Goal: Task Accomplishment & Management: Manage account settings

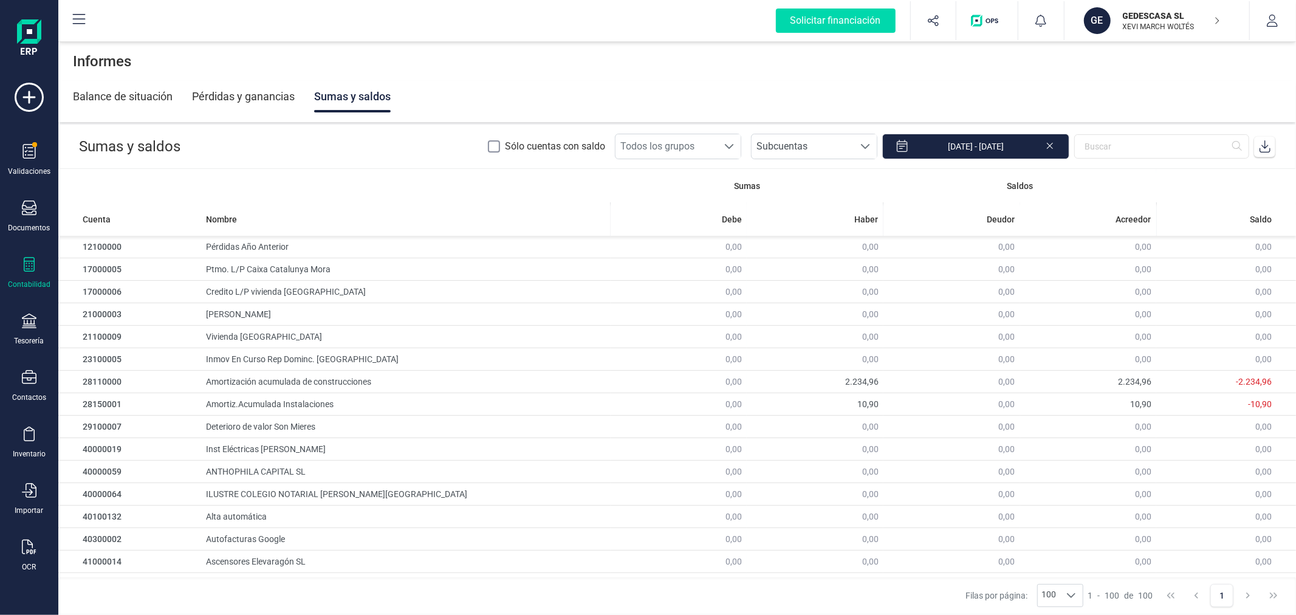
click at [1130, 26] on p "XEVI MARCH WOLTÉS" at bounding box center [1171, 27] width 97 height 10
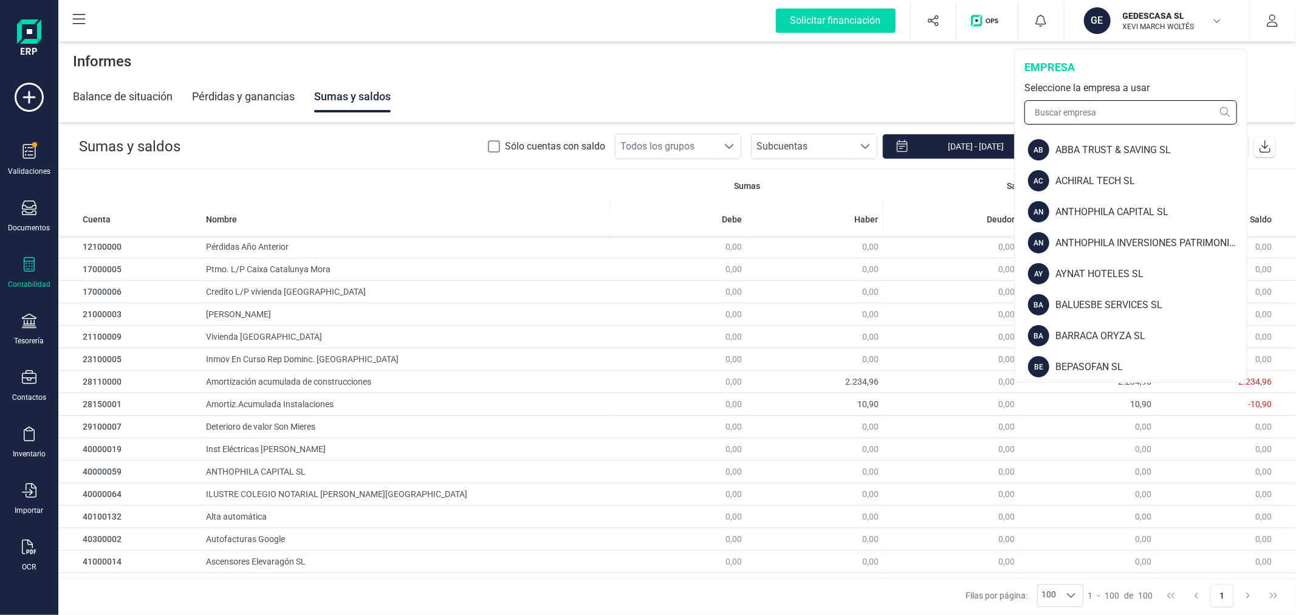
click at [1082, 112] on input "text" at bounding box center [1131, 112] width 213 height 24
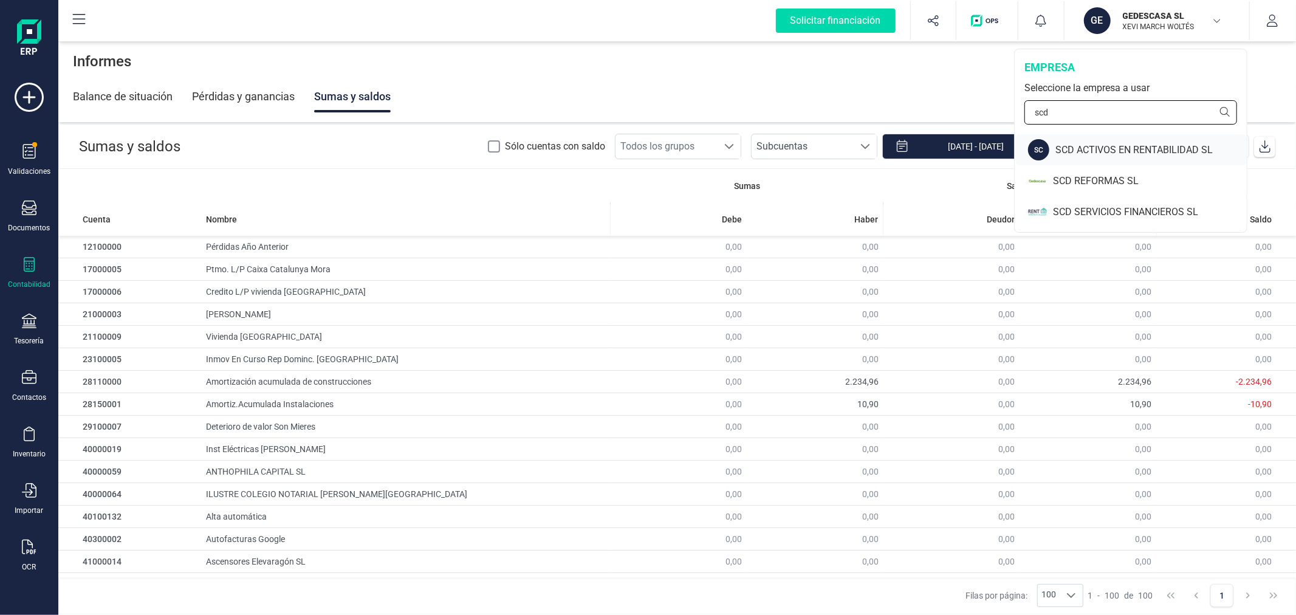
type input "scd"
click at [1102, 144] on div "SCD ACTIVOS EN RENTABILIDAD SL" at bounding box center [1151, 150] width 191 height 15
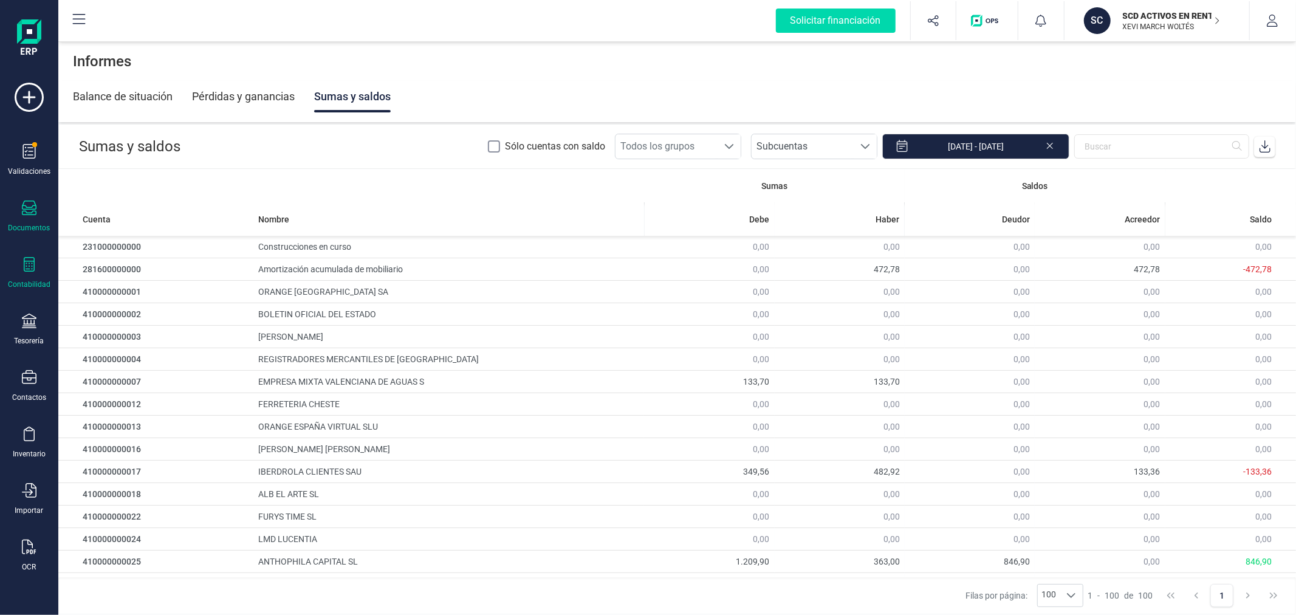
click at [24, 226] on div "Documentos" at bounding box center [30, 228] width 42 height 10
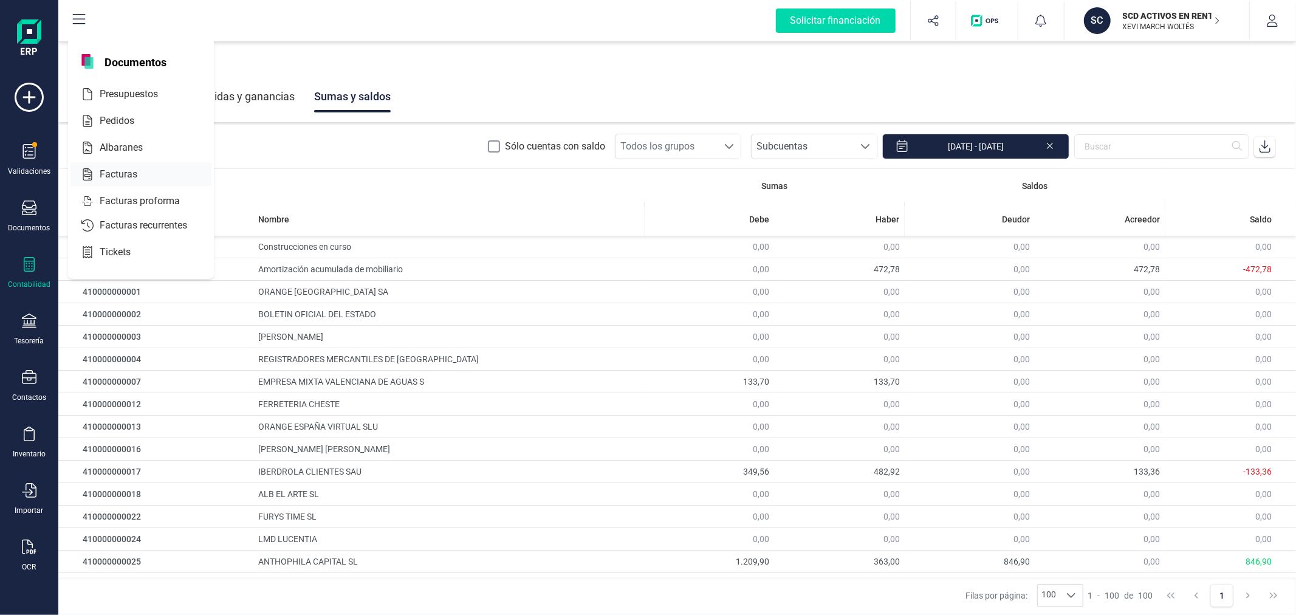
click at [137, 180] on div at bounding box center [148, 174] width 22 height 15
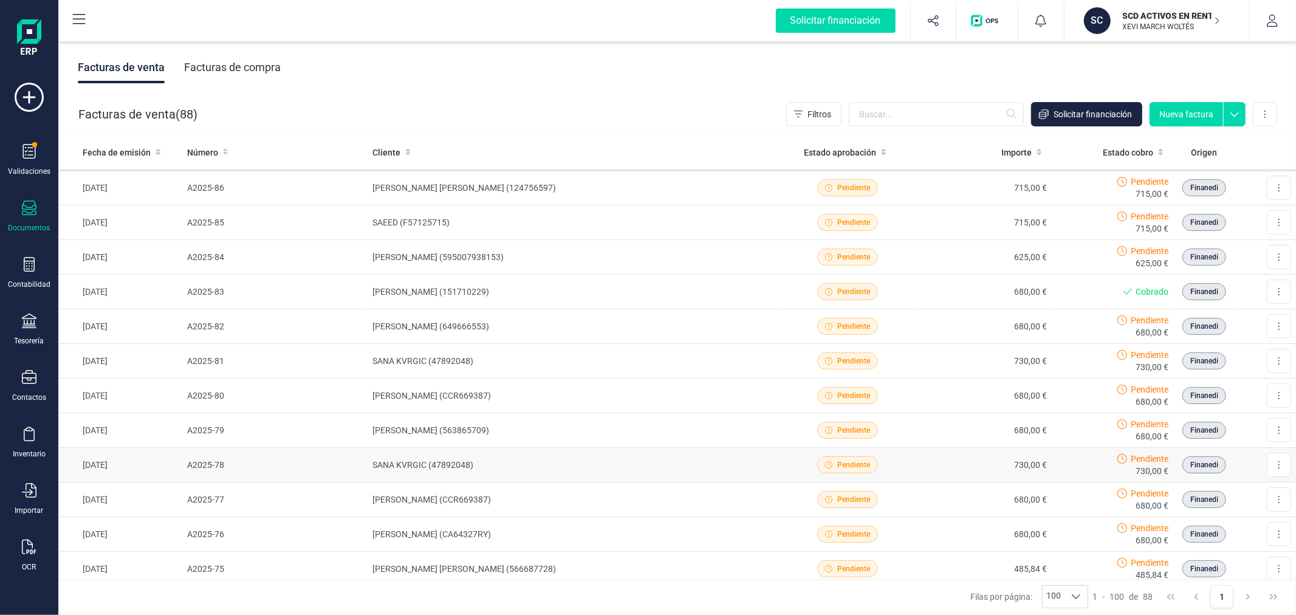
scroll to position [135, 0]
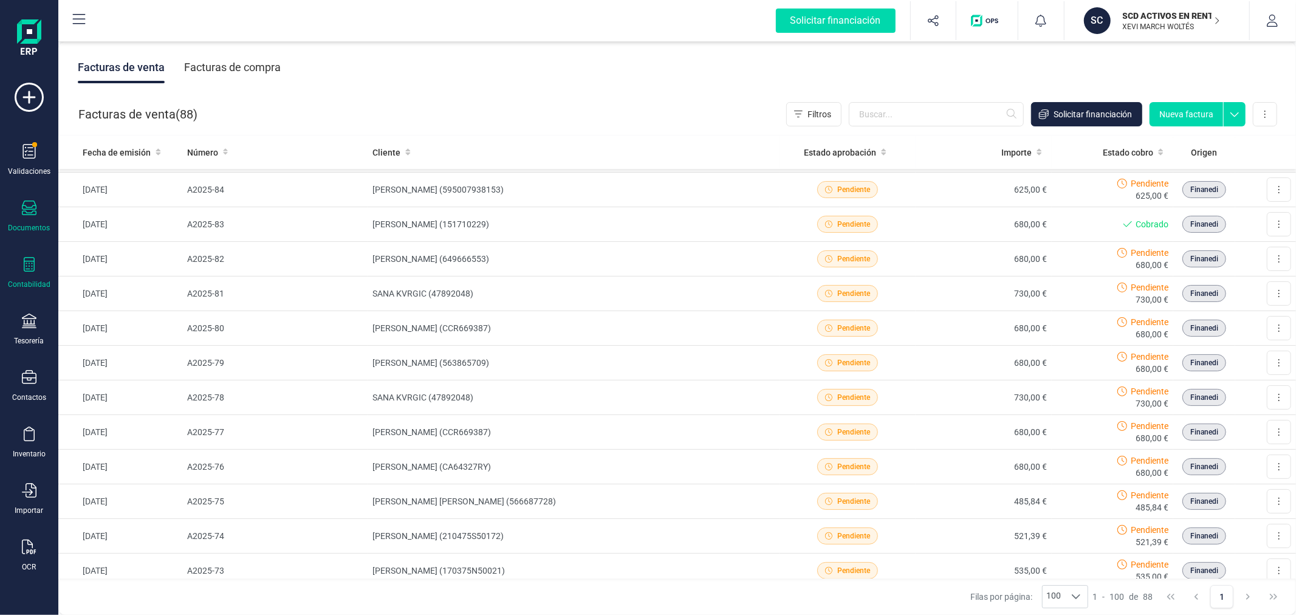
click at [31, 269] on icon at bounding box center [29, 264] width 15 height 15
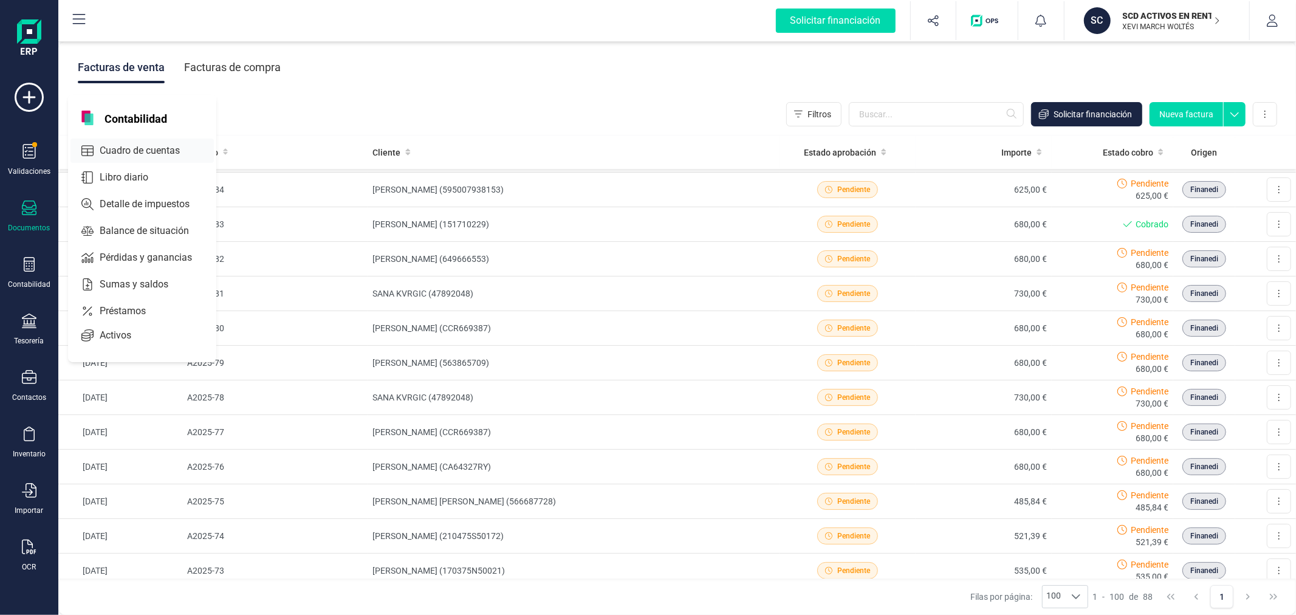
click at [165, 152] on span "Cuadro de cuentas" at bounding box center [148, 150] width 107 height 15
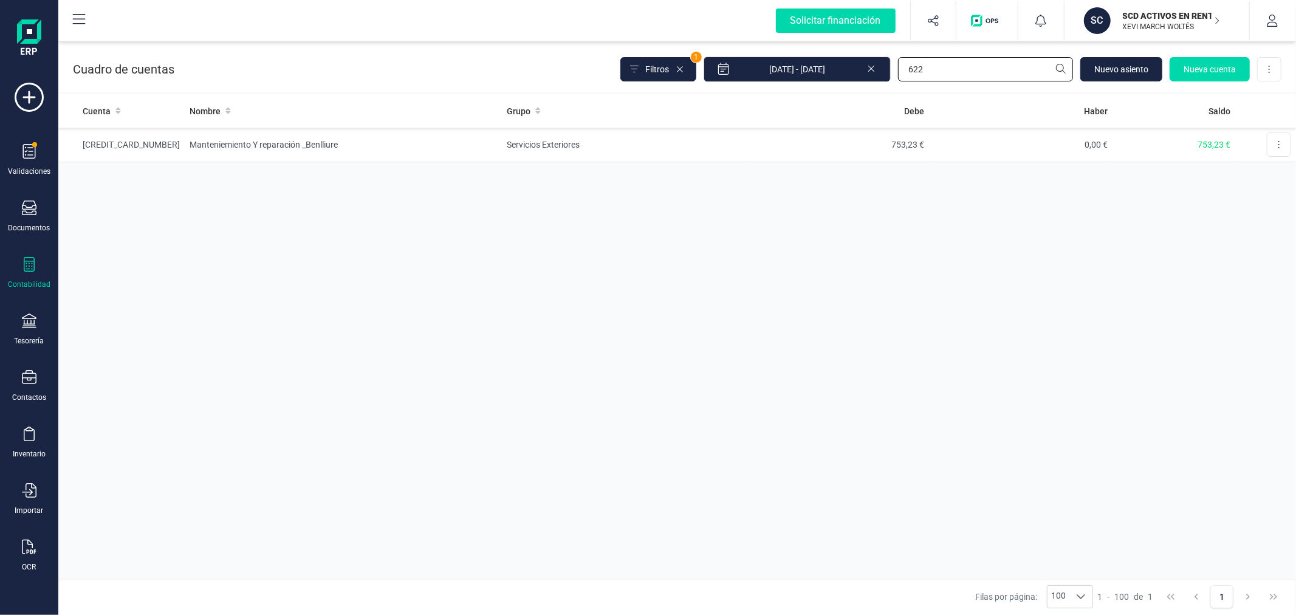
click at [981, 75] on input "622" at bounding box center [985, 69] width 175 height 24
type input "4309"
click at [915, 140] on td "9.627,36 €" at bounding box center [836, 145] width 184 height 35
click at [1127, 64] on span "Nuevo asiento" at bounding box center [1121, 69] width 54 height 12
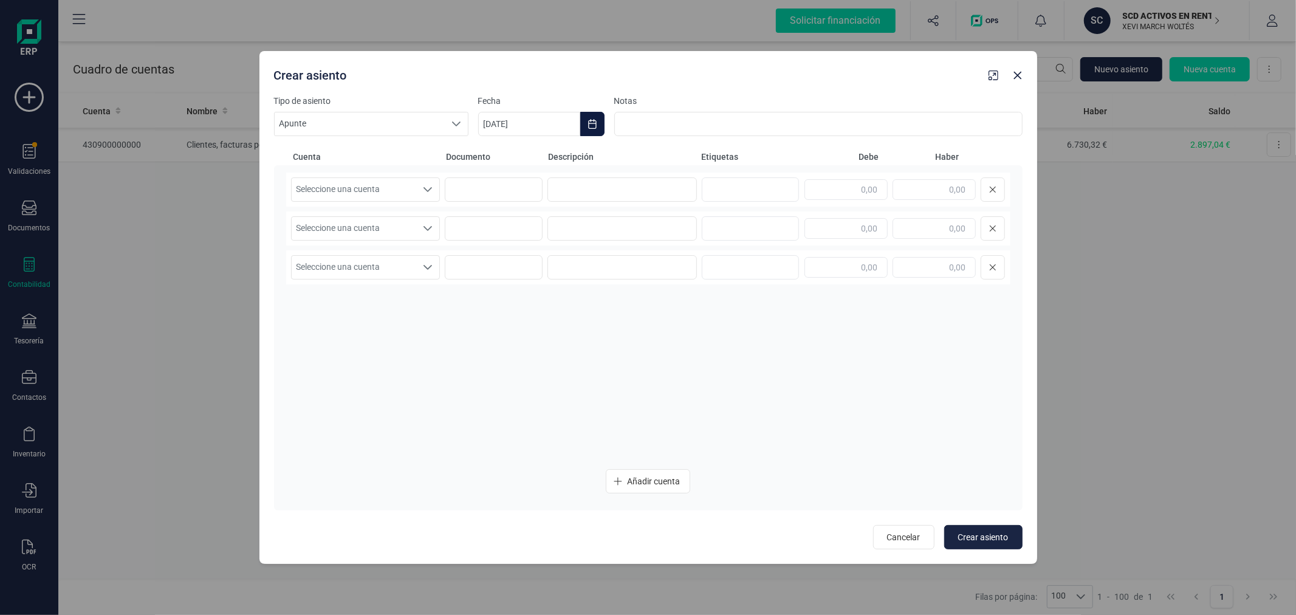
click at [597, 117] on button "Choose Date" at bounding box center [592, 124] width 24 height 24
click at [502, 159] on icon "Previous Month" at bounding box center [502, 160] width 5 height 9
click at [550, 367] on span "30" at bounding box center [553, 368] width 24 height 24
type input "[DATE]"
click at [356, 185] on span "Seleccione una cuenta" at bounding box center [354, 189] width 125 height 23
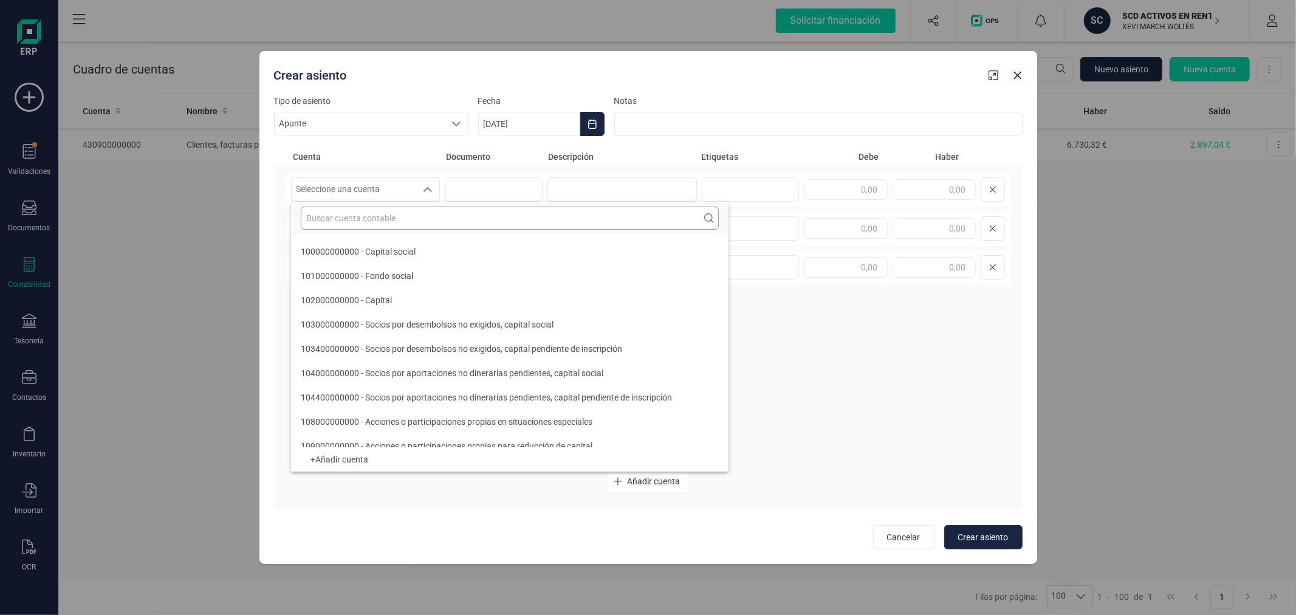
click at [356, 216] on input "text" at bounding box center [510, 218] width 418 height 23
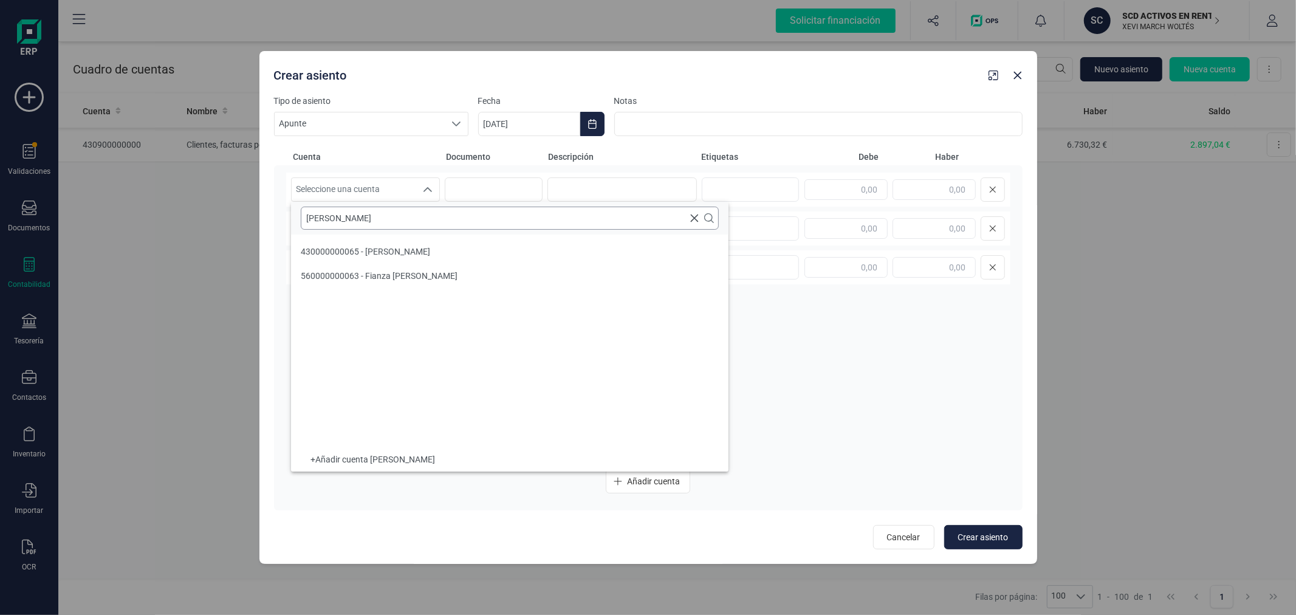
type input "THOMA"
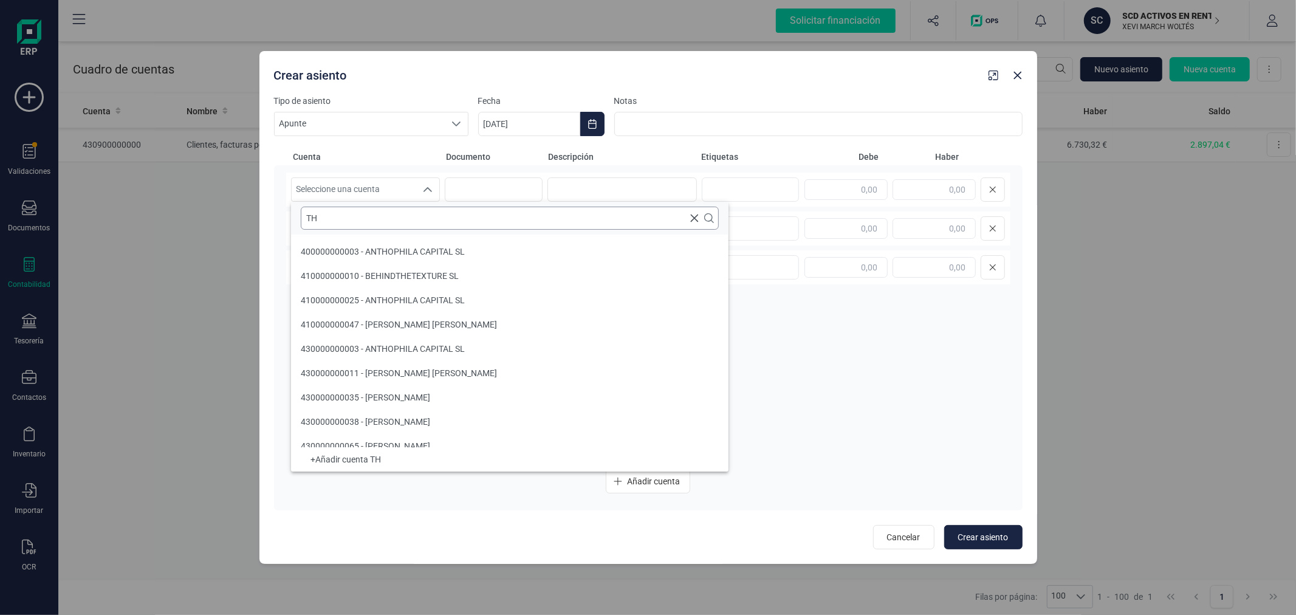
type input "T"
type input "V"
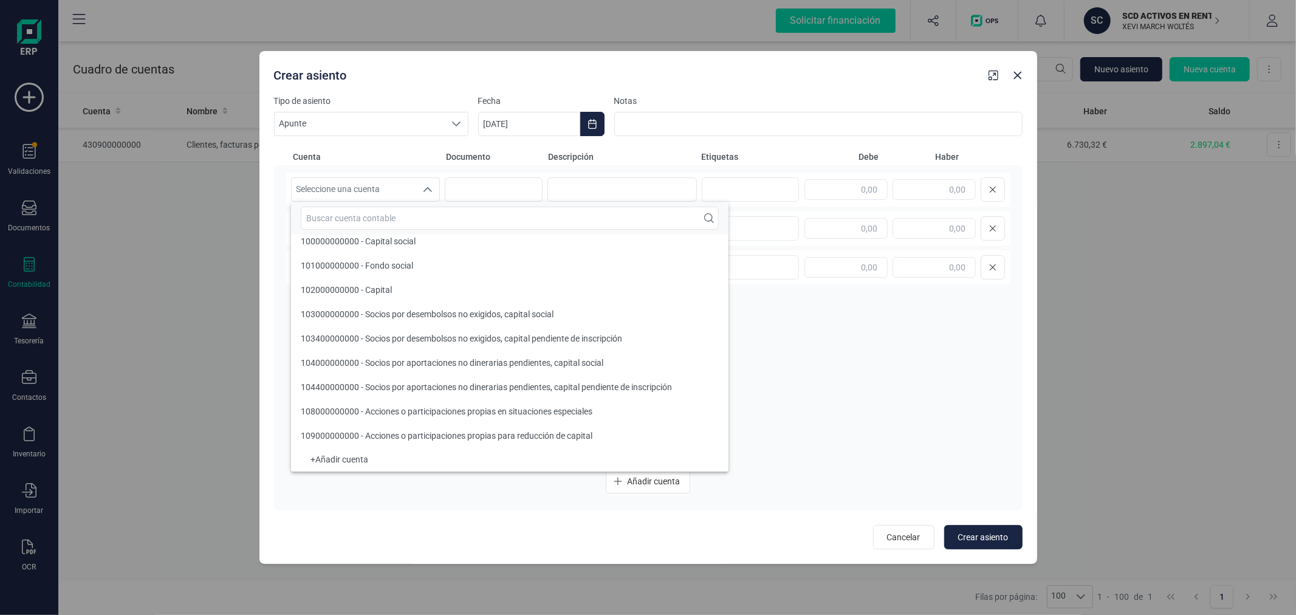
scroll to position [4, 0]
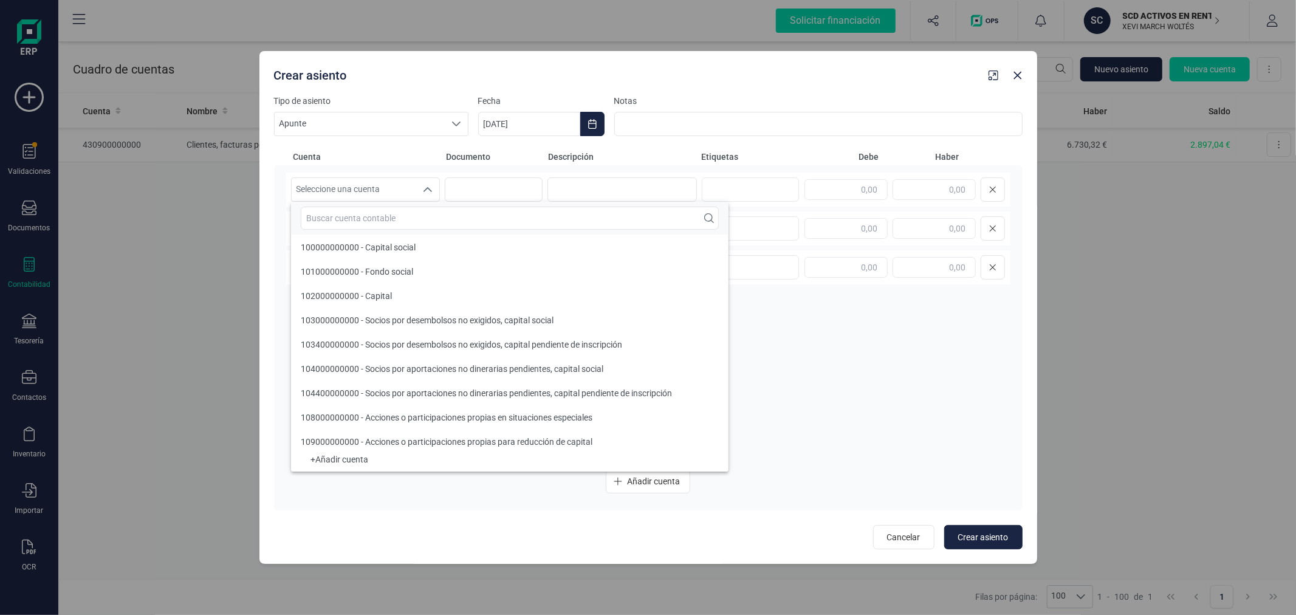
click at [94, 327] on div "Crear asiento Tipo de asiento Apunte Apunte Apunte Fecha 30/09/2025 Notas Cuent…" at bounding box center [648, 307] width 1296 height 615
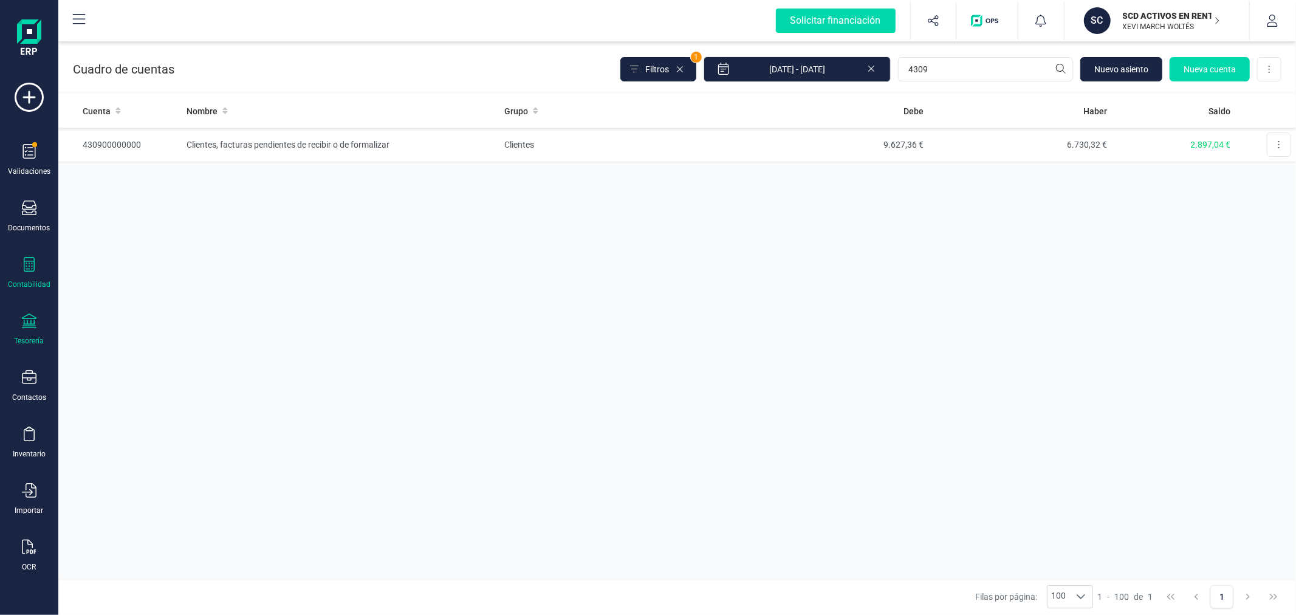
click at [21, 335] on div "Tesorería" at bounding box center [29, 330] width 49 height 32
click at [111, 207] on span "Cuentas bancarias" at bounding box center [148, 207] width 107 height 15
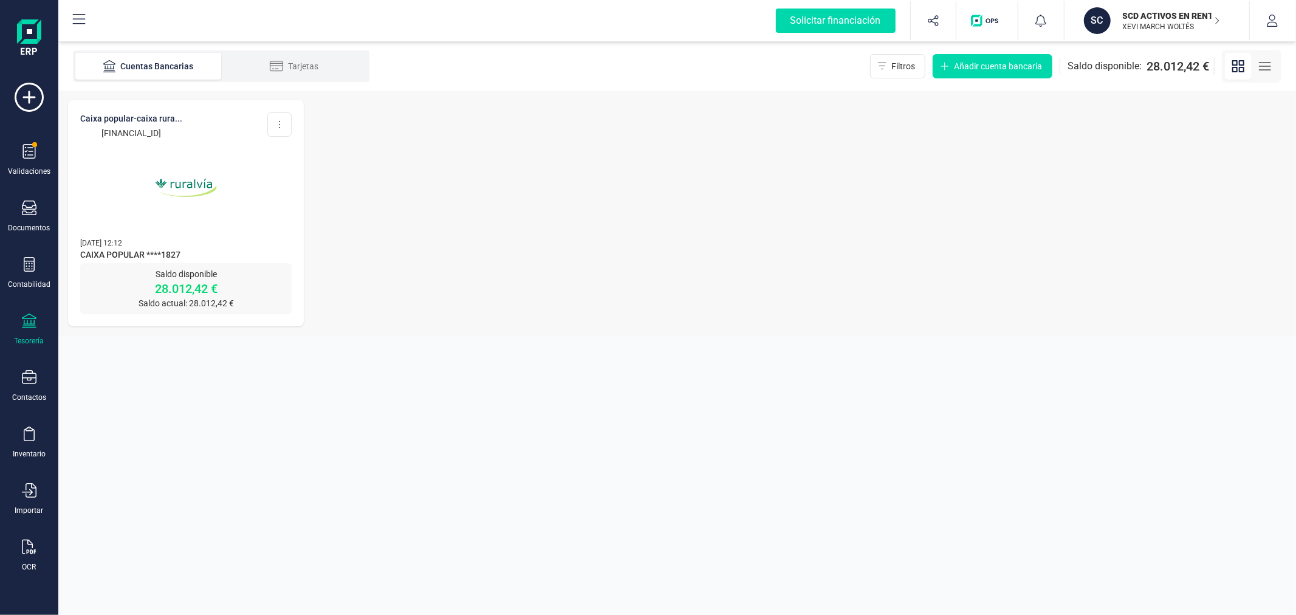
click at [171, 222] on img at bounding box center [186, 188] width 102 height 102
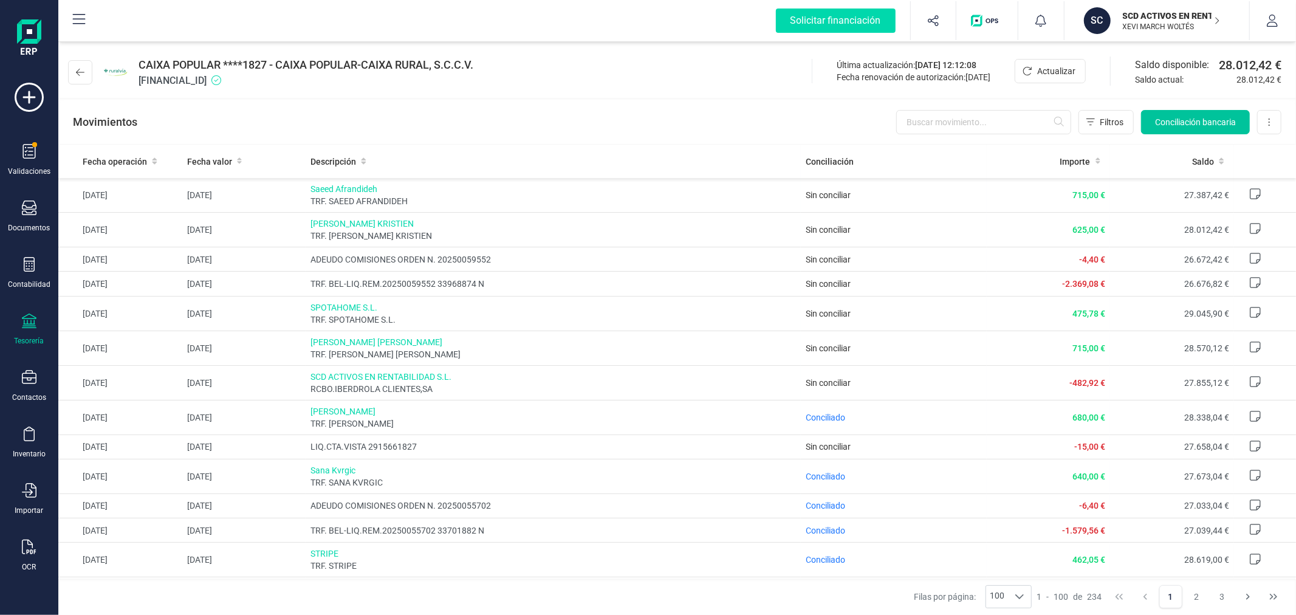
click at [1188, 125] on span "Conciliación bancaria" at bounding box center [1195, 122] width 81 height 12
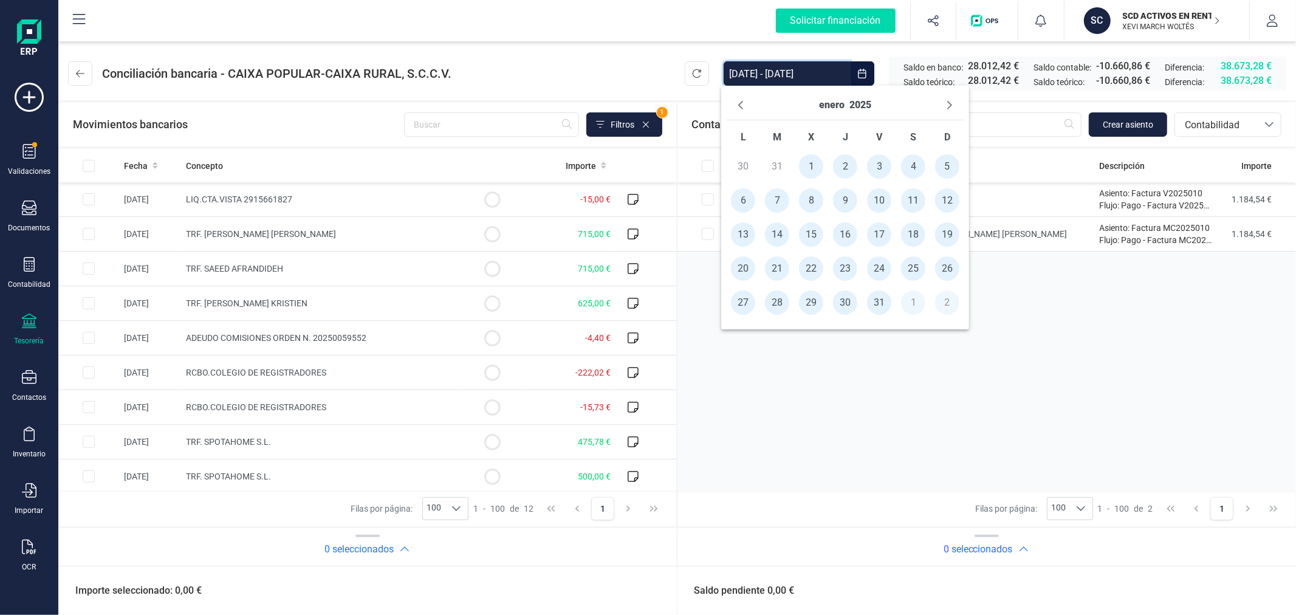
click at [822, 75] on input "[DATE] - [DATE]" at bounding box center [787, 73] width 126 height 24
click at [810, 163] on span "1" at bounding box center [811, 166] width 24 height 24
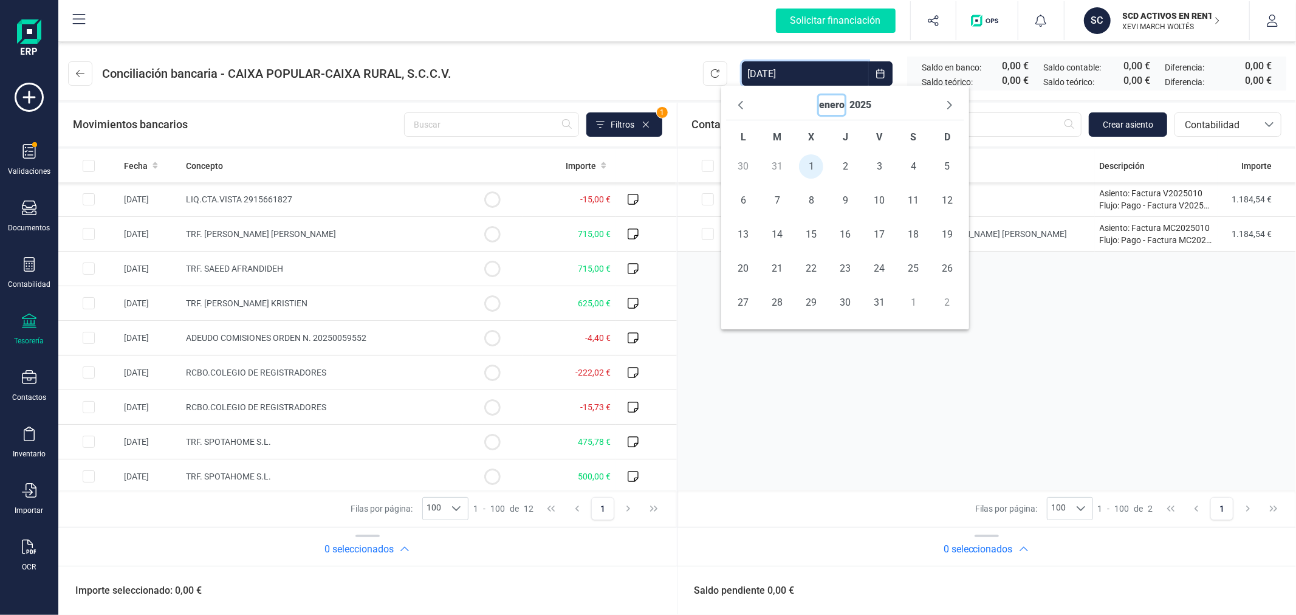
click at [831, 109] on button "enero" at bounding box center [832, 104] width 26 height 19
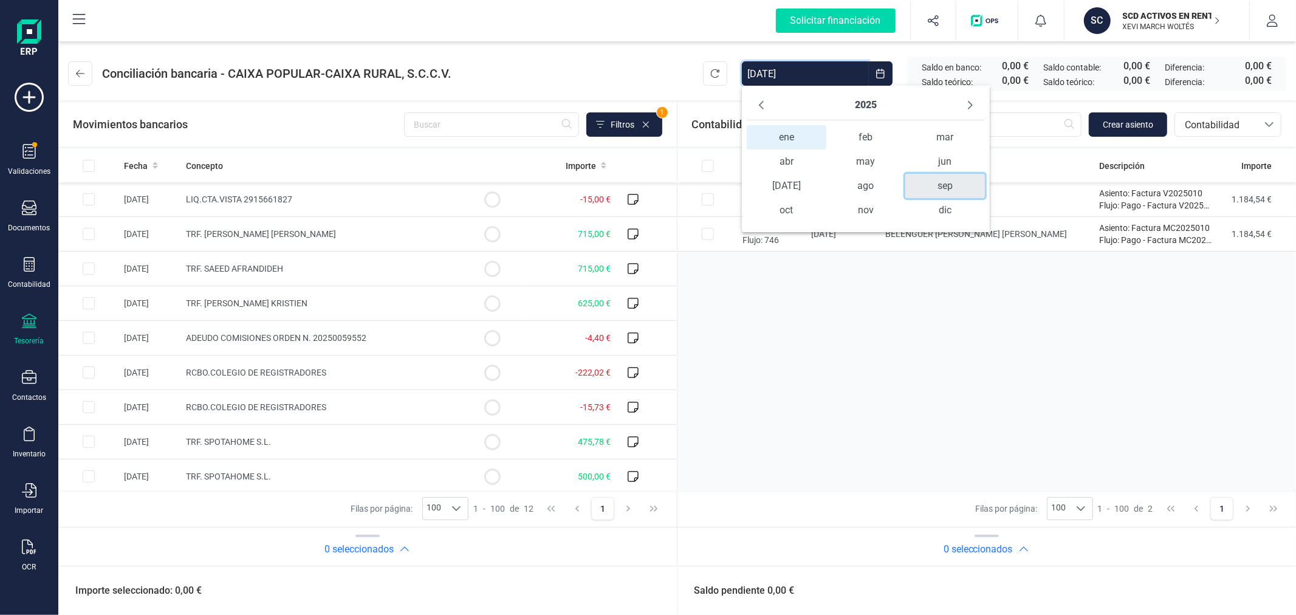
click at [952, 180] on span "sep" at bounding box center [944, 186] width 79 height 24
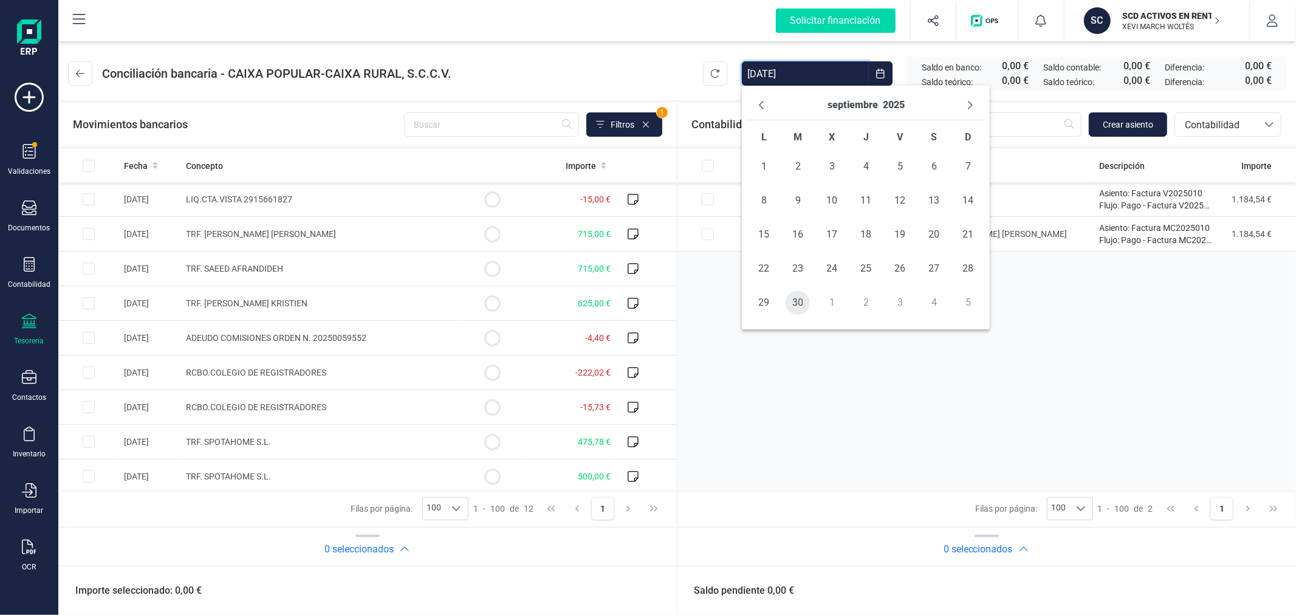
click at [786, 308] on span "30" at bounding box center [798, 302] width 24 height 24
type input "[DATE] - [DATE]"
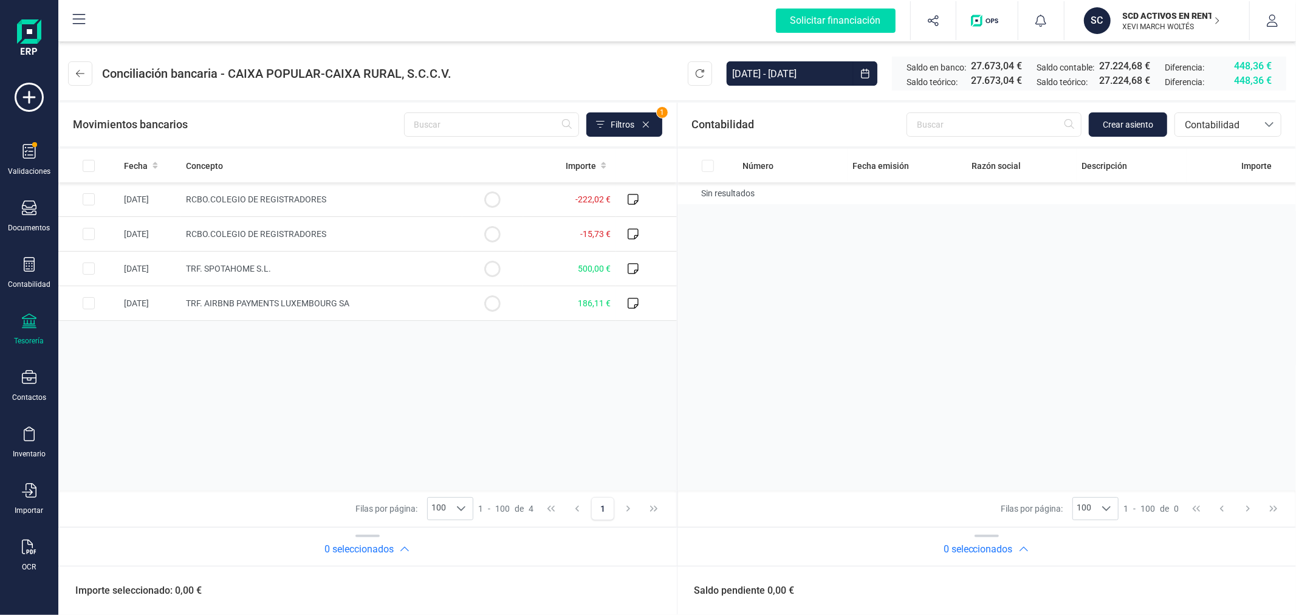
click at [840, 398] on div "Número Fecha emisión Razón social Descripción Importe Sin resultados" at bounding box center [987, 320] width 619 height 342
click at [414, 417] on div "Fecha Concepto Importe 11/09/2025 RCBO.COLEGIO DE REGISTRADORES -222,02 € 05/09…" at bounding box center [367, 320] width 619 height 342
click at [89, 301] on input "Row Selected cc1ca788-7f65-485e-a4b2-cdc5003bb9a3" at bounding box center [89, 303] width 12 height 12
checkbox input "true"
click at [1122, 123] on span "Crear asiento" at bounding box center [1128, 125] width 50 height 12
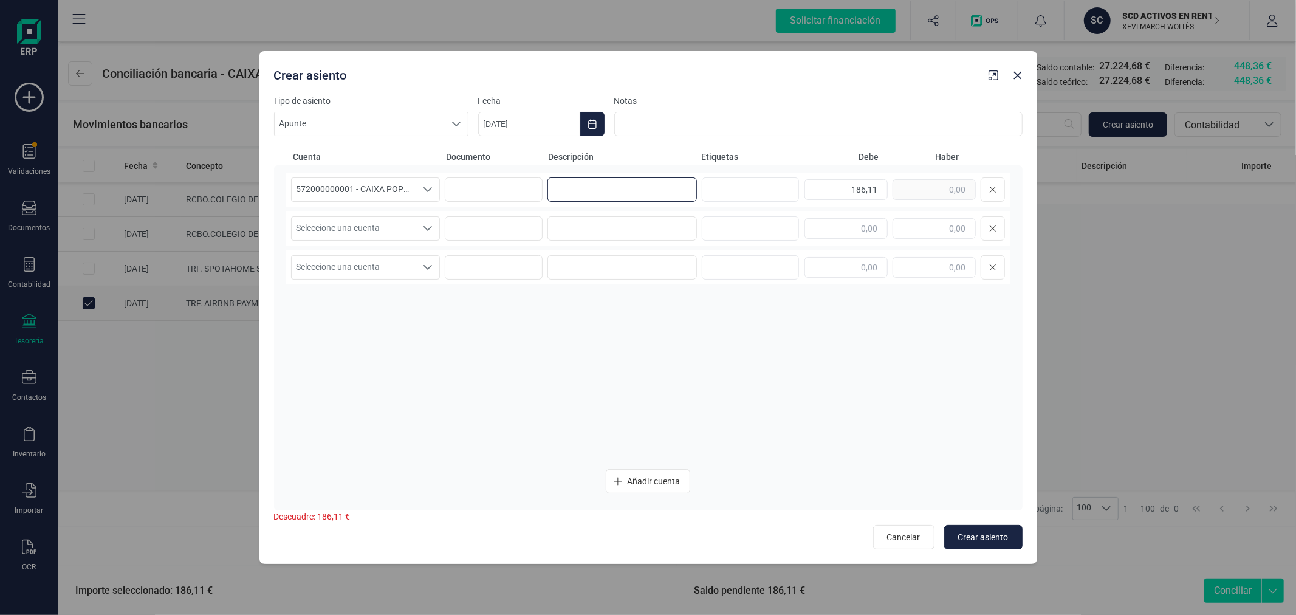
click at [596, 188] on input at bounding box center [622, 189] width 149 height 24
type input "AIRBNB"
click at [600, 119] on button "Choose Date" at bounding box center [592, 124] width 24 height 24
click at [501, 158] on icon "Previous Month" at bounding box center [503, 161] width 10 height 10
click at [690, 258] on span "12" at bounding box center [684, 265] width 24 height 24
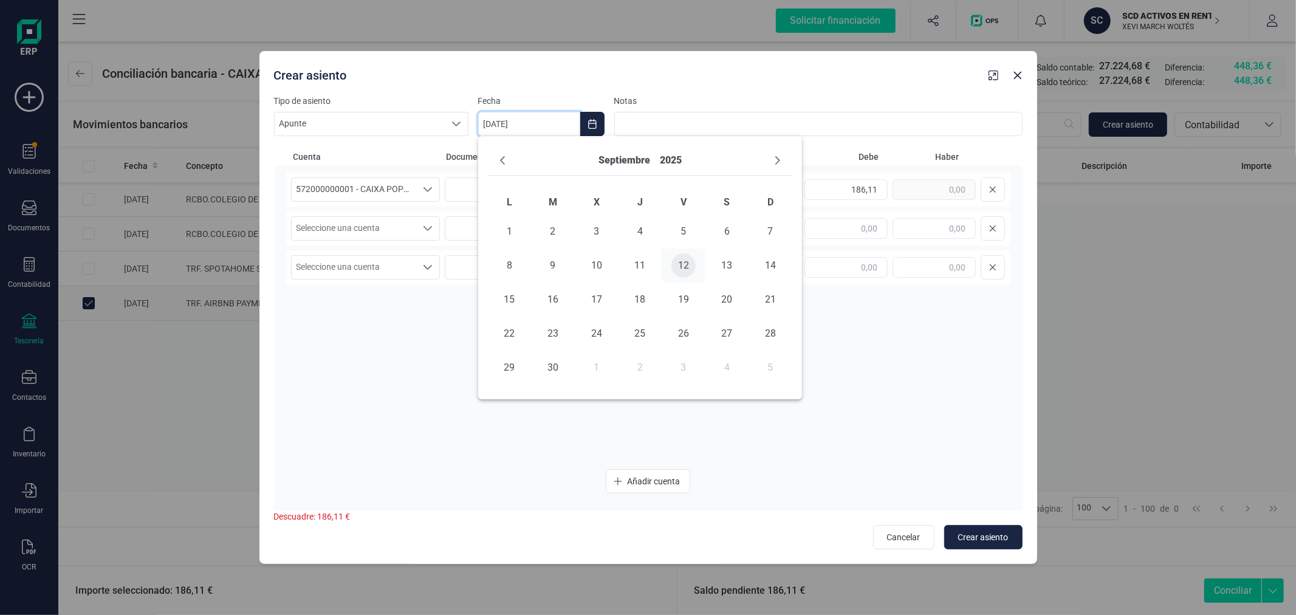
type input "[DATE]"
click at [414, 220] on span "Seleccione una cuenta" at bounding box center [354, 228] width 125 height 23
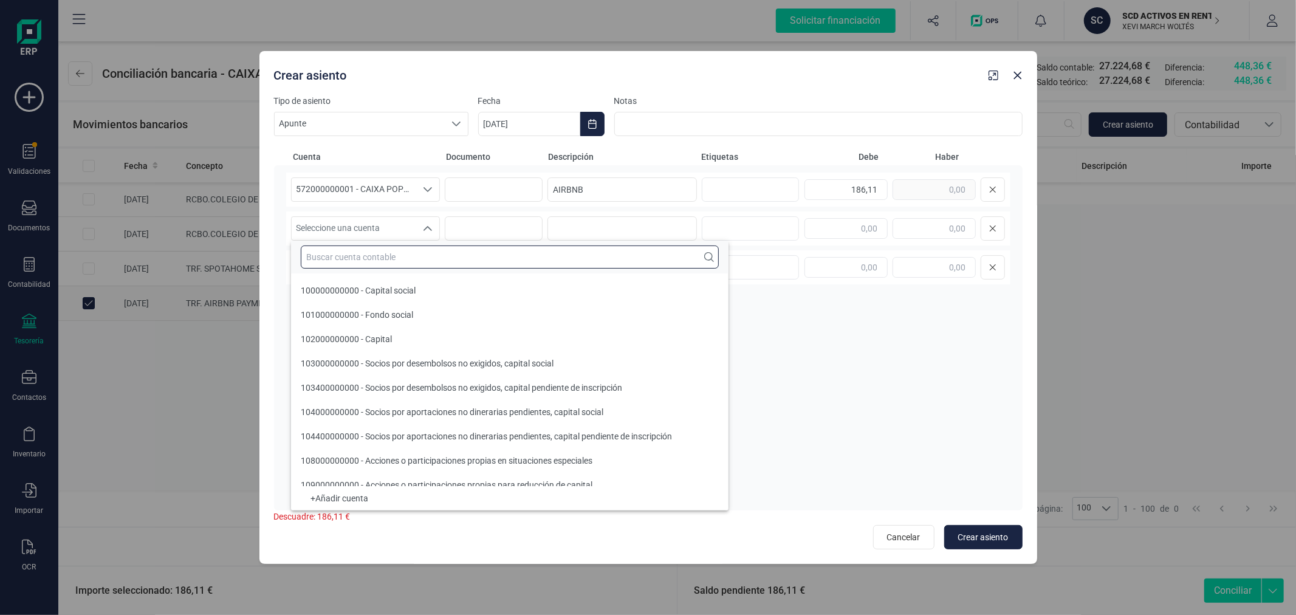
click at [414, 250] on input "text" at bounding box center [510, 257] width 418 height 23
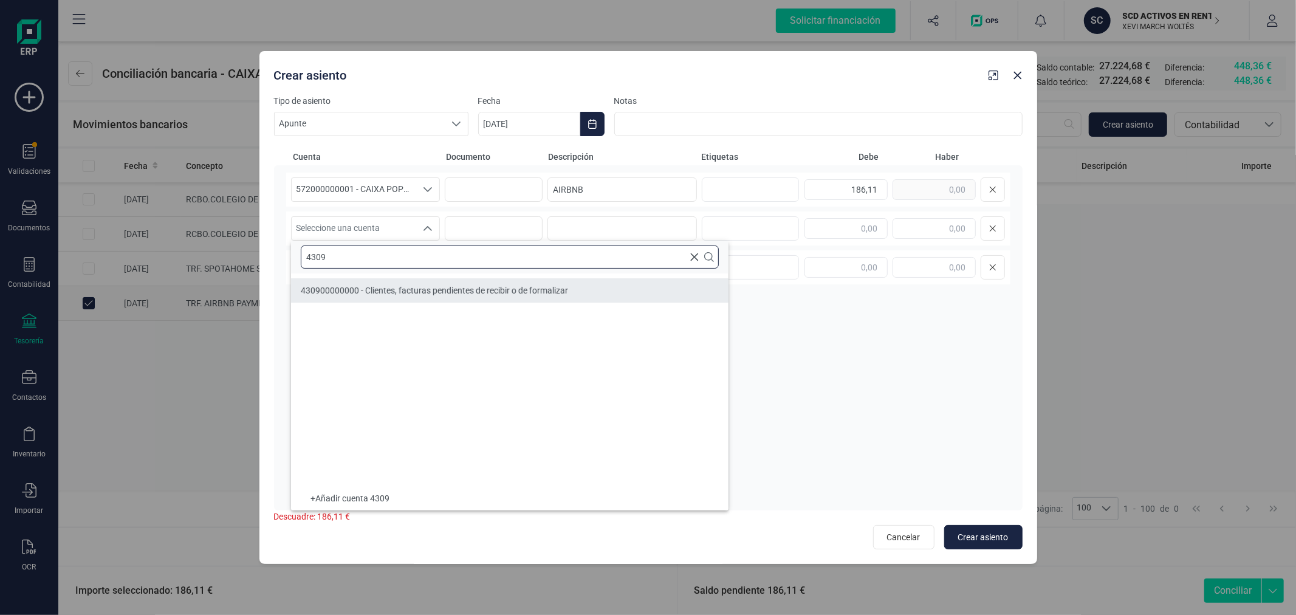
type input "4309"
click at [425, 286] on span "430900000000 - Clientes, facturas pendientes de recibir o de formalizar" at bounding box center [434, 291] width 267 height 10
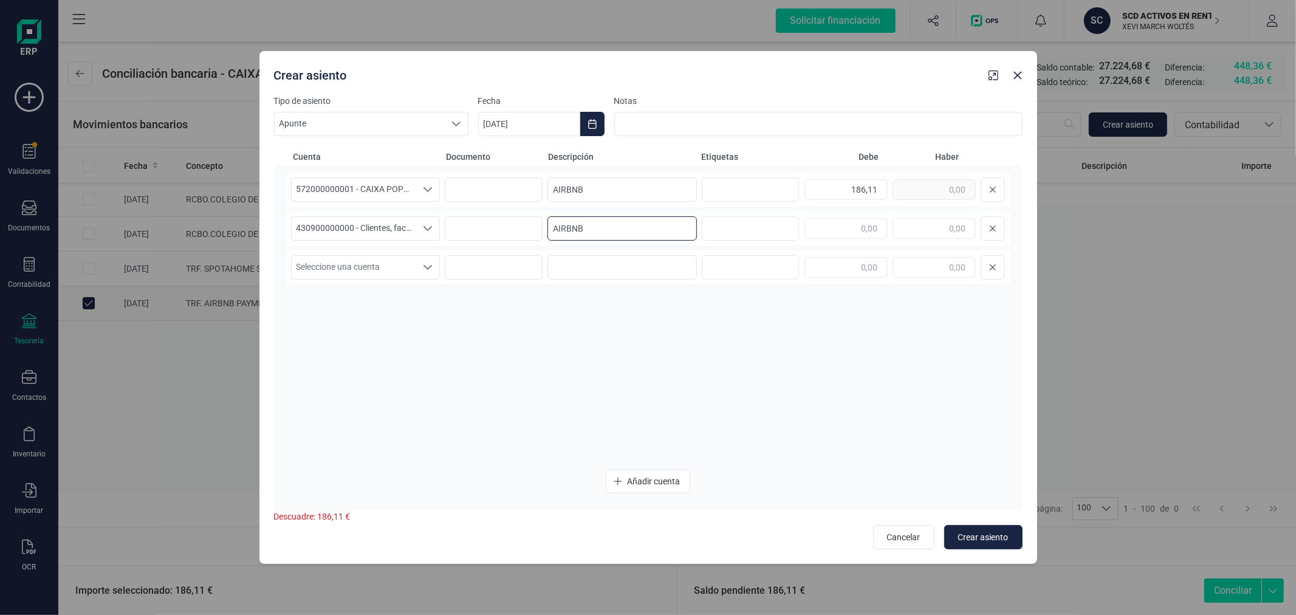
type input "AIRBNB"
type input "186,11"
click at [994, 533] on span "Crear asiento" at bounding box center [983, 537] width 50 height 12
type input "[DATE]"
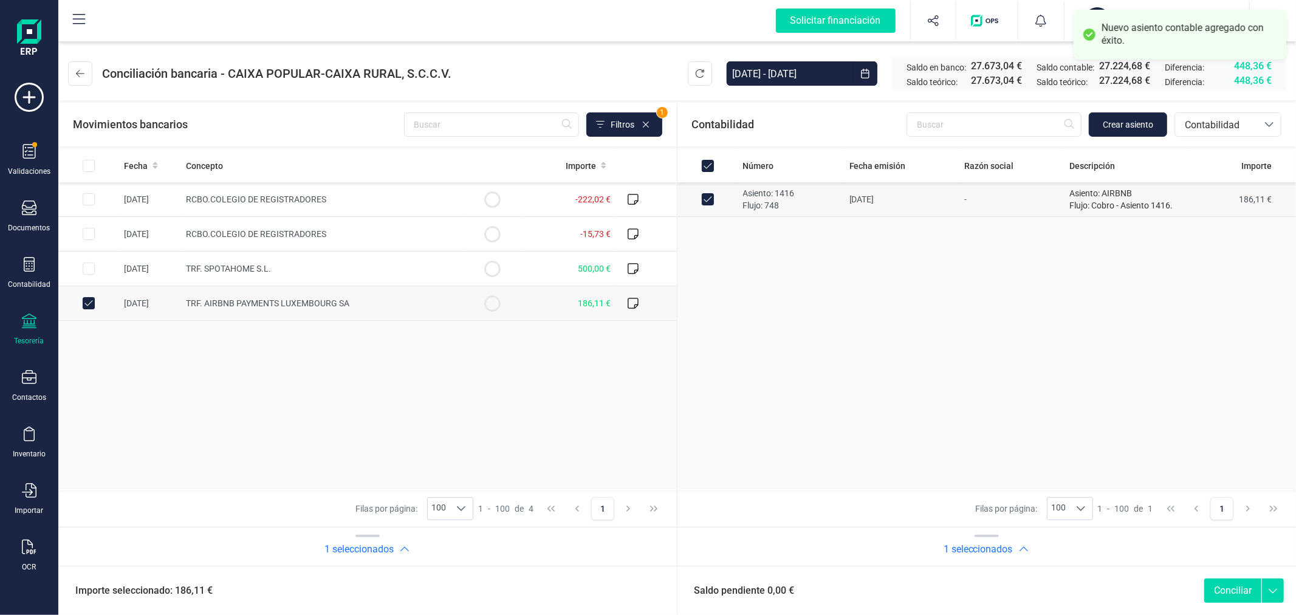
click at [1238, 589] on button "Conciliar" at bounding box center [1232, 591] width 57 height 24
checkbox input "false"
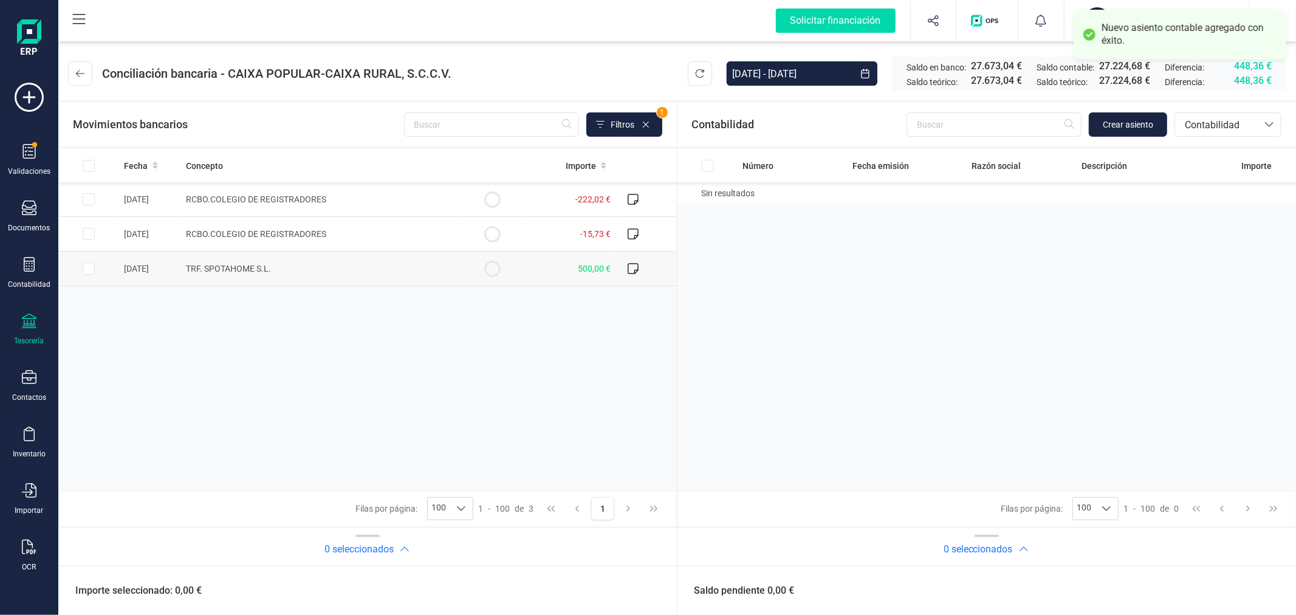
click at [88, 269] on input "Row Selected f8fbe71a-99b1-4a26-83ac-98a6b1e923dd" at bounding box center [89, 269] width 12 height 12
checkbox input "true"
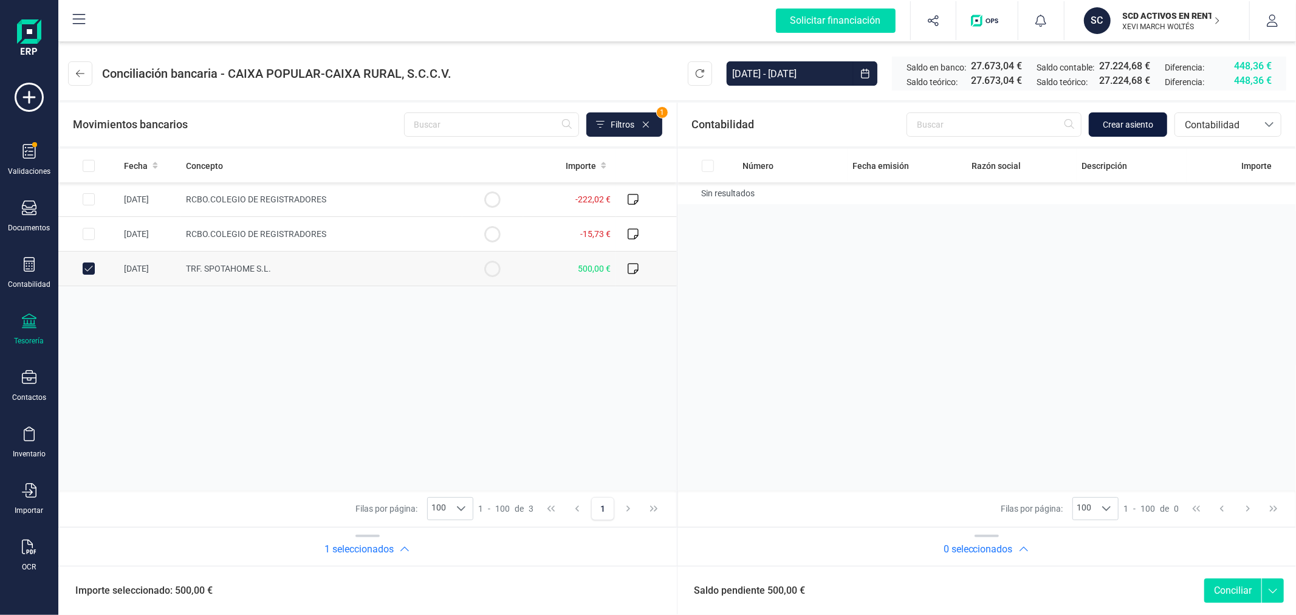
click at [1120, 117] on button "Crear asiento" at bounding box center [1128, 124] width 78 height 24
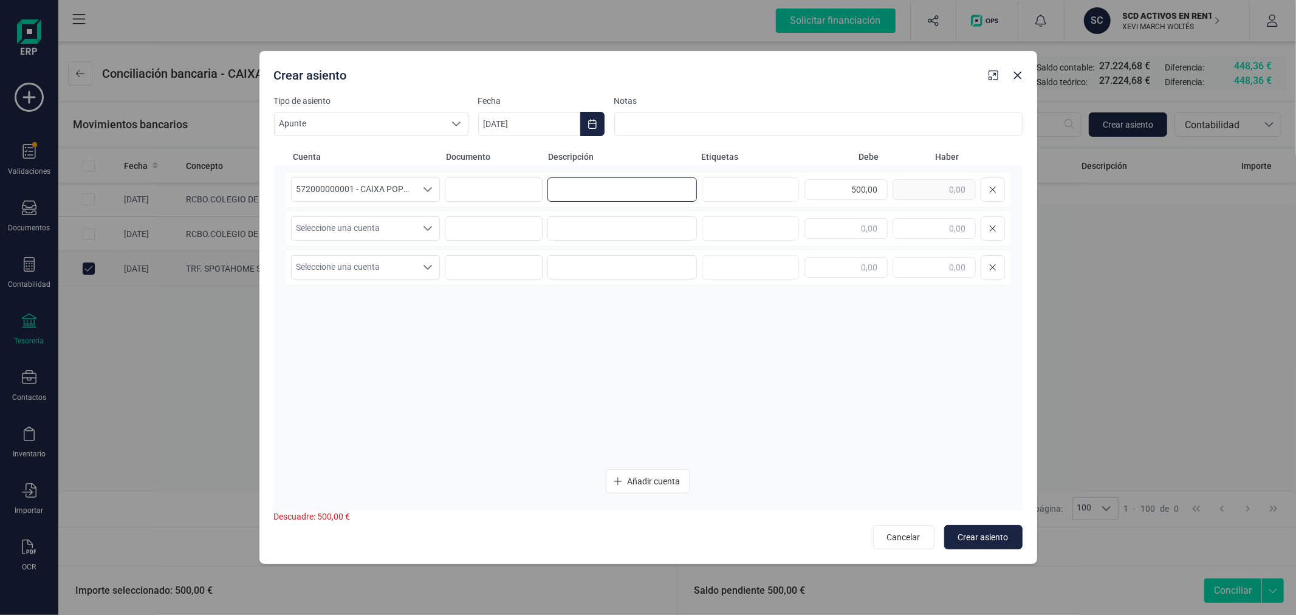
click at [592, 184] on input at bounding box center [622, 189] width 149 height 24
type input "THOMAS VAN DEN WIJNGAER"
click at [386, 232] on span "Seleccione una cuenta" at bounding box center [354, 228] width 125 height 23
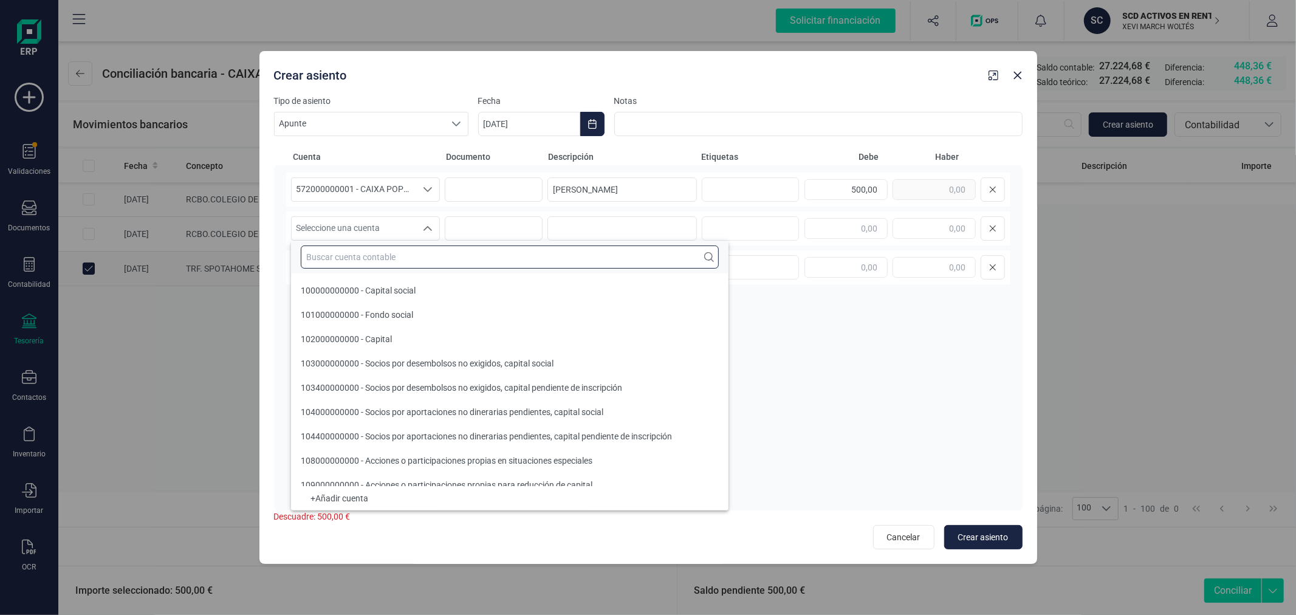
click at [391, 258] on input "text" at bounding box center [510, 257] width 418 height 23
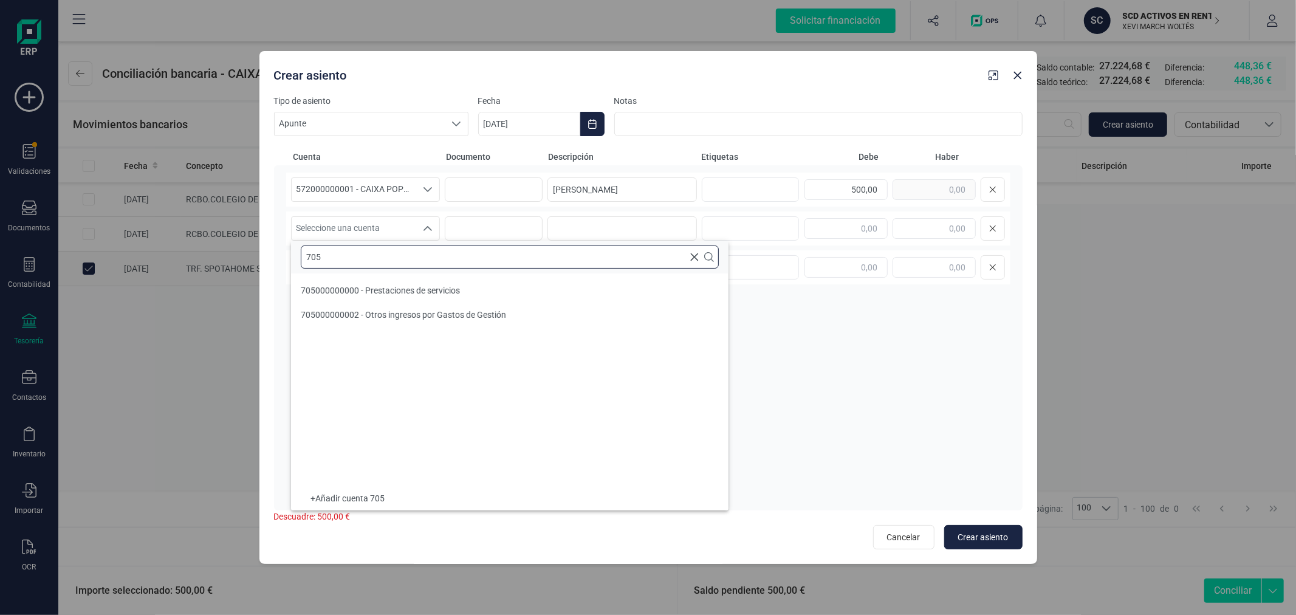
type input "705"
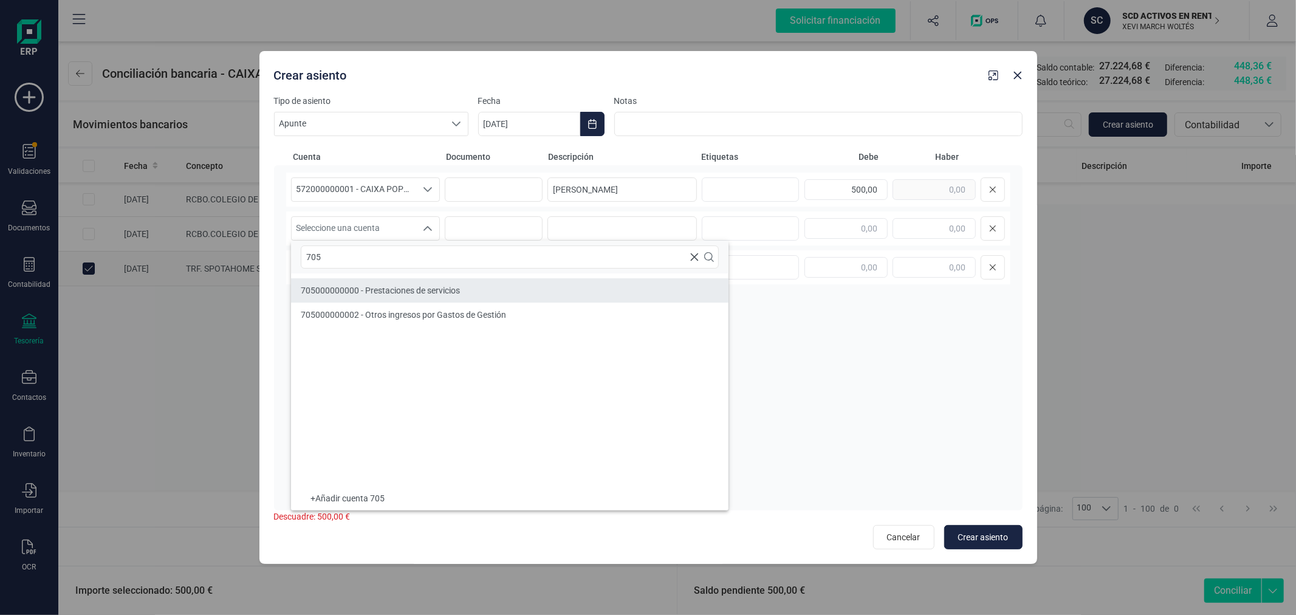
click at [430, 289] on span "705000000000 - Prestaciones de servicios" at bounding box center [380, 291] width 159 height 10
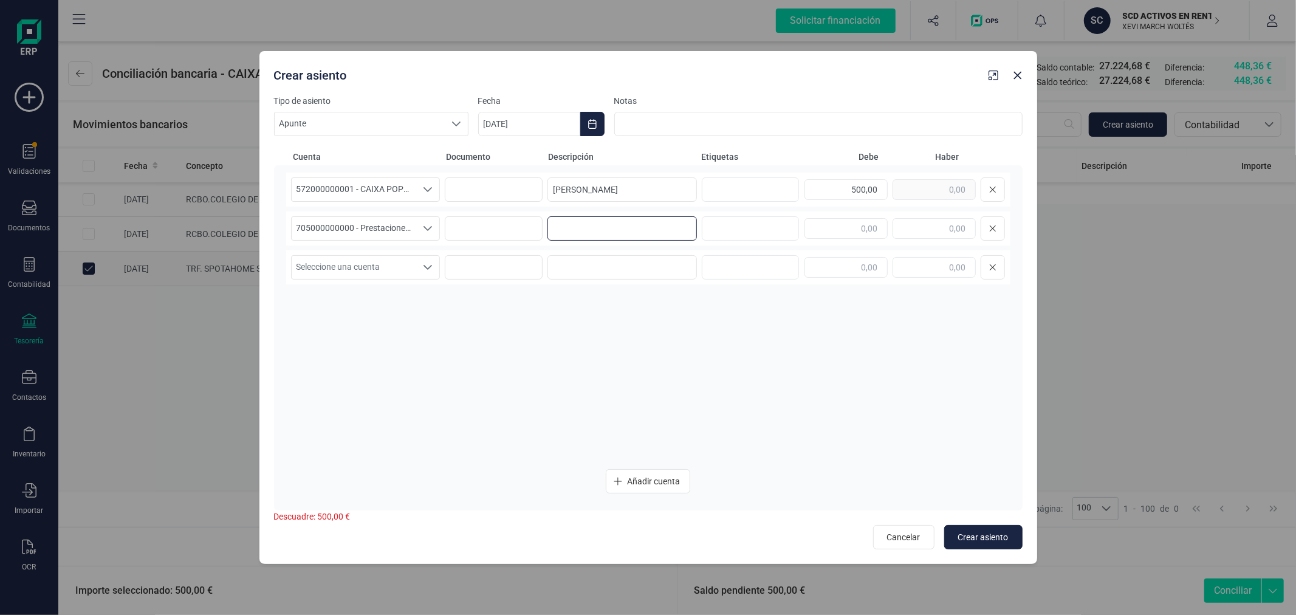
paste input "THOMAS VAN DEN WIJNGAER"
type input "THOMAS VAN DEN WIJNGAER"
type input "500,00"
click at [977, 529] on button "Crear asiento" at bounding box center [983, 537] width 78 height 24
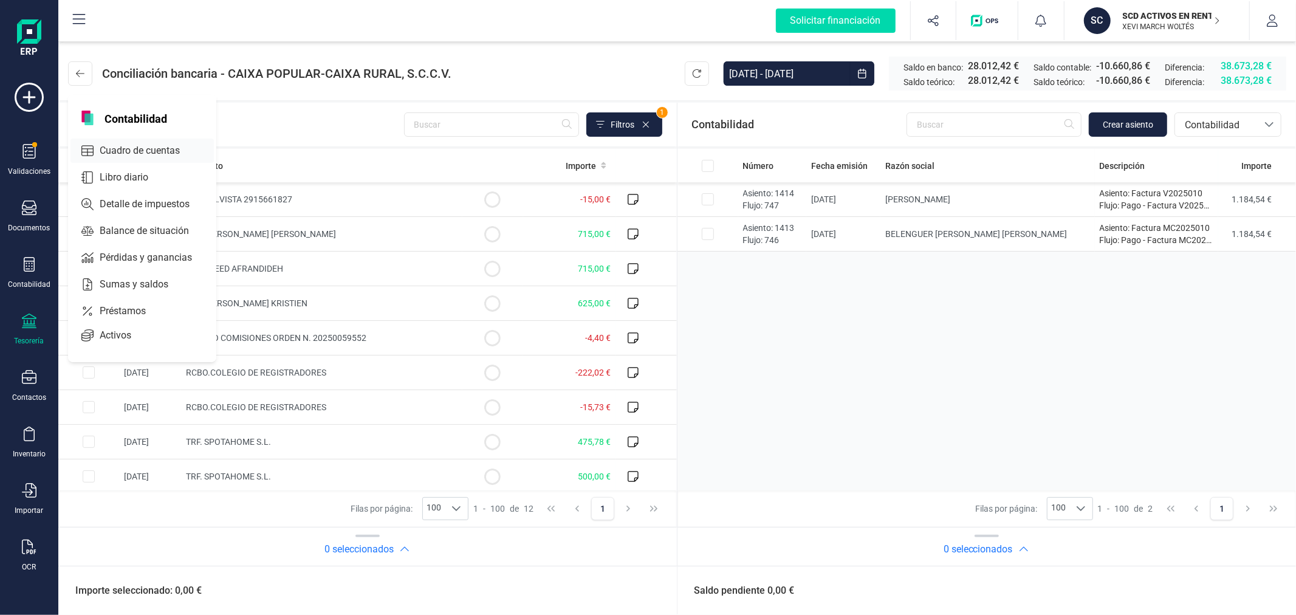
click at [140, 148] on span "Cuadro de cuentas" at bounding box center [148, 150] width 107 height 15
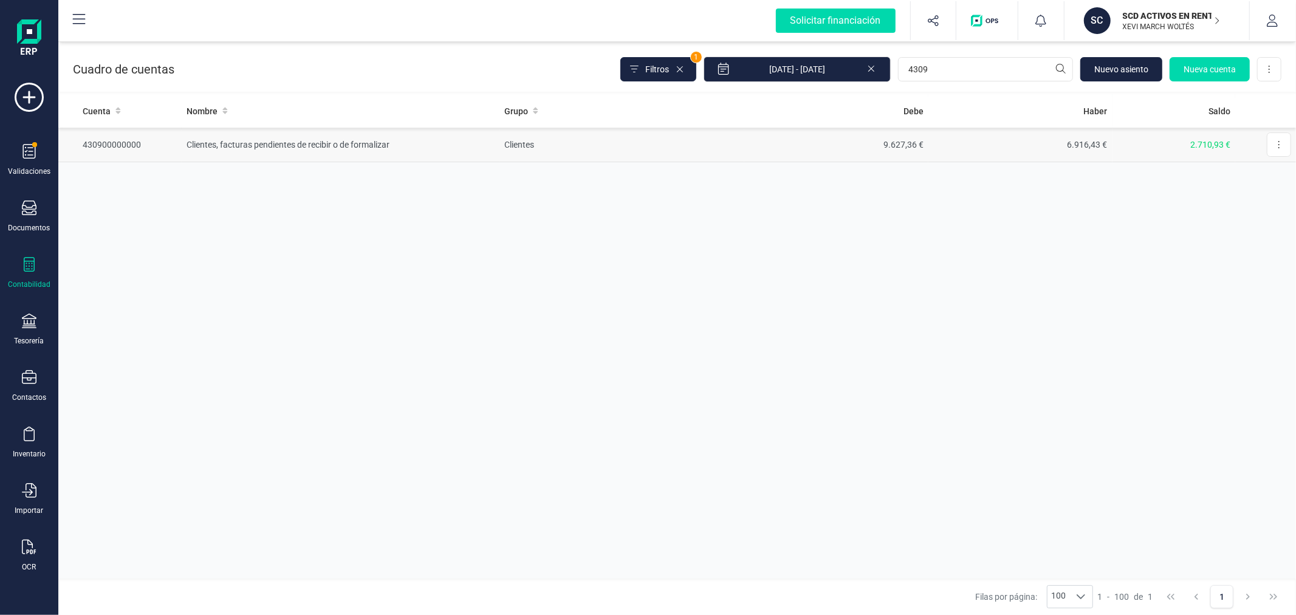
click at [823, 146] on td "9.627,36 €" at bounding box center [836, 145] width 184 height 35
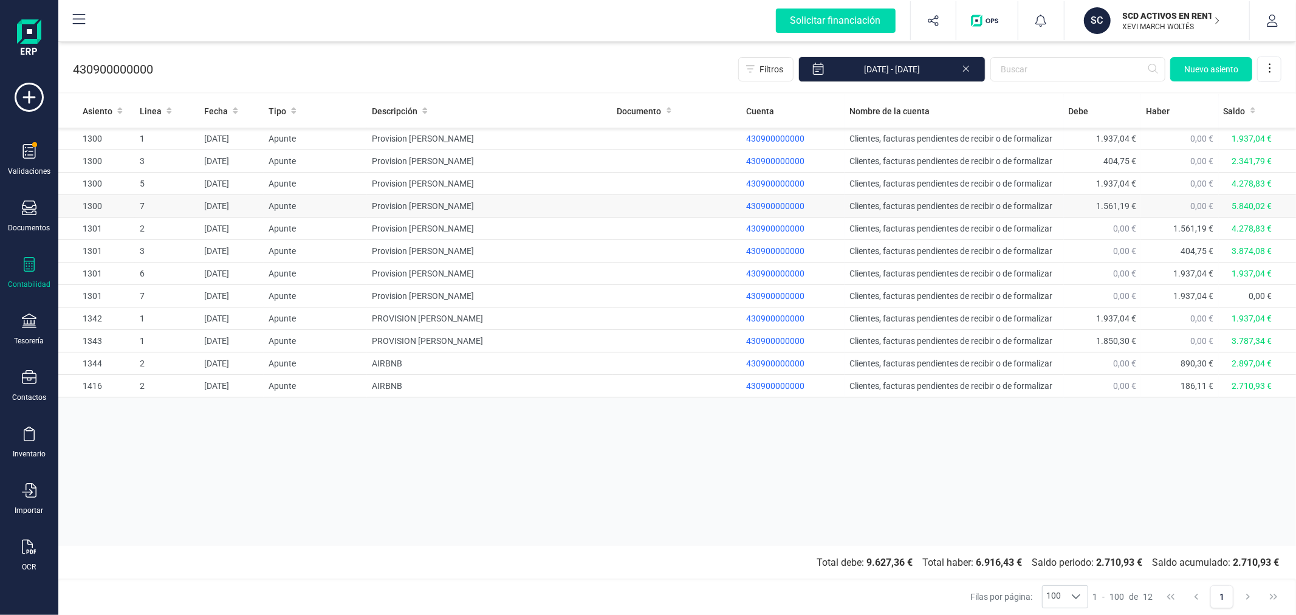
drag, startPoint x: 691, startPoint y: 211, endPoint x: 690, endPoint y: 205, distance: 6.1
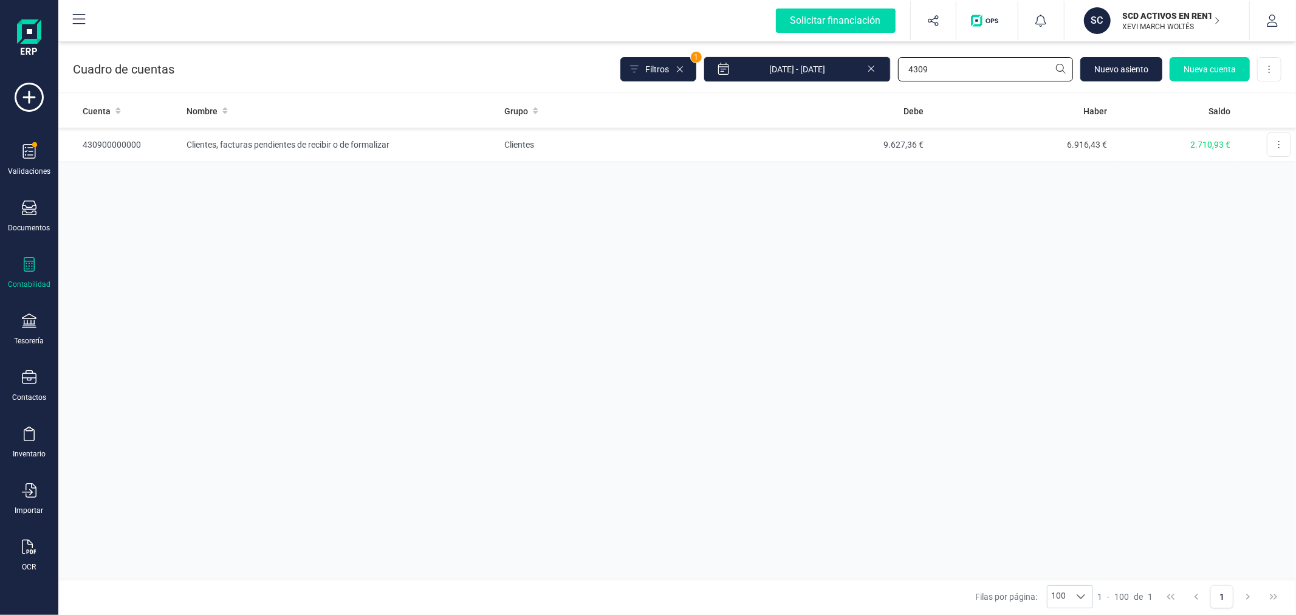
click at [946, 65] on input "4309" at bounding box center [985, 69] width 175 height 24
type input "705"
click at [687, 157] on td "Ventas de mercaderías, de producción propia, de servicios, etc." at bounding box center [622, 145] width 245 height 35
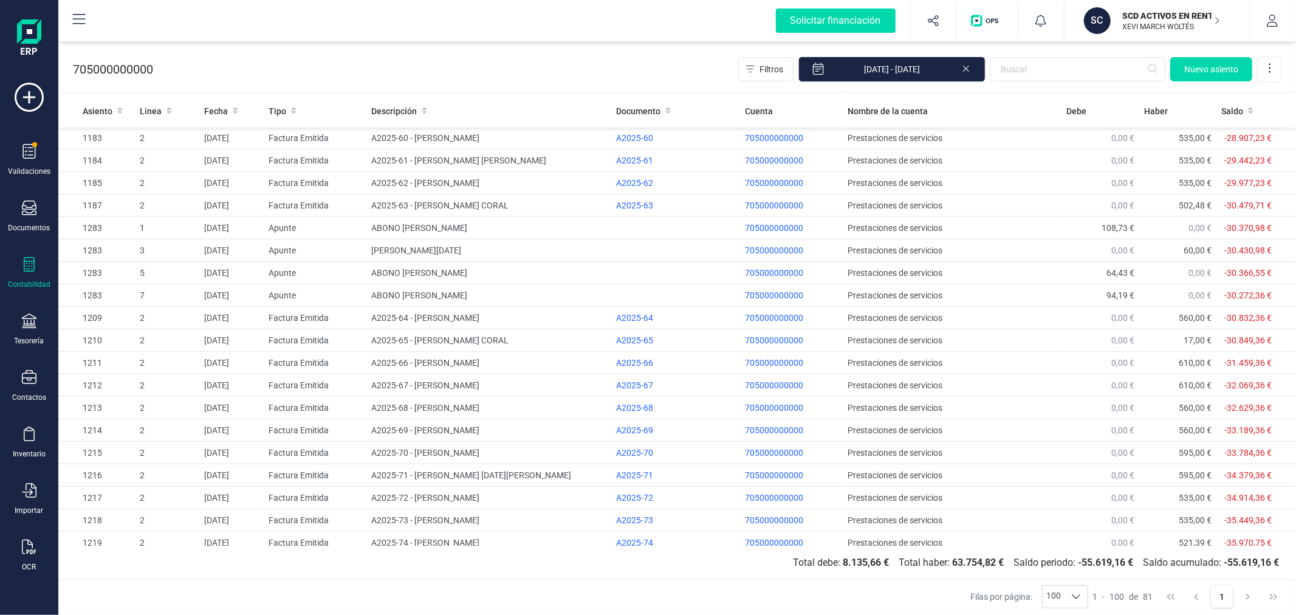
scroll to position [1407, 0]
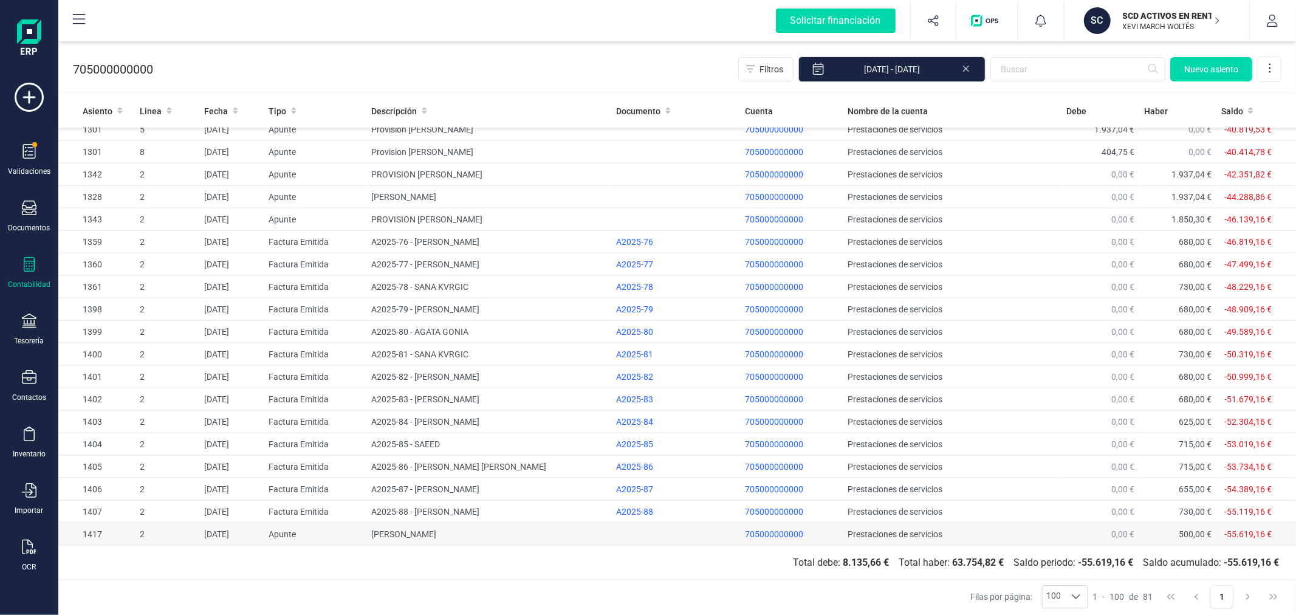
click at [430, 534] on td "[PERSON_NAME]" at bounding box center [488, 534] width 245 height 22
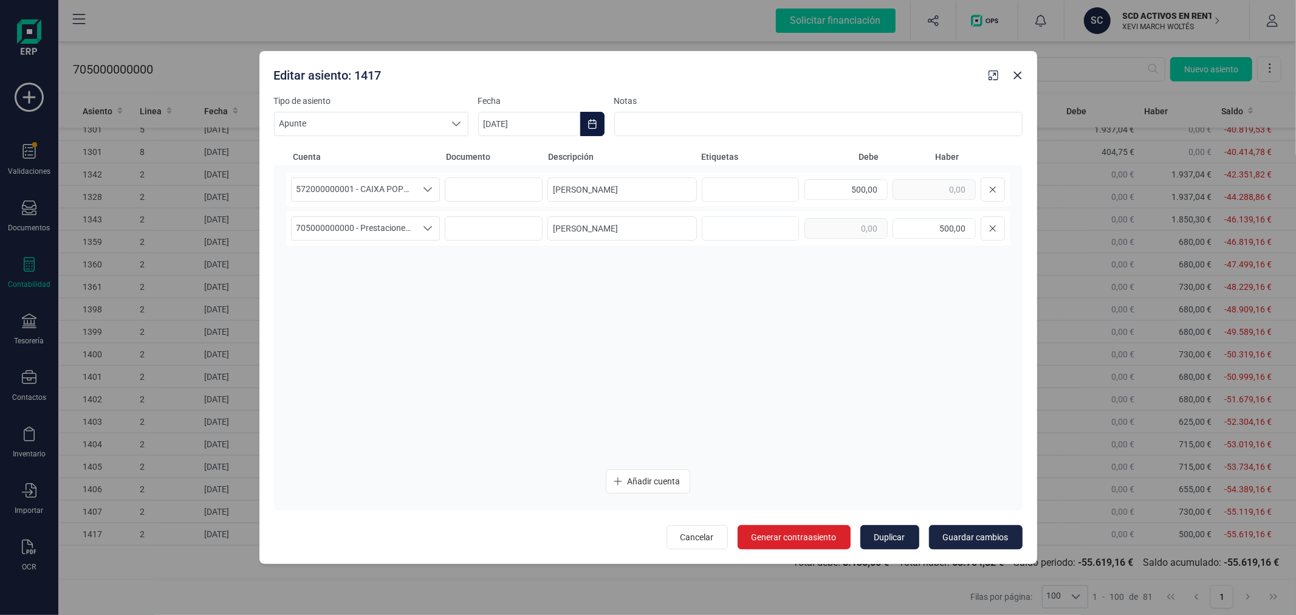
click at [591, 122] on icon "Choose Date" at bounding box center [593, 124] width 10 height 10
click at [505, 161] on icon "Previous Month" at bounding box center [503, 161] width 10 height 10
click at [780, 159] on icon "Next Month" at bounding box center [778, 161] width 10 height 10
click at [647, 231] on span "4" at bounding box center [640, 231] width 24 height 24
type input "[DATE]"
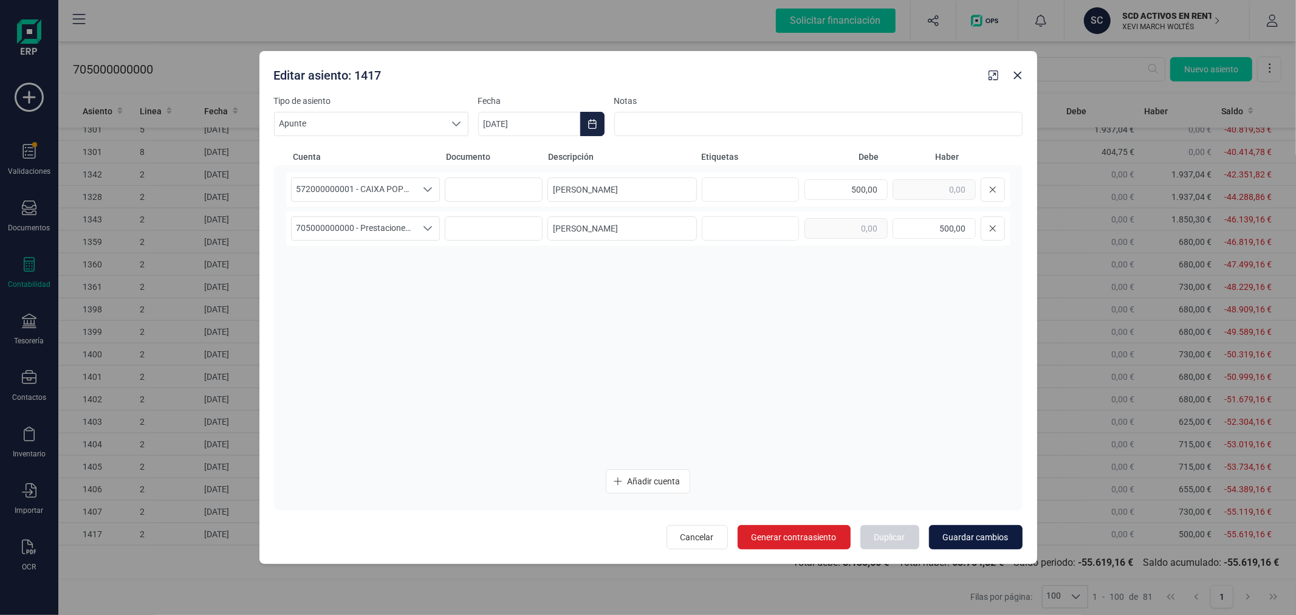
click at [989, 534] on span "Guardar cambios" at bounding box center [976, 537] width 66 height 12
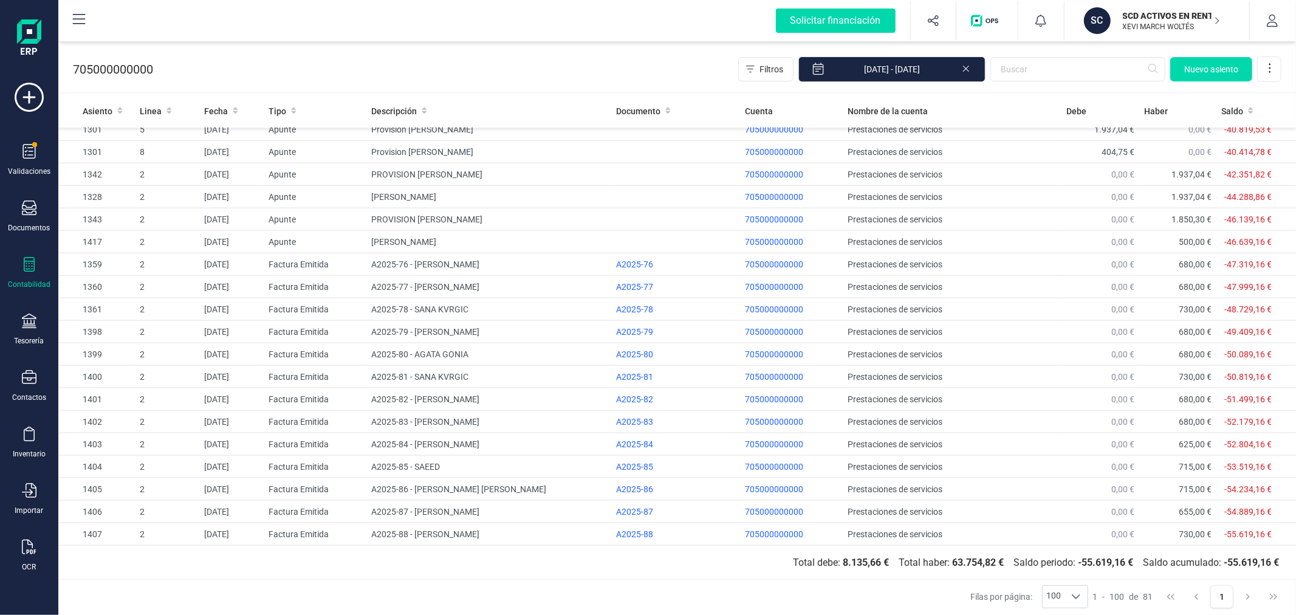
click at [36, 277] on div "Contabilidad" at bounding box center [29, 273] width 49 height 32
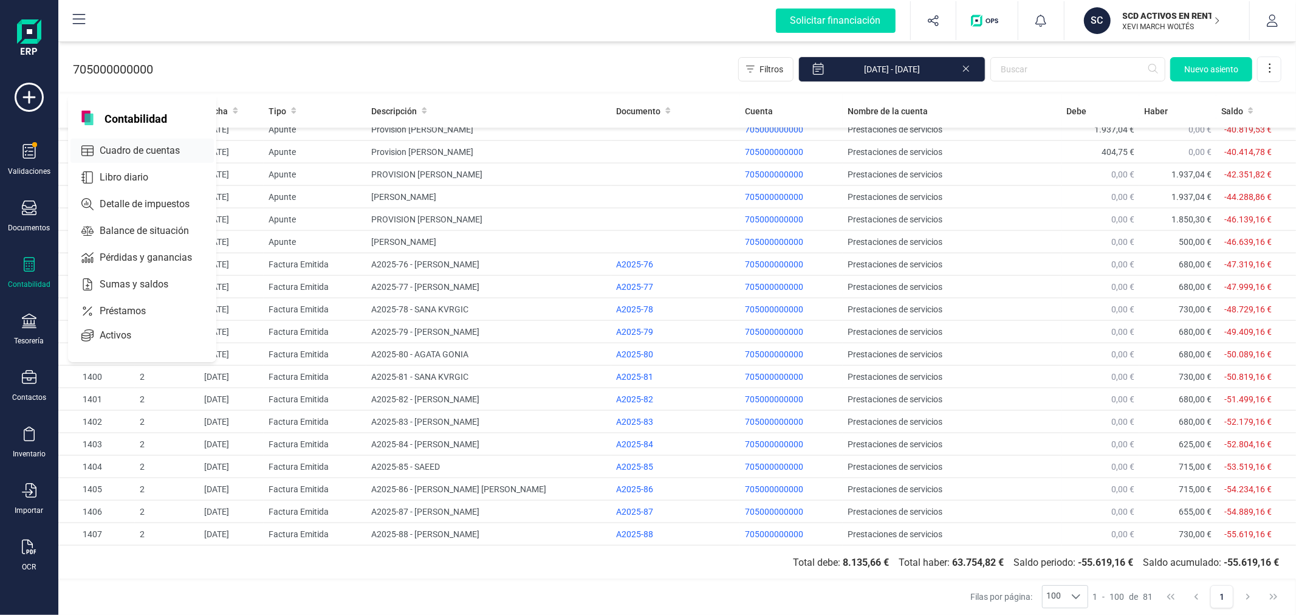
click at [167, 148] on span "Cuadro de cuentas" at bounding box center [148, 150] width 107 height 15
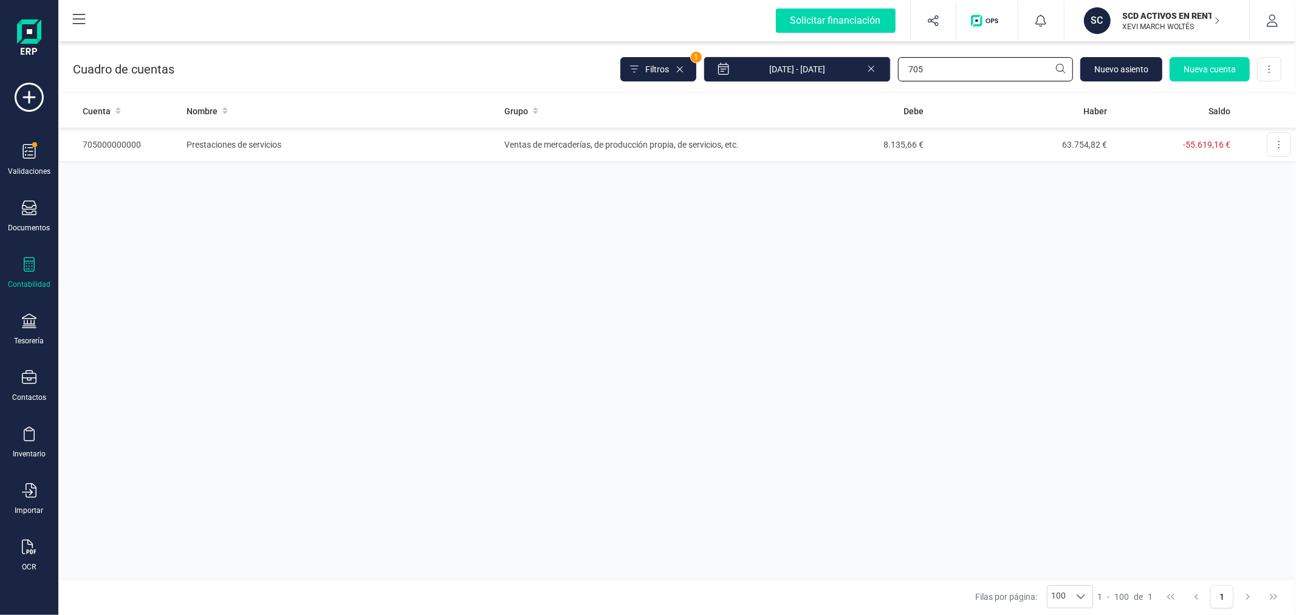
click at [975, 66] on input "705" at bounding box center [985, 69] width 175 height 24
click at [953, 73] on input "5133" at bounding box center [985, 69] width 175 height 24
type input "5323"
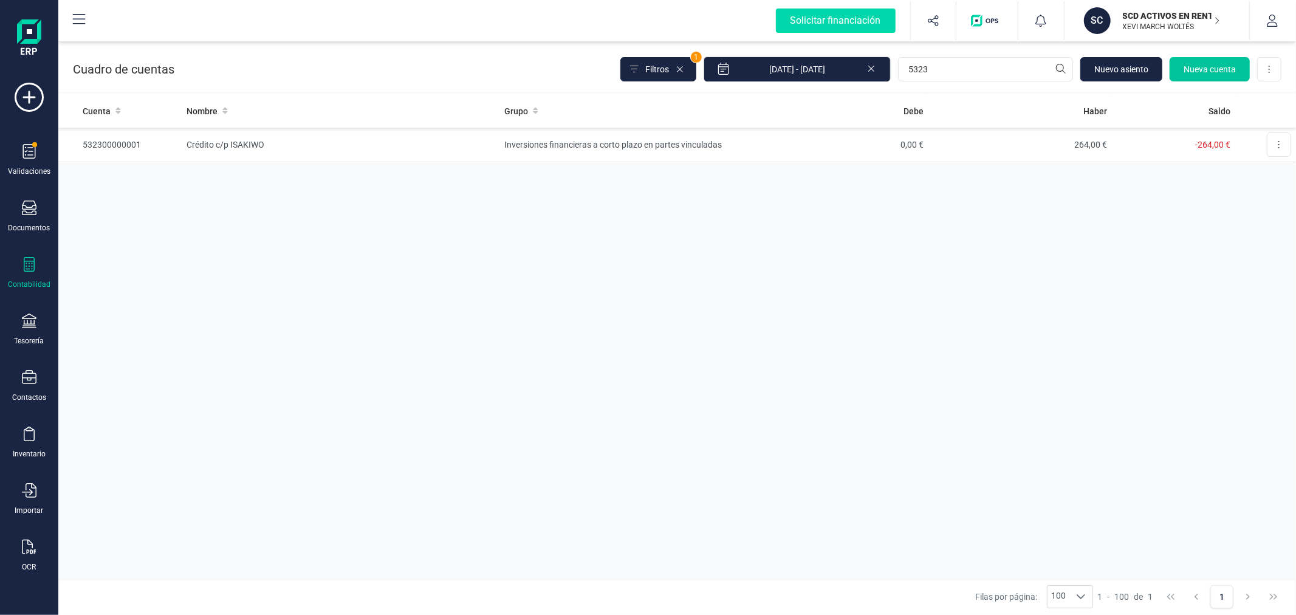
click at [1202, 63] on span "Nueva cuenta" at bounding box center [1210, 69] width 52 height 12
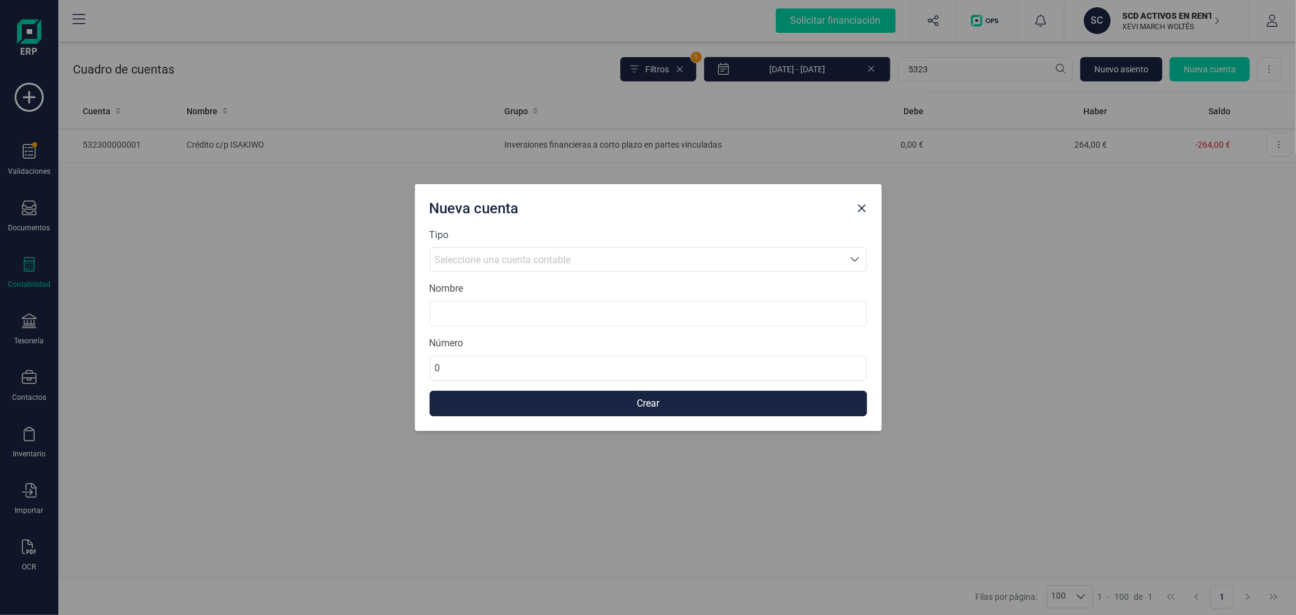
click at [541, 263] on span "Seleccione una cuenta contable" at bounding box center [503, 260] width 136 height 12
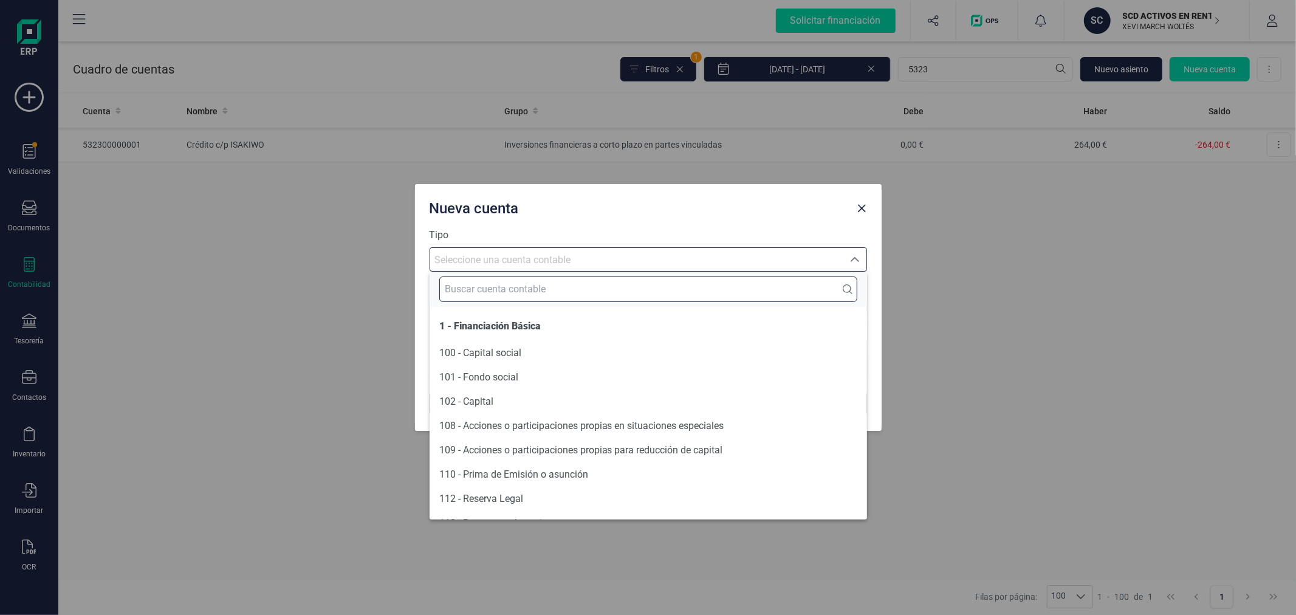
click at [526, 297] on input "text" at bounding box center [648, 290] width 418 height 26
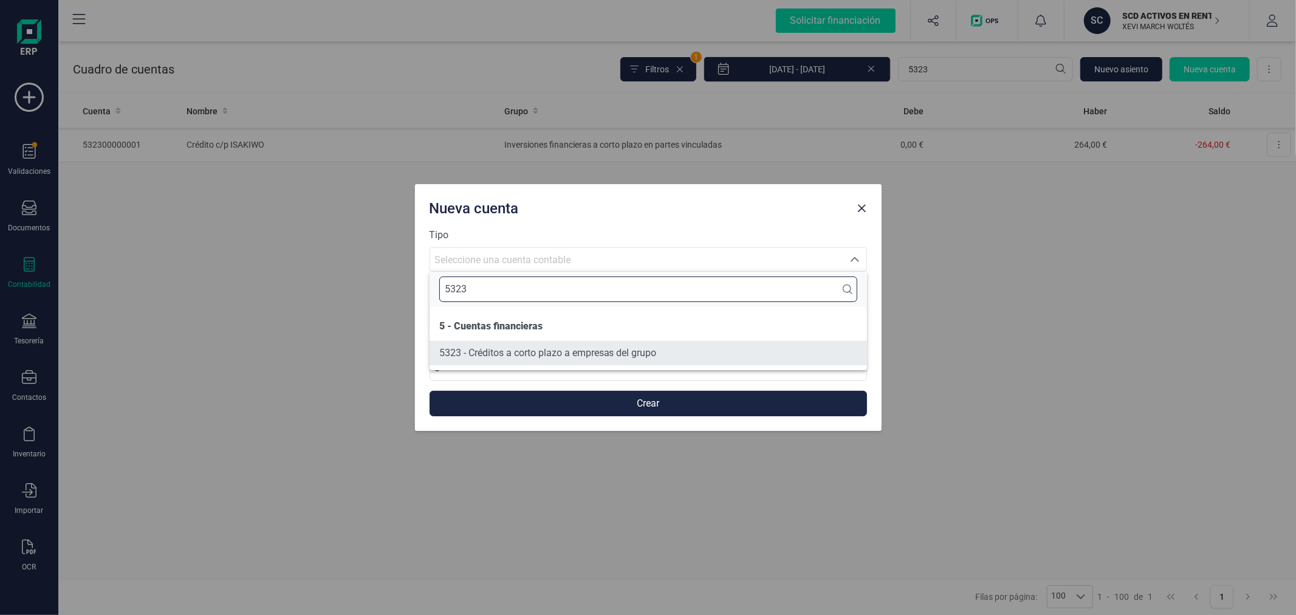
type input "5323"
click at [509, 351] on span "5323 - Créditos a corto plazo a empresas del grupo" at bounding box center [548, 353] width 218 height 12
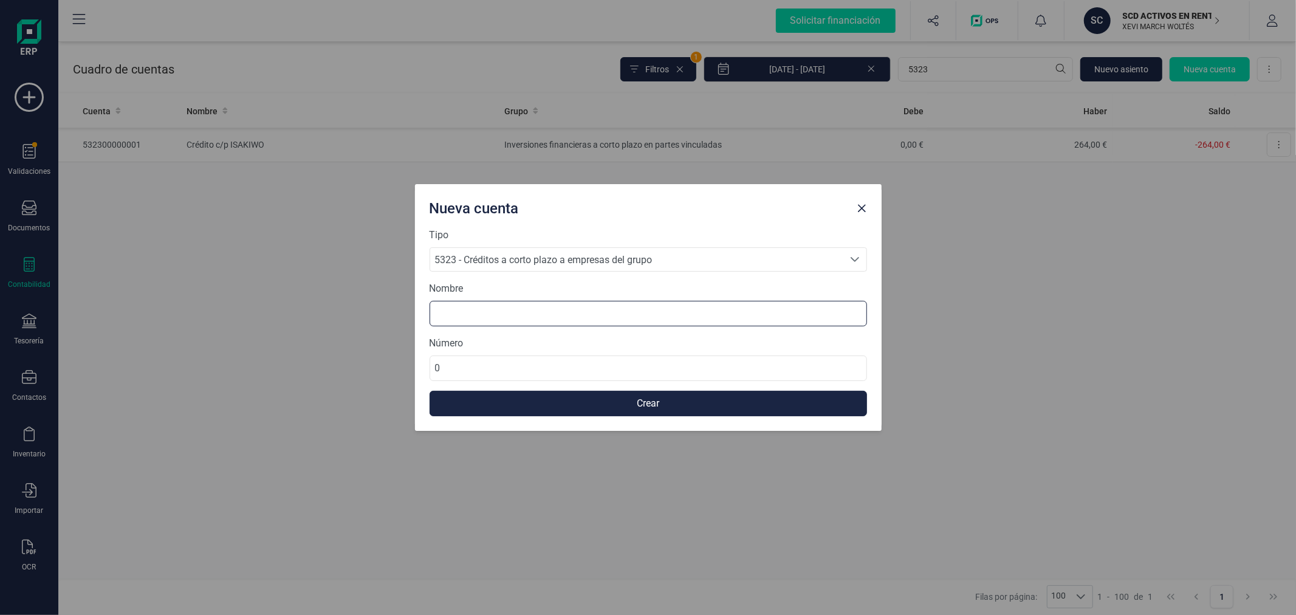
click at [526, 315] on input at bounding box center [649, 314] width 438 height 26
type input "C"
type input "Crédito c/p SCD Dinero"
type input "532300000002"
click at [564, 404] on button "Crear" at bounding box center [649, 404] width 438 height 26
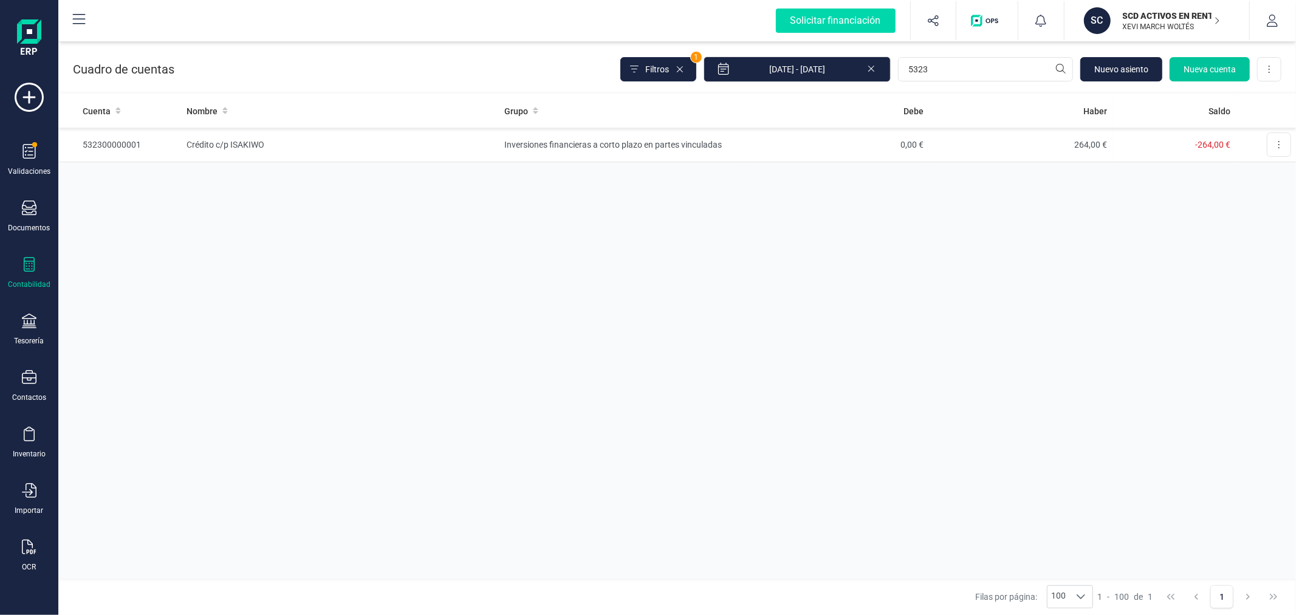
click at [1193, 70] on span "Nueva cuenta" at bounding box center [1210, 69] width 52 height 12
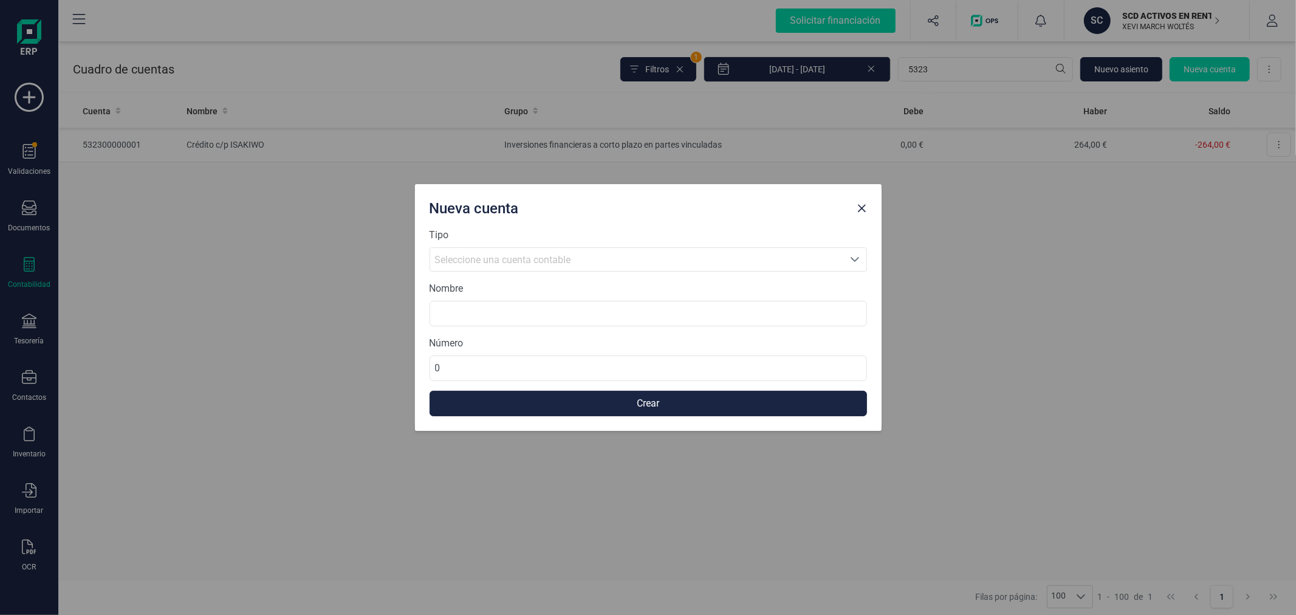
click at [554, 257] on span "Seleccione una cuenta contable" at bounding box center [503, 260] width 136 height 12
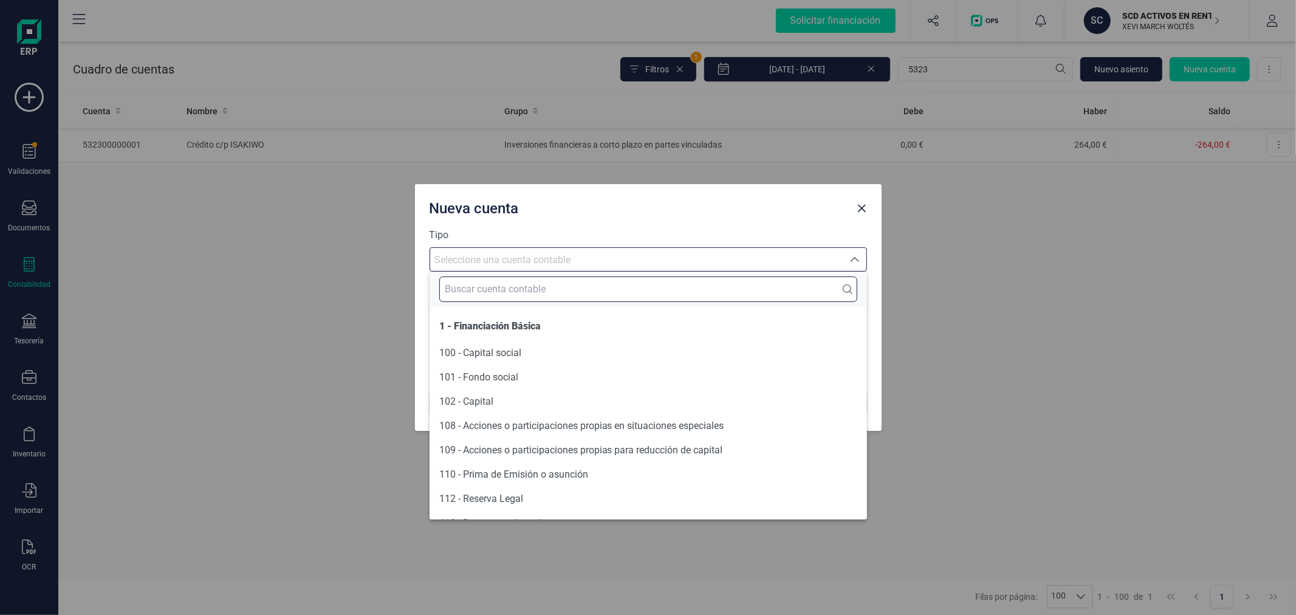
click at [541, 286] on input "text" at bounding box center [648, 290] width 418 height 26
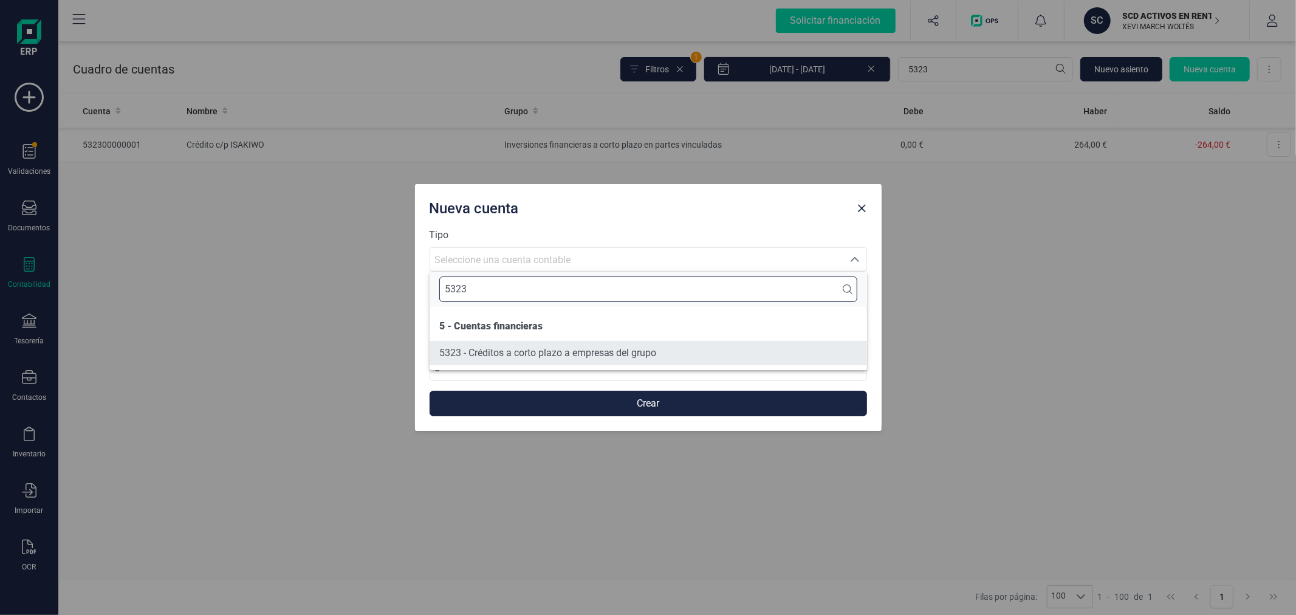
type input "5323"
click at [558, 346] on span "5323 - Créditos a corto plazo a empresas del grupo" at bounding box center [548, 353] width 218 height 15
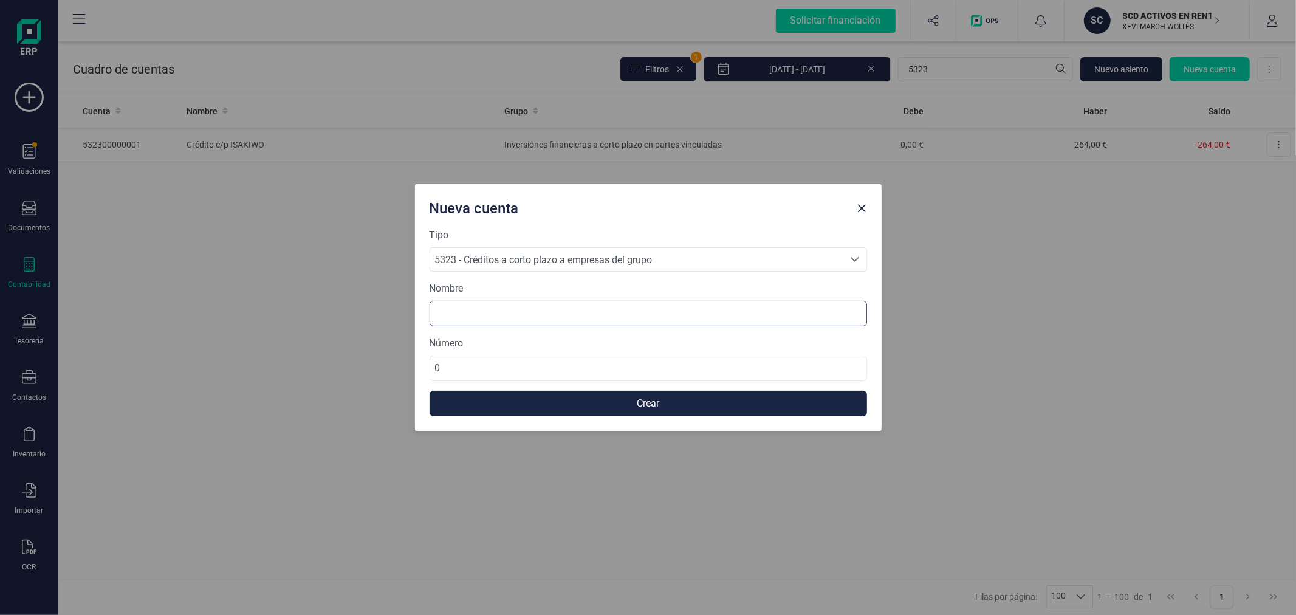
click at [551, 314] on input at bounding box center [649, 314] width 438 height 26
click at [506, 312] on input "Crédito c/p" at bounding box center [649, 314] width 438 height 26
type input "Crédito c/p SCD Anticipo de Alquileres"
click at [442, 376] on input "0" at bounding box center [649, 369] width 438 height 26
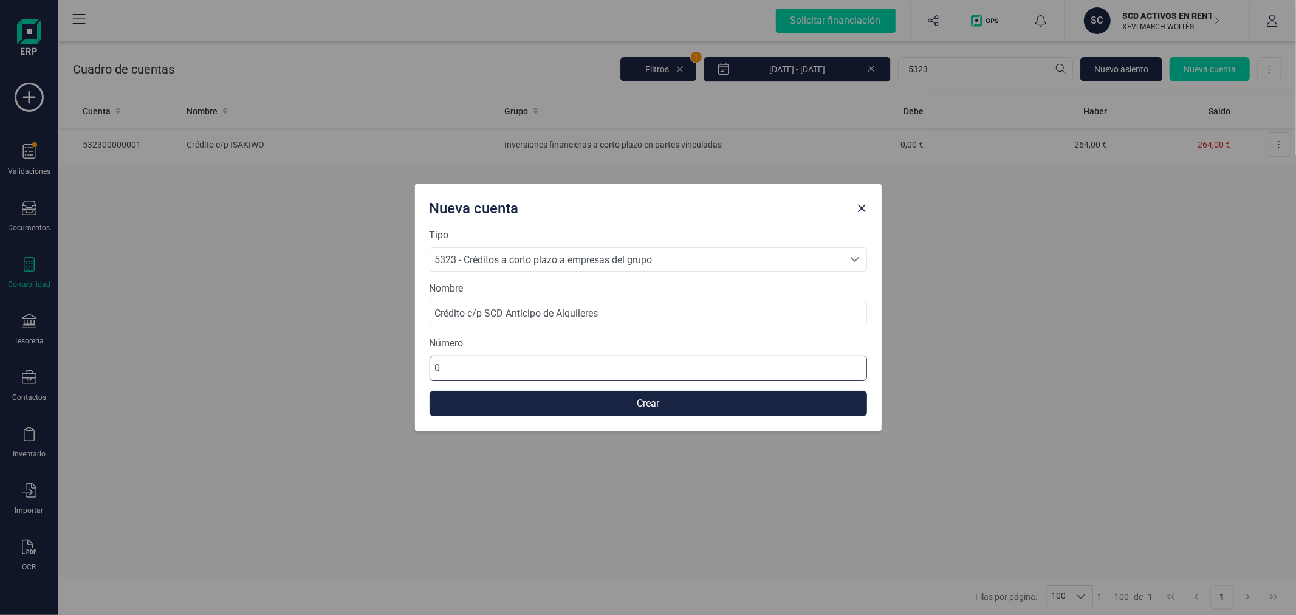
paste input "5323000000"
type input "532300000003"
click at [479, 401] on button "Crear" at bounding box center [649, 404] width 438 height 26
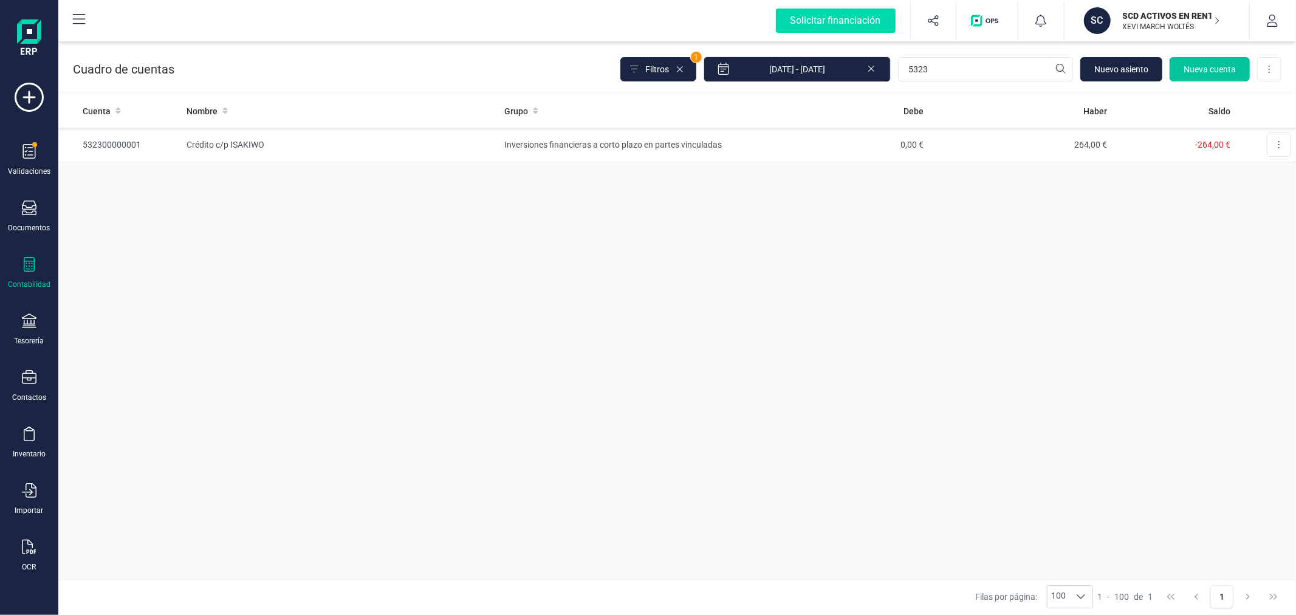
click at [1195, 61] on button "Nueva cuenta" at bounding box center [1210, 69] width 80 height 24
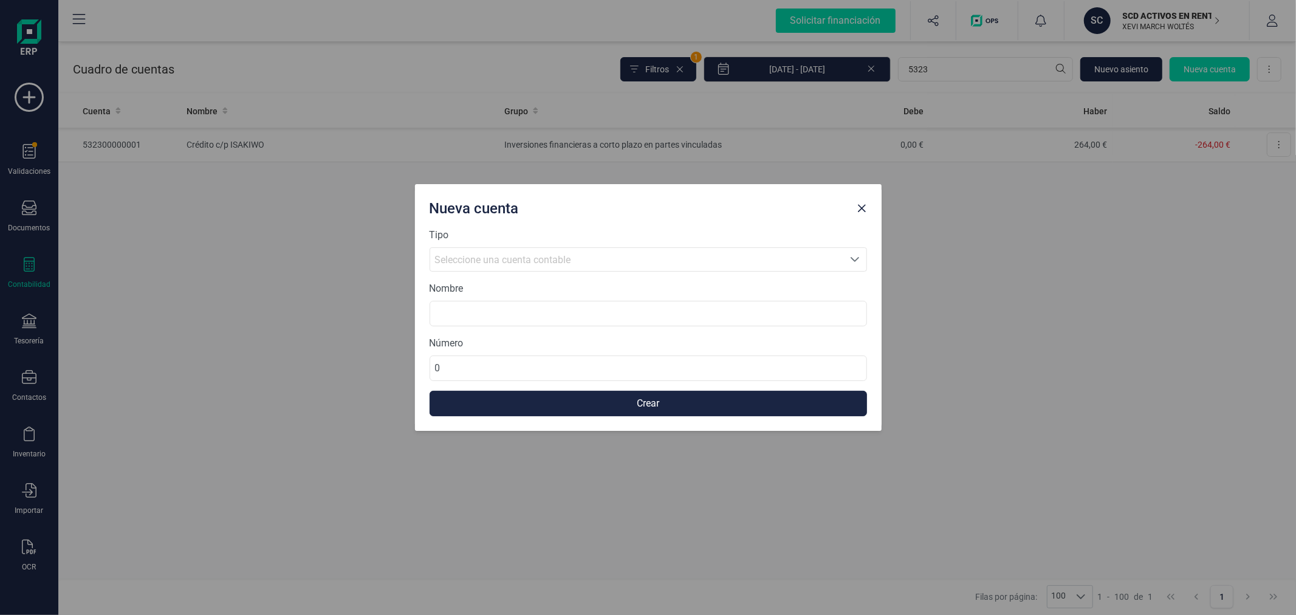
click at [596, 253] on div "Seleccione una cuenta contable" at bounding box center [637, 260] width 404 height 15
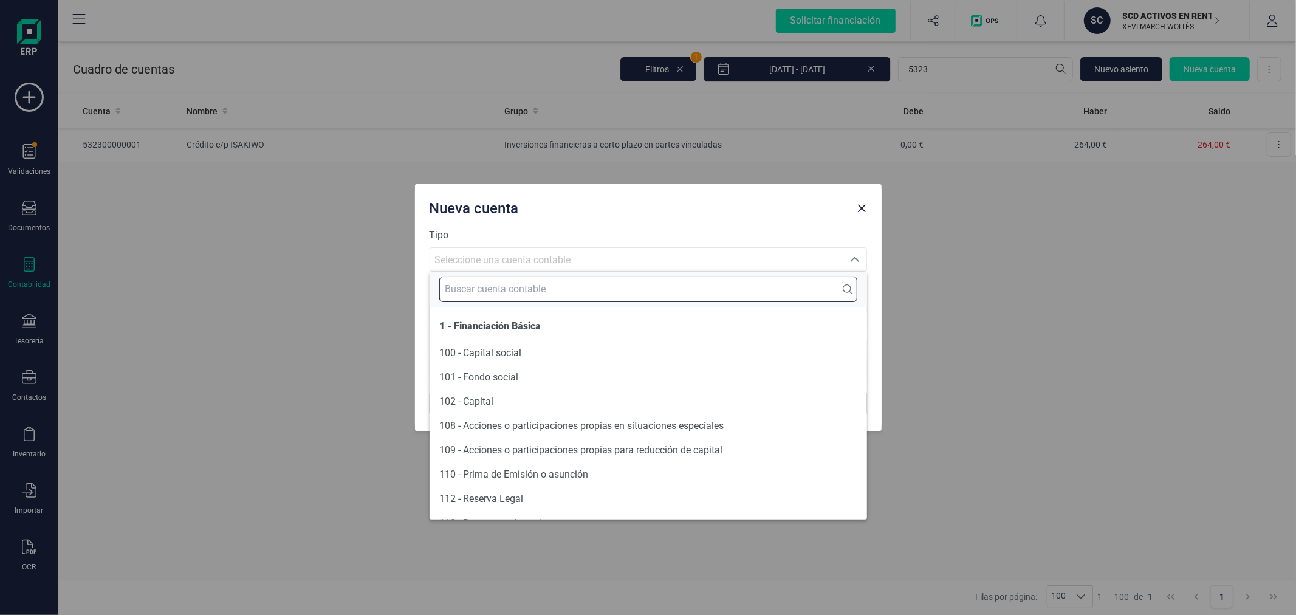
click at [586, 284] on input "text" at bounding box center [648, 290] width 418 height 26
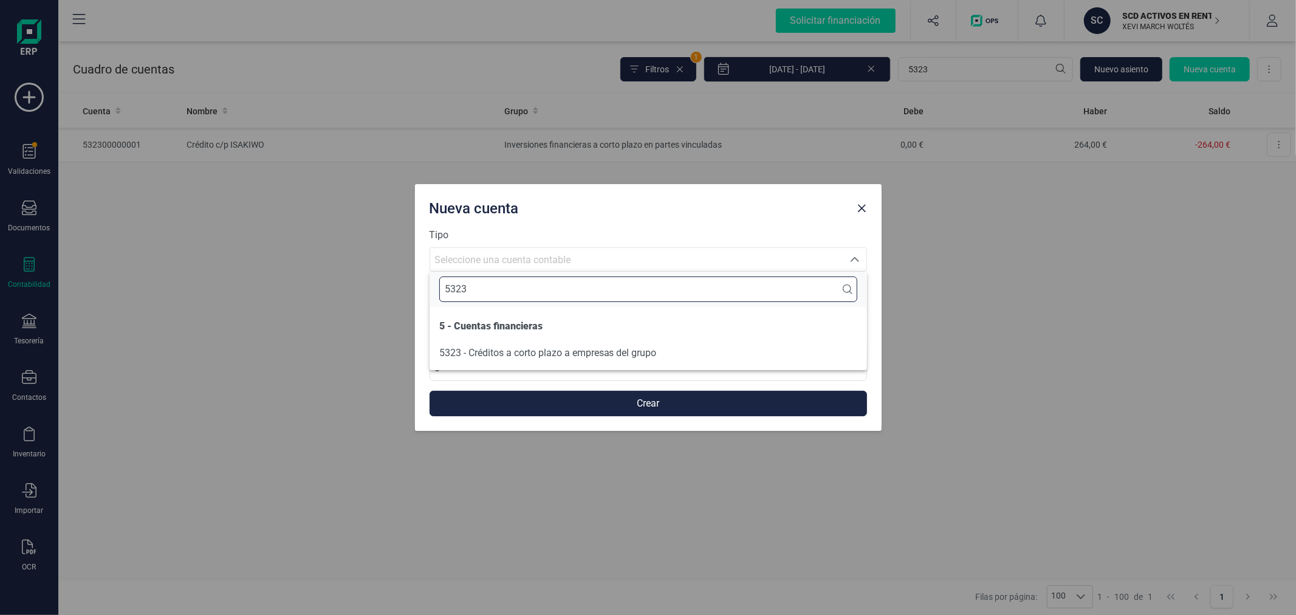
type input "5323"
click at [611, 356] on span "5323 - Créditos a corto plazo a empresas del grupo" at bounding box center [548, 353] width 218 height 12
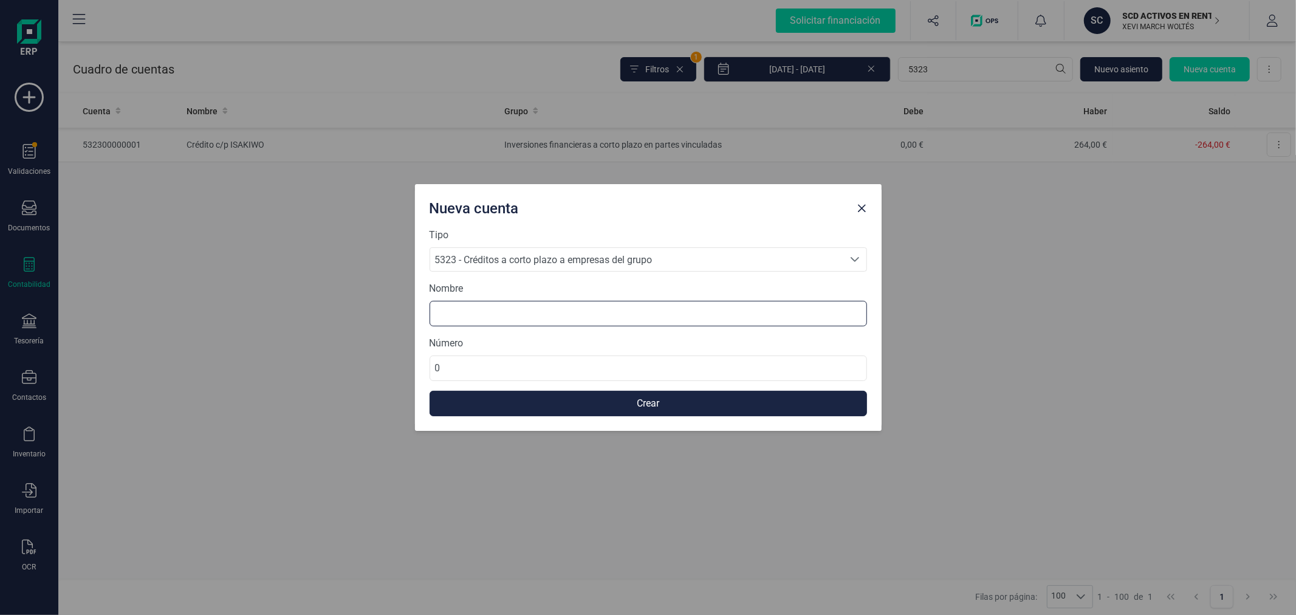
click at [484, 306] on input at bounding box center [649, 314] width 438 height 26
type input "Crédito c/p SCD Reformas"
paste input "5323000000"
type input "532300000004"
click at [645, 404] on button "Crear" at bounding box center [649, 404] width 438 height 26
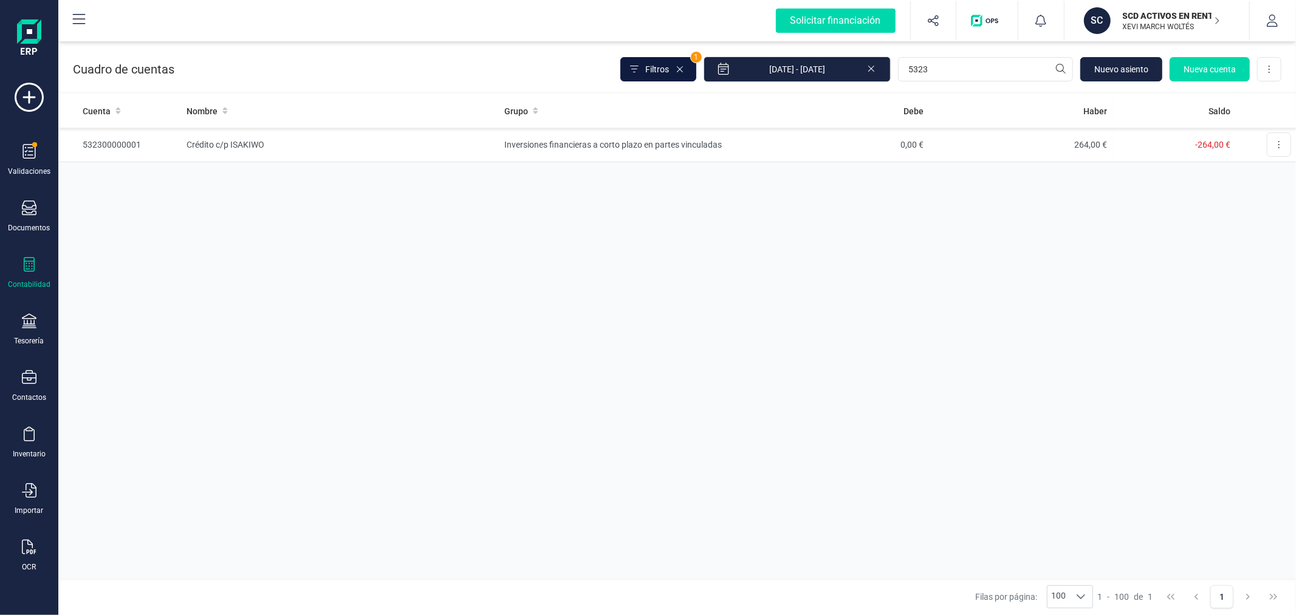
click at [639, 69] on icon at bounding box center [634, 69] width 9 height 10
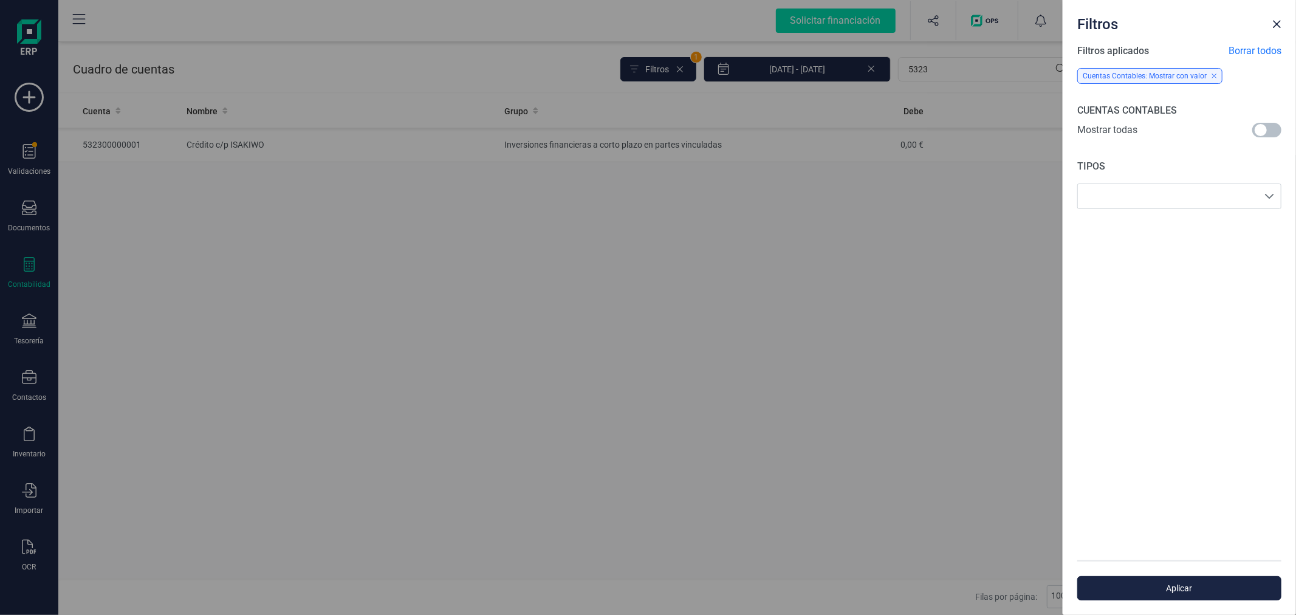
click at [1257, 131] on span at bounding box center [1266, 130] width 29 height 15
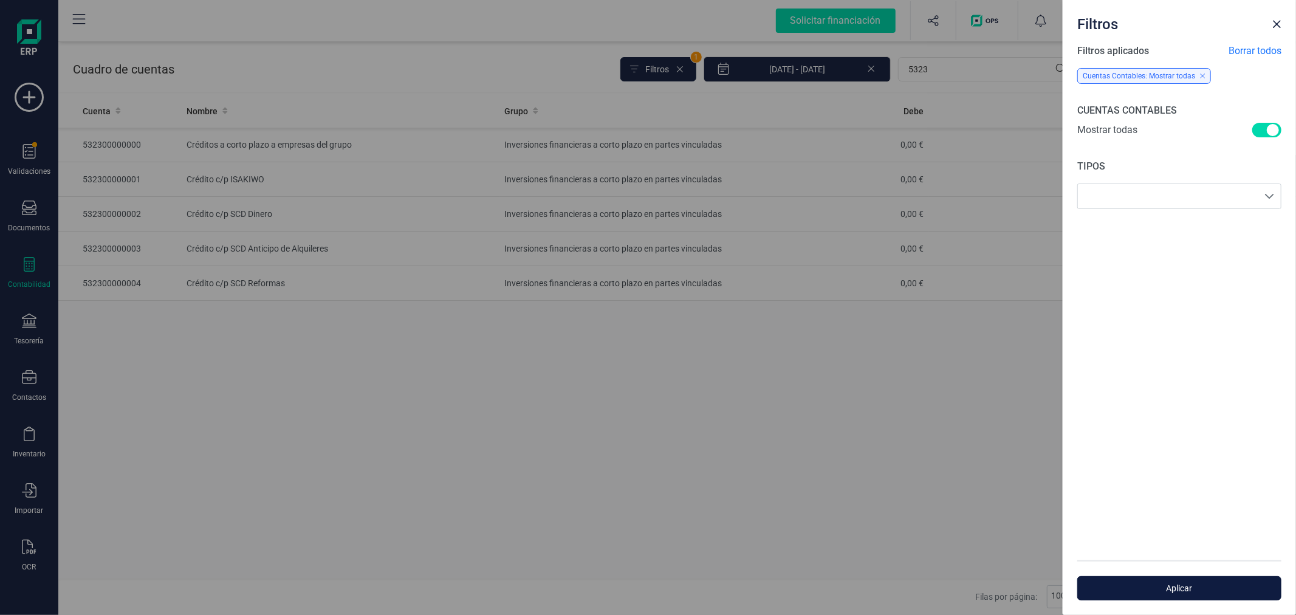
click at [1139, 588] on span "Aplicar" at bounding box center [1179, 588] width 176 height 12
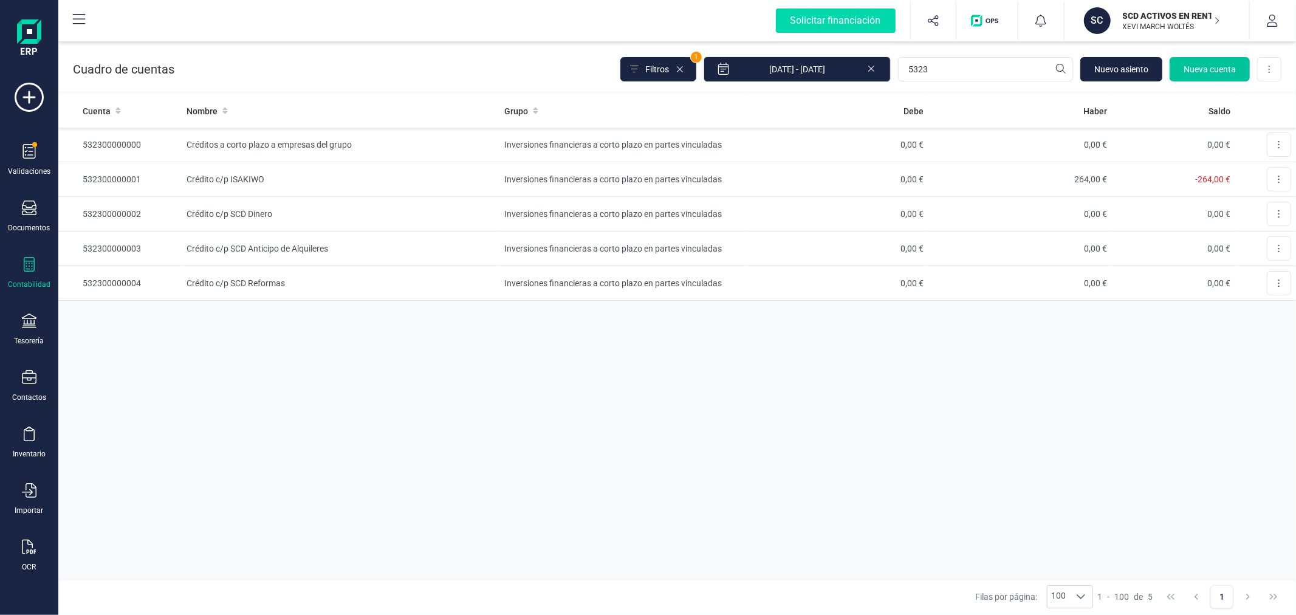
click at [1183, 77] on button "Nueva cuenta" at bounding box center [1210, 69] width 80 height 24
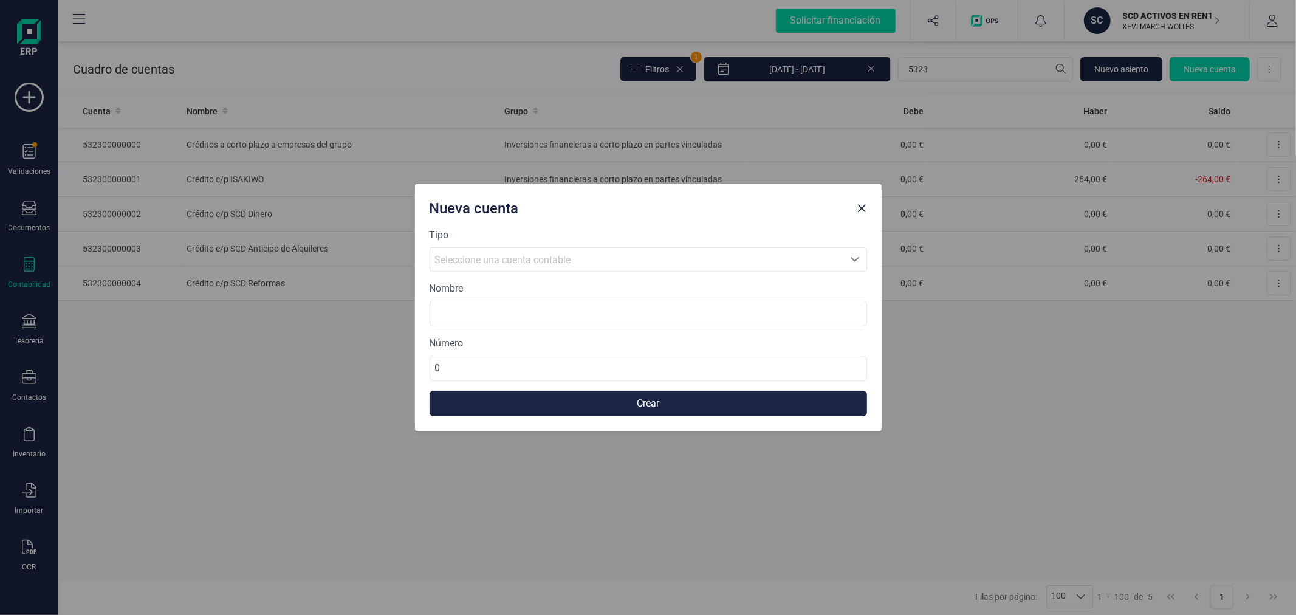
click at [551, 244] on div "Tipo Seleccione una cuenta Seleccione una cuenta contable" at bounding box center [649, 250] width 438 height 44
click at [554, 269] on span "Seleccione una cuenta contable" at bounding box center [636, 259] width 413 height 23
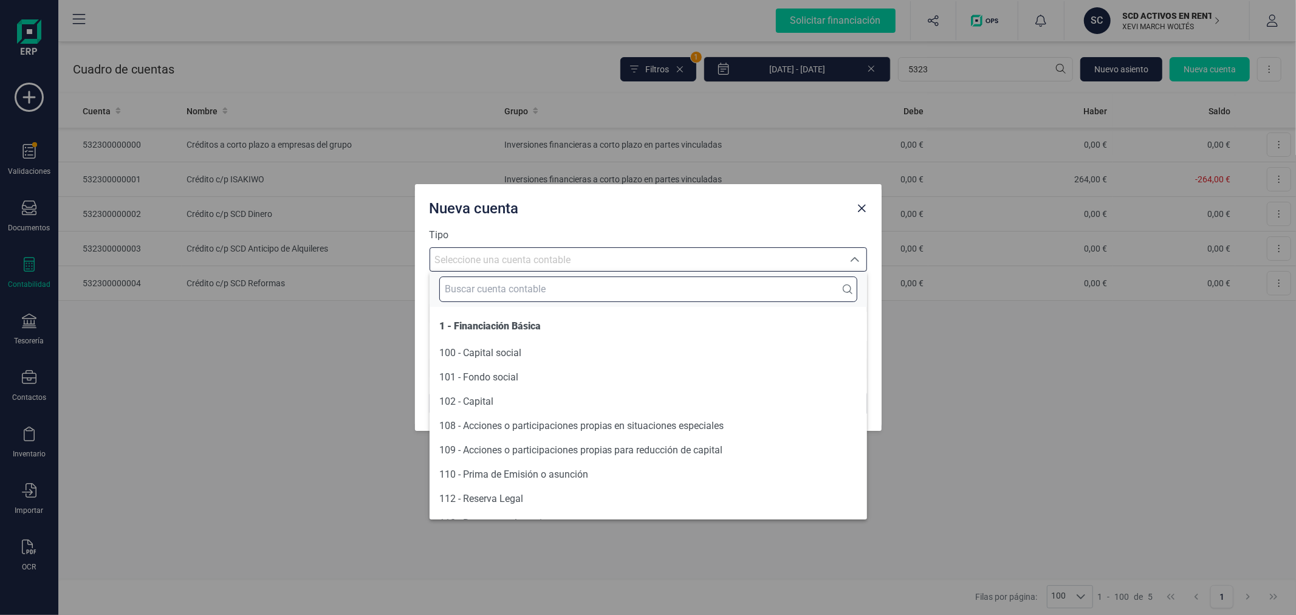
click at [554, 290] on input "text" at bounding box center [648, 290] width 418 height 26
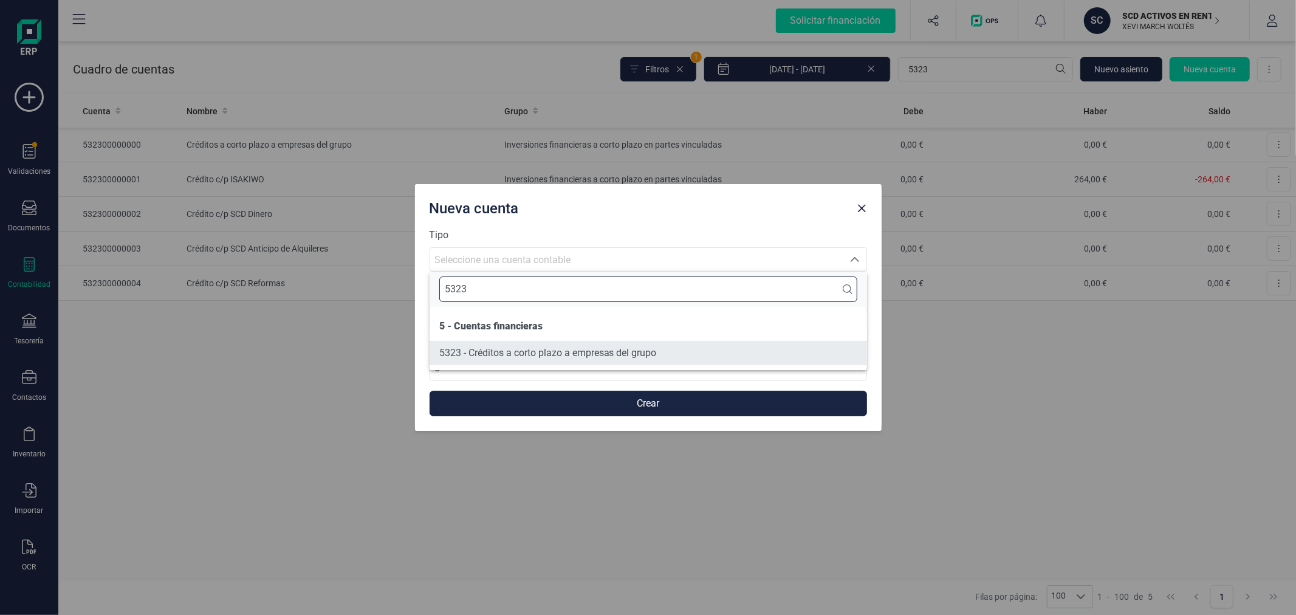
type input "5323"
click at [585, 355] on span "5323 - Créditos a corto plazo a empresas del grupo" at bounding box center [548, 353] width 218 height 12
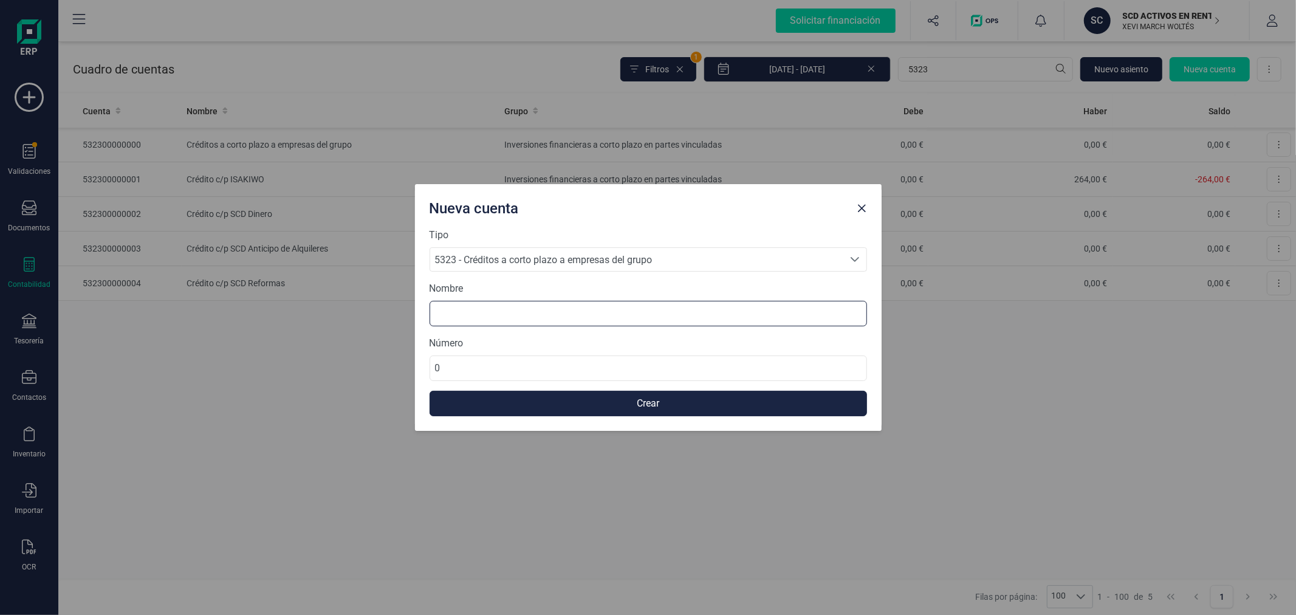
click at [460, 323] on input at bounding box center [649, 314] width 438 height 26
type input "Crédito c/p SCD Servicios Financieros"
paste input "5323000000"
type input "532300000005"
click at [625, 397] on button "Crear" at bounding box center [649, 404] width 438 height 26
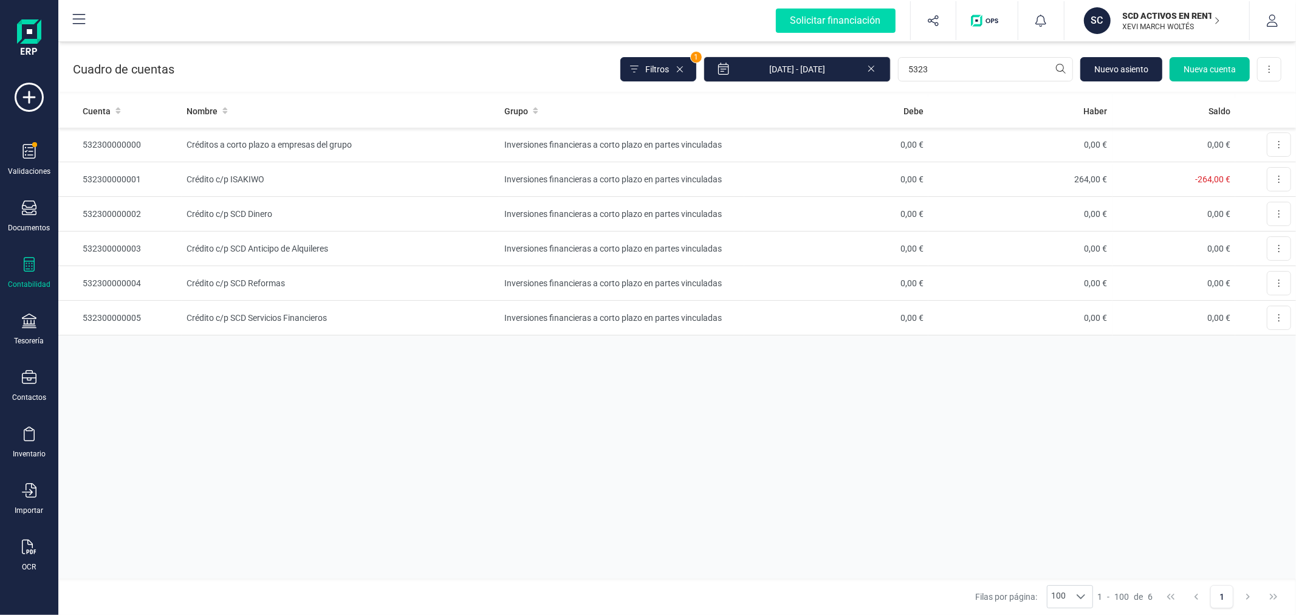
click at [1212, 69] on span "Nueva cuenta" at bounding box center [1210, 69] width 52 height 12
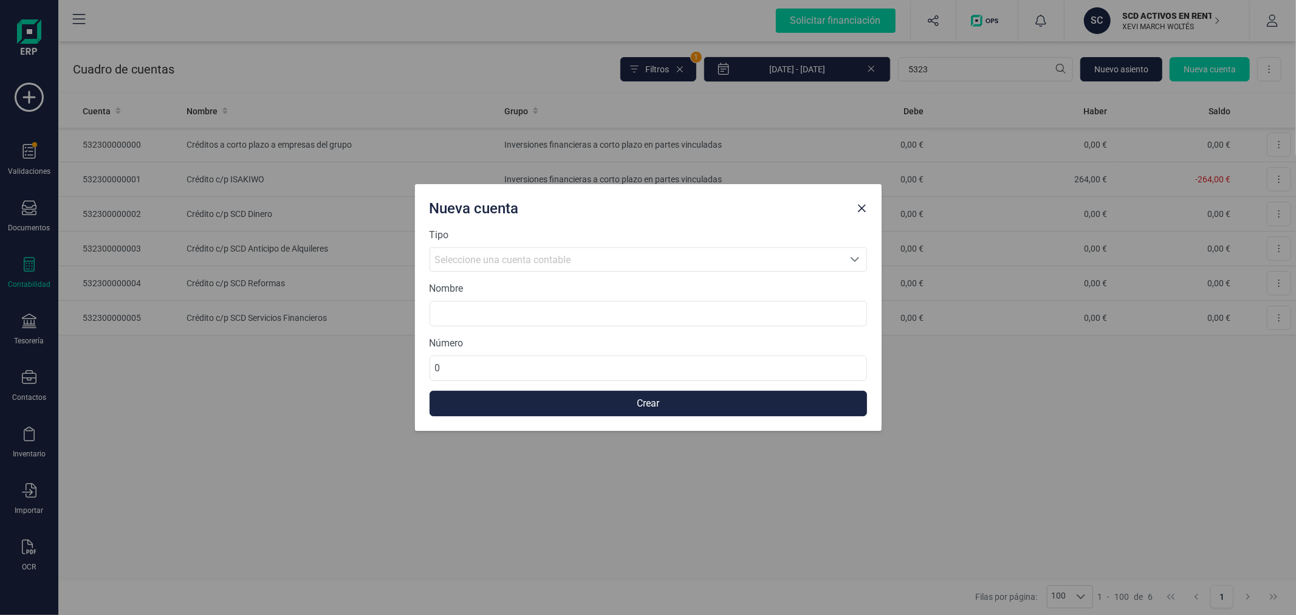
click at [555, 265] on span "Seleccione una cuenta contable" at bounding box center [503, 260] width 136 height 12
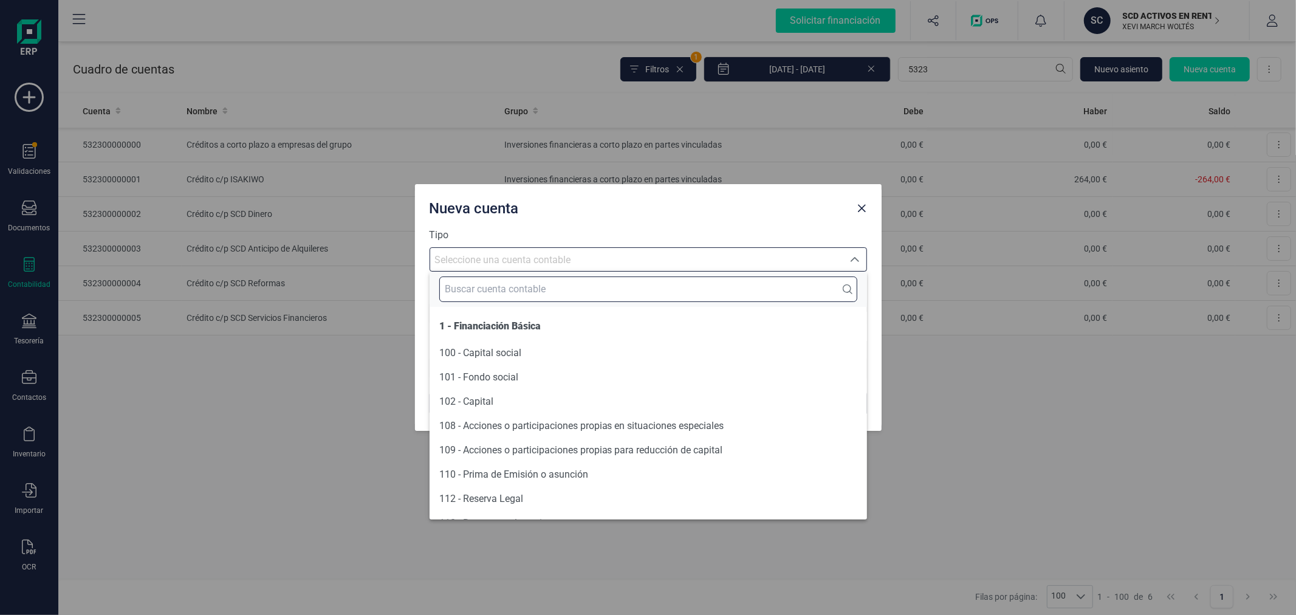
click at [533, 295] on input "text" at bounding box center [648, 290] width 418 height 26
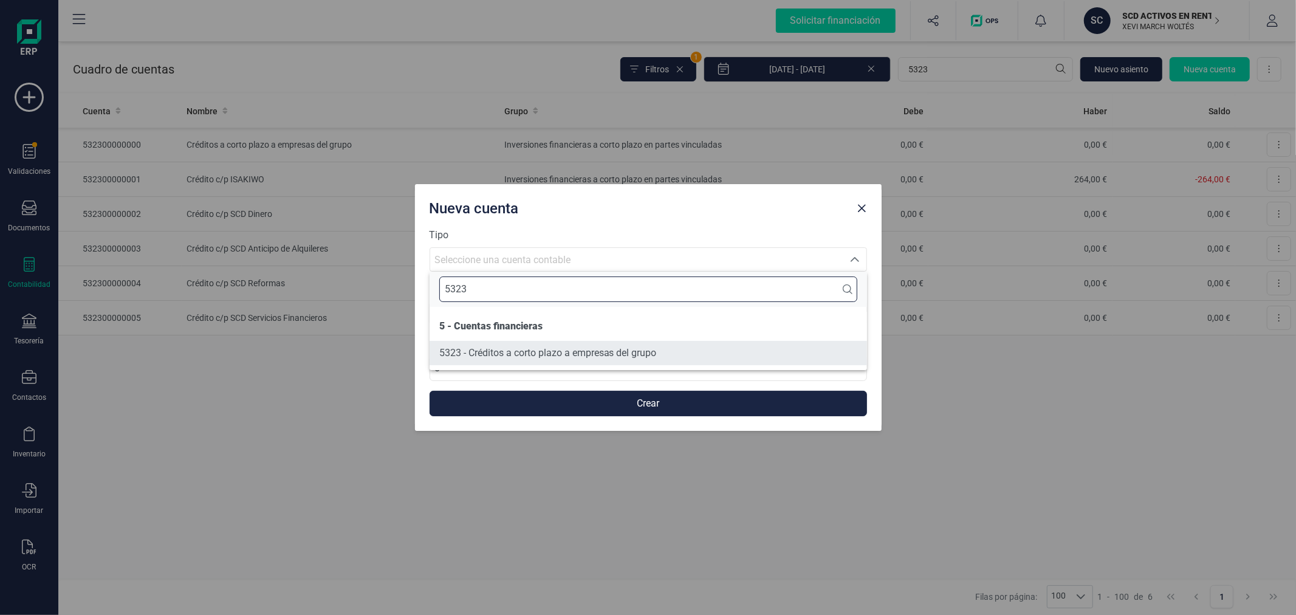
type input "5323"
click at [548, 351] on span "5323 - Créditos a corto plazo a empresas del grupo" at bounding box center [548, 353] width 218 height 12
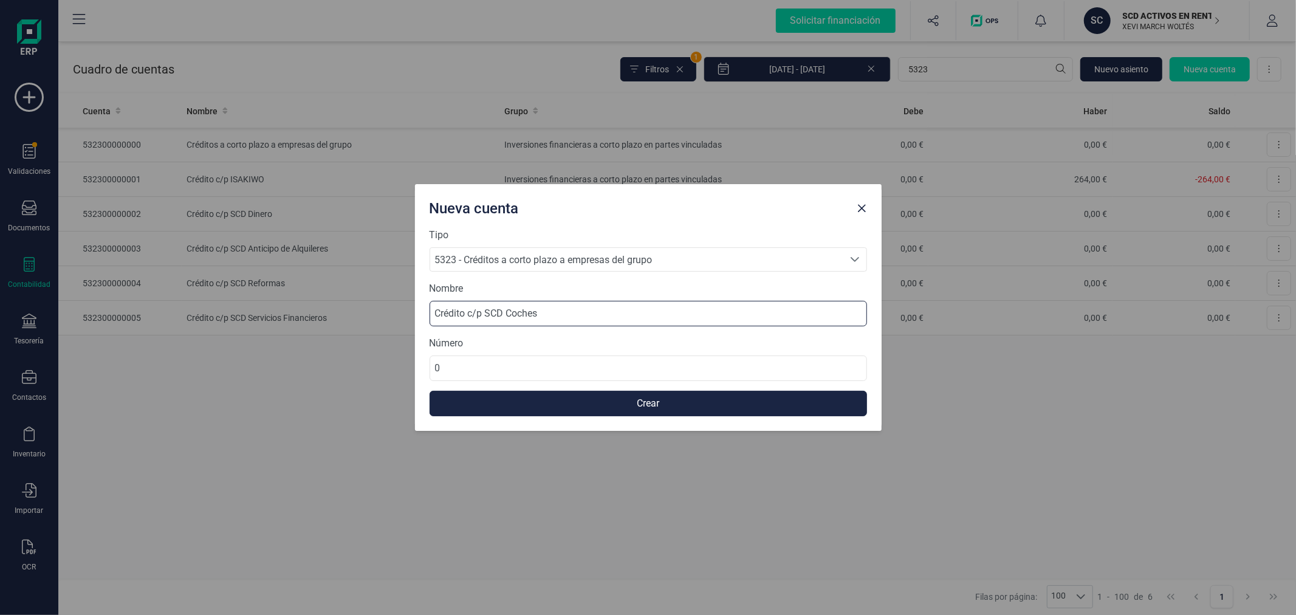
type input "Crédito c/p SCD Coches"
paste input "5323000000"
type input "532300000006"
click at [532, 405] on button "Crear" at bounding box center [649, 404] width 438 height 26
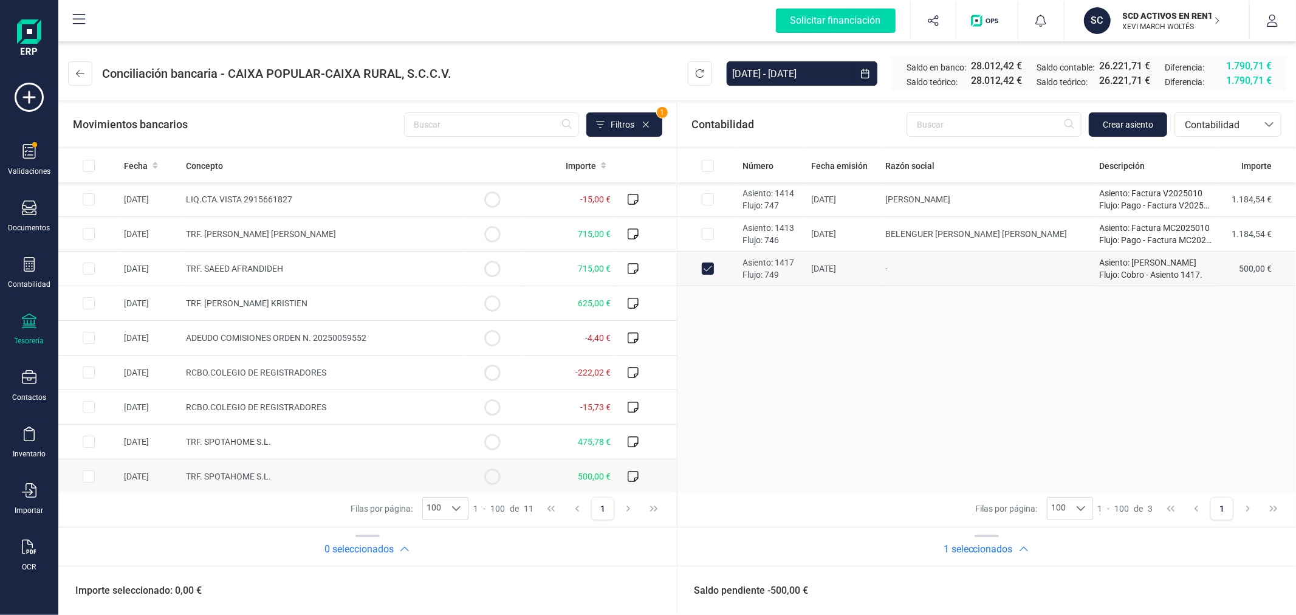
click at [92, 478] on input "Row Selected f8fbe71a-99b1-4a26-83ac-98a6b1e923dd" at bounding box center [89, 476] width 12 height 12
click at [1218, 585] on button "Conciliar" at bounding box center [1232, 591] width 57 height 24
checkbox input "false"
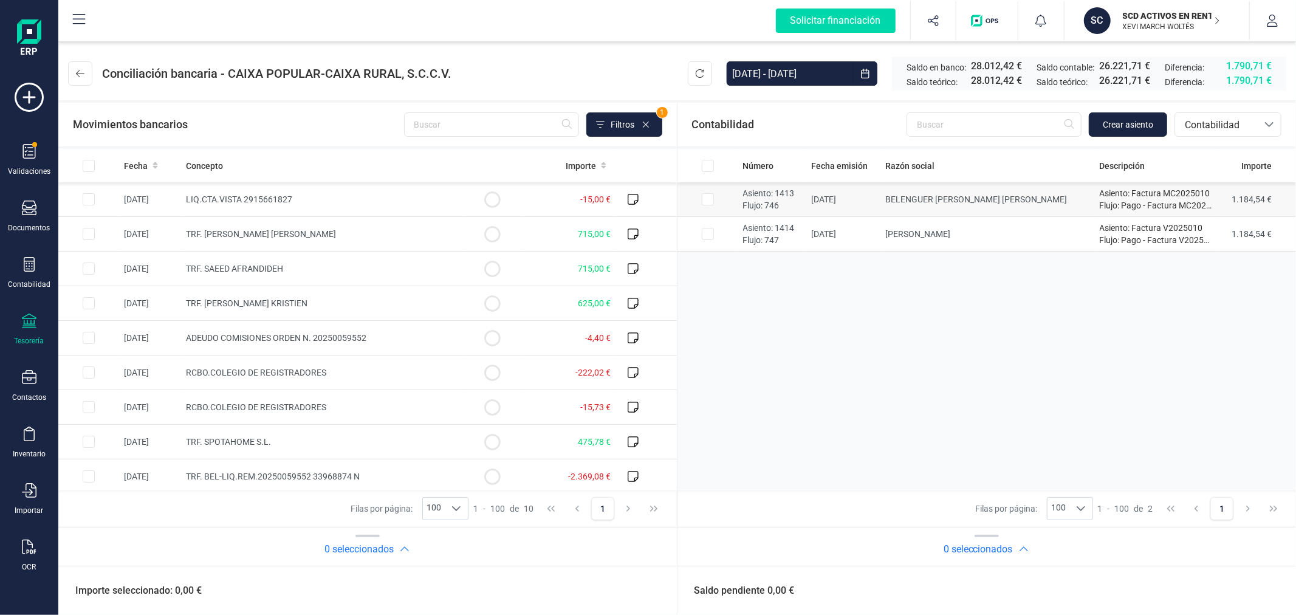
click at [707, 196] on input "Row Selected 883c11df-fd95-4bc6-bbdc-104db28fa692" at bounding box center [708, 199] width 12 height 12
checkbox input "true"
click at [709, 239] on input "Row Selected 39a5dbf2-a74b-4749-bad5-6c9f9020a21d" at bounding box center [708, 234] width 12 height 12
checkbox input "true"
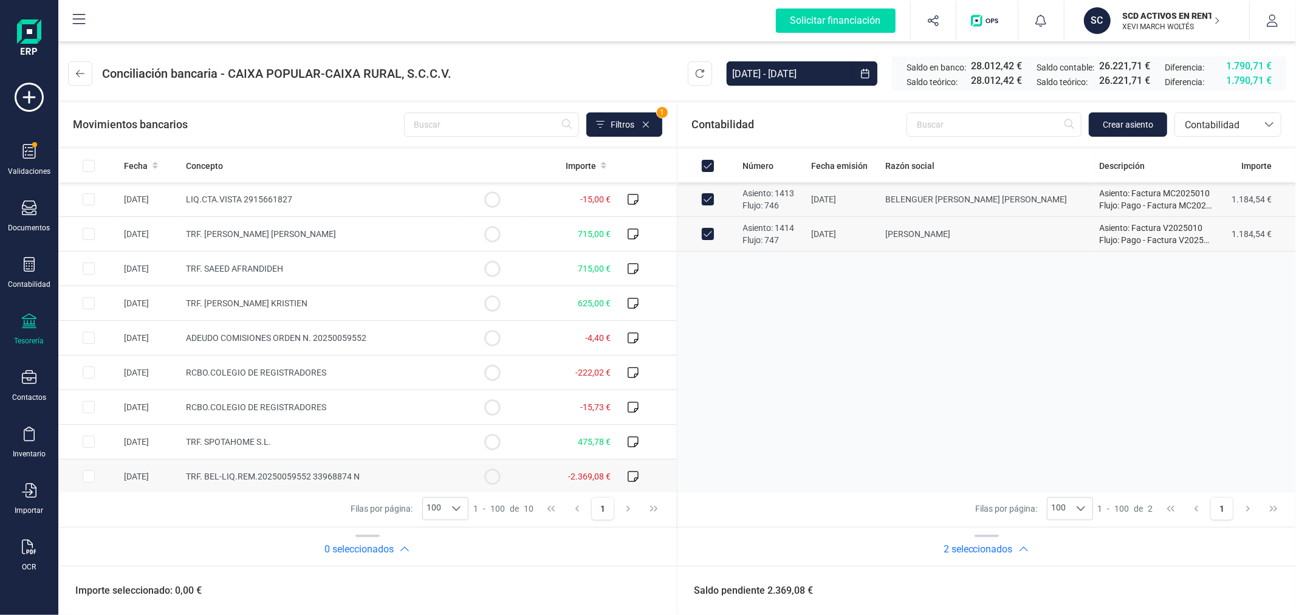
click at [91, 476] on input "Row Selected 04527731-108e-42bd-959b-b54e5aa55506" at bounding box center [89, 476] width 12 height 12
checkbox input "true"
click at [1231, 586] on button "Conciliar" at bounding box center [1232, 591] width 57 height 24
checkbox input "false"
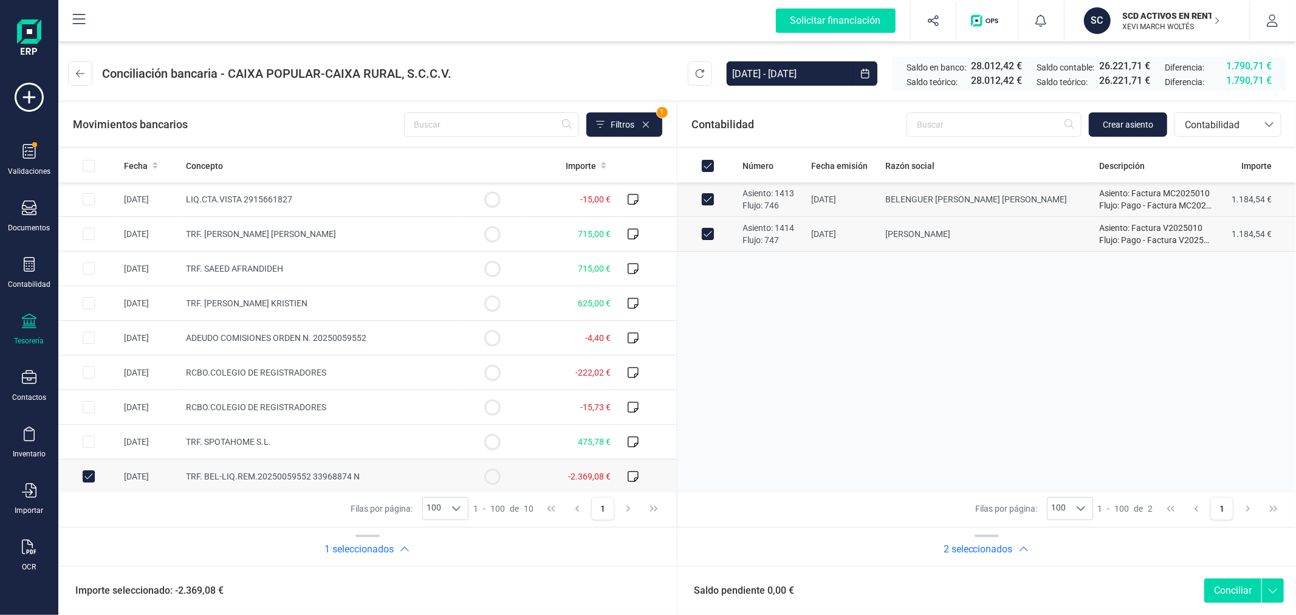
checkbox input "false"
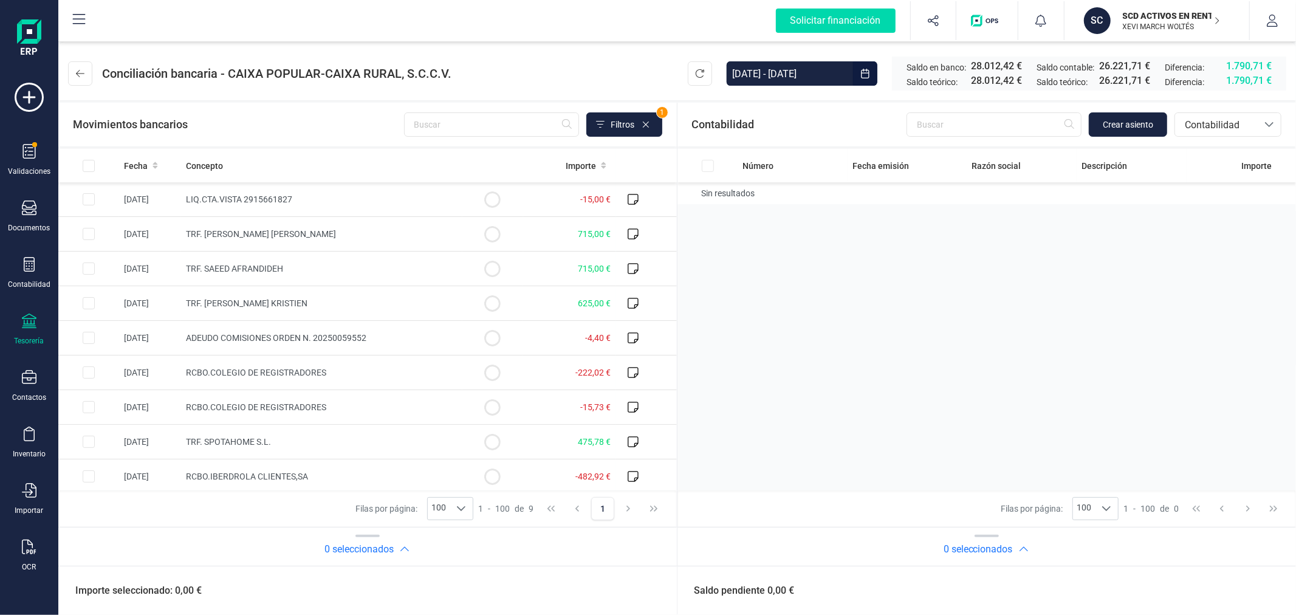
click at [772, 75] on input "[DATE] - [DATE]" at bounding box center [790, 73] width 126 height 24
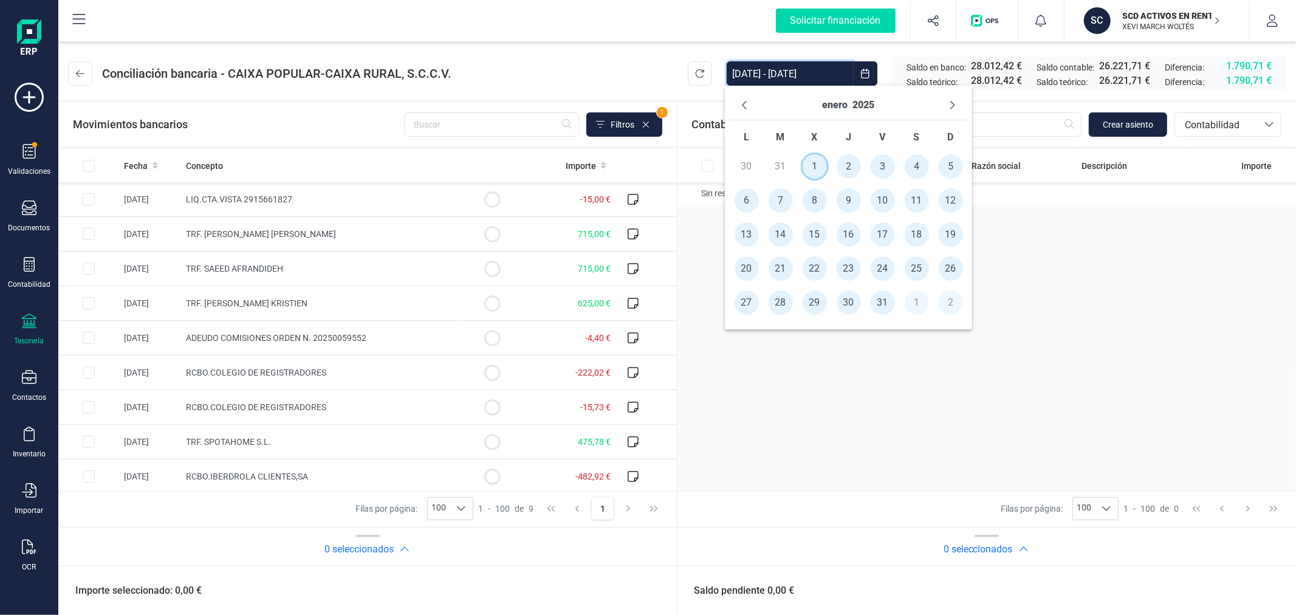
click at [812, 167] on span "1" at bounding box center [815, 166] width 24 height 24
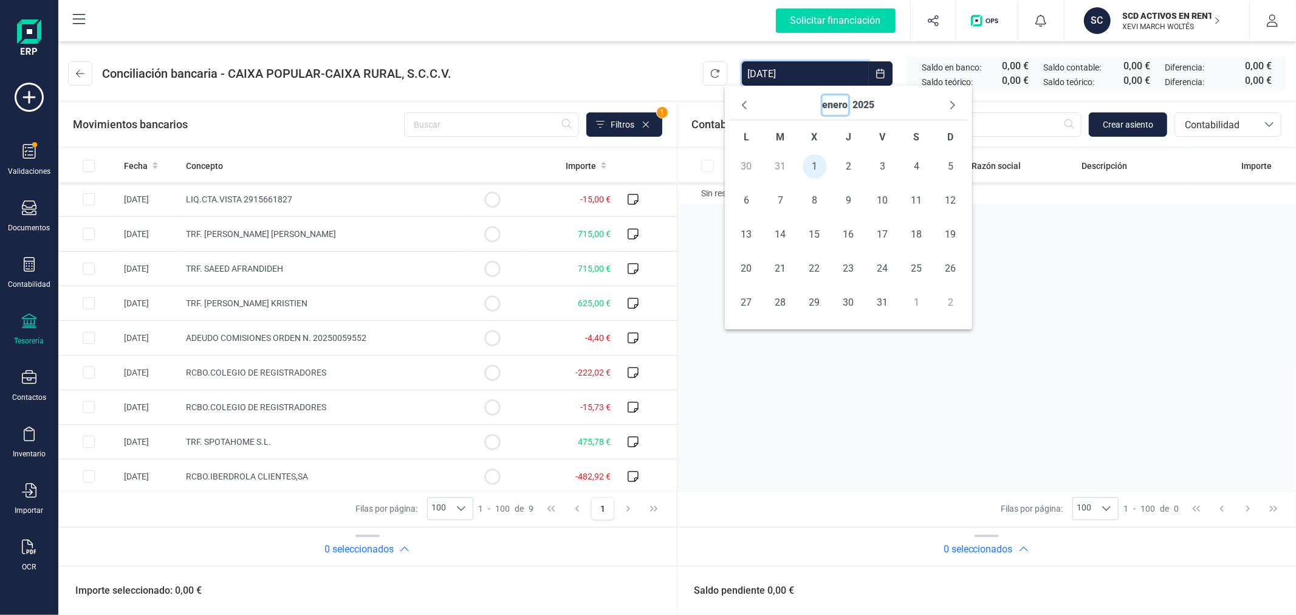
click at [826, 103] on button "enero" at bounding box center [836, 104] width 26 height 19
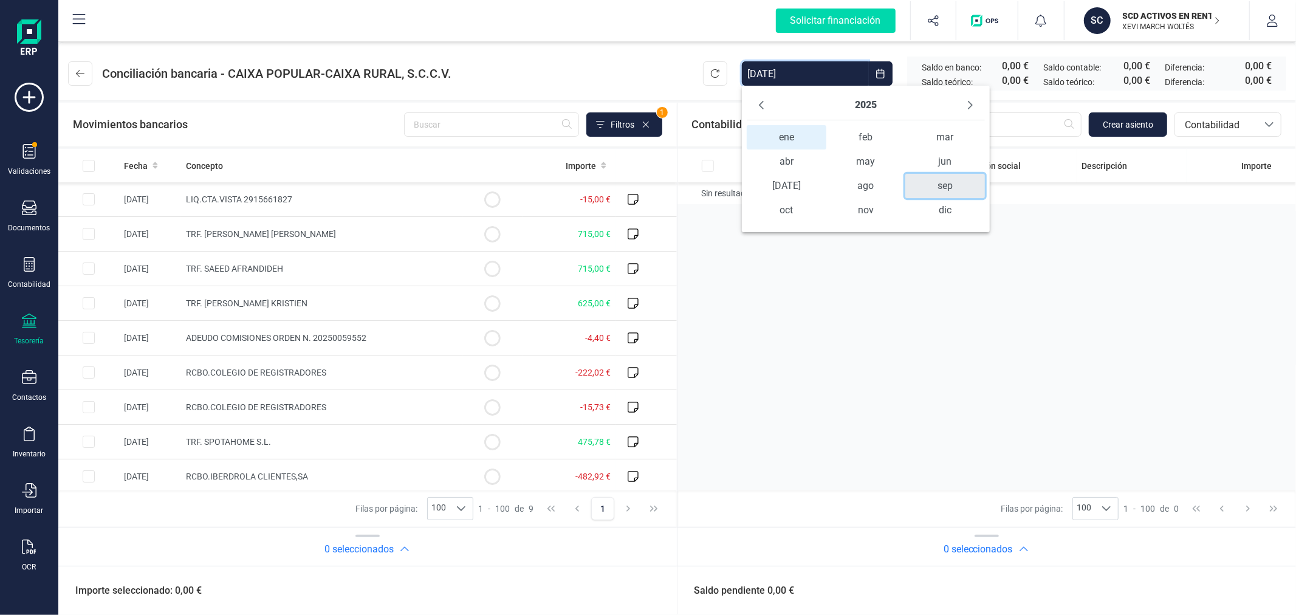
click at [943, 175] on span "sep" at bounding box center [944, 186] width 79 height 24
click at [795, 300] on span "30" at bounding box center [798, 302] width 24 height 24
type input "[DATE] - [DATE]"
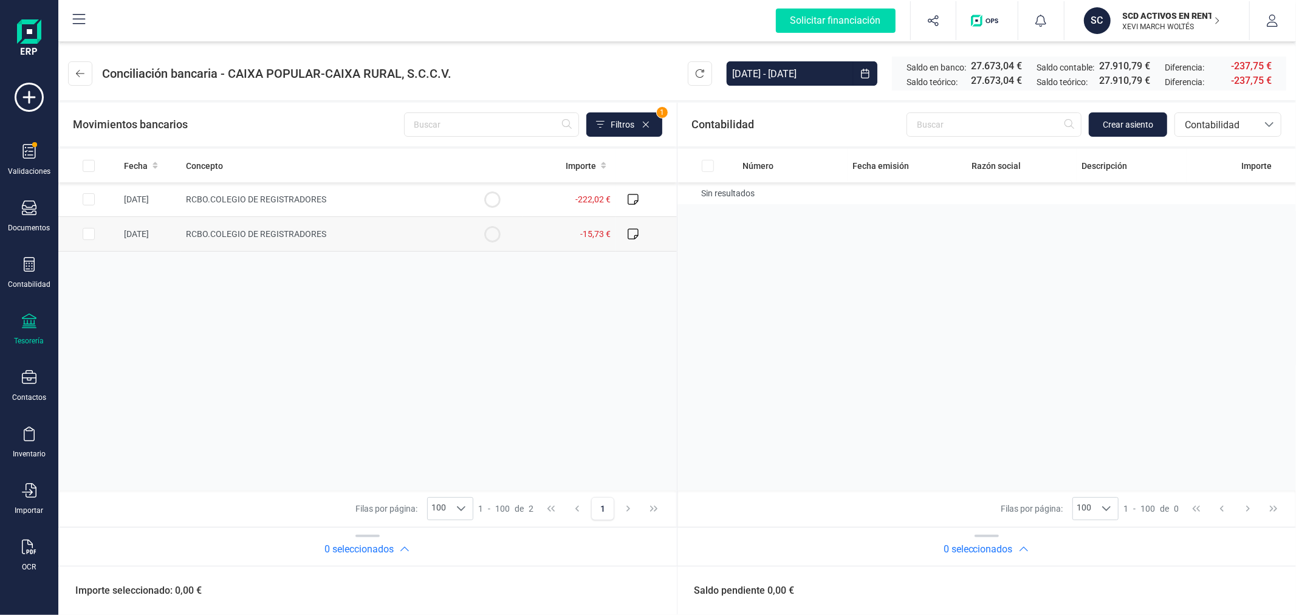
click at [81, 233] on td at bounding box center [88, 234] width 61 height 35
checkbox input "true"
click at [1201, 122] on span "Contabilidad" at bounding box center [1216, 125] width 73 height 15
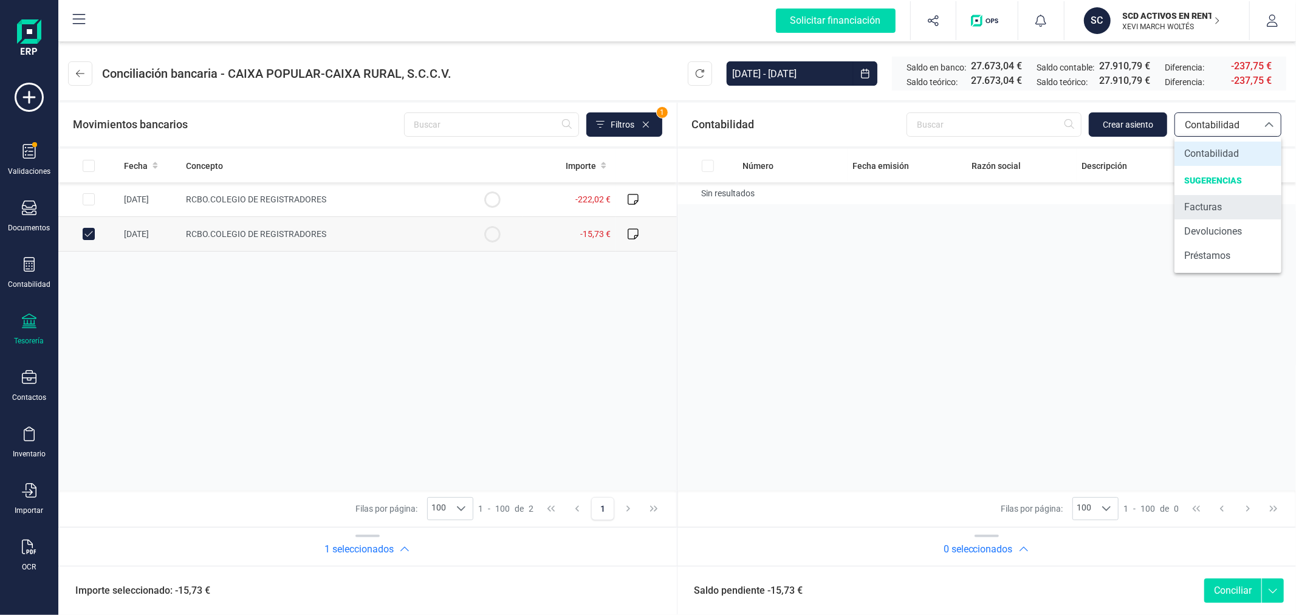
click at [1200, 207] on span "Facturas" at bounding box center [1203, 207] width 38 height 15
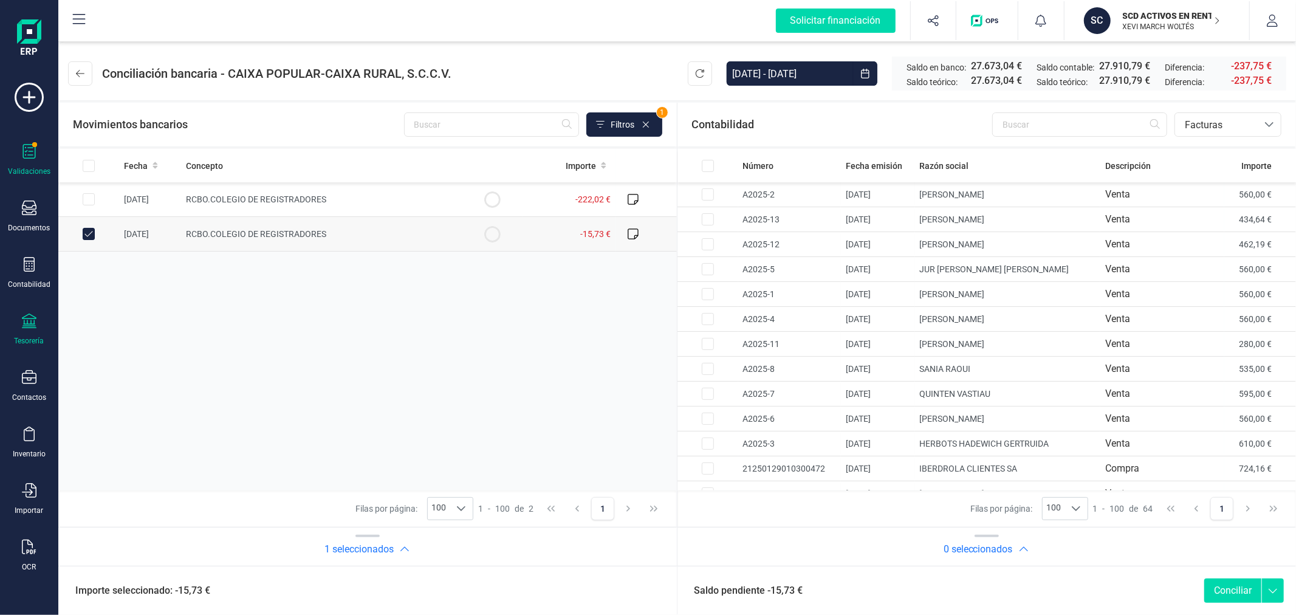
click at [32, 162] on div "Validaciones" at bounding box center [29, 160] width 49 height 32
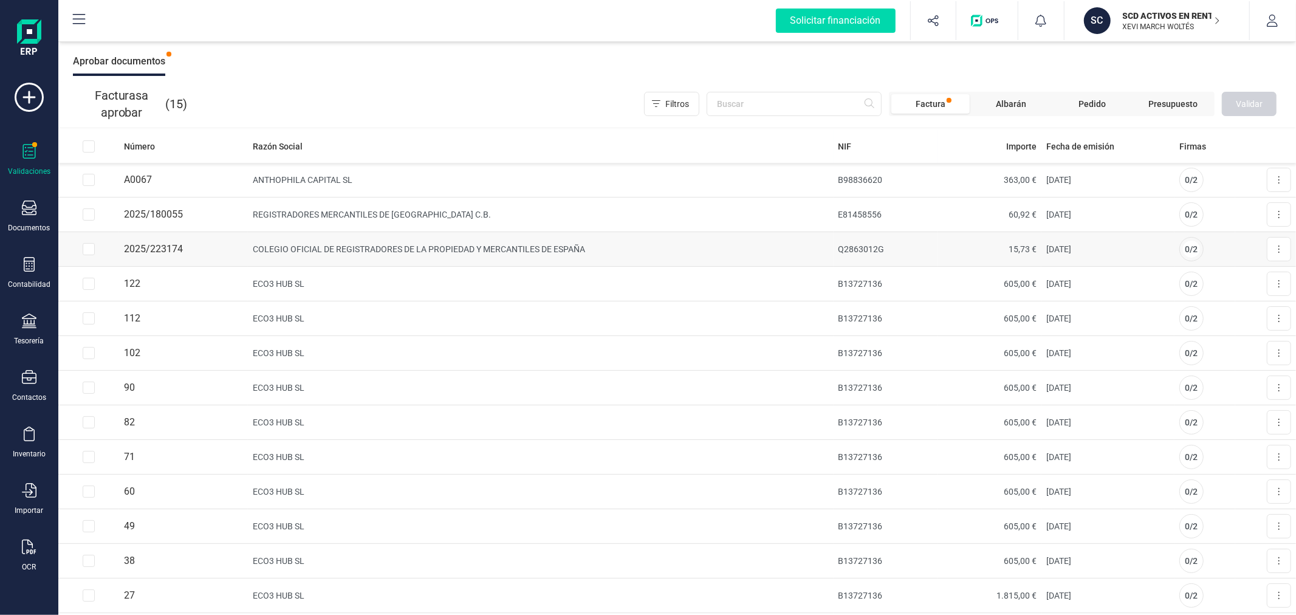
click at [326, 246] on td "COLEGIO OFICIAL DE REGISTRADORES DE LA PROPIEDAD Y MERCANTILES DE ESPAÑA" at bounding box center [540, 249] width 585 height 35
click at [1273, 246] on button at bounding box center [1279, 249] width 24 height 24
click at [1230, 277] on span "Aprobar factura" at bounding box center [1250, 279] width 61 height 12
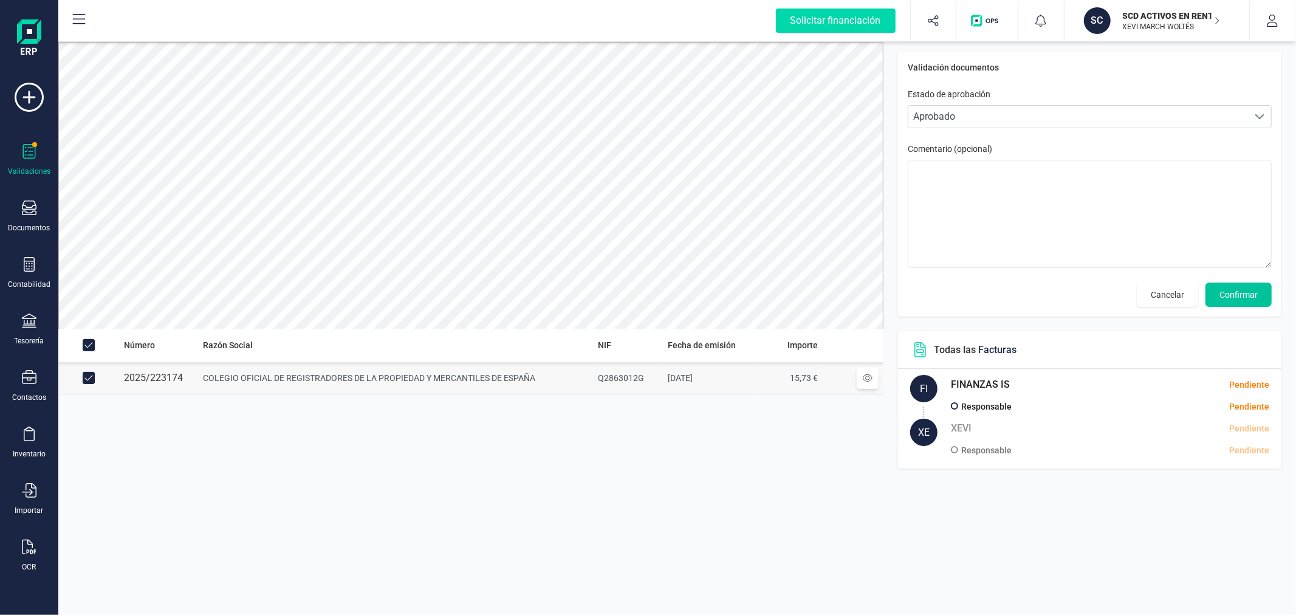
click at [1258, 292] on span "Confirmar" at bounding box center [1239, 295] width 38 height 12
click at [1253, 292] on span "Confirmar" at bounding box center [1239, 295] width 38 height 12
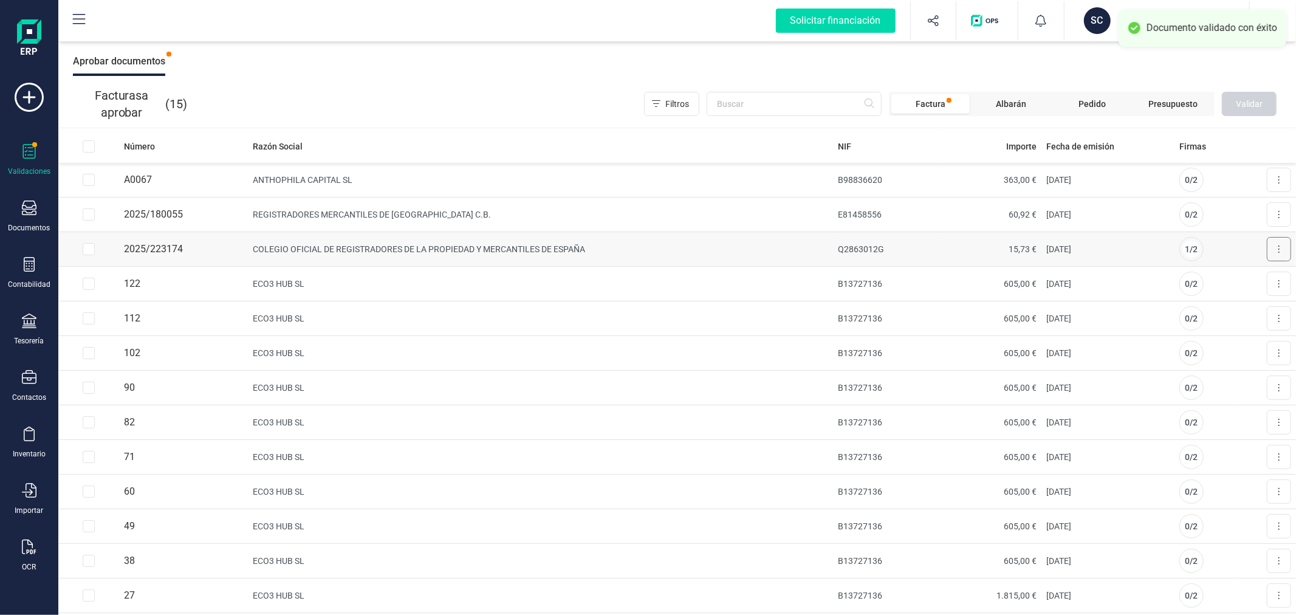
click at [1267, 245] on button at bounding box center [1279, 249] width 24 height 24
click at [1225, 278] on span "Aprobar factura" at bounding box center [1250, 279] width 61 height 12
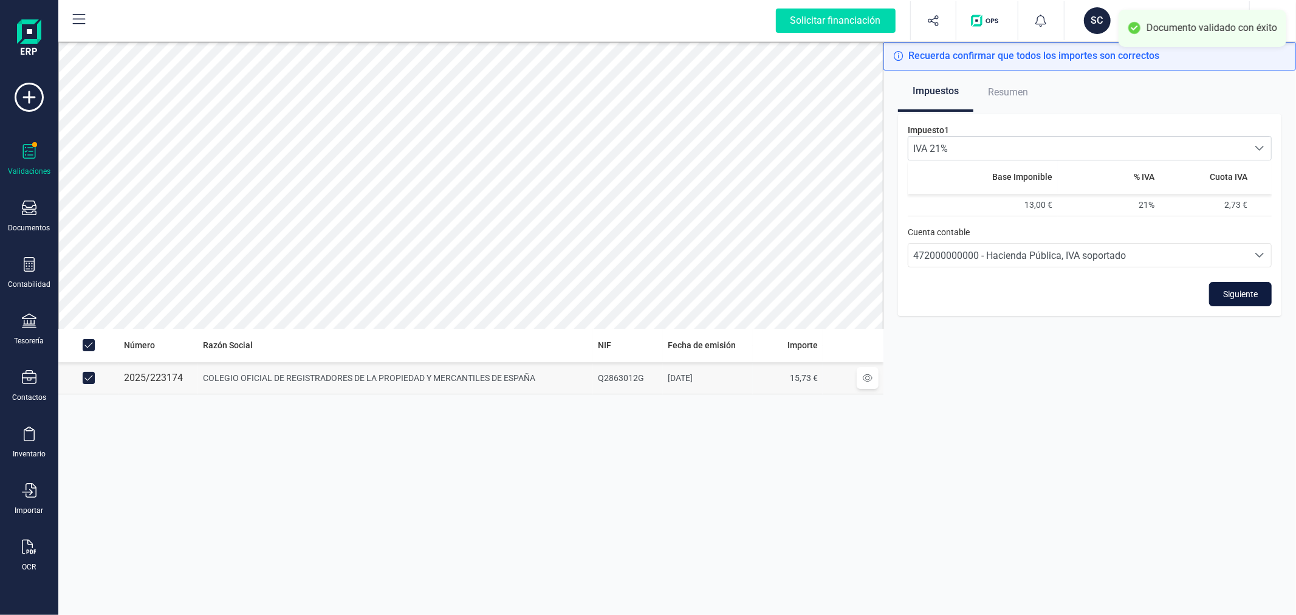
click at [1259, 290] on button "Siguiente" at bounding box center [1240, 294] width 63 height 24
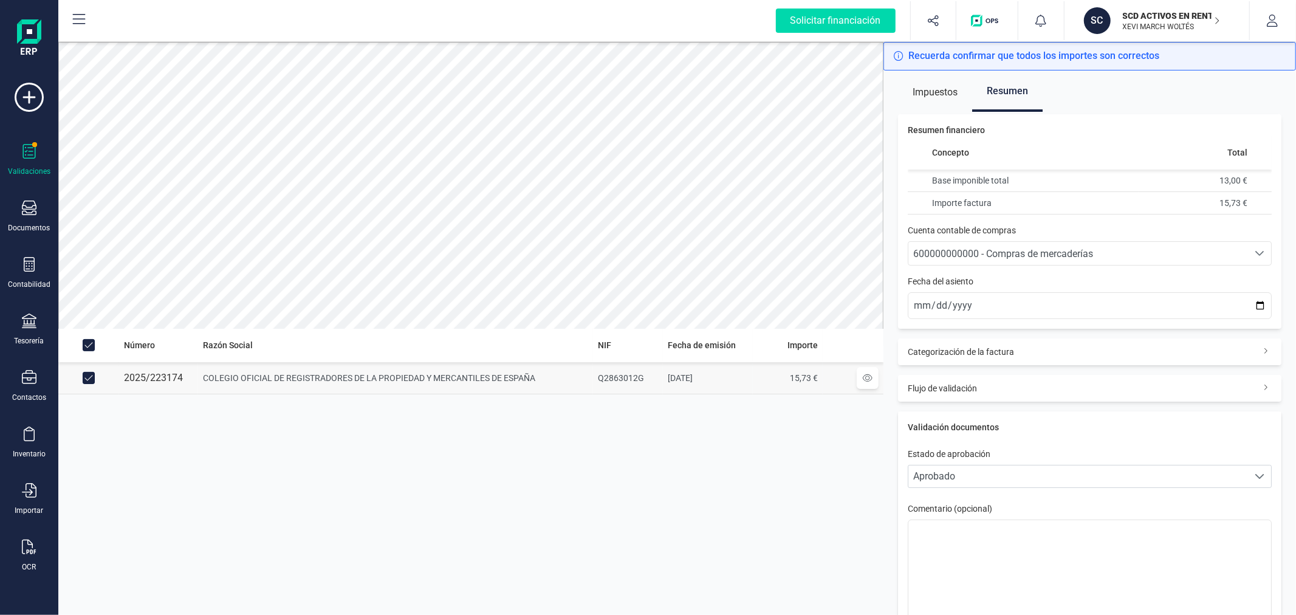
click at [1030, 261] on span "600000000000 - Compras de mercaderías" at bounding box center [1079, 253] width 340 height 23
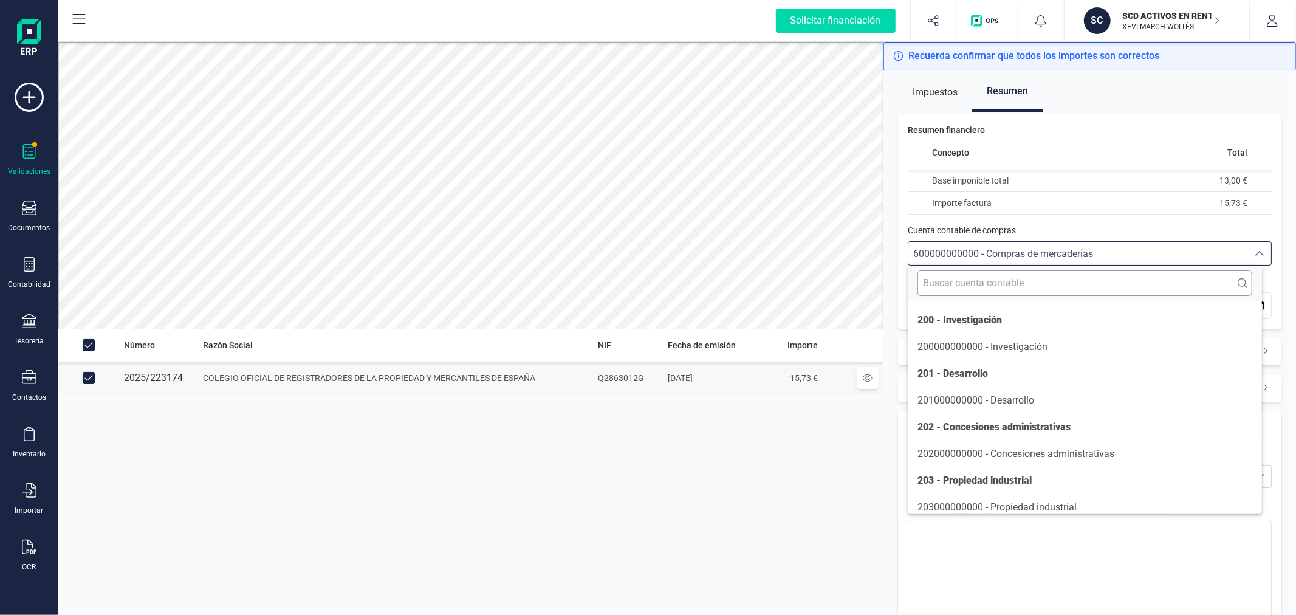
scroll to position [5834, 0]
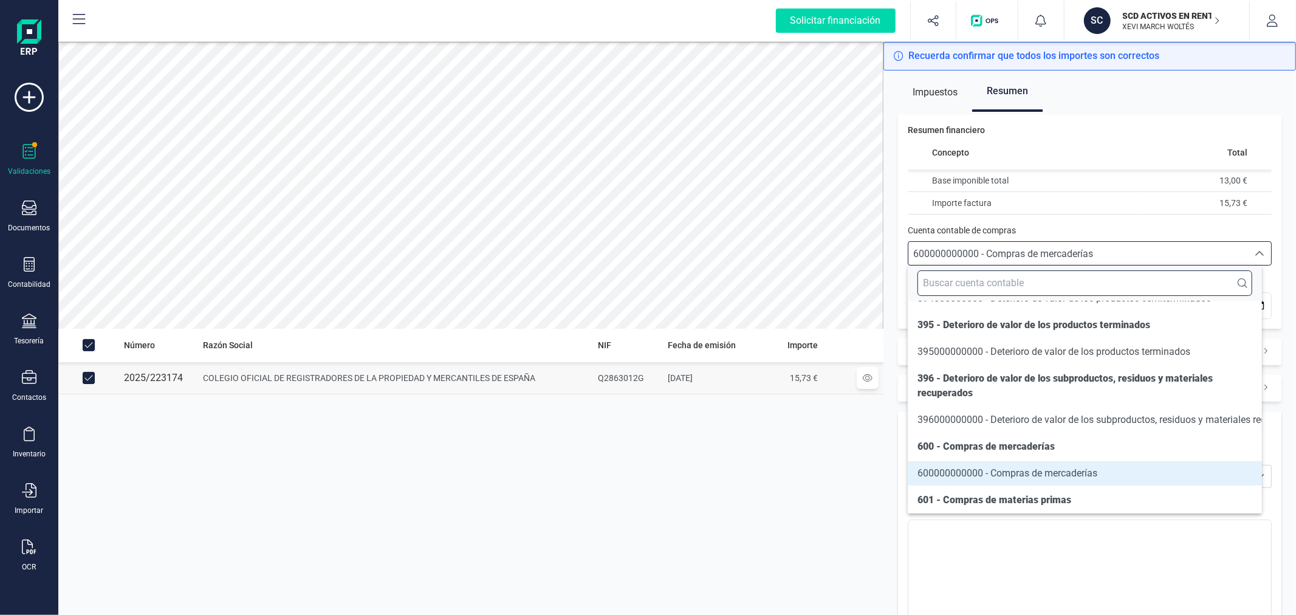
click at [1003, 281] on input "text" at bounding box center [1085, 283] width 334 height 26
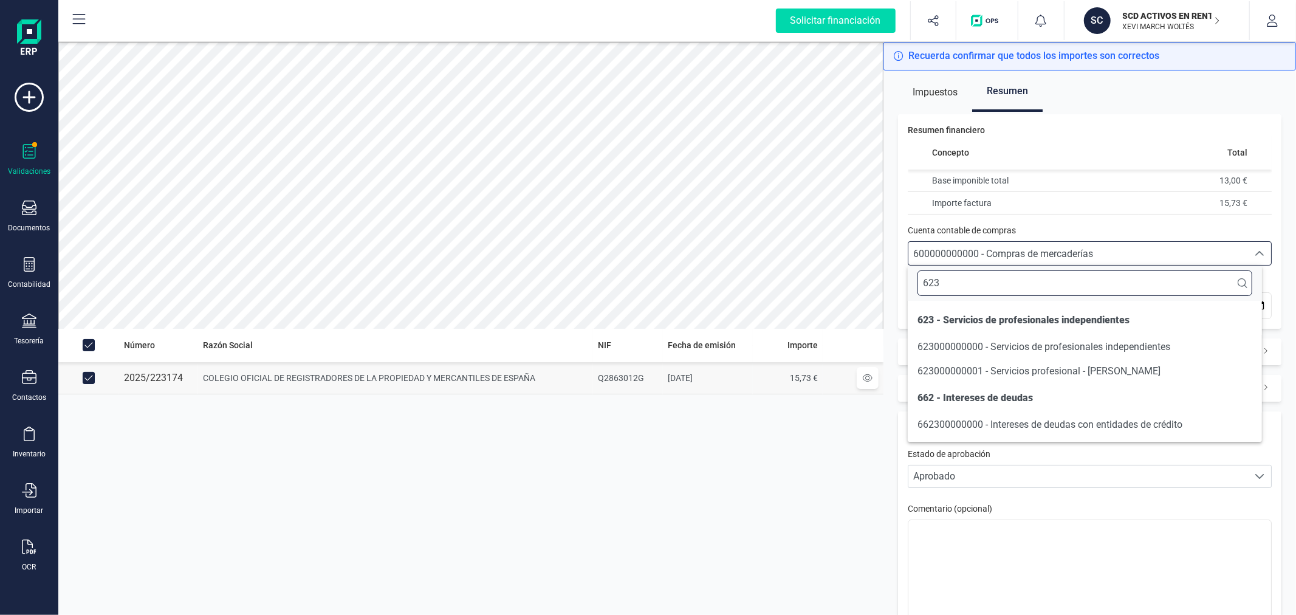
scroll to position [0, 0]
type input "623"
click at [995, 379] on li "623000000001 - Servicios profesional - [PERSON_NAME]" at bounding box center [1085, 371] width 354 height 24
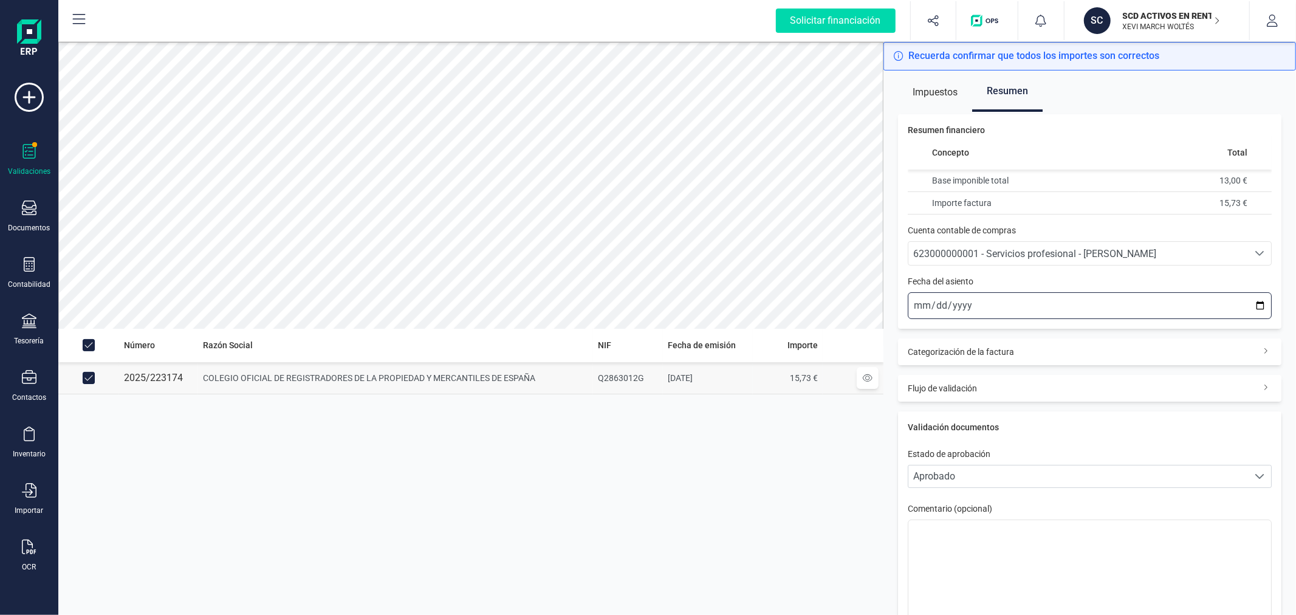
click at [1255, 306] on input "2025-10-07" at bounding box center [1090, 305] width 364 height 27
type input "2025-09-01"
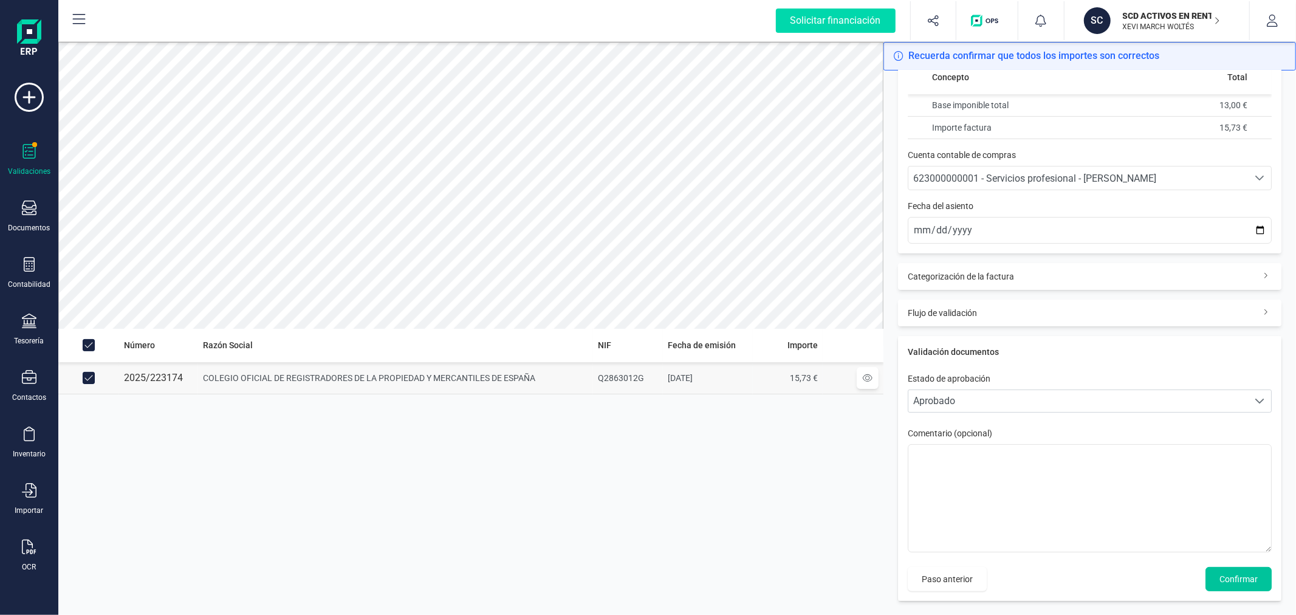
click at [1225, 575] on span "Confirmar" at bounding box center [1239, 579] width 38 height 12
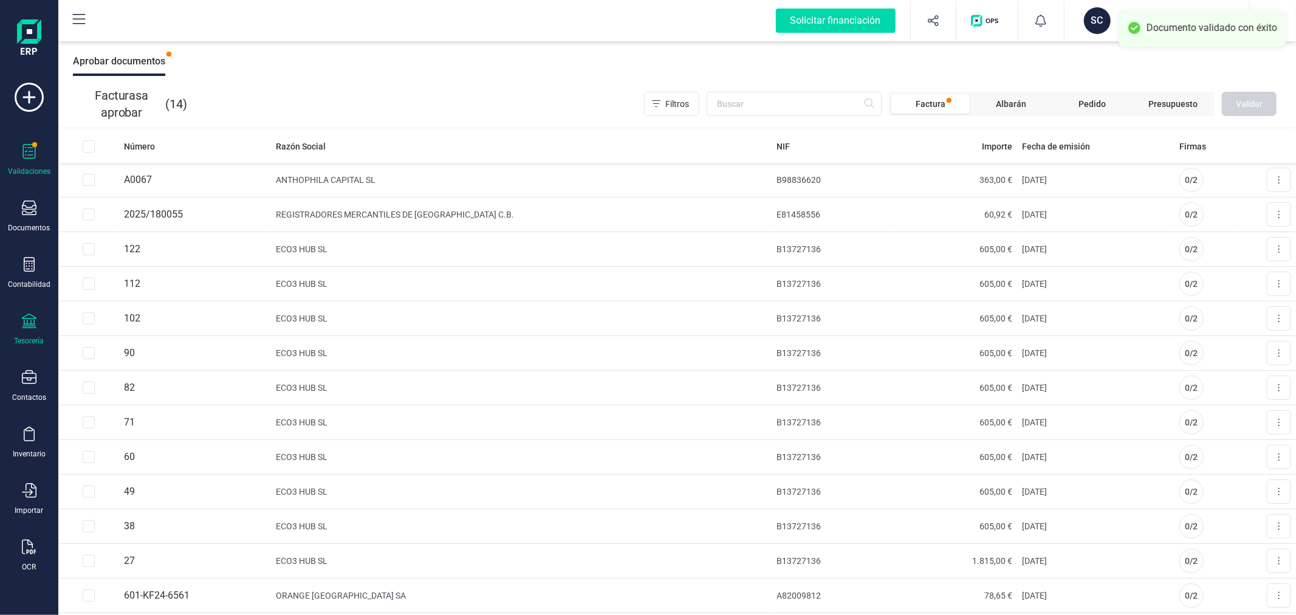
click at [29, 321] on icon at bounding box center [29, 321] width 15 height 15
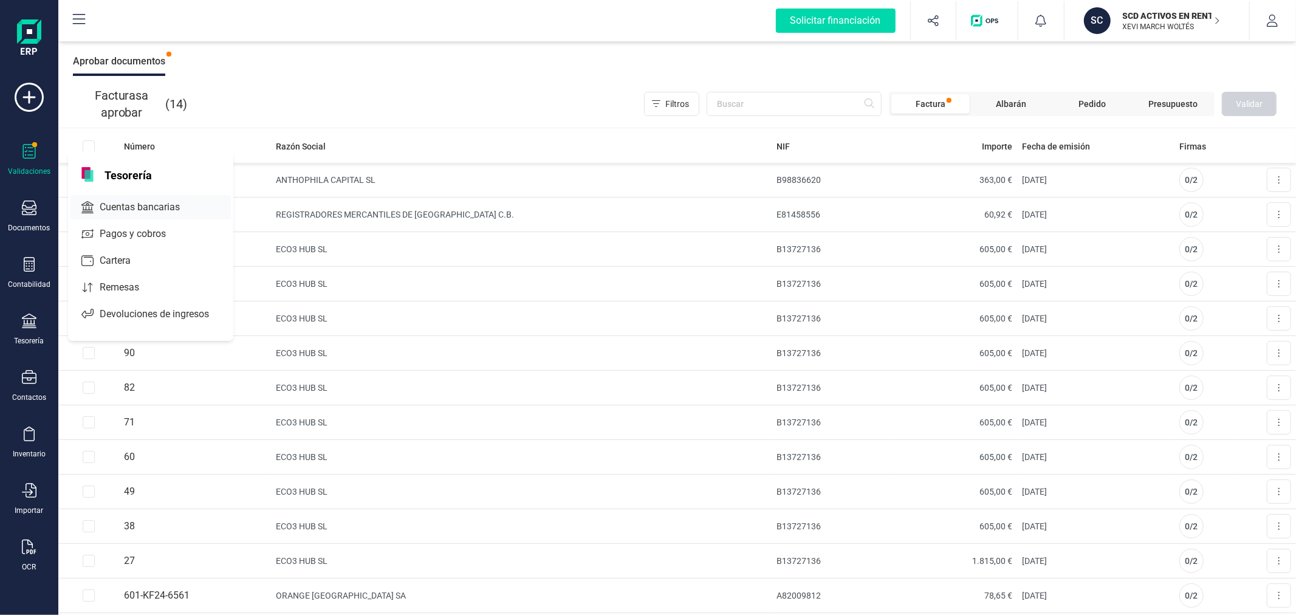
click at [148, 208] on span "Cuentas bancarias" at bounding box center [148, 207] width 107 height 15
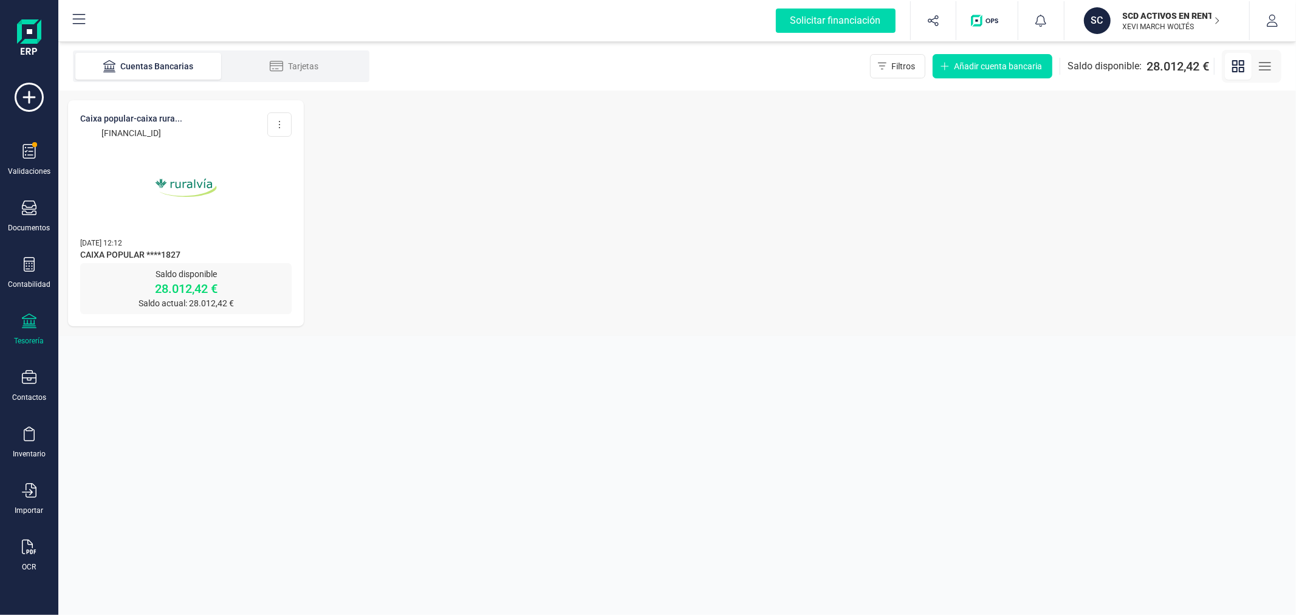
click at [175, 209] on img at bounding box center [186, 188] width 102 height 102
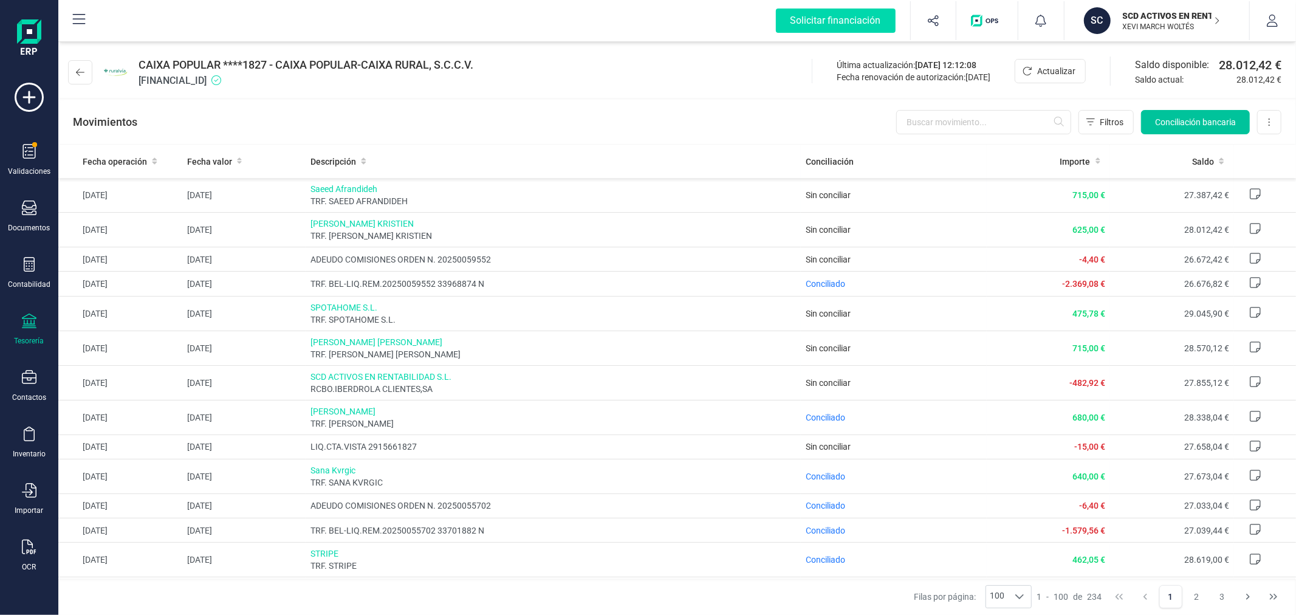
click at [1171, 122] on span "Conciliación bancaria" at bounding box center [1195, 122] width 81 height 12
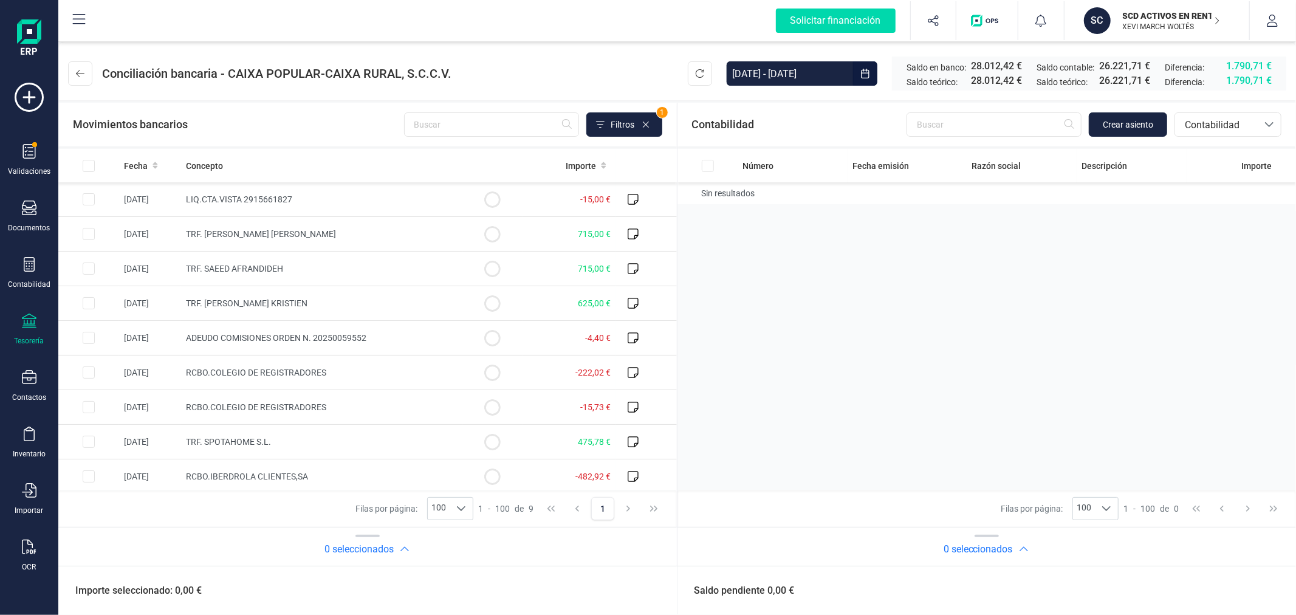
click at [791, 67] on input "[DATE] - [DATE]" at bounding box center [790, 73] width 126 height 24
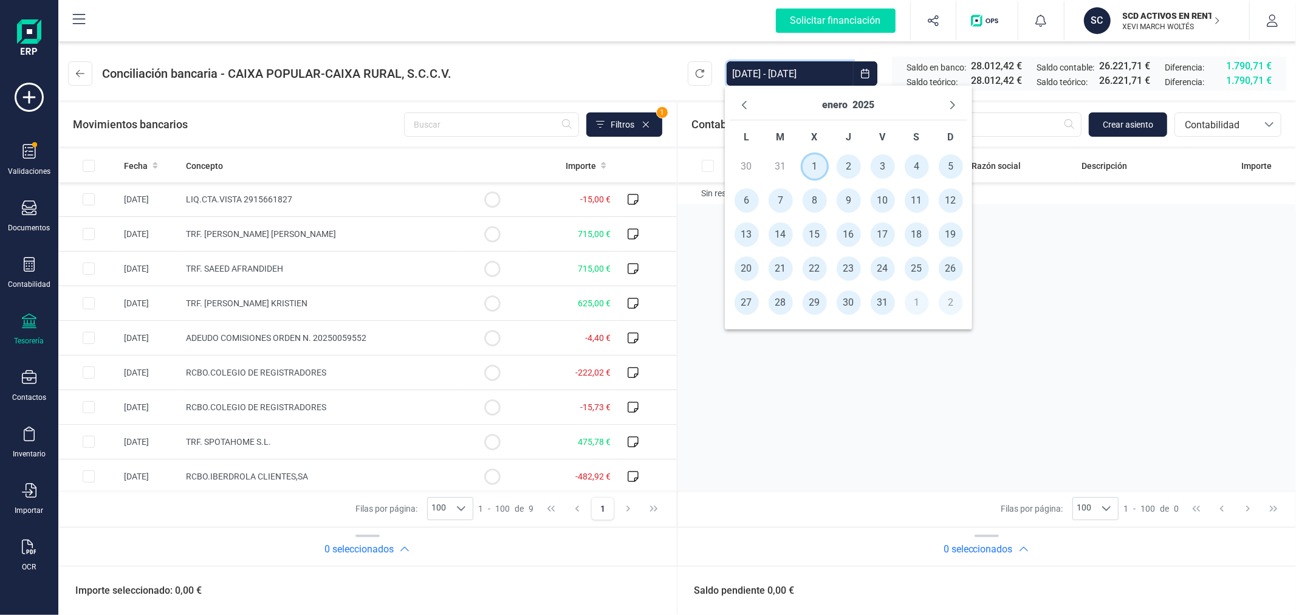
click at [822, 167] on span "1" at bounding box center [815, 166] width 24 height 24
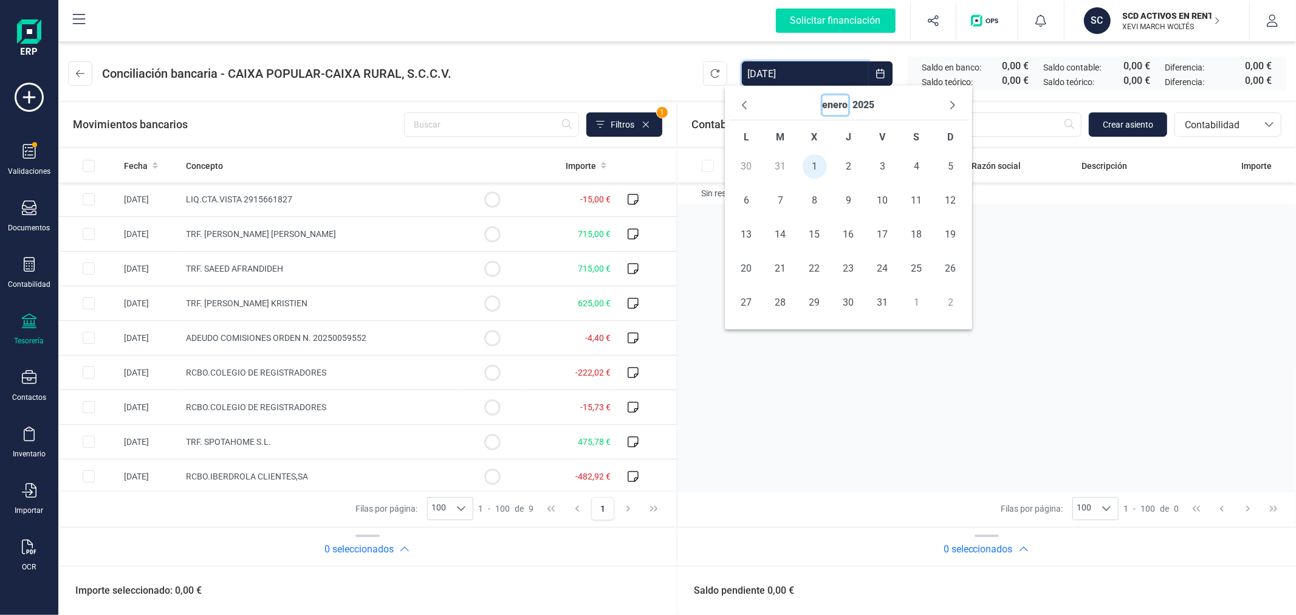
click at [837, 106] on button "enero" at bounding box center [836, 104] width 26 height 19
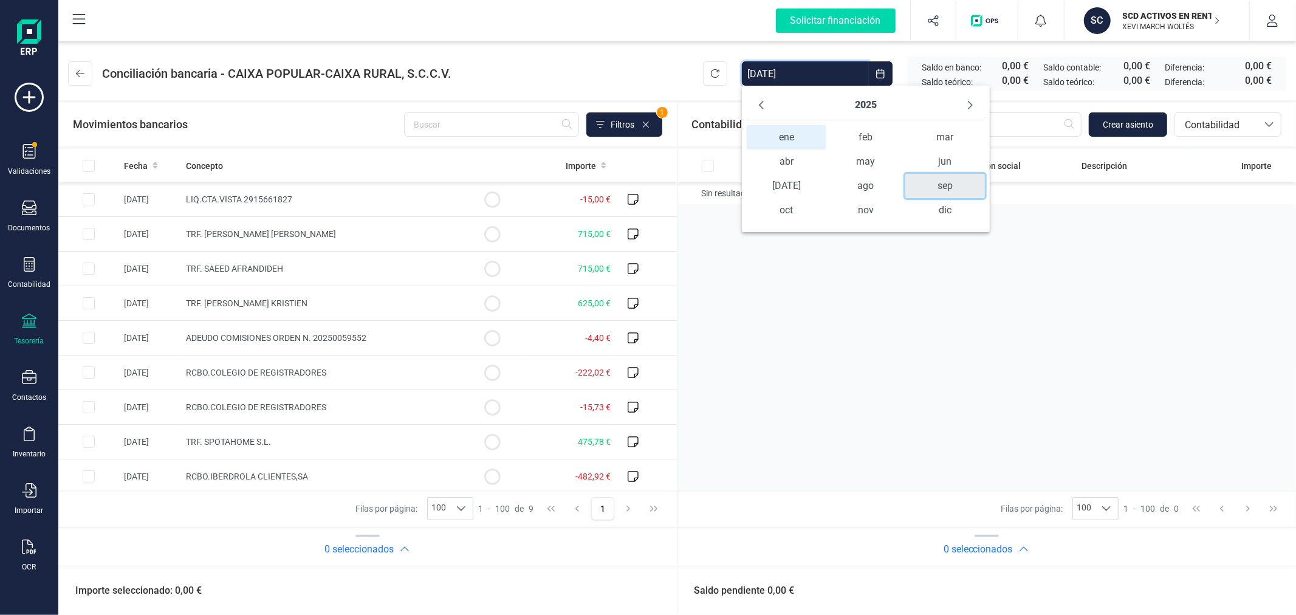
click at [949, 184] on span "sep" at bounding box center [944, 186] width 79 height 24
click at [803, 296] on span "30" at bounding box center [798, 302] width 24 height 24
type input "[DATE] - [DATE]"
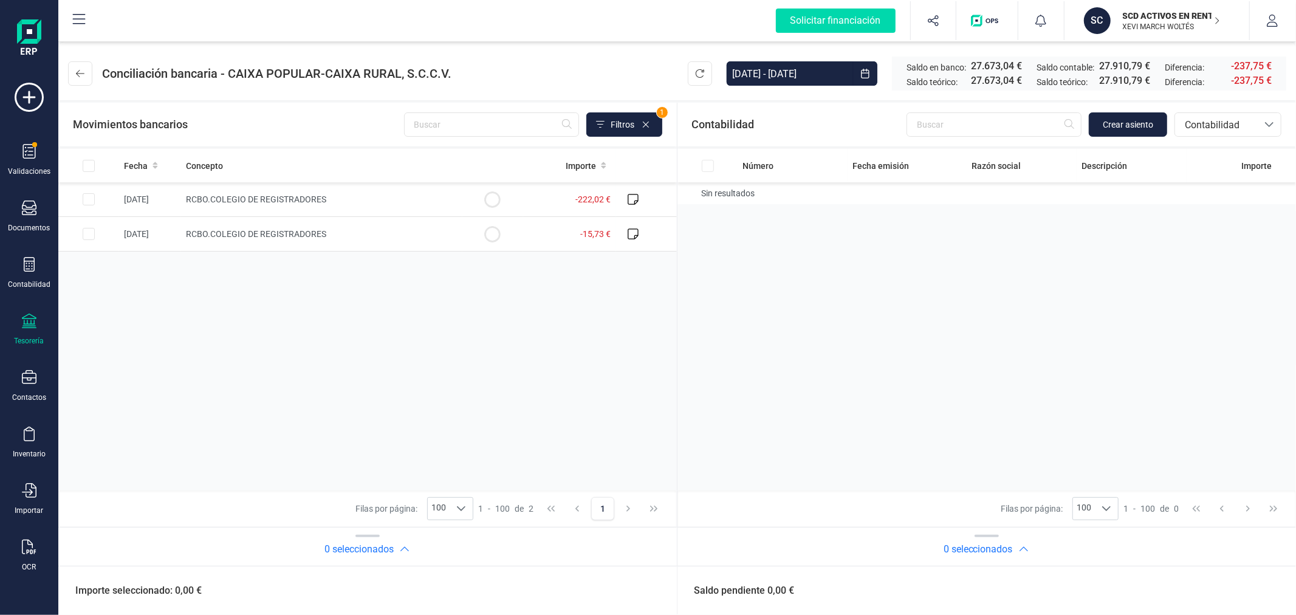
click at [805, 405] on div "Número Fecha emisión Razón social Descripción Importe Sin resultados" at bounding box center [987, 320] width 619 height 342
click at [94, 233] on input "Row Selected f25b50a1-acdd-43ed-8532-83fe63a03f28" at bounding box center [89, 234] width 12 height 12
checkbox input "true"
click at [1223, 125] on span "Contabilidad" at bounding box center [1216, 125] width 73 height 15
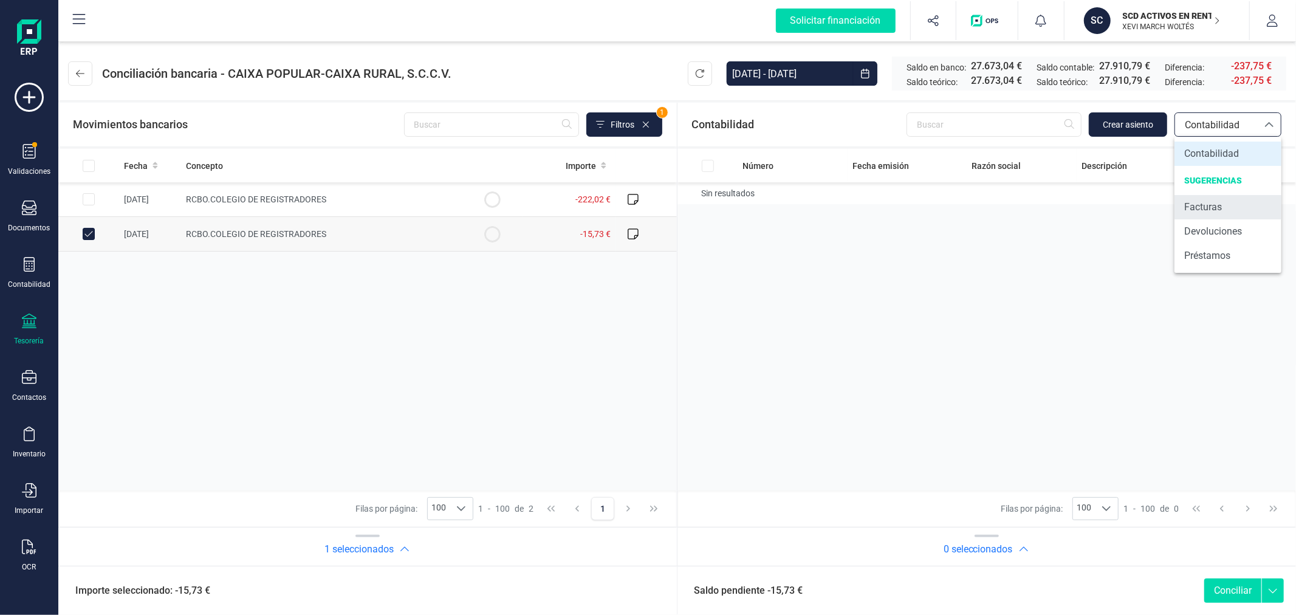
click at [1205, 202] on span "Facturas" at bounding box center [1203, 207] width 38 height 15
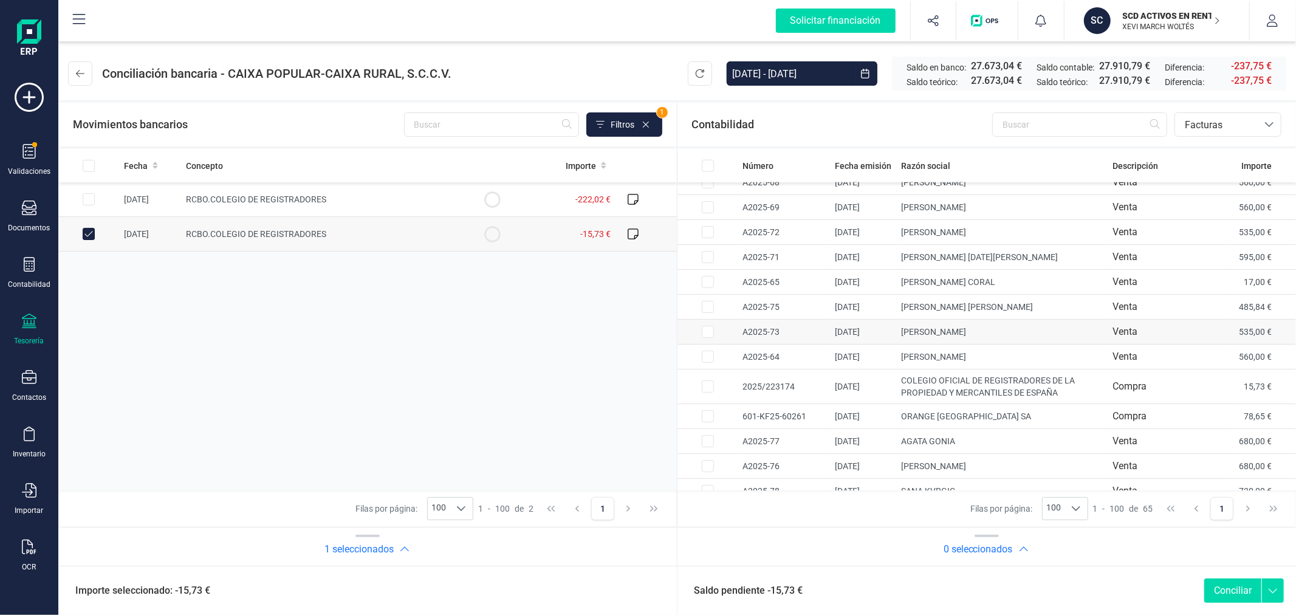
scroll to position [1324, 0]
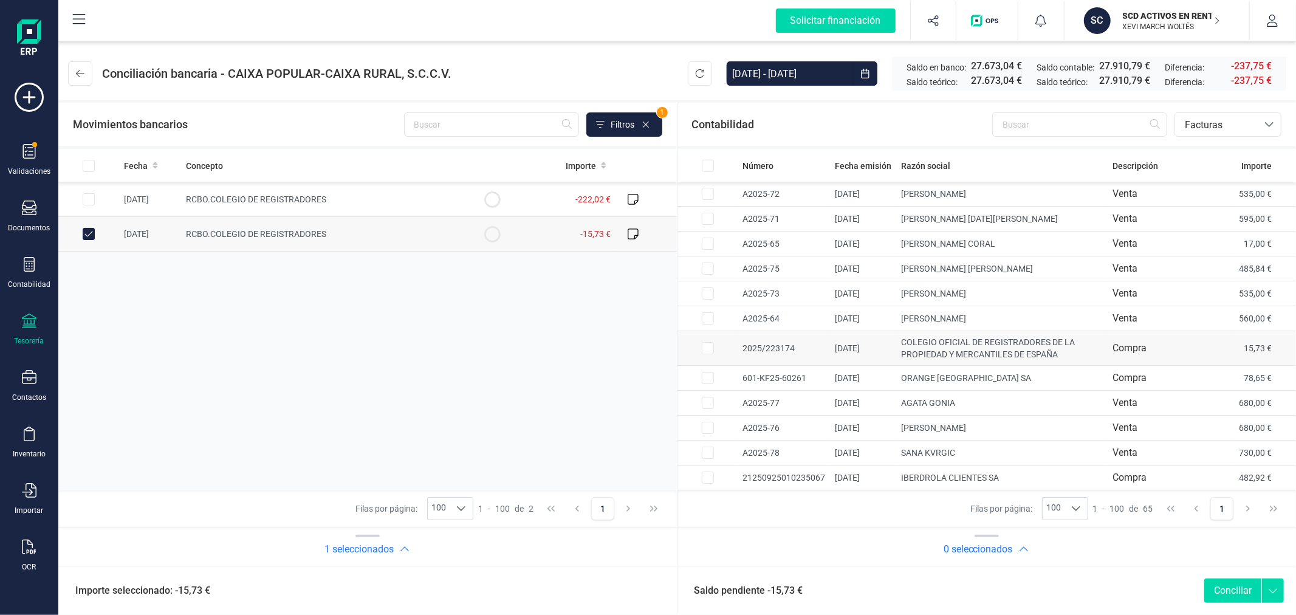
click at [707, 351] on input "Row Selected 0837dcf8-665c-4599-a685-261e654be6a3" at bounding box center [708, 348] width 12 height 12
click at [1230, 600] on button "Conciliar" at bounding box center [1232, 591] width 57 height 24
checkbox input "false"
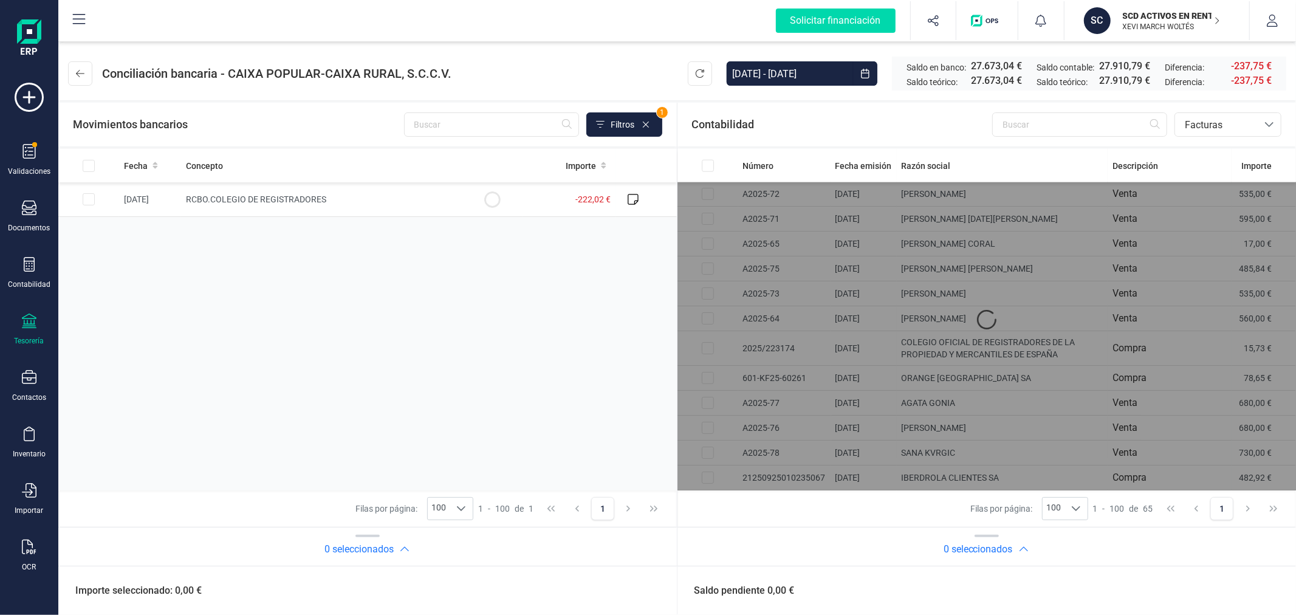
scroll to position [1290, 0]
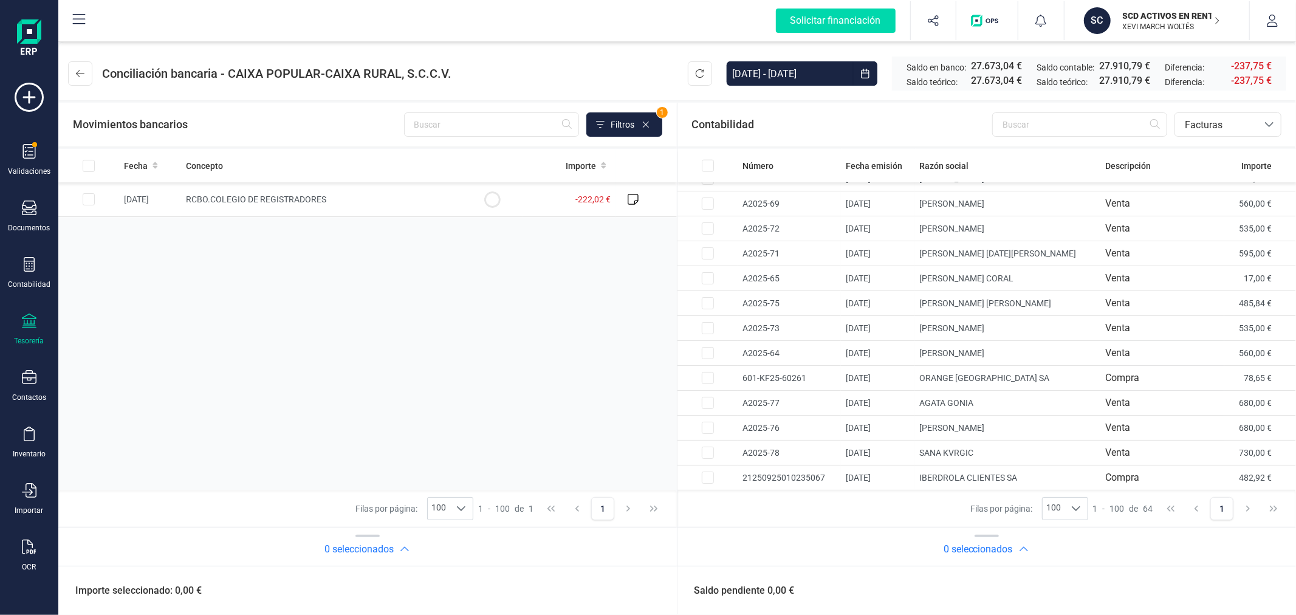
click at [393, 338] on div "Fecha Concepto Importe 11/09/2025 RCBO.COLEGIO DE REGISTRADORES -222,02 €" at bounding box center [367, 320] width 619 height 342
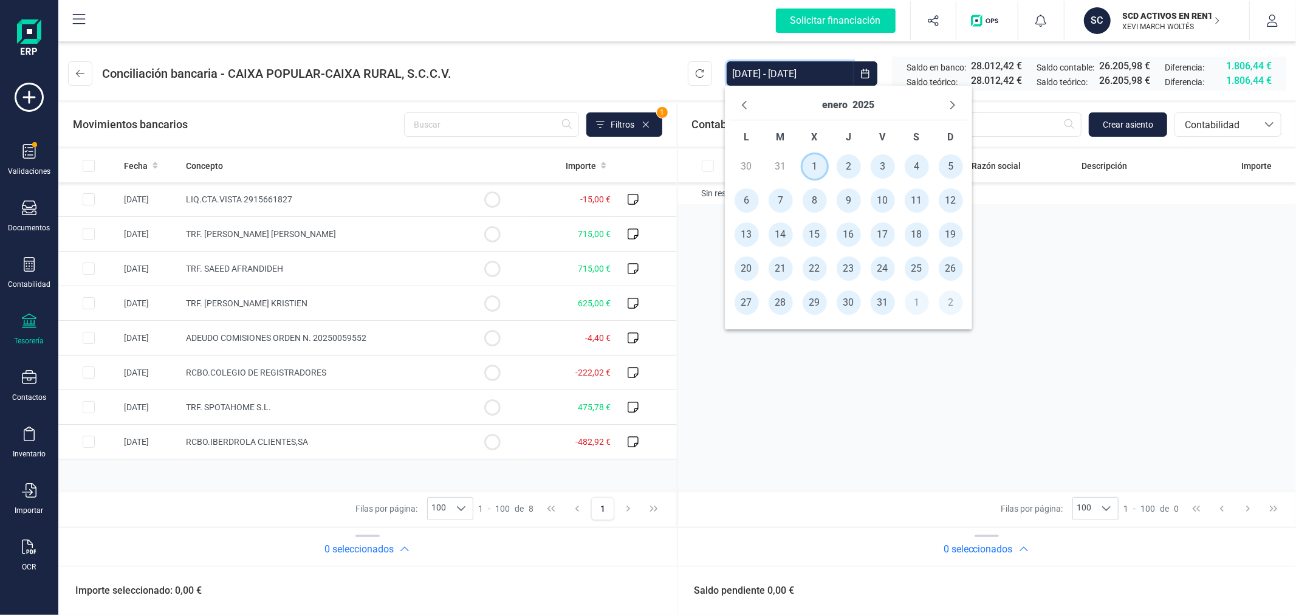
click at [814, 160] on span "1" at bounding box center [815, 166] width 24 height 24
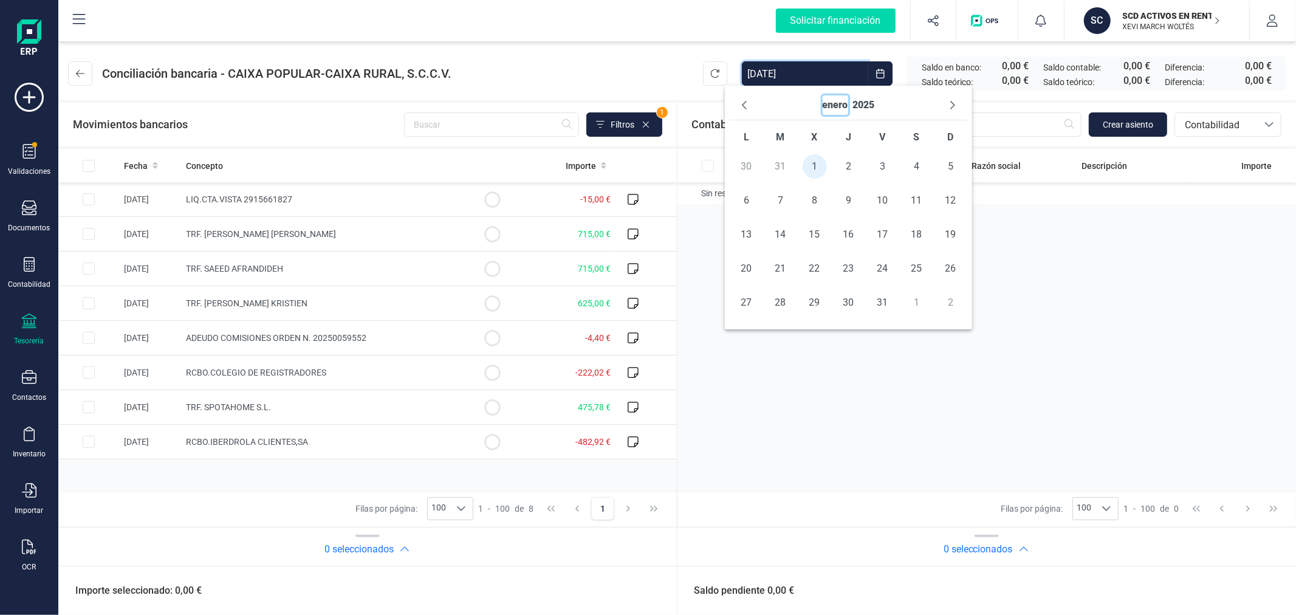
click at [842, 101] on button "enero" at bounding box center [836, 104] width 26 height 19
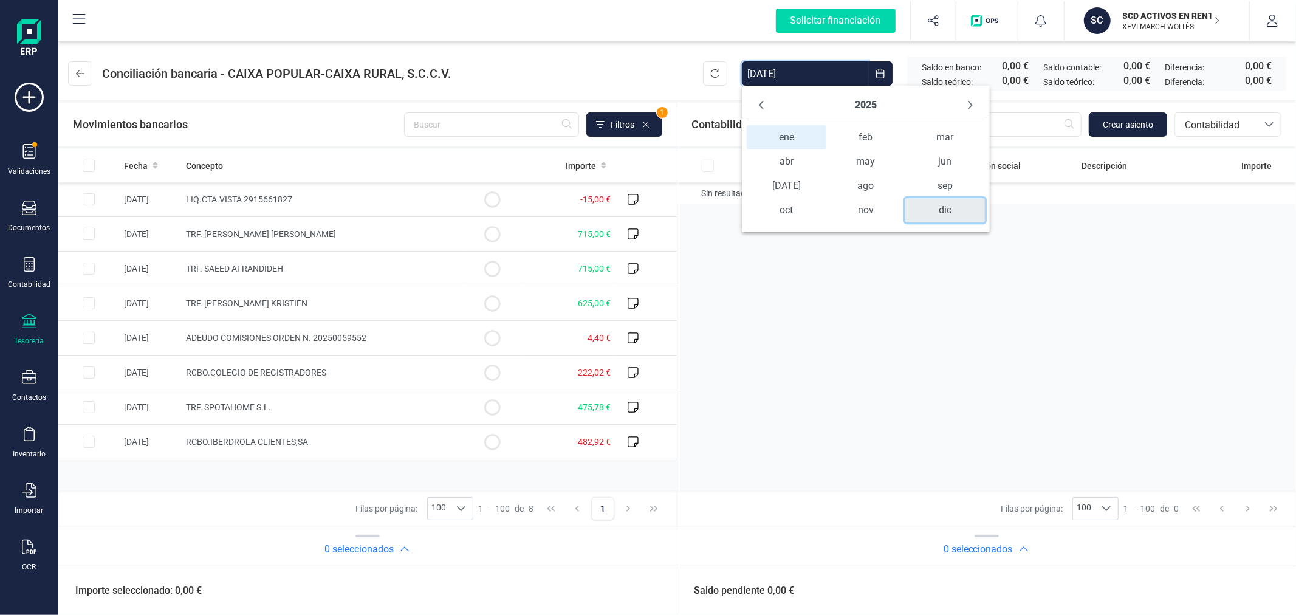
click at [953, 211] on span "dic" at bounding box center [944, 210] width 79 height 24
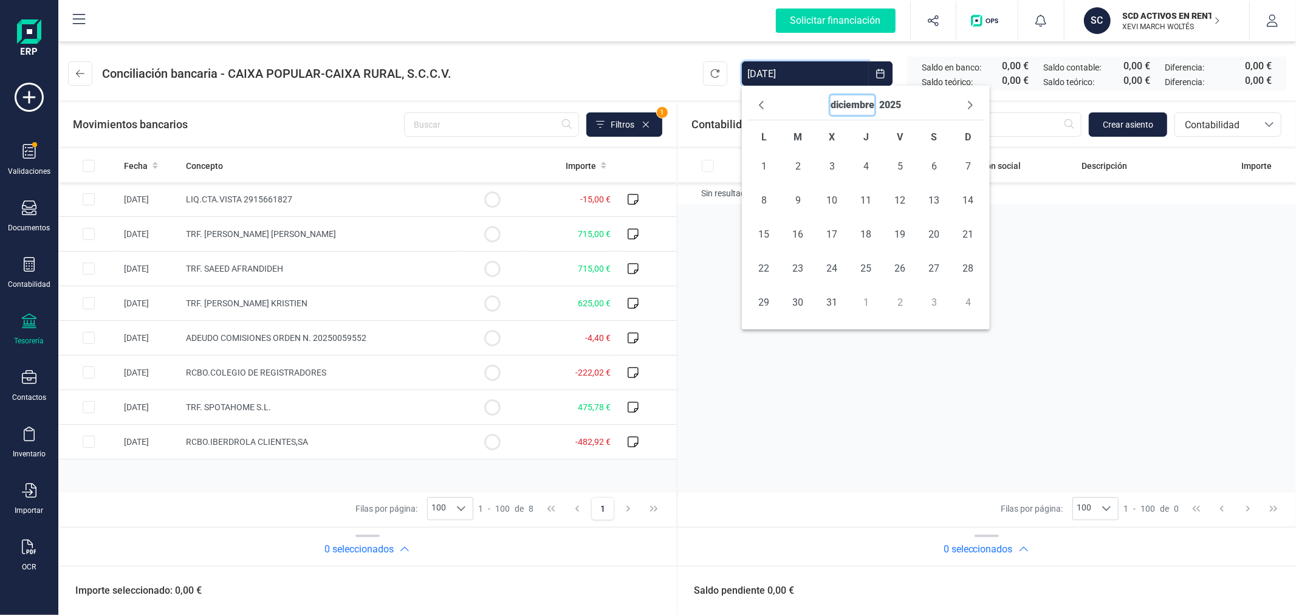
click at [864, 105] on button "diciembre" at bounding box center [853, 104] width 44 height 19
click at [940, 185] on span "sep" at bounding box center [944, 186] width 79 height 24
click at [802, 301] on span "30" at bounding box center [798, 302] width 24 height 24
type input "[DATE] - [DATE]"
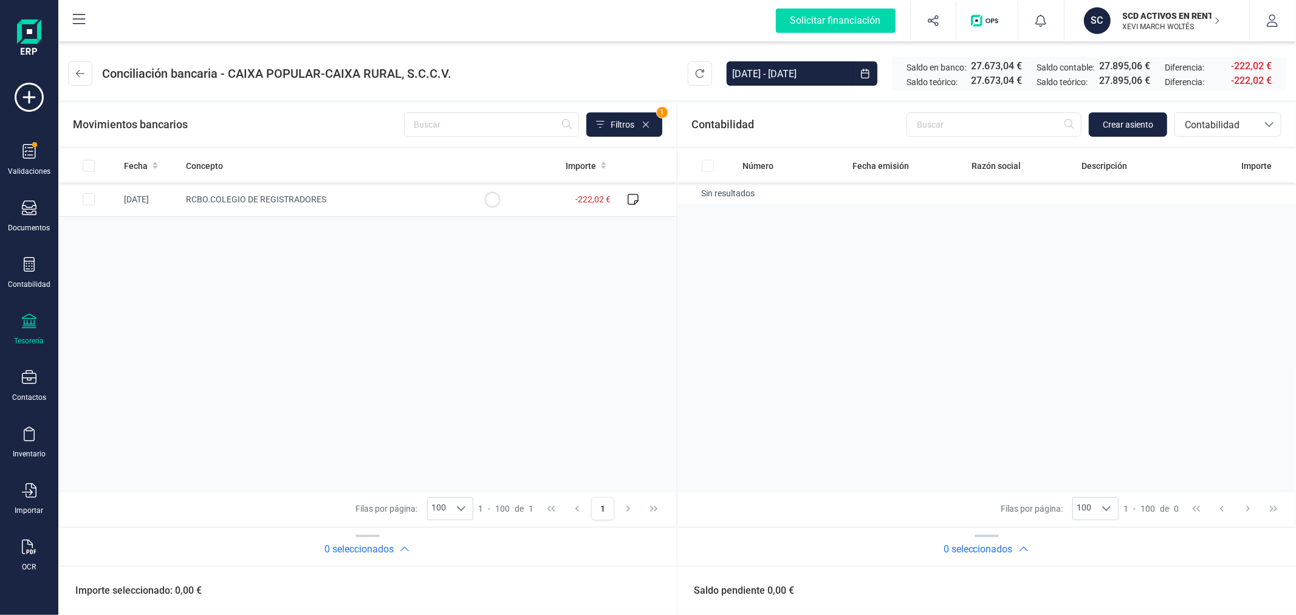
click at [767, 402] on div "Número Fecha emisión Razón social Descripción Importe Sin resultados" at bounding box center [987, 320] width 619 height 342
click at [88, 201] on input "Row Selected 5a3465a6-56c7-4cd7-8431-695606fc5c95" at bounding box center [89, 199] width 12 height 12
checkbox input "true"
click at [1121, 130] on span "Crear asiento" at bounding box center [1128, 125] width 50 height 12
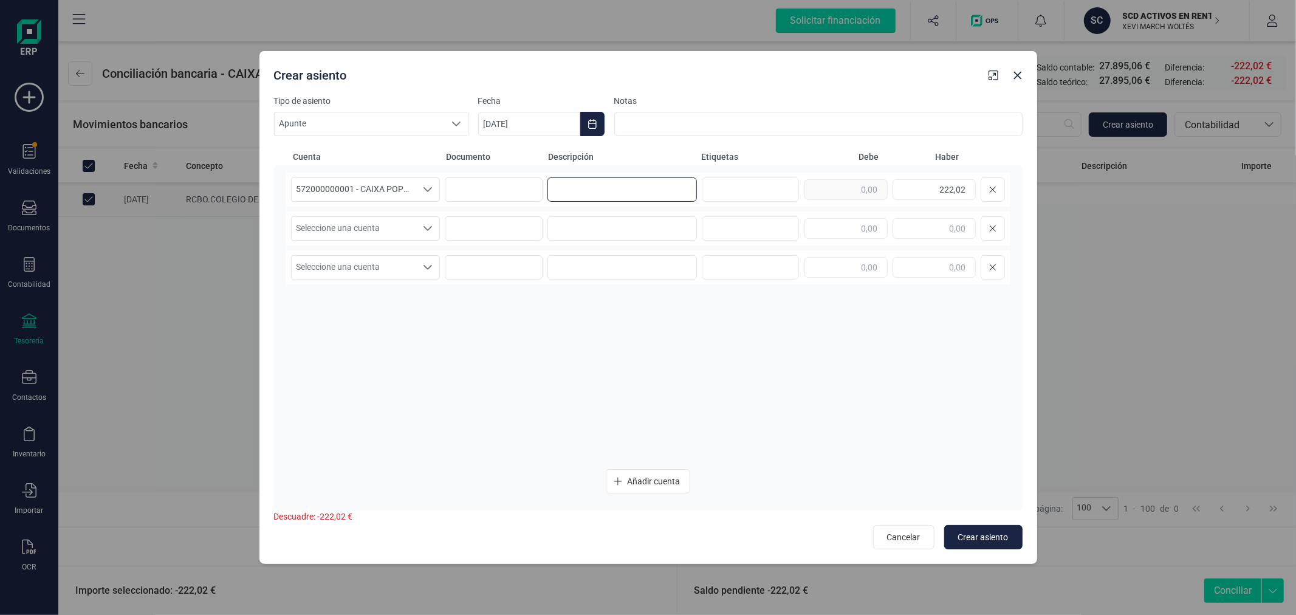
click at [653, 187] on input at bounding box center [622, 189] width 149 height 24
type input "CREDITO VARIAS SCD"
click at [393, 231] on span "Seleccione una cuenta" at bounding box center [354, 228] width 125 height 23
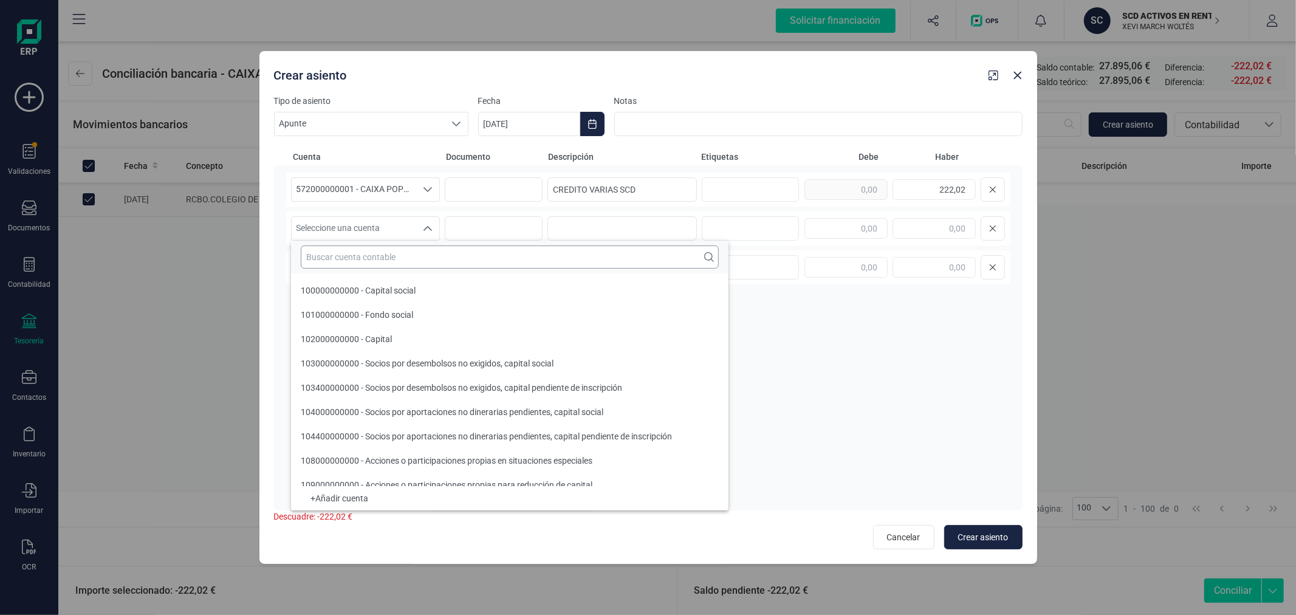
click at [397, 250] on input "text" at bounding box center [510, 257] width 418 height 23
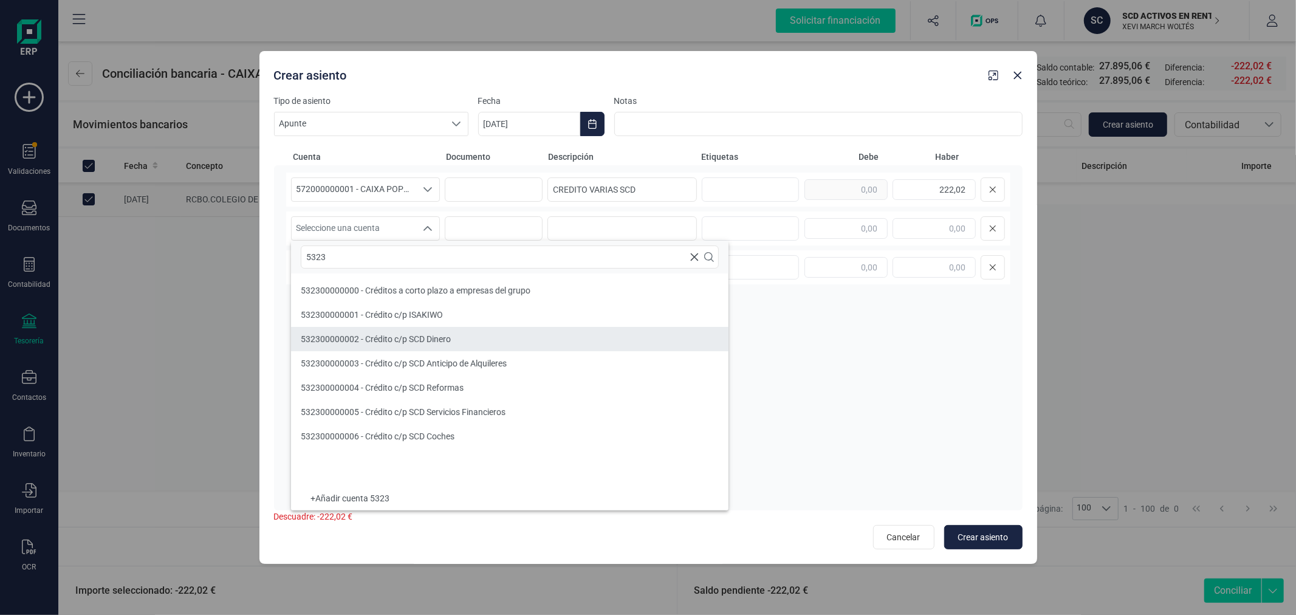
type input "5323"
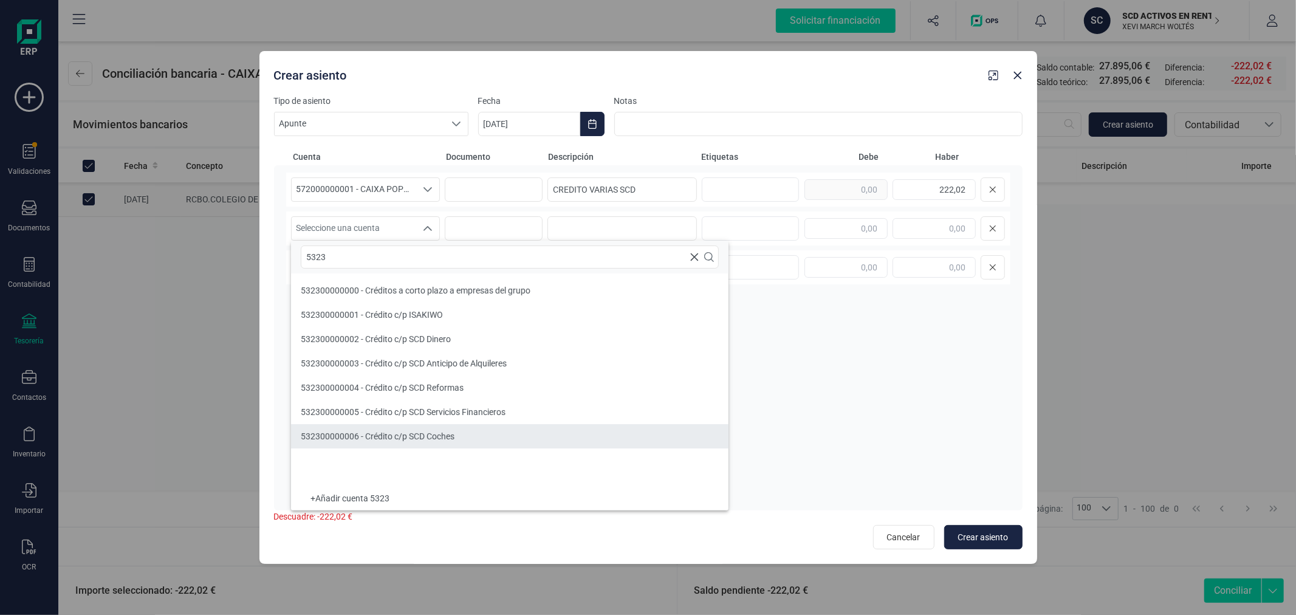
click at [468, 435] on li "532300000006 - Crédito c/p SCD Coches" at bounding box center [510, 436] width 438 height 24
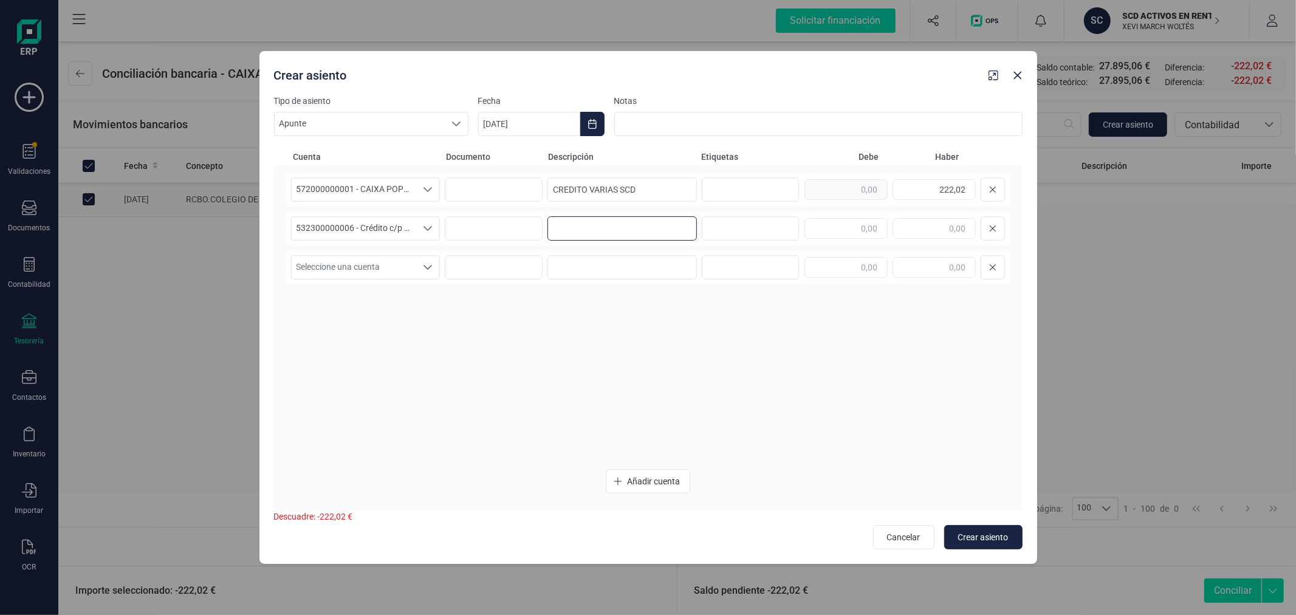
click at [623, 233] on input at bounding box center [622, 228] width 149 height 24
type input "PAGO FRA. REGISTRO 2025/196128"
type input "69,54"
click at [399, 271] on span "Seleccione una cuenta" at bounding box center [354, 267] width 125 height 23
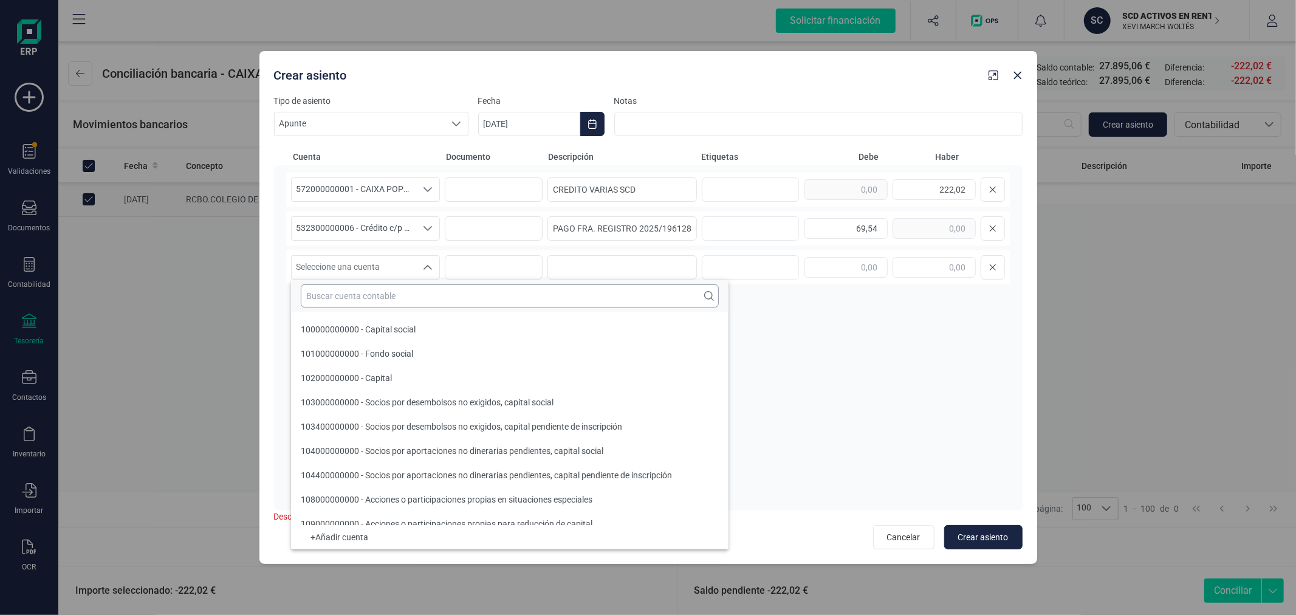
click at [398, 298] on input "text" at bounding box center [510, 295] width 418 height 23
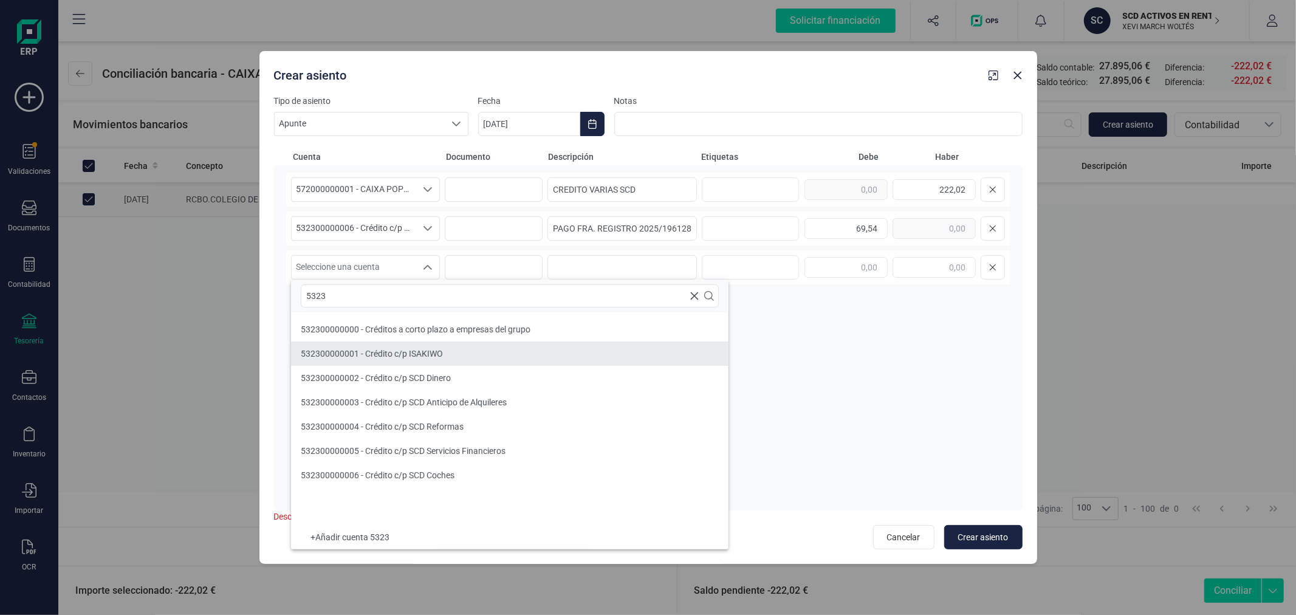
type input "5323"
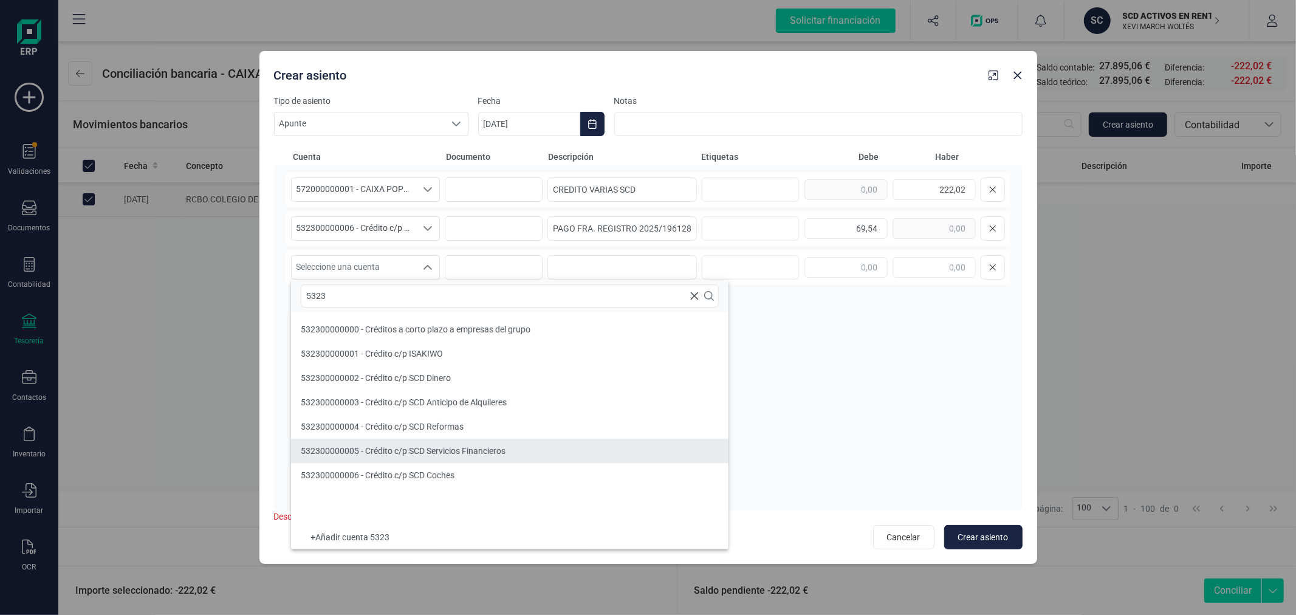
click at [414, 450] on span "532300000005 - Crédito c/p SCD Servicios Financieros" at bounding box center [403, 451] width 205 height 10
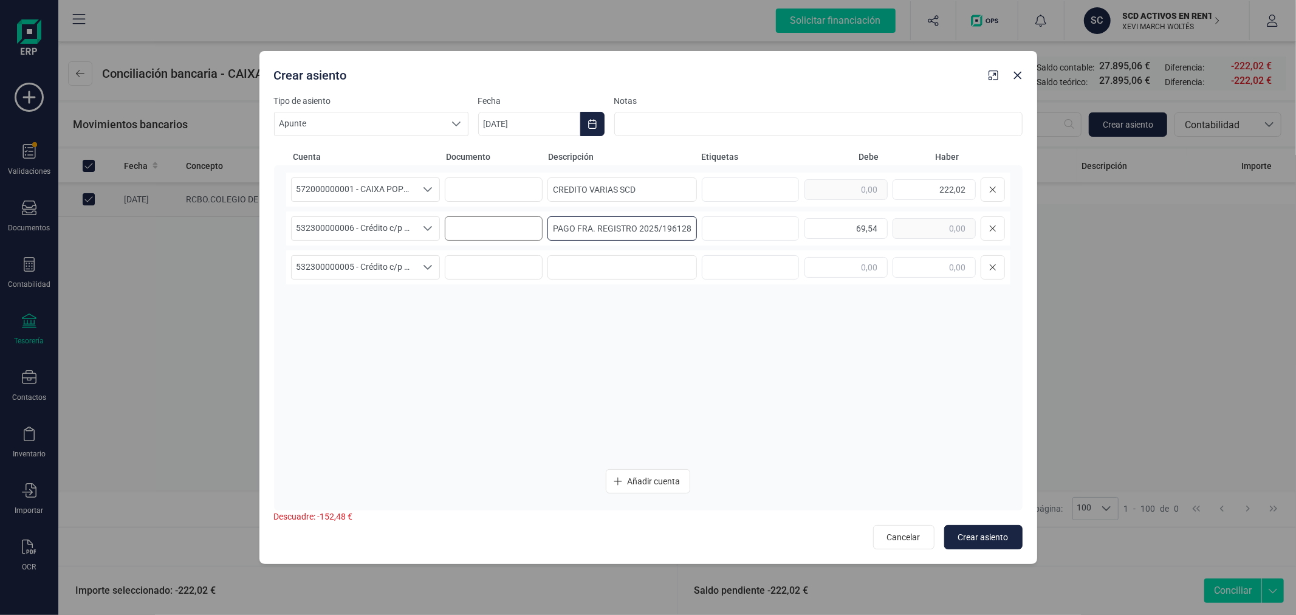
drag, startPoint x: 660, startPoint y: 225, endPoint x: 531, endPoint y: 231, distance: 129.6
click at [531, 231] on div "532300000006 - Crédito c/p SCD Coches 532300000006 - Crédito c/p SCD Coches 532…" at bounding box center [648, 228] width 724 height 34
click at [593, 266] on input at bounding box center [622, 267] width 149 height 24
paste input "PAGO FRA. REGISTRO 2025/"
type input "PAGO FRA. REGISTRO 2025/143553"
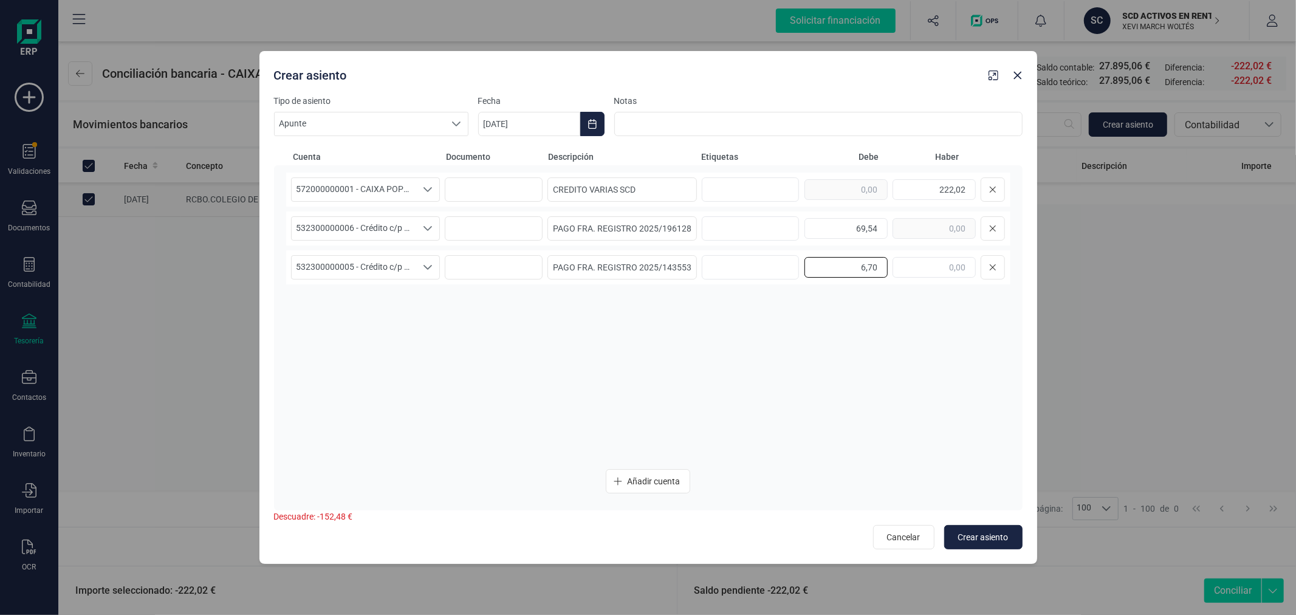
type input "6,70"
click at [670, 483] on span "Añadir cuenta" at bounding box center [653, 481] width 53 height 12
click at [335, 305] on span "Seleccione una cuenta" at bounding box center [354, 306] width 125 height 23
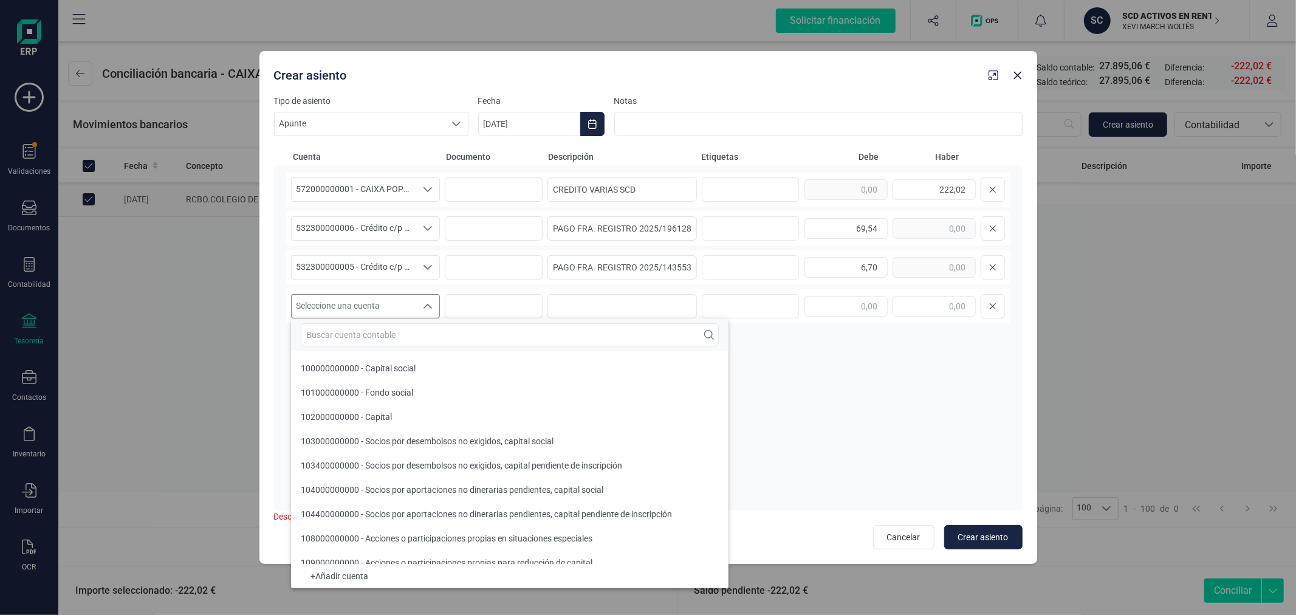
click at [336, 336] on input "text" at bounding box center [510, 334] width 418 height 23
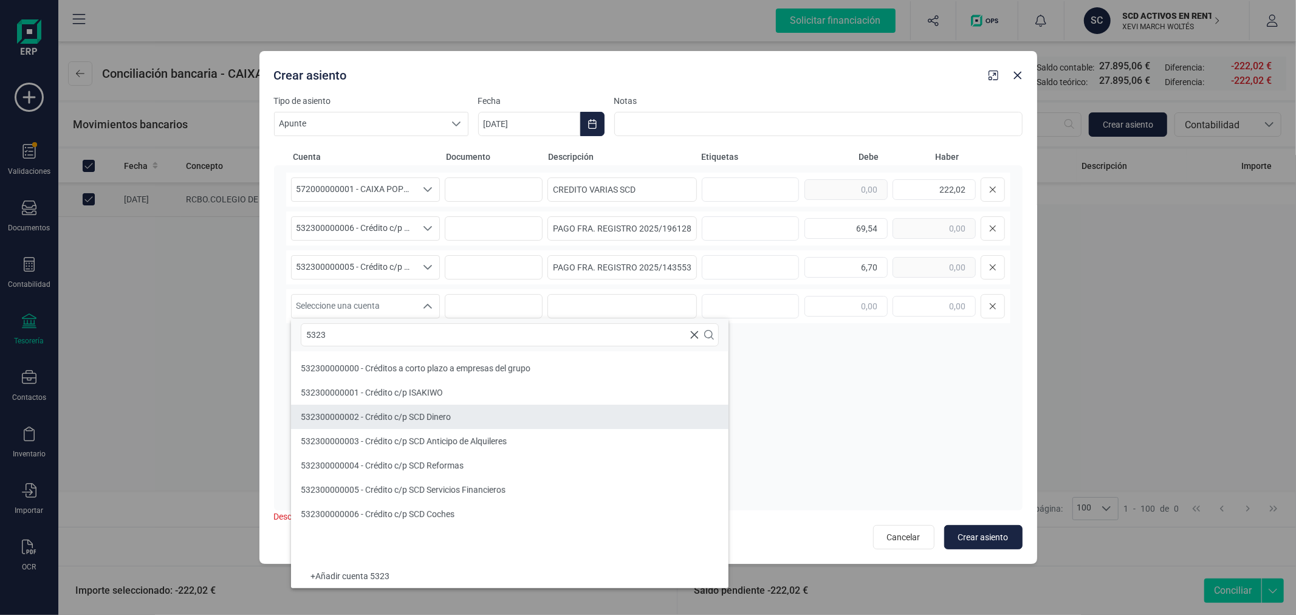
type input "5323"
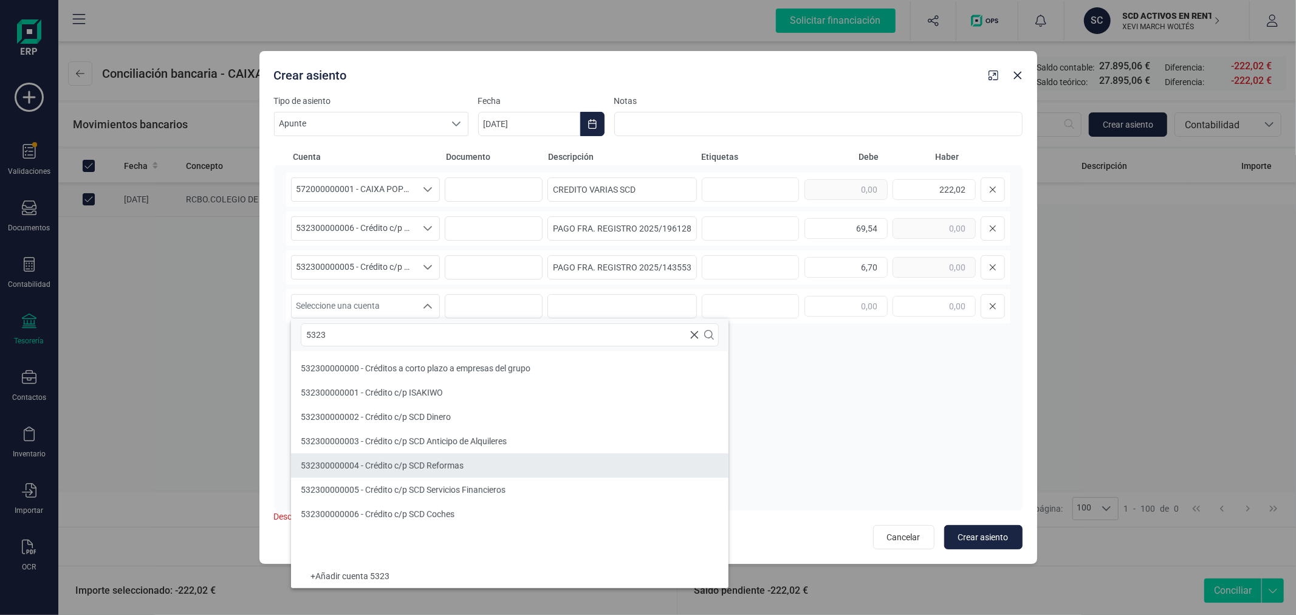
click at [410, 465] on span "532300000004 - Crédito c/p SCD Reformas" at bounding box center [382, 466] width 163 height 10
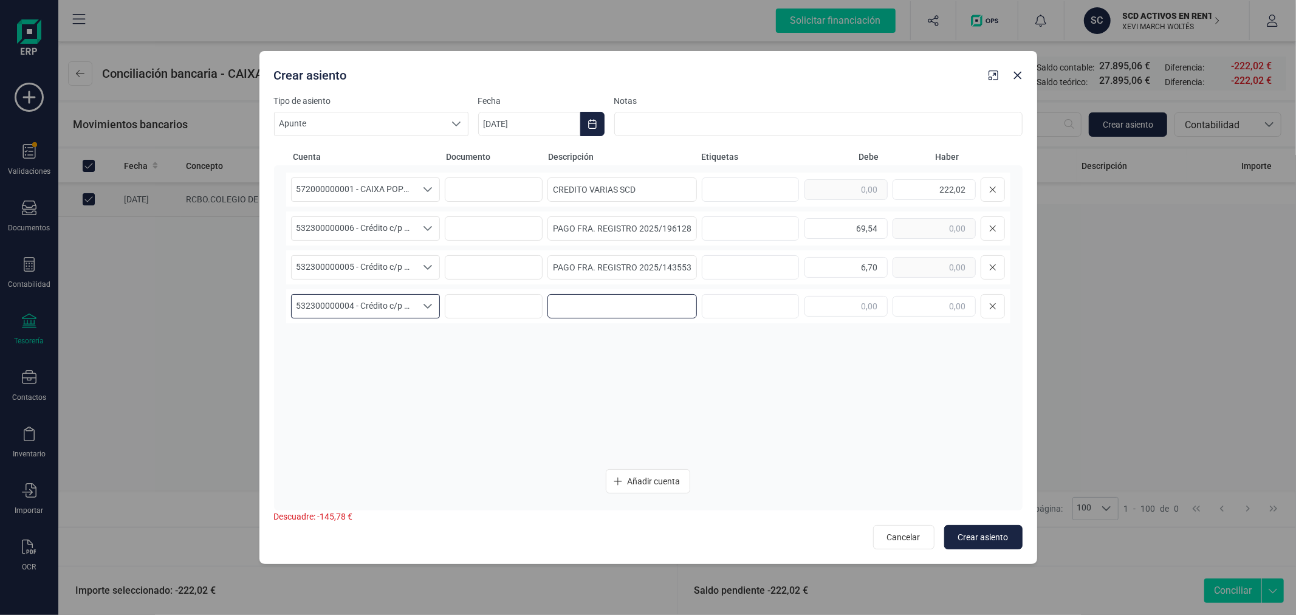
click at [621, 307] on input at bounding box center [622, 306] width 149 height 24
paste input "PAGO FRA. REGISTRO 2025/"
type input "PAGO FRA. REGISTRO 2025/143494"
type input "69,54"
drag, startPoint x: 688, startPoint y: 484, endPoint x: 622, endPoint y: 471, distance: 67.0
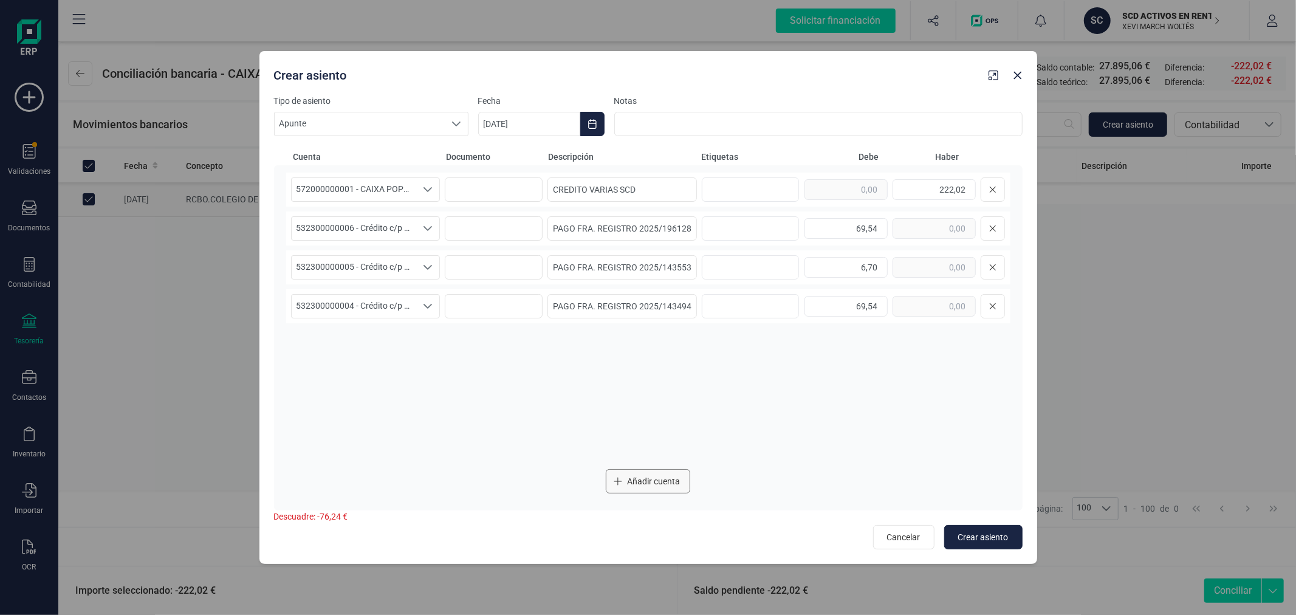
click at [687, 484] on button "Añadir cuenta" at bounding box center [648, 481] width 84 height 24
click at [385, 347] on span "Seleccione una cuenta" at bounding box center [354, 345] width 125 height 23
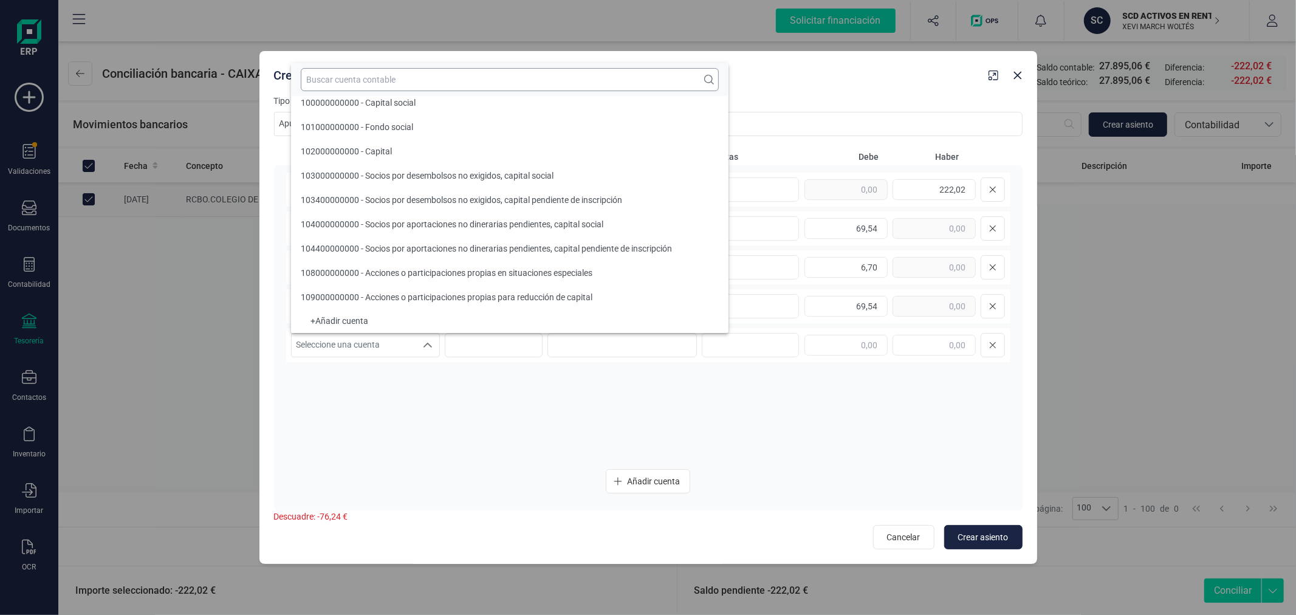
scroll to position [4, 0]
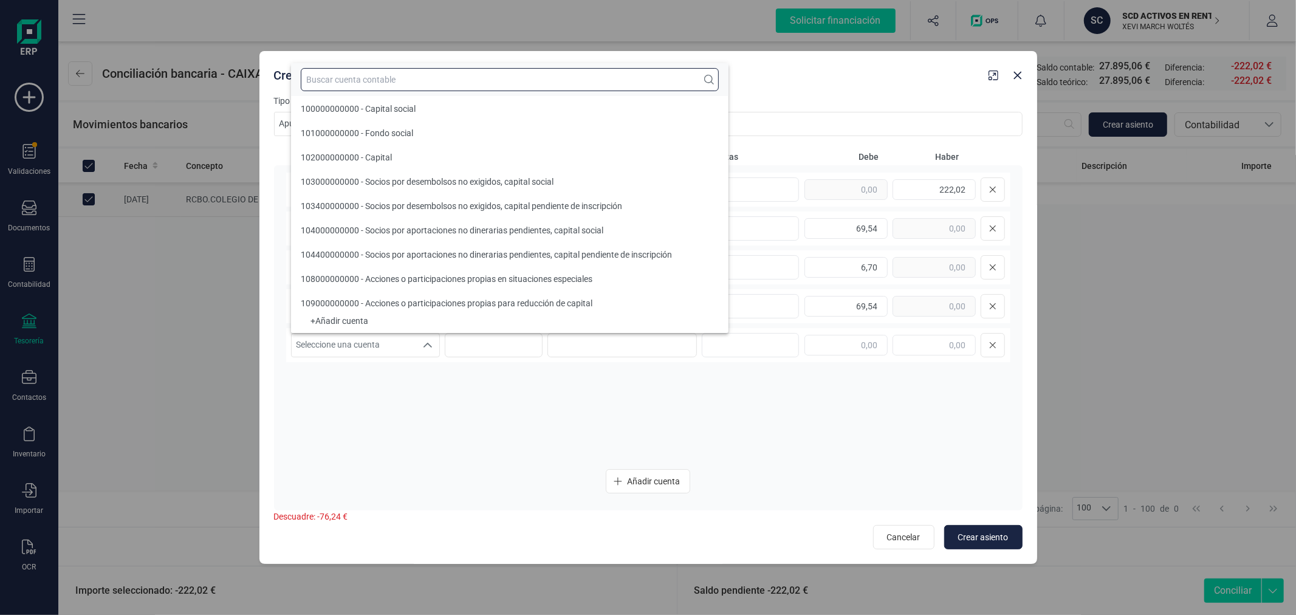
click at [425, 83] on input "text" at bounding box center [510, 79] width 418 height 23
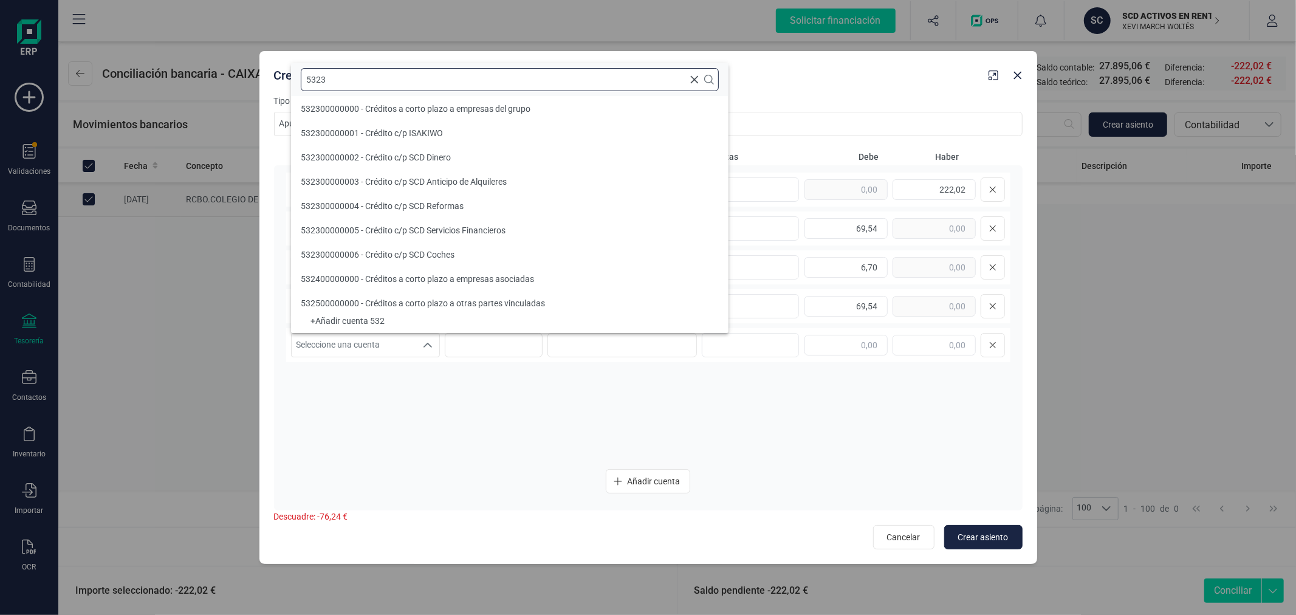
scroll to position [0, 0]
type input "5323"
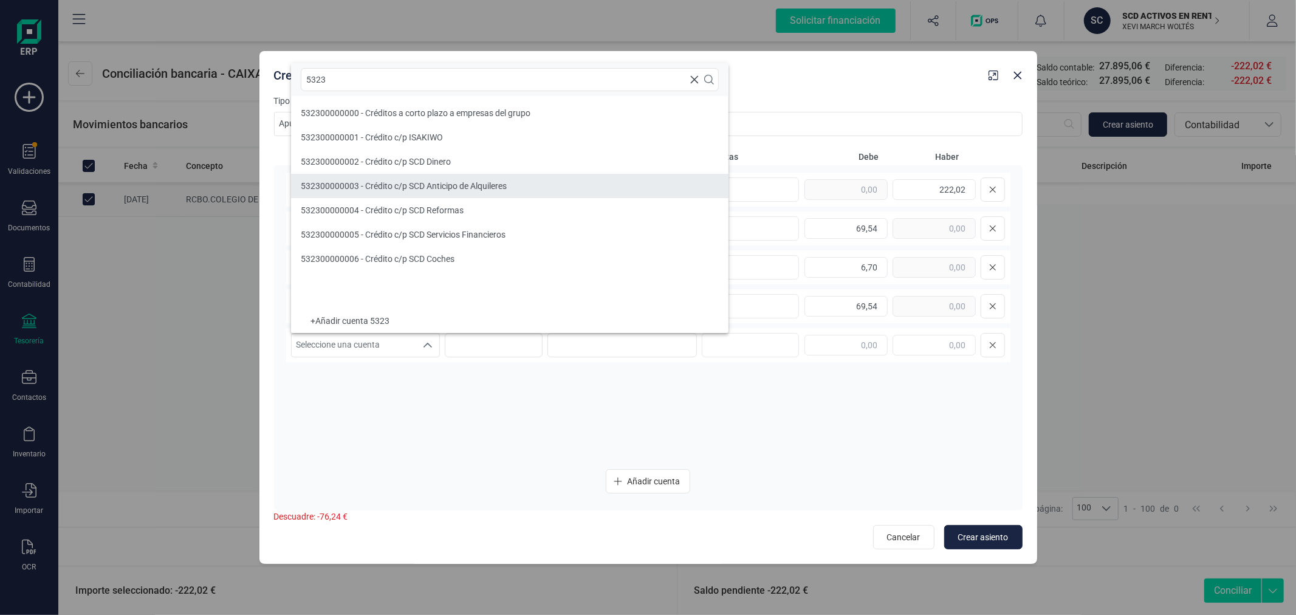
click at [446, 174] on li "532300000003 - Crédito c/p SCD Anticipo de Alquileres" at bounding box center [510, 186] width 438 height 24
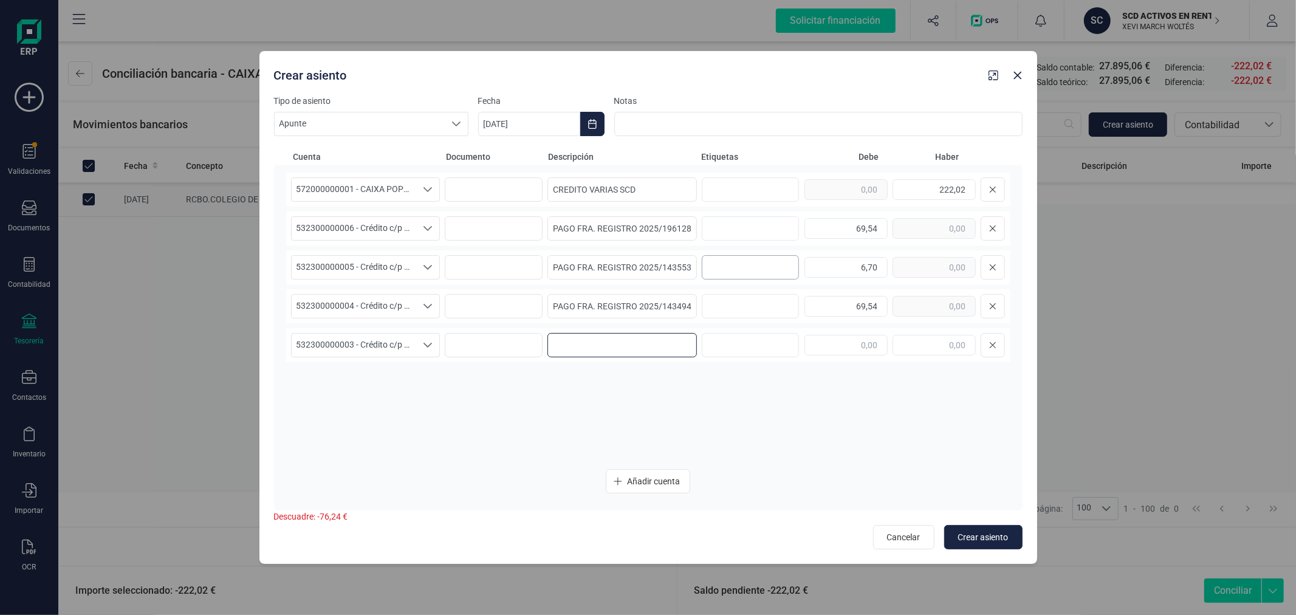
paste input "PAGO FRA. REGISTRO 2025/"
type input "PAGO FRA. REGISTRO 2025/140699"
type input "69,54"
click at [636, 480] on span "Añadir cuenta" at bounding box center [653, 481] width 53 height 12
click at [385, 393] on span "Seleccione una cuenta" at bounding box center [354, 384] width 125 height 23
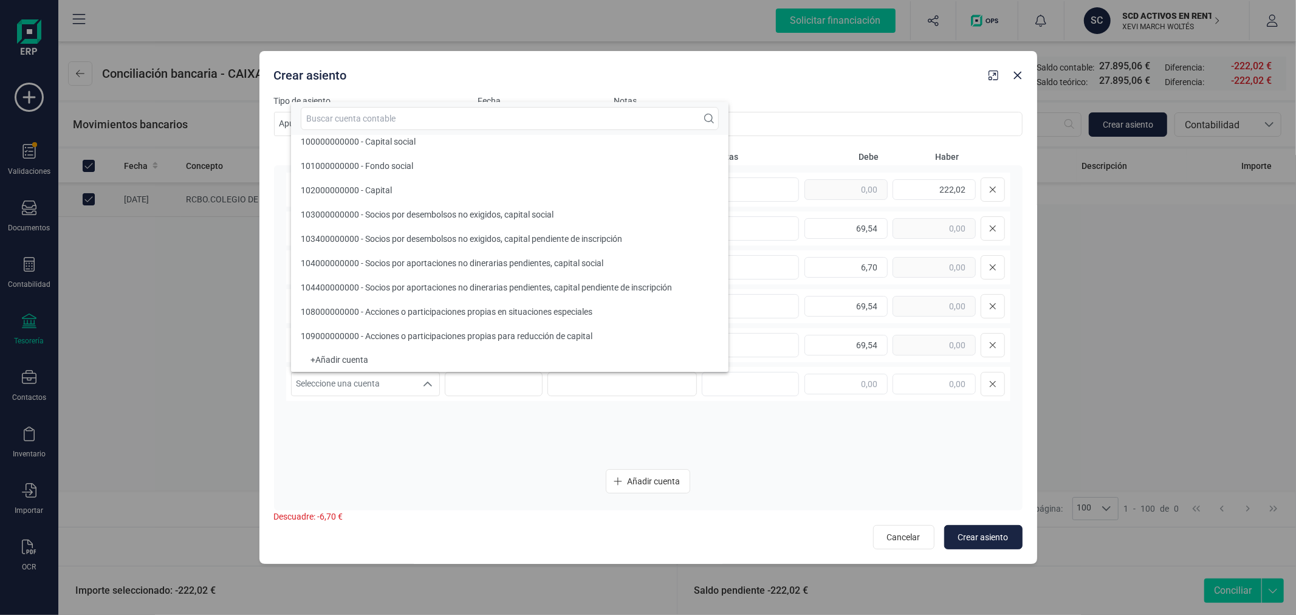
scroll to position [4, 0]
click at [422, 116] on input "text" at bounding box center [510, 118] width 418 height 23
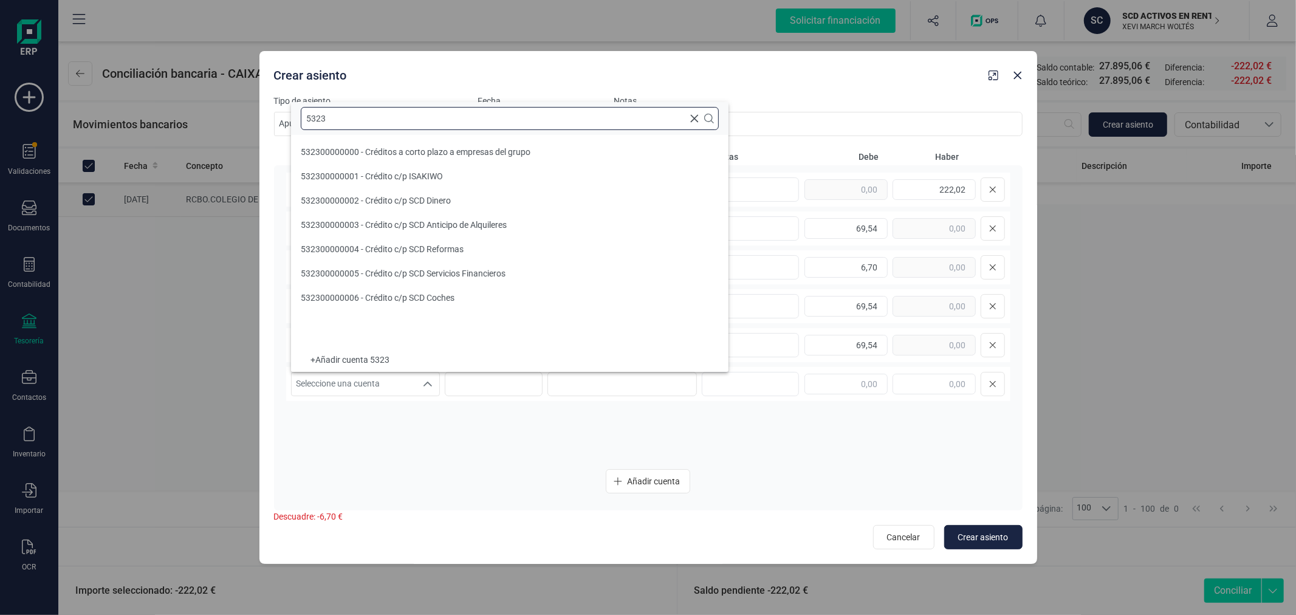
scroll to position [0, 0]
type input "5323"
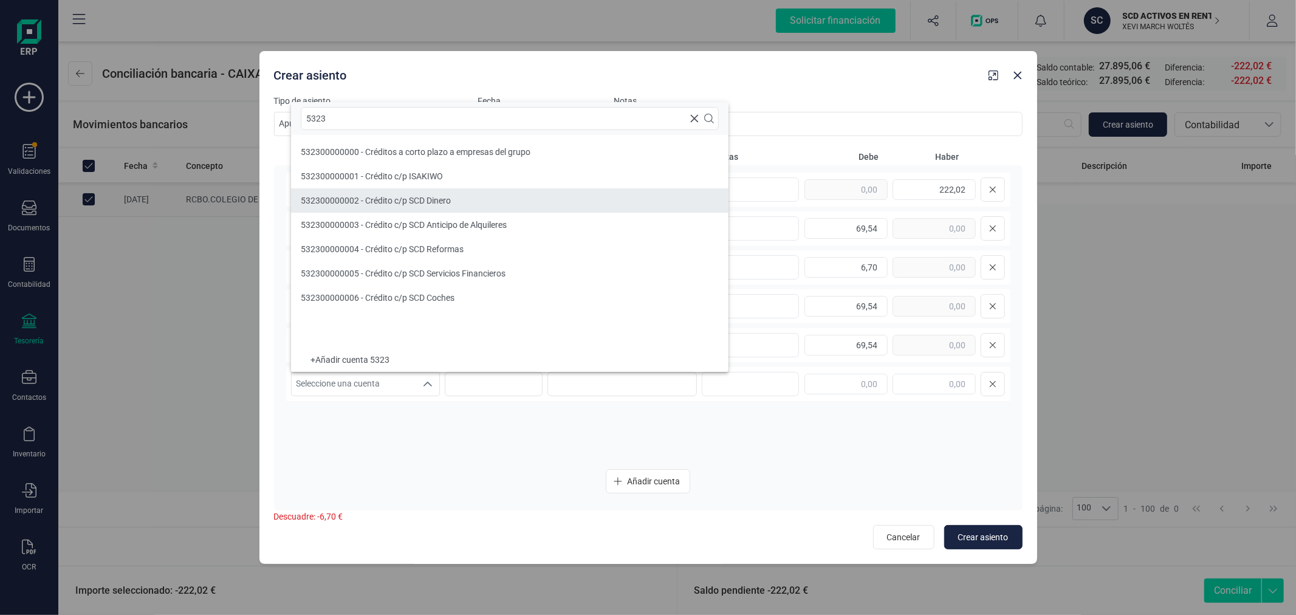
click at [397, 205] on div "532300000002 - Crédito c/p SCD Dinero" at bounding box center [376, 200] width 150 height 12
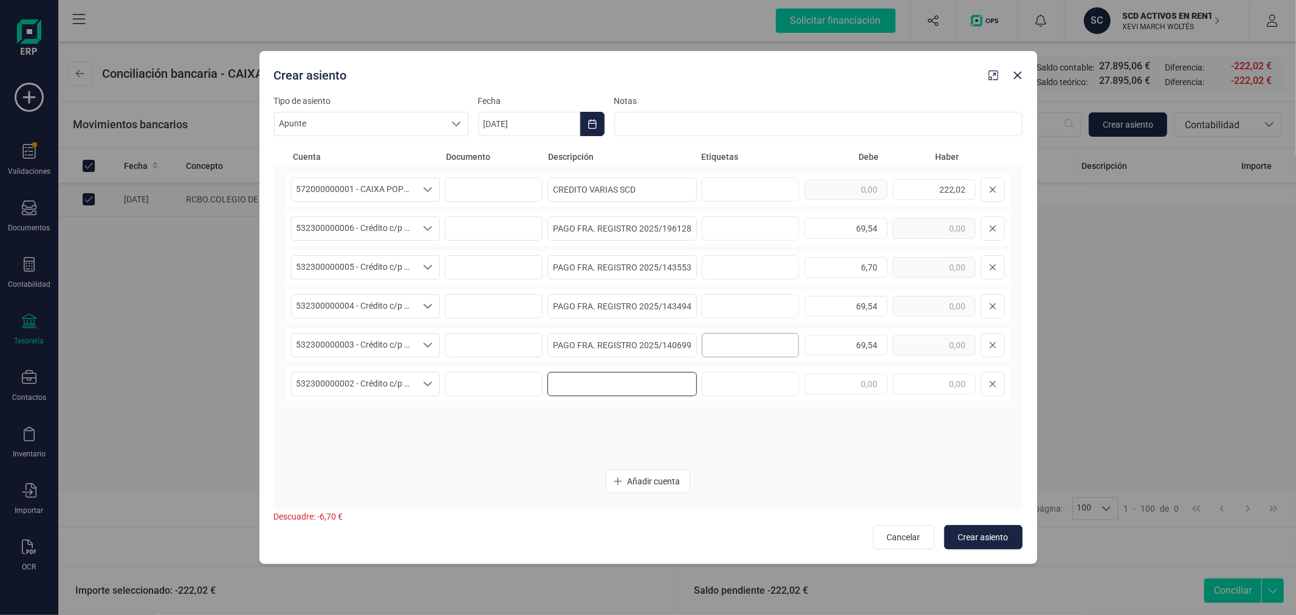
paste input "PAGO FRA. REGISTRO 2025/"
type input "PAGO FRA. REGISTRO 2025/"
click at [873, 385] on input "text" at bounding box center [846, 384] width 83 height 21
type input "6,70"
click at [669, 382] on input "PAGO FRA. REGISTRO 2025/" at bounding box center [622, 384] width 149 height 24
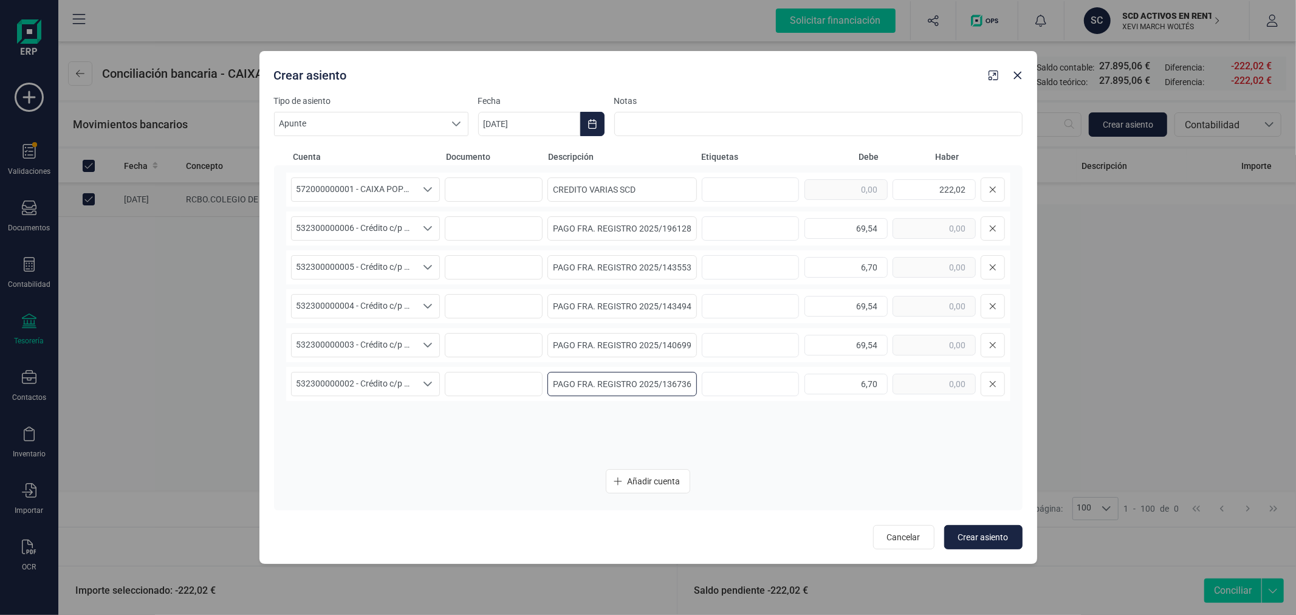
type input "PAGO FRA. REGISTRO 2025/136736"
click at [596, 124] on icon "Choose Date" at bounding box center [593, 124] width 10 height 10
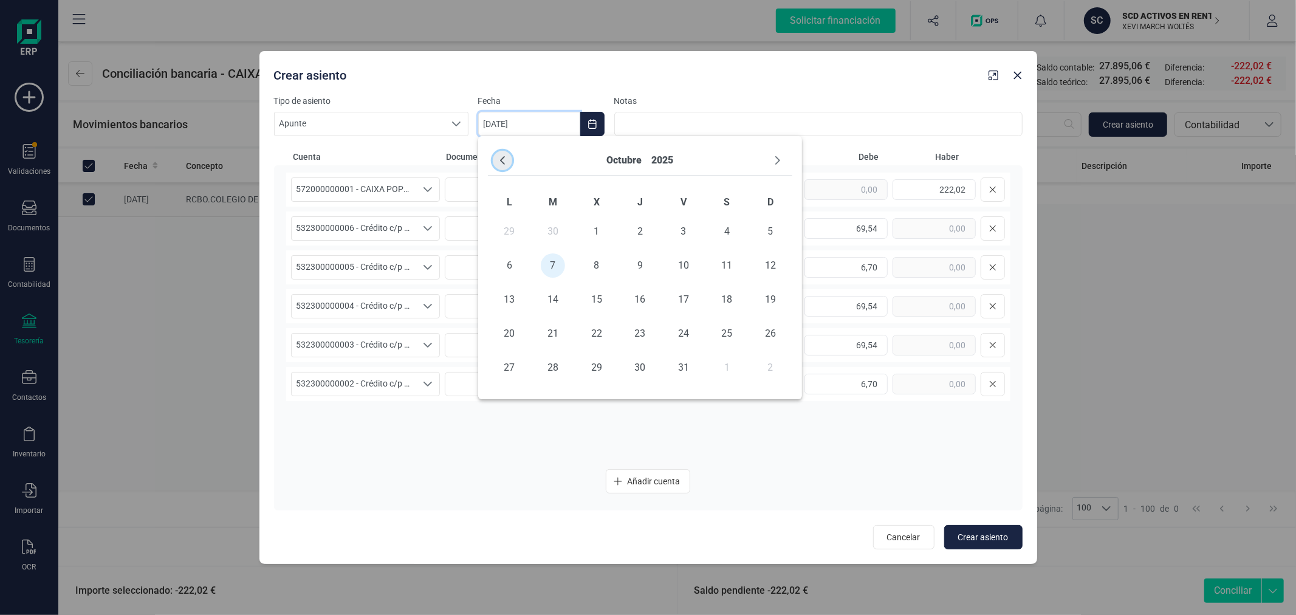
click at [507, 160] on button "Previous Month" at bounding box center [502, 160] width 19 height 19
click at [648, 264] on span "11" at bounding box center [640, 265] width 24 height 24
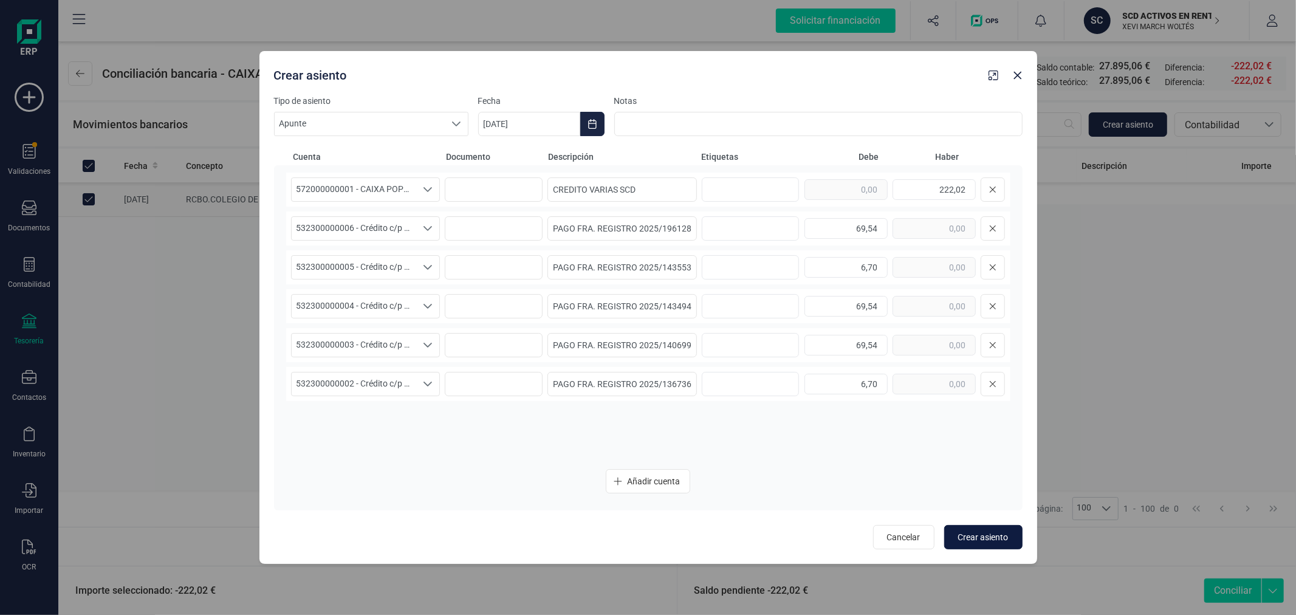
click at [965, 539] on span "Crear asiento" at bounding box center [983, 537] width 50 height 12
type input "[DATE]"
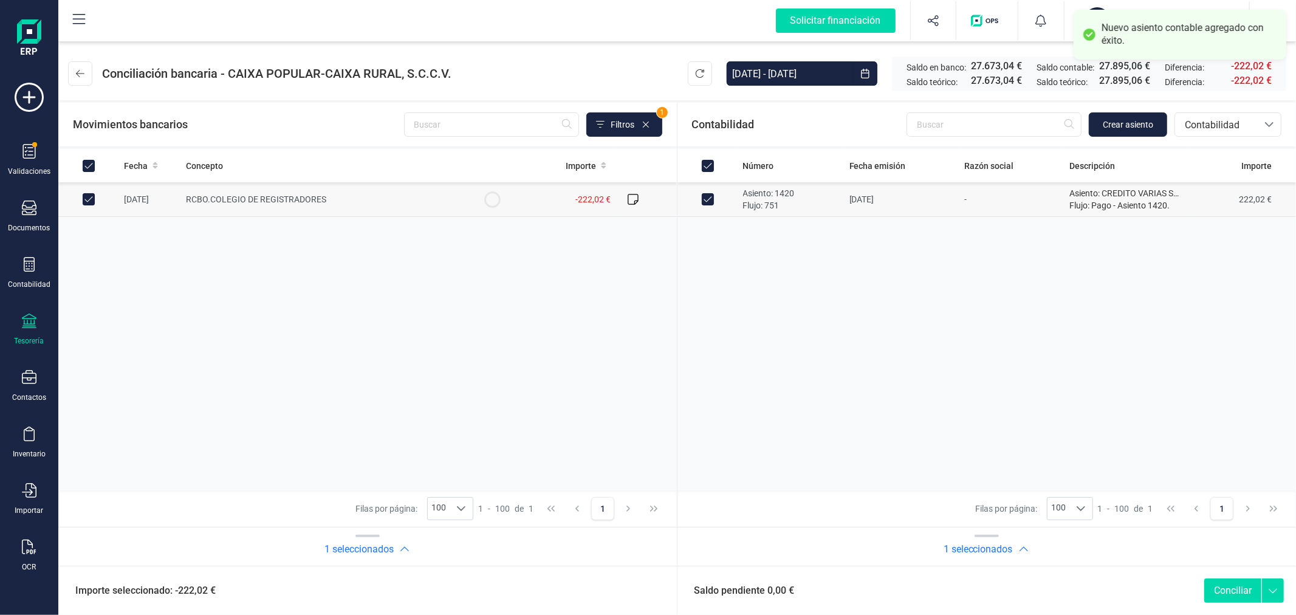
checkbox input "true"
click at [1218, 590] on button "Conciliar" at bounding box center [1232, 591] width 57 height 24
checkbox input "false"
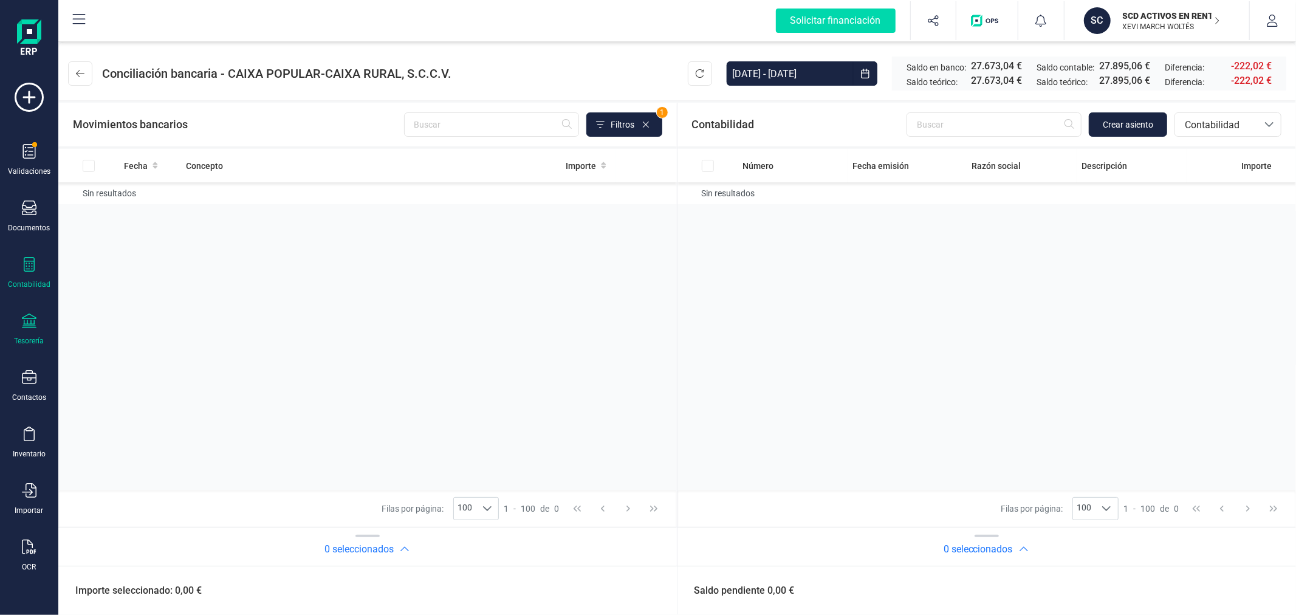
click at [27, 269] on icon at bounding box center [29, 264] width 11 height 15
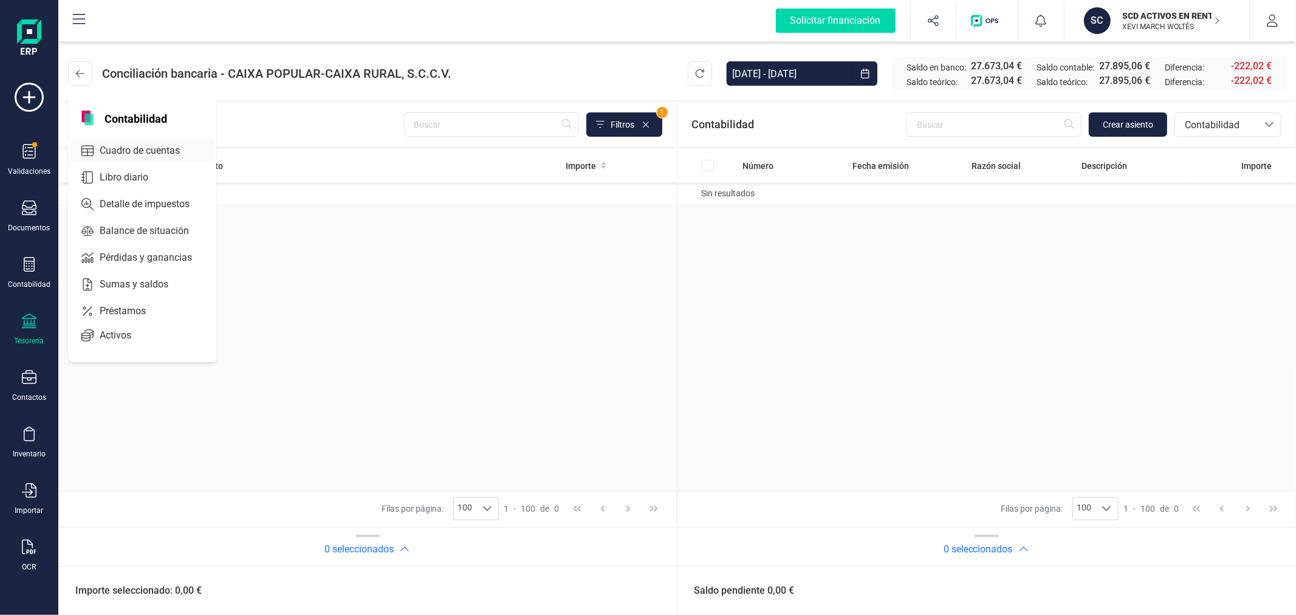
click at [167, 150] on span "Cuadro de cuentas" at bounding box center [148, 150] width 107 height 15
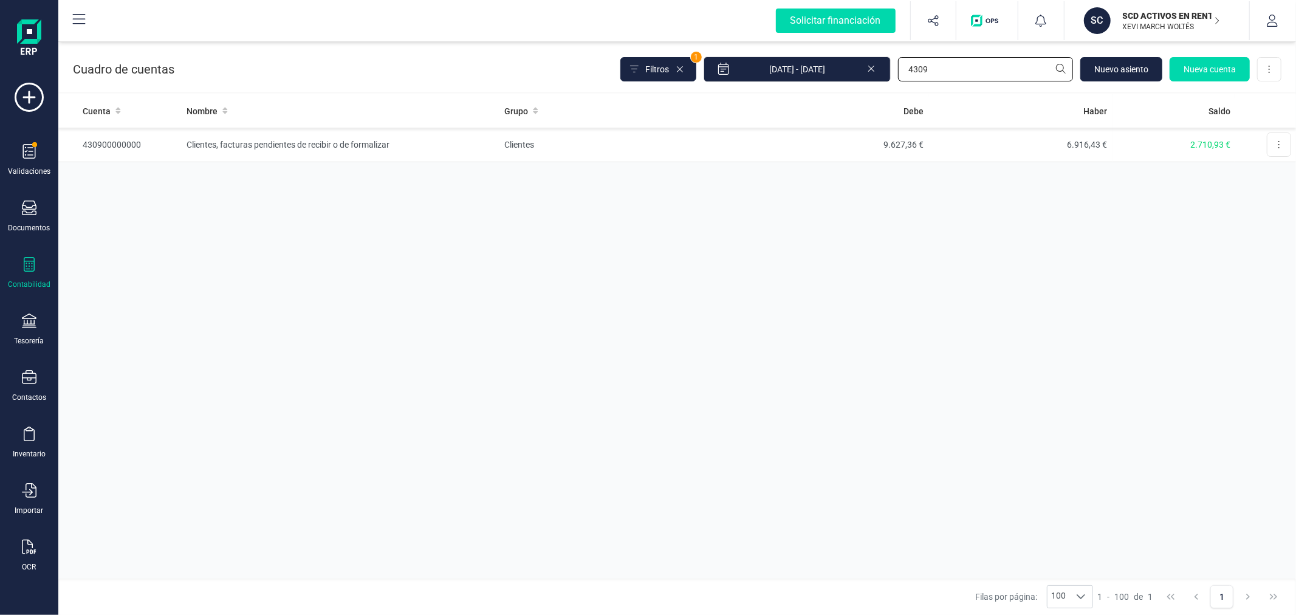
click at [918, 68] on input "4309" at bounding box center [985, 69] width 175 height 24
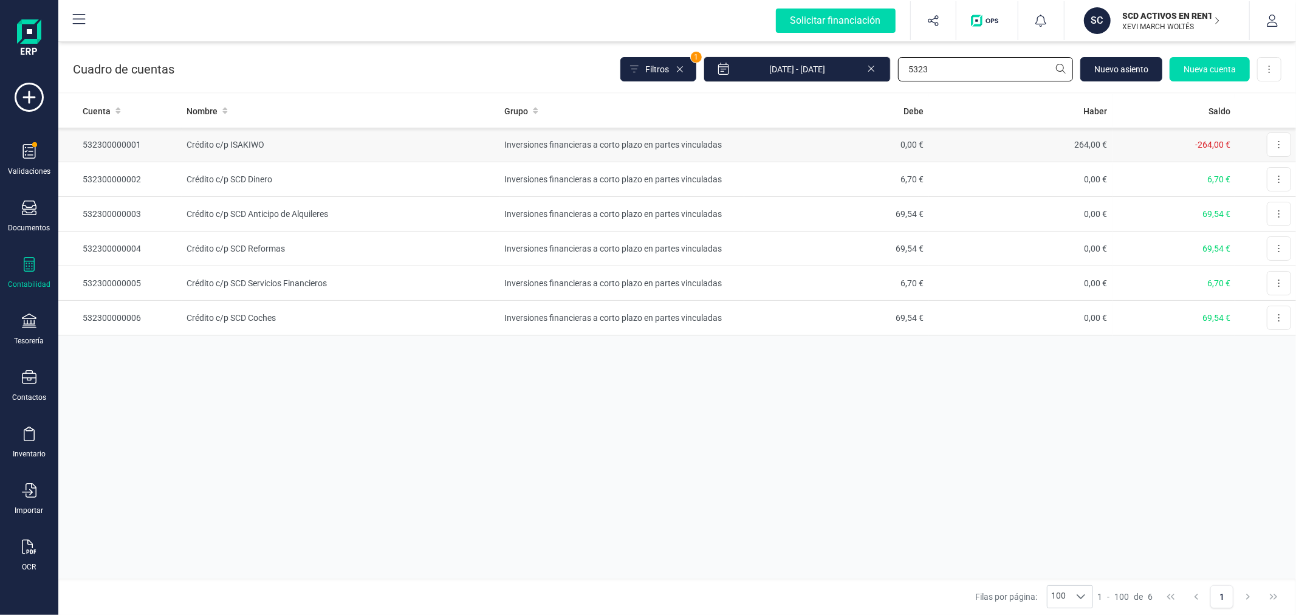
type input "5323"
click at [533, 146] on td "Inversiones financieras a corto plazo en partes vinculadas" at bounding box center [622, 145] width 245 height 35
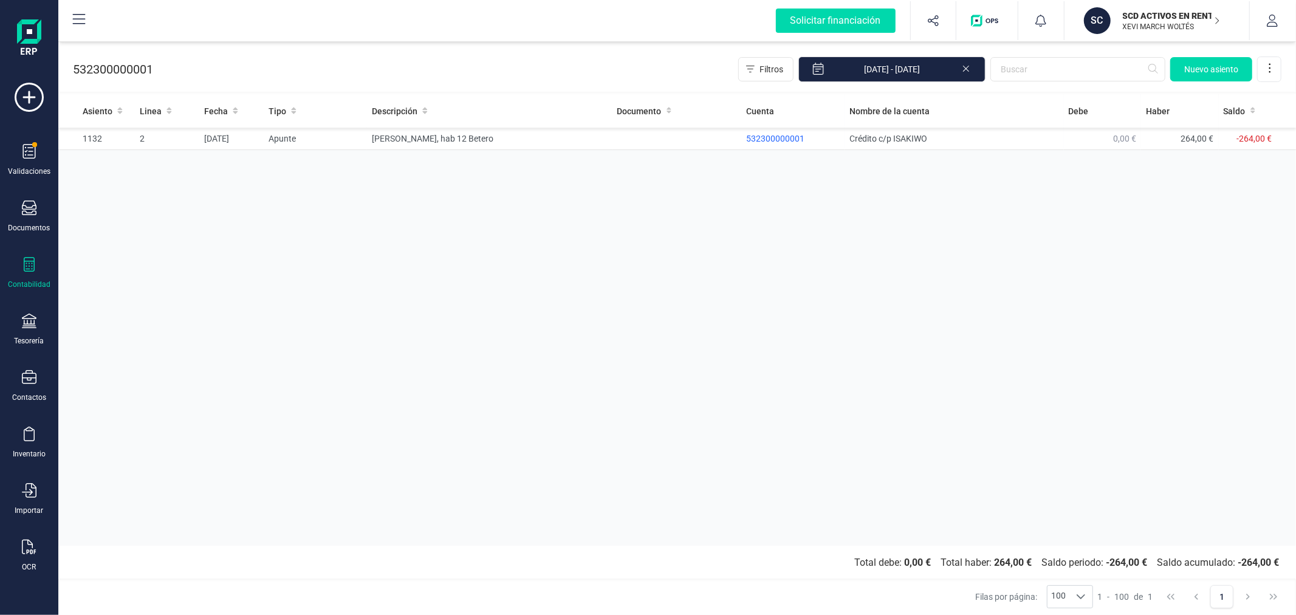
drag, startPoint x: 808, startPoint y: 176, endPoint x: 817, endPoint y: 170, distance: 11.0
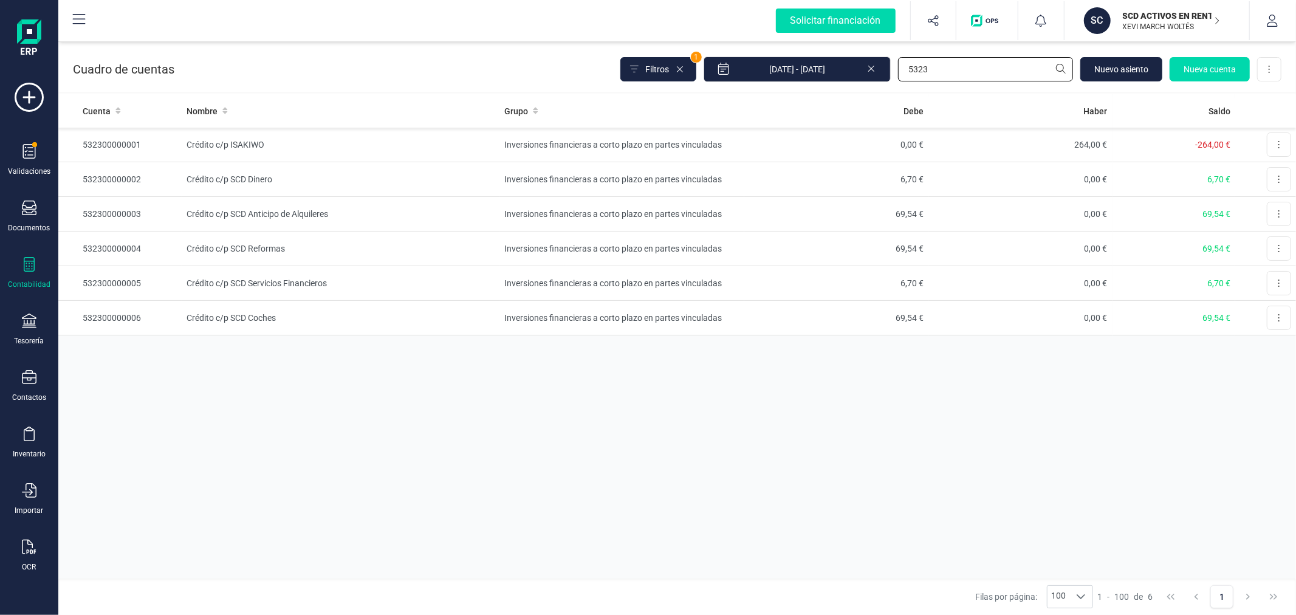
click at [939, 72] on input "5323" at bounding box center [985, 69] width 175 height 24
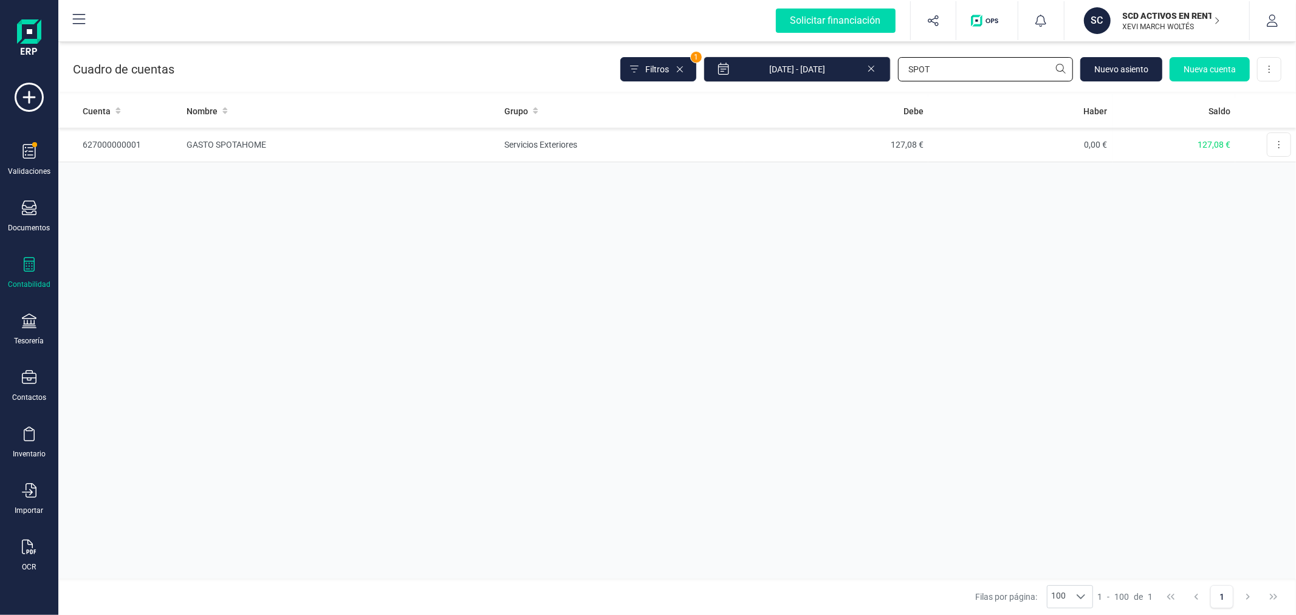
click at [926, 72] on input "SPOT" at bounding box center [985, 69] width 175 height 24
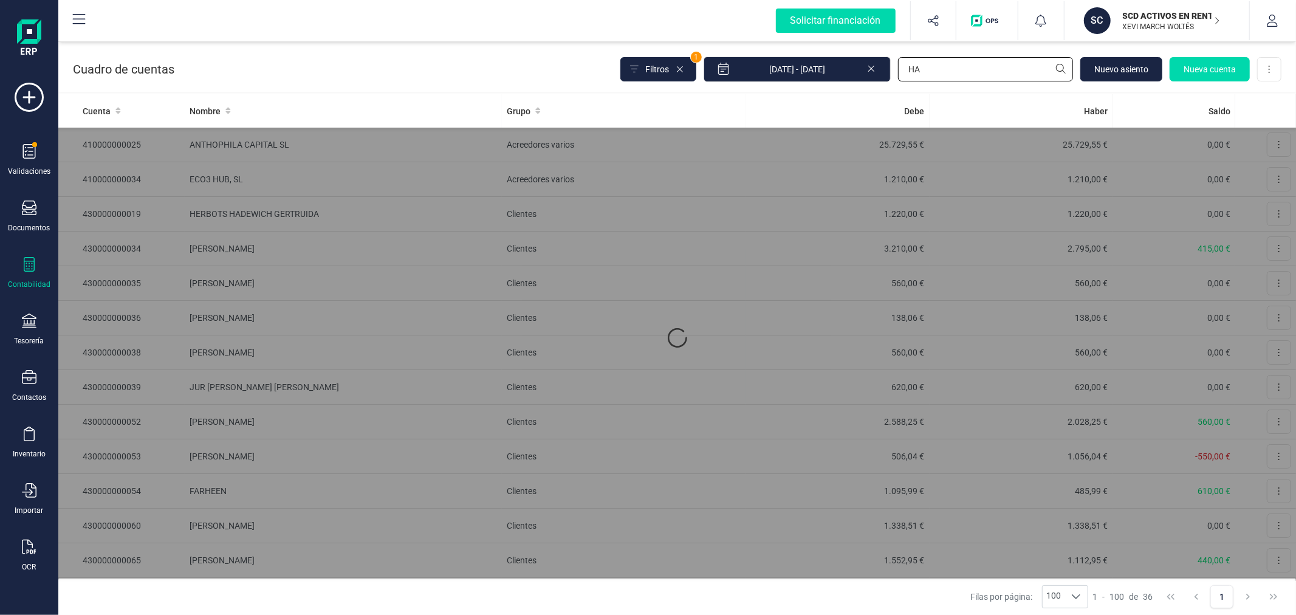
type input "HAW"
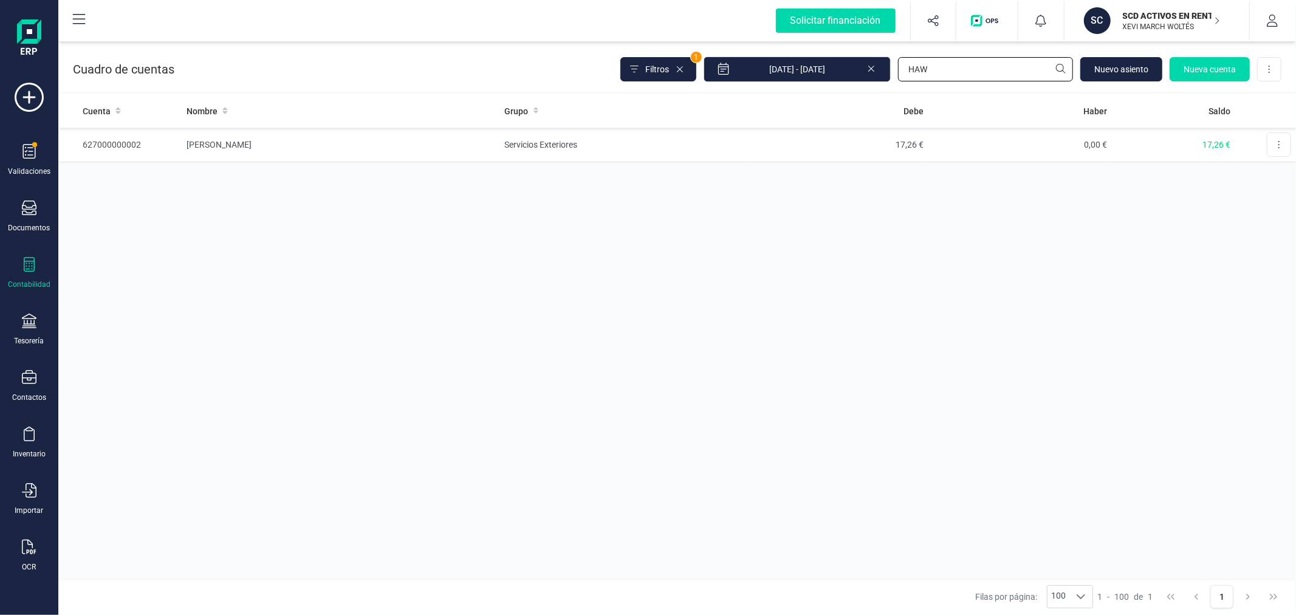
click at [926, 72] on input "HAW" at bounding box center [985, 69] width 175 height 24
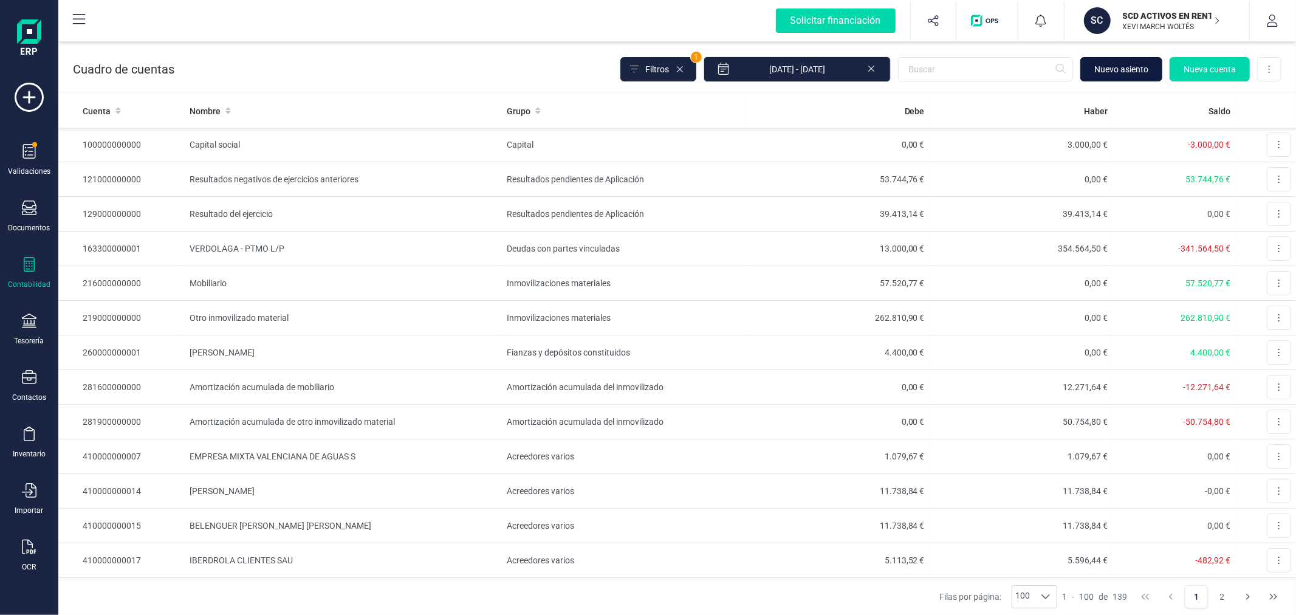
click at [1112, 70] on span "Nuevo asiento" at bounding box center [1121, 69] width 54 height 12
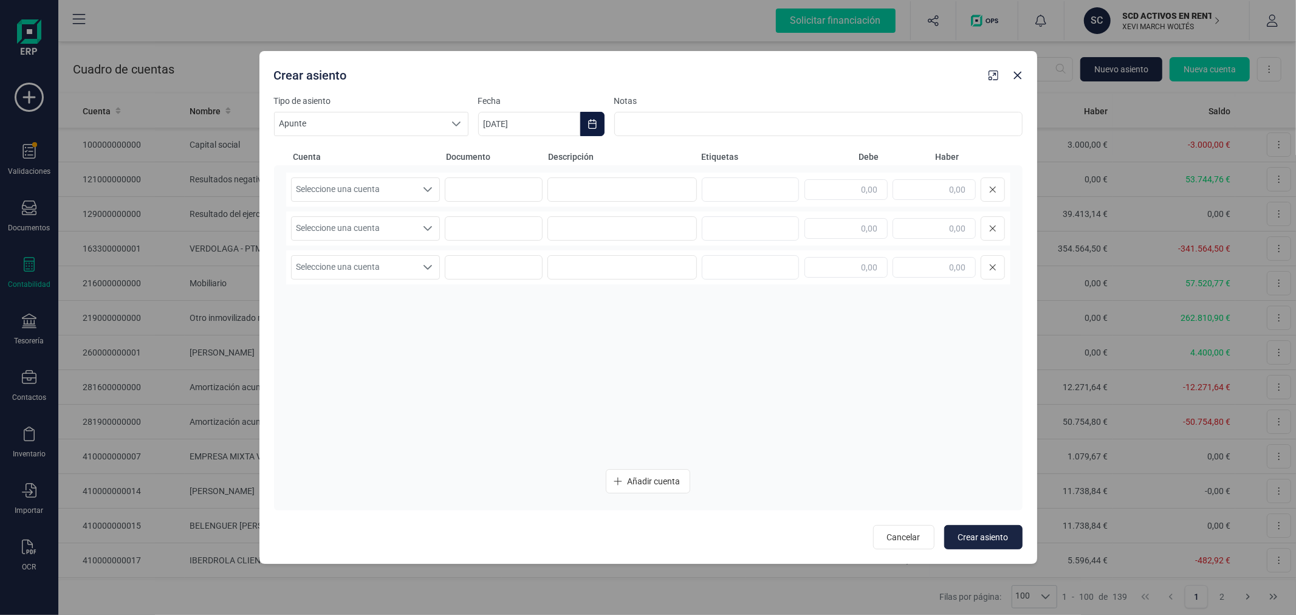
click at [594, 123] on icon "Choose Date" at bounding box center [592, 124] width 8 height 10
click at [505, 160] on icon "Previous Month" at bounding box center [503, 161] width 10 height 10
click at [550, 366] on span "30" at bounding box center [553, 368] width 24 height 24
type input "[DATE]"
click at [363, 190] on span "Seleccione una cuenta" at bounding box center [354, 189] width 125 height 23
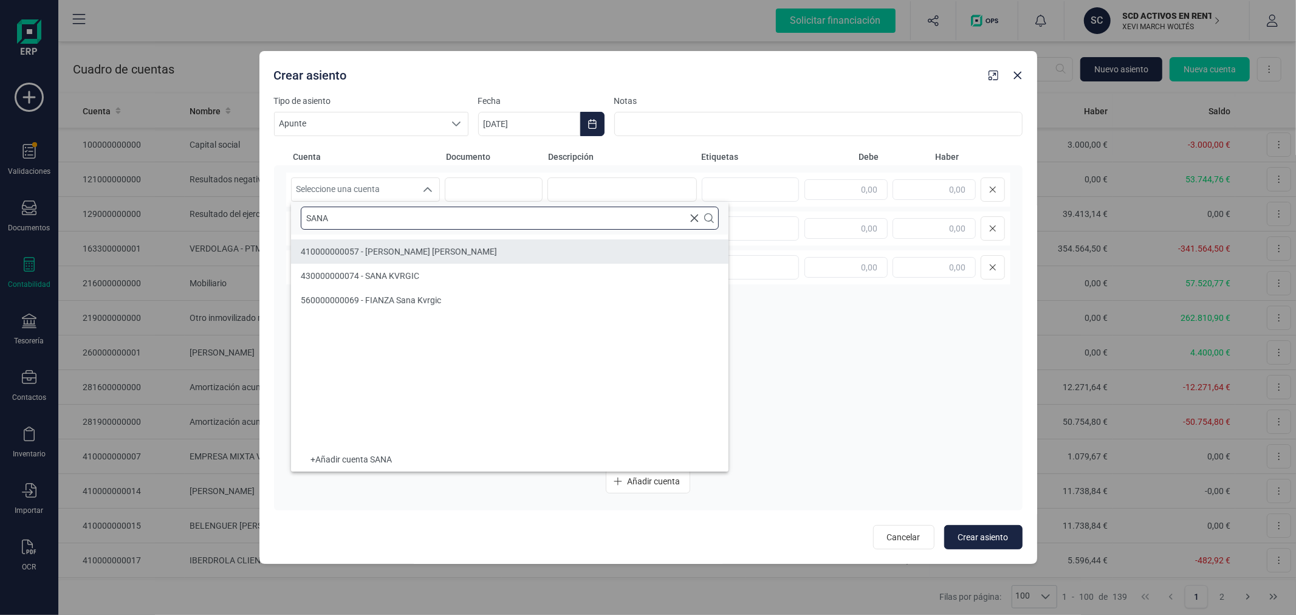
type input "SANA"
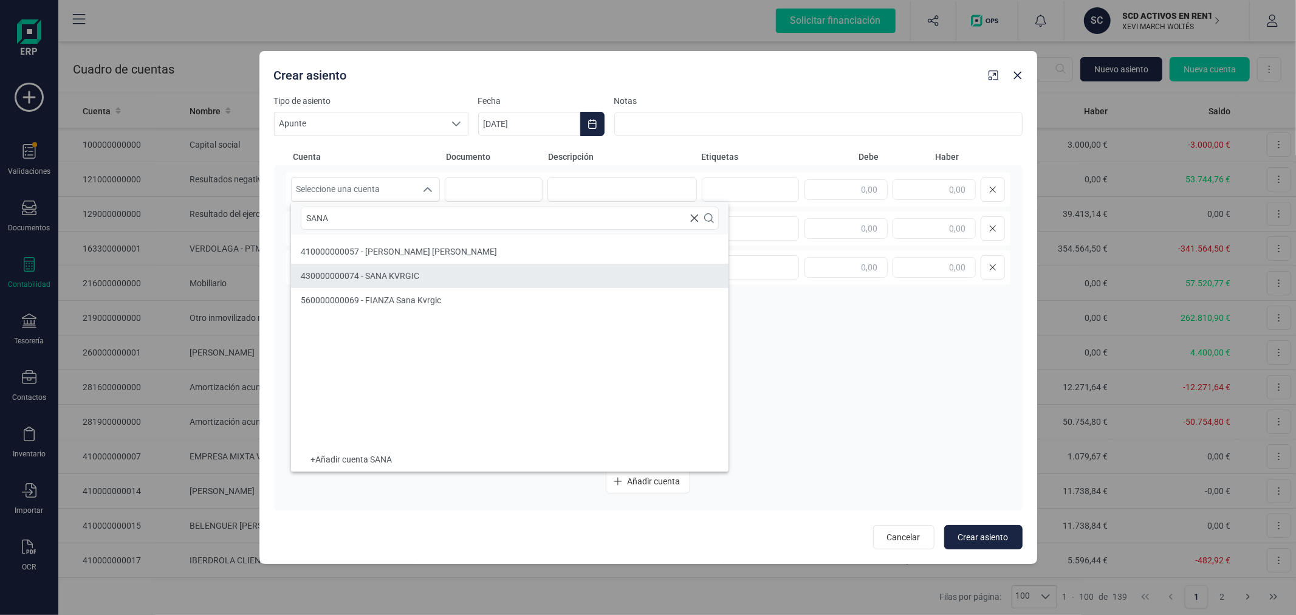
click at [421, 275] on li "430000000074 - SANA KVRGIC" at bounding box center [510, 276] width 438 height 24
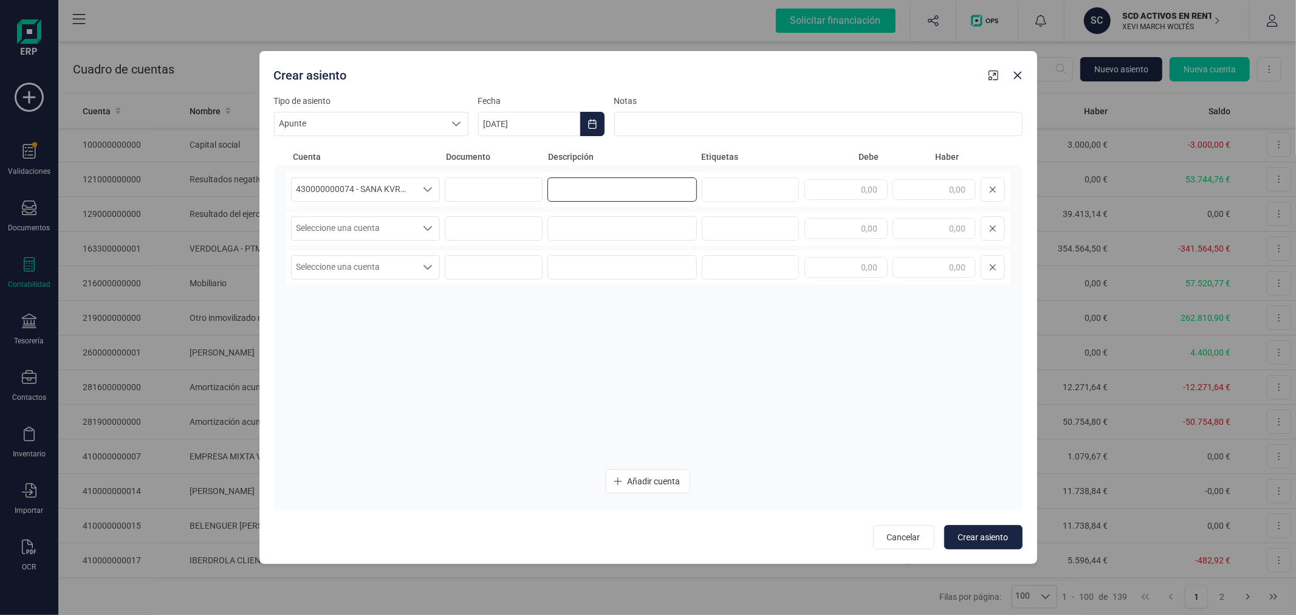
click at [621, 191] on input at bounding box center [622, 189] width 149 height 24
type input "GASTO SPOTAHOME"
type input "606,43"
click at [357, 234] on span "Seleccione una cuenta" at bounding box center [354, 228] width 125 height 23
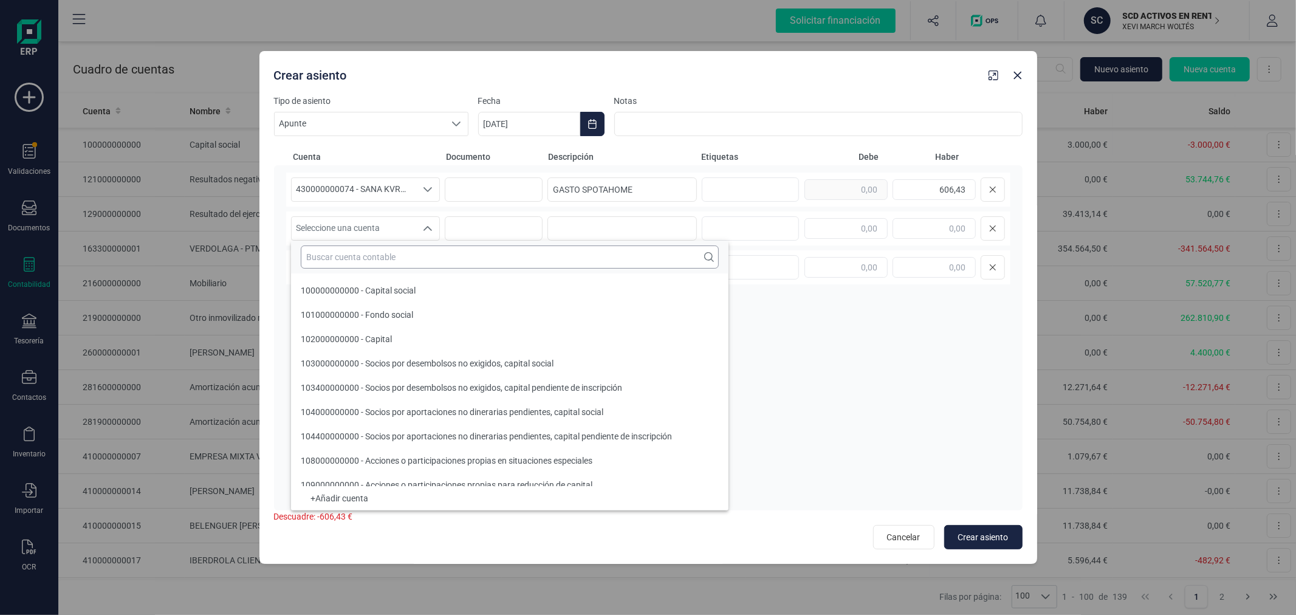
click at [372, 262] on input "text" at bounding box center [510, 257] width 418 height 23
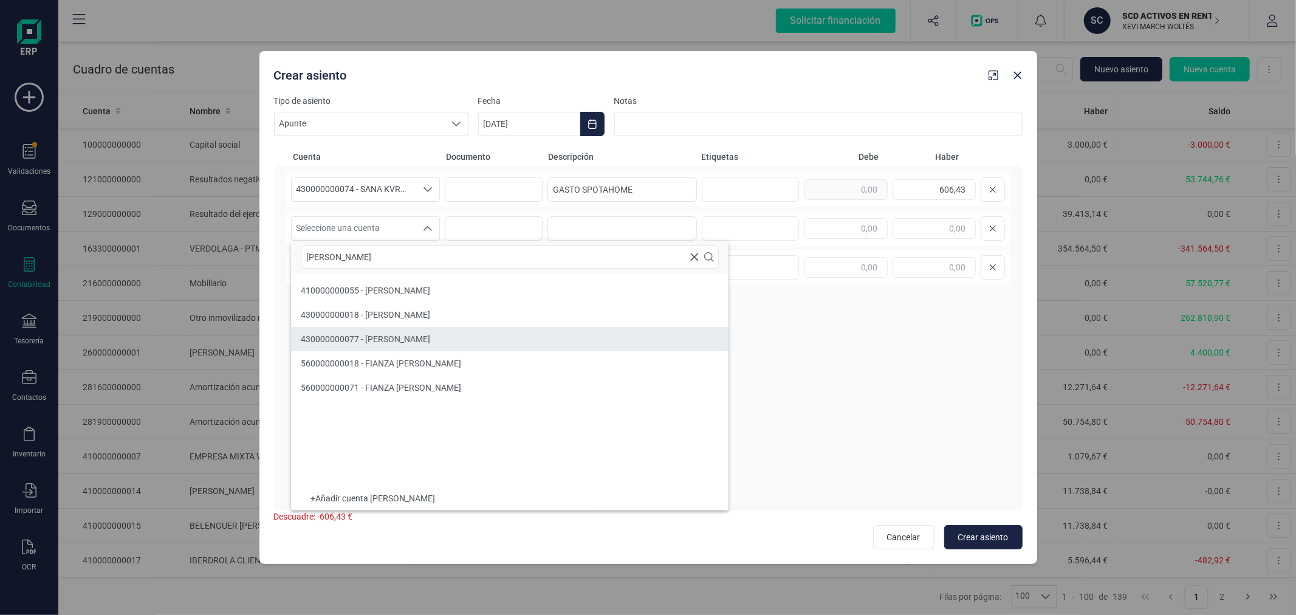
type input "AMY"
click at [420, 330] on li "430000000077 - AMY BARRETT" at bounding box center [510, 339] width 438 height 24
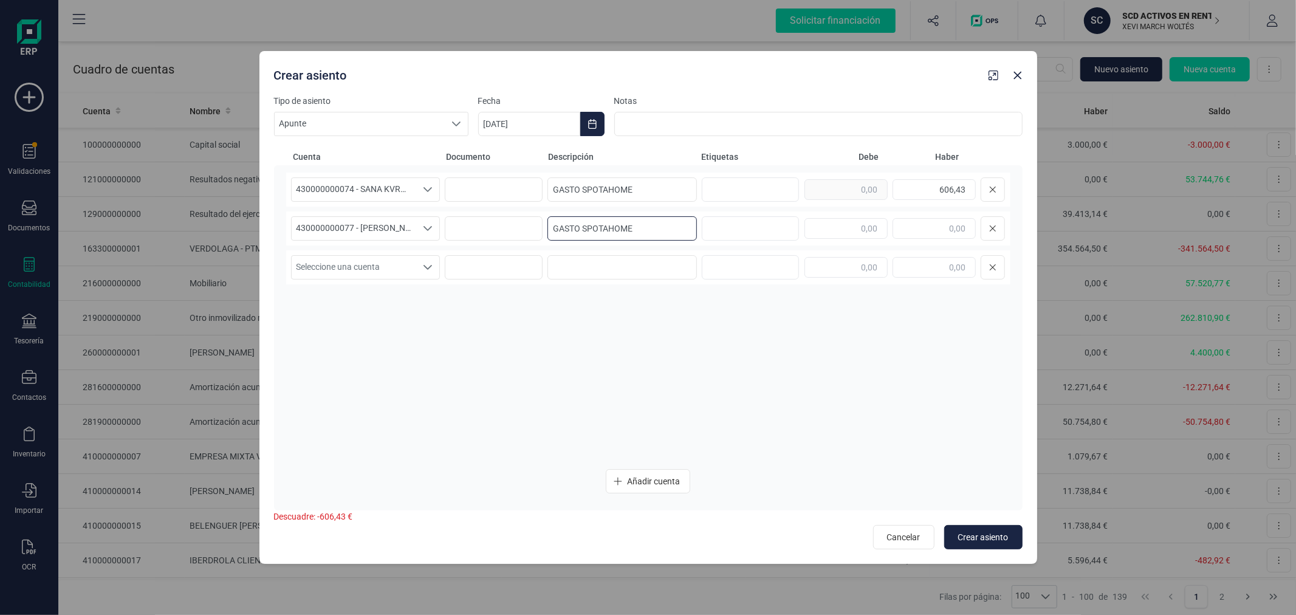
type input "GASTO SPOTAHOME"
type input "571,12"
click at [372, 265] on span "Seleccione una cuenta" at bounding box center [354, 267] width 125 height 23
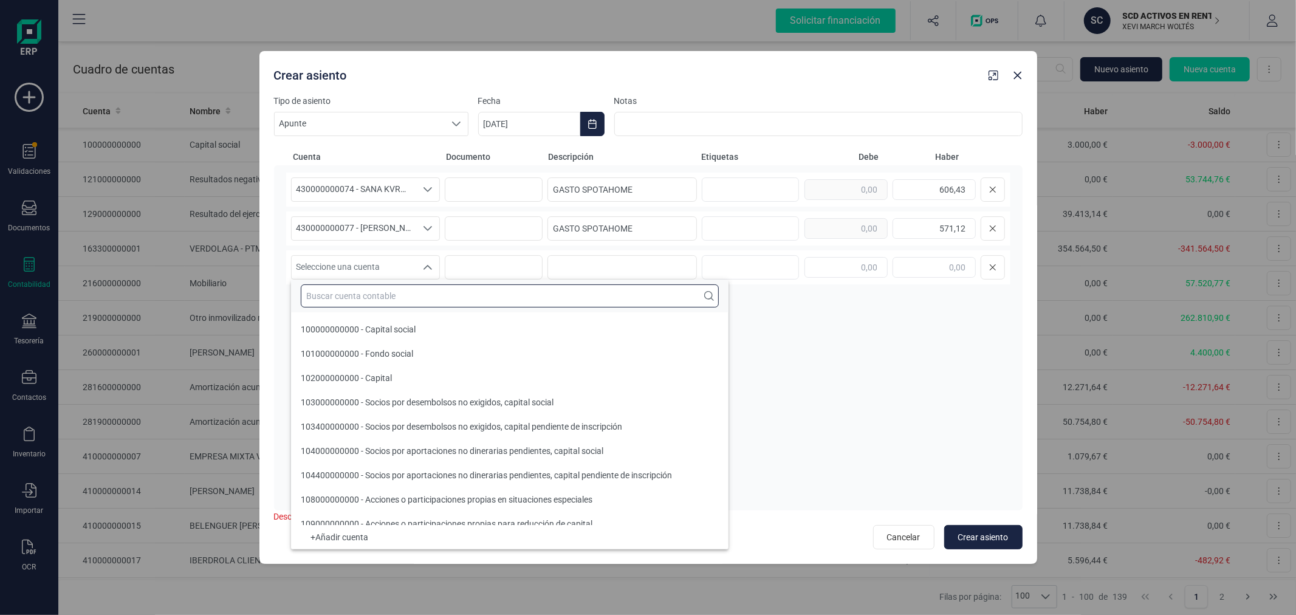
click at [373, 289] on input "text" at bounding box center [510, 295] width 418 height 23
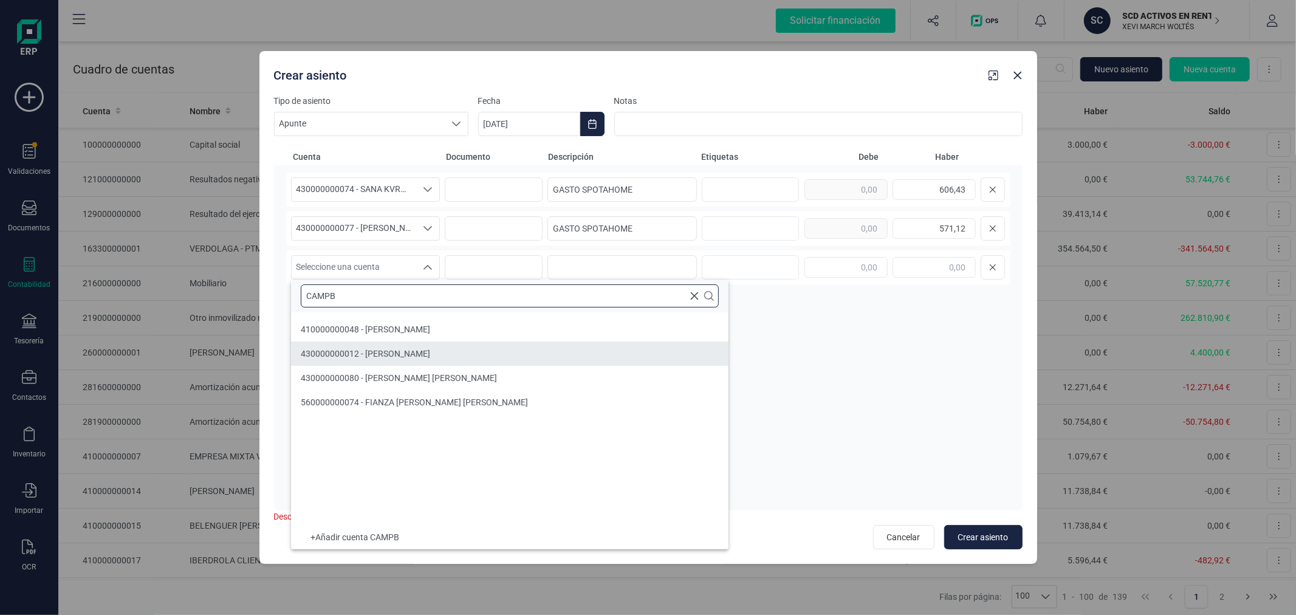
type input "CAMPB"
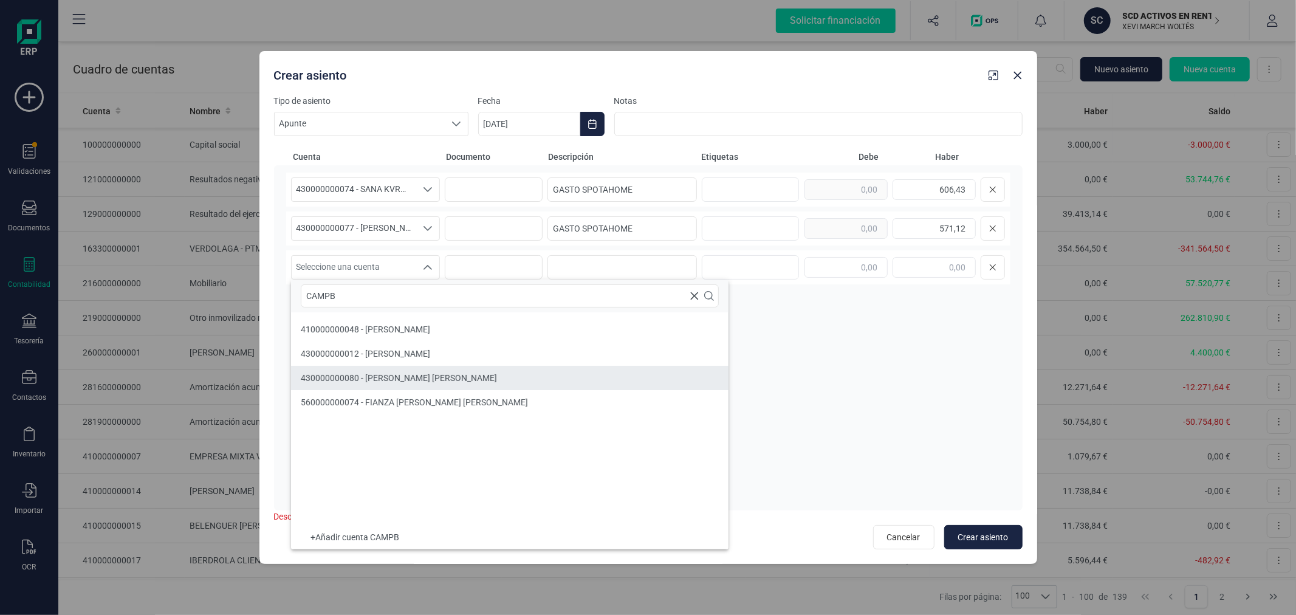
click at [426, 369] on li "430000000080 - CAMPBELL MCDIARMID" at bounding box center [510, 378] width 438 height 24
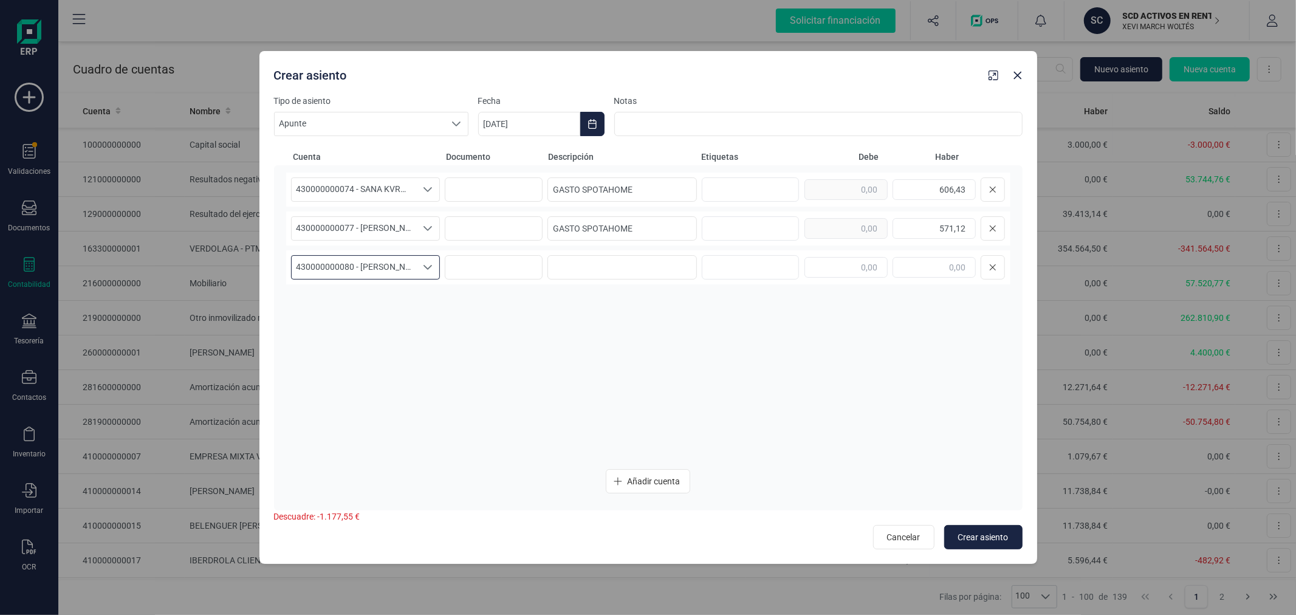
click at [380, 266] on span "430000000080 - CAMPBELL MCDIARMID" at bounding box center [354, 267] width 125 height 23
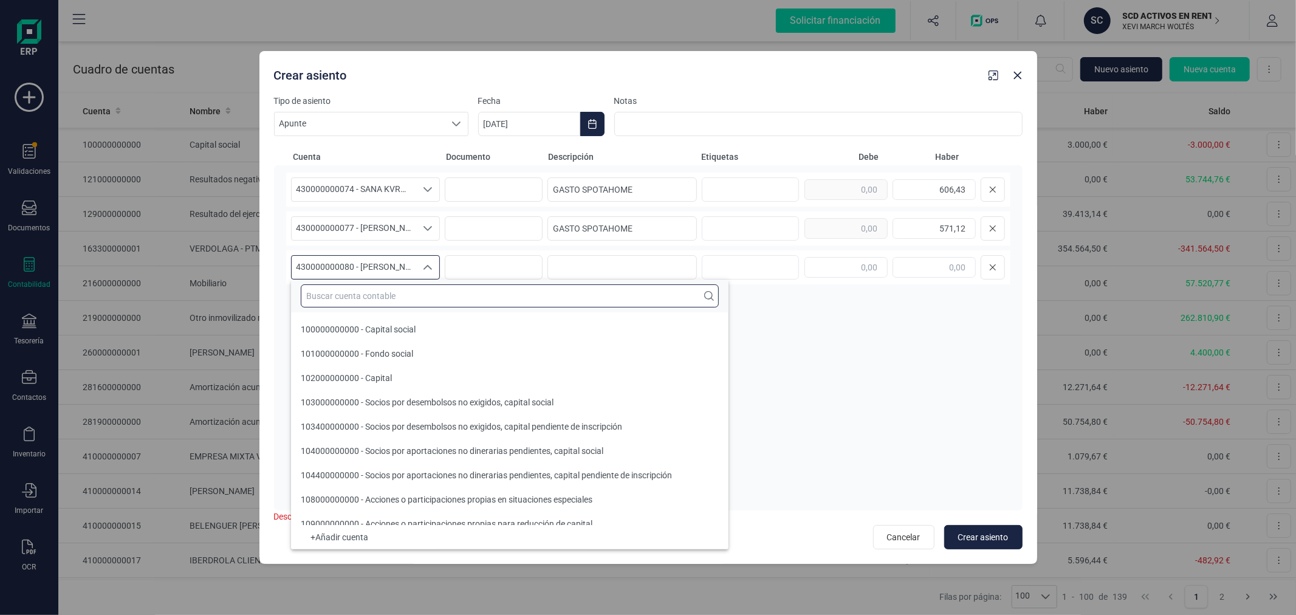
scroll to position [8974, 0]
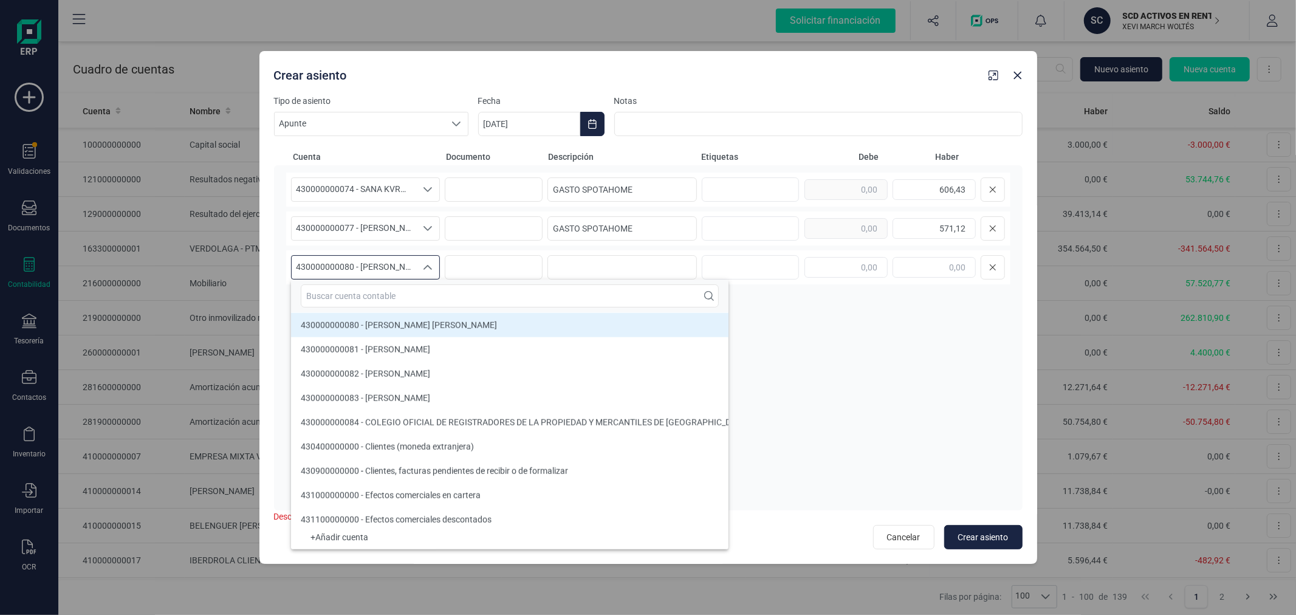
click at [380, 266] on span "430000000080 - CAMPBELL MCDIARMID" at bounding box center [354, 267] width 125 height 23
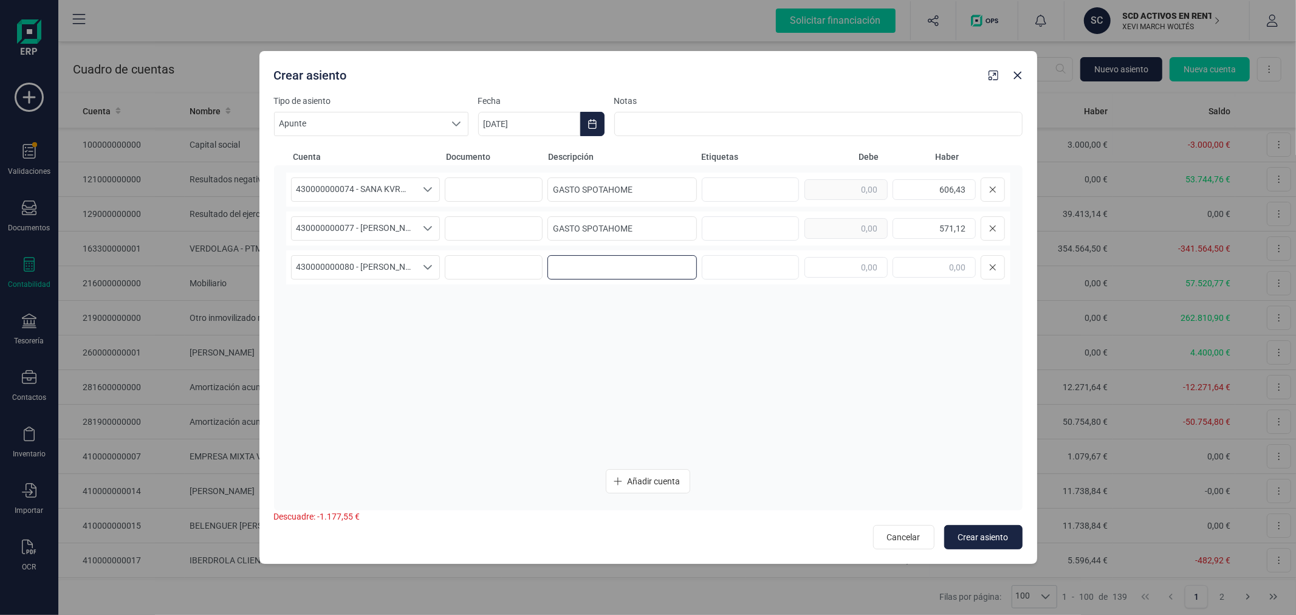
click at [570, 263] on input at bounding box center [622, 267] width 149 height 24
type input "GASTO SPOTAHOME"
type input "605,00"
click at [673, 486] on span "Añadir cuenta" at bounding box center [653, 481] width 53 height 12
click at [377, 296] on span "Seleccione una cuenta" at bounding box center [354, 306] width 125 height 23
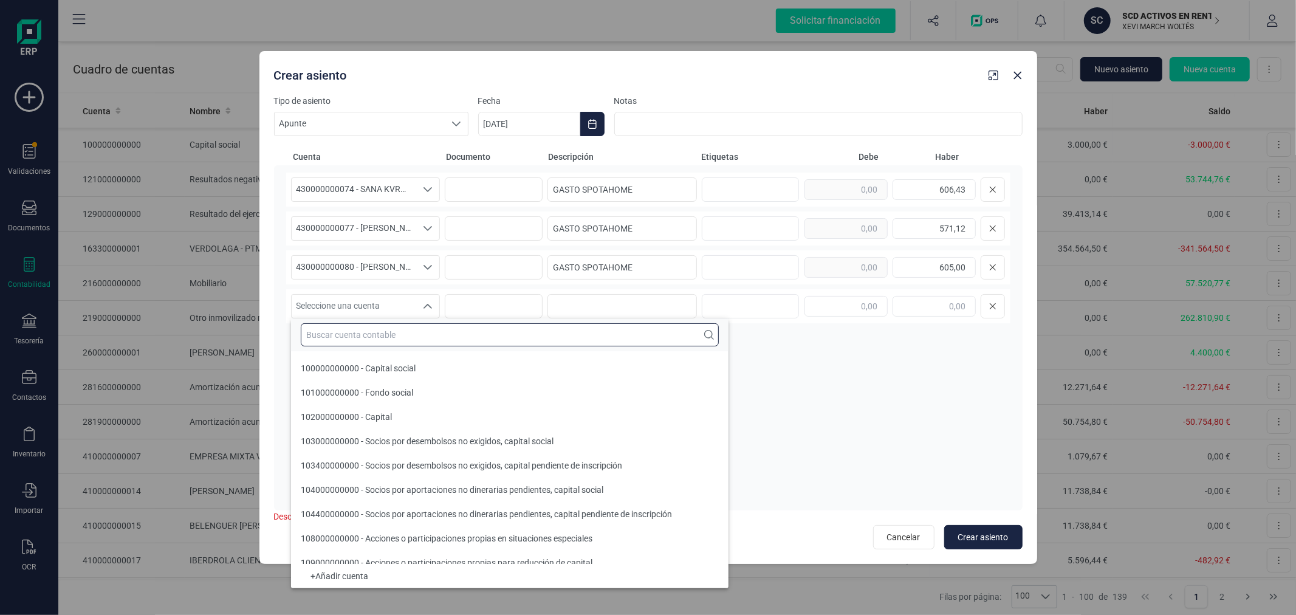
click at [399, 332] on input "text" at bounding box center [510, 334] width 418 height 23
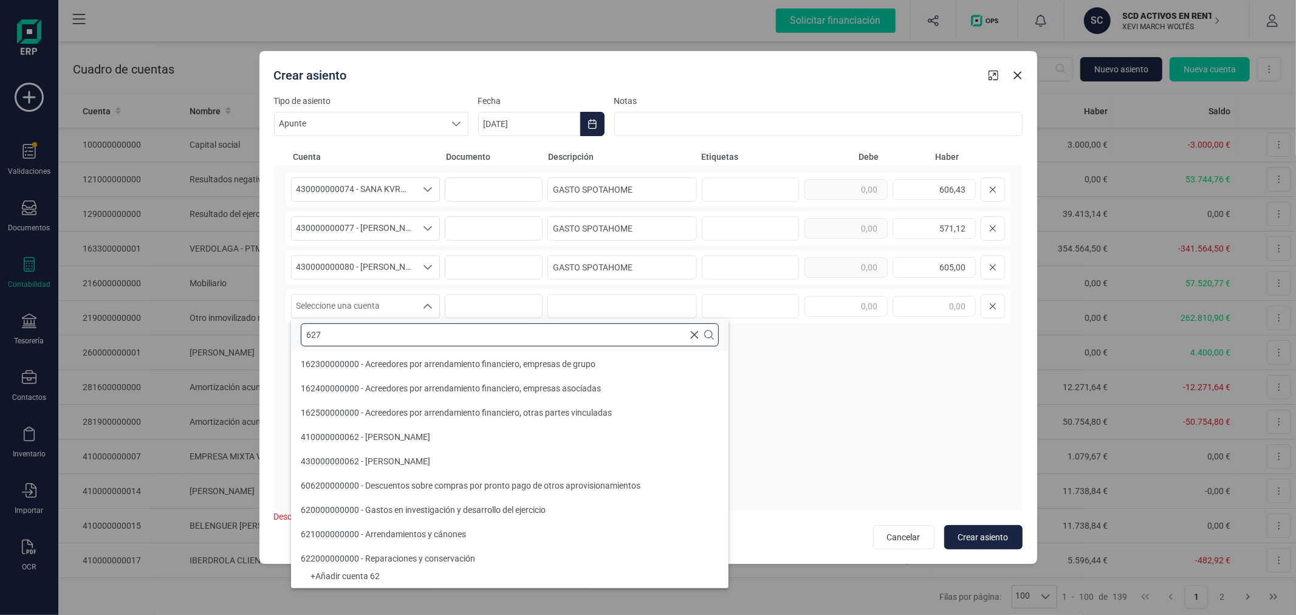
scroll to position [0, 0]
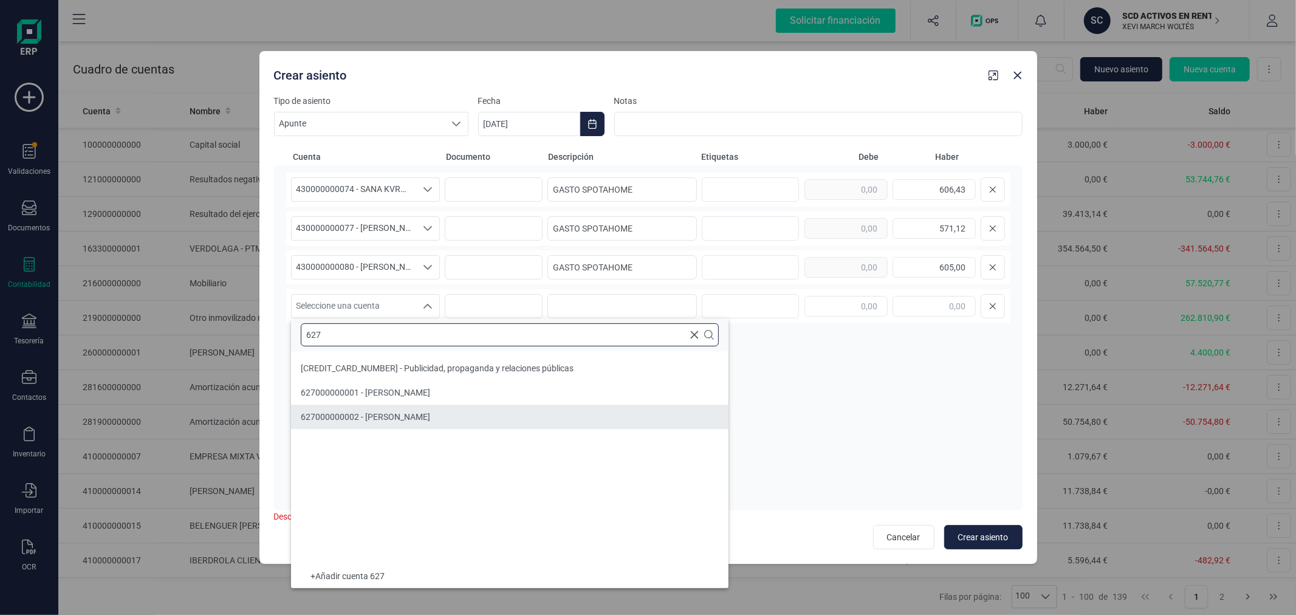
type input "627"
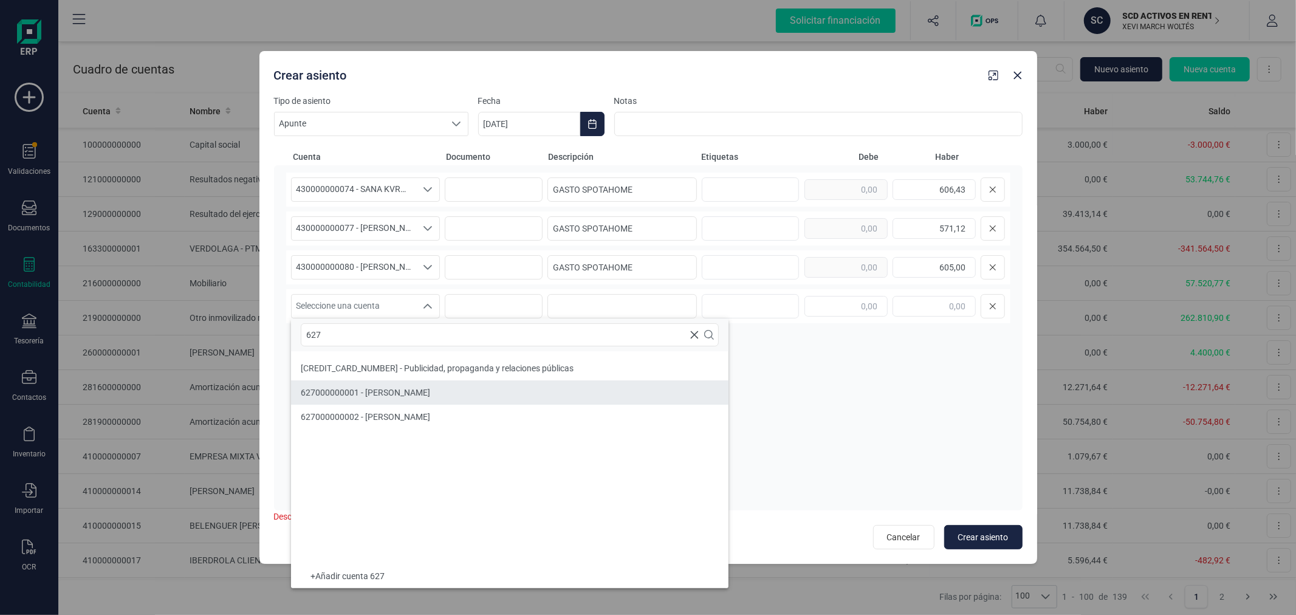
click at [357, 392] on span "627000000001 - GASTO SPOTAHOME" at bounding box center [365, 393] width 129 height 10
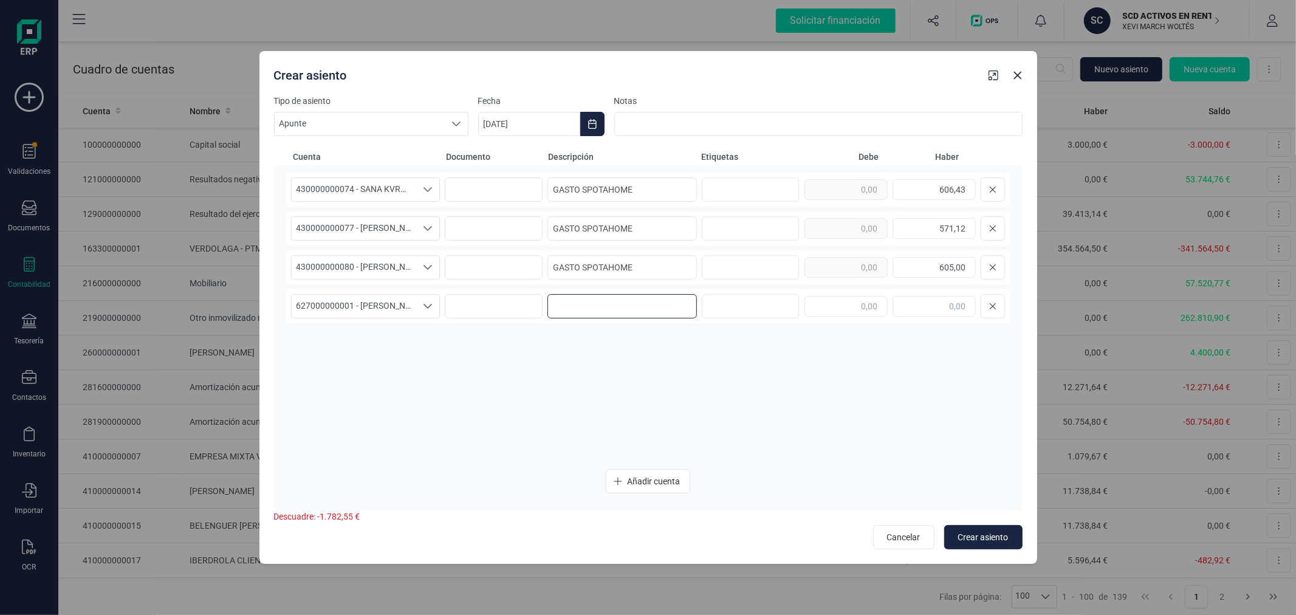
click at [568, 298] on input at bounding box center [622, 306] width 149 height 24
type input "GASTO SPOTAHOME"
type input "1.782,55"
click at [647, 481] on span "Añadir cuenta" at bounding box center [653, 481] width 53 height 12
click at [369, 345] on span "Seleccione una cuenta" at bounding box center [354, 345] width 125 height 23
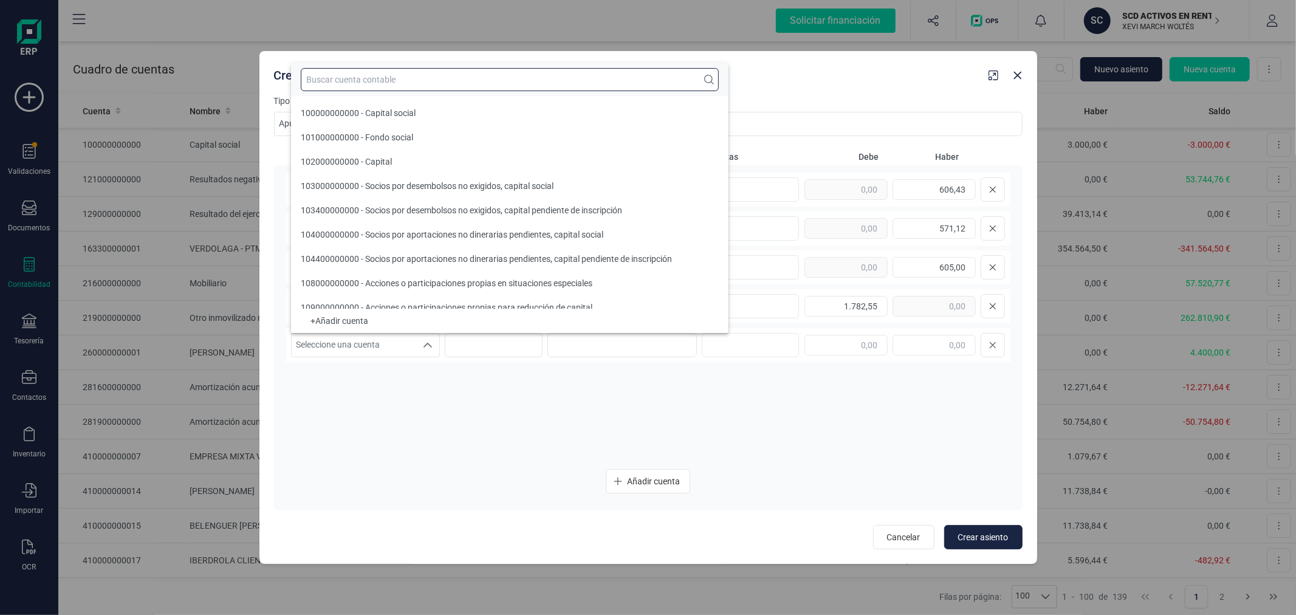
click at [456, 80] on input "text" at bounding box center [510, 79] width 418 height 23
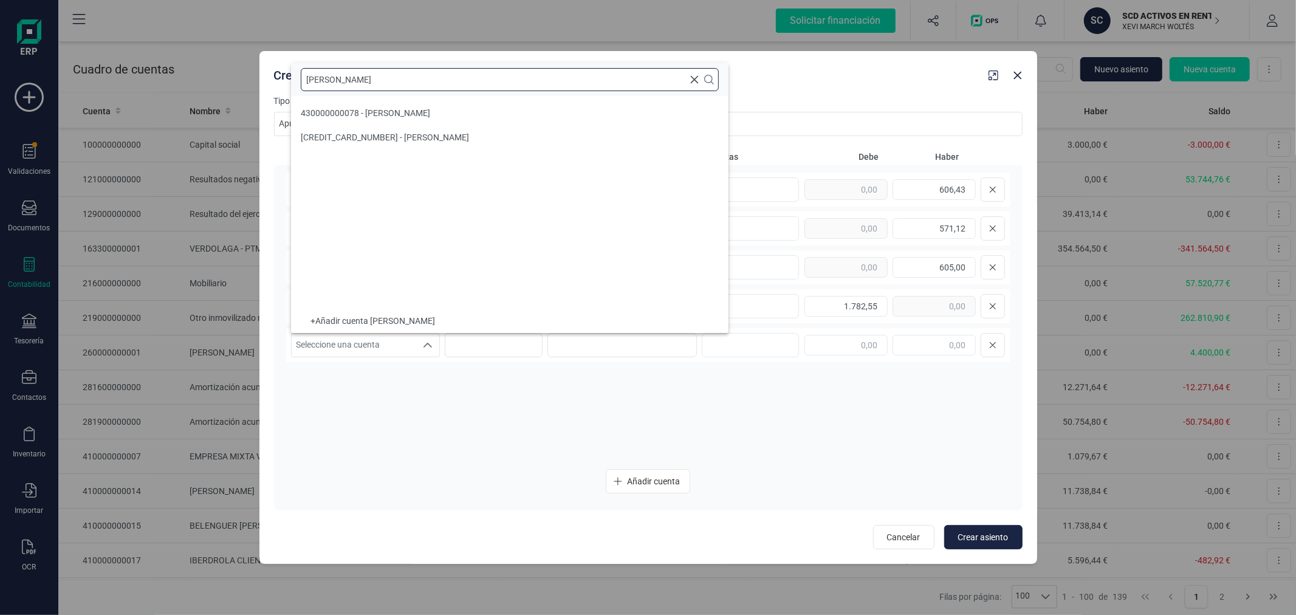
type input "SARAH"
click at [476, 107] on li "430000000078 - SARAH-MARIE AERNOUDTS" at bounding box center [510, 113] width 438 height 24
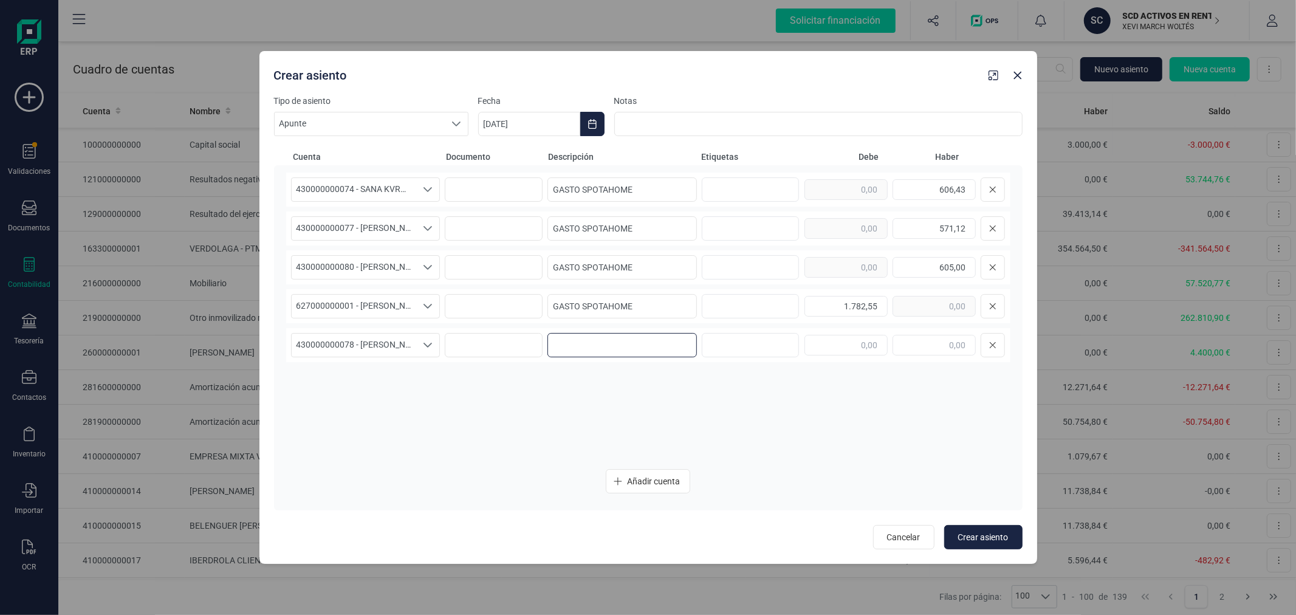
click at [590, 345] on input at bounding box center [622, 345] width 149 height 24
type input "[PERSON_NAME]"
type input "251,84"
click at [642, 472] on button "Añadir cuenta" at bounding box center [648, 481] width 84 height 24
click at [348, 386] on span "Seleccione una cuenta" at bounding box center [354, 384] width 125 height 23
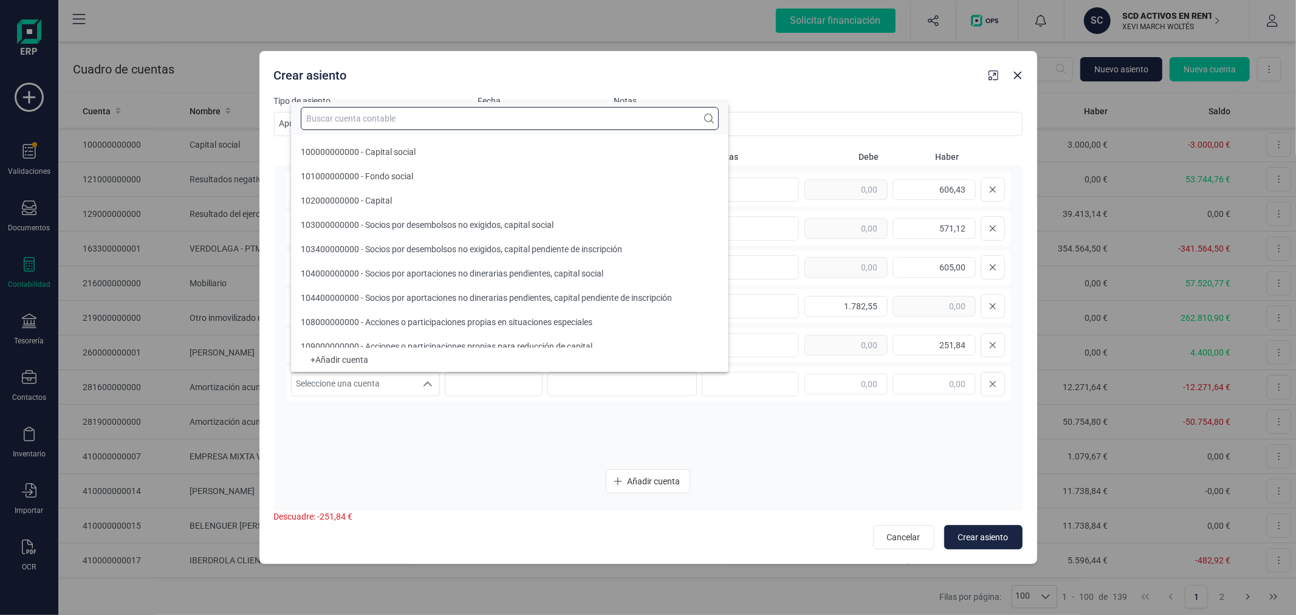
click at [420, 118] on input "text" at bounding box center [510, 118] width 418 height 23
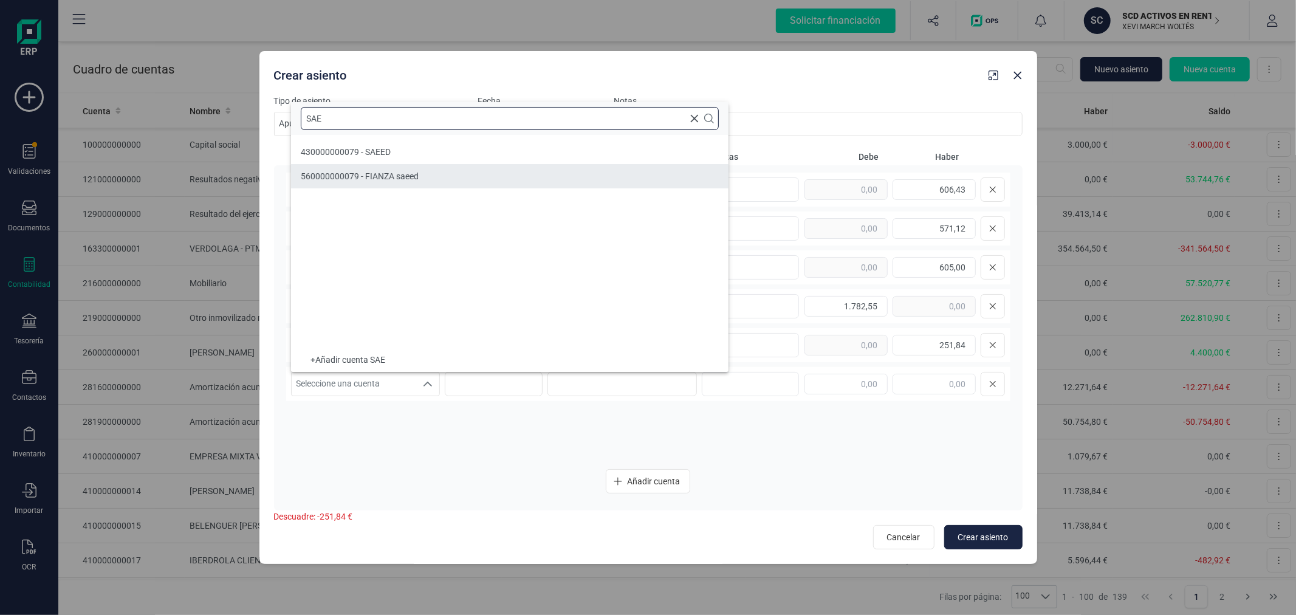
type input "SAE"
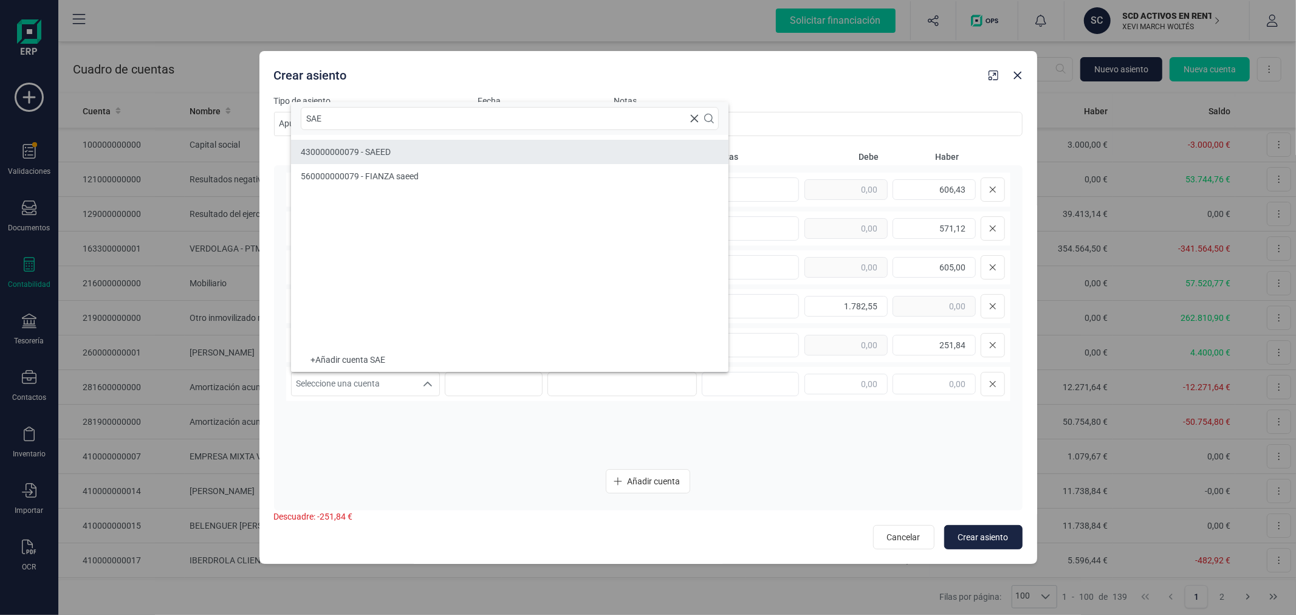
click at [373, 153] on span "430000000079 - SAEED" at bounding box center [346, 152] width 90 height 10
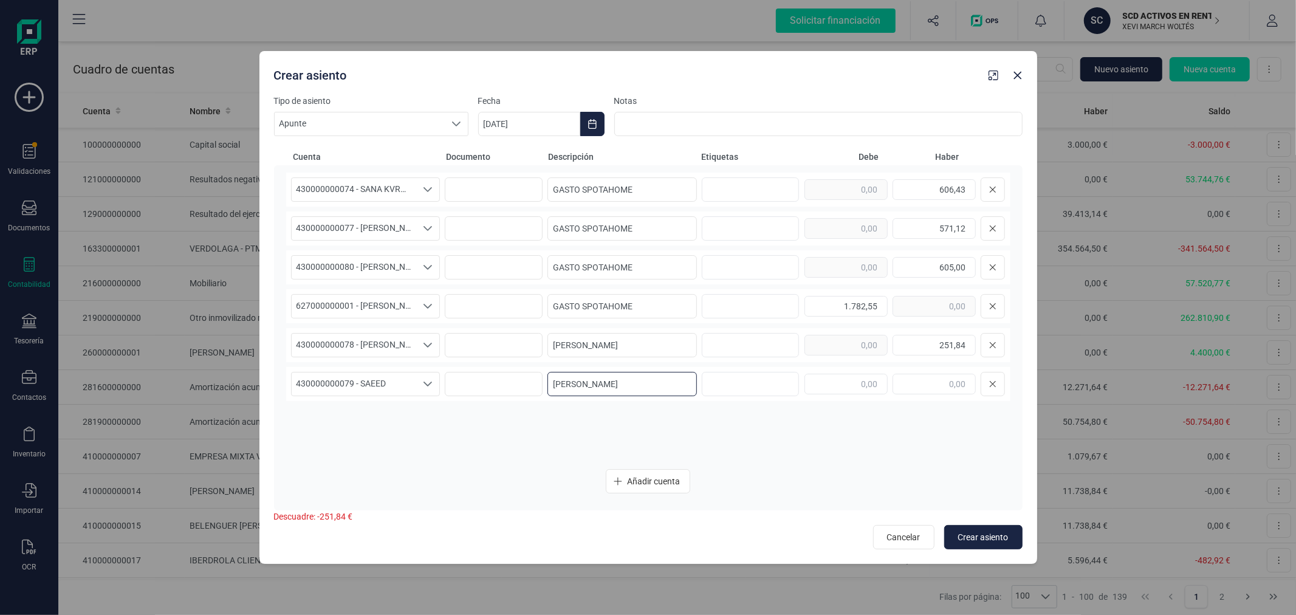
type input "[PERSON_NAME]"
type input "109,66"
click at [682, 484] on button "Añadir cuenta" at bounding box center [648, 481] width 84 height 24
click at [397, 410] on div "Seleccione una cuenta Seleccione una cuenta" at bounding box center [648, 423] width 724 height 34
click at [388, 421] on span "Seleccione una cuenta" at bounding box center [354, 422] width 125 height 23
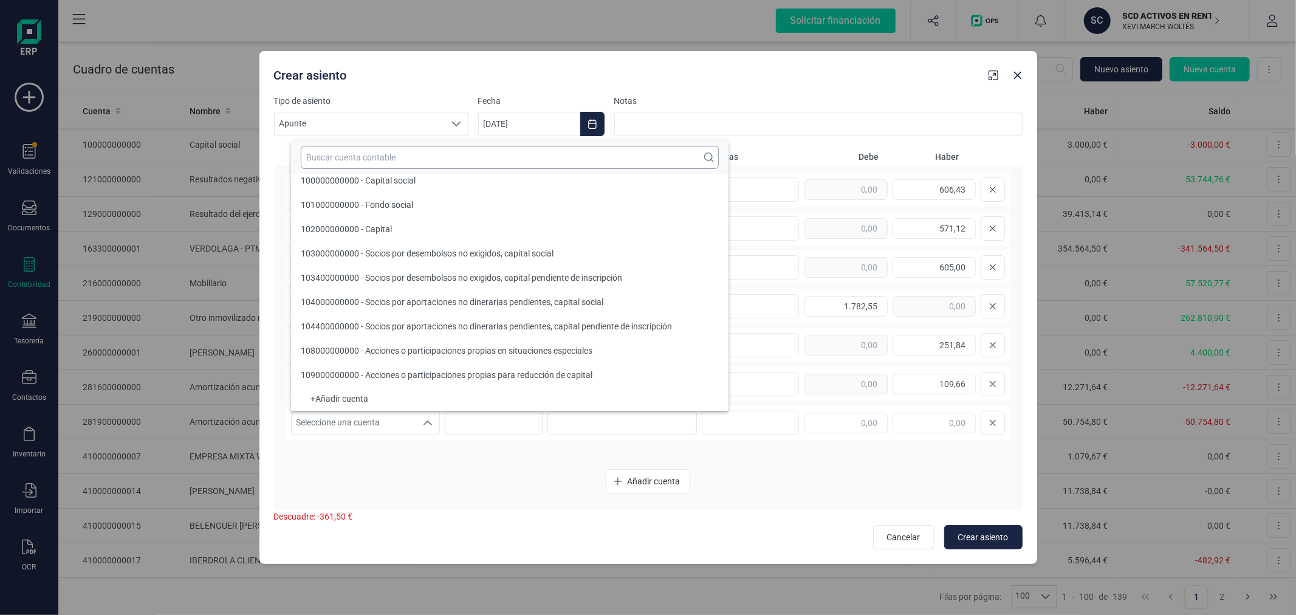
scroll to position [4, 0]
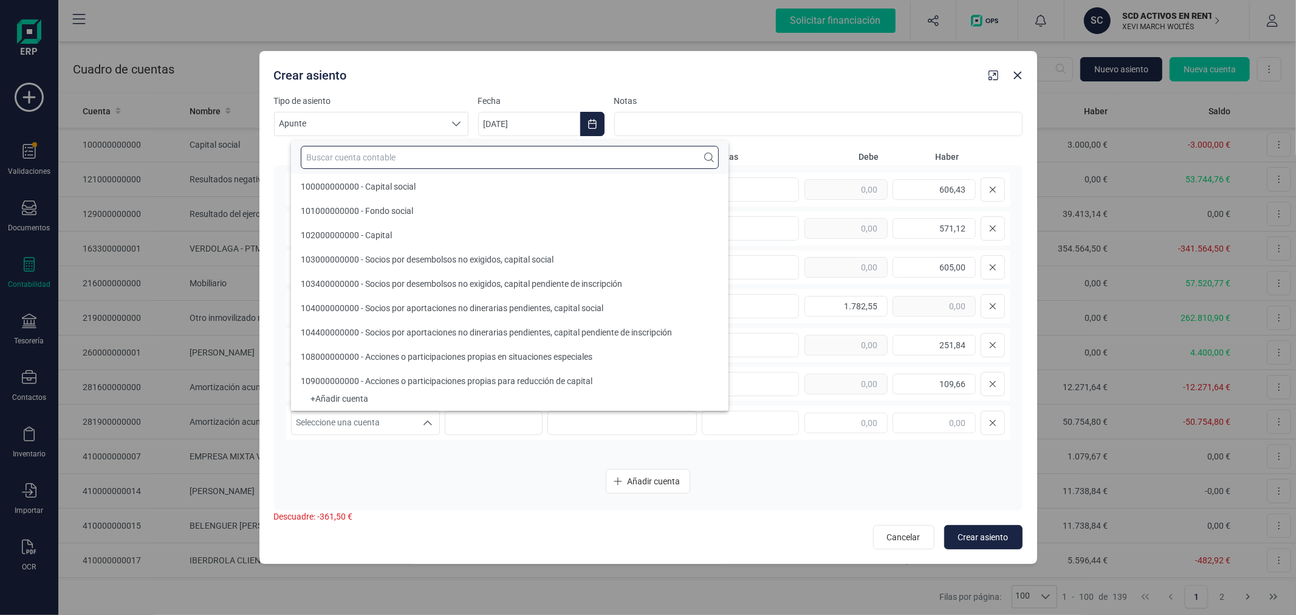
click at [459, 153] on input "text" at bounding box center [510, 157] width 418 height 23
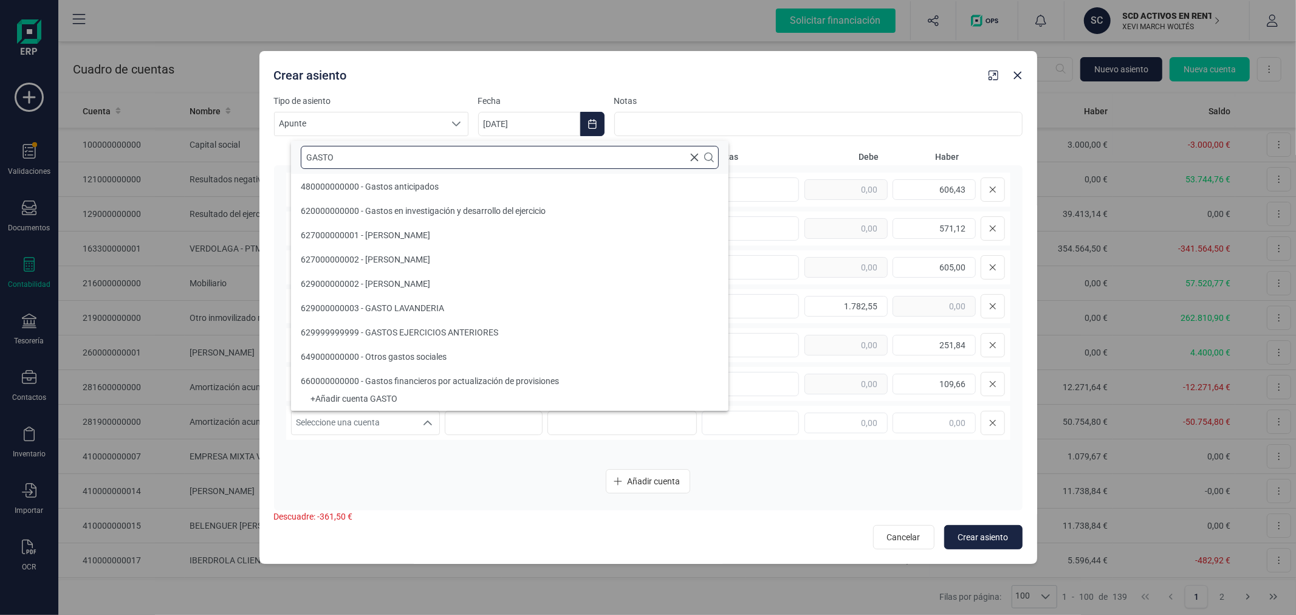
type input "GASTO P"
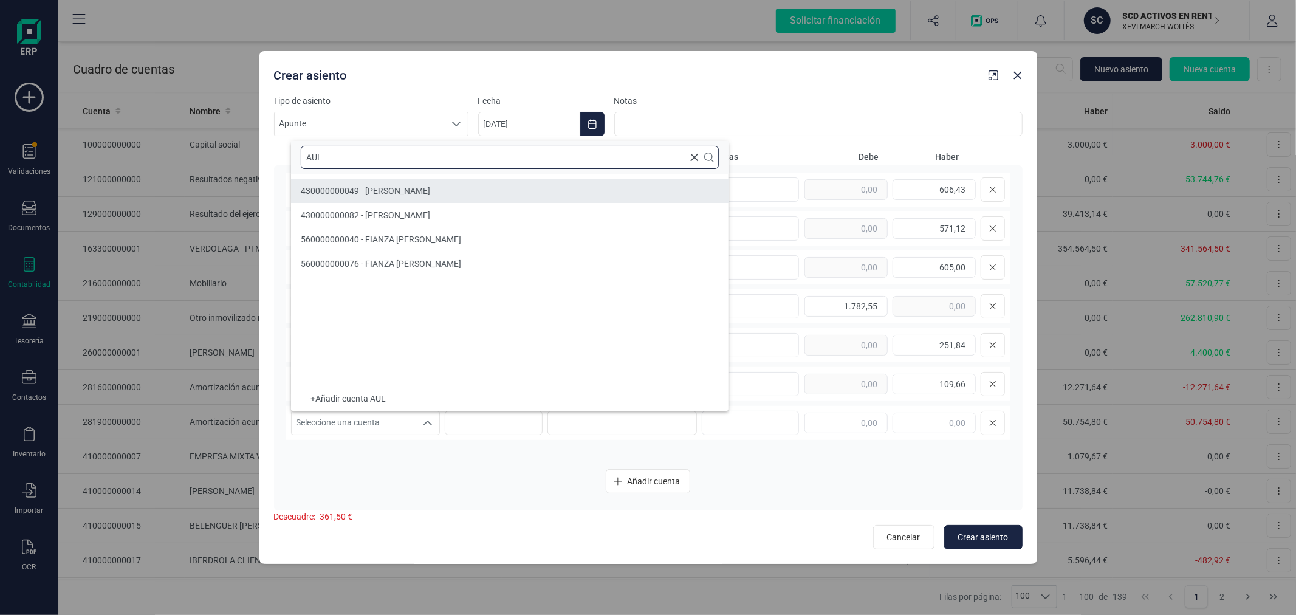
type input "AUL"
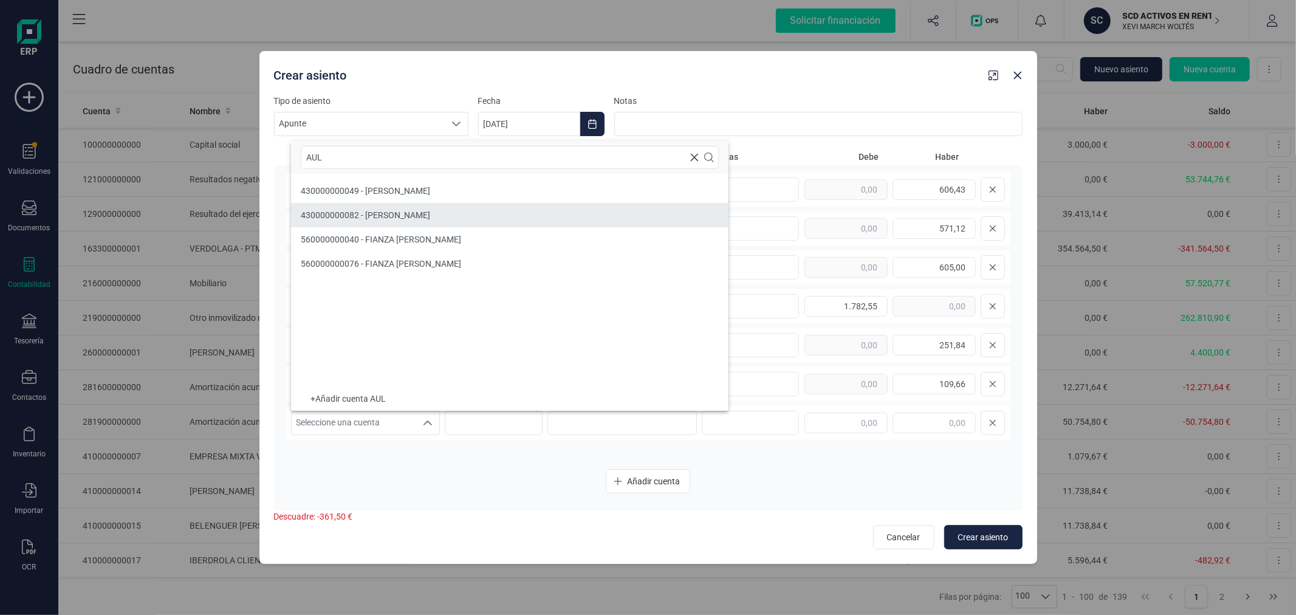
click at [459, 211] on li "430000000082 - PAULINA MATHES" at bounding box center [510, 215] width 438 height 24
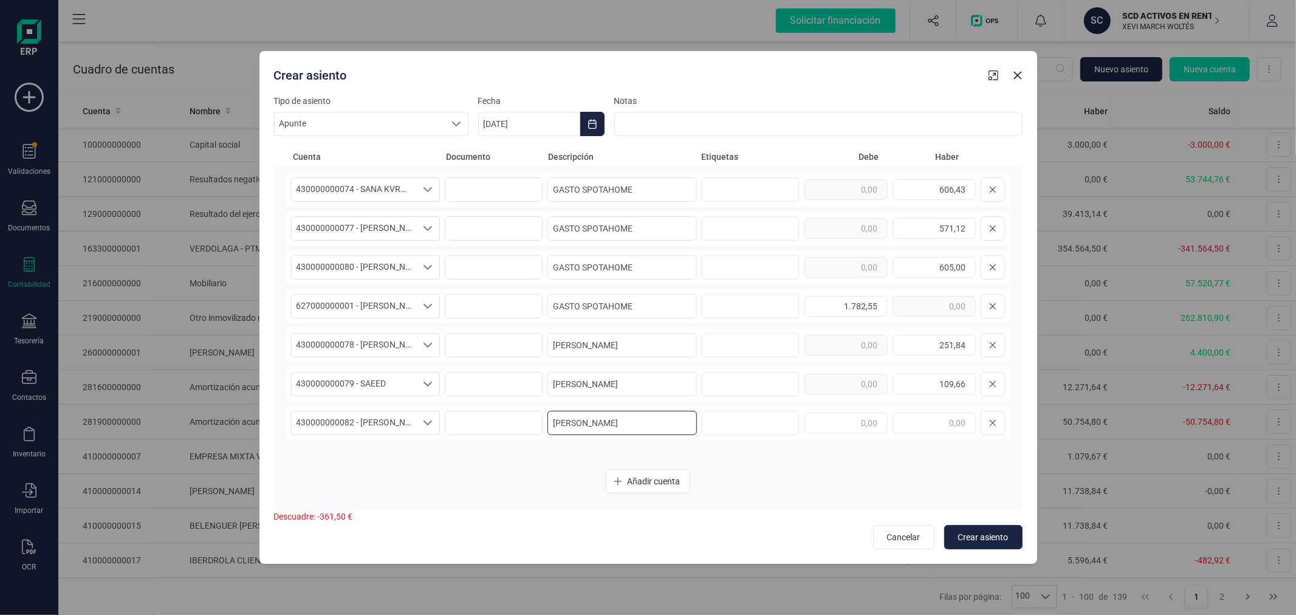
type input "[PERSON_NAME]"
type input "102,95"
click at [653, 483] on span "Añadir cuenta" at bounding box center [653, 481] width 53 height 12
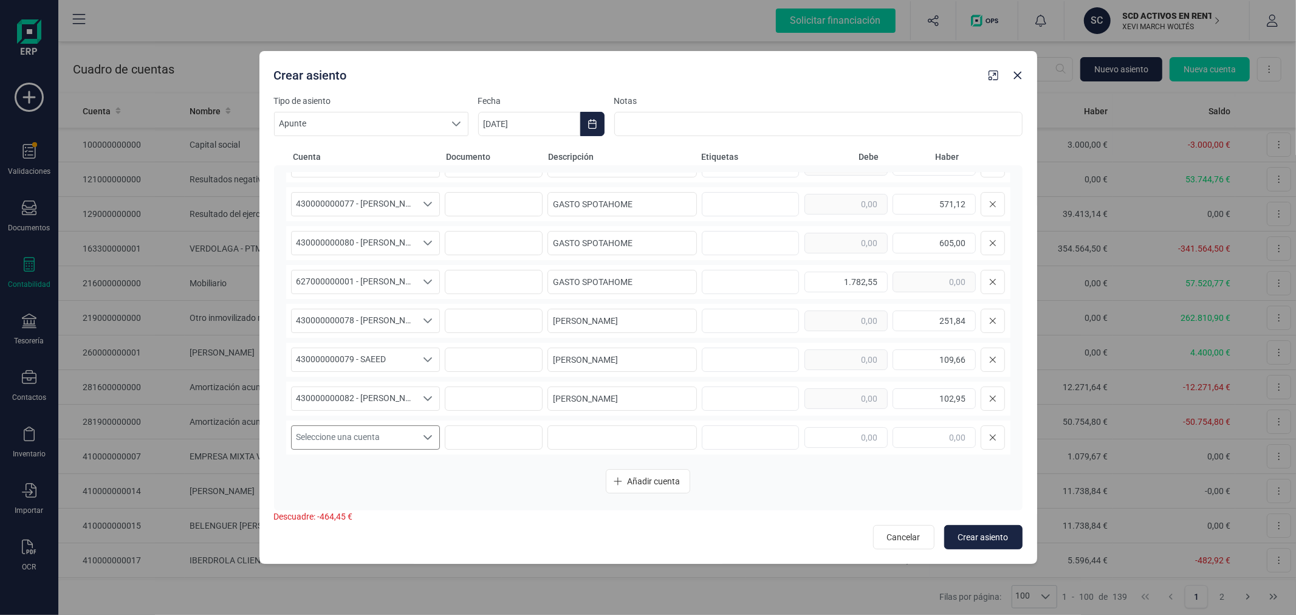
click at [349, 439] on span "Seleccione una cuenta" at bounding box center [354, 437] width 125 height 23
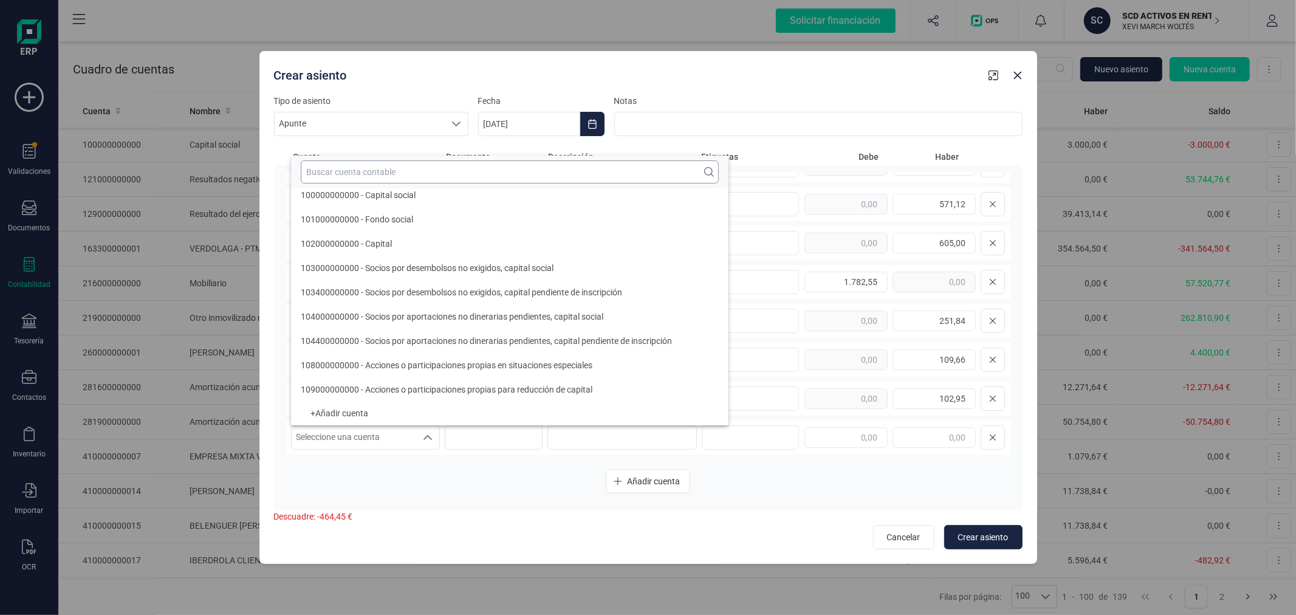
scroll to position [4, 0]
click at [469, 168] on input "text" at bounding box center [510, 171] width 418 height 23
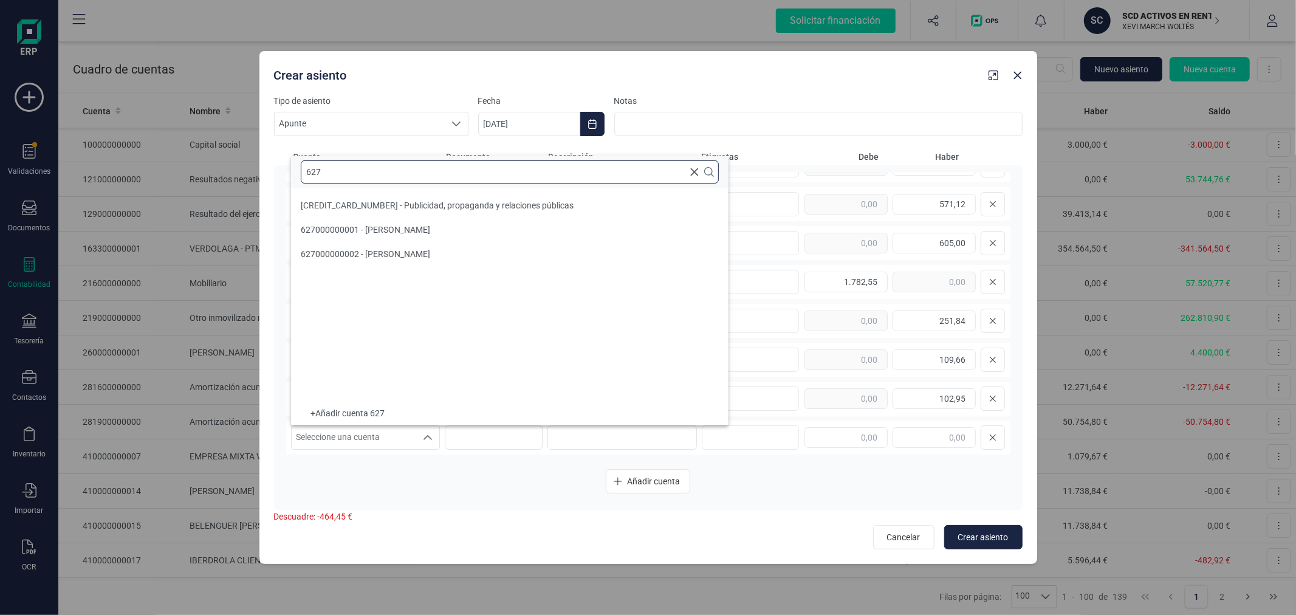
scroll to position [0, 0]
type input "627"
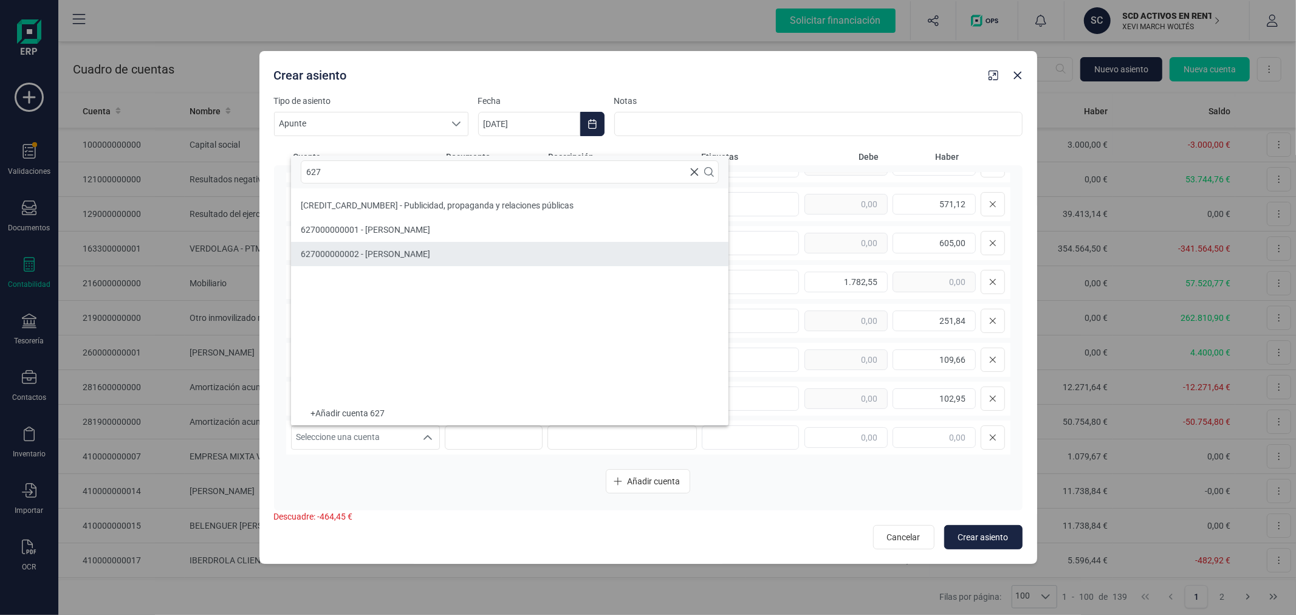
click at [419, 250] on li "627000000002 - GASTO HAW" at bounding box center [510, 254] width 438 height 24
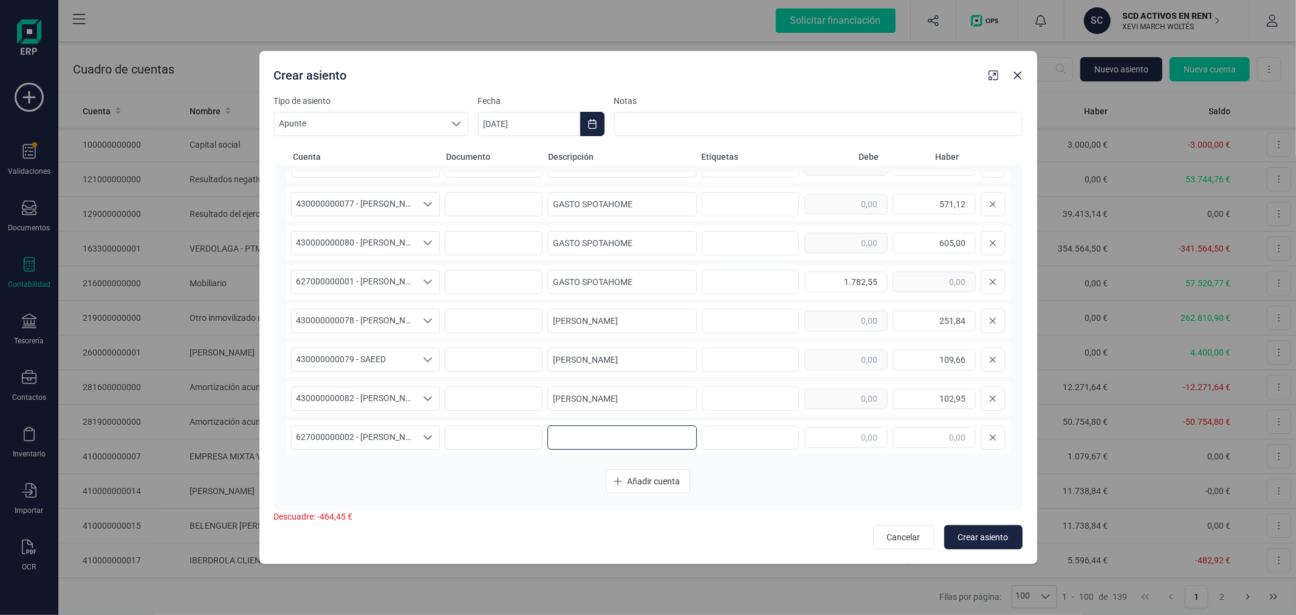
click at [594, 440] on input at bounding box center [622, 437] width 149 height 24
type input "[PERSON_NAME]"
type input "464,45"
click at [975, 531] on span "Crear asiento" at bounding box center [983, 537] width 50 height 12
type input "[DATE]"
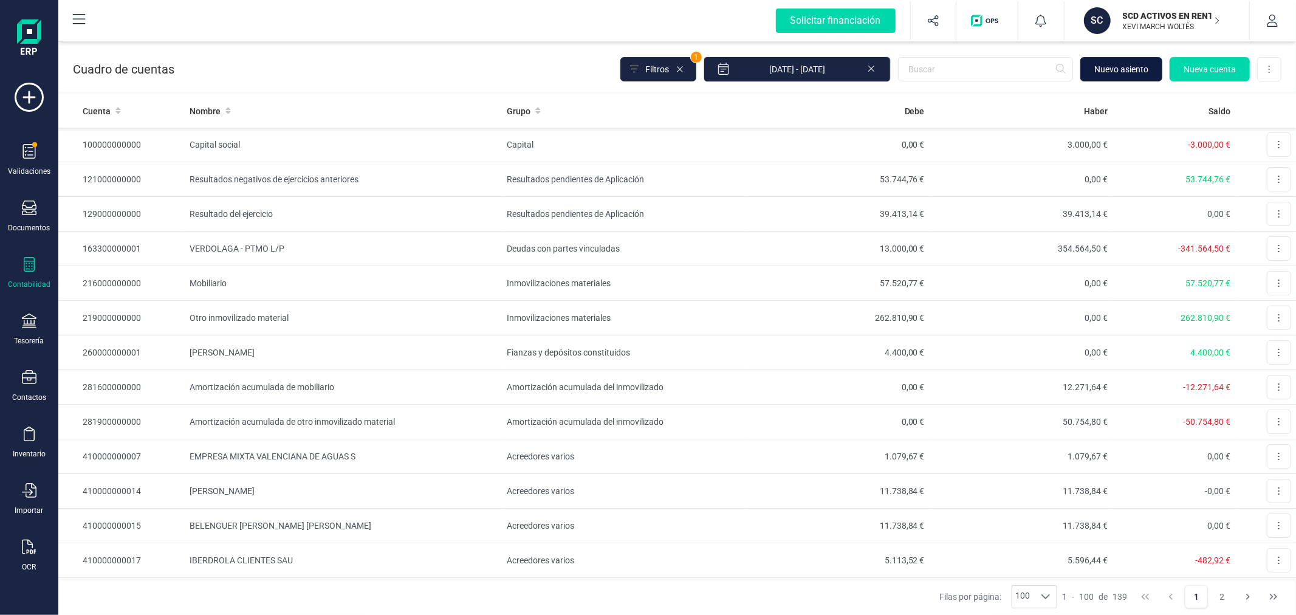
click at [1129, 64] on span "Nuevo asiento" at bounding box center [1121, 69] width 54 height 12
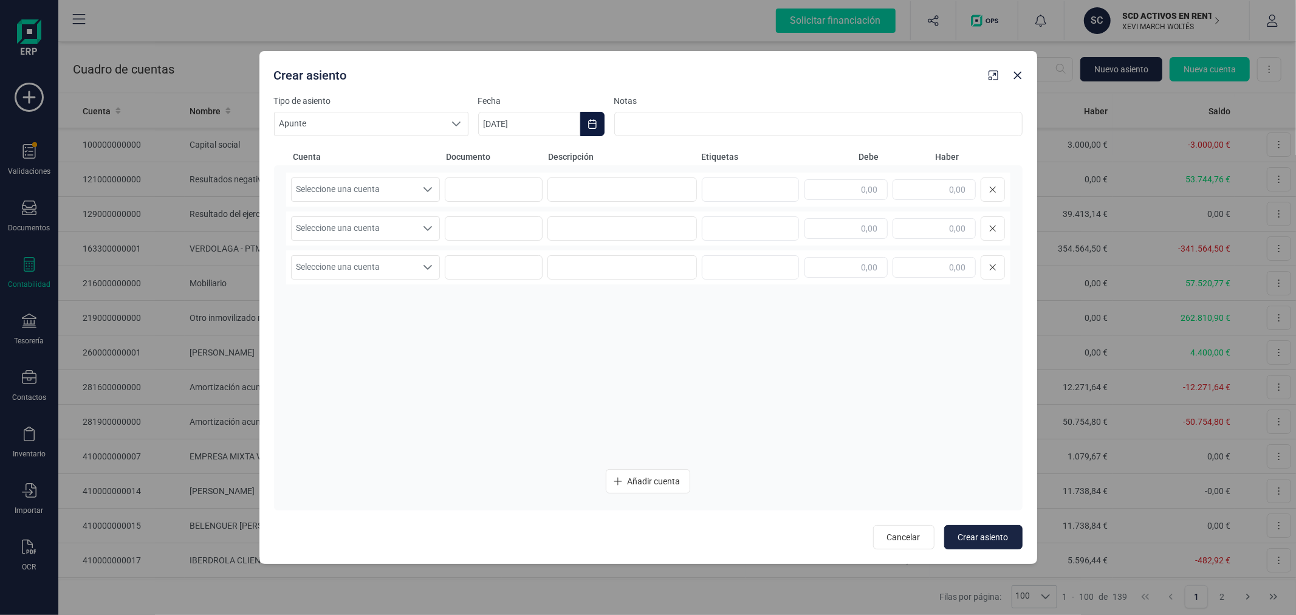
click at [594, 122] on icon "Choose Date" at bounding box center [592, 124] width 8 height 10
click at [503, 161] on icon "Previous Month" at bounding box center [503, 161] width 10 height 10
click at [551, 373] on span "30" at bounding box center [553, 368] width 24 height 24
type input "[DATE]"
click at [362, 192] on span "Seleccione una cuenta" at bounding box center [354, 189] width 125 height 23
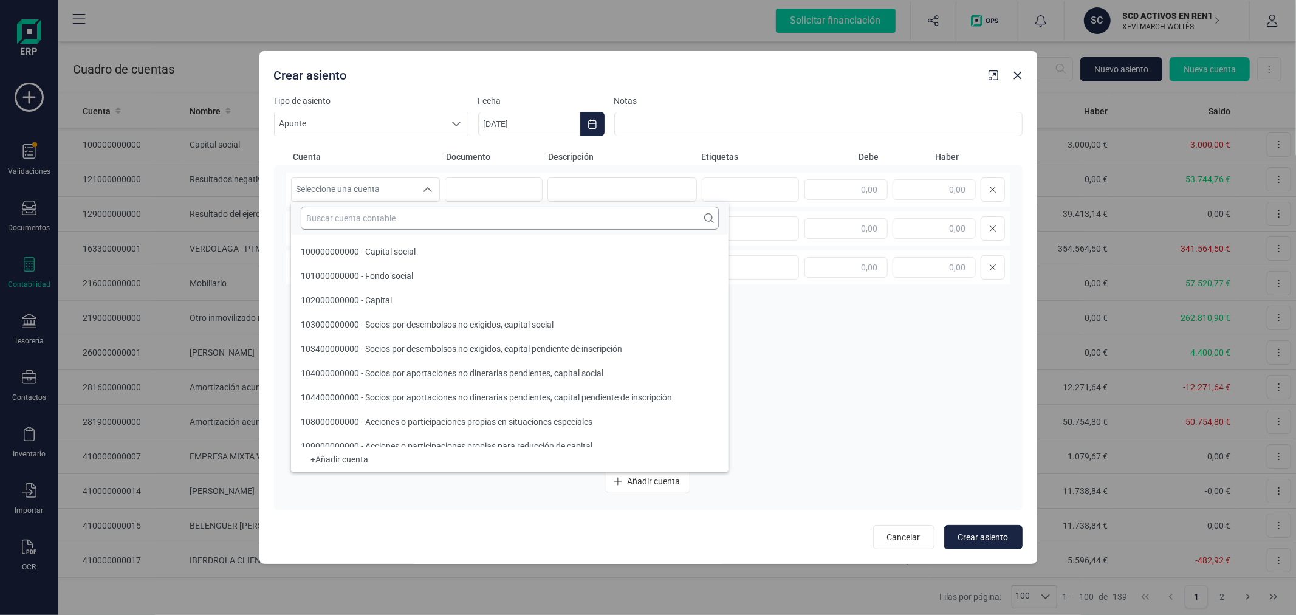
click at [382, 227] on input "text" at bounding box center [510, 218] width 418 height 23
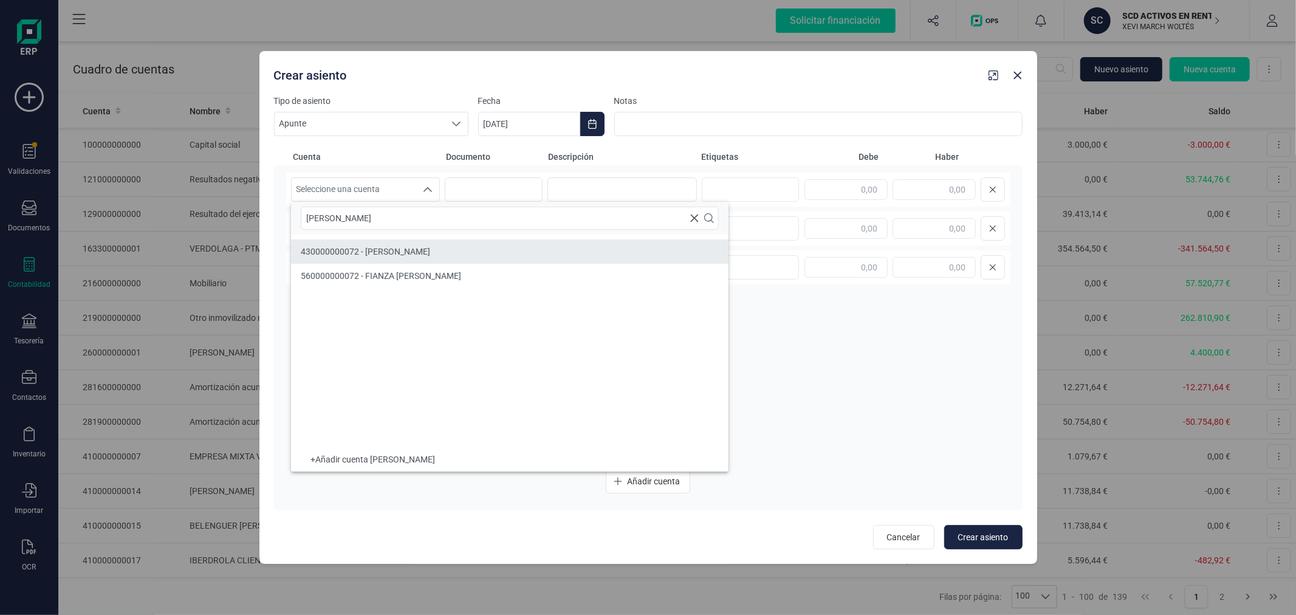
type input "SANTIA"
click at [392, 251] on span "430000000072 - SANTIAGO CALLIGARI" at bounding box center [365, 252] width 129 height 10
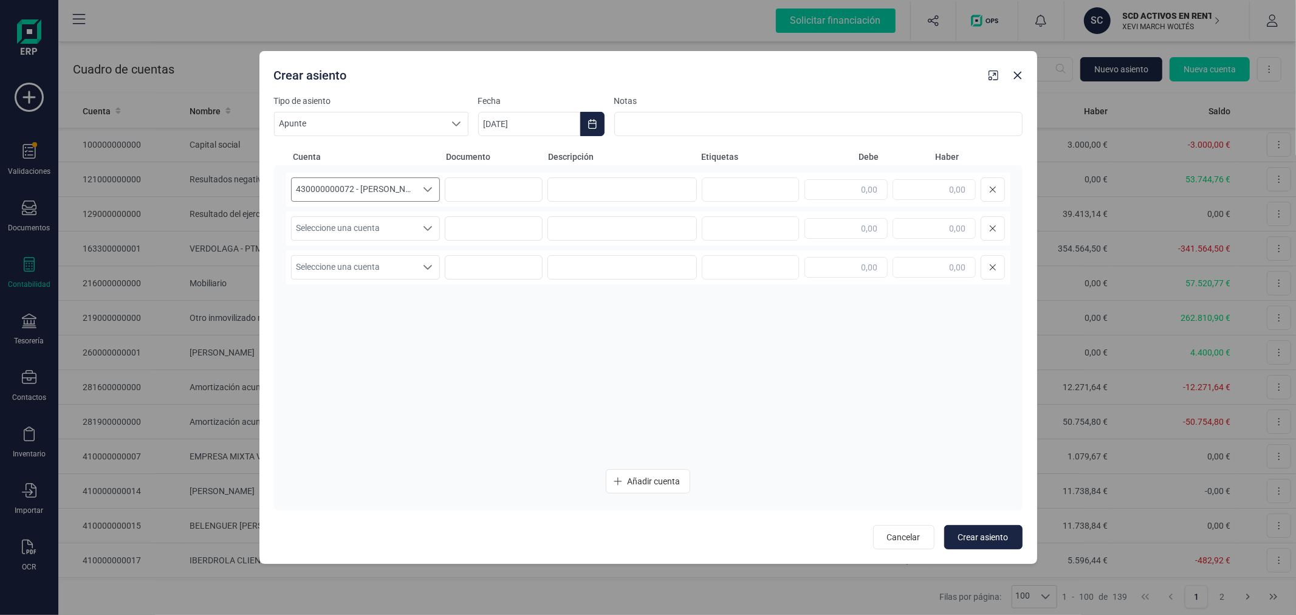
click at [352, 192] on span "430000000072 - SANTIAGO CALLIGARI" at bounding box center [354, 189] width 125 height 23
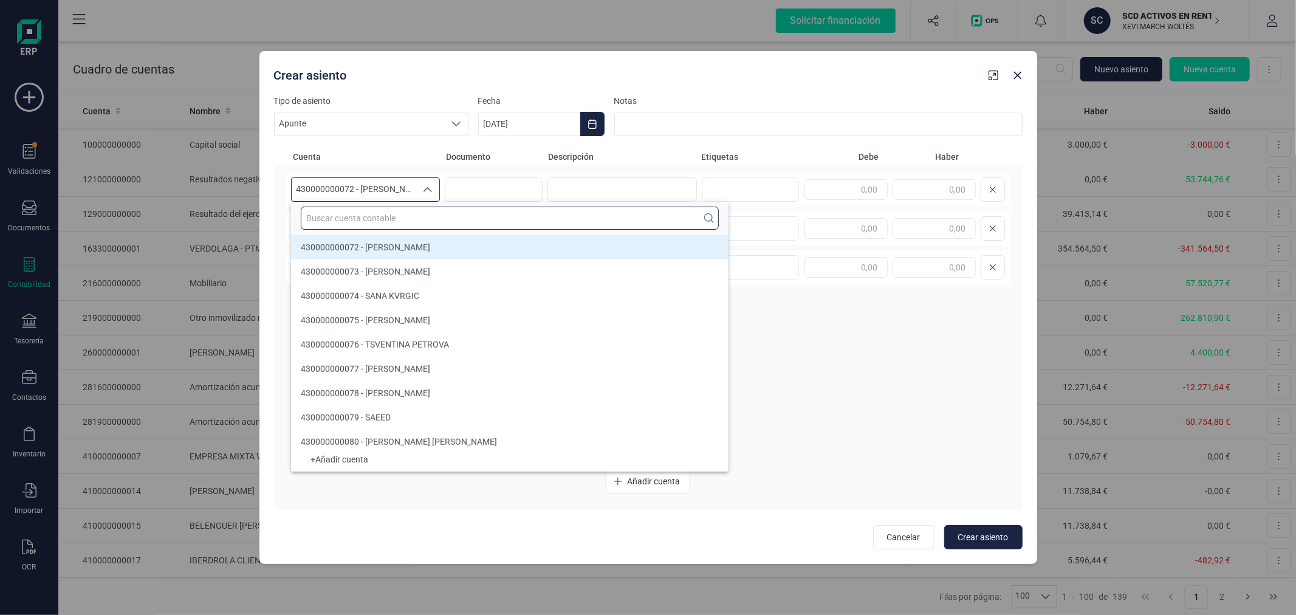
click at [359, 213] on input "text" at bounding box center [510, 218] width 418 height 23
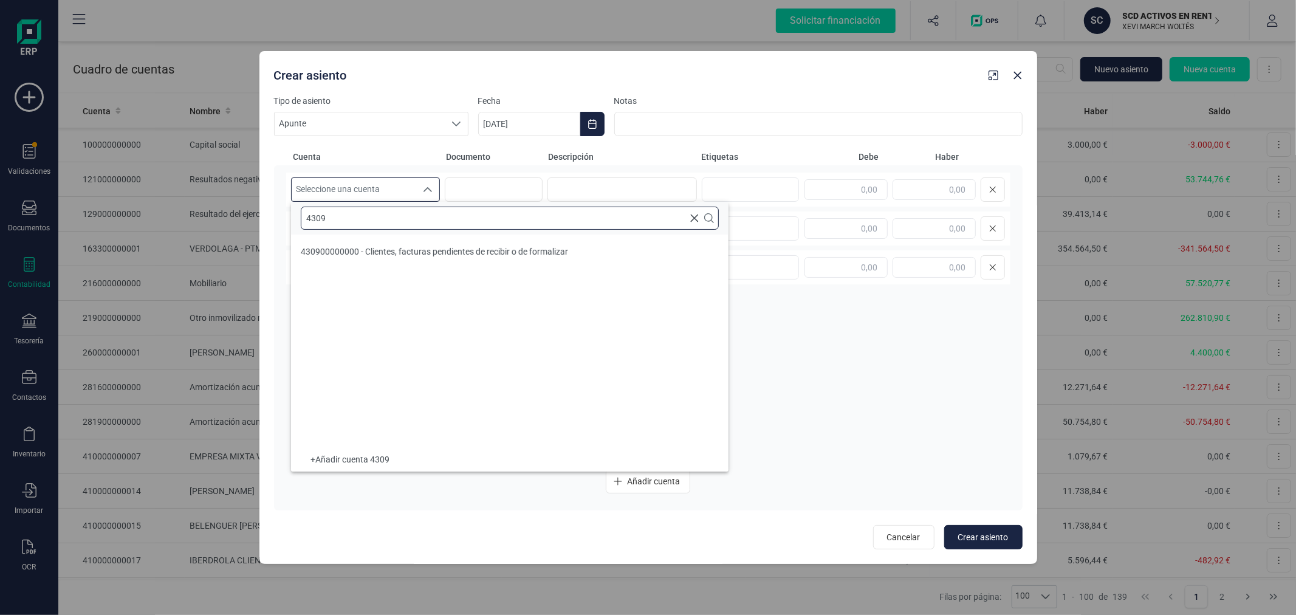
type input "4309"
click at [435, 255] on span "430900000000 - Clientes, facturas pendientes de recibir o de formalizar" at bounding box center [434, 252] width 267 height 10
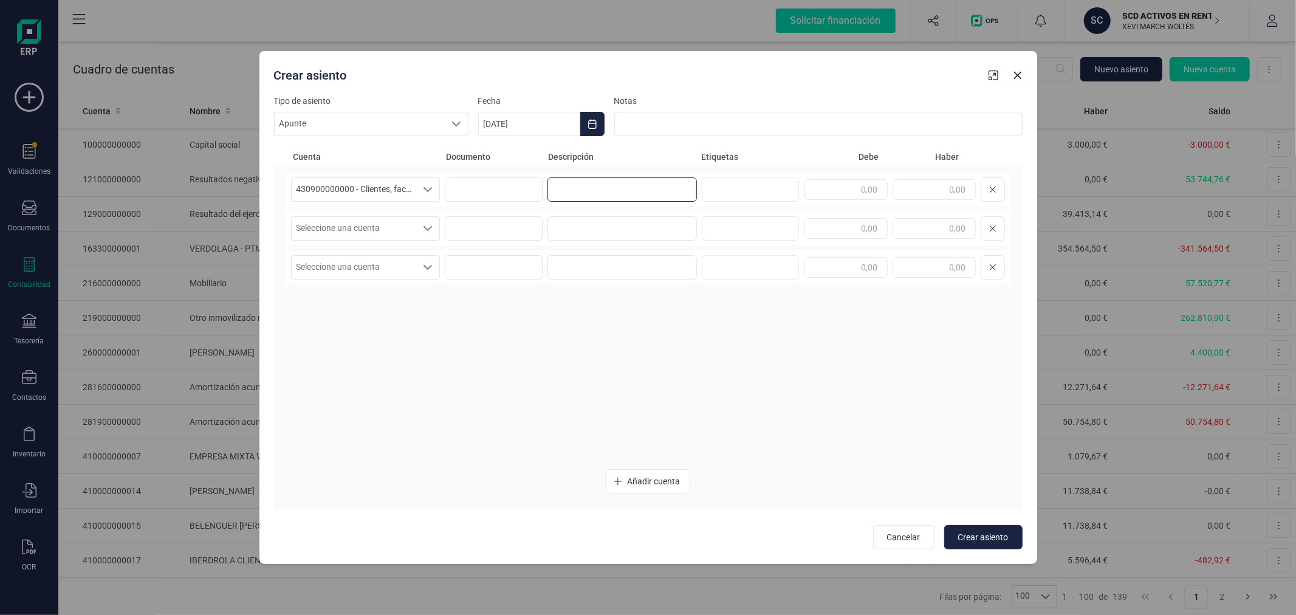
click at [562, 190] on input at bounding box center [622, 189] width 149 height 24
type input "[PERSON_NAME]"
type input "174,91"
click at [397, 225] on span "Seleccione una cuenta" at bounding box center [354, 228] width 125 height 23
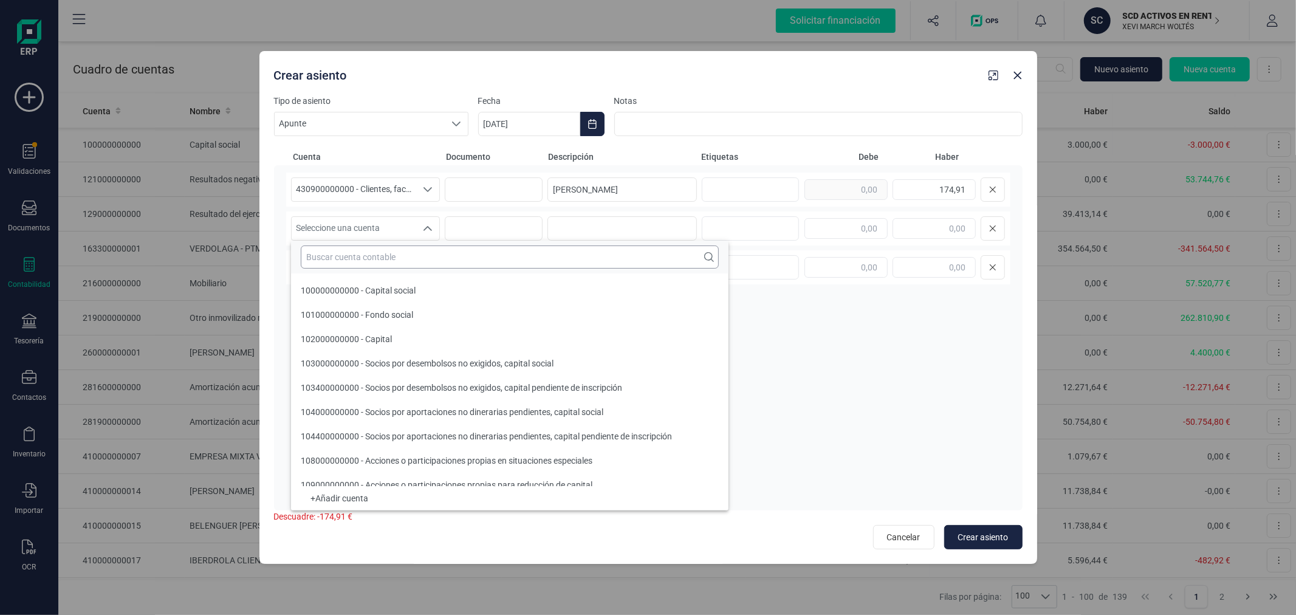
drag, startPoint x: 410, startPoint y: 261, endPoint x: 412, endPoint y: 247, distance: 14.8
click at [410, 255] on input "text" at bounding box center [510, 257] width 418 height 23
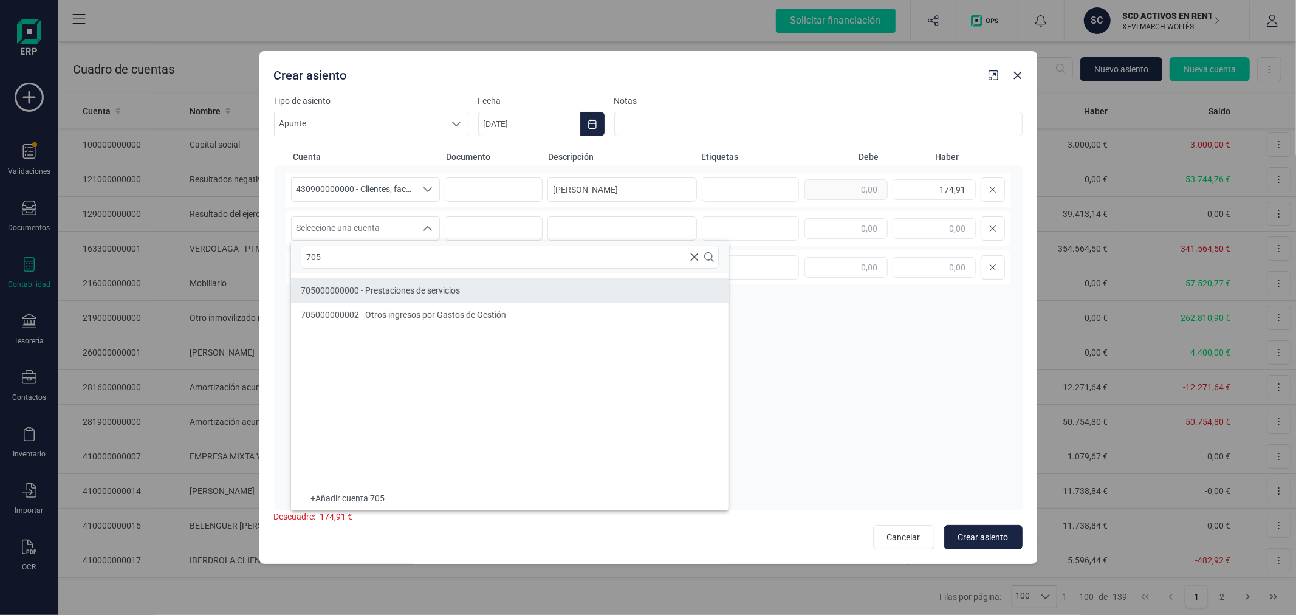
type input "705"
click at [436, 286] on span "705000000000 - Prestaciones de servicios" at bounding box center [380, 291] width 159 height 10
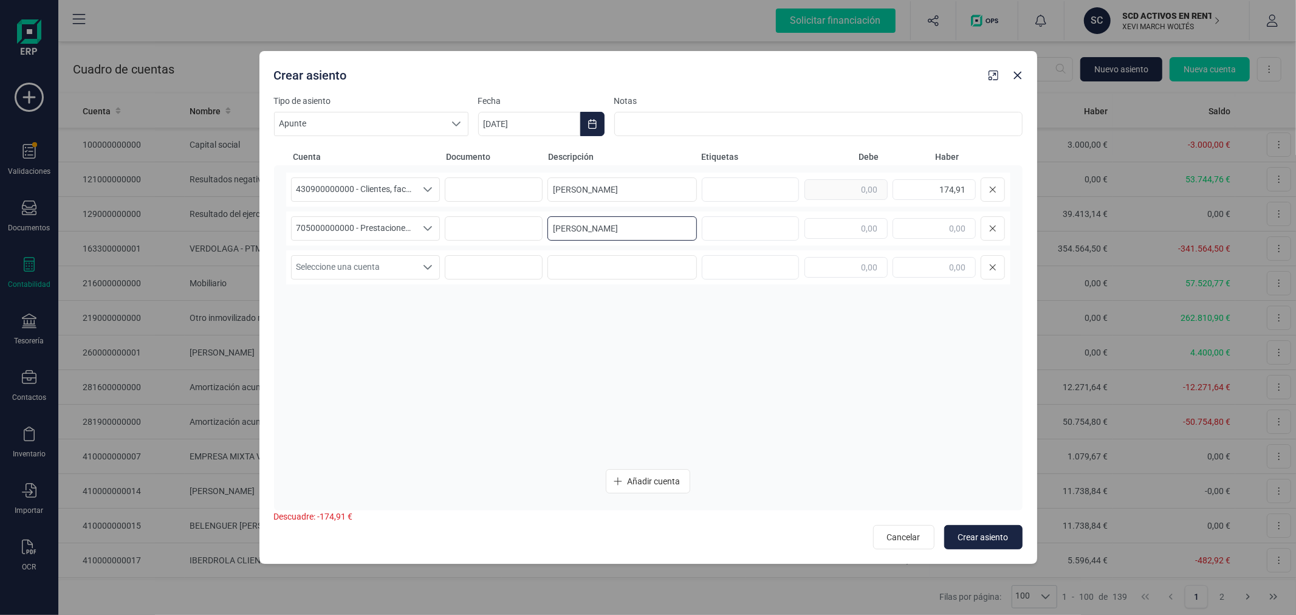
type input "[PERSON_NAME]"
type input "174,91"
click at [385, 270] on span "Seleccione una cuenta" at bounding box center [354, 267] width 125 height 23
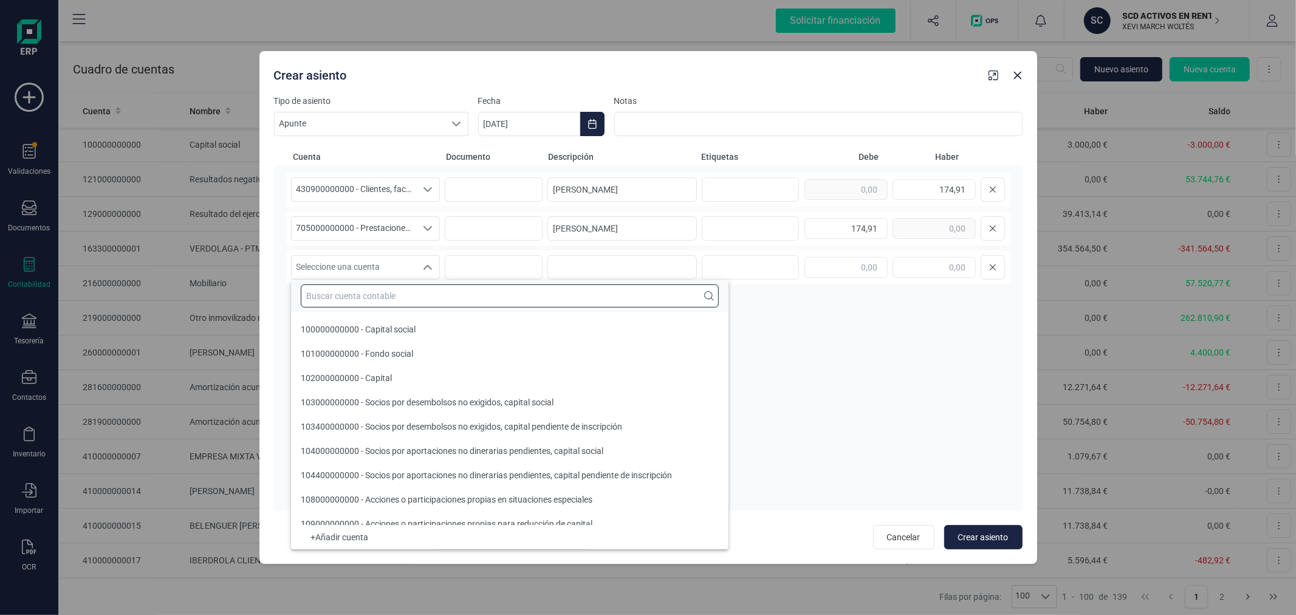
click at [385, 299] on input "text" at bounding box center [510, 295] width 418 height 23
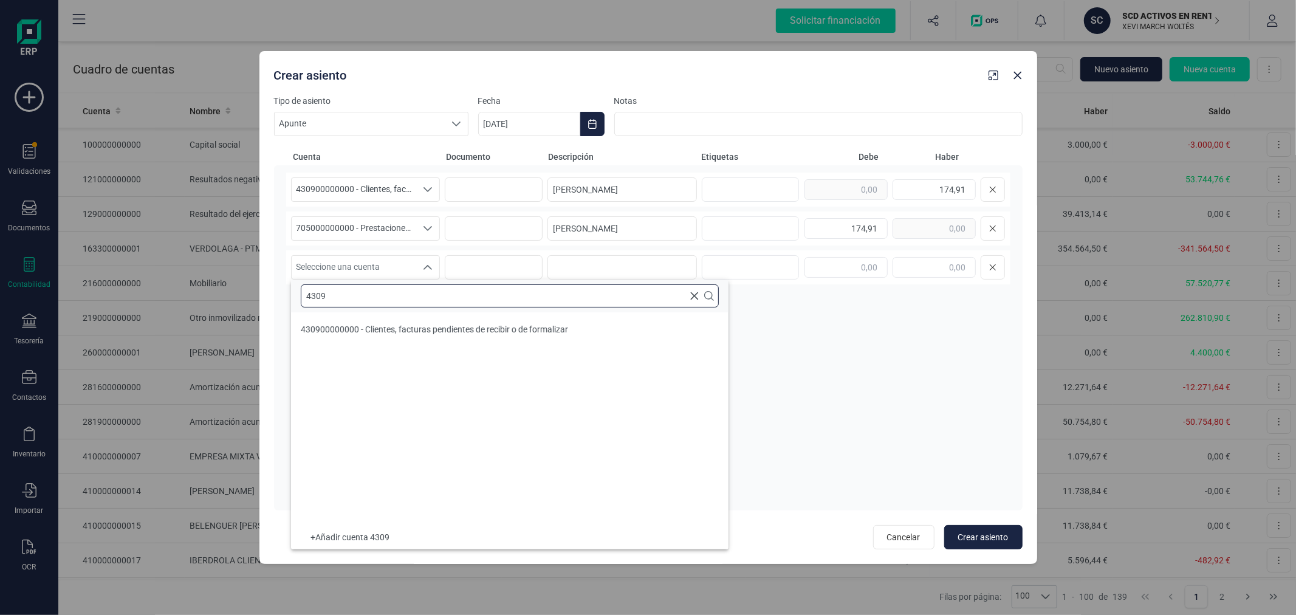
type input "4309"
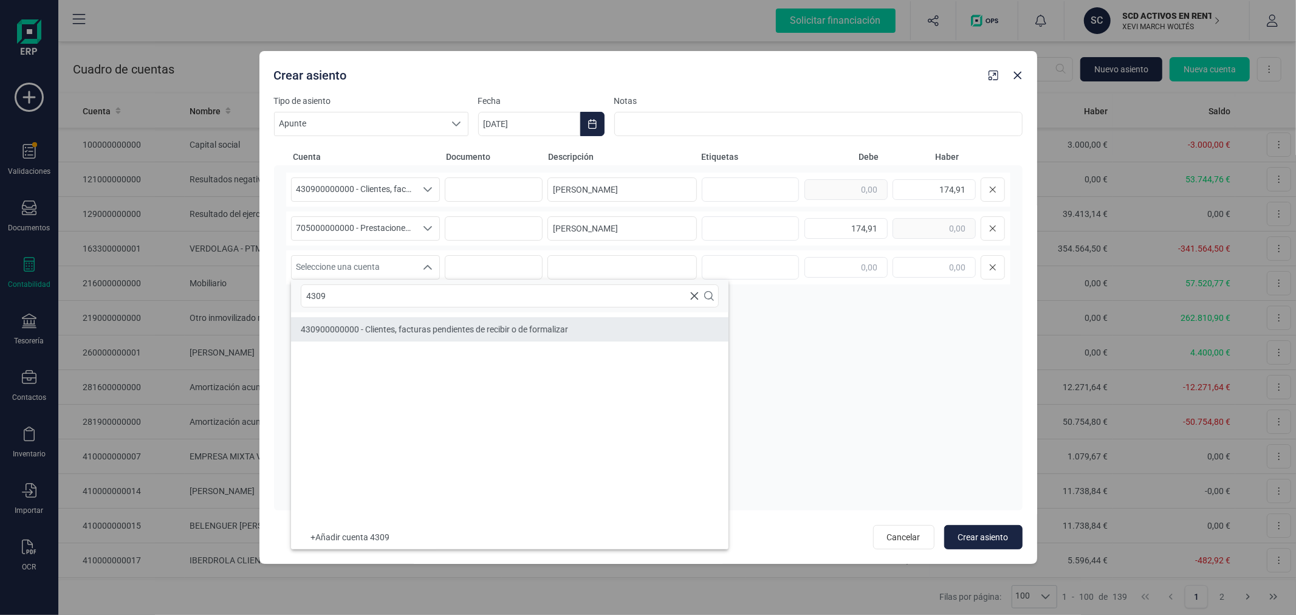
click at [408, 325] on span "430900000000 - Clientes, facturas pendientes de recibir o de formalizar" at bounding box center [434, 330] width 267 height 10
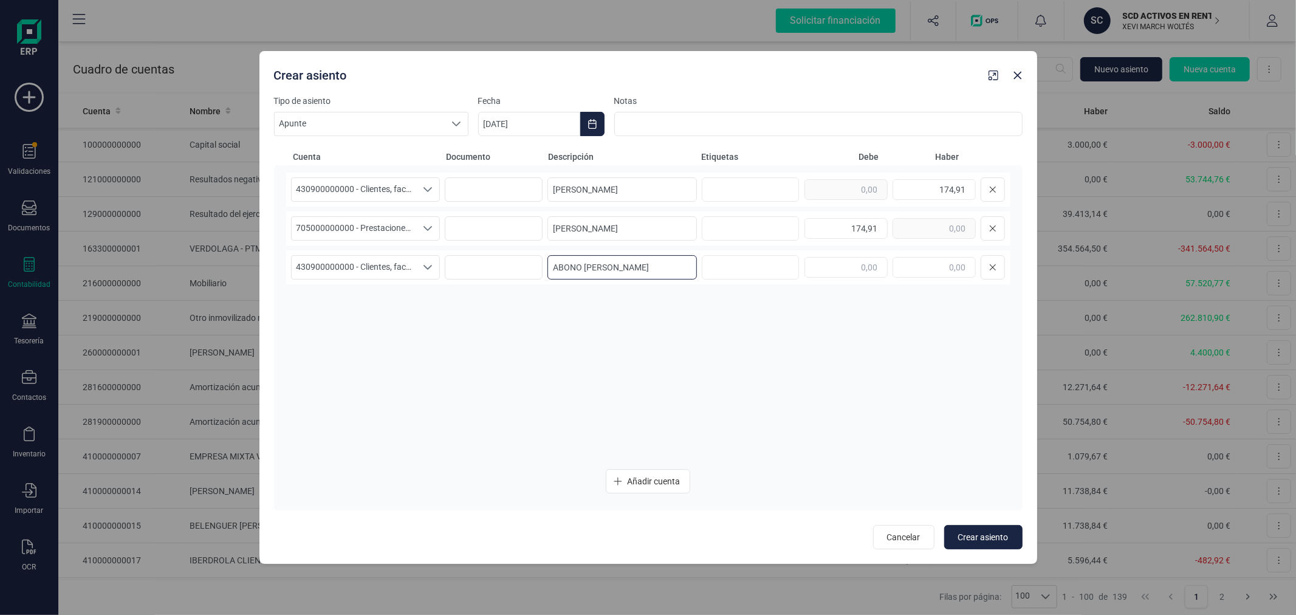
type input "ABONO [PERSON_NAME]"
type input "38,88"
click at [626, 470] on button "Añadir cuenta" at bounding box center [648, 481] width 84 height 24
click at [330, 304] on span "Seleccione una cuenta" at bounding box center [354, 306] width 125 height 23
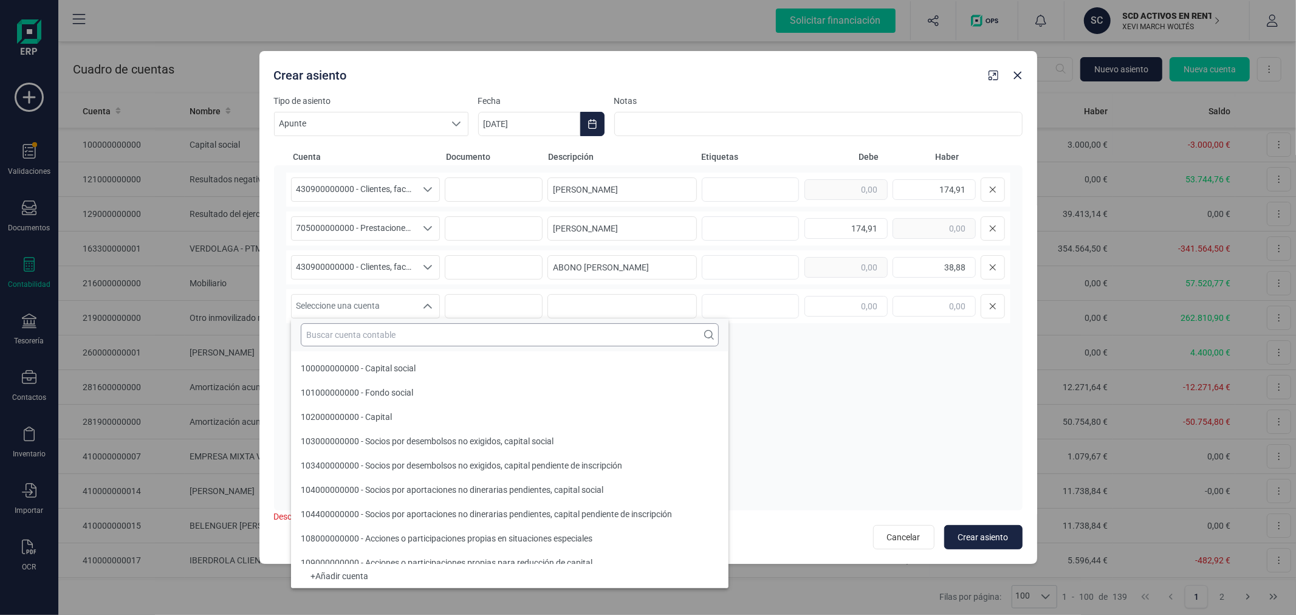
click at [351, 341] on input "text" at bounding box center [510, 334] width 418 height 23
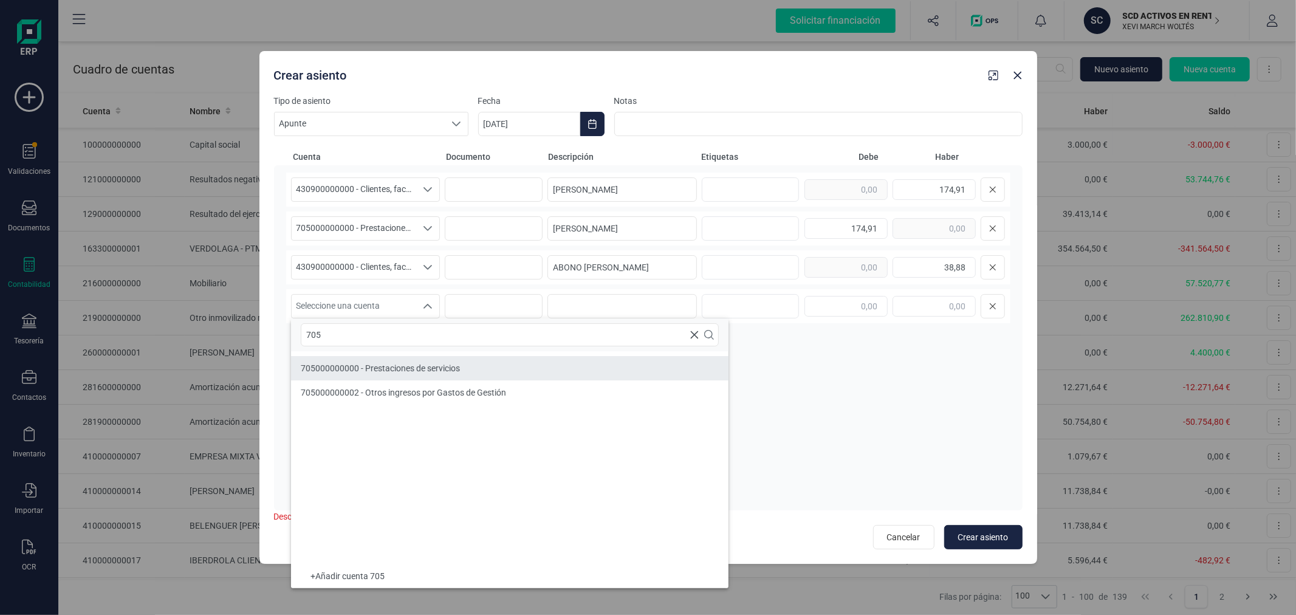
type input "705"
click at [368, 366] on span "705000000000 - Prestaciones de servicios" at bounding box center [380, 368] width 159 height 10
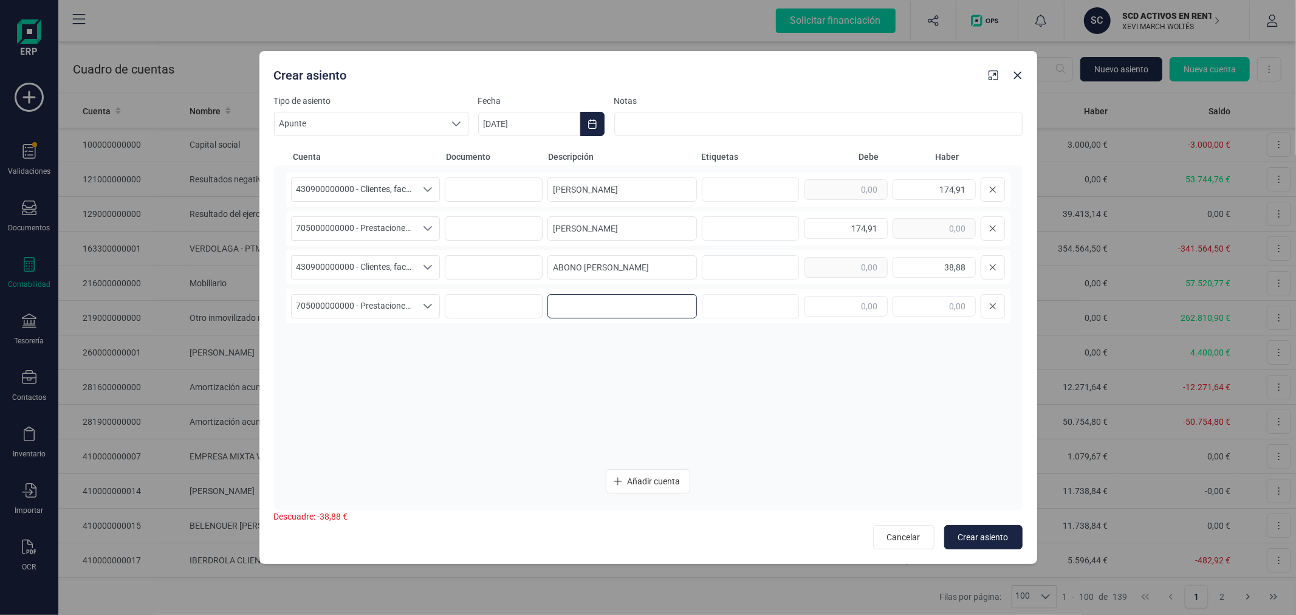
paste input "ABONO [PERSON_NAME]"
type input "ABONO [PERSON_NAME]"
type input "38,88"
click at [647, 483] on span "Añadir cuenta" at bounding box center [653, 481] width 53 height 12
click at [315, 338] on span "Seleccione una cuenta" at bounding box center [354, 345] width 125 height 23
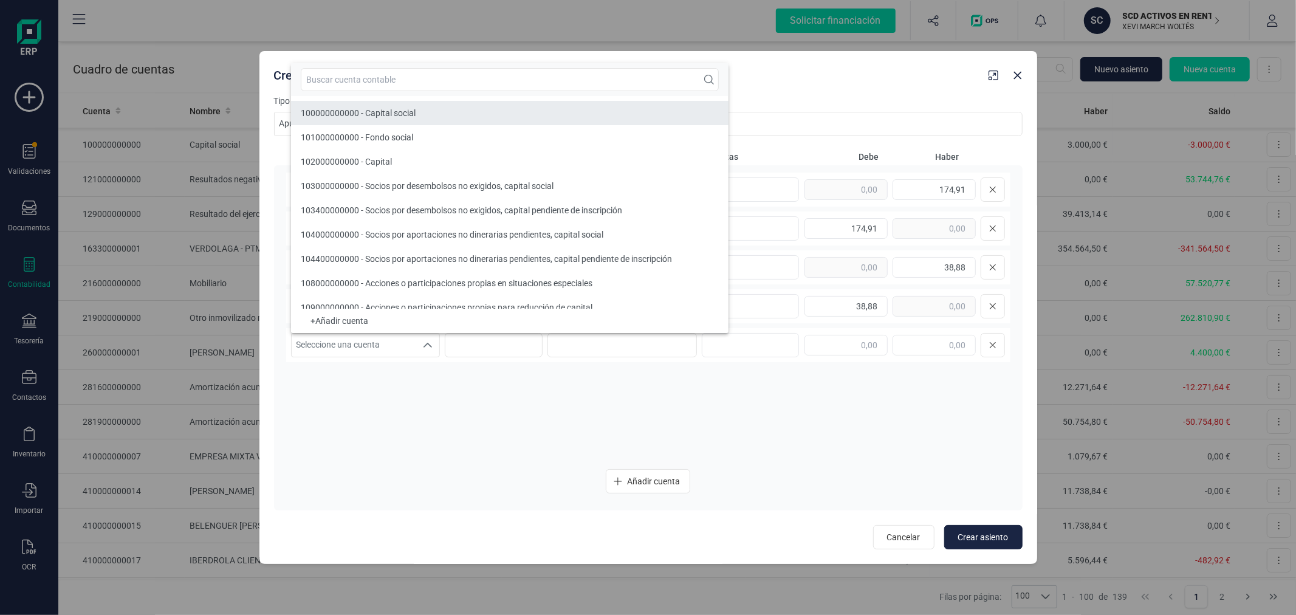
scroll to position [4, 0]
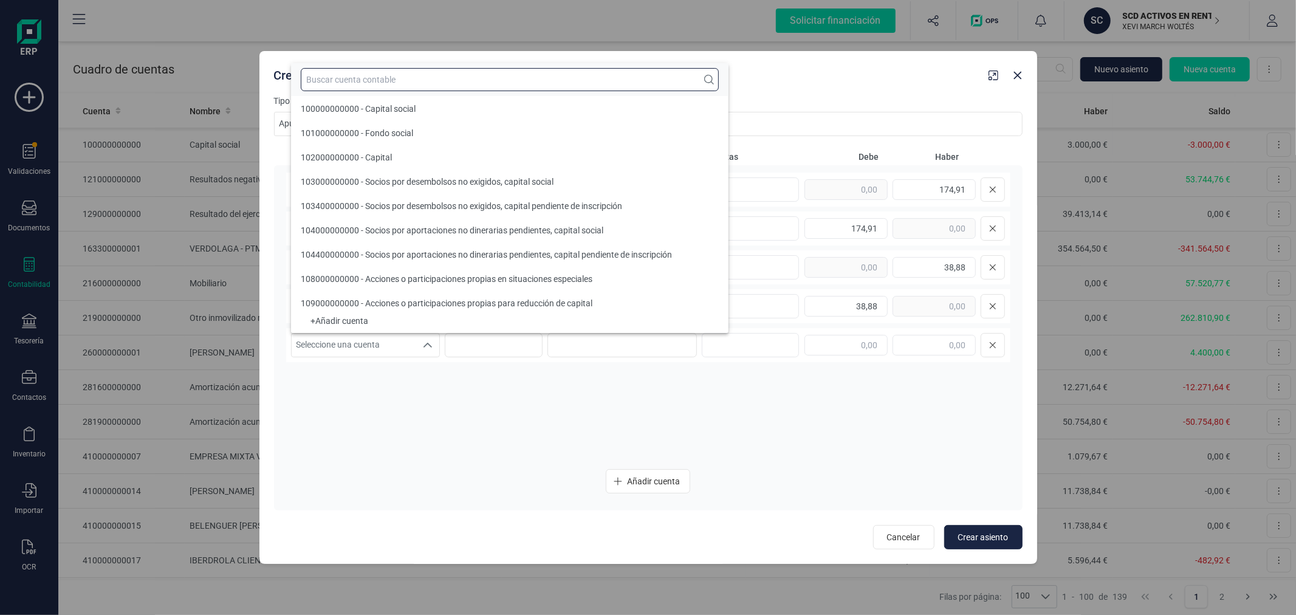
click at [425, 75] on input "text" at bounding box center [510, 79] width 418 height 23
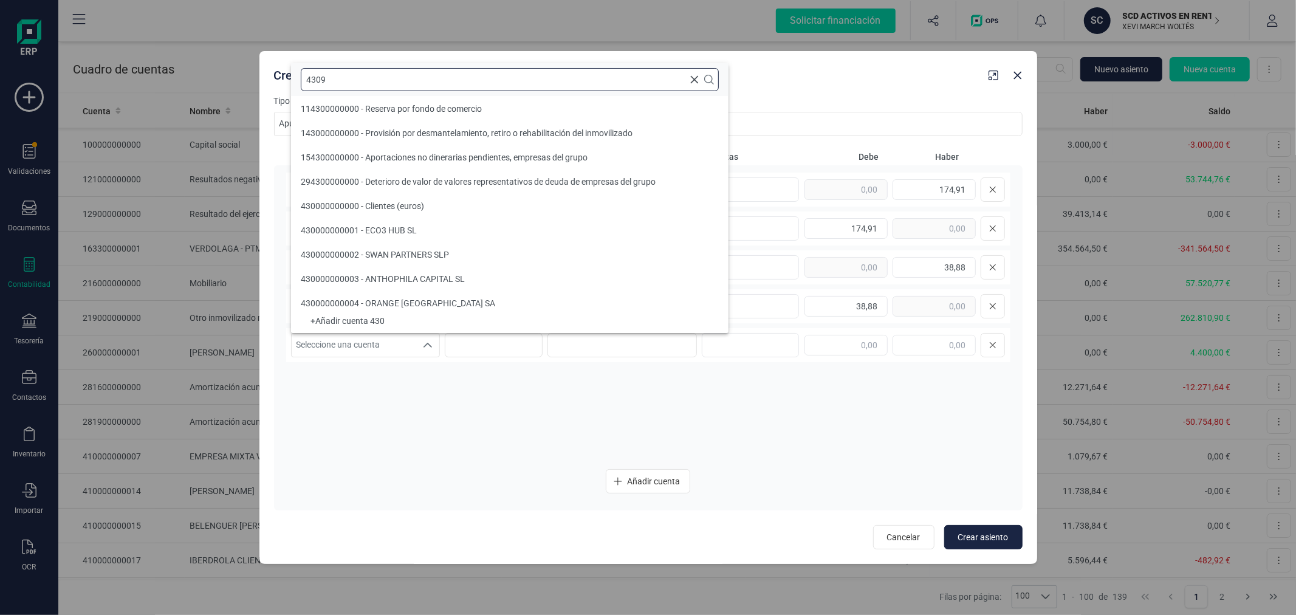
scroll to position [0, 0]
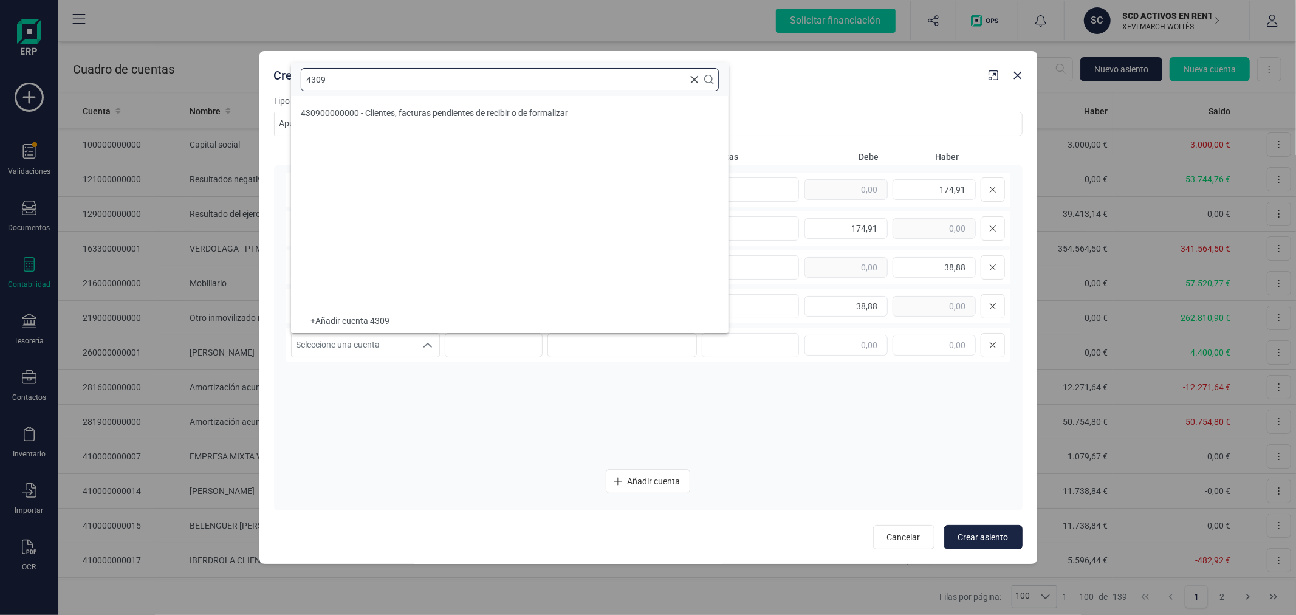
type input "4309"
click at [424, 109] on span "430900000000 - Clientes, facturas pendientes de recibir o de formalizar" at bounding box center [434, 113] width 267 height 10
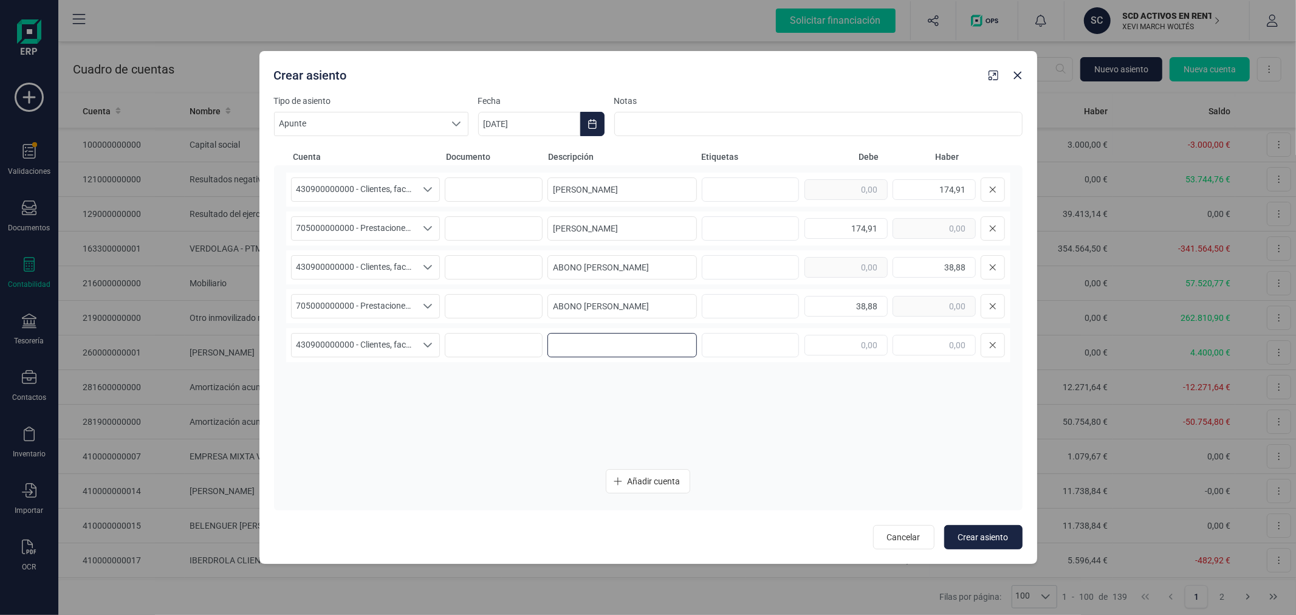
click at [618, 348] on input at bounding box center [622, 345] width 149 height 24
type input "PROVISION LEA GOUVERNEUR"
type input "90,00"
click at [675, 476] on span "Añadir cuenta" at bounding box center [653, 481] width 53 height 12
click at [393, 376] on span "Seleccione una cuenta" at bounding box center [354, 384] width 125 height 23
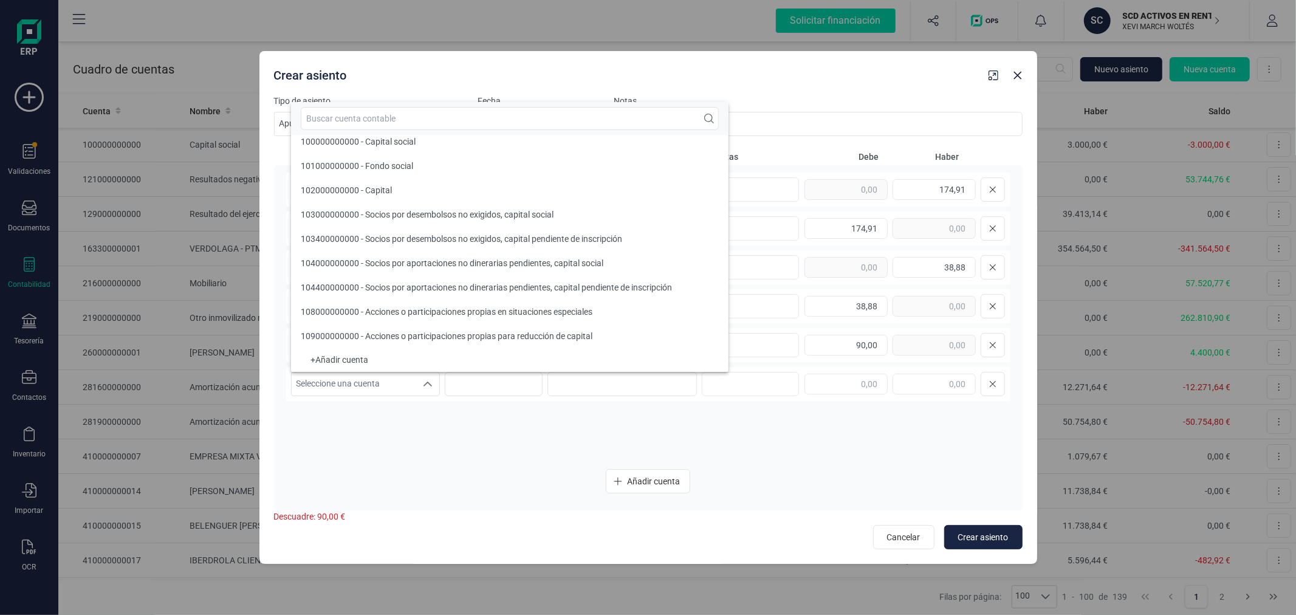
scroll to position [4, 0]
click at [455, 120] on input "text" at bounding box center [510, 118] width 418 height 23
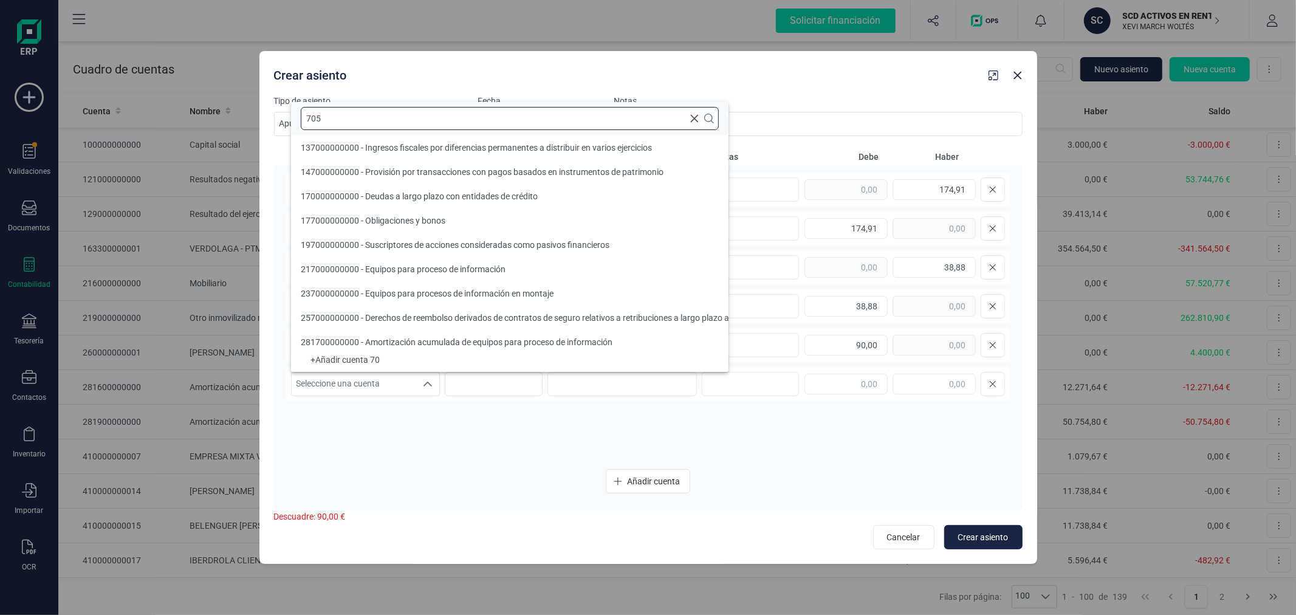
scroll to position [0, 0]
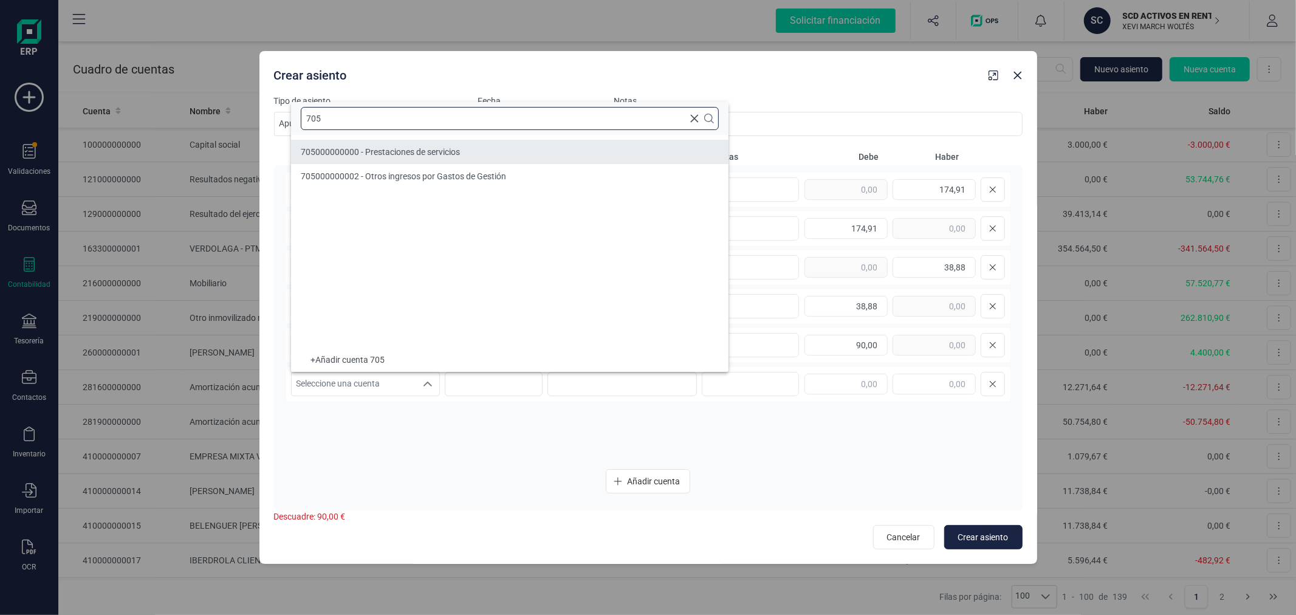
type input "705"
click at [506, 153] on li "705000000000 - Prestaciones de servicios" at bounding box center [510, 152] width 438 height 24
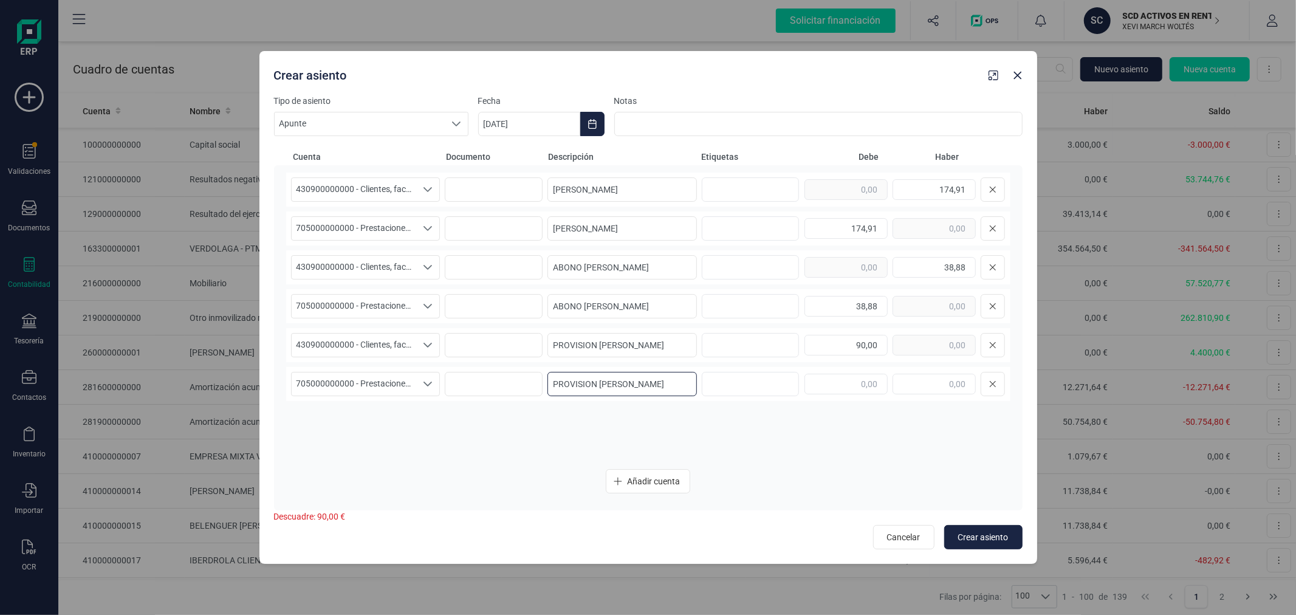
type input "PROVISION LEA GOUVERNEUR"
type input "90,00"
click at [672, 477] on span "Añadir cuenta" at bounding box center [653, 481] width 53 height 12
click at [367, 423] on span "Seleccione una cuenta" at bounding box center [354, 422] width 125 height 23
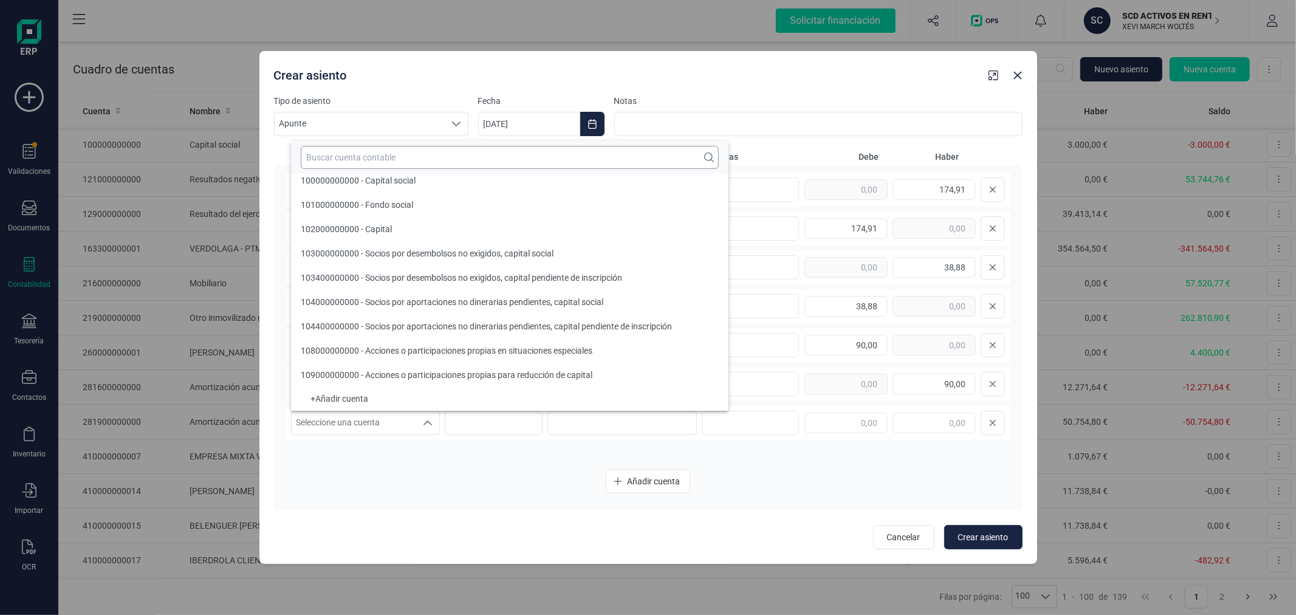
scroll to position [4, 0]
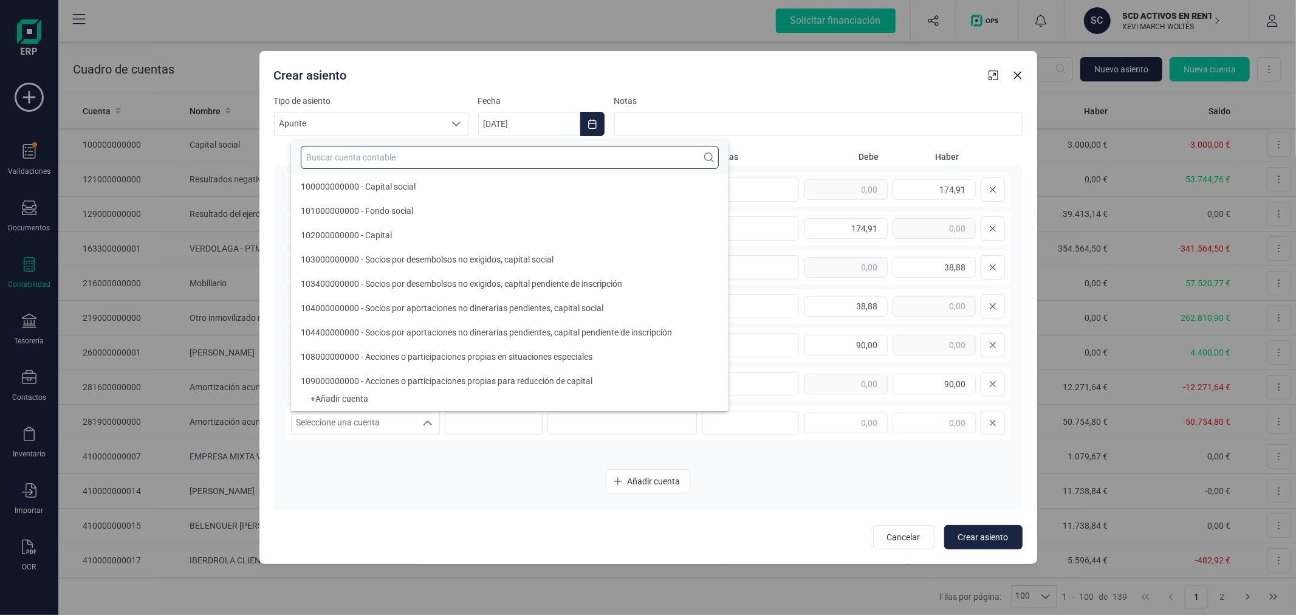
click at [427, 156] on input "text" at bounding box center [510, 157] width 418 height 23
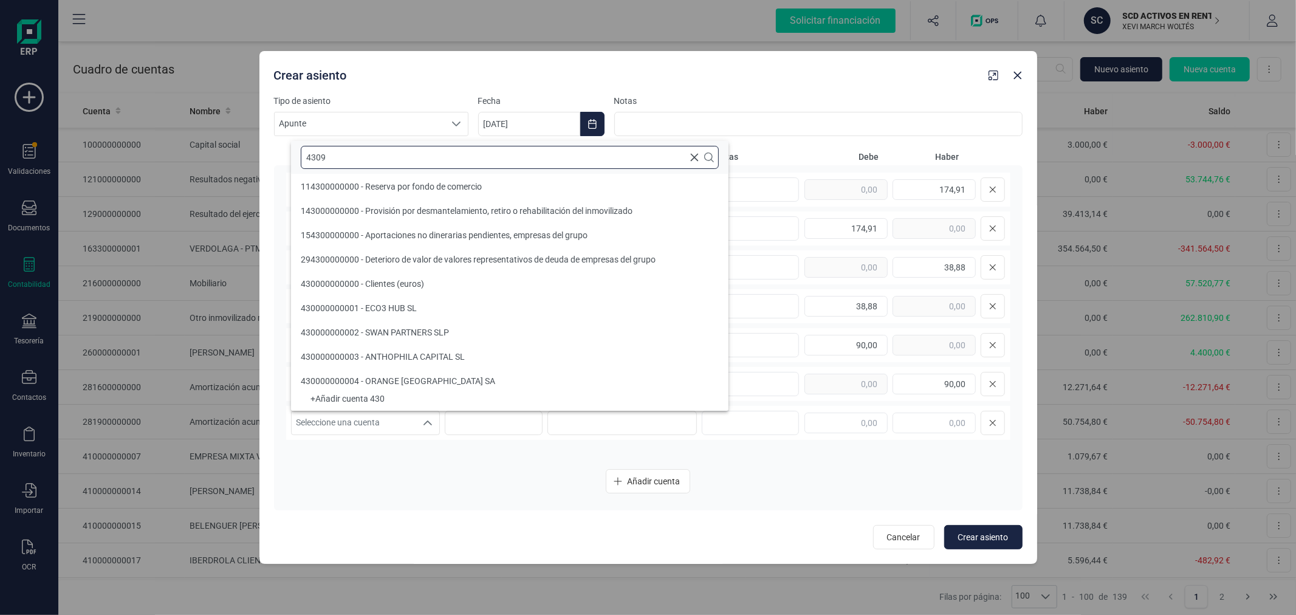
scroll to position [0, 0]
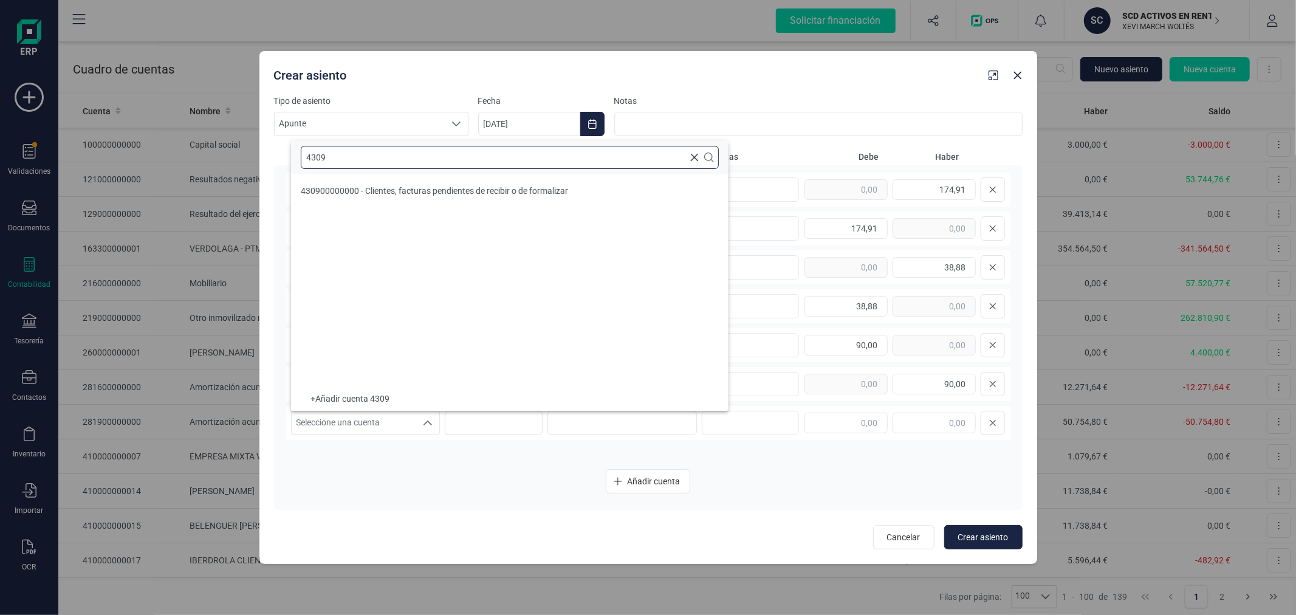
type input "4309"
click at [599, 77] on div "Crear asiento" at bounding box center [626, 73] width 715 height 22
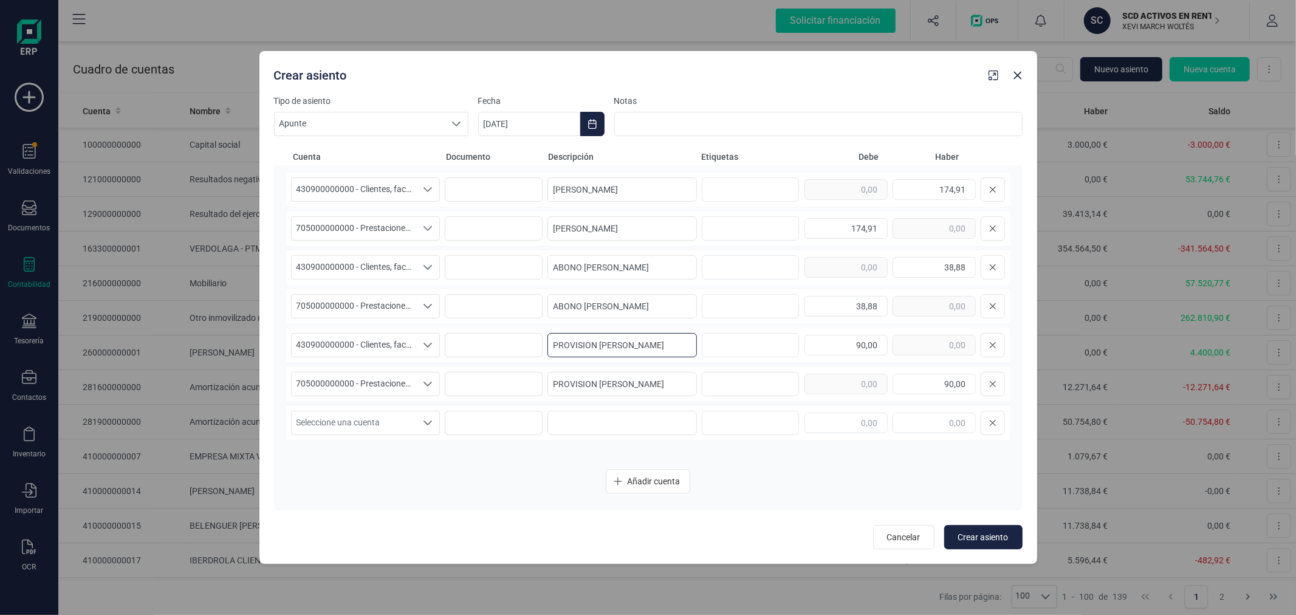
drag, startPoint x: 689, startPoint y: 345, endPoint x: 599, endPoint y: 343, distance: 89.3
click at [599, 343] on input "PROVISION LEA GOUVERNEUR" at bounding box center [622, 345] width 149 height 24
type input "PROVISION FACTURAS SEPTIEMBRE"
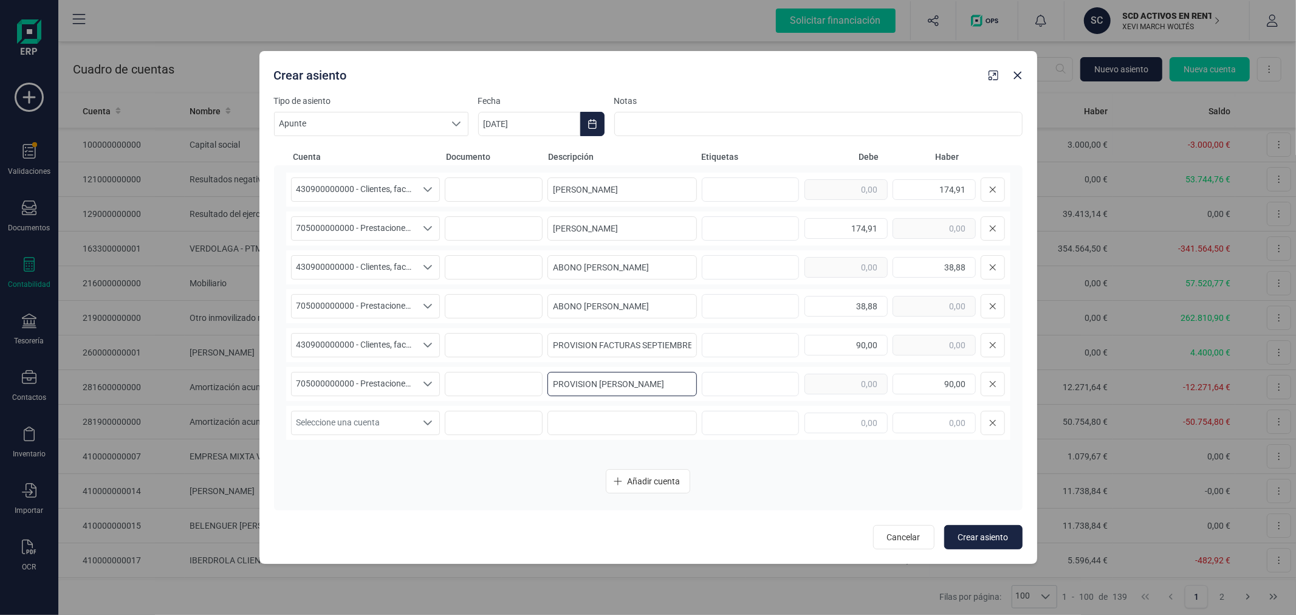
drag, startPoint x: 599, startPoint y: 382, endPoint x: 681, endPoint y: 377, distance: 82.1
click at [681, 377] on input "PROVISION LEA GOUVERNEUR" at bounding box center [622, 384] width 149 height 24
type input "PROVISION FACTURAS SEPTIEMBRE"
click at [831, 348] on input "90,00" at bounding box center [846, 345] width 83 height 21
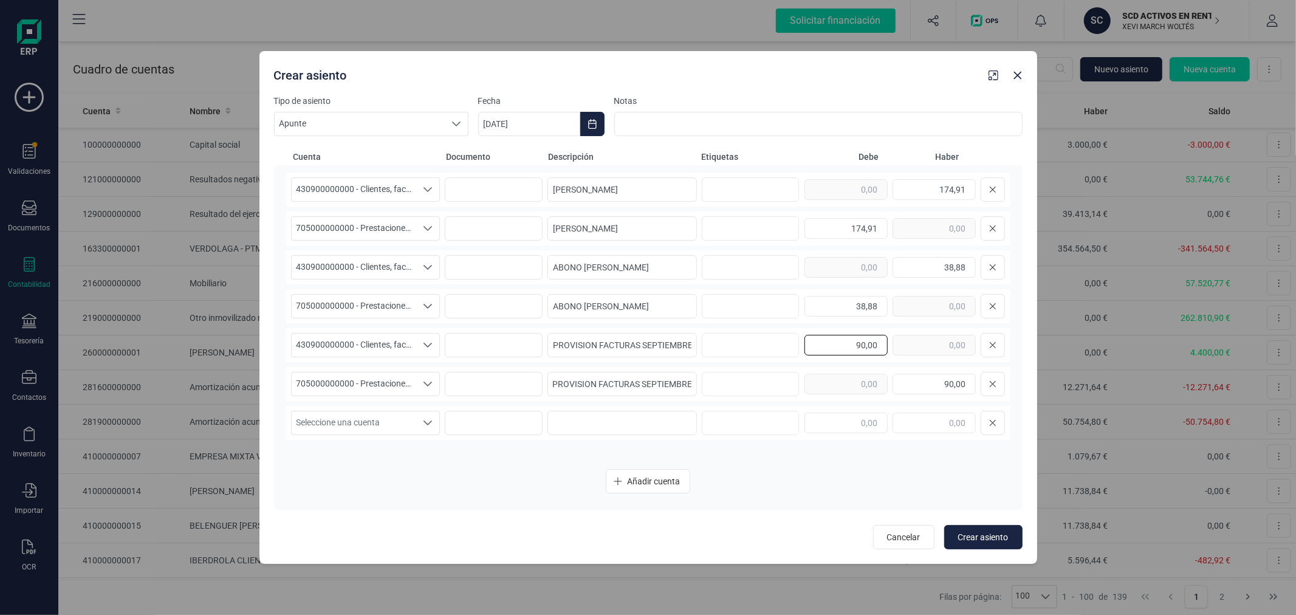
scroll to position [0, 0]
click at [834, 346] on input "90,00" at bounding box center [846, 345] width 83 height 21
type input "5.000,29"
click at [926, 382] on input "90,00" at bounding box center [934, 384] width 83 height 21
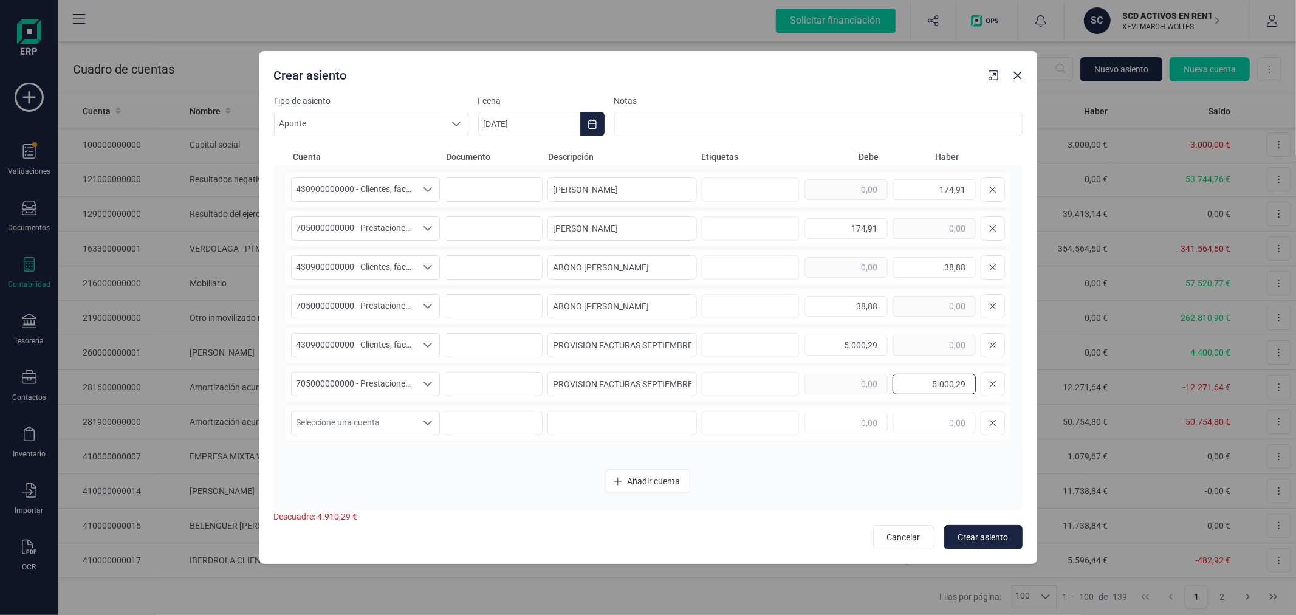
type input "5.000,29"
click at [997, 532] on span "Crear asiento" at bounding box center [983, 537] width 50 height 12
type input "[DATE]"
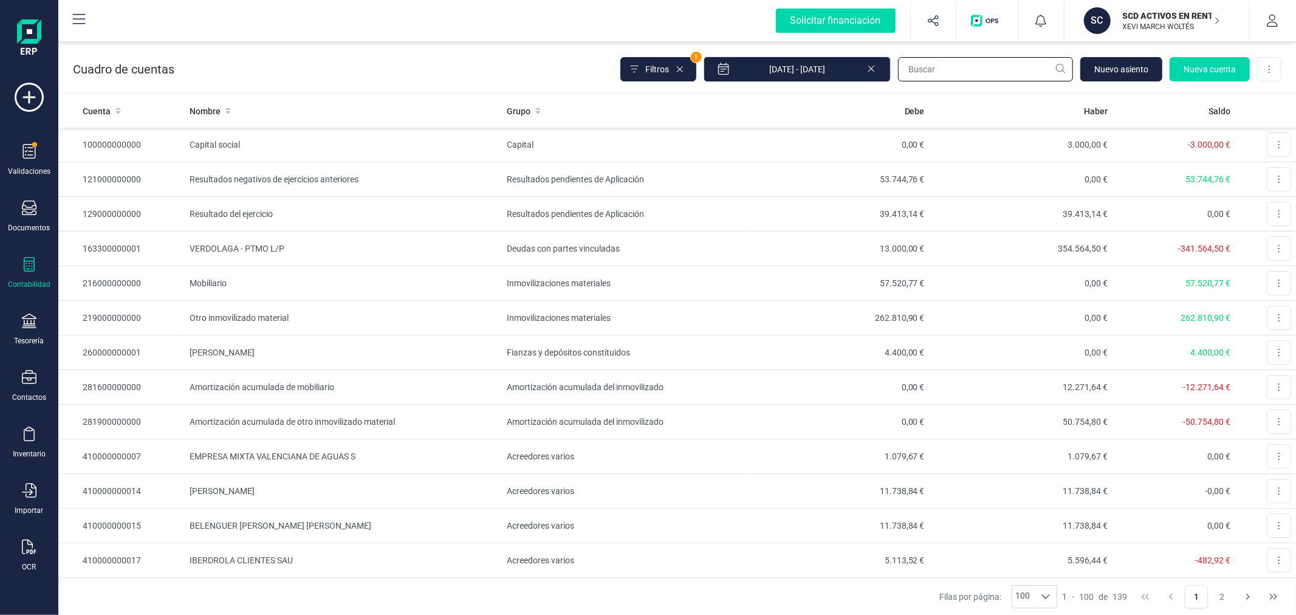
click at [941, 69] on input "text" at bounding box center [985, 69] width 175 height 24
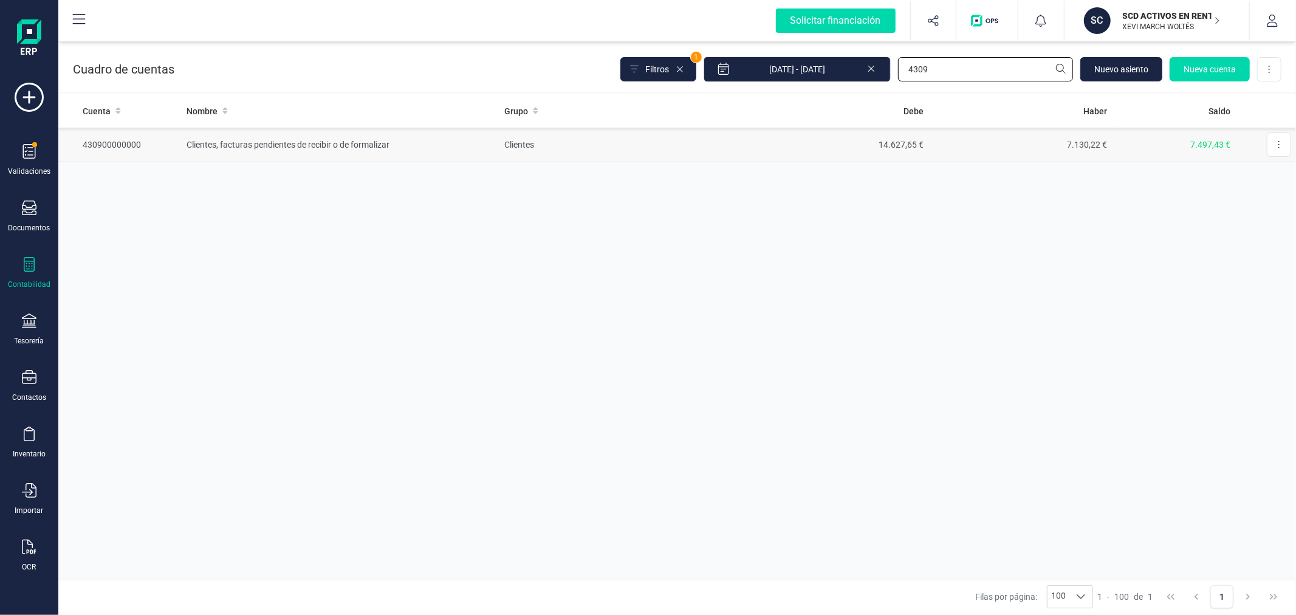
type input "4309"
click at [586, 145] on td "Clientes" at bounding box center [622, 145] width 245 height 35
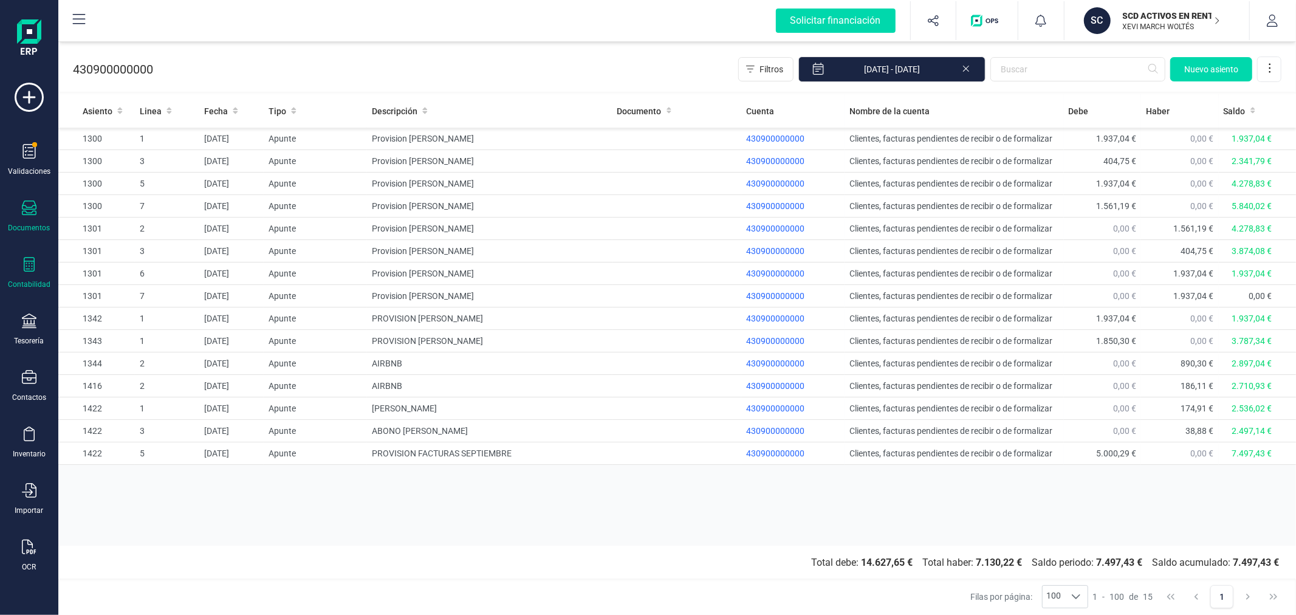
click at [33, 217] on div at bounding box center [29, 210] width 15 height 18
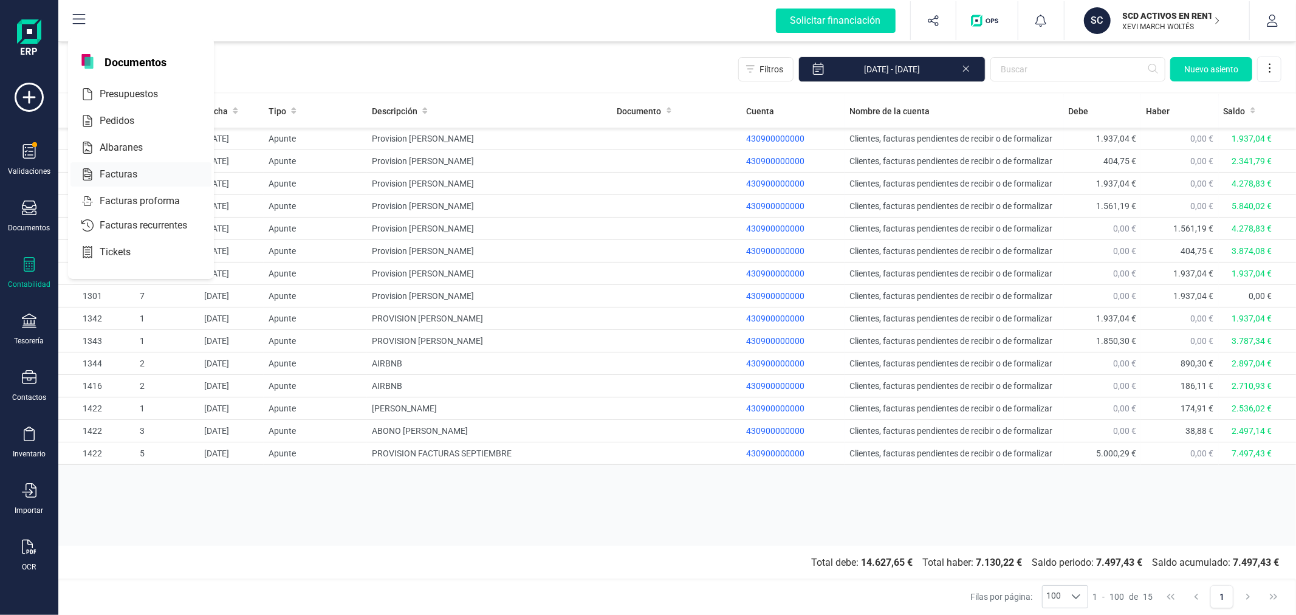
click at [140, 169] on div at bounding box center [148, 174] width 22 height 15
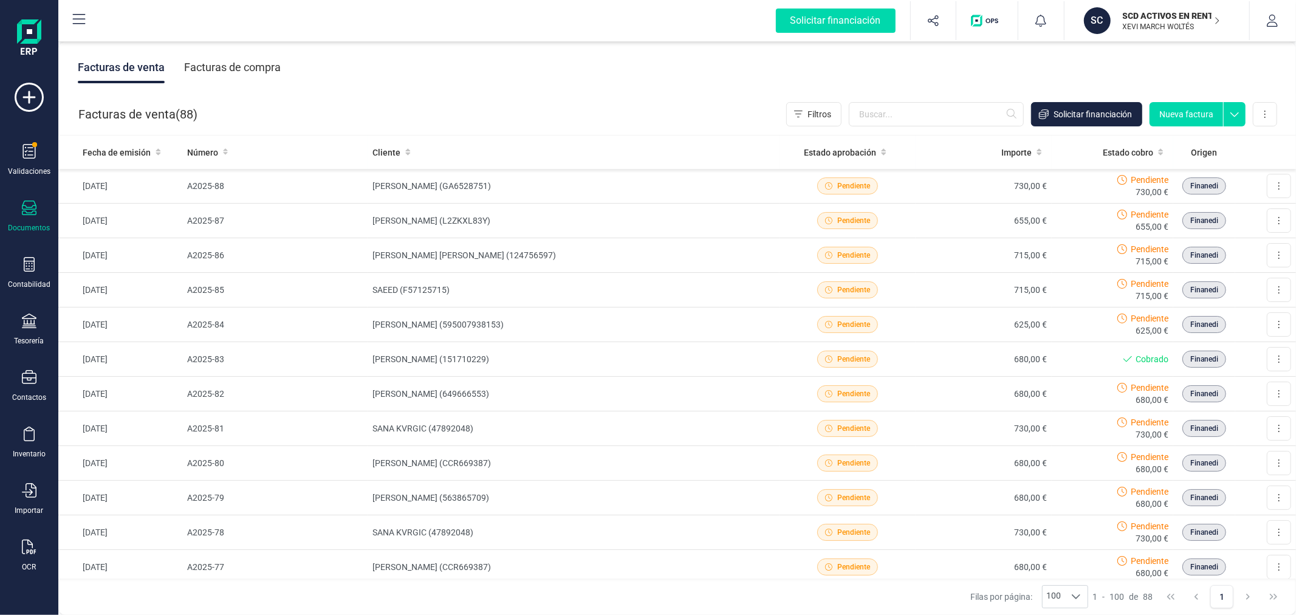
click at [1182, 108] on button "Nueva factura" at bounding box center [1187, 114] width 74 height 24
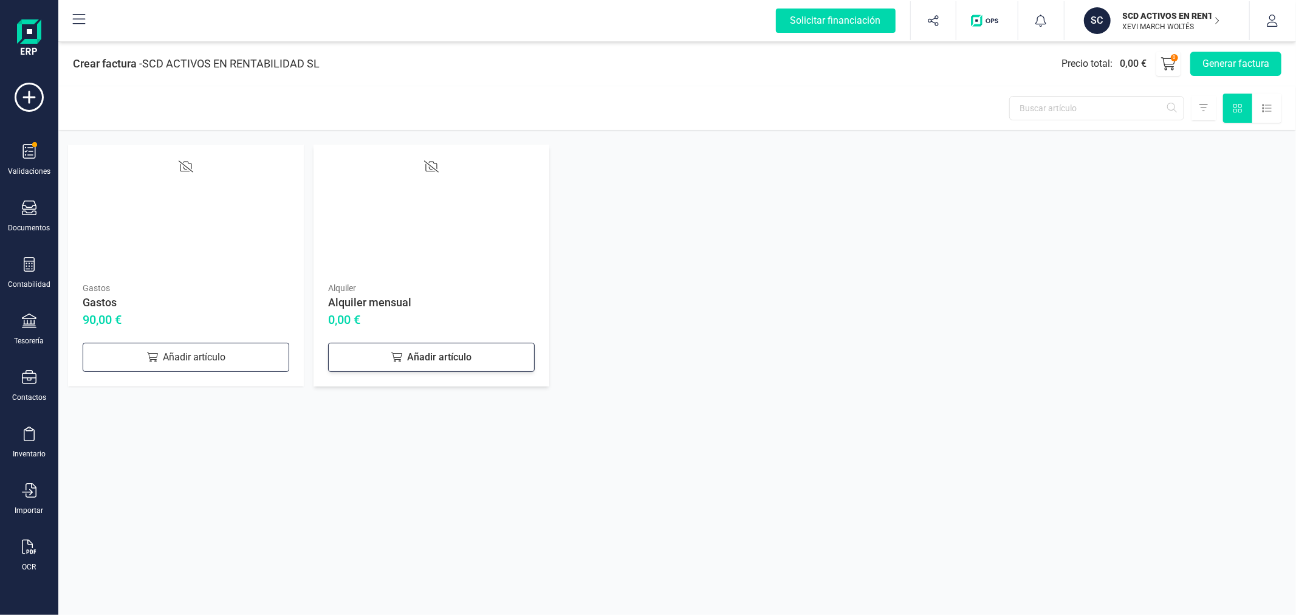
click at [401, 355] on icon at bounding box center [396, 357] width 11 height 10
click at [210, 356] on div "Añadir artículo" at bounding box center [186, 357] width 207 height 29
click at [359, 357] on icon at bounding box center [354, 355] width 15 height 15
click at [1221, 64] on button "Generar factura" at bounding box center [1235, 64] width 91 height 24
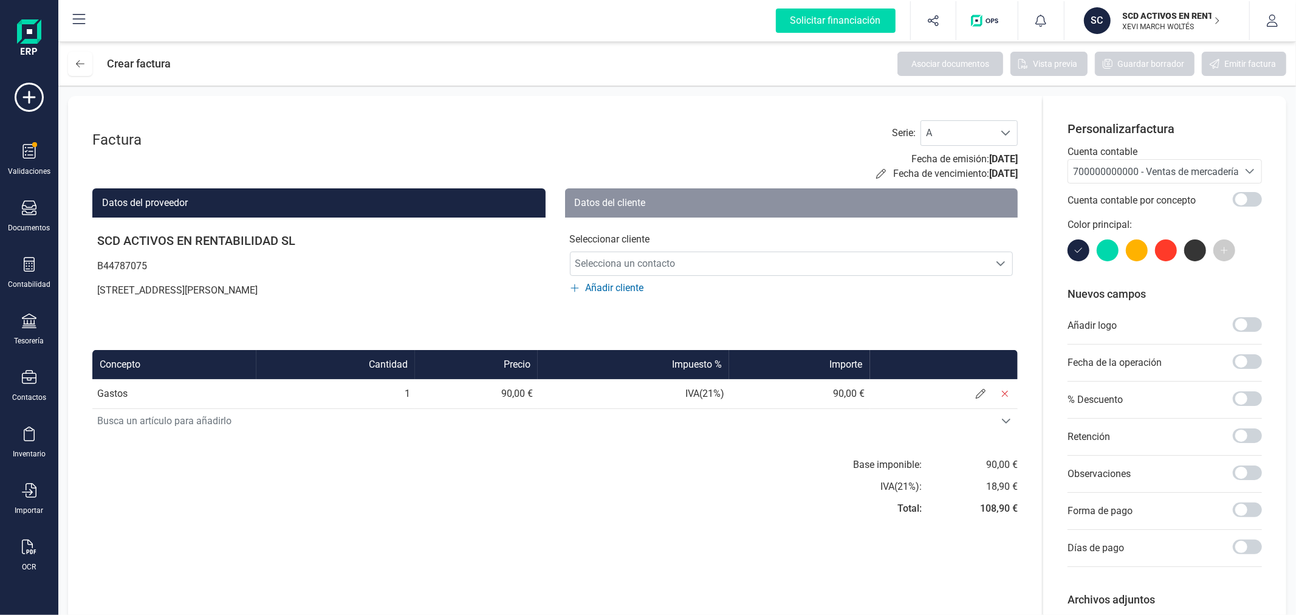
click at [1111, 164] on span "700000000000 - Ventas de mercaderías" at bounding box center [1153, 171] width 170 height 23
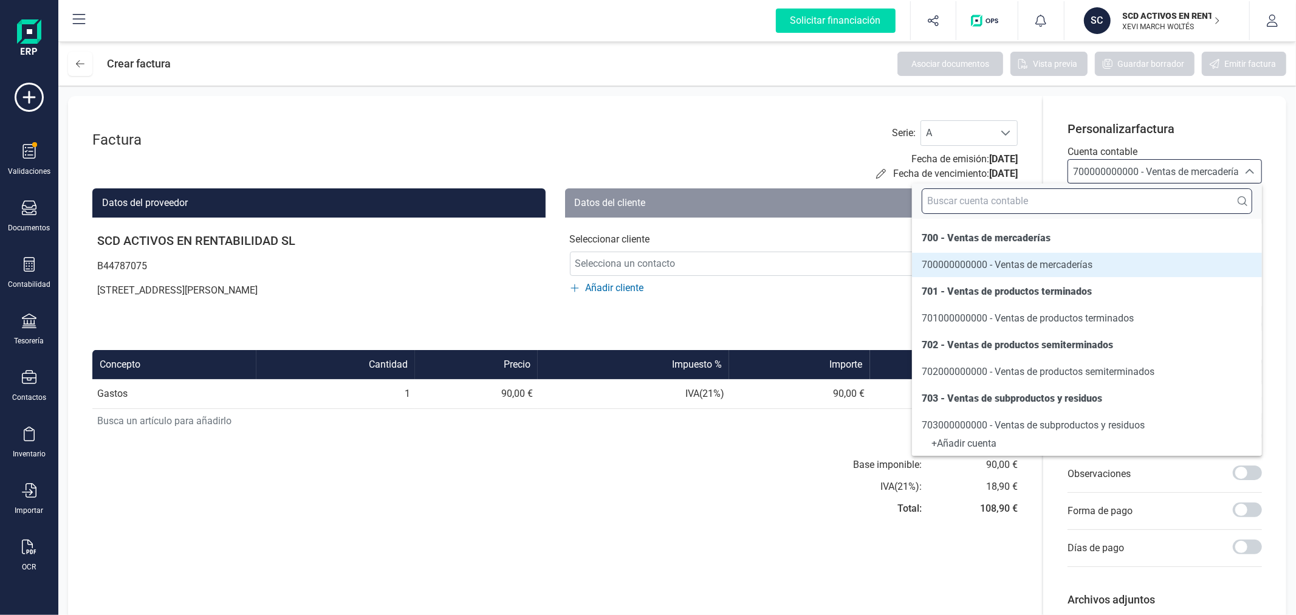
click at [1102, 202] on input "text" at bounding box center [1087, 201] width 331 height 26
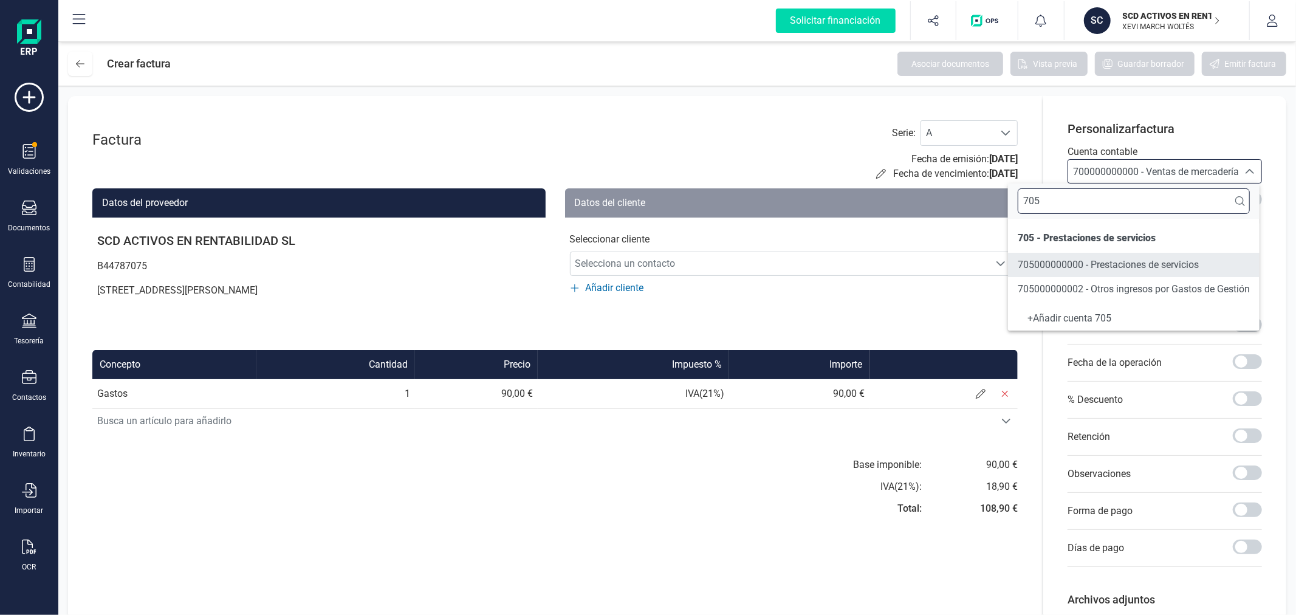
type input "705"
click at [1114, 268] on span "705000000000 - Prestaciones de servicios" at bounding box center [1108, 265] width 181 height 12
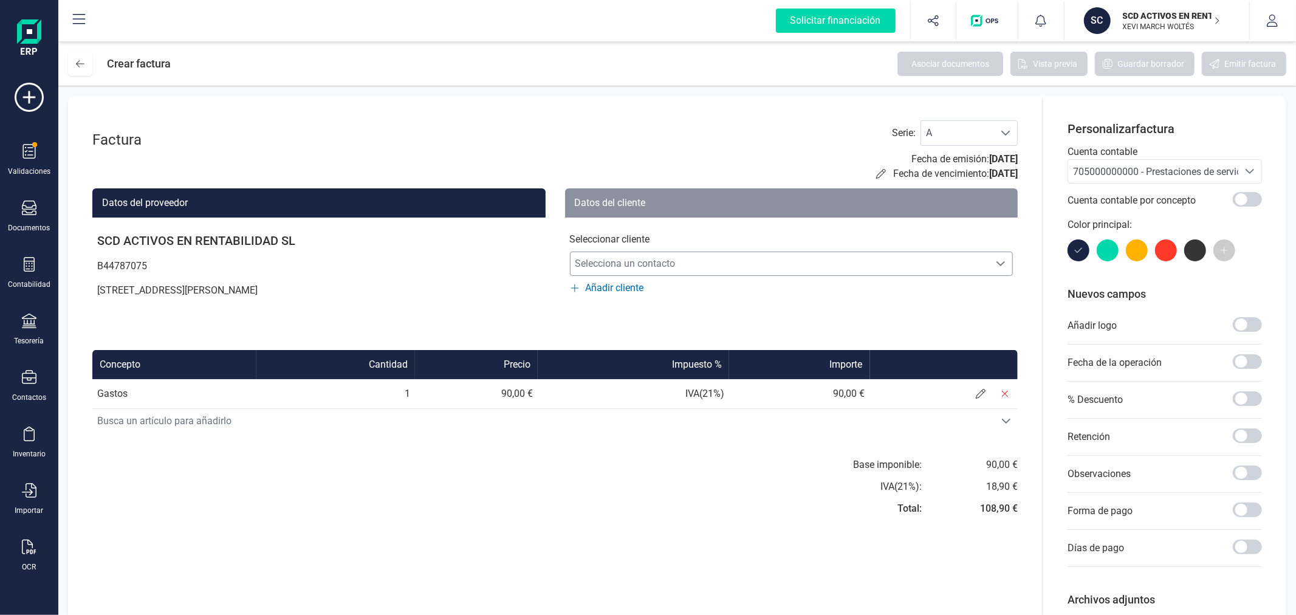
click at [857, 255] on span "Selecciona un contacto" at bounding box center [780, 264] width 419 height 24
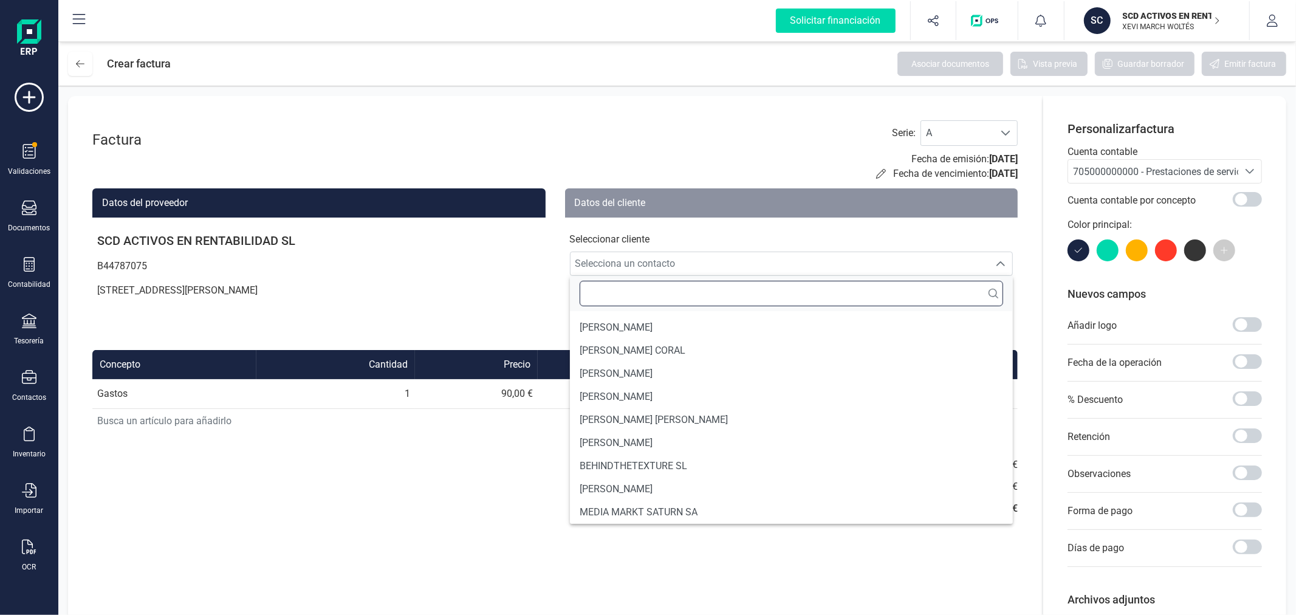
click at [781, 292] on input "text" at bounding box center [792, 294] width 424 height 26
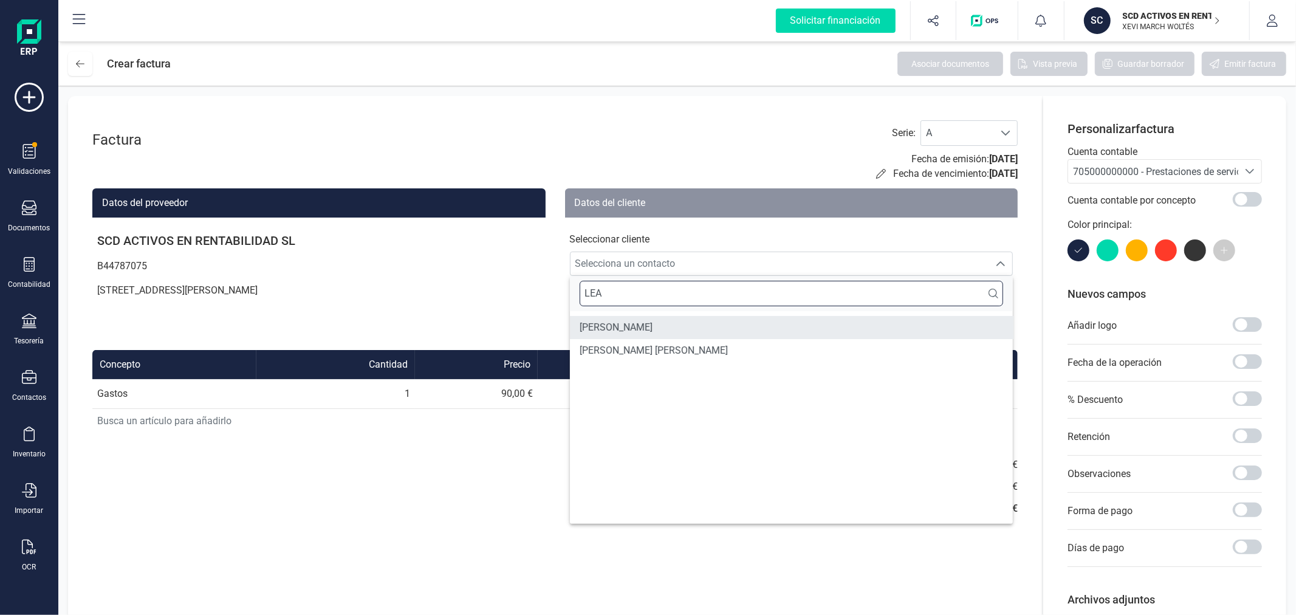
type input "LEA"
click at [713, 322] on li "[PERSON_NAME]" at bounding box center [792, 327] width 444 height 23
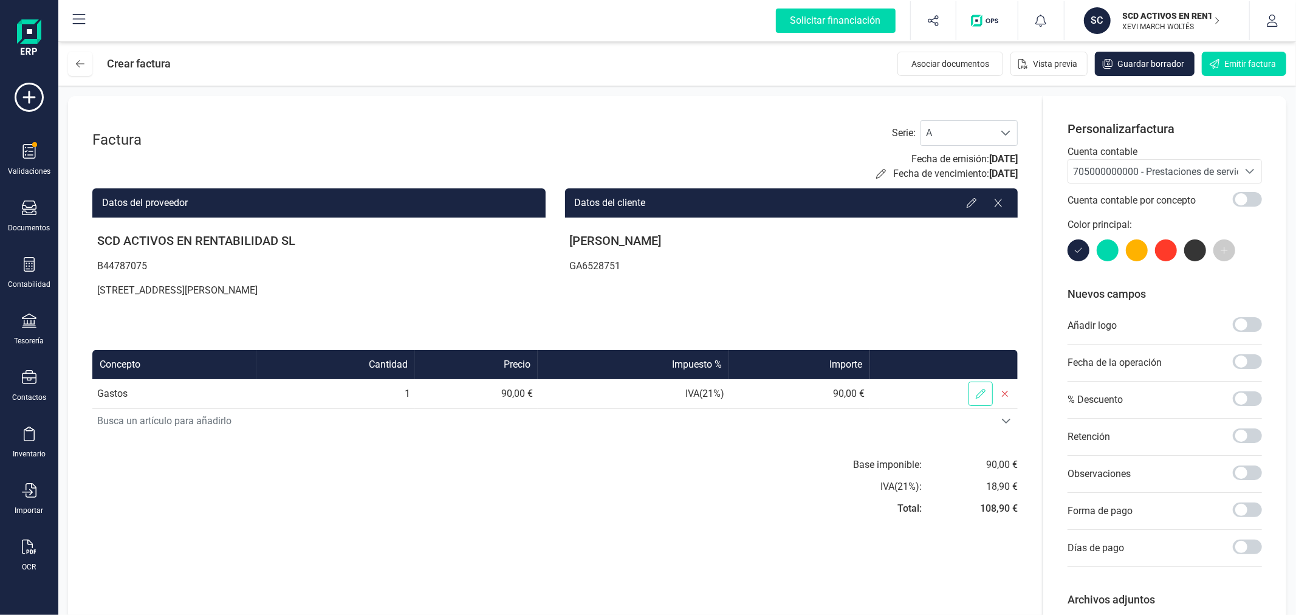
click at [982, 391] on icon at bounding box center [981, 394] width 10 height 10
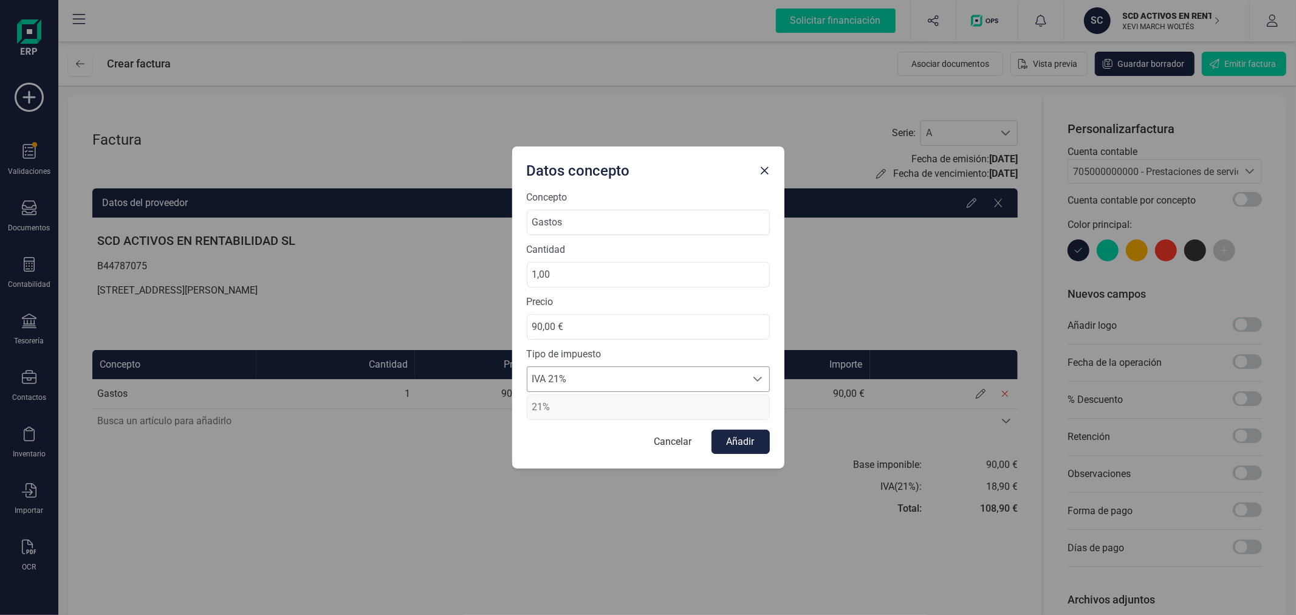
click at [630, 381] on span "IVA 21%" at bounding box center [636, 379] width 219 height 24
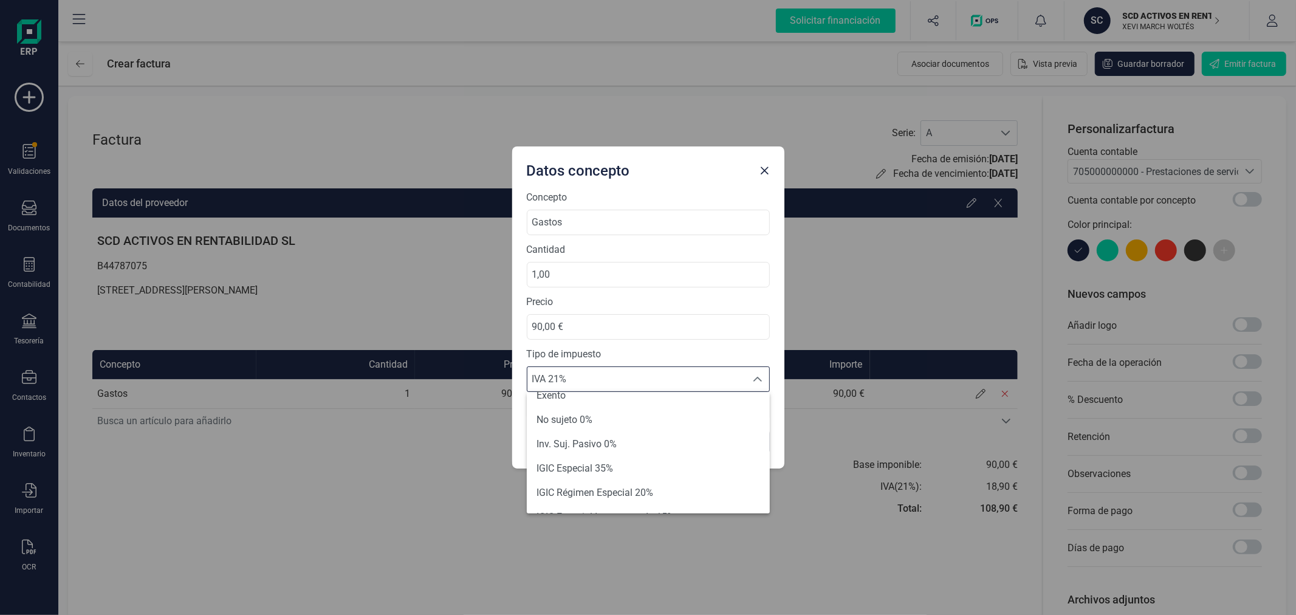
scroll to position [126, 0]
click at [594, 410] on li "Exento" at bounding box center [648, 405] width 243 height 24
type input "0%"
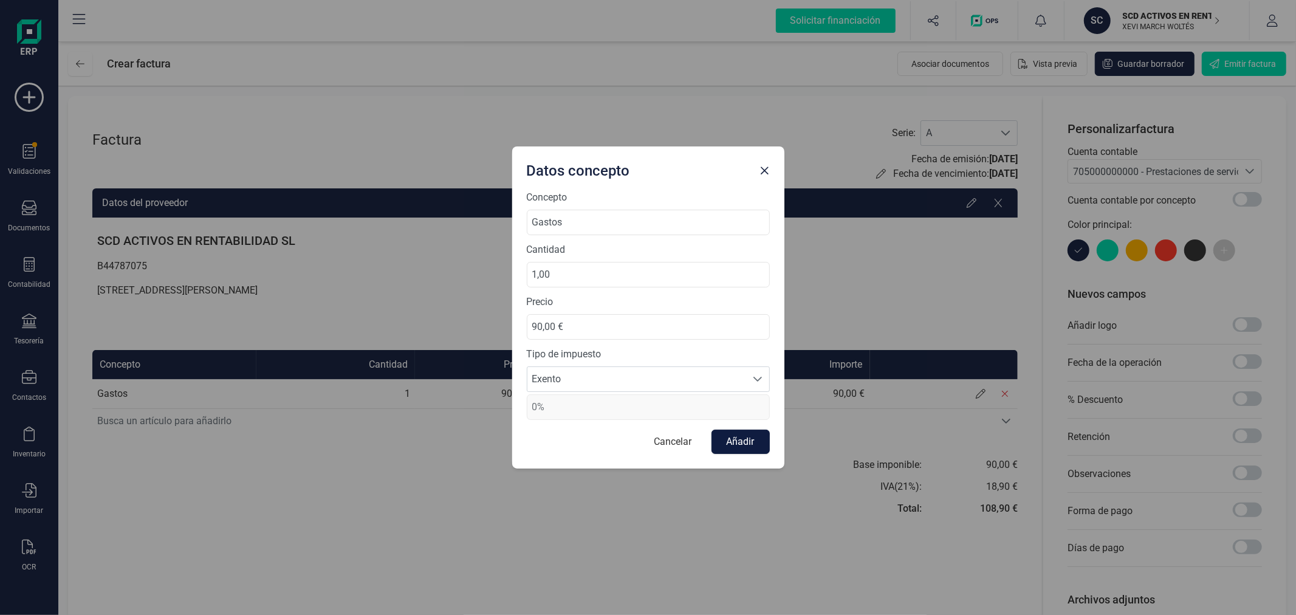
click at [752, 444] on button "Añadir" at bounding box center [741, 442] width 58 height 24
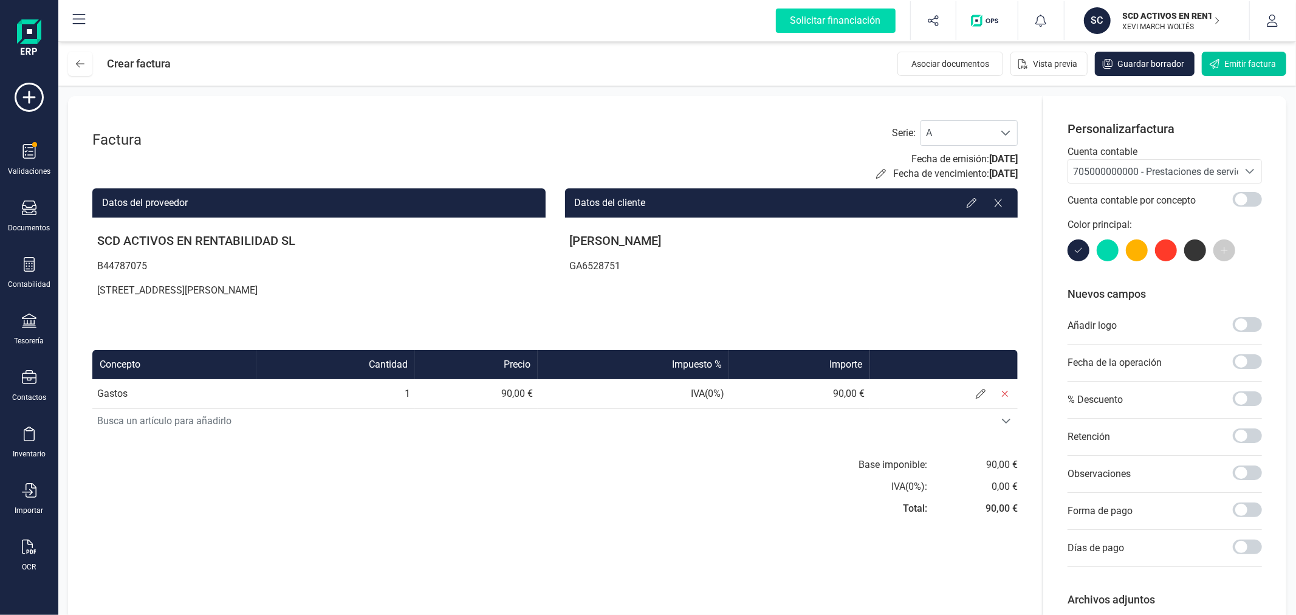
click at [1242, 62] on span "Emitir factura" at bounding box center [1251, 64] width 52 height 12
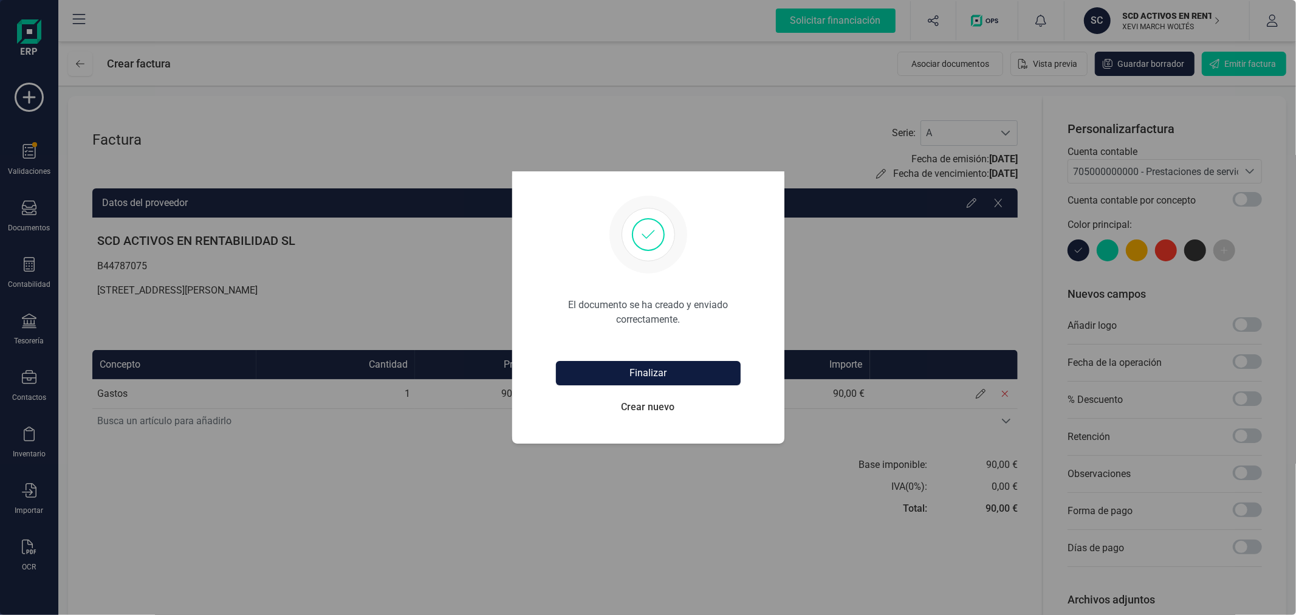
click at [621, 372] on button "Finalizar" at bounding box center [648, 373] width 185 height 24
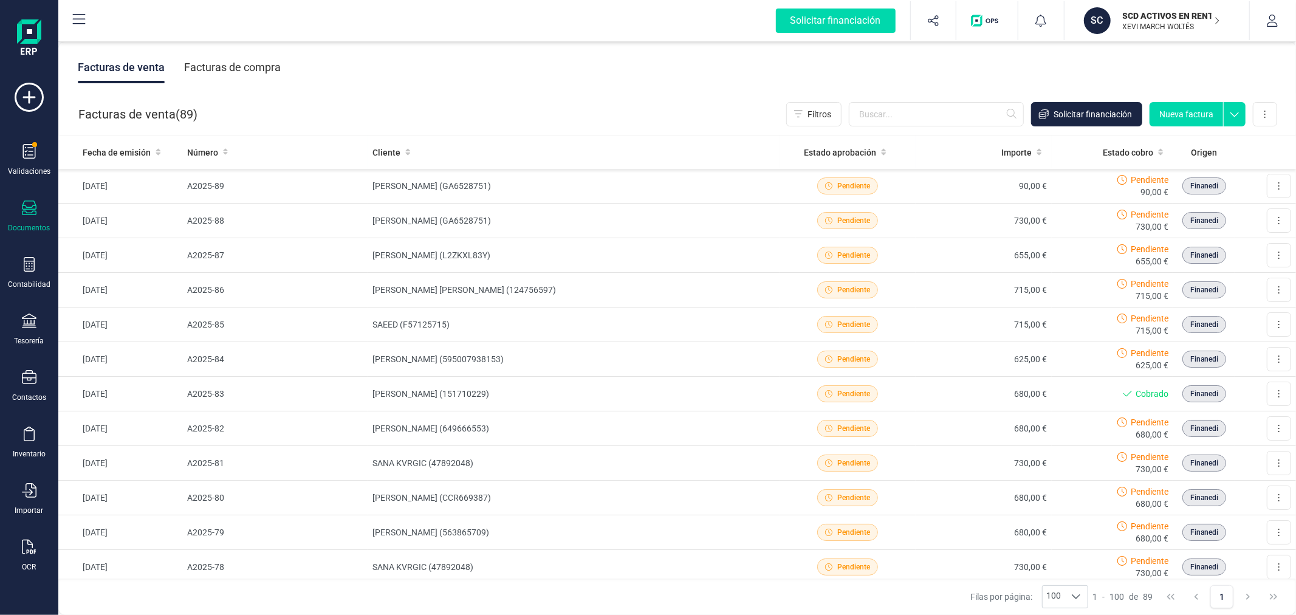
click at [1180, 112] on button "Nueva factura" at bounding box center [1187, 114] width 74 height 24
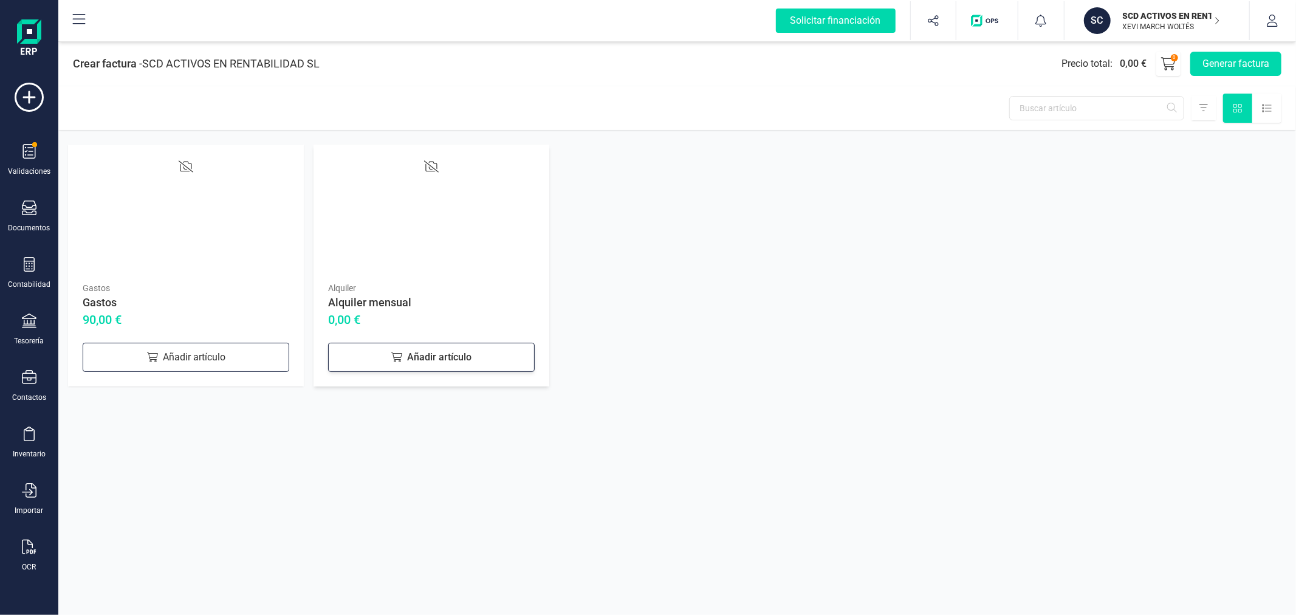
click at [436, 351] on div "Añadir artículo" at bounding box center [431, 357] width 207 height 29
click at [1242, 52] on button "Generar factura" at bounding box center [1235, 64] width 91 height 24
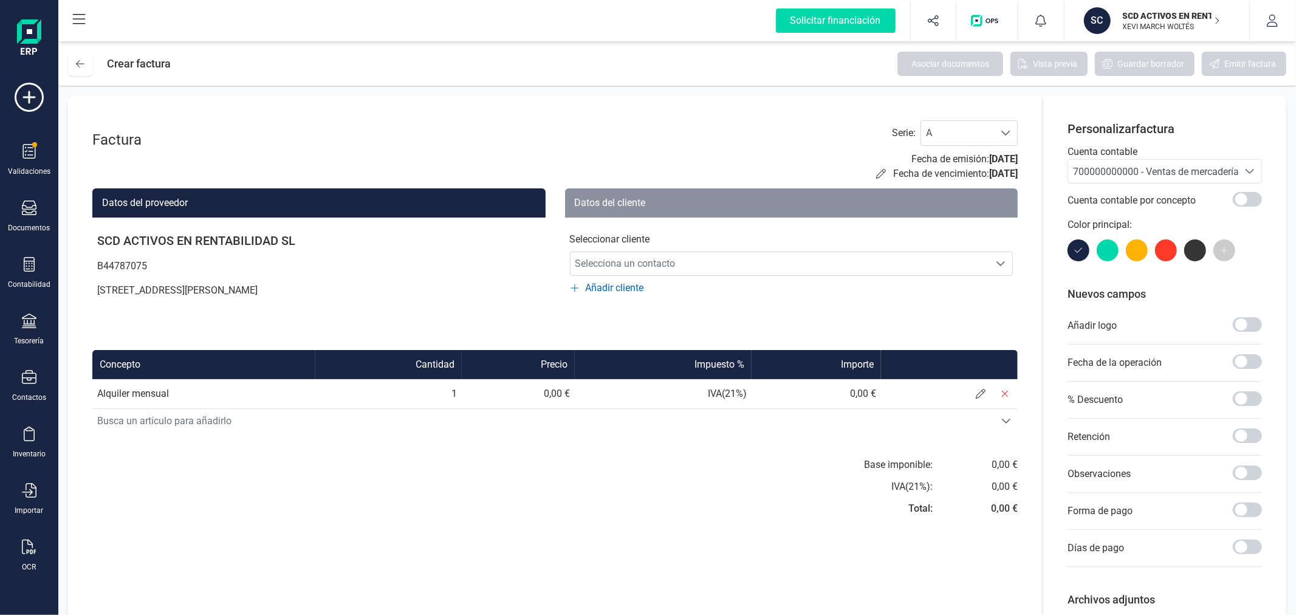
click at [1132, 174] on span "700000000000 - Ventas de mercaderías" at bounding box center [1158, 172] width 171 height 12
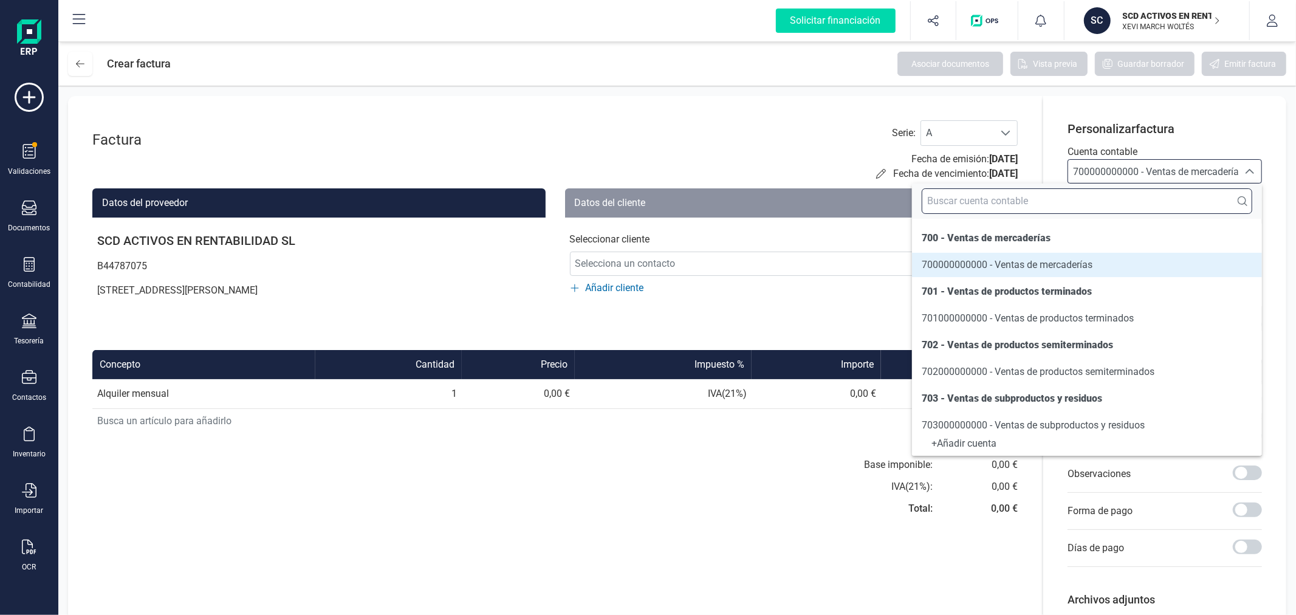
click at [1085, 197] on input "text" at bounding box center [1087, 201] width 331 height 26
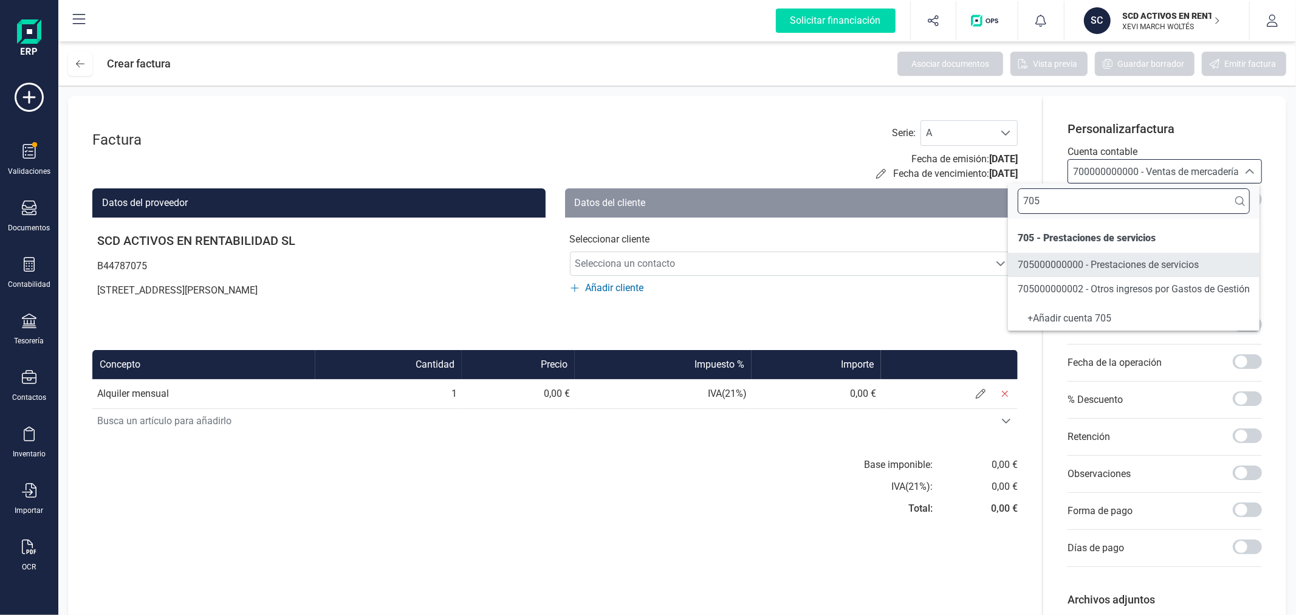
type input "705"
click at [1066, 265] on span "705000000000 - Prestaciones de servicios" at bounding box center [1108, 265] width 181 height 12
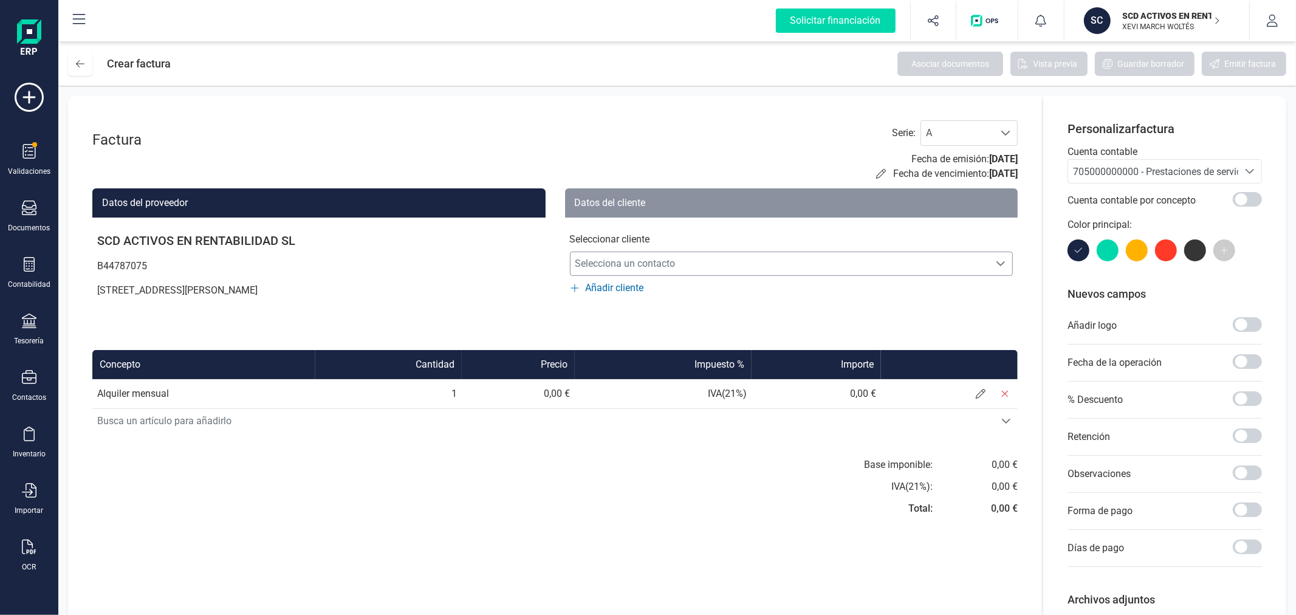
click at [739, 262] on span "Selecciona un contacto" at bounding box center [780, 264] width 419 height 24
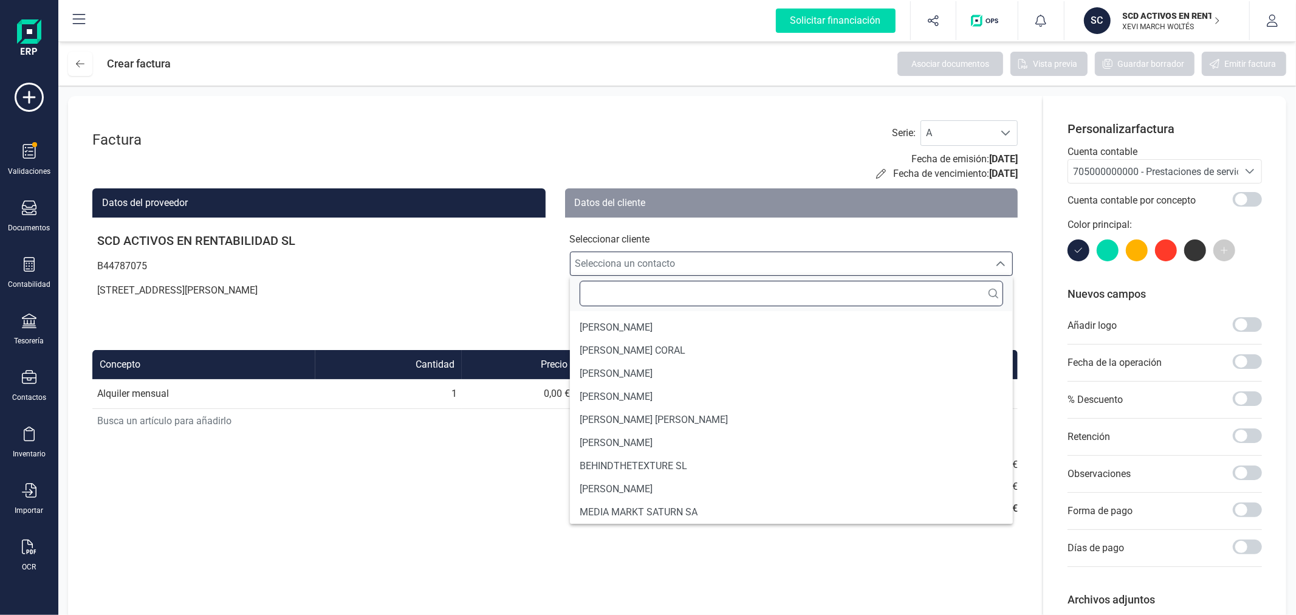
click at [701, 292] on input "text" at bounding box center [792, 294] width 424 height 26
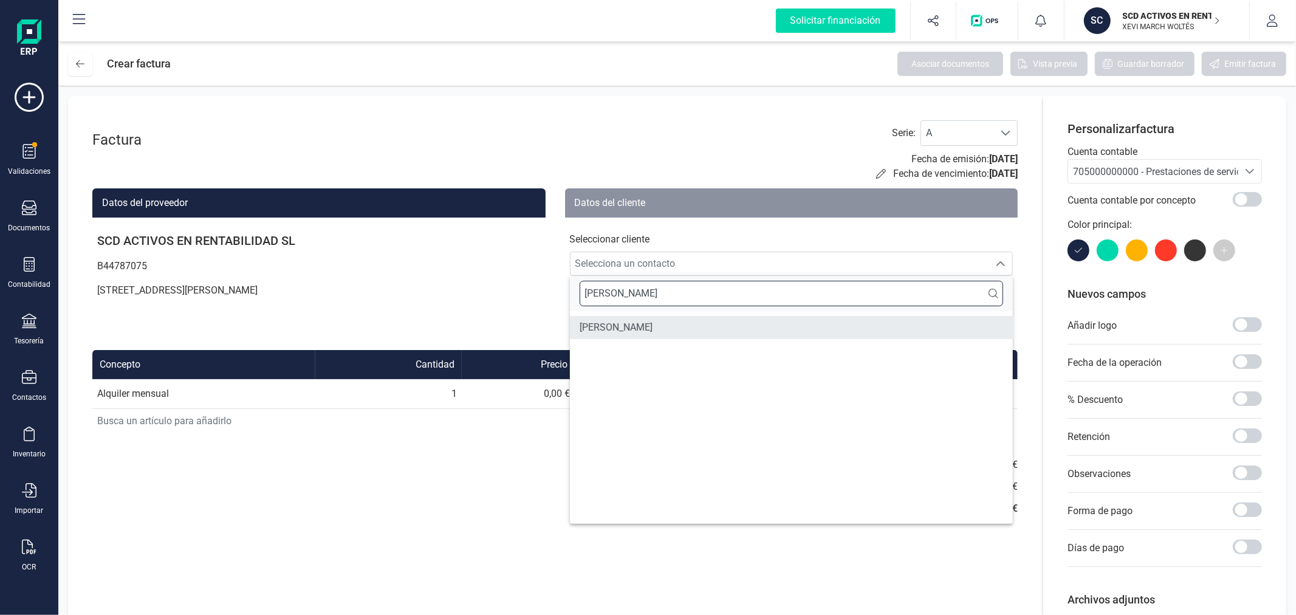
type input "NOOR"
click at [653, 321] on span "NOOR VANDECASTEELE" at bounding box center [616, 327] width 73 height 15
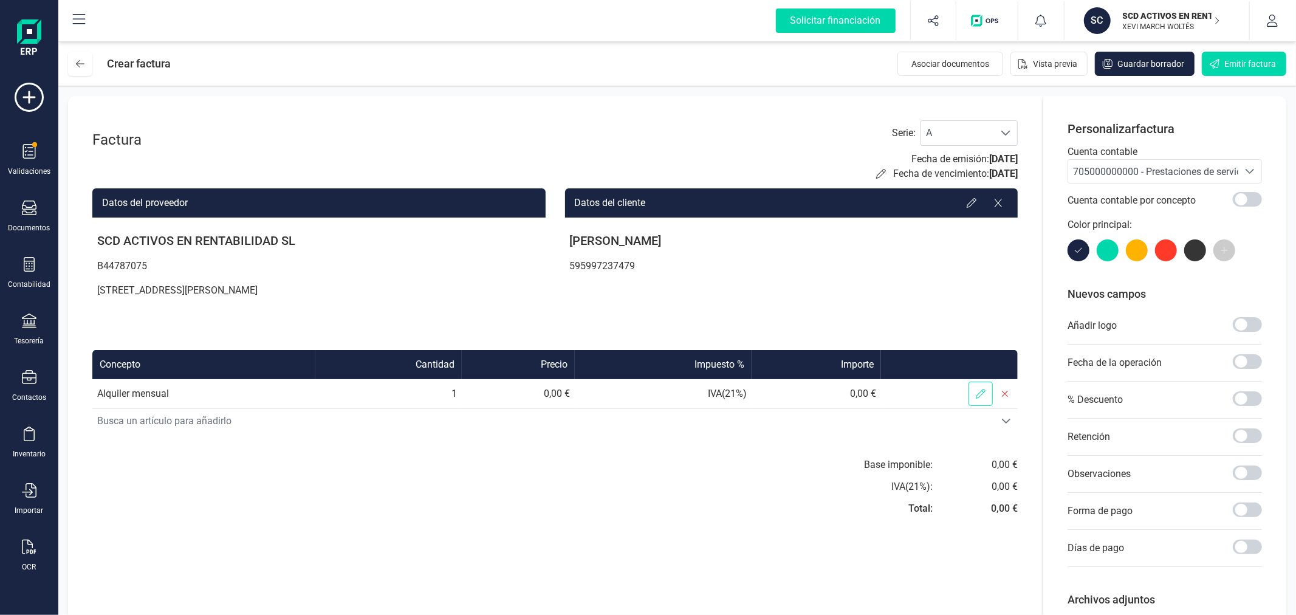
click at [977, 391] on icon at bounding box center [981, 394] width 10 height 10
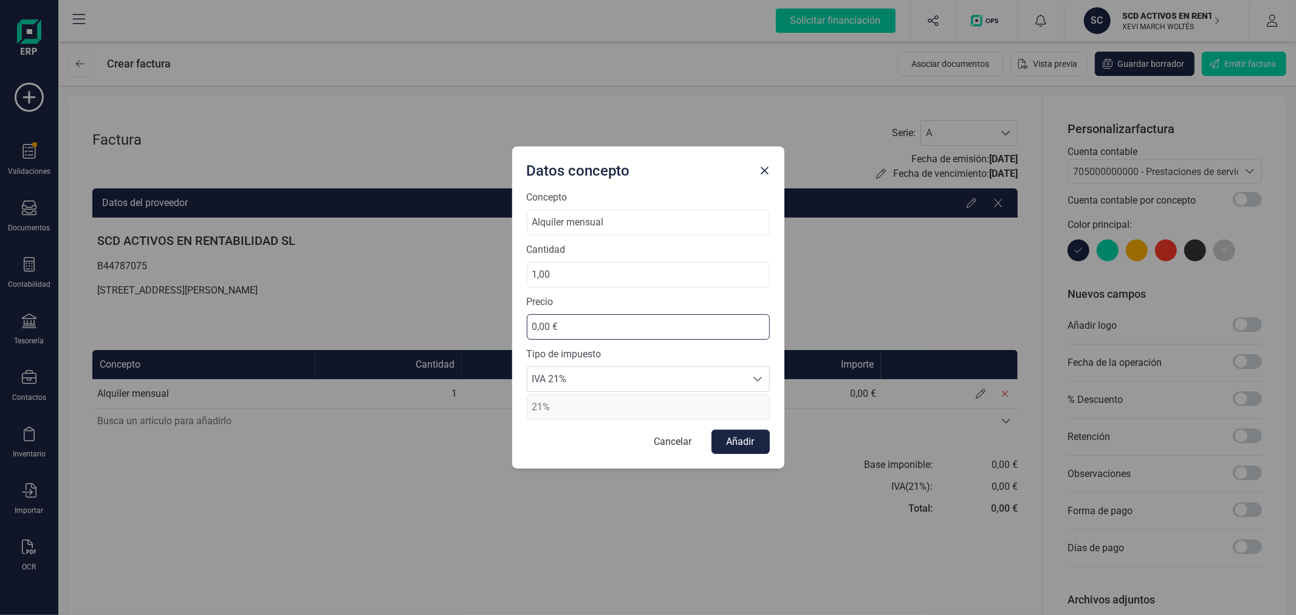
drag, startPoint x: 570, startPoint y: 325, endPoint x: 472, endPoint y: 314, distance: 99.1
click at [472, 314] on div "Datos concepto Concepto Alquiler mensual Cantidad 1,00 Precio 0,00 € Tipo de im…" at bounding box center [648, 307] width 1296 height 615
type input "350,77 €"
click at [585, 385] on span "IVA 21%" at bounding box center [636, 379] width 219 height 24
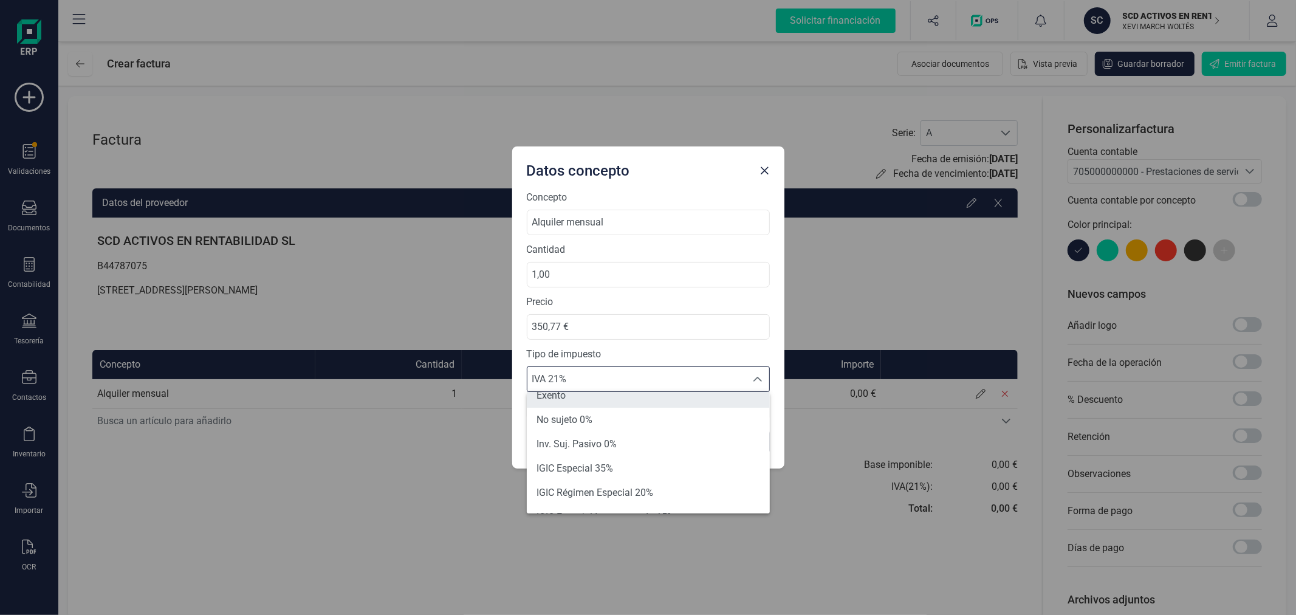
scroll to position [126, 0]
click at [596, 410] on li "Exento" at bounding box center [648, 405] width 243 height 24
type input "0%"
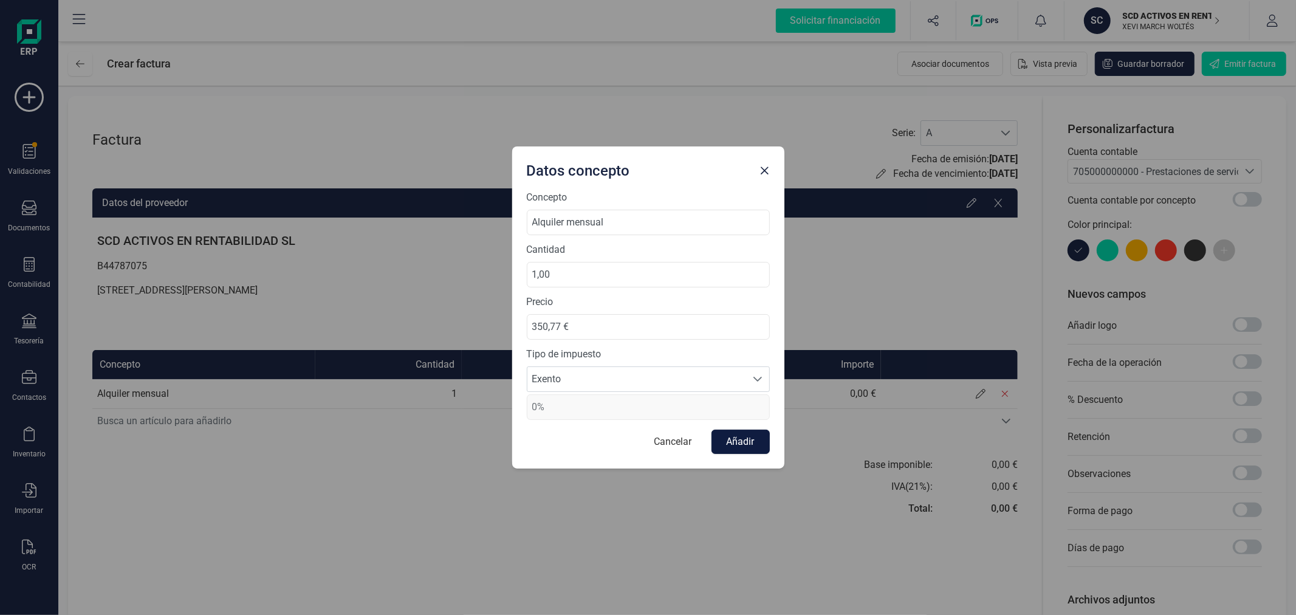
click at [731, 442] on button "Añadir" at bounding box center [741, 442] width 58 height 24
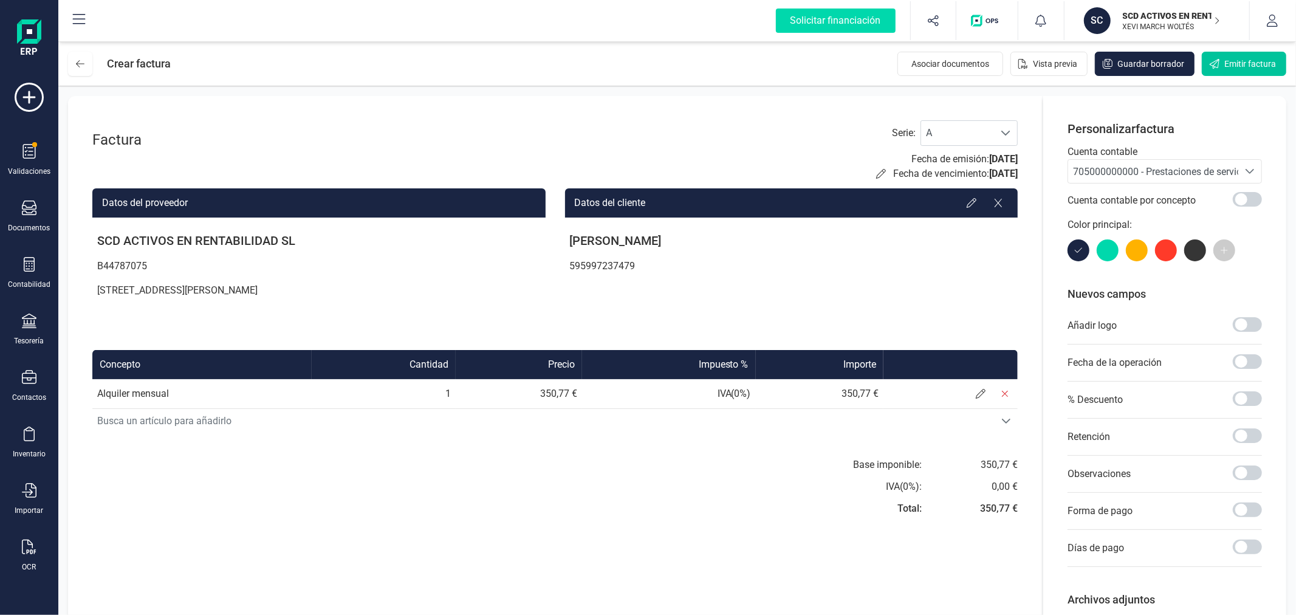
click at [1231, 66] on span "Emitir factura" at bounding box center [1251, 64] width 52 height 12
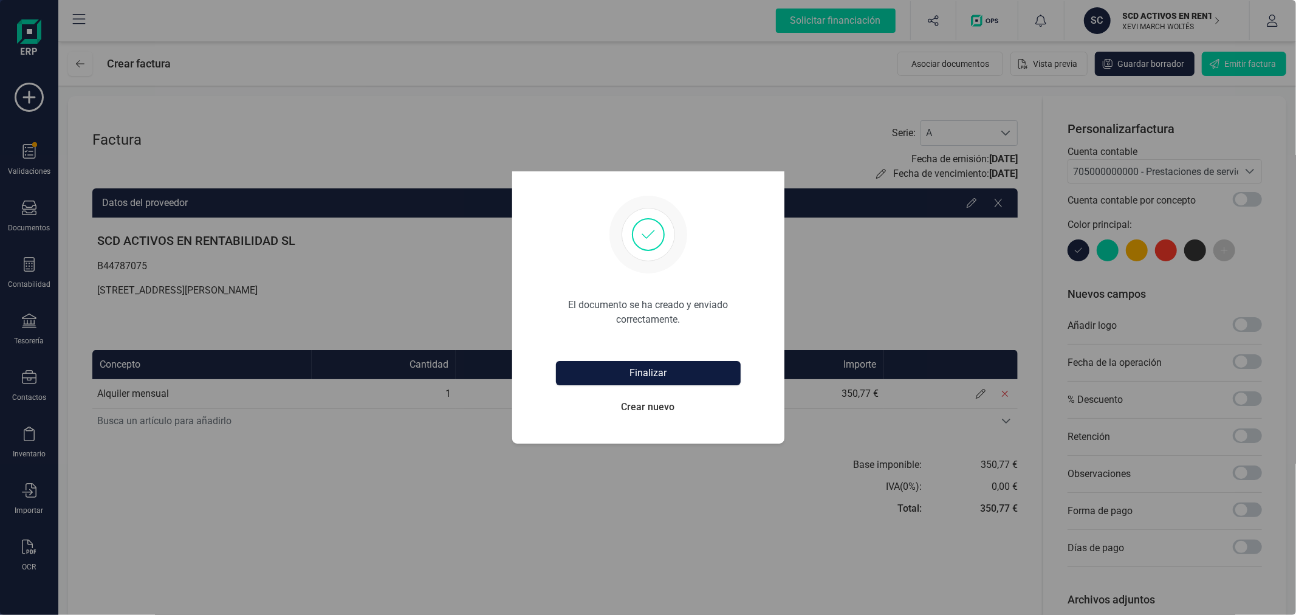
click at [669, 381] on button "Finalizar" at bounding box center [648, 373] width 185 height 24
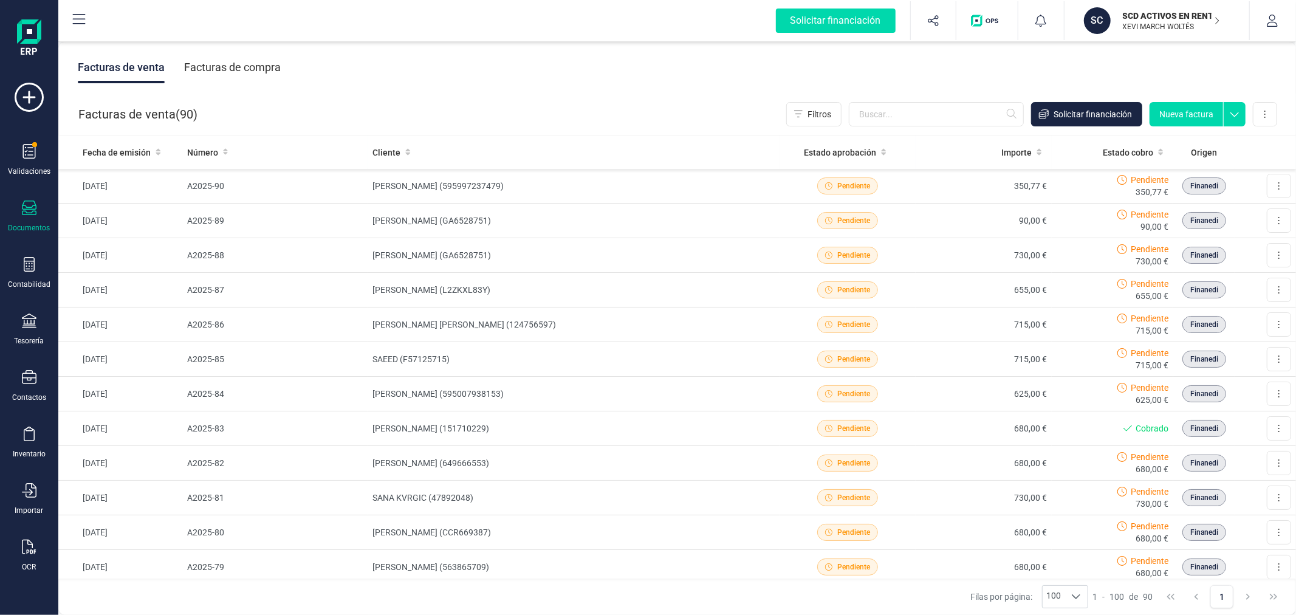
click at [1180, 122] on button "Nueva factura" at bounding box center [1187, 114] width 74 height 24
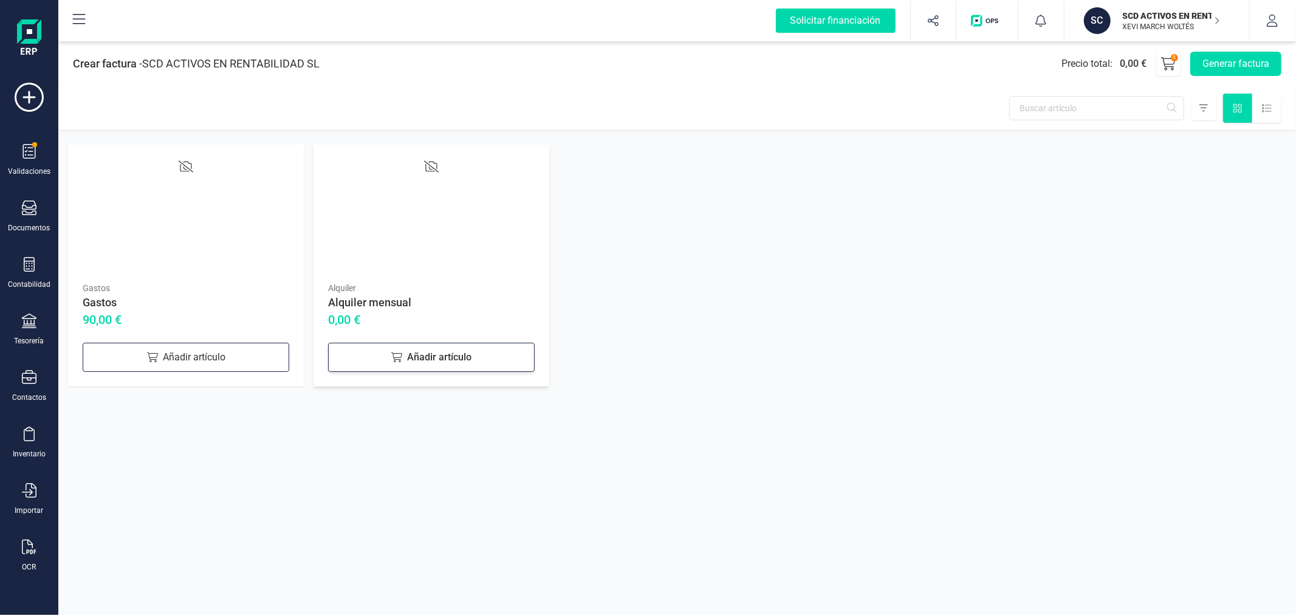
click at [402, 351] on div "Añadir artículo" at bounding box center [431, 357] width 207 height 29
click at [203, 357] on div "Añadir artículo" at bounding box center [186, 357] width 207 height 29
click at [1231, 60] on button "Generar factura" at bounding box center [1235, 64] width 91 height 24
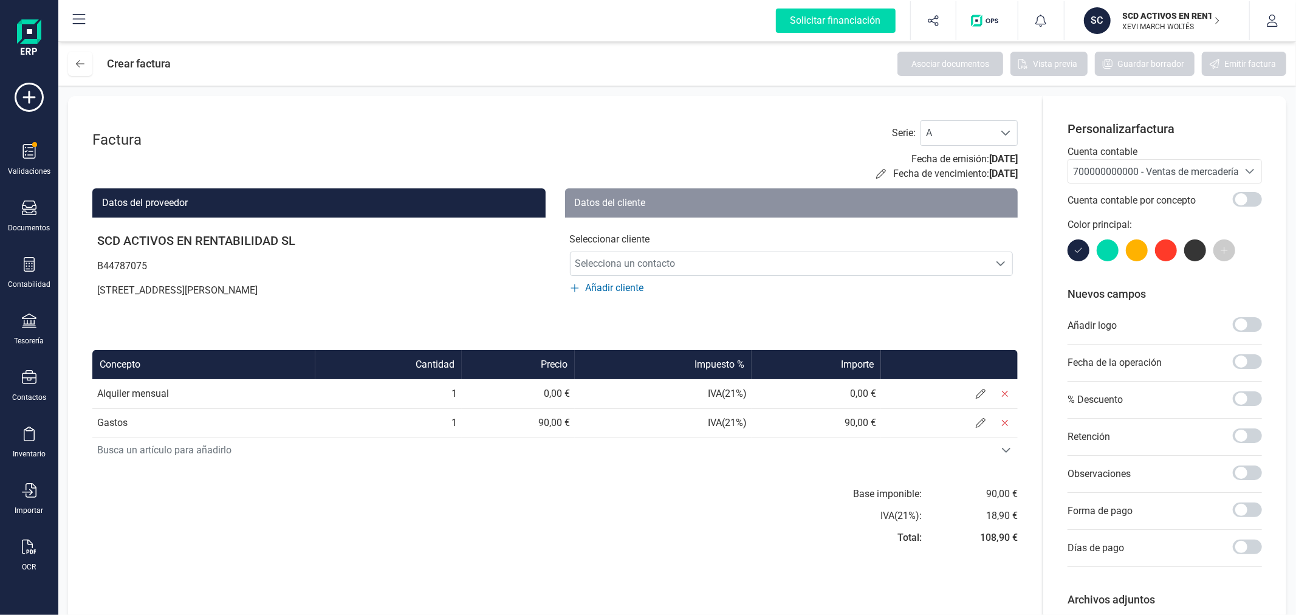
click at [1149, 172] on span "700000000000 - Ventas de mercaderías" at bounding box center [1158, 172] width 171 height 12
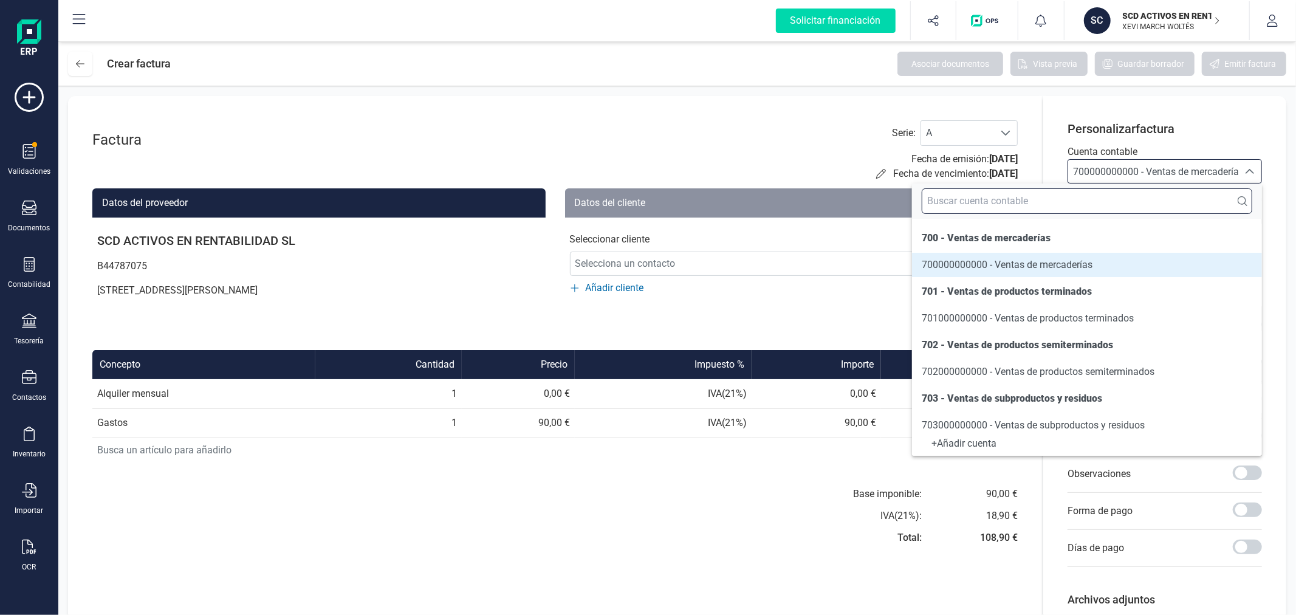
click at [1101, 198] on input "text" at bounding box center [1087, 201] width 331 height 26
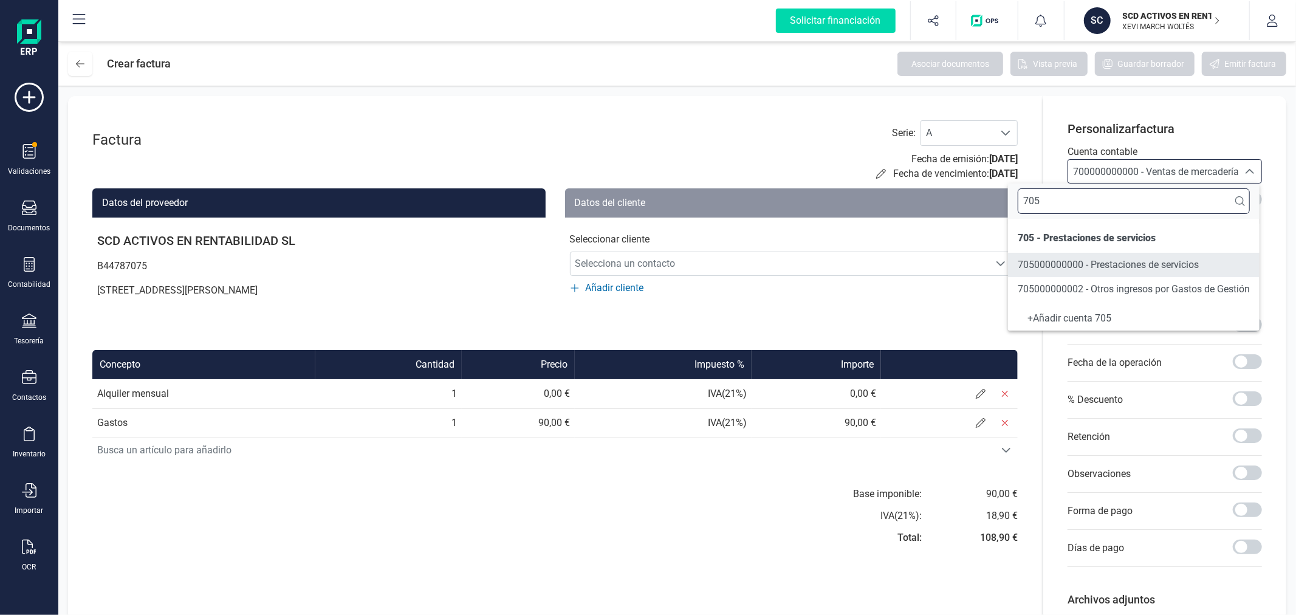
type input "705"
click at [1108, 266] on span "705000000000 - Prestaciones de servicios" at bounding box center [1108, 265] width 181 height 12
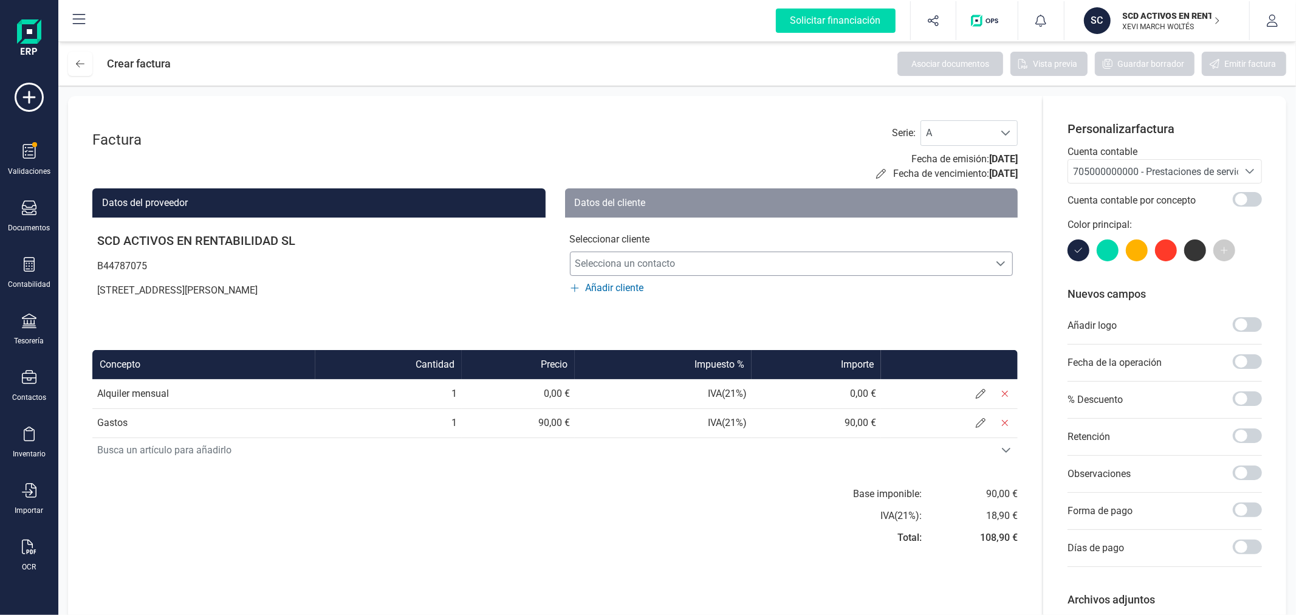
click at [854, 264] on span "Selecciona un contacto" at bounding box center [780, 264] width 419 height 24
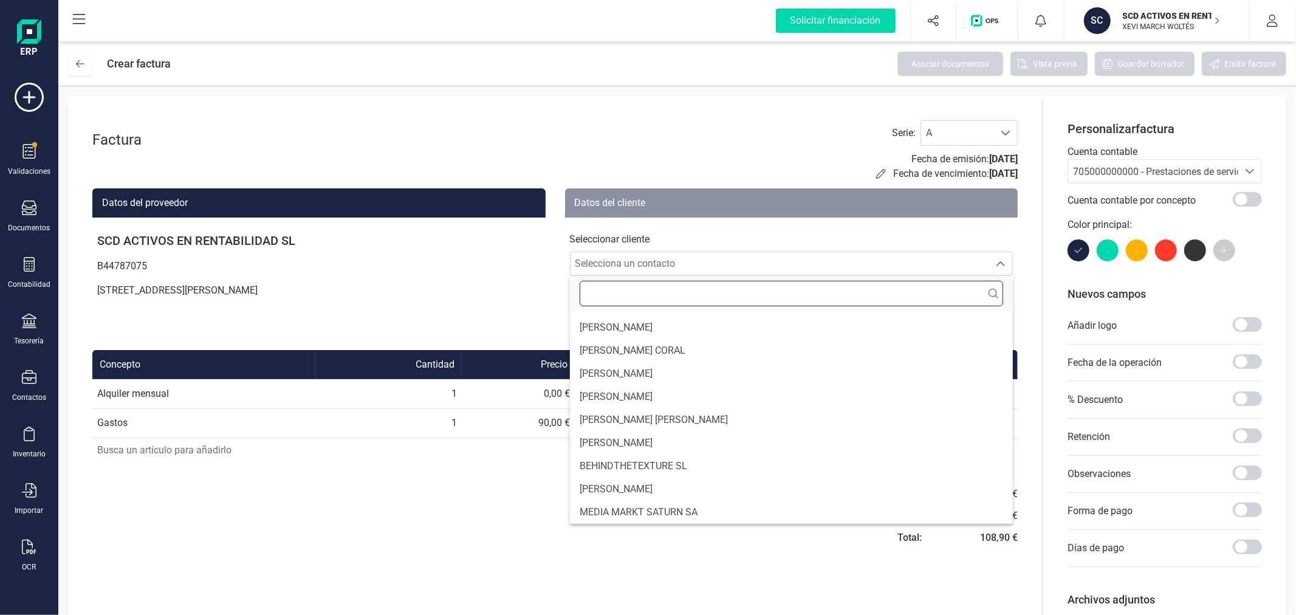
click at [707, 299] on input "text" at bounding box center [792, 294] width 424 height 26
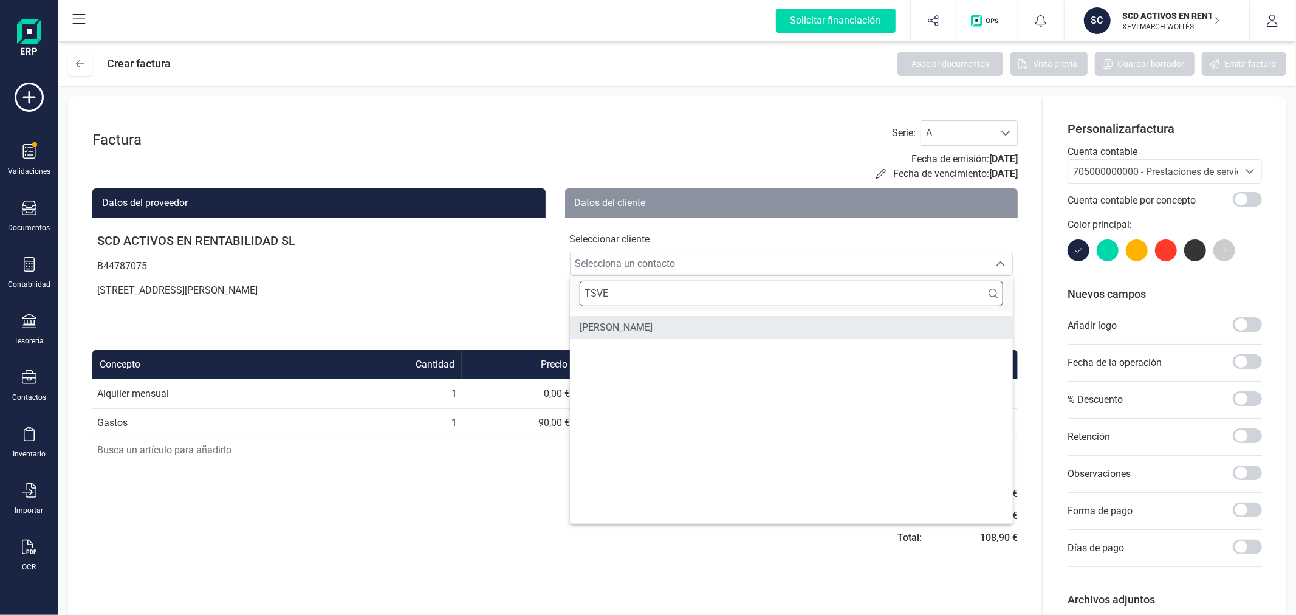
type input "TSVE"
click at [702, 320] on li "TSVENTINA PETROVA" at bounding box center [792, 327] width 444 height 23
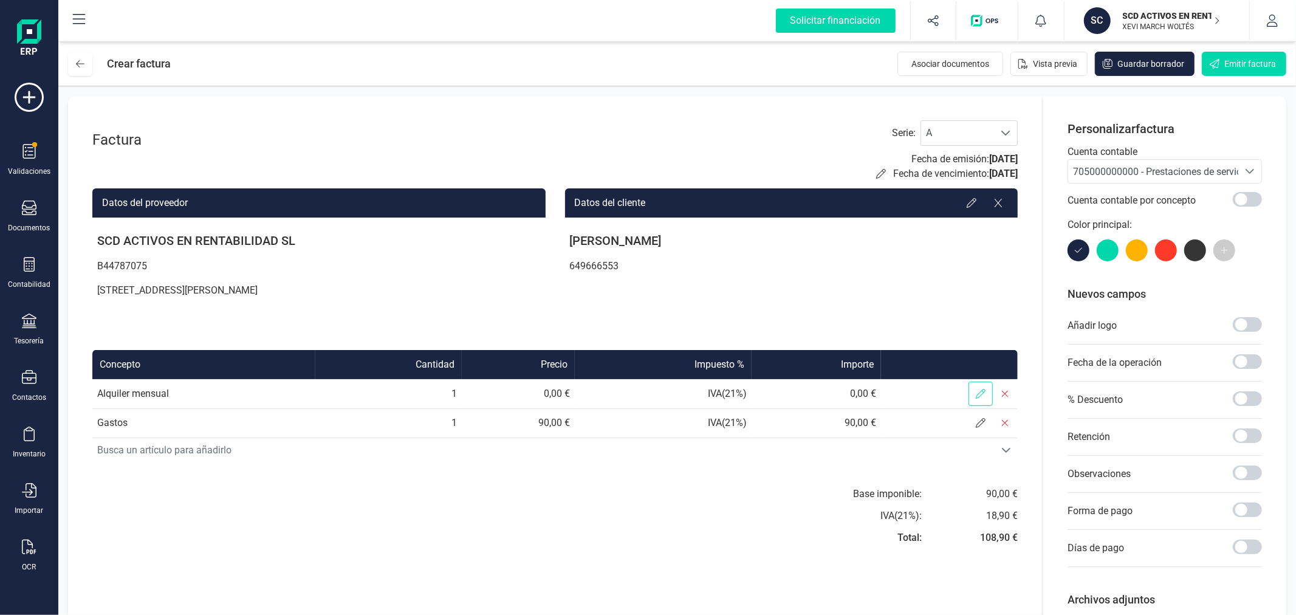
click at [980, 393] on icon at bounding box center [981, 394] width 10 height 10
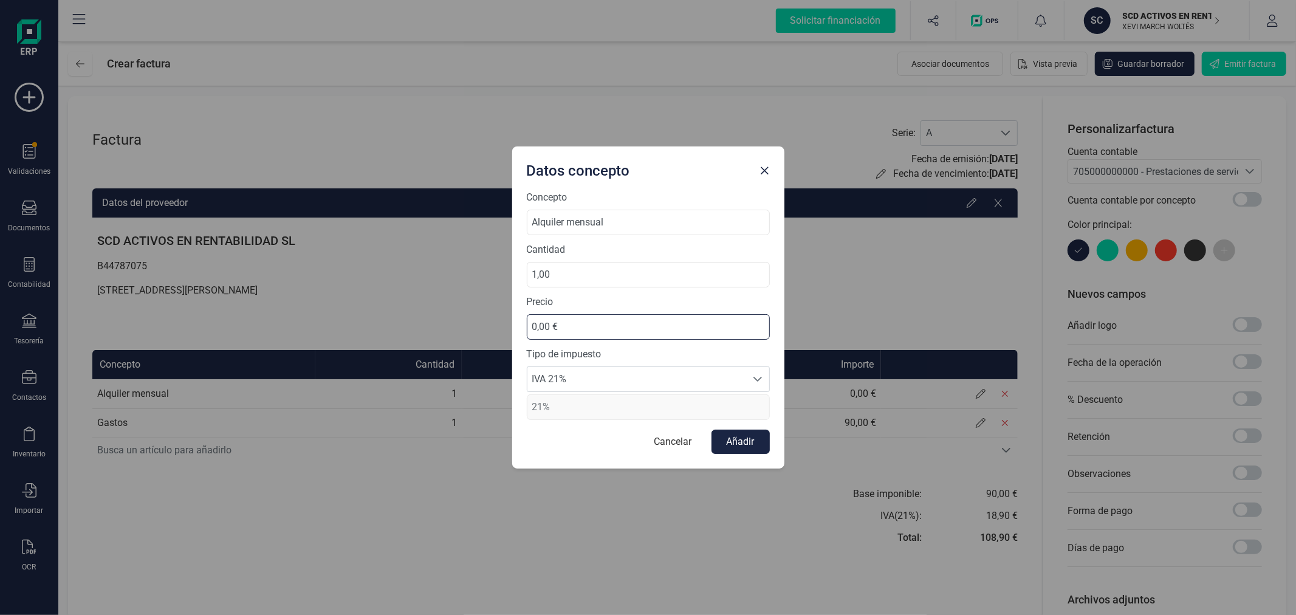
drag, startPoint x: 559, startPoint y: 327, endPoint x: 466, endPoint y: 329, distance: 93.0
click at [466, 329] on div "Datos concepto Concepto Alquiler mensual Cantidad 1,00 Precio 0,00 € Tipo de im…" at bounding box center [648, 307] width 1296 height 615
type input "411,52 €"
click at [631, 379] on span "IVA 21%" at bounding box center [636, 379] width 219 height 24
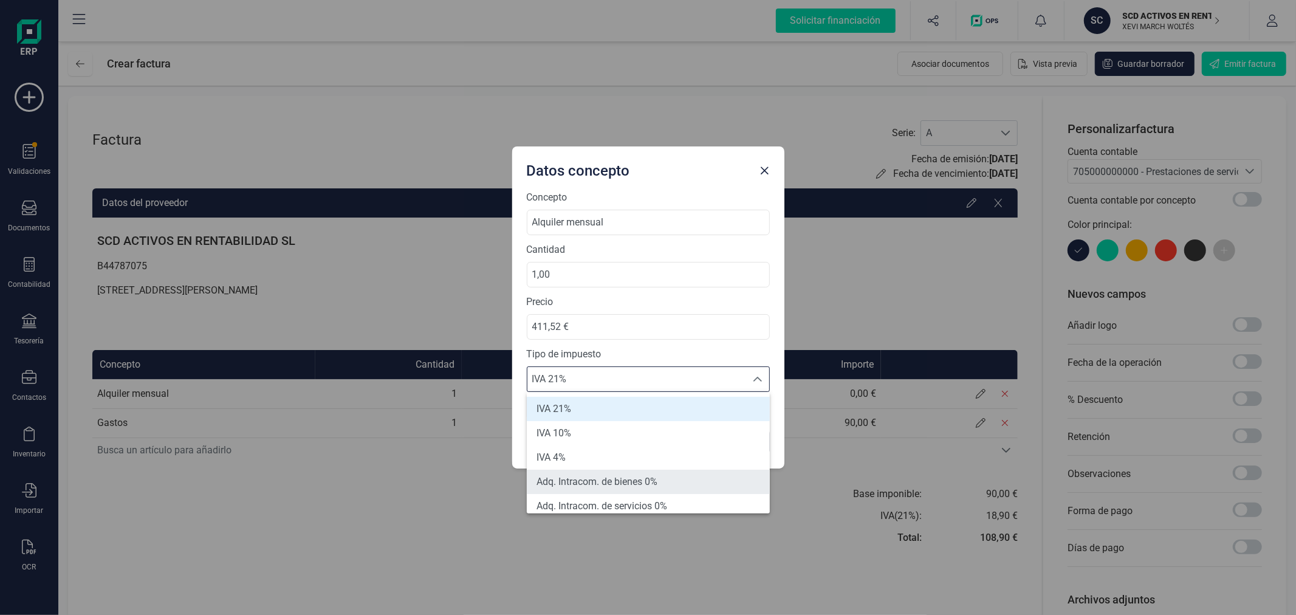
scroll to position [67, 0]
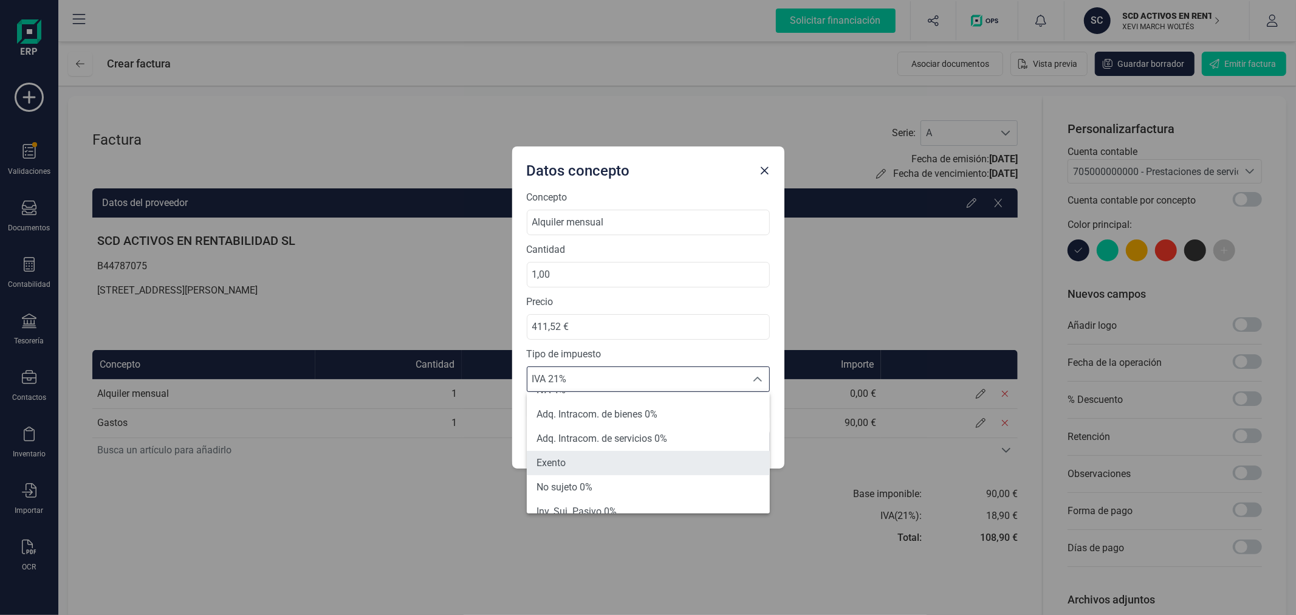
click at [606, 466] on li "Exento" at bounding box center [648, 463] width 243 height 24
type input "0%"
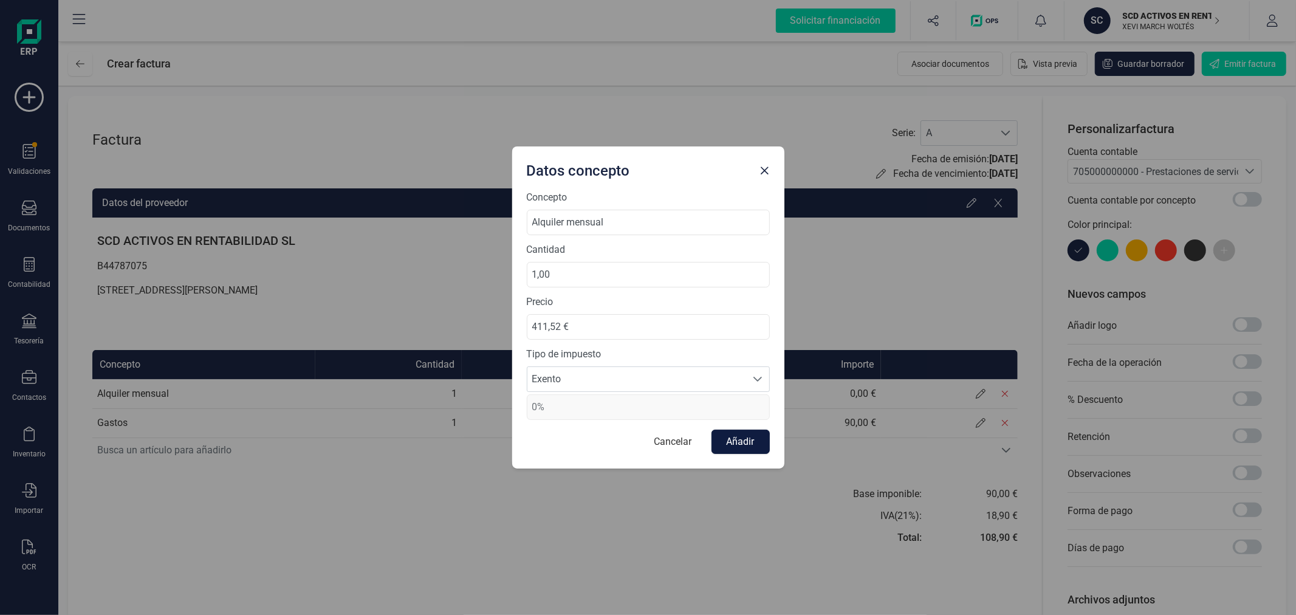
click at [726, 445] on button "Añadir" at bounding box center [741, 442] width 58 height 24
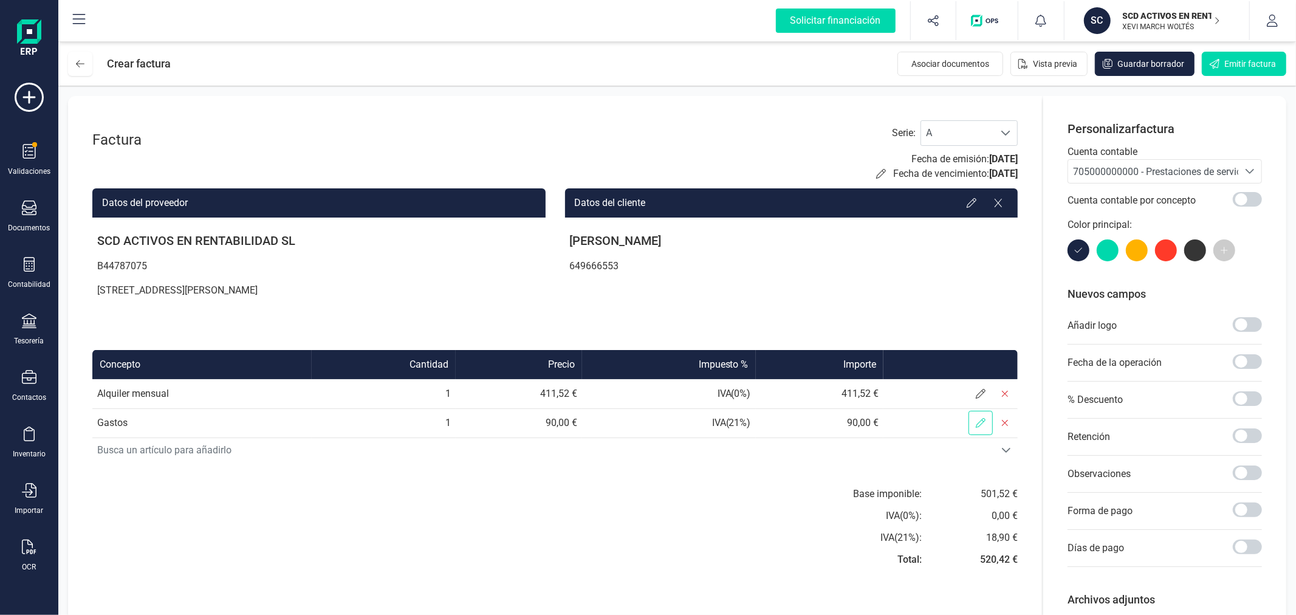
click at [978, 423] on icon at bounding box center [981, 423] width 10 height 10
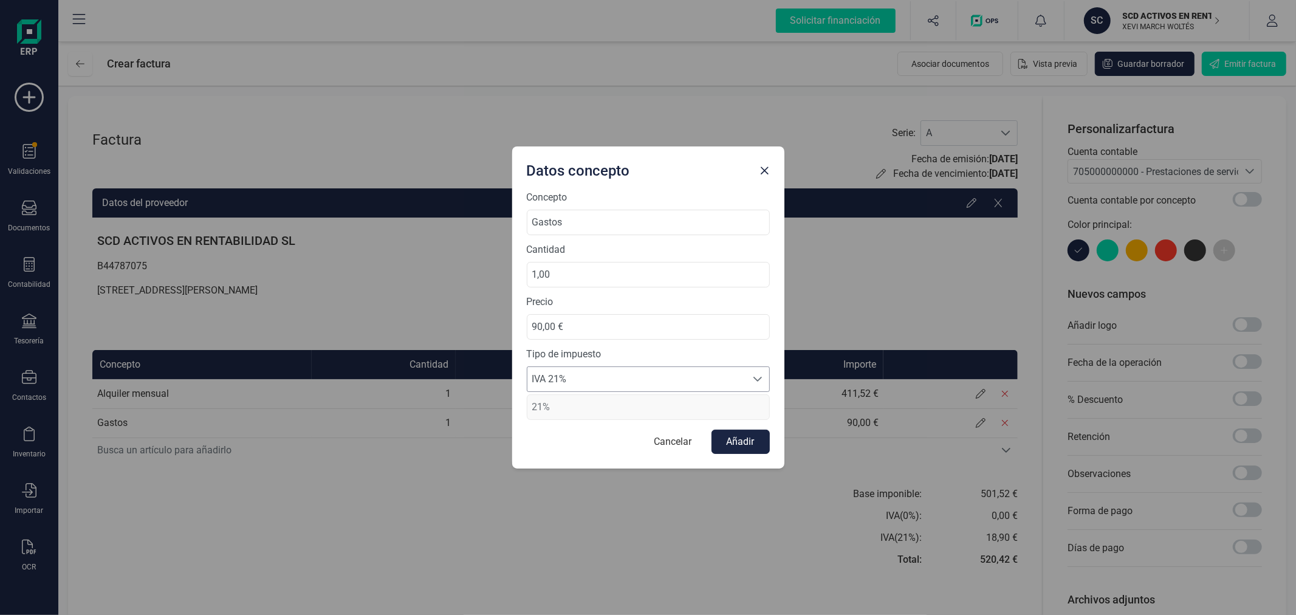
click at [594, 380] on span "IVA 21%" at bounding box center [636, 379] width 219 height 24
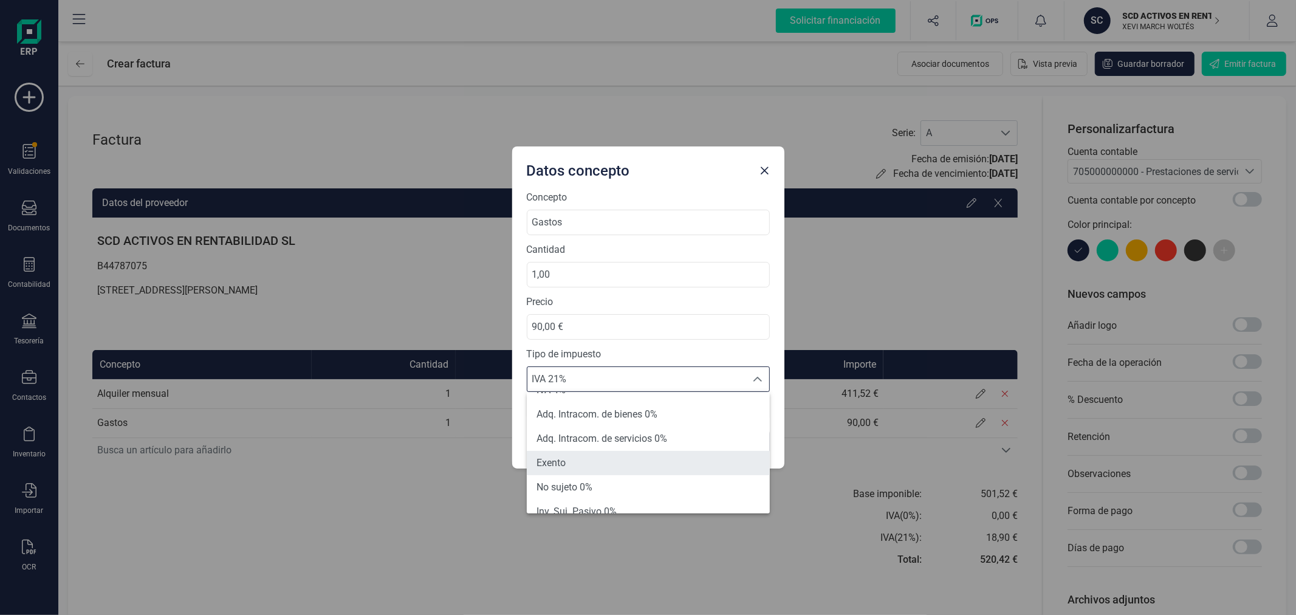
click at [568, 465] on li "Exento" at bounding box center [648, 463] width 243 height 24
type input "0%"
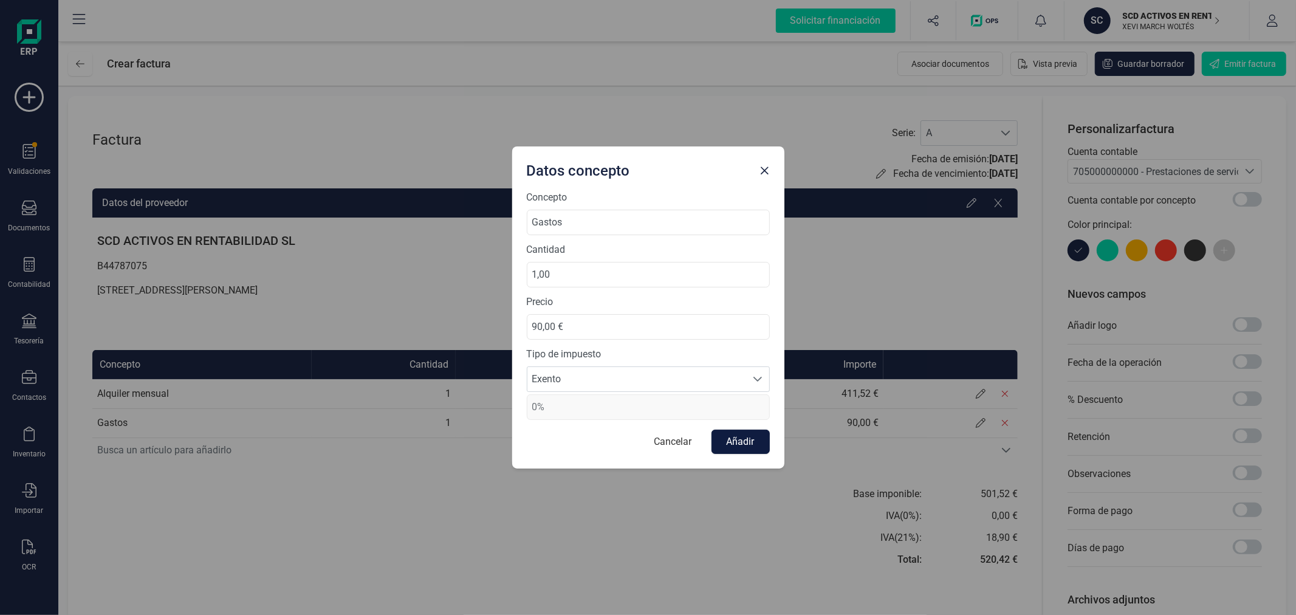
click at [744, 442] on button "Añadir" at bounding box center [741, 442] width 58 height 24
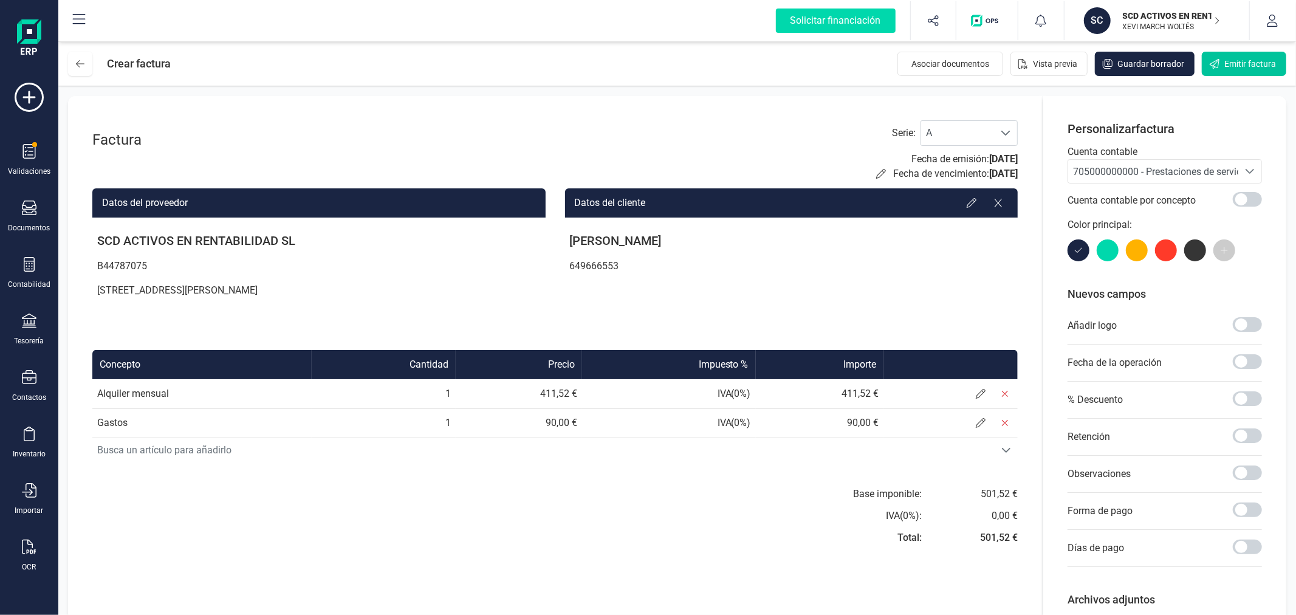
click at [1225, 57] on button "Emitir factura" at bounding box center [1244, 64] width 84 height 24
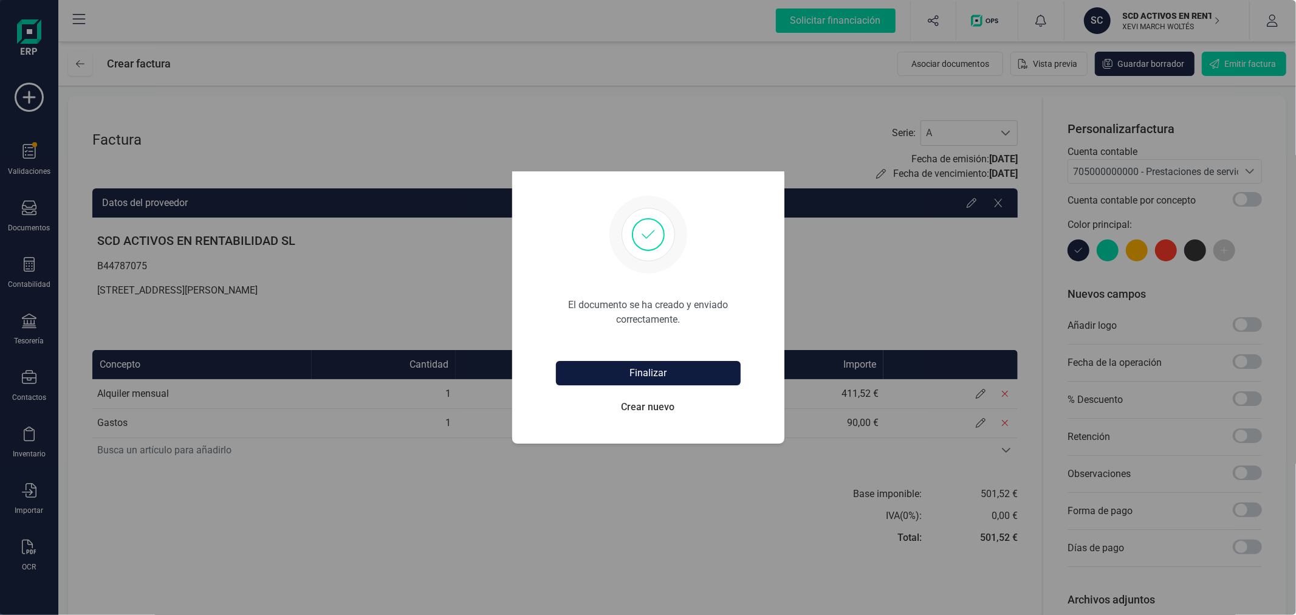
click at [659, 373] on button "Finalizar" at bounding box center [648, 373] width 185 height 24
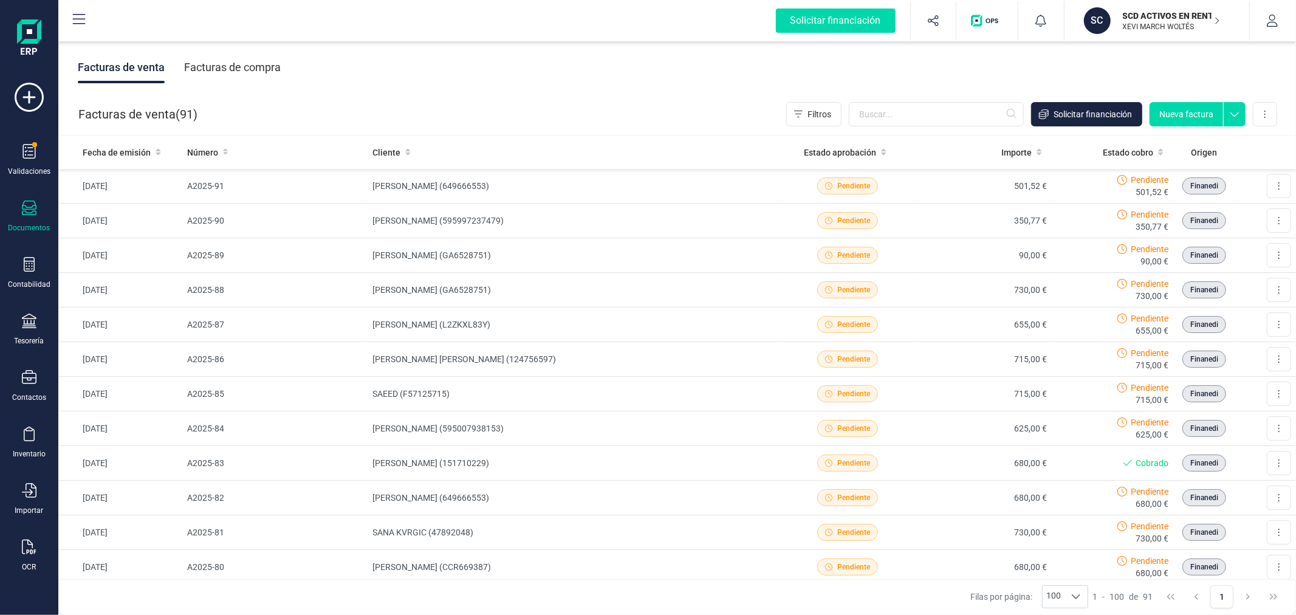
click at [1196, 118] on button "Nueva factura" at bounding box center [1187, 114] width 74 height 24
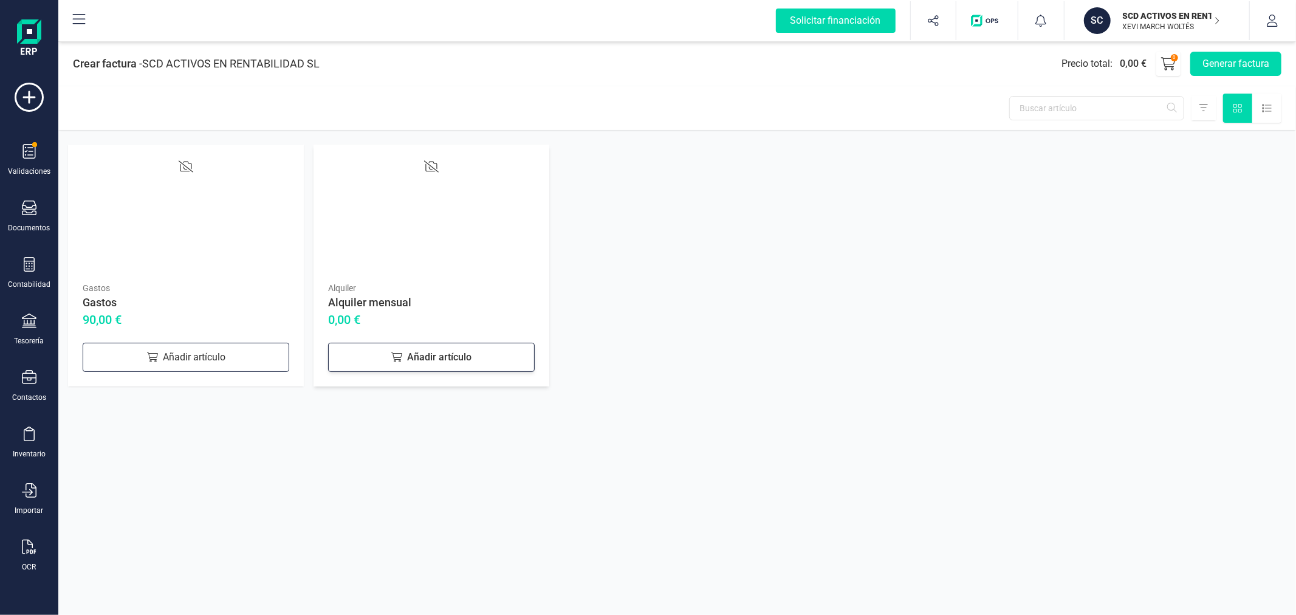
click at [390, 362] on div "Añadir artículo" at bounding box center [431, 357] width 207 height 29
click at [146, 339] on div "Gastos Gastos 90,00 € Añadir artículo" at bounding box center [186, 266] width 236 height 242
click at [156, 356] on icon at bounding box center [151, 357] width 11 height 10
click at [1229, 63] on button "Generar factura" at bounding box center [1235, 64] width 91 height 24
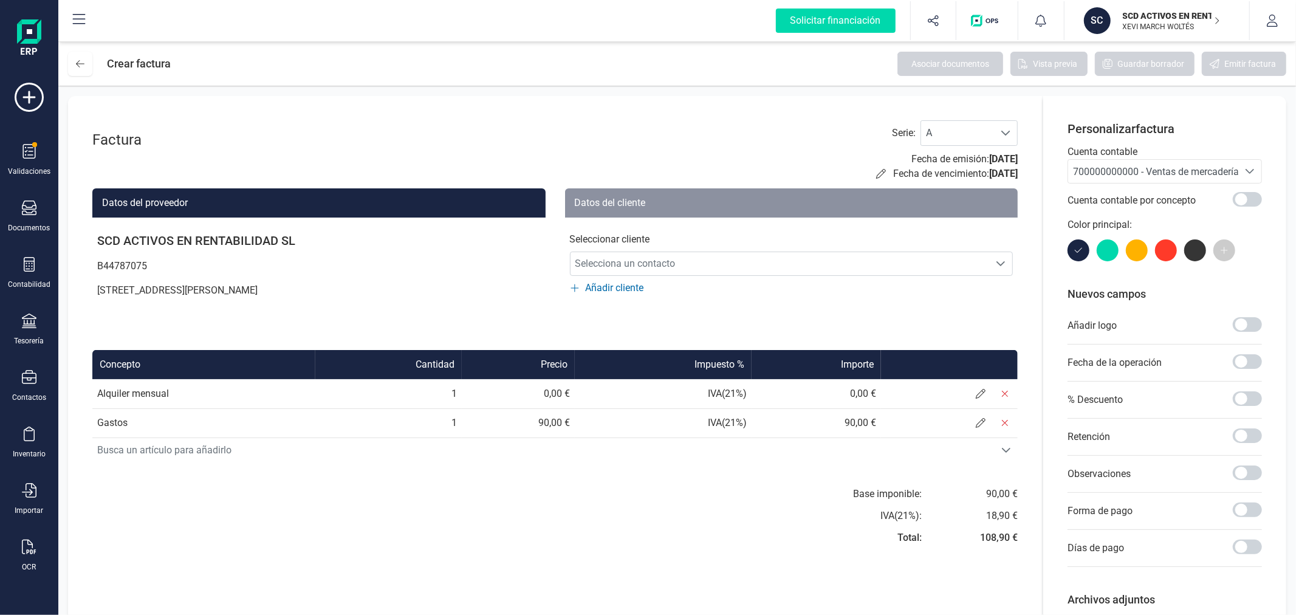
click at [1139, 174] on span "700000000000 - Ventas de mercaderías" at bounding box center [1158, 172] width 171 height 12
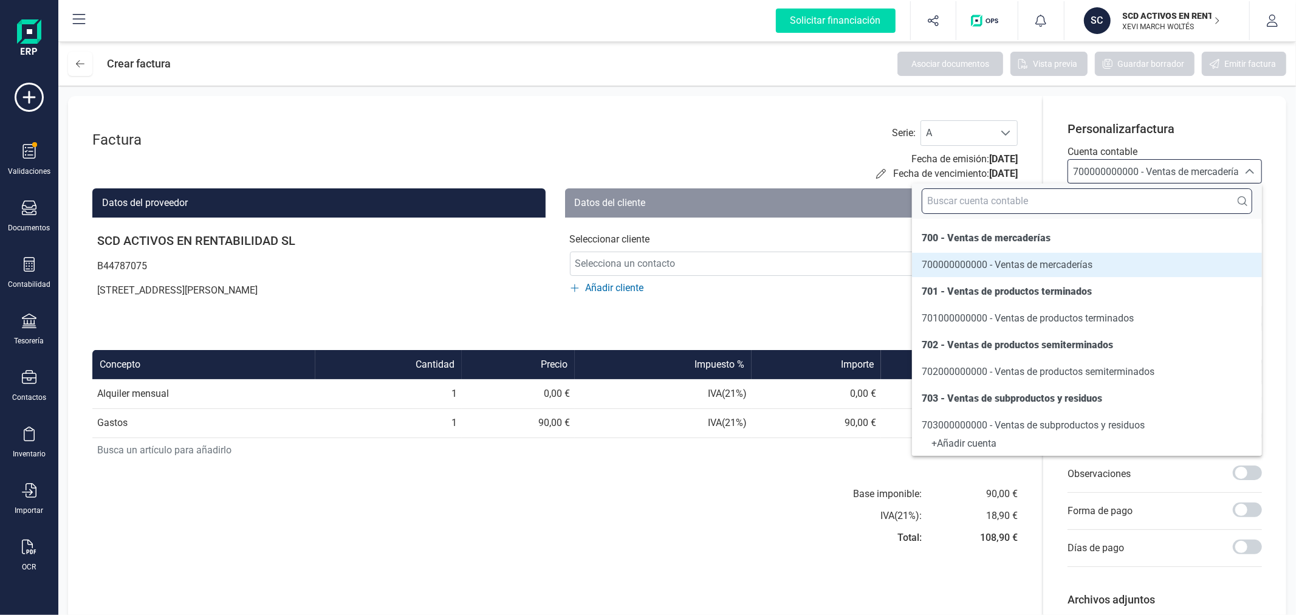
click at [1122, 204] on input "text" at bounding box center [1087, 201] width 331 height 26
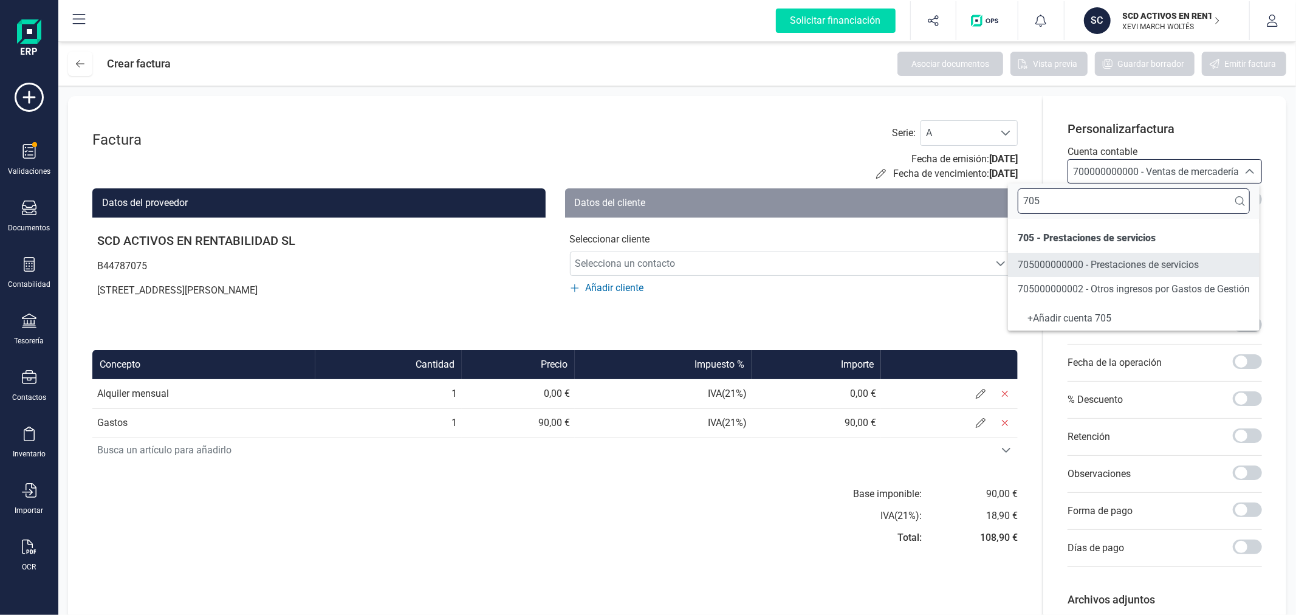
type input "705"
click at [1045, 260] on span "705000000000 - Prestaciones de servicios" at bounding box center [1108, 265] width 181 height 12
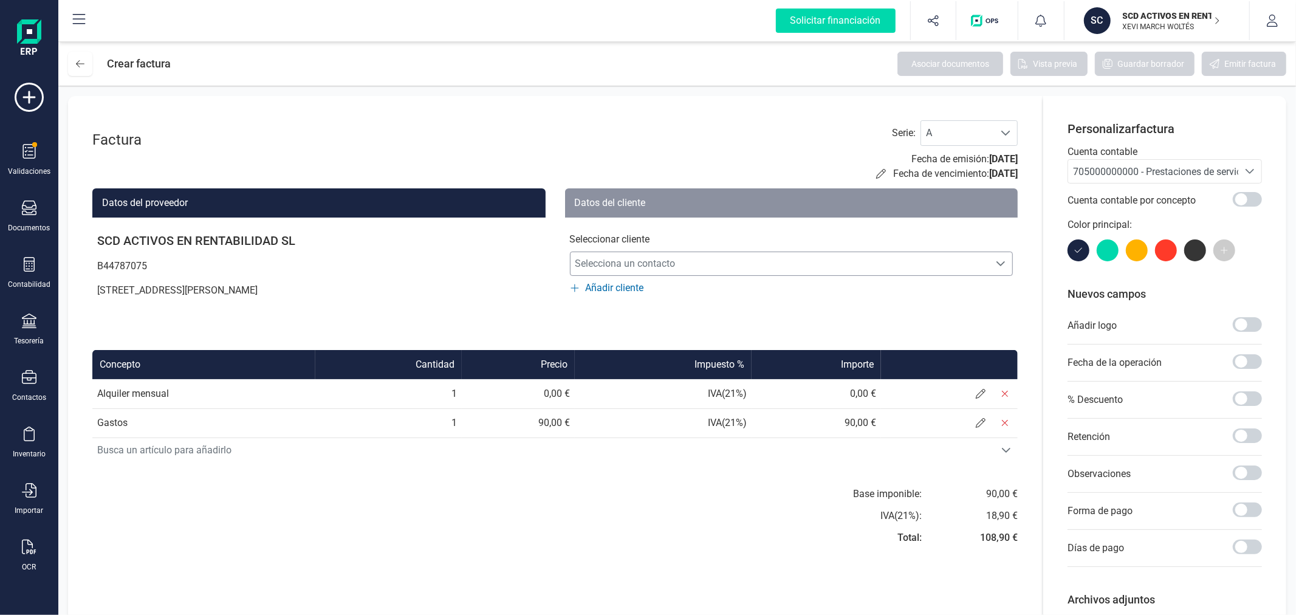
click at [833, 258] on span "Selecciona un contacto" at bounding box center [780, 264] width 419 height 24
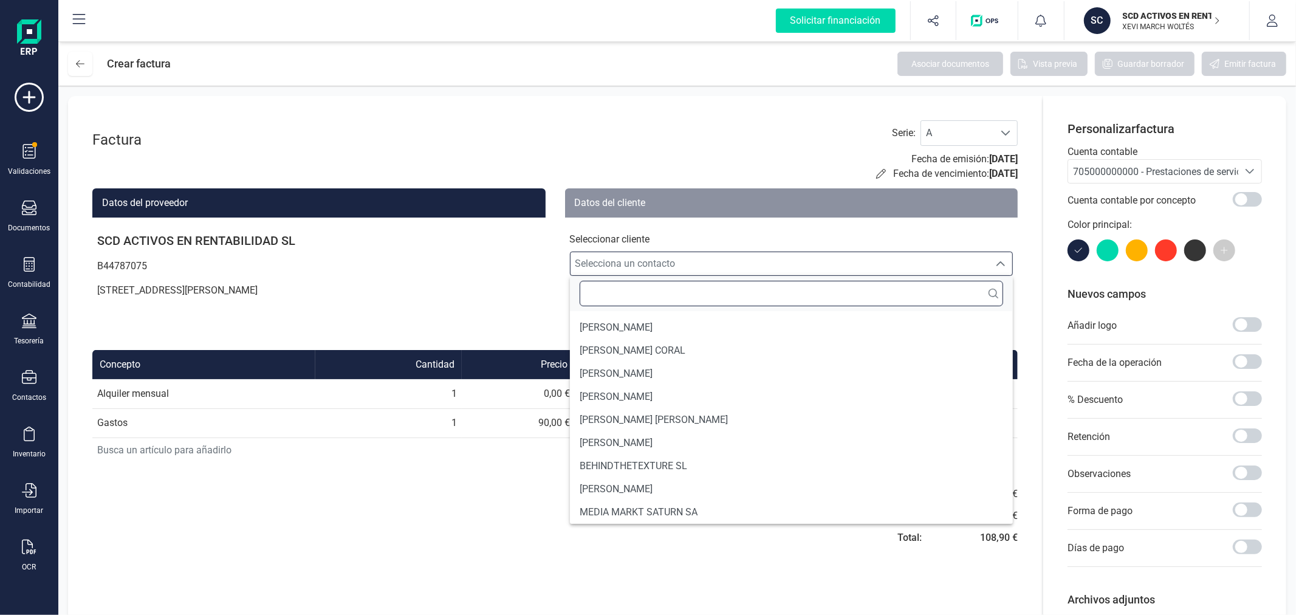
click at [781, 289] on input "text" at bounding box center [792, 294] width 424 height 26
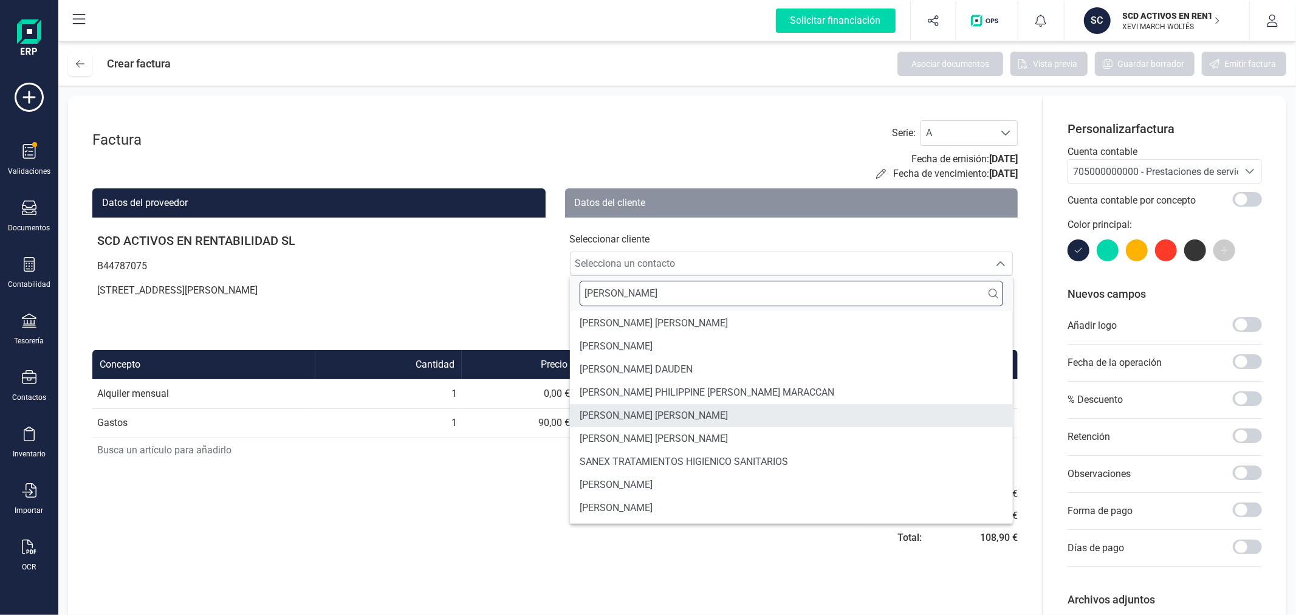
type input "AMY"
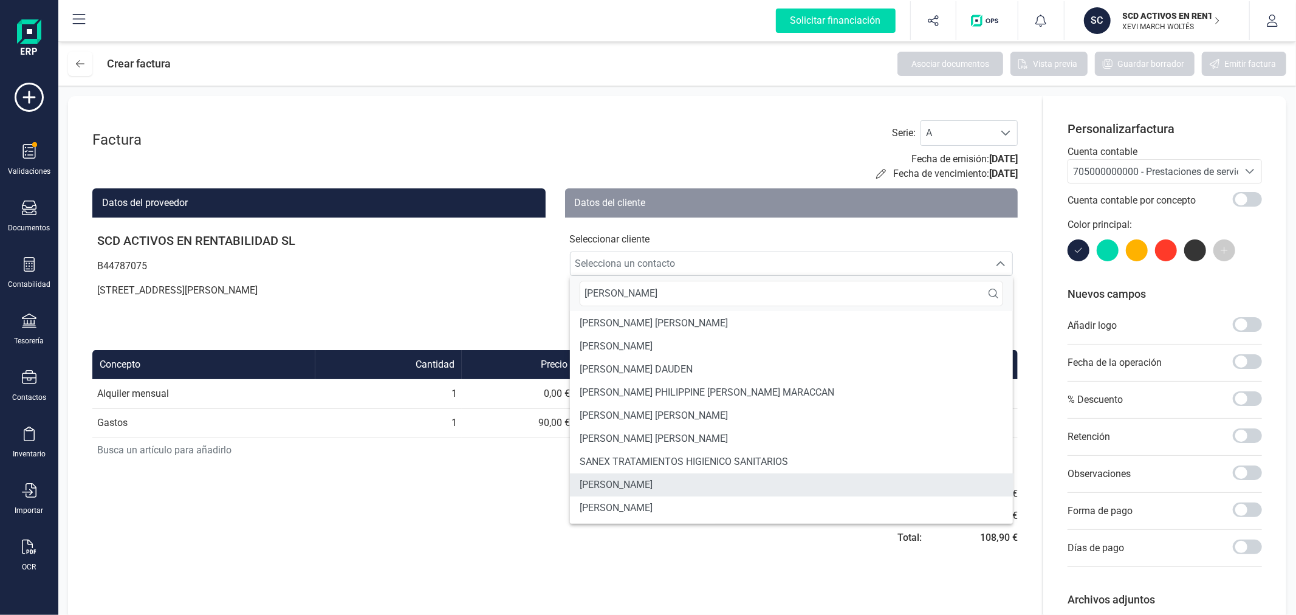
click at [695, 481] on li "[PERSON_NAME]" at bounding box center [792, 484] width 444 height 23
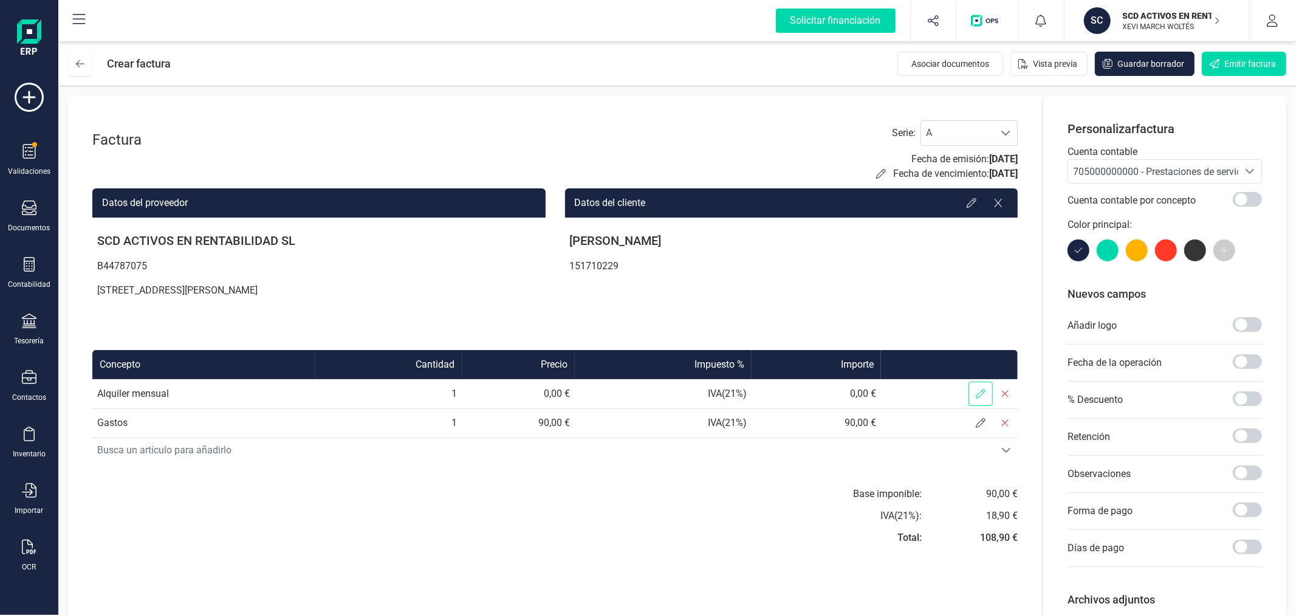
click at [974, 397] on span at bounding box center [981, 394] width 24 height 24
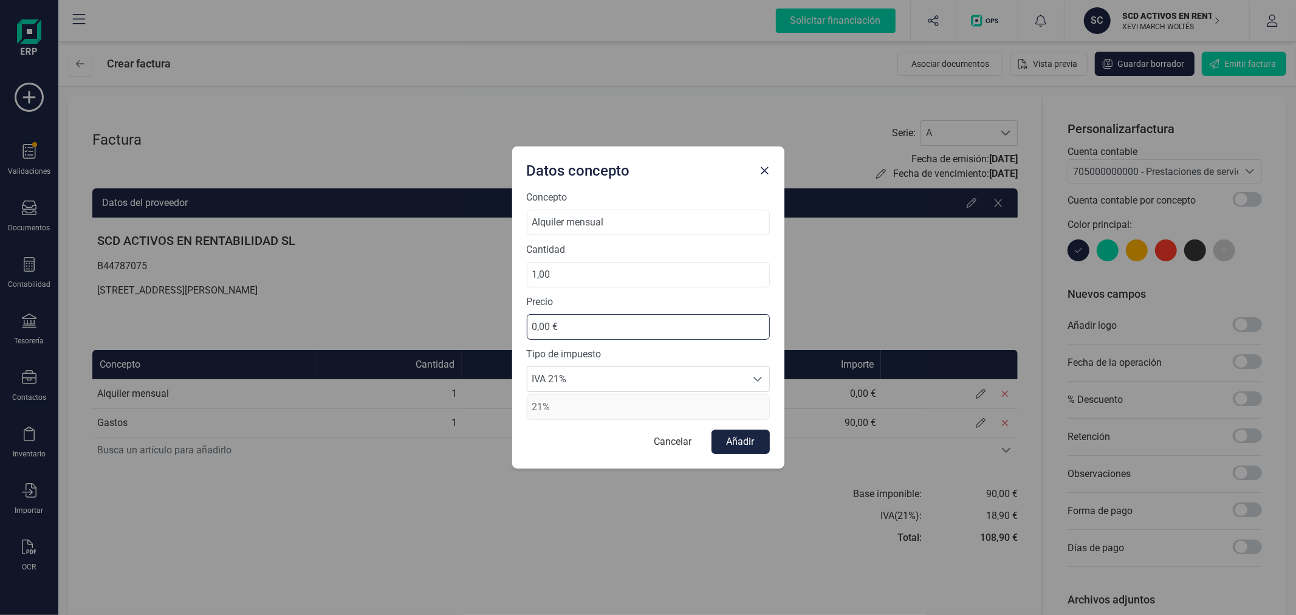
drag, startPoint x: 602, startPoint y: 337, endPoint x: 472, endPoint y: 337, distance: 130.0
click at [472, 337] on div "Datos concepto Concepto Alquiler mensual Cantidad 1,00 Precio 0,00 € Tipo de im…" at bounding box center [648, 307] width 1296 height 615
type input "590,00 €"
click at [658, 378] on span "IVA 21%" at bounding box center [636, 379] width 219 height 24
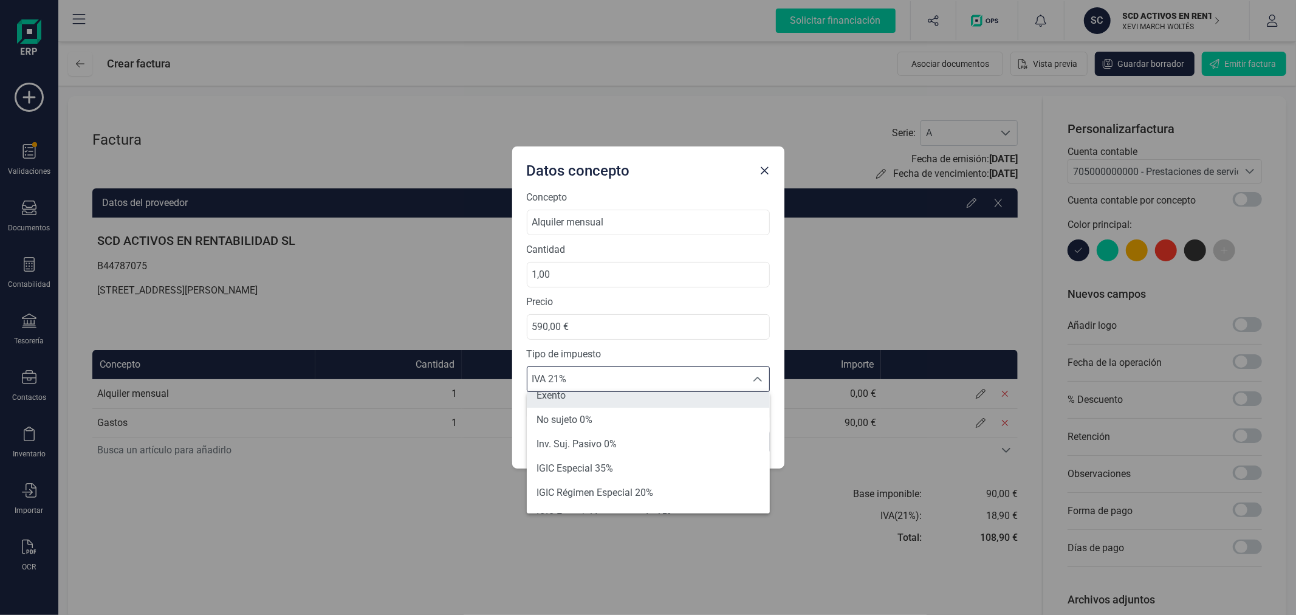
scroll to position [126, 0]
click at [611, 399] on li "Exento" at bounding box center [648, 405] width 243 height 24
type input "0%"
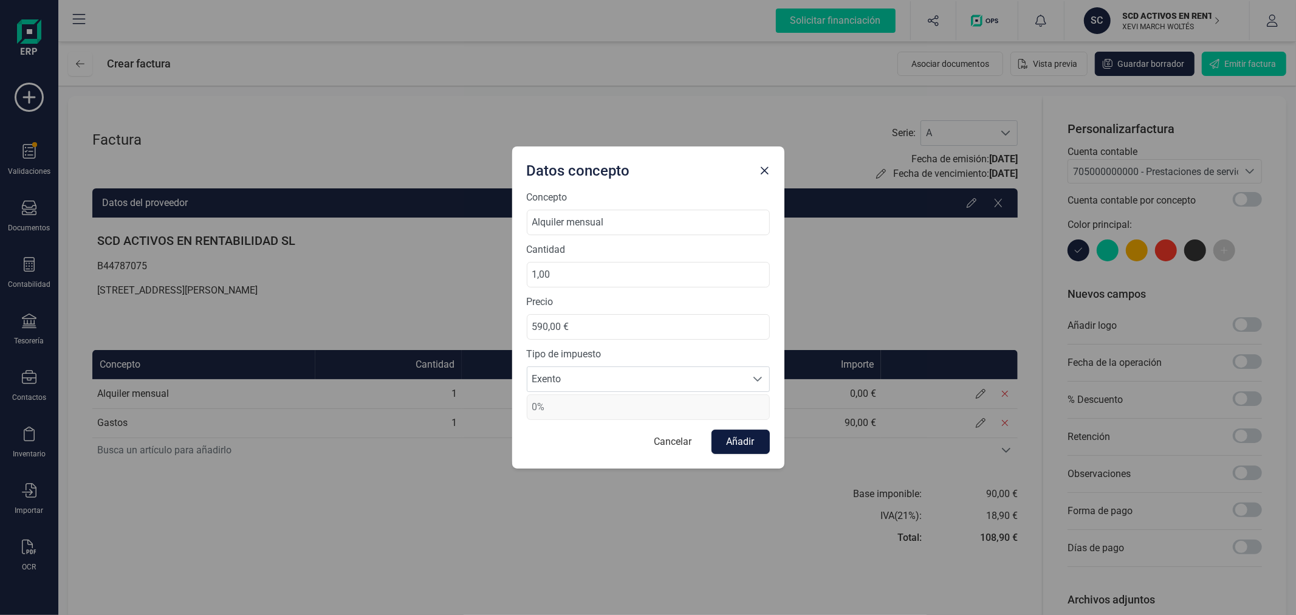
click at [746, 445] on button "Añadir" at bounding box center [741, 442] width 58 height 24
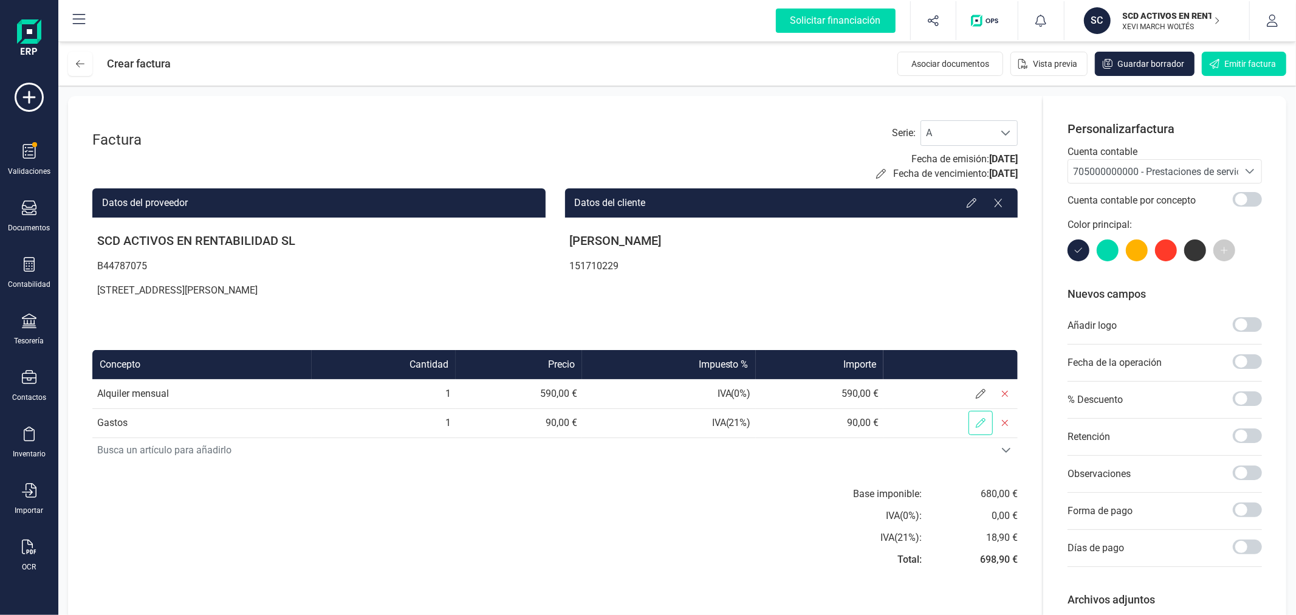
click at [982, 416] on span at bounding box center [981, 423] width 24 height 24
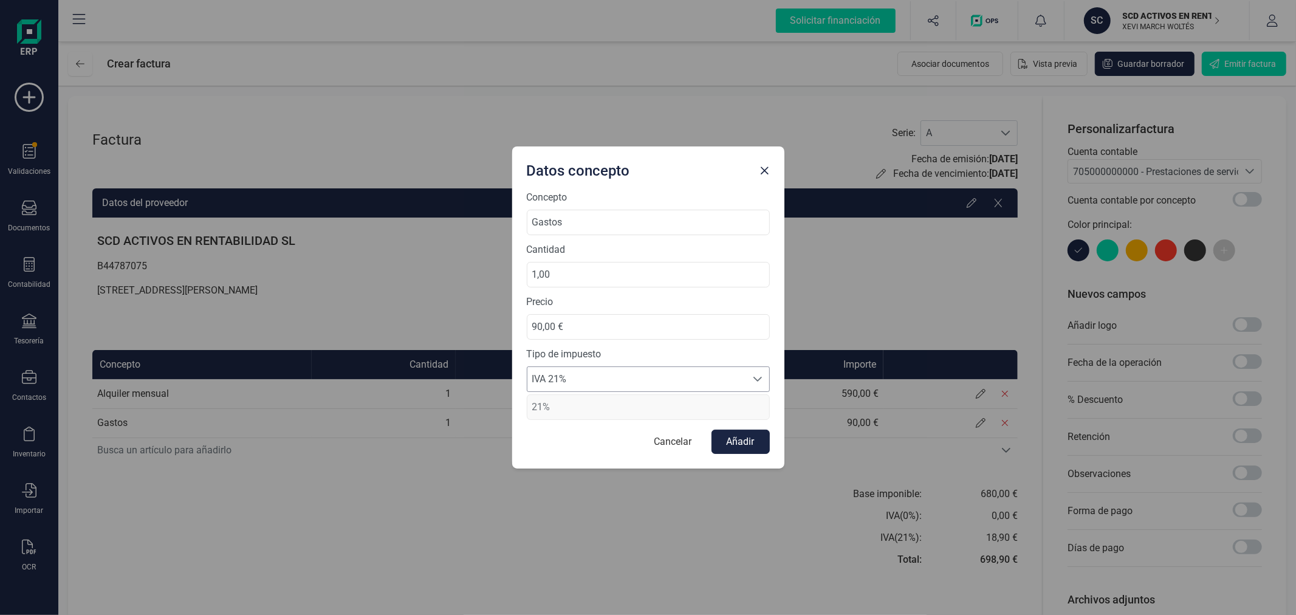
click at [658, 375] on span "IVA 21%" at bounding box center [636, 379] width 219 height 24
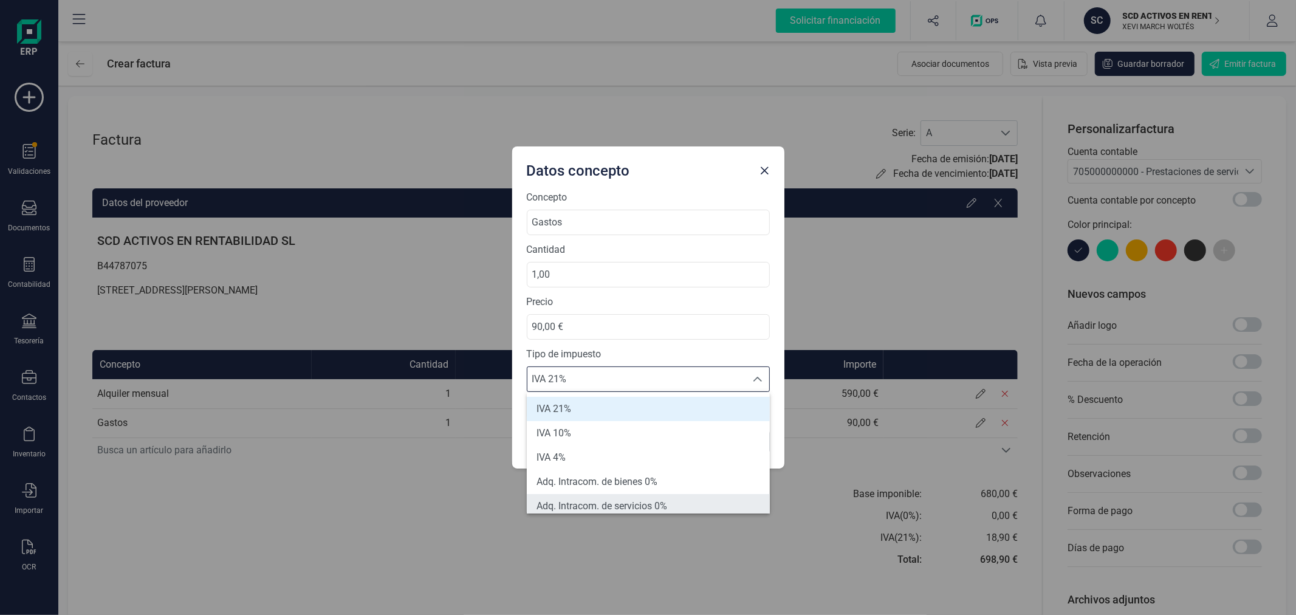
scroll to position [67, 0]
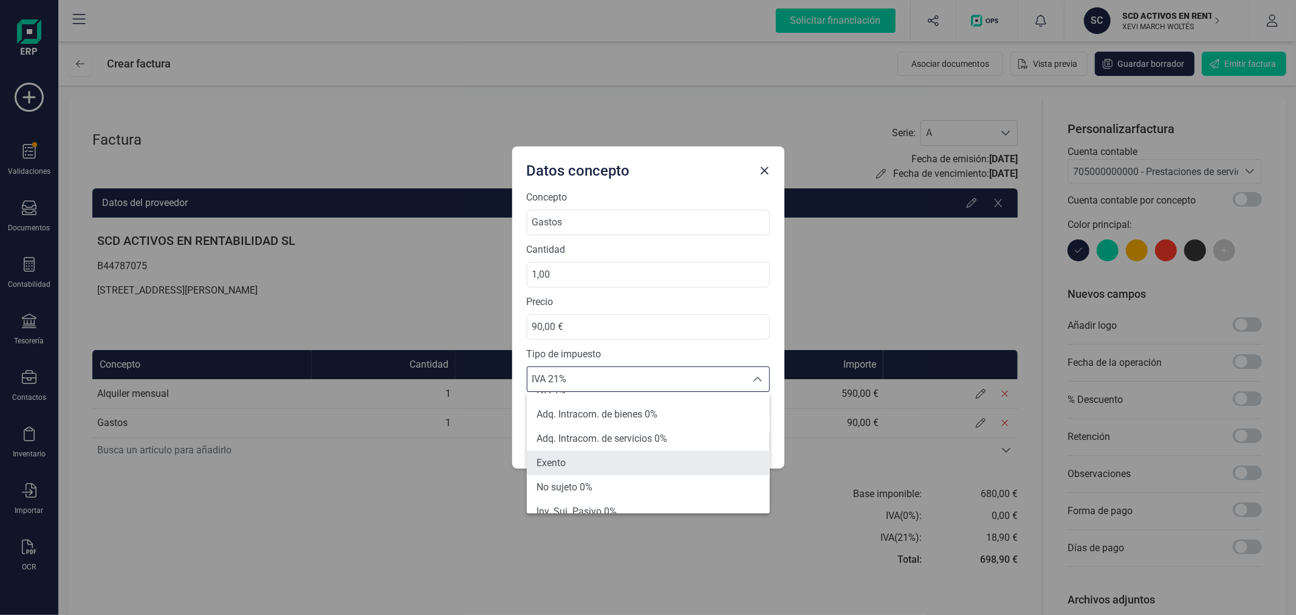
click at [623, 459] on li "Exento" at bounding box center [648, 463] width 243 height 24
type input "0%"
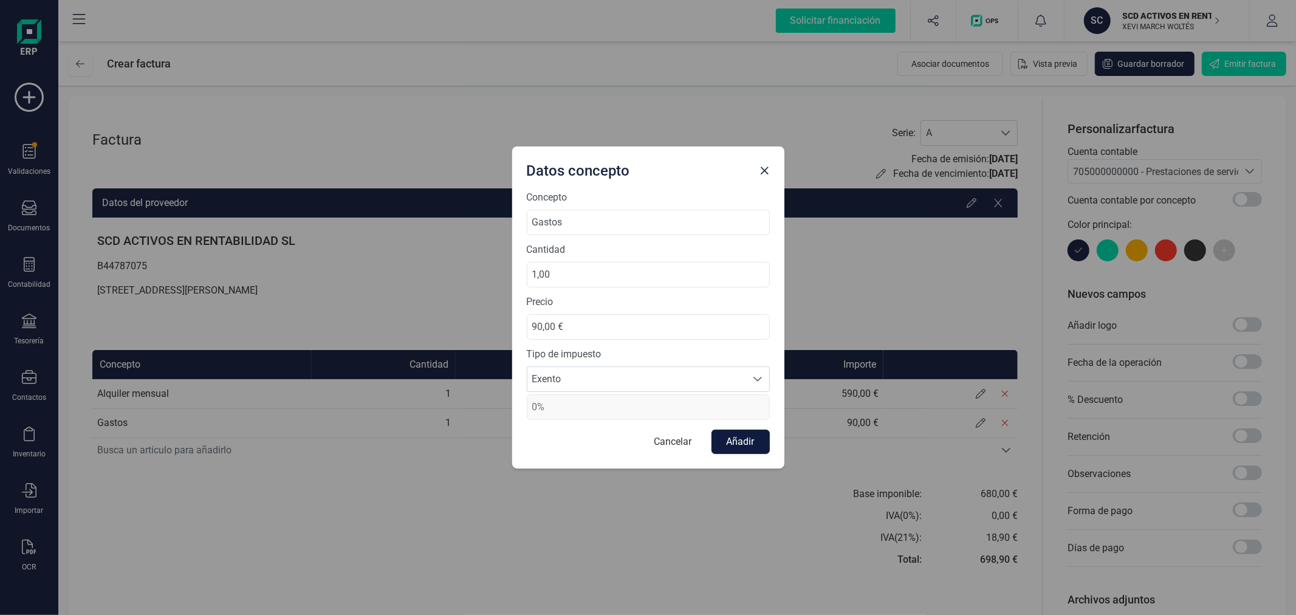
click at [745, 442] on button "Añadir" at bounding box center [741, 442] width 58 height 24
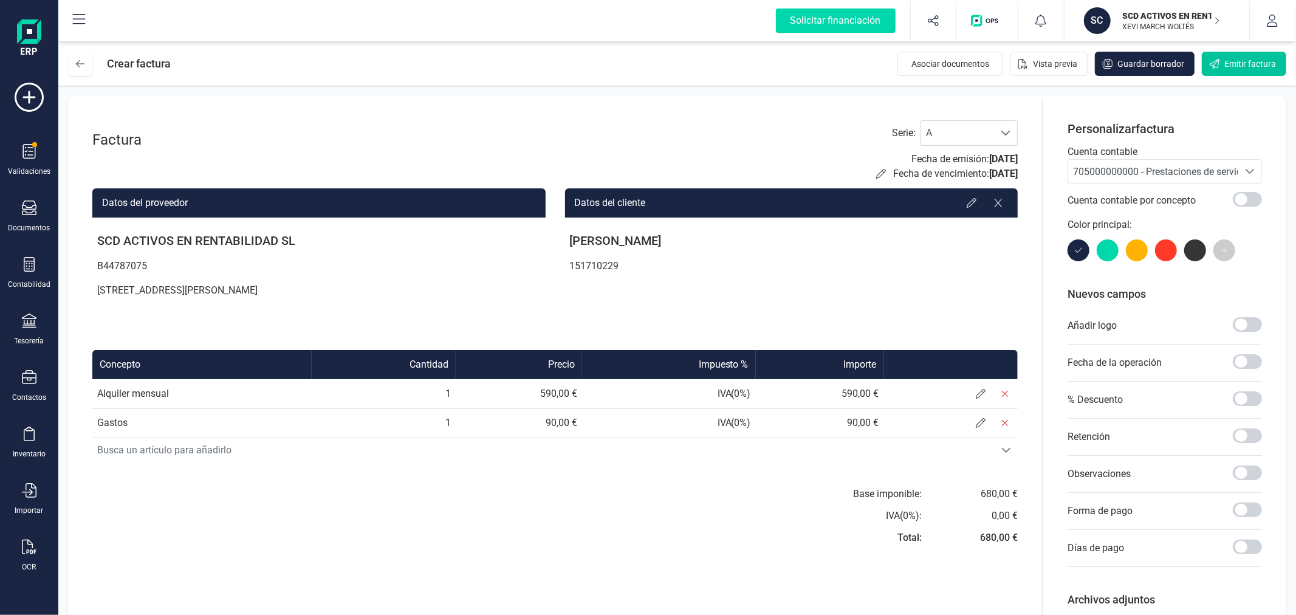
click at [1235, 67] on span "Emitir factura" at bounding box center [1251, 64] width 52 height 12
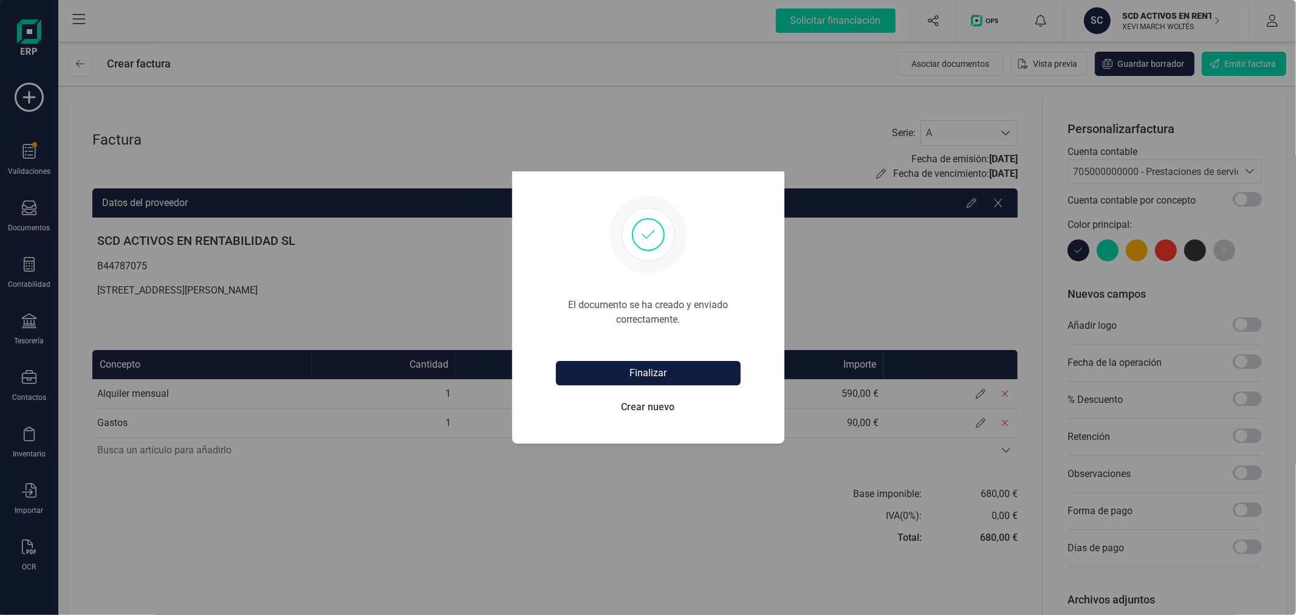
click at [704, 366] on button "Finalizar" at bounding box center [648, 373] width 185 height 24
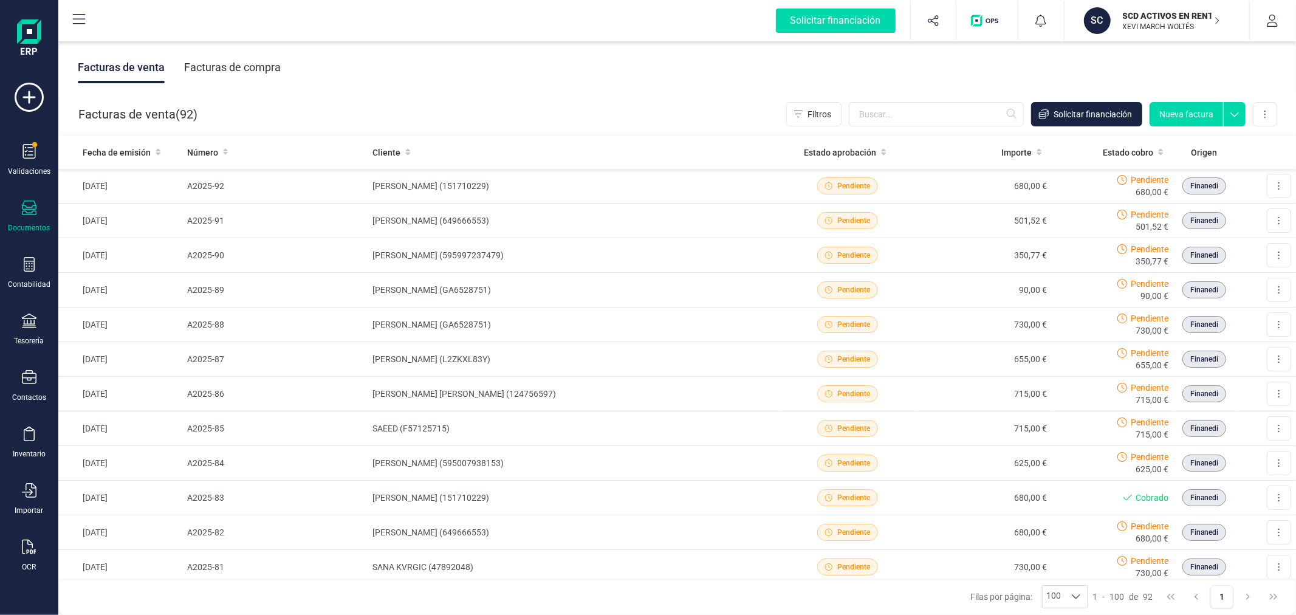
click at [1178, 112] on button "Nueva factura" at bounding box center [1187, 114] width 74 height 24
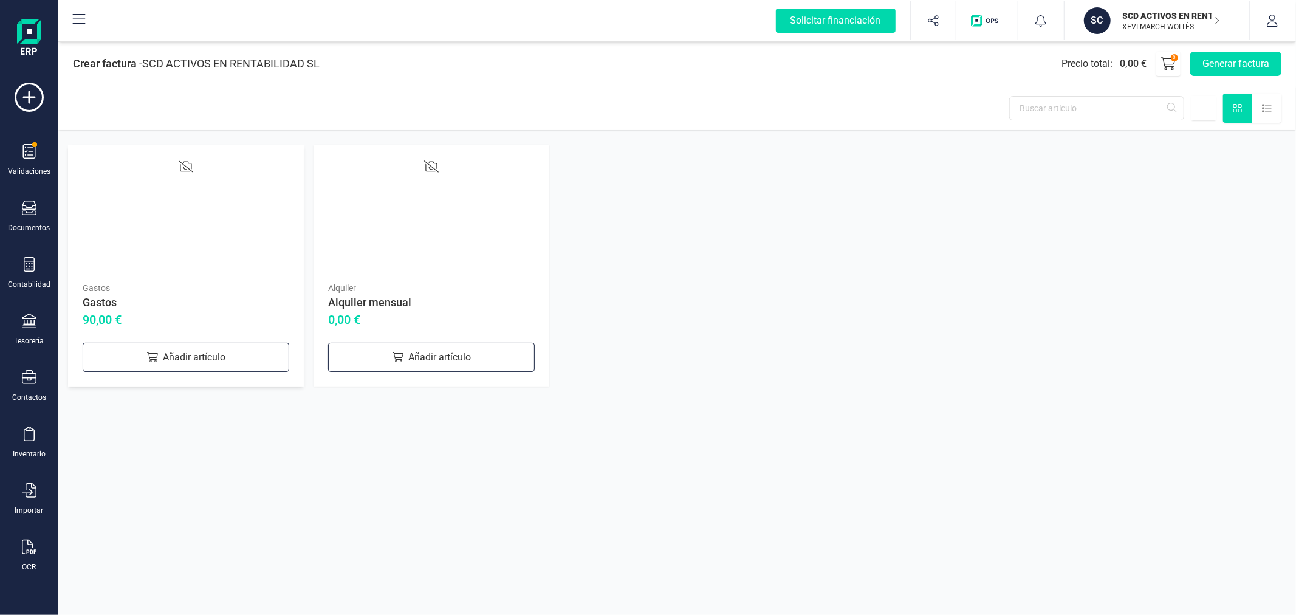
drag, startPoint x: 416, startPoint y: 351, endPoint x: 287, endPoint y: 374, distance: 130.8
click at [416, 351] on div "Añadir artículo" at bounding box center [431, 357] width 207 height 29
click at [177, 353] on div "Añadir artículo" at bounding box center [186, 357] width 207 height 29
click at [1225, 57] on button "Generar factura" at bounding box center [1235, 64] width 91 height 24
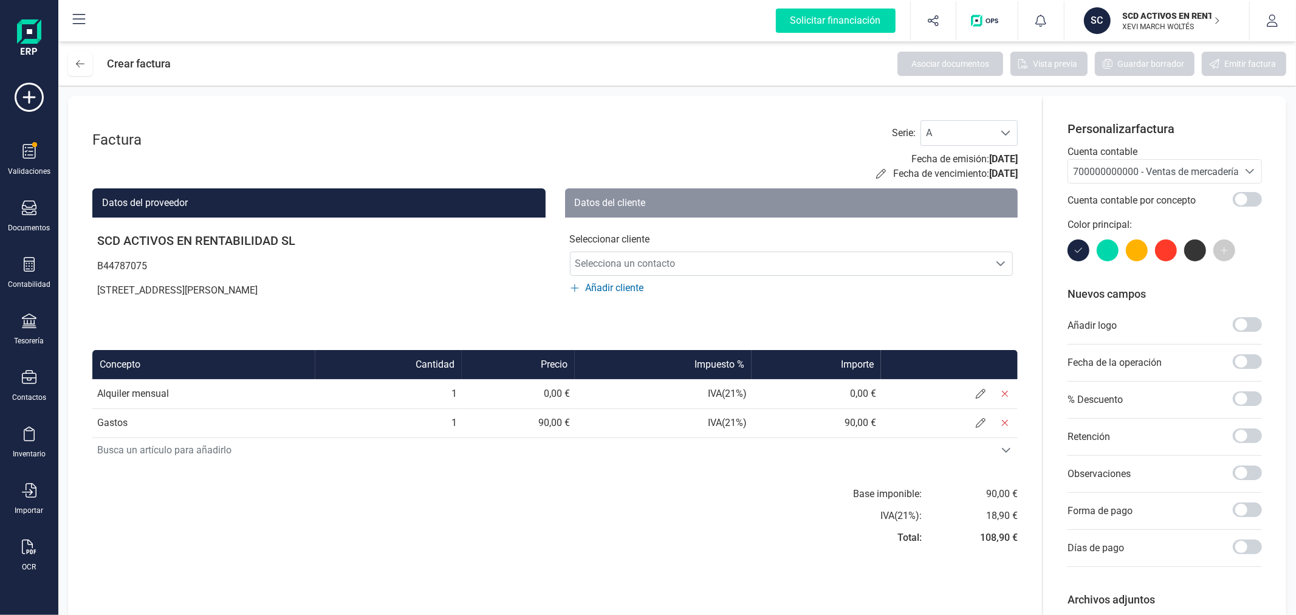
click at [1120, 168] on span "700000000000 - Ventas de mercaderías" at bounding box center [1158, 172] width 171 height 12
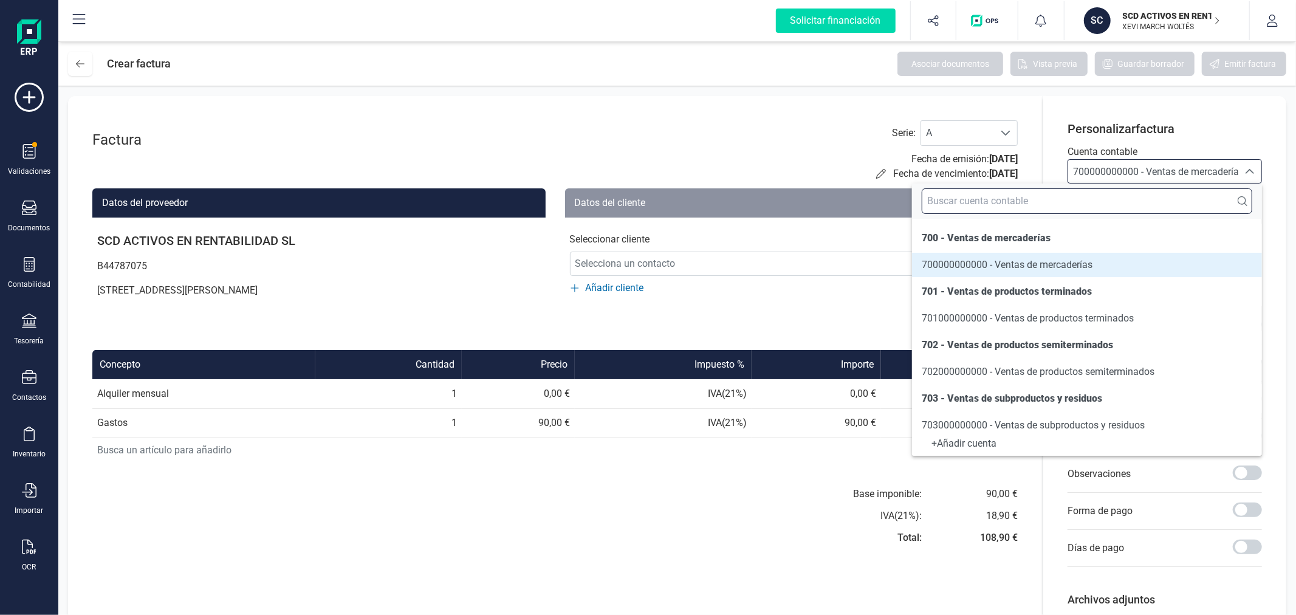
click at [1101, 196] on input "text" at bounding box center [1087, 201] width 331 height 26
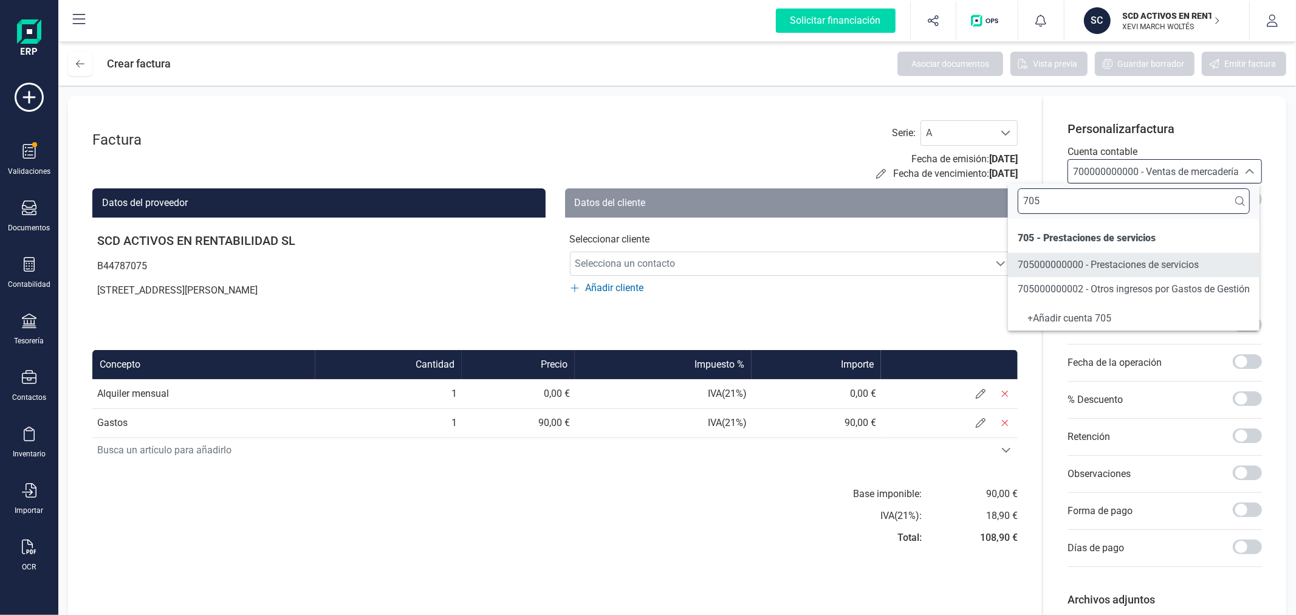
type input "705"
click at [1122, 269] on span "705000000000 - Prestaciones de servicios" at bounding box center [1108, 265] width 181 height 12
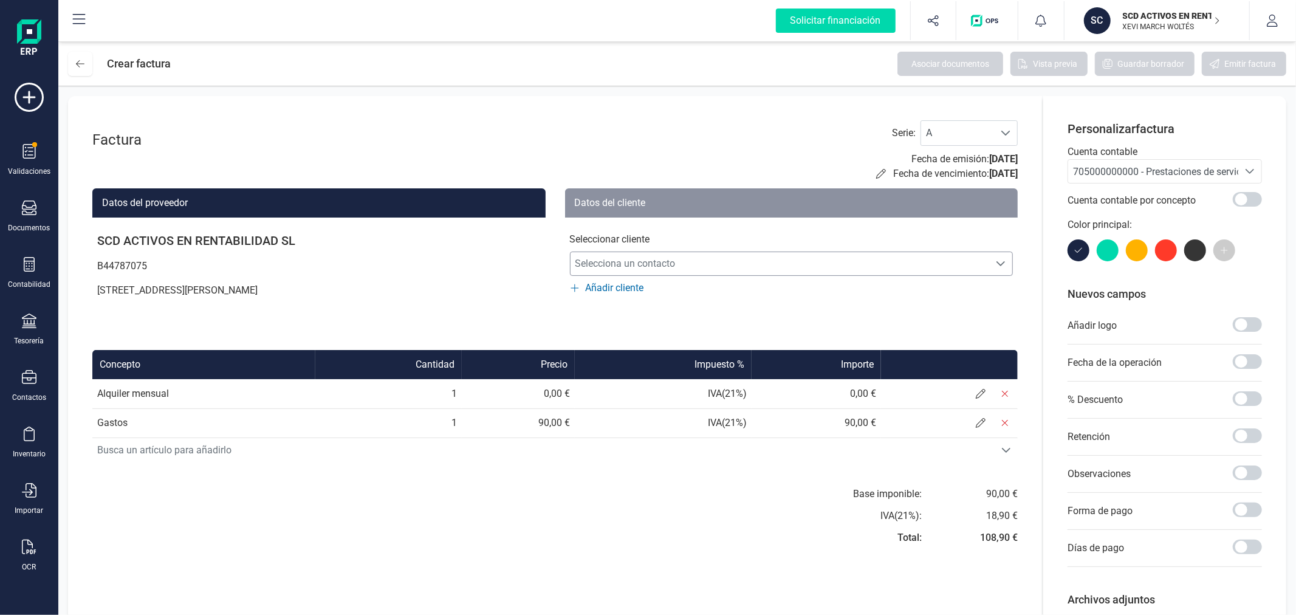
click at [701, 260] on span "Selecciona un contacto" at bounding box center [780, 264] width 419 height 24
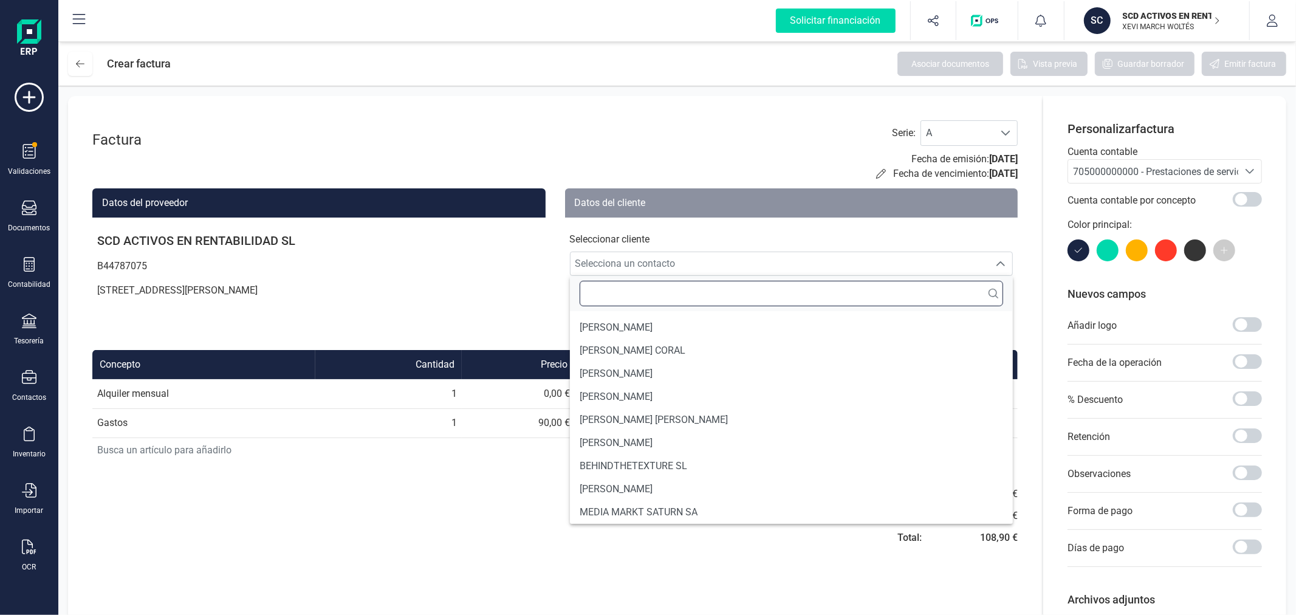
click at [656, 288] on input "text" at bounding box center [792, 294] width 424 height 26
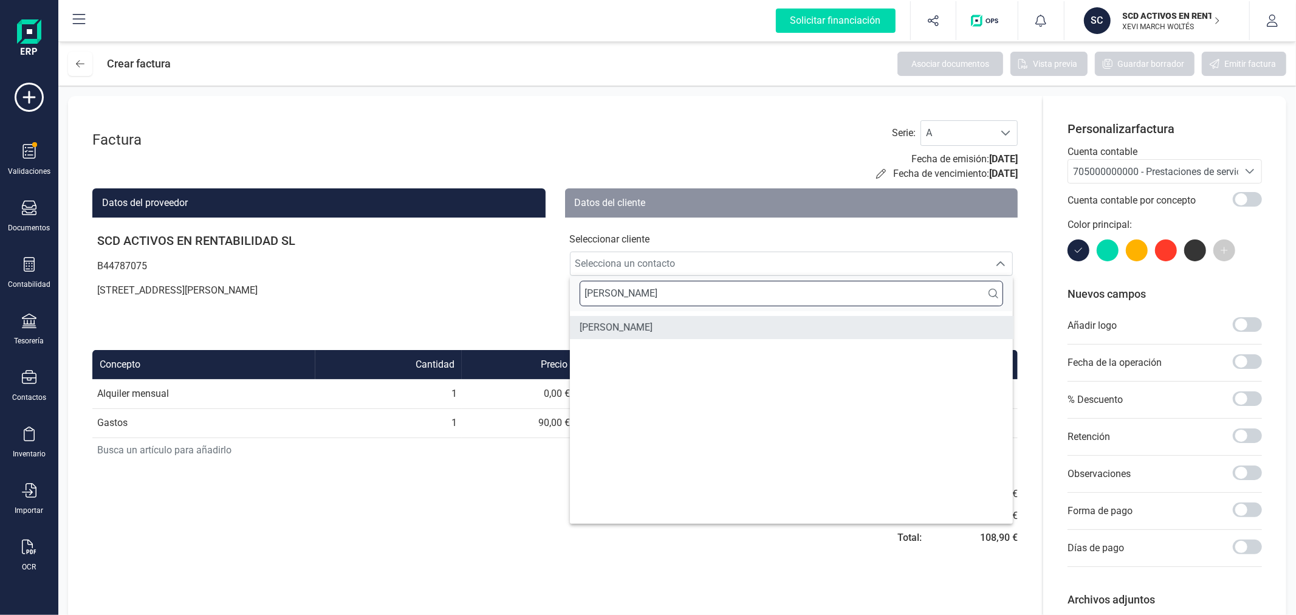
type input "SARAH"
click at [715, 329] on li "SARAH-MARIE AERNOUDTS" at bounding box center [792, 327] width 444 height 23
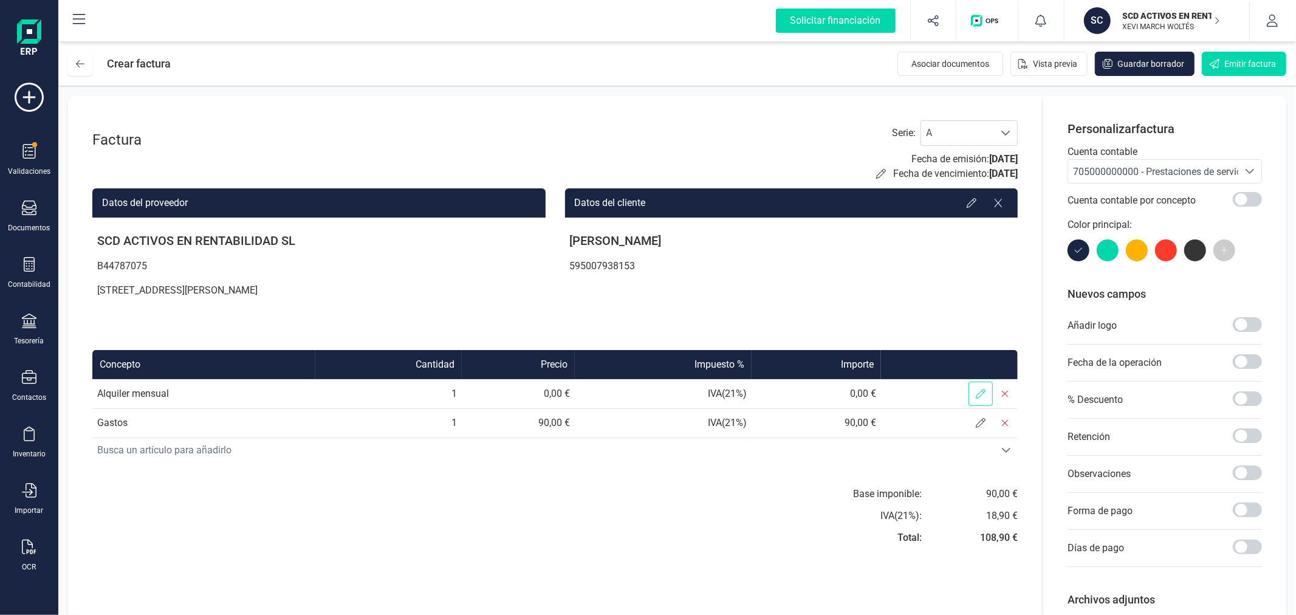
click at [971, 393] on span at bounding box center [981, 394] width 24 height 24
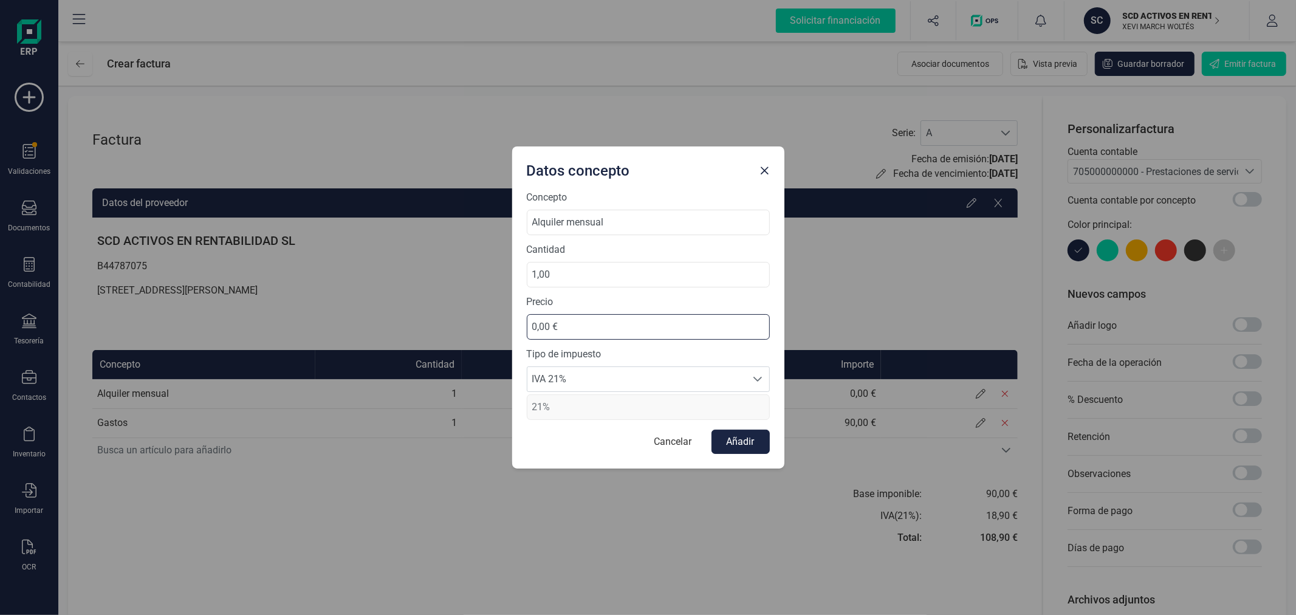
drag, startPoint x: 617, startPoint y: 331, endPoint x: 484, endPoint y: 331, distance: 133.1
click at [484, 331] on div "Datos concepto Concepto Alquiler mensual Cantidad 1,00 Precio 0,00 € Tipo de im…" at bounding box center [648, 307] width 1296 height 615
type input "625,00 €"
click at [603, 382] on span "IVA 21%" at bounding box center [636, 379] width 219 height 24
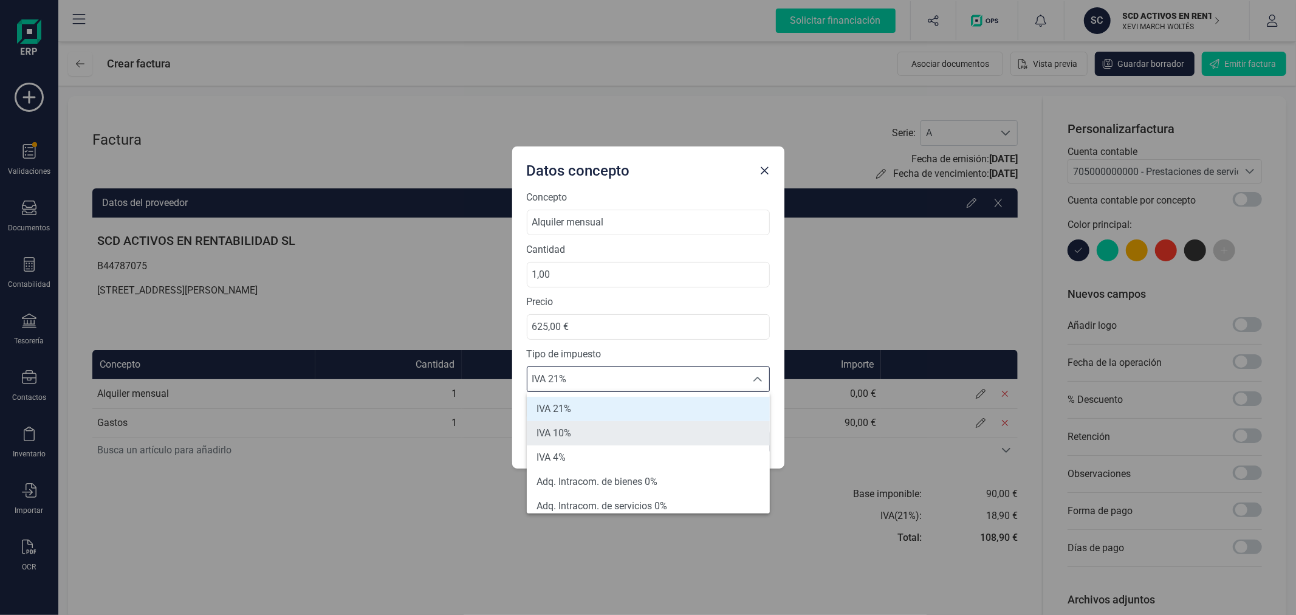
scroll to position [67, 0]
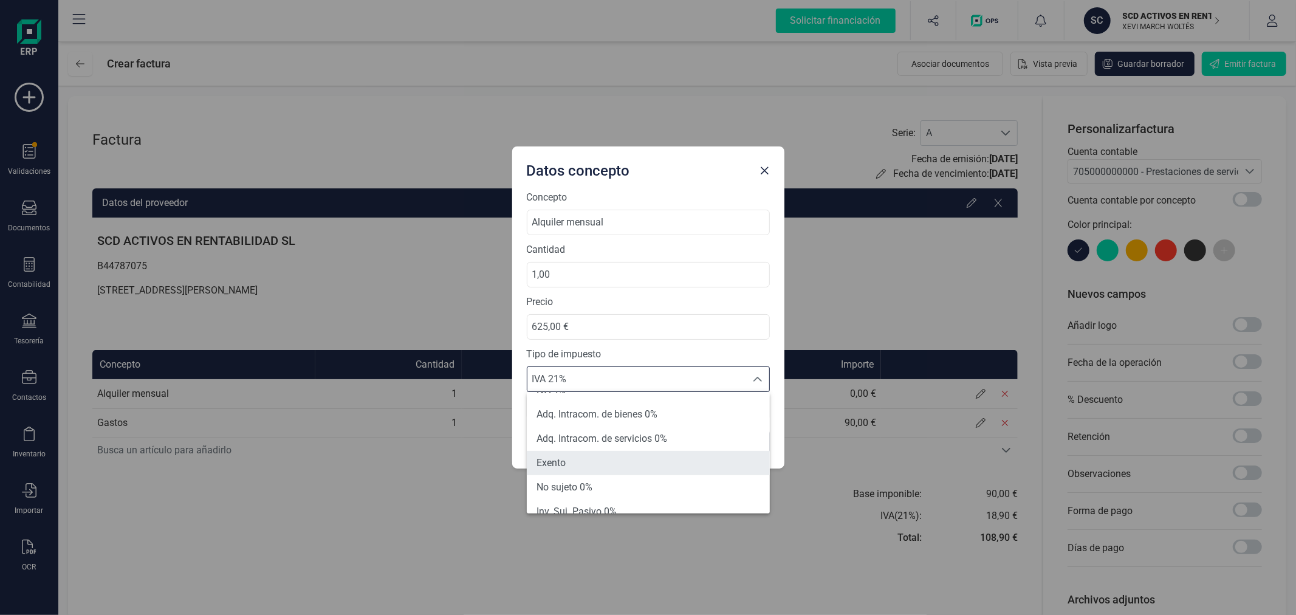
click at [578, 464] on li "Exento" at bounding box center [648, 463] width 243 height 24
type input "0%"
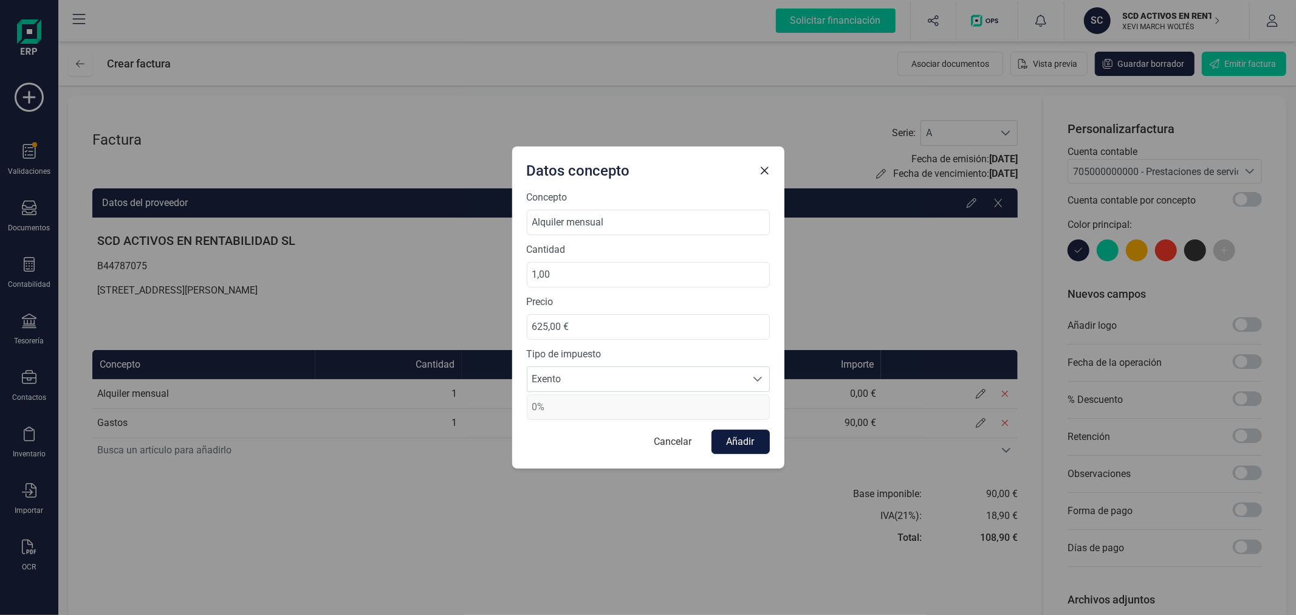
click at [743, 439] on button "Añadir" at bounding box center [741, 442] width 58 height 24
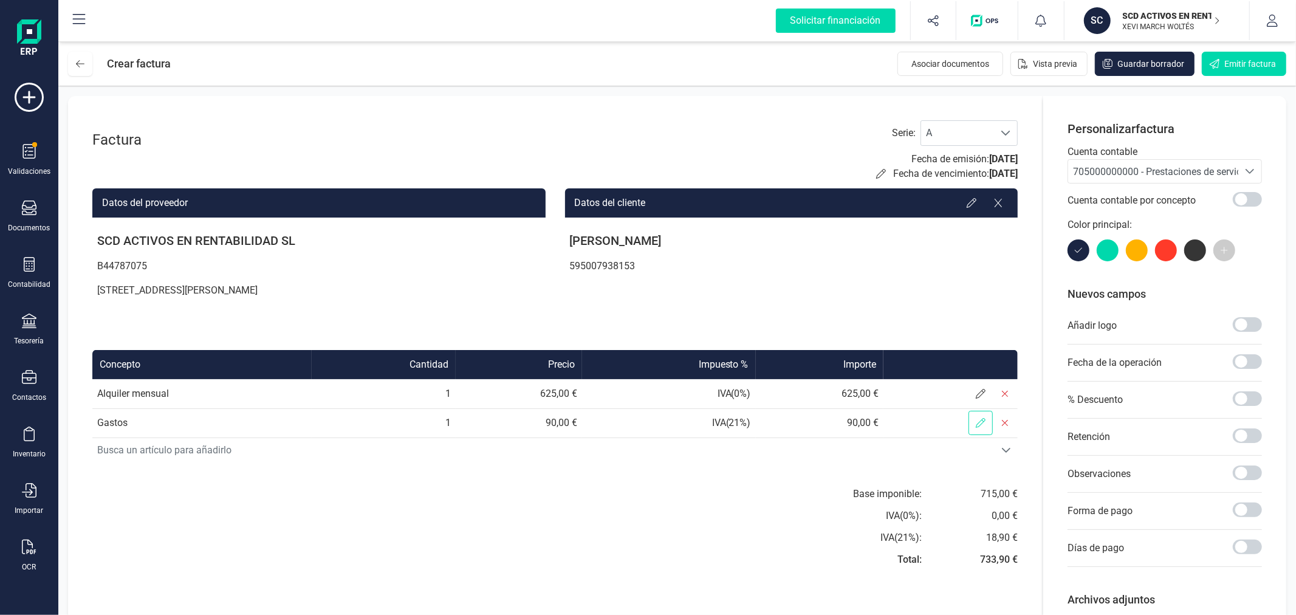
click at [980, 413] on span at bounding box center [981, 423] width 24 height 24
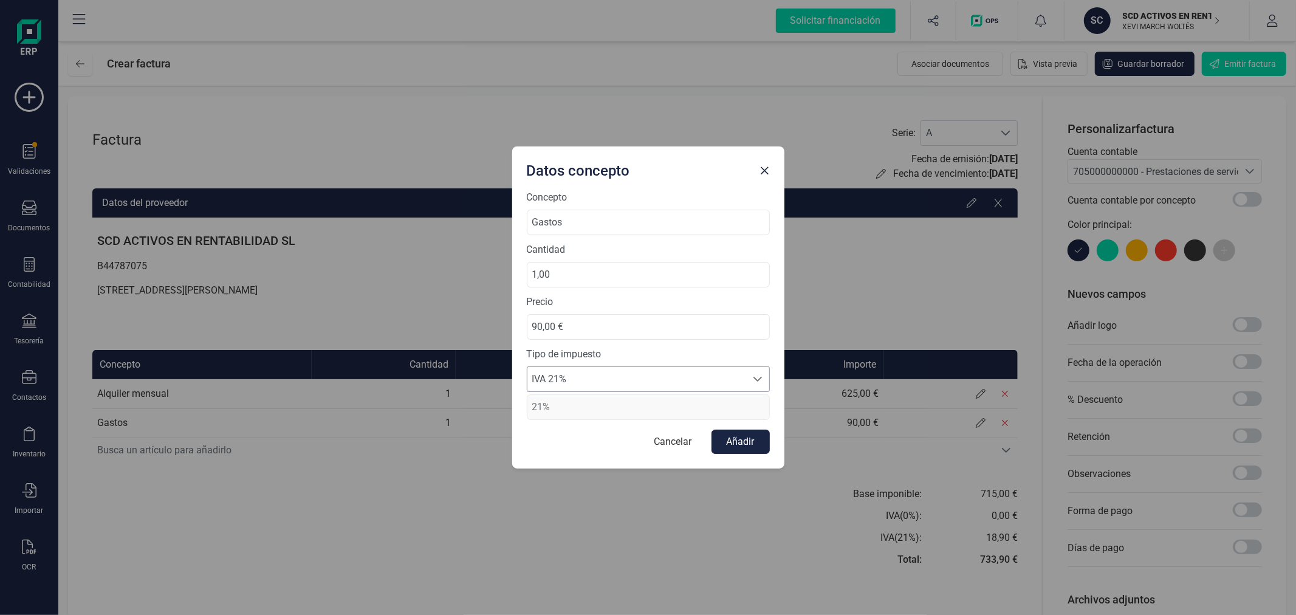
click at [757, 376] on icon at bounding box center [758, 379] width 10 height 10
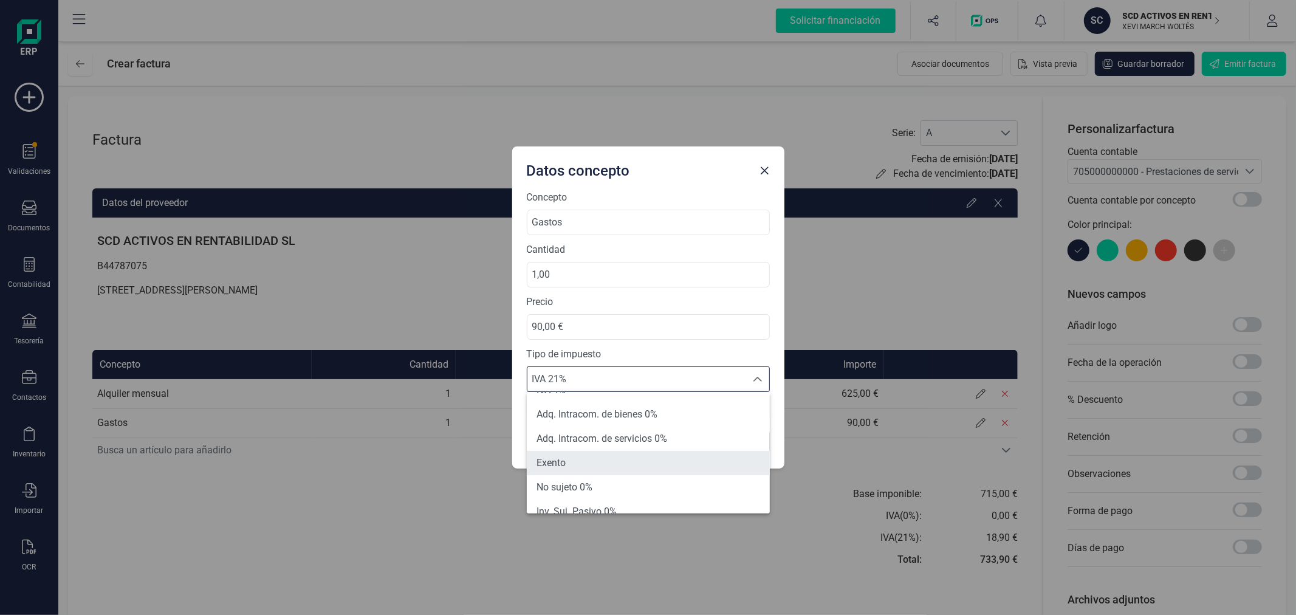
click at [616, 465] on li "Exento" at bounding box center [648, 463] width 243 height 24
type input "0%"
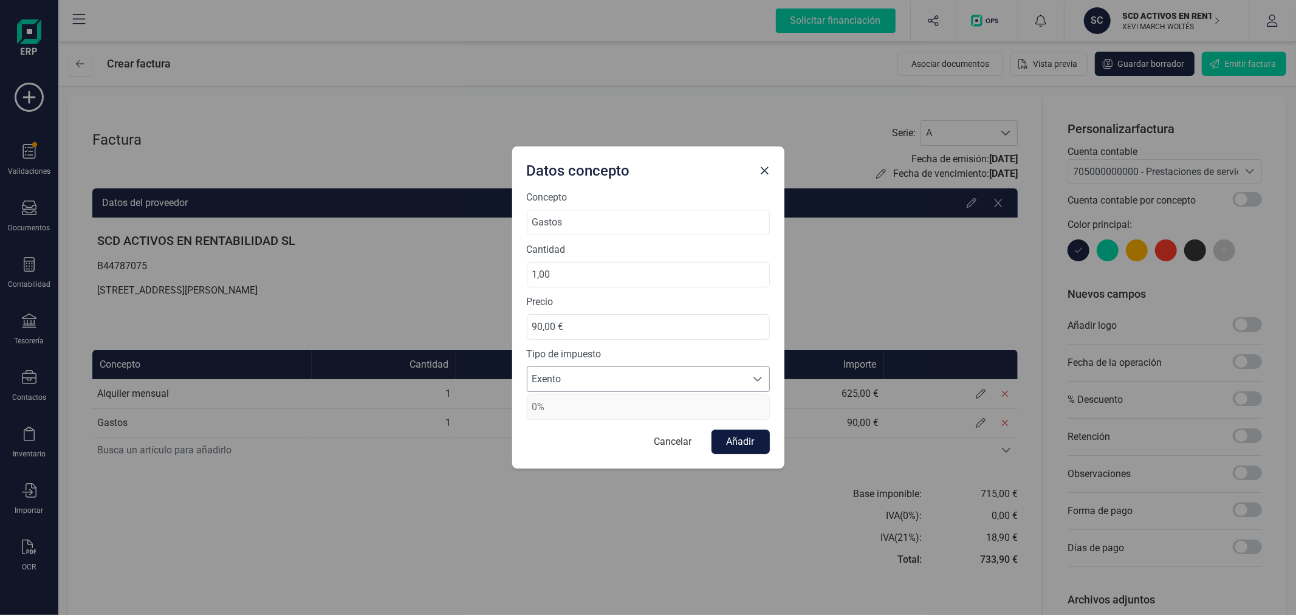
click at [735, 438] on button "Añadir" at bounding box center [741, 442] width 58 height 24
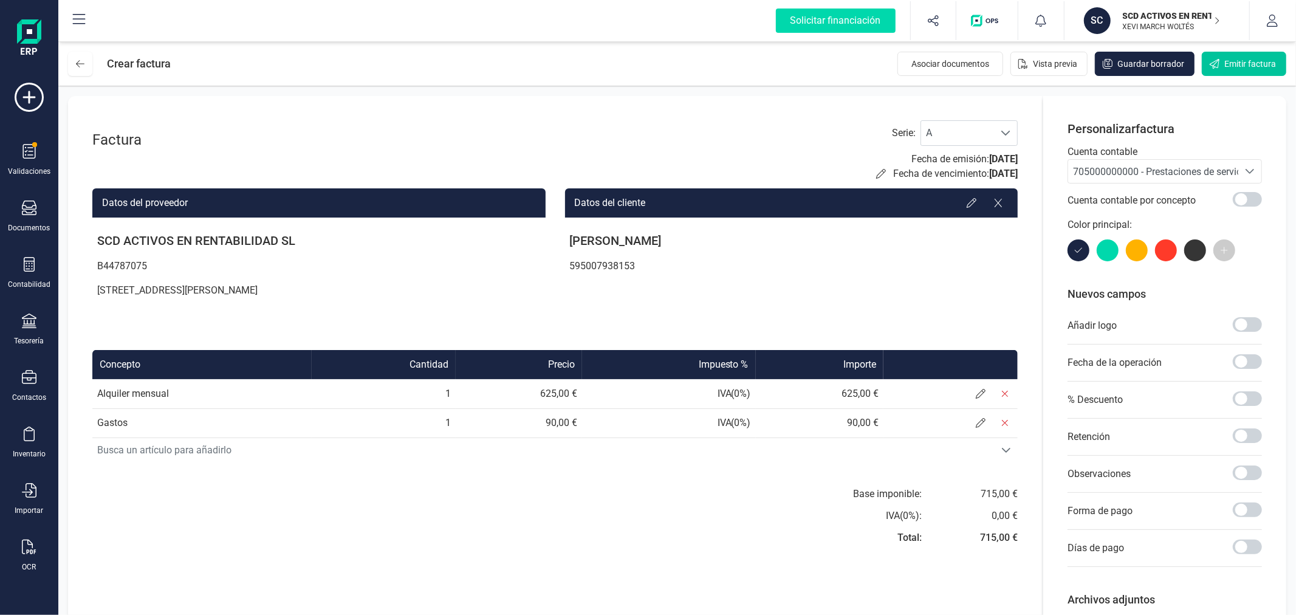
click at [1237, 58] on span "Emitir factura" at bounding box center [1251, 64] width 52 height 12
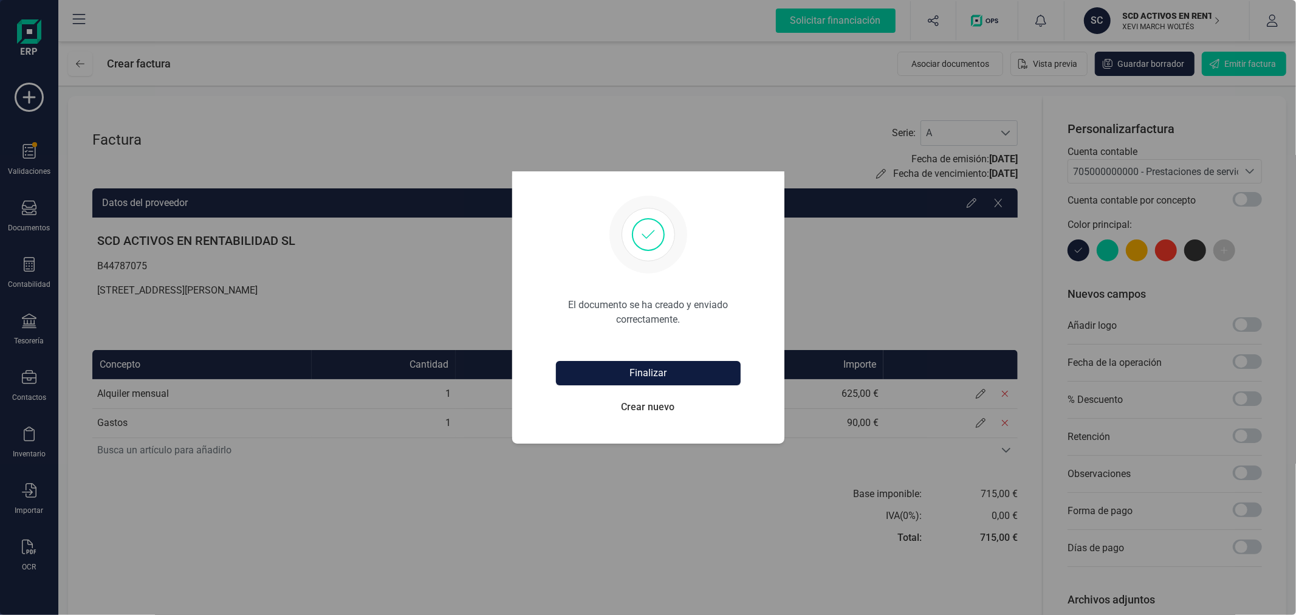
click at [649, 376] on button "Finalizar" at bounding box center [648, 373] width 185 height 24
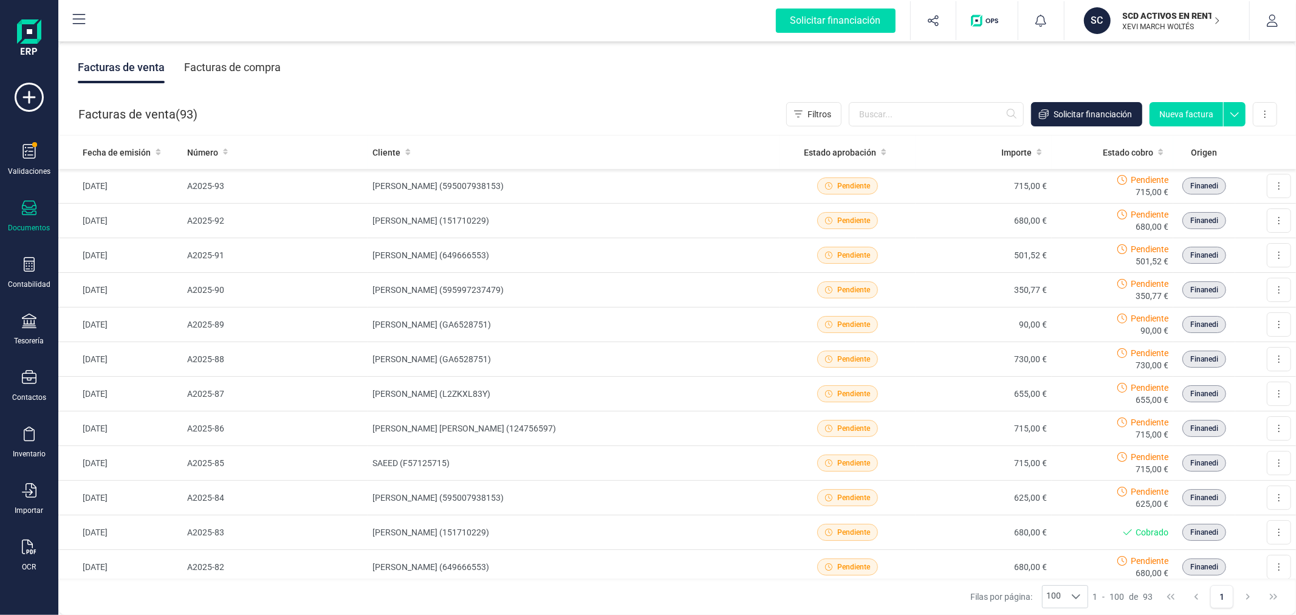
click at [1193, 114] on button "Nueva factura" at bounding box center [1187, 114] width 74 height 24
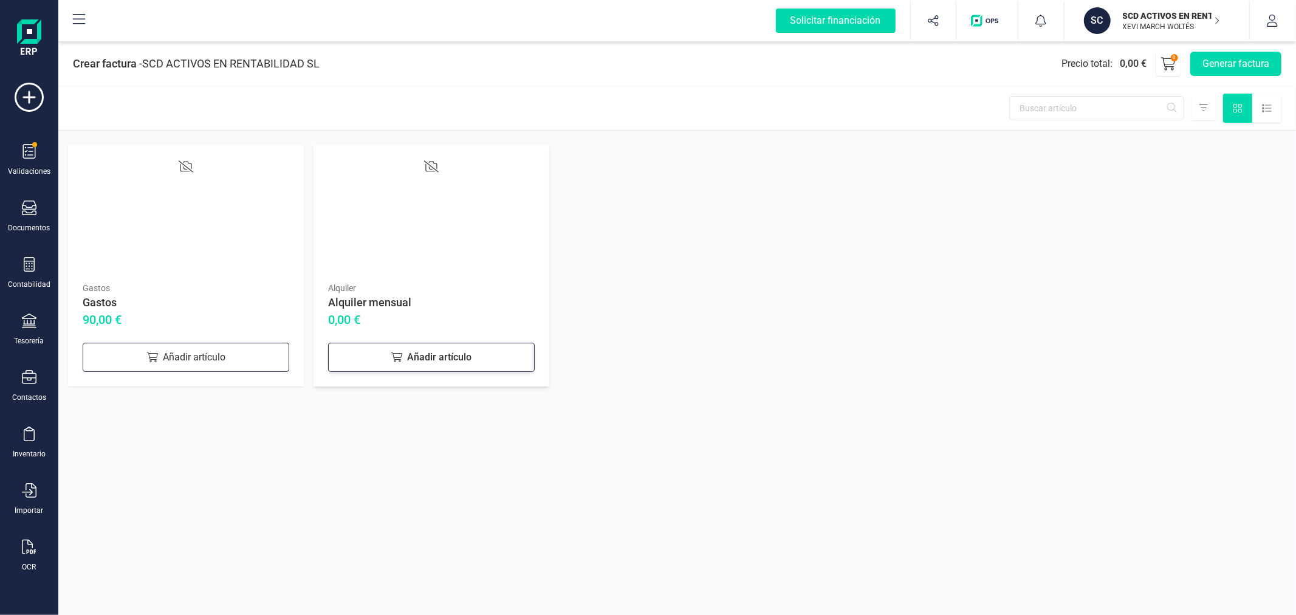
click at [398, 360] on icon at bounding box center [396, 357] width 11 height 10
click at [222, 360] on div "Añadir artículo" at bounding box center [186, 357] width 207 height 29
click at [1219, 67] on button "Generar factura" at bounding box center [1235, 64] width 91 height 24
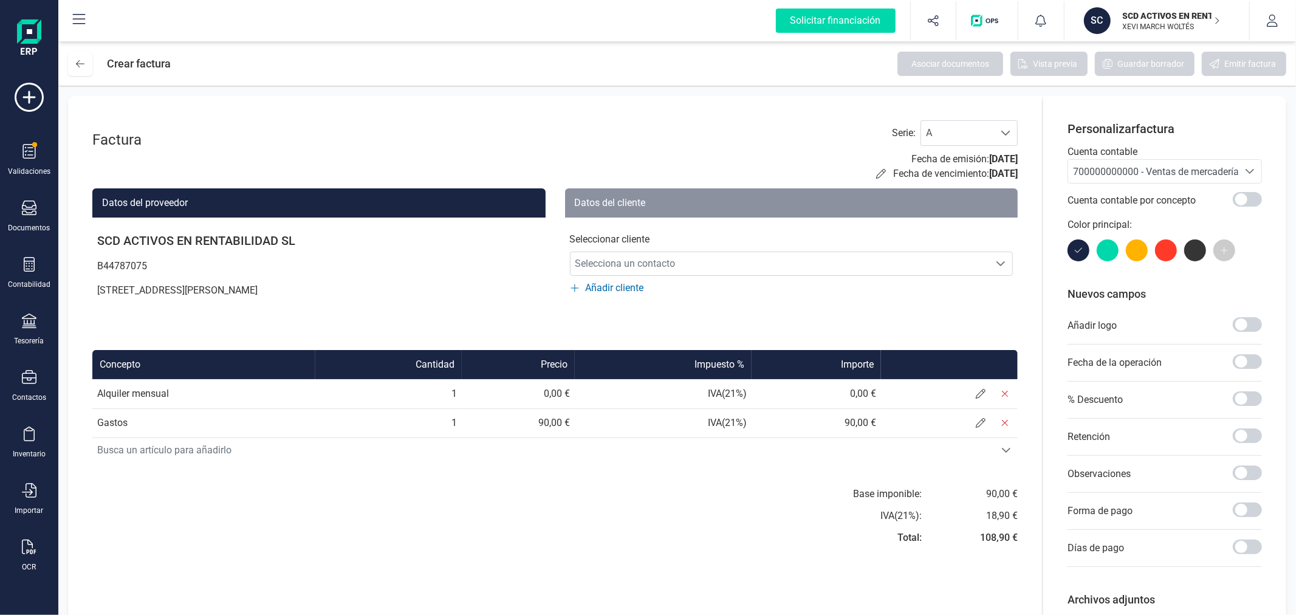
drag, startPoint x: 1138, startPoint y: 158, endPoint x: 1133, endPoint y: 167, distance: 9.8
click at [1136, 161] on div "Cuenta contable 700000000000 - Ventas de mercaderías 700000000000 - Ventas de m…" at bounding box center [1165, 164] width 194 height 39
click at [1132, 169] on span "700000000000 - Ventas de mercaderías" at bounding box center [1158, 172] width 171 height 12
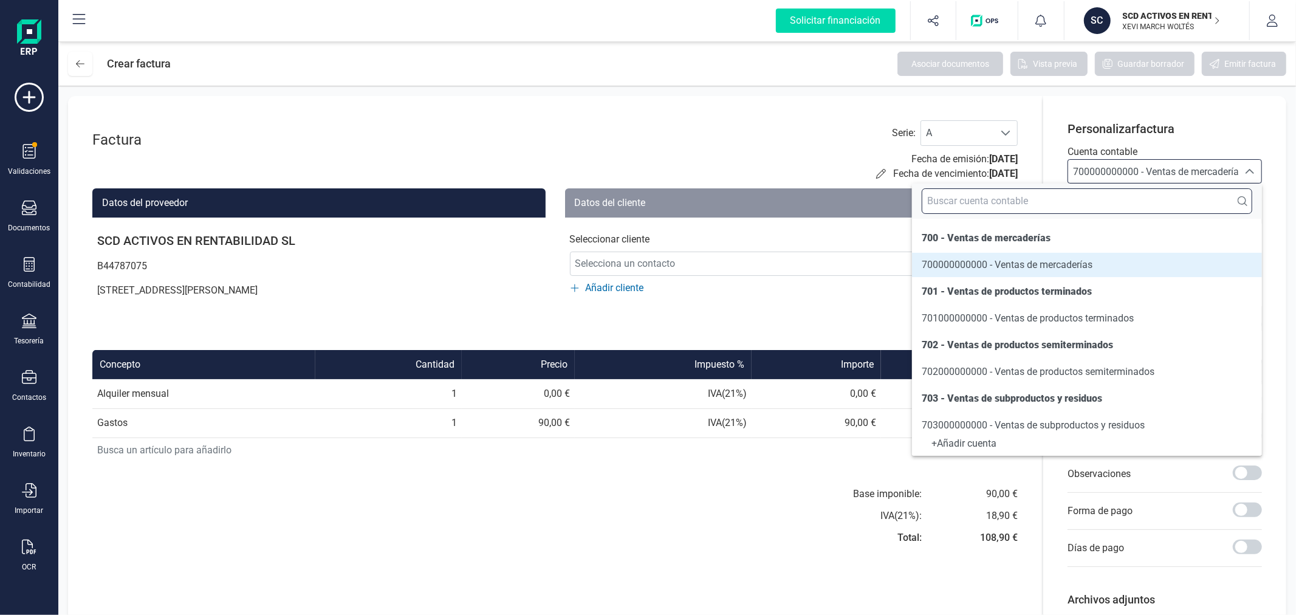
click at [1110, 202] on input "text" at bounding box center [1087, 201] width 331 height 26
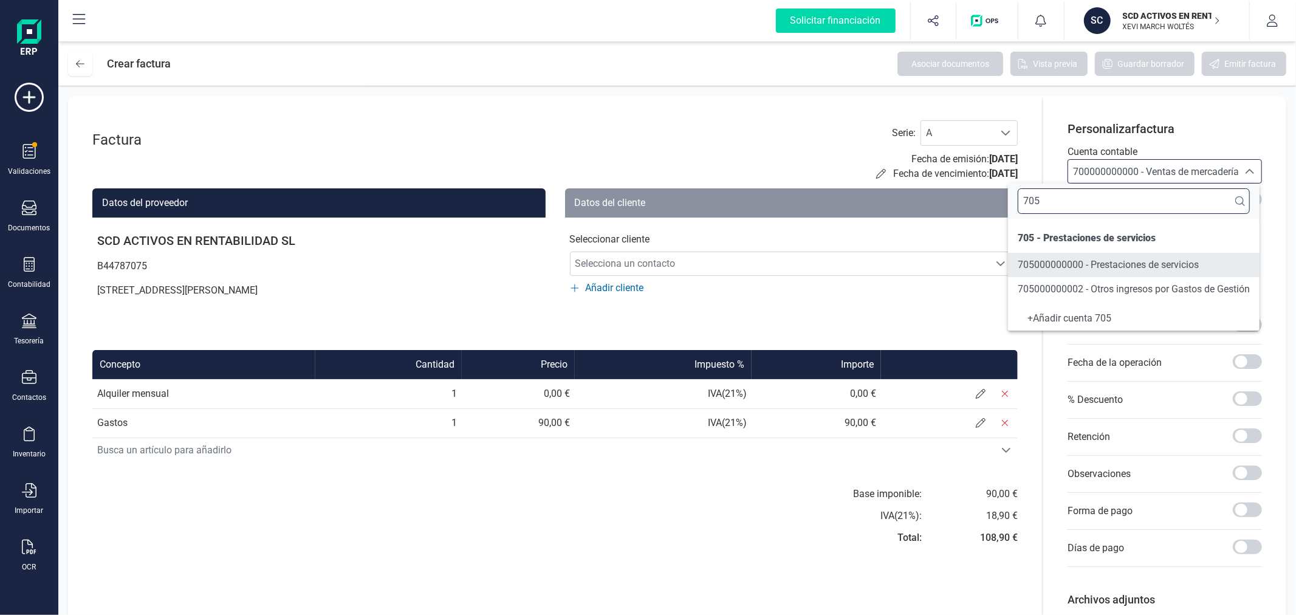
type input "705"
click at [1106, 255] on li "705000000000 - Prestaciones de servicios" at bounding box center [1134, 265] width 252 height 24
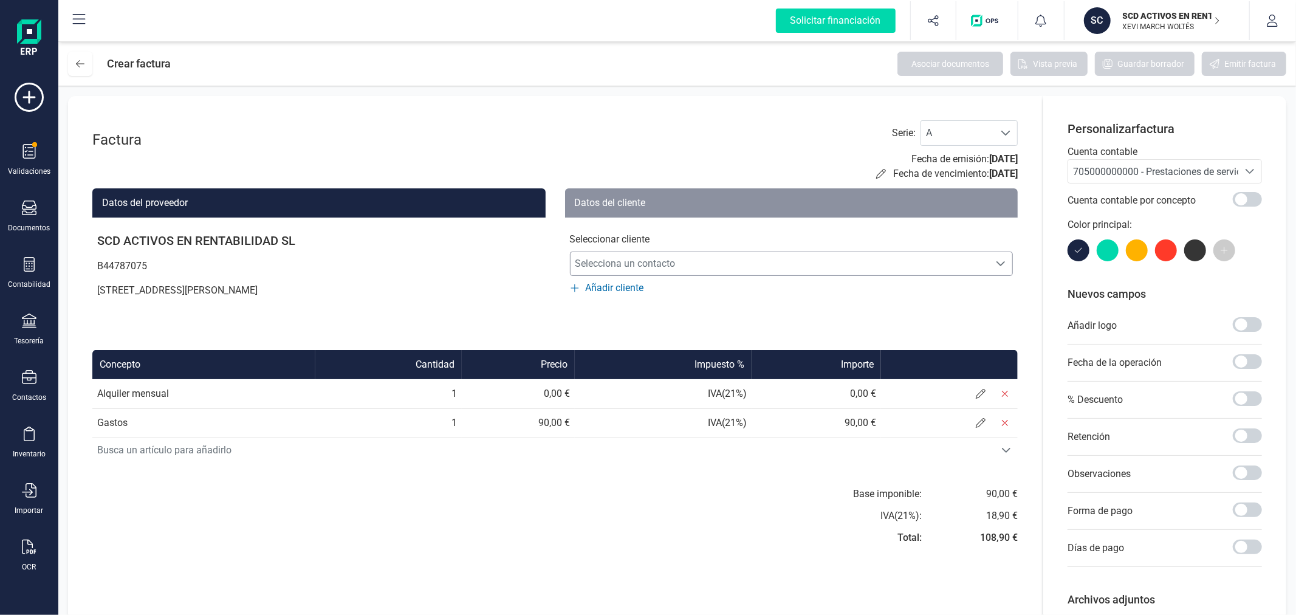
click at [675, 263] on span "Selecciona un contacto" at bounding box center [780, 264] width 419 height 24
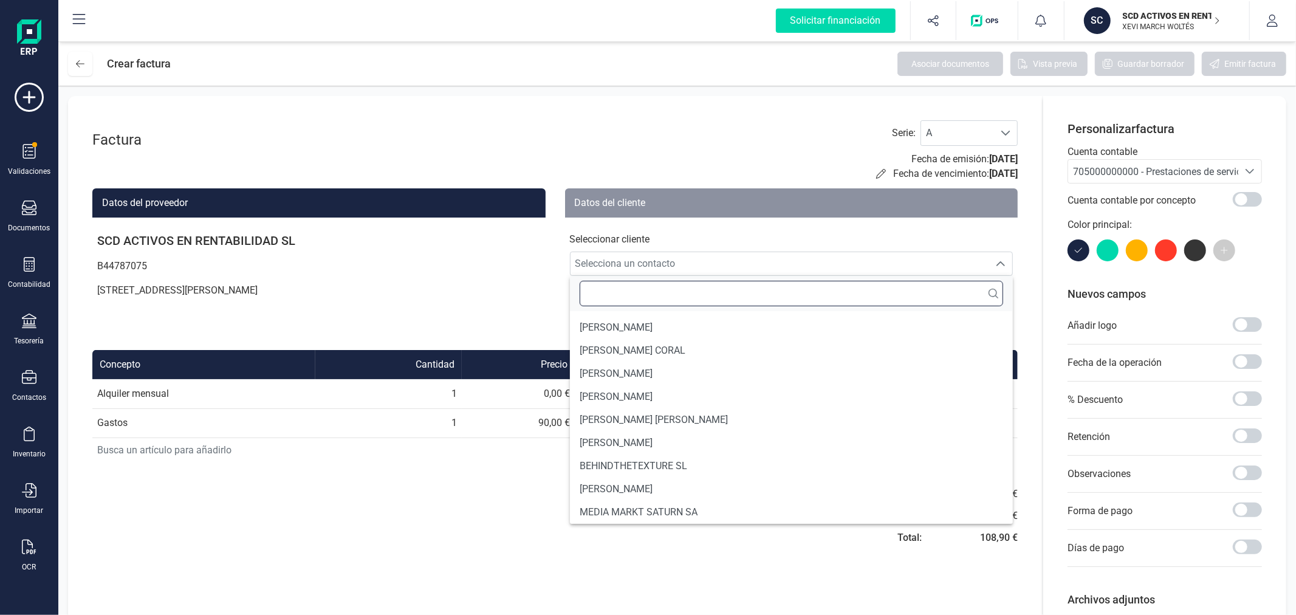
click at [687, 300] on input "text" at bounding box center [792, 294] width 424 height 26
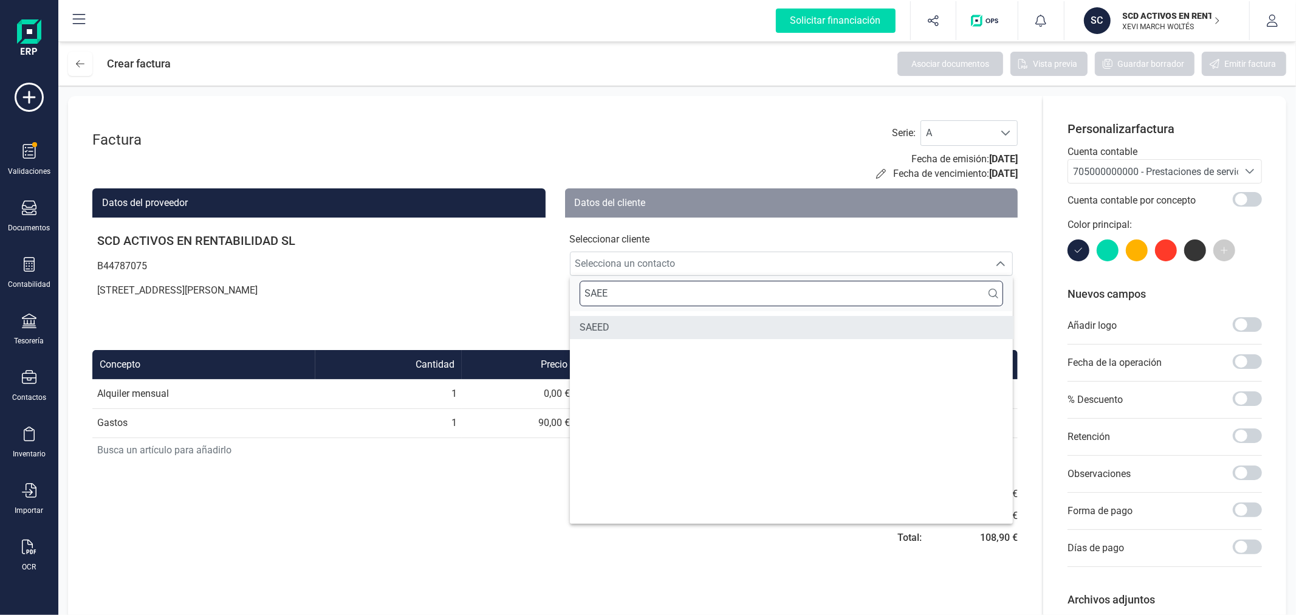
type input "SAEE"
click at [651, 329] on li "SAEED" at bounding box center [792, 327] width 444 height 23
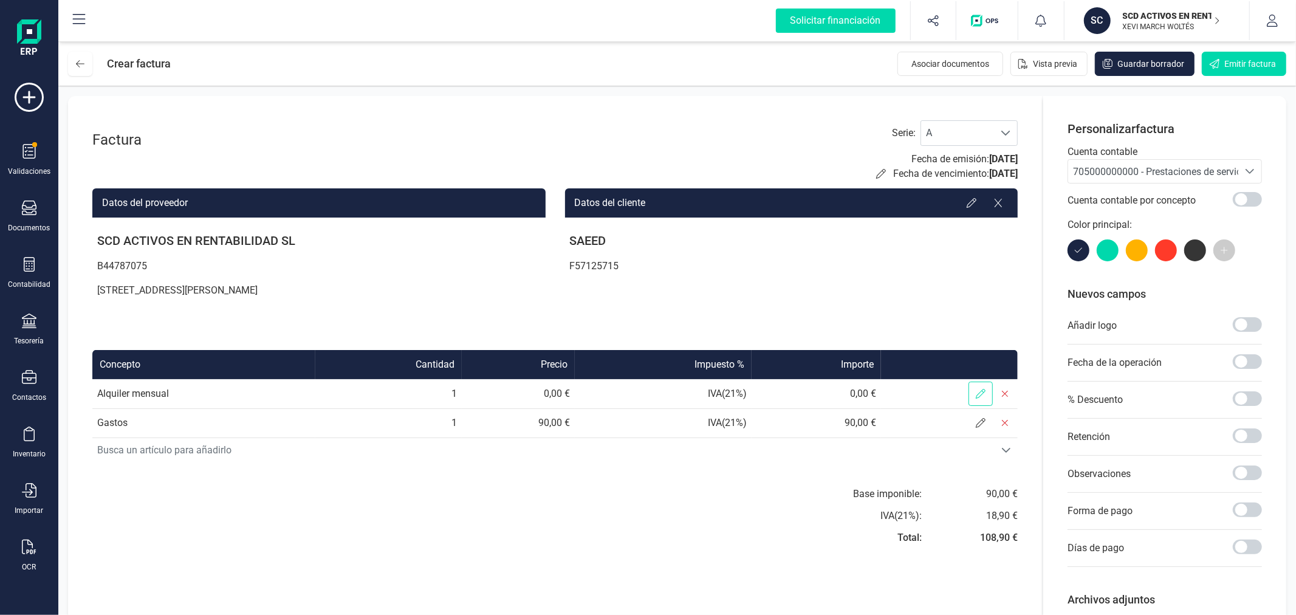
click at [981, 395] on icon at bounding box center [981, 394] width 10 height 10
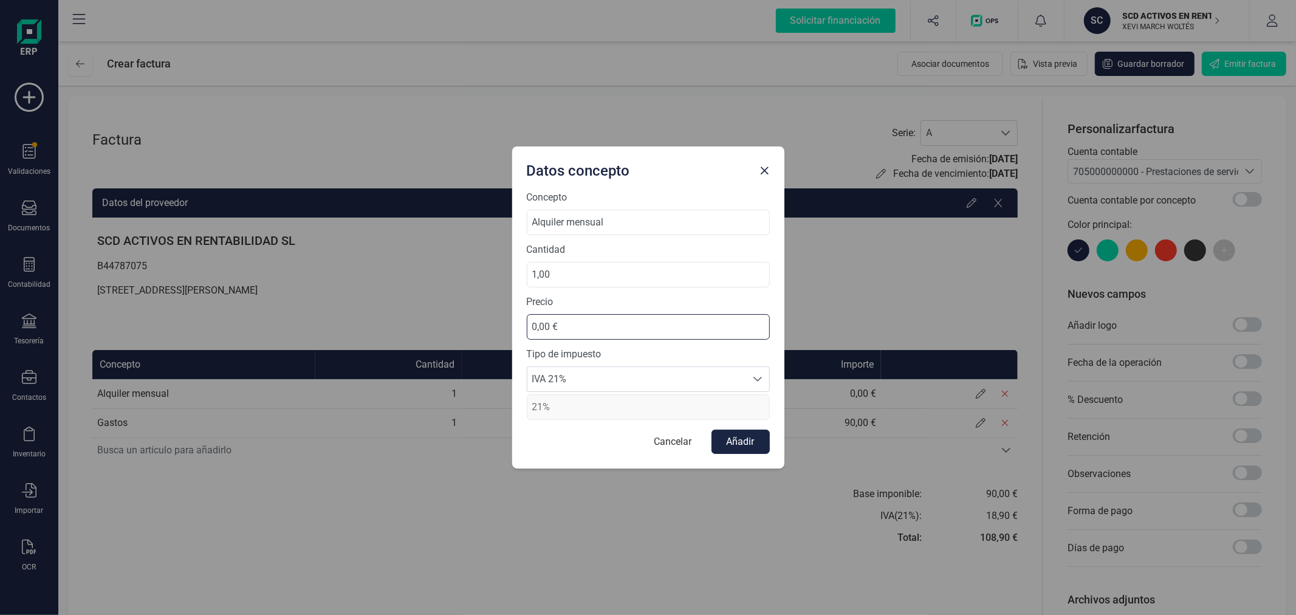
drag, startPoint x: 580, startPoint y: 337, endPoint x: 509, endPoint y: 333, distance: 71.8
click at [509, 333] on div "Datos concepto Concepto Alquiler mensual Cantidad 1,00 Precio 0,00 € Tipo de im…" at bounding box center [648, 307] width 1296 height 615
type input "625,00 €"
click at [594, 374] on span "IVA 21%" at bounding box center [636, 379] width 219 height 24
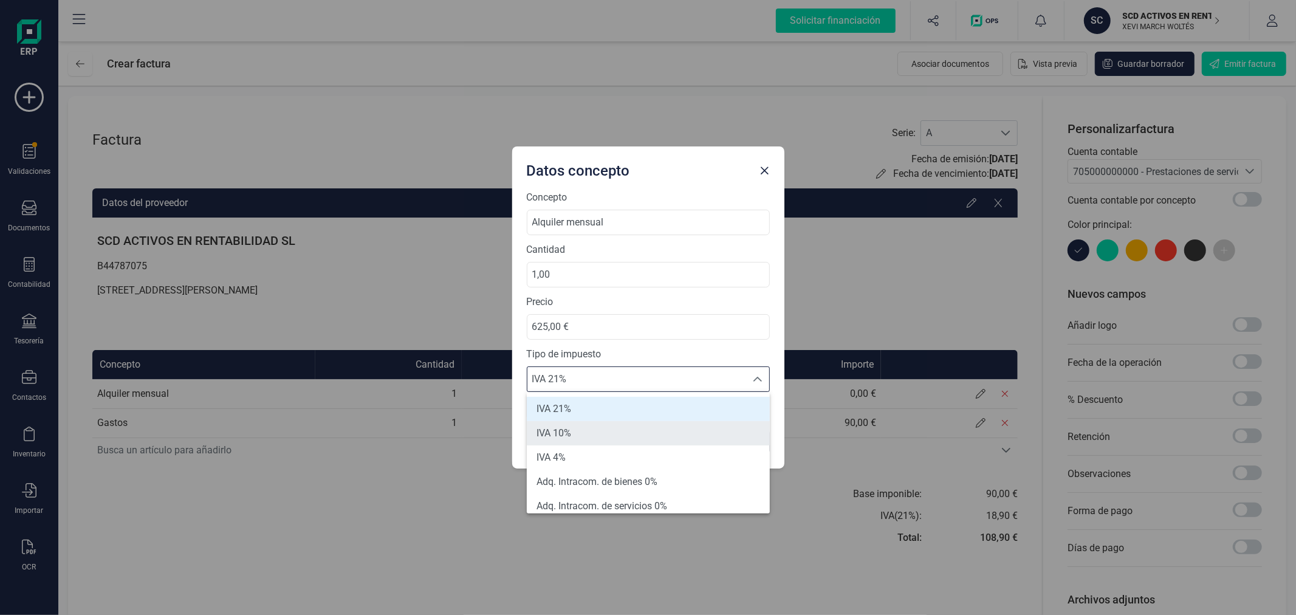
scroll to position [67, 0]
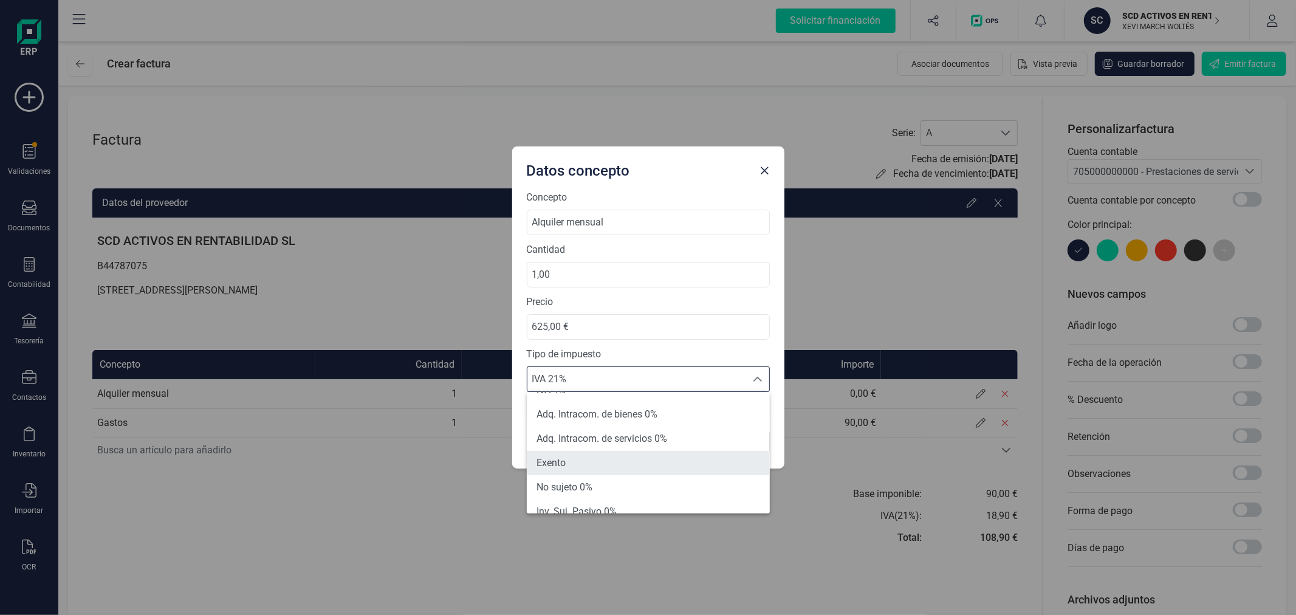
click at [603, 459] on li "Exento" at bounding box center [648, 463] width 243 height 24
type input "0%"
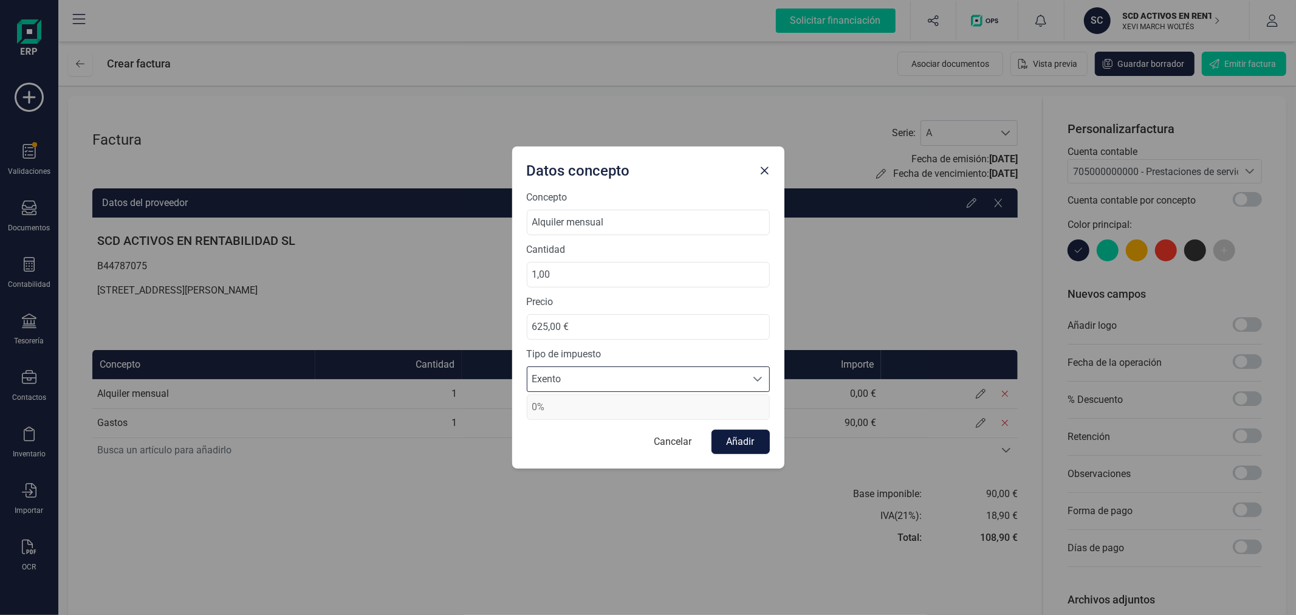
click at [744, 440] on button "Añadir" at bounding box center [741, 442] width 58 height 24
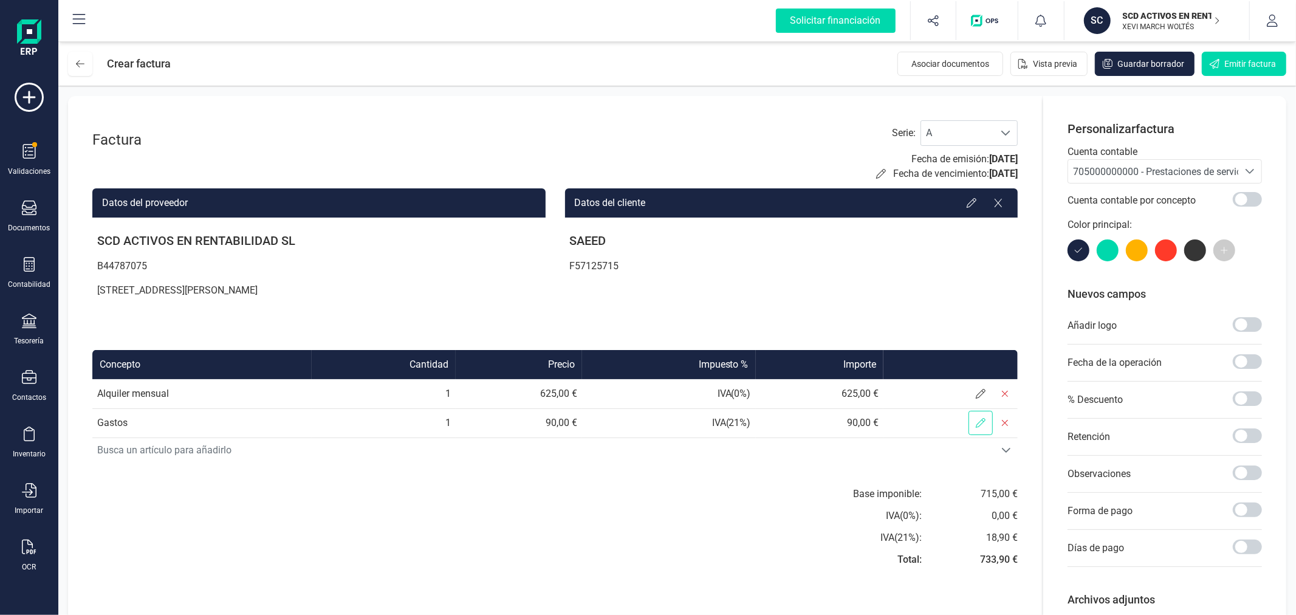
click at [978, 425] on icon at bounding box center [981, 423] width 10 height 10
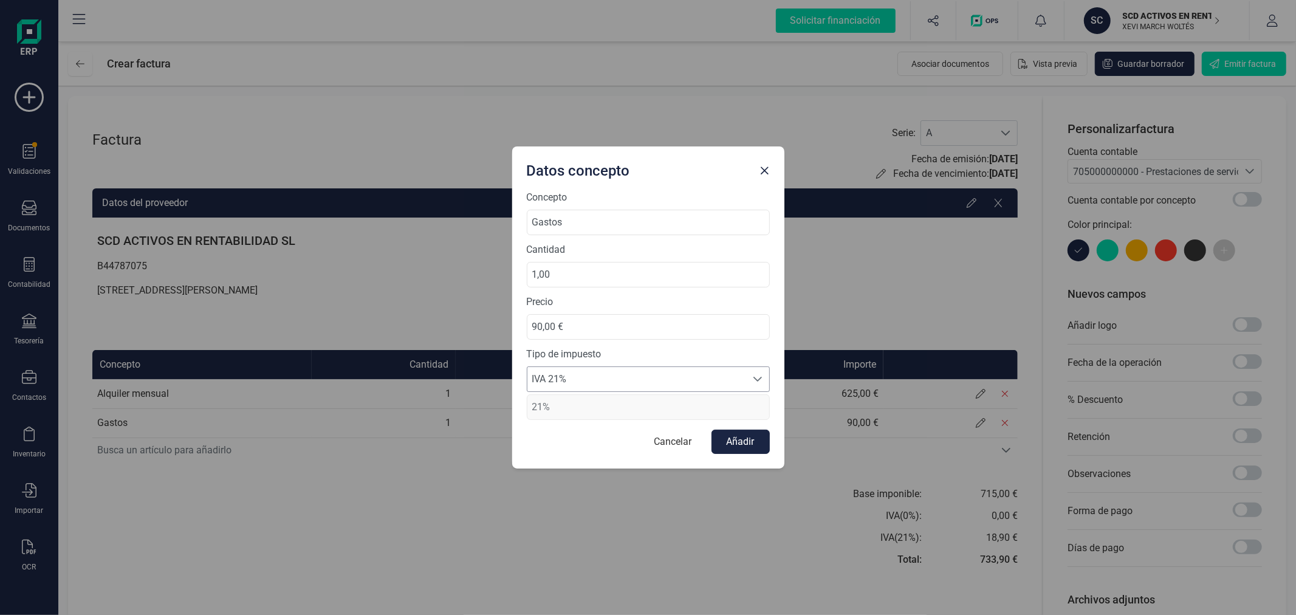
click at [593, 373] on span "IVA 21%" at bounding box center [636, 379] width 219 height 24
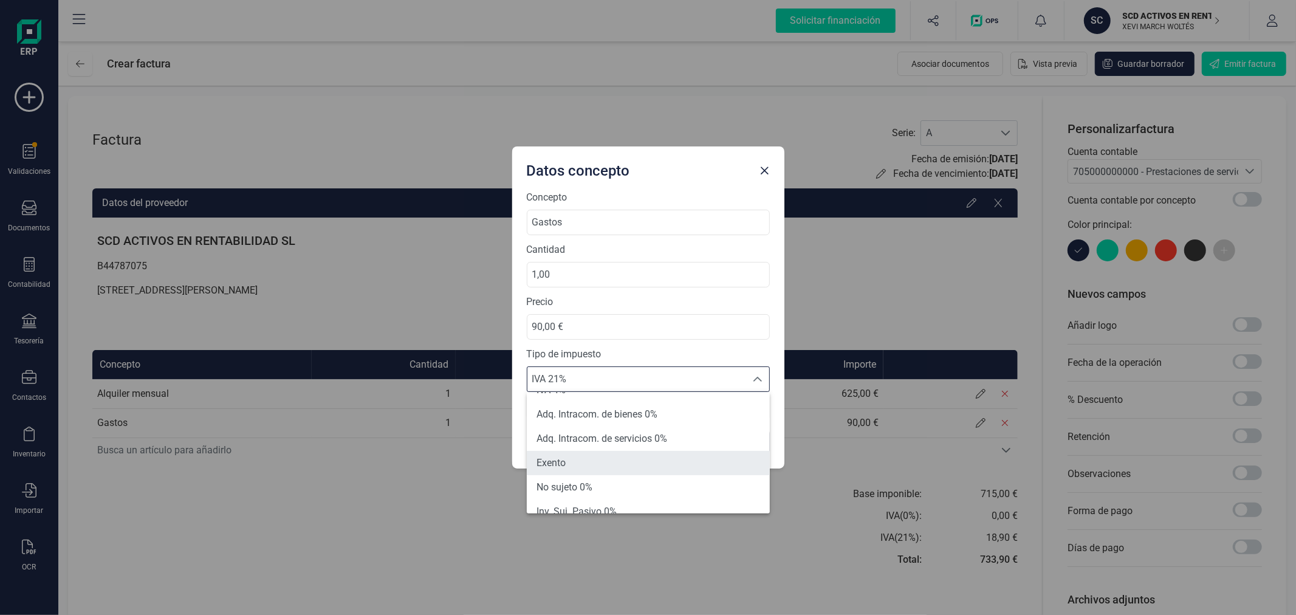
click at [589, 462] on li "Exento" at bounding box center [648, 463] width 243 height 24
type input "0%"
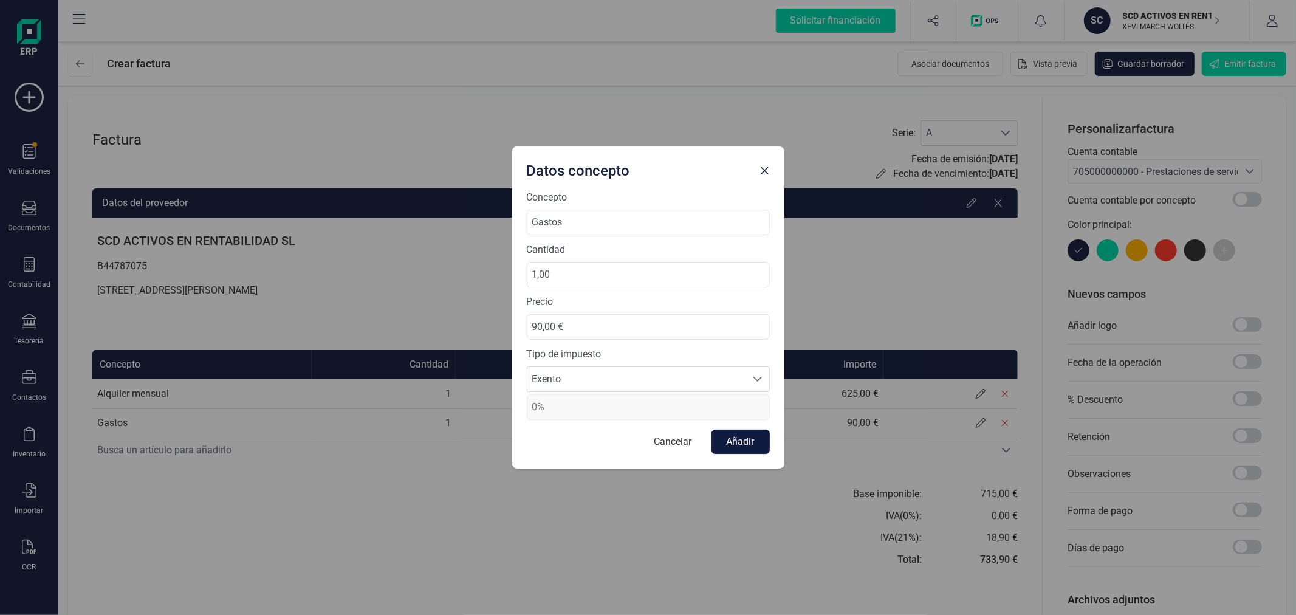
click at [747, 435] on button "Añadir" at bounding box center [741, 442] width 58 height 24
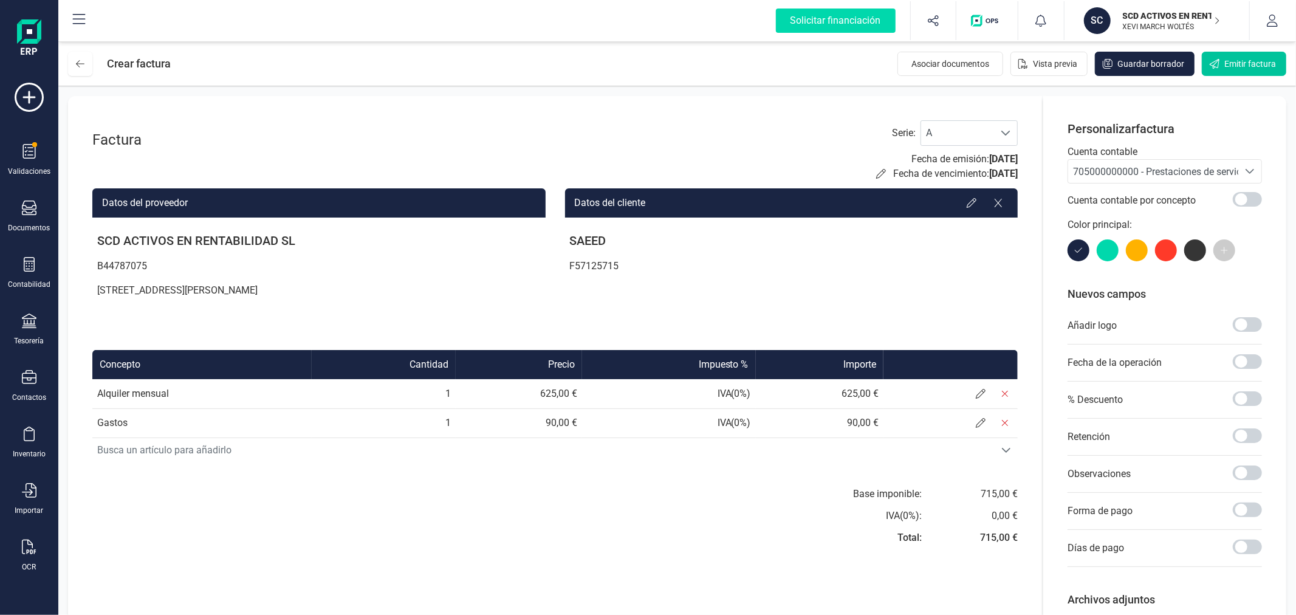
click at [1229, 58] on span "Emitir factura" at bounding box center [1251, 64] width 52 height 12
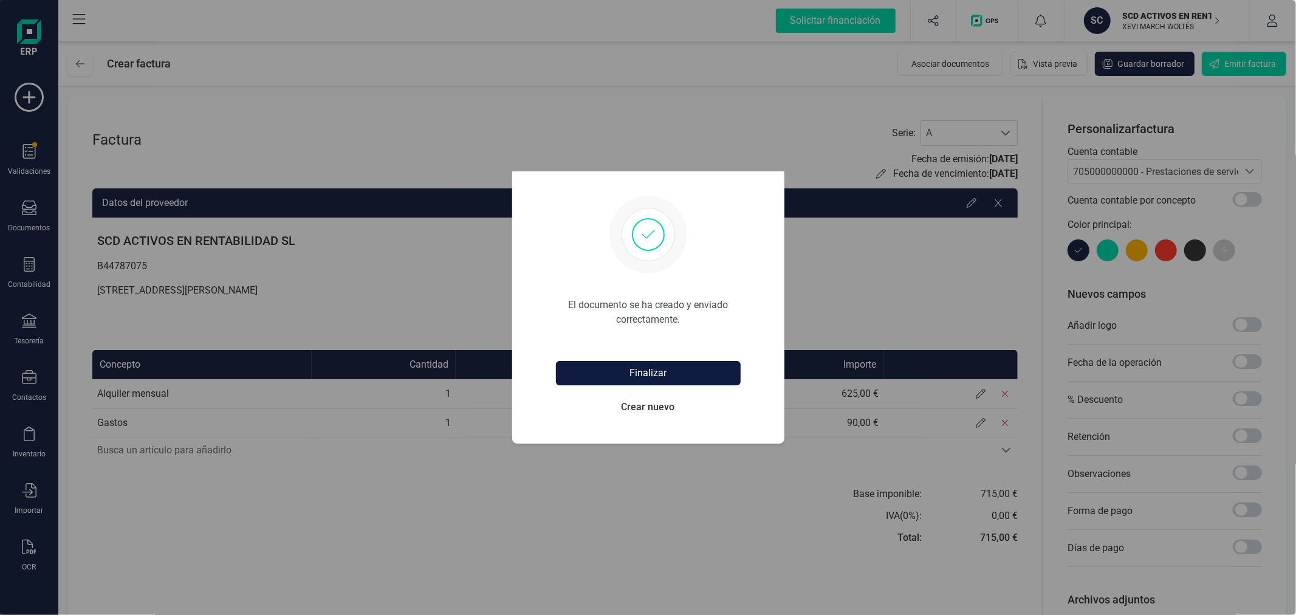
click at [658, 373] on button "Finalizar" at bounding box center [648, 373] width 185 height 24
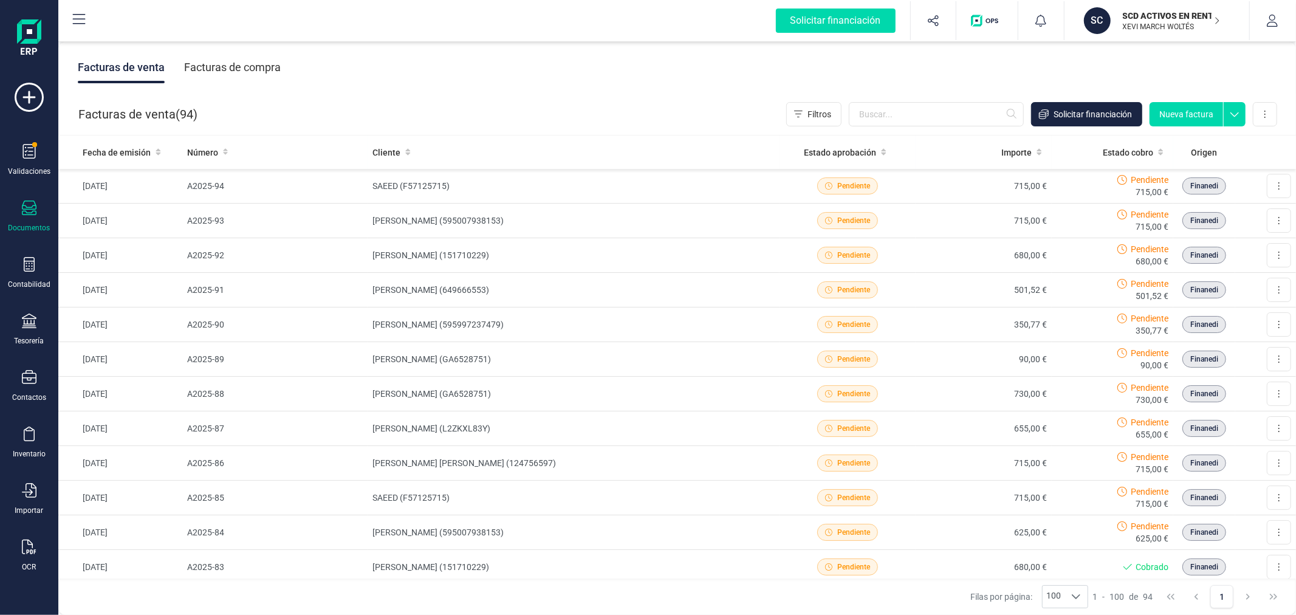
click at [1185, 112] on button "Nueva factura" at bounding box center [1187, 114] width 74 height 24
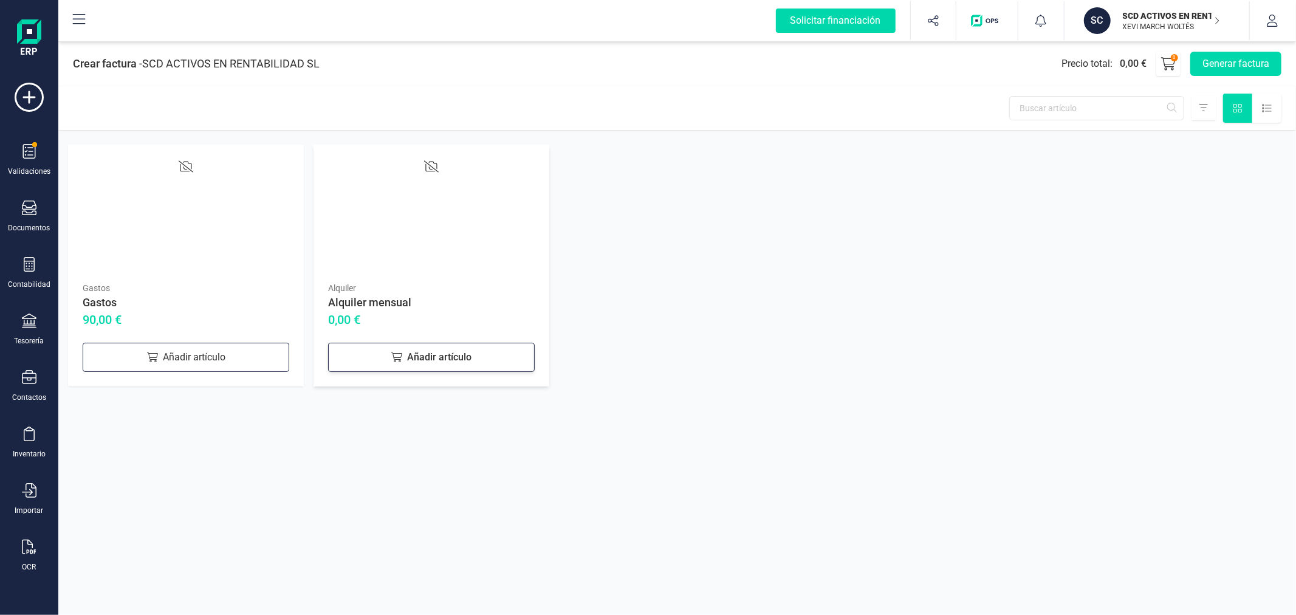
click at [404, 361] on div "Añadir artículo" at bounding box center [431, 357] width 207 height 29
click at [235, 356] on div "Añadir artículo" at bounding box center [186, 357] width 207 height 29
click at [1224, 63] on button "Generar factura" at bounding box center [1235, 64] width 91 height 24
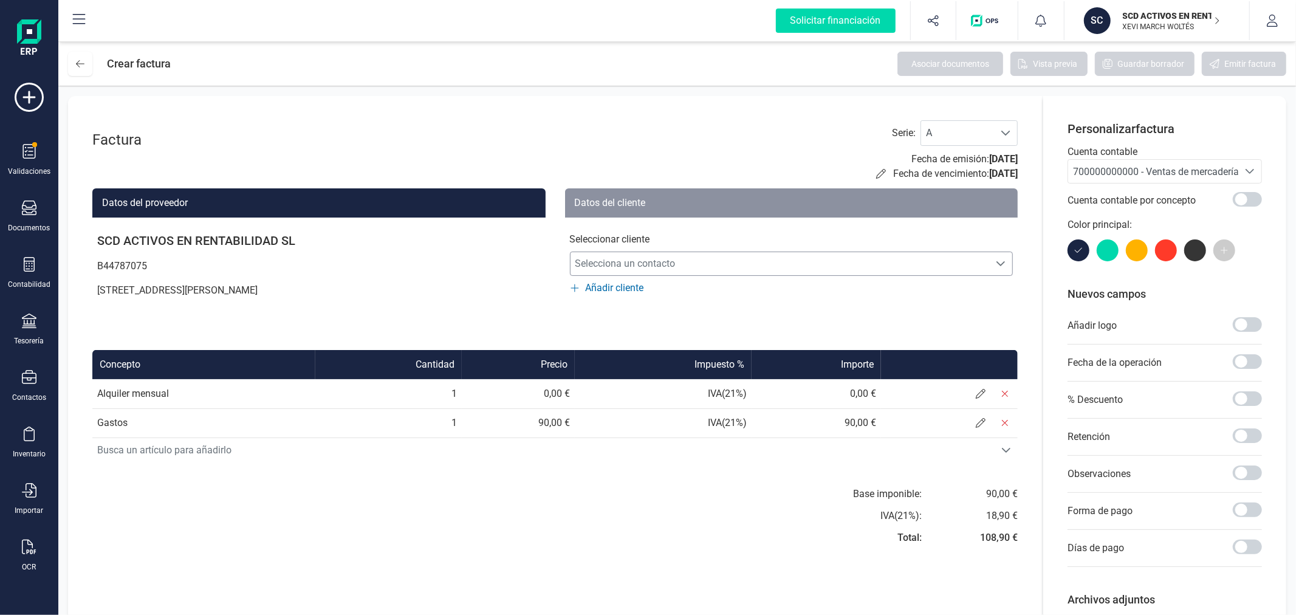
click at [781, 266] on span "Selecciona un contacto" at bounding box center [780, 264] width 419 height 24
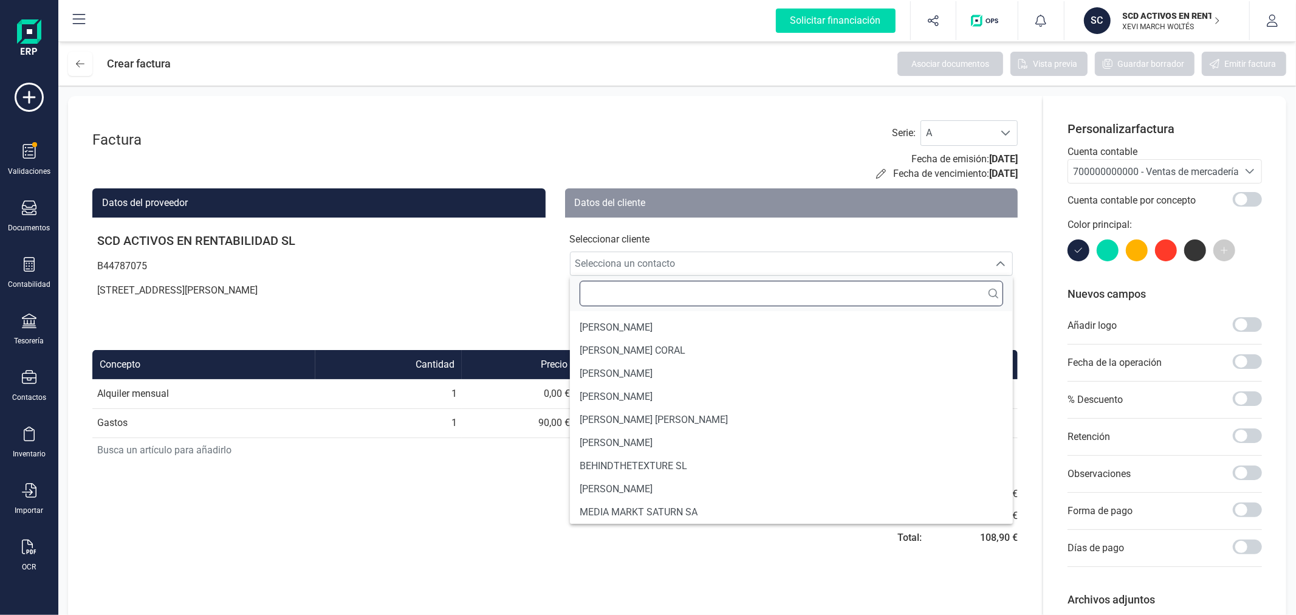
click at [779, 284] on input "text" at bounding box center [792, 294] width 424 height 26
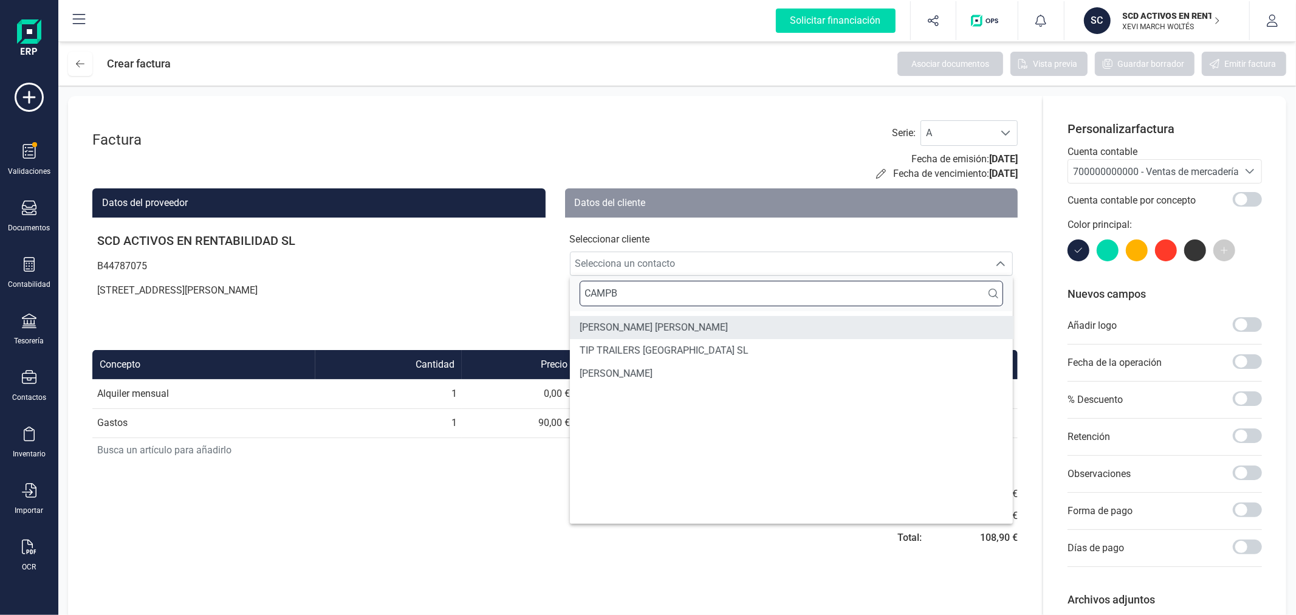
type input "CAMPB"
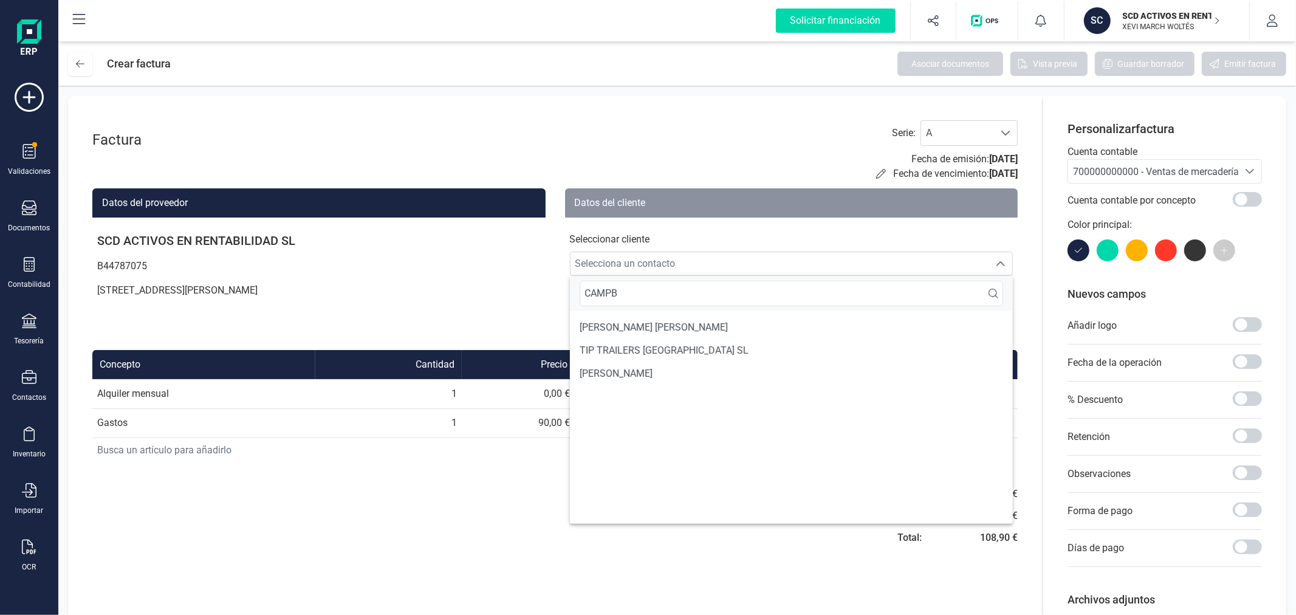
click at [650, 315] on ul "CAMPBELL MCDIARMID TIP TRAILERS ESPAÑA SL HAMISH CAMPBELL" at bounding box center [792, 417] width 444 height 213
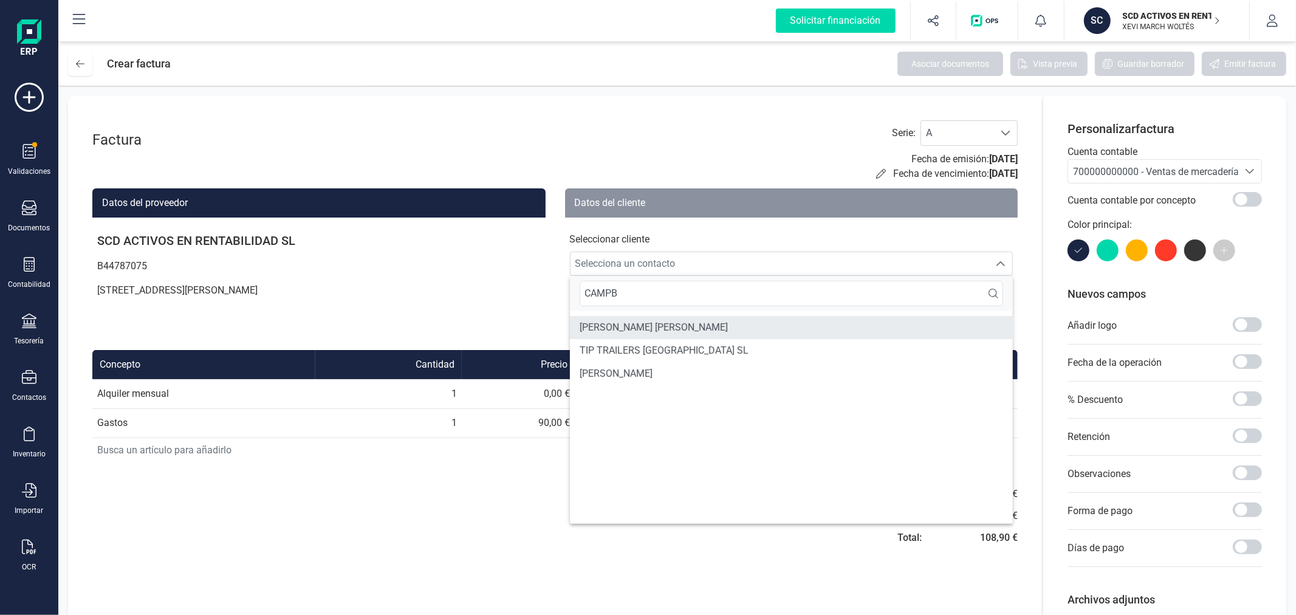
click at [659, 325] on span "[PERSON_NAME] [PERSON_NAME]" at bounding box center [654, 327] width 148 height 15
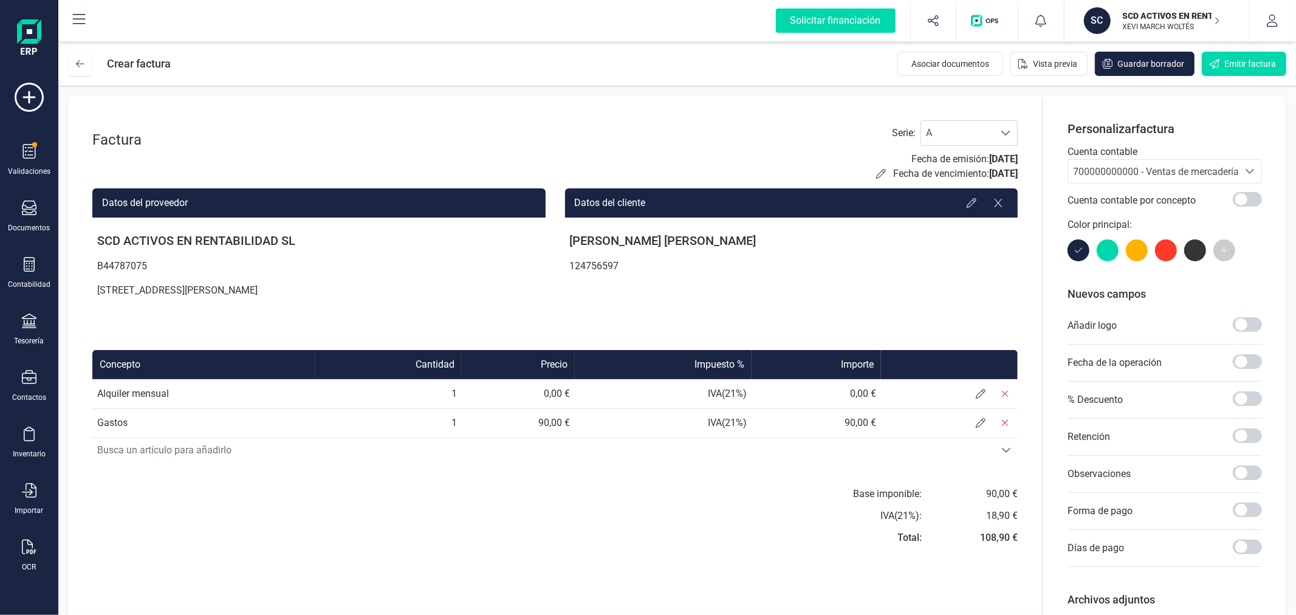
click at [1158, 181] on span "700000000000 - Ventas de mercaderías" at bounding box center [1153, 171] width 170 height 23
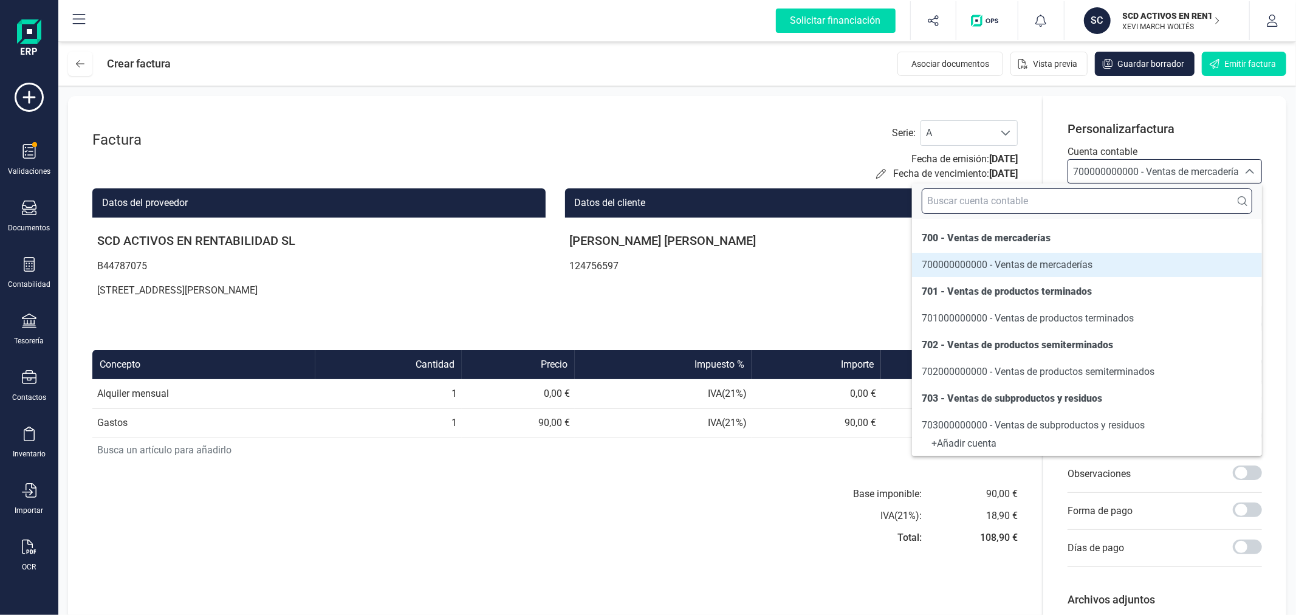
click at [1080, 199] on input "text" at bounding box center [1087, 201] width 331 height 26
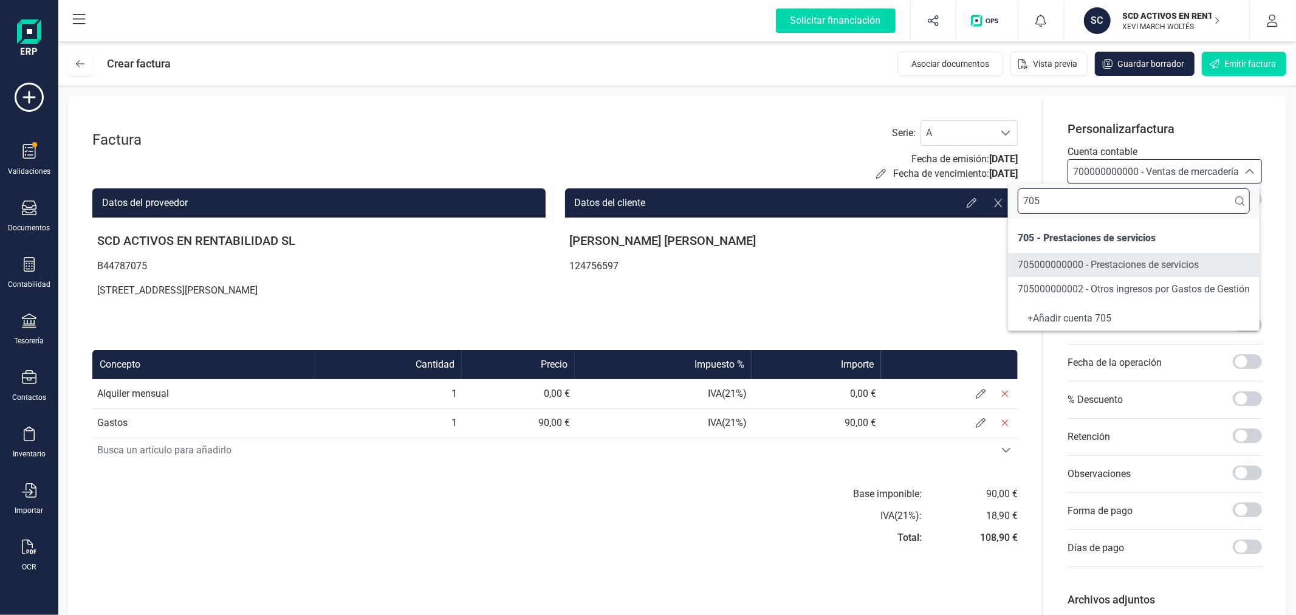
type input "705"
click at [1054, 259] on span "705000000000 - Prestaciones de servicios" at bounding box center [1108, 265] width 181 height 12
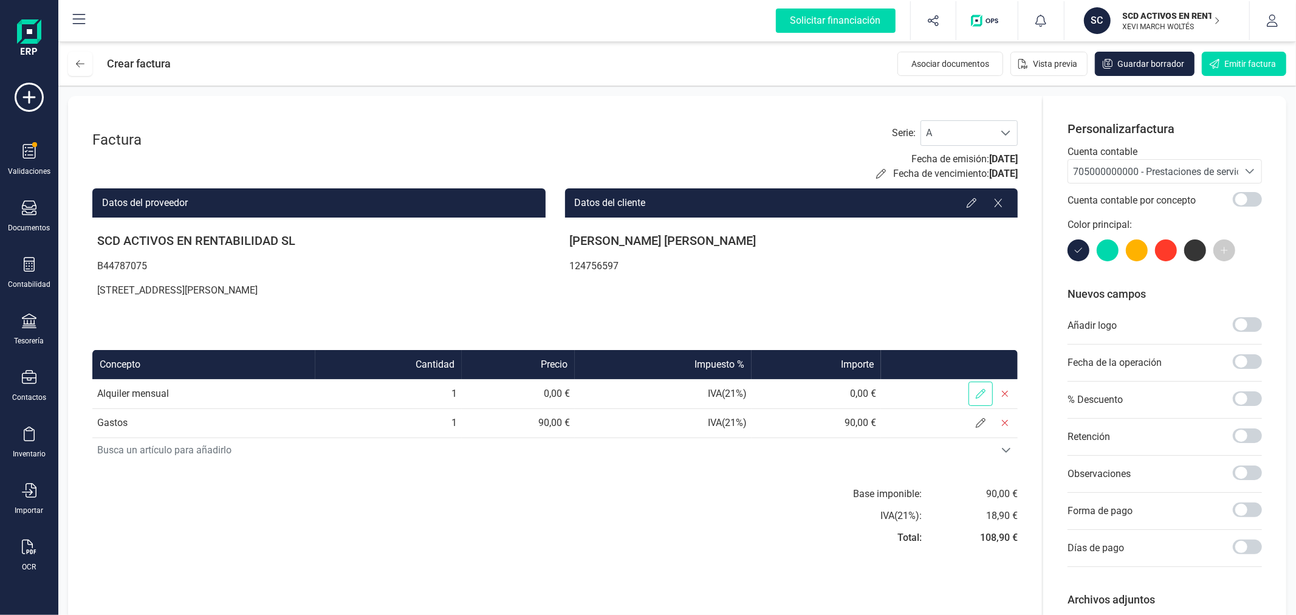
click at [977, 397] on icon at bounding box center [981, 394] width 10 height 10
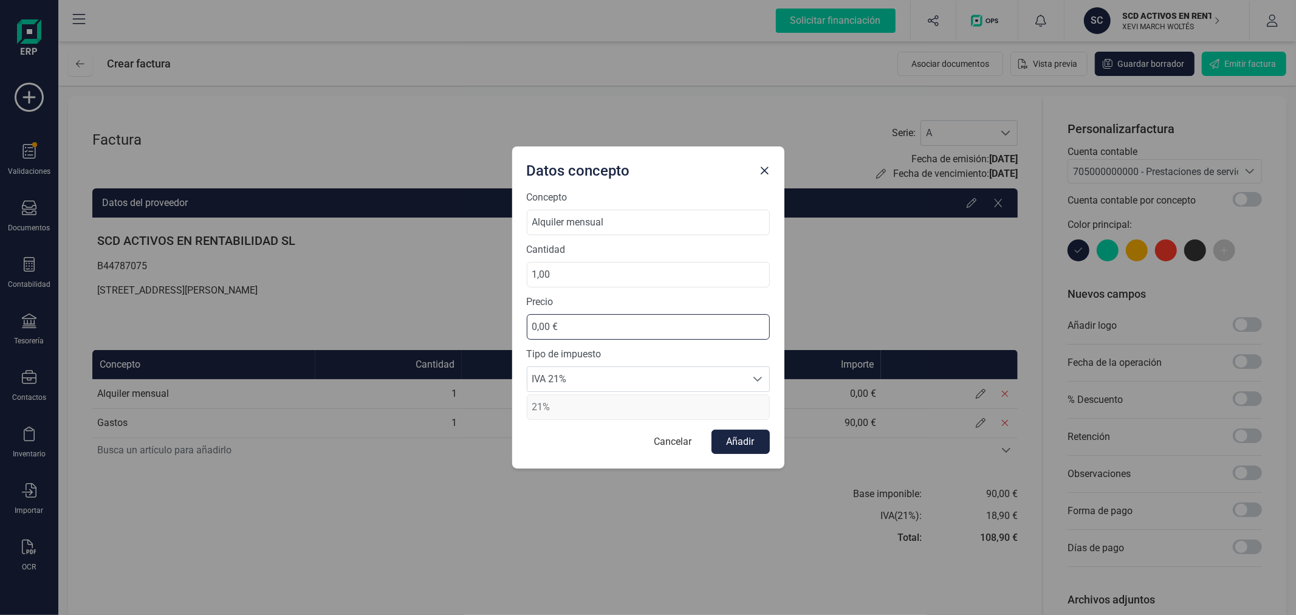
drag, startPoint x: 599, startPoint y: 320, endPoint x: 467, endPoint y: 308, distance: 133.0
click at [467, 308] on div "Datos concepto Concepto Alquiler mensual Cantidad 1,00 Precio 0,00 € Tipo de im…" at bounding box center [648, 307] width 1296 height 615
type input "625,00 €"
click at [563, 378] on span "IVA 21%" at bounding box center [636, 379] width 219 height 24
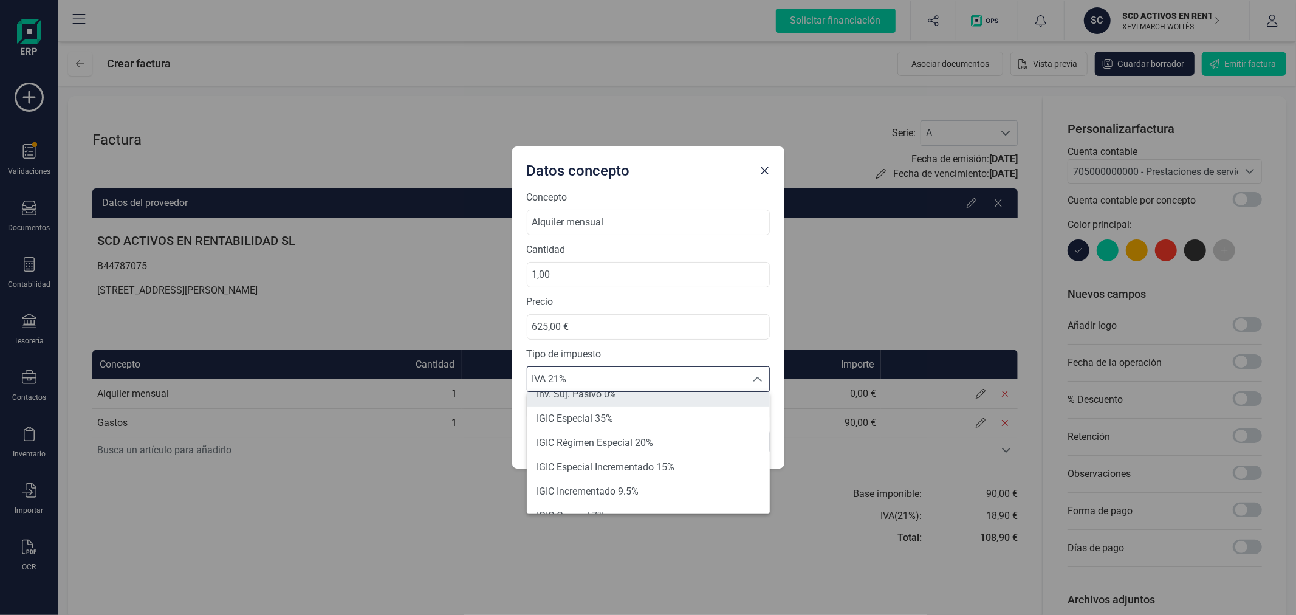
scroll to position [117, 0]
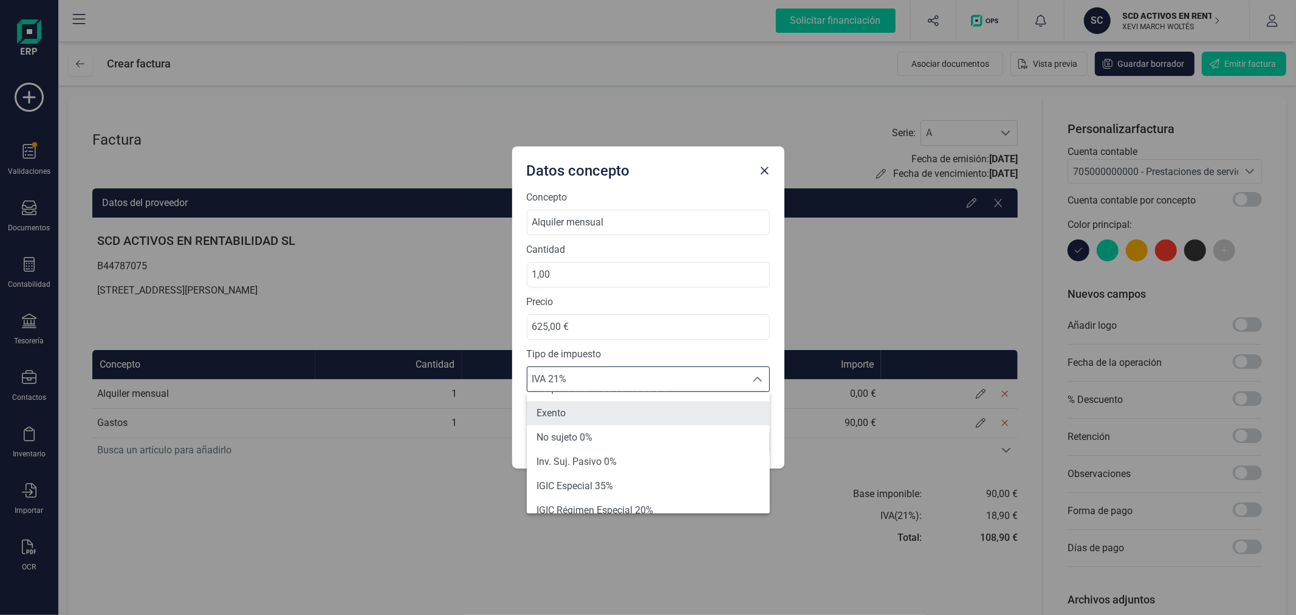
click at [572, 413] on li "Exento" at bounding box center [648, 413] width 243 height 24
type input "0%"
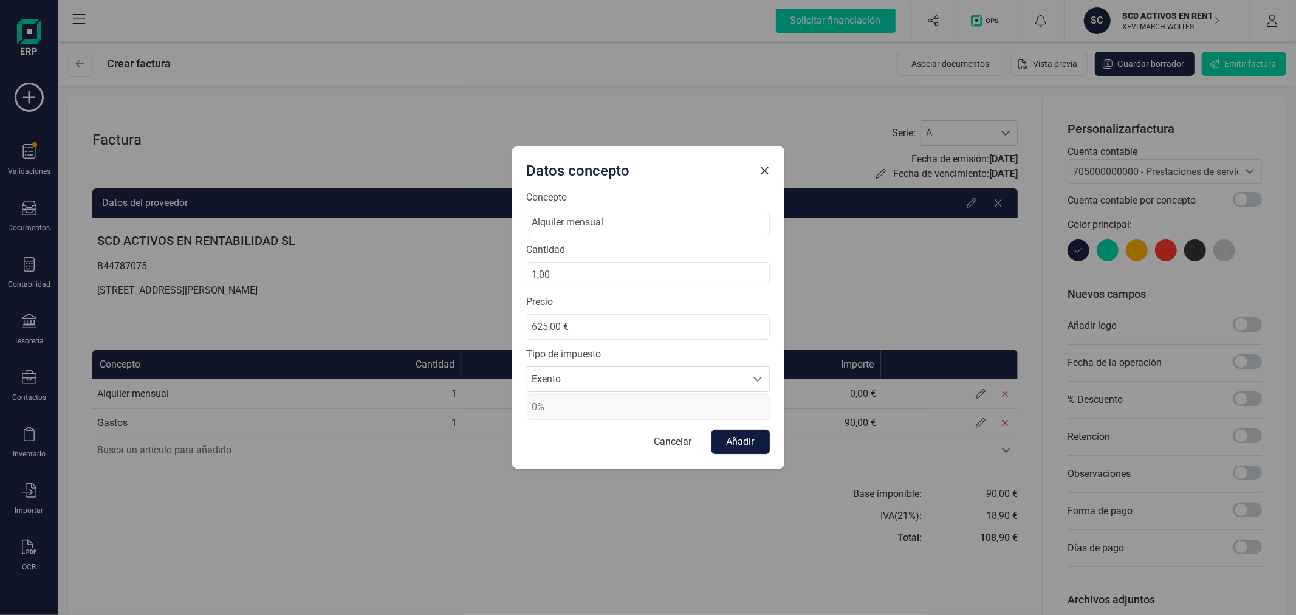
click at [746, 439] on button "Añadir" at bounding box center [741, 442] width 58 height 24
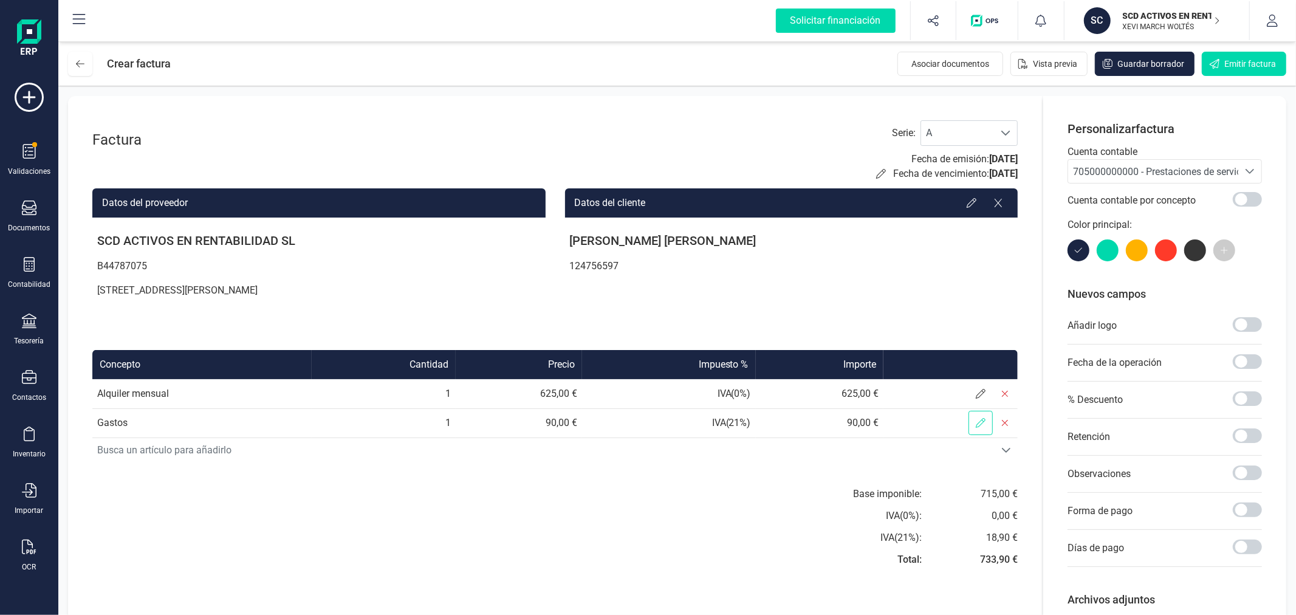
click at [976, 423] on icon at bounding box center [981, 423] width 10 height 10
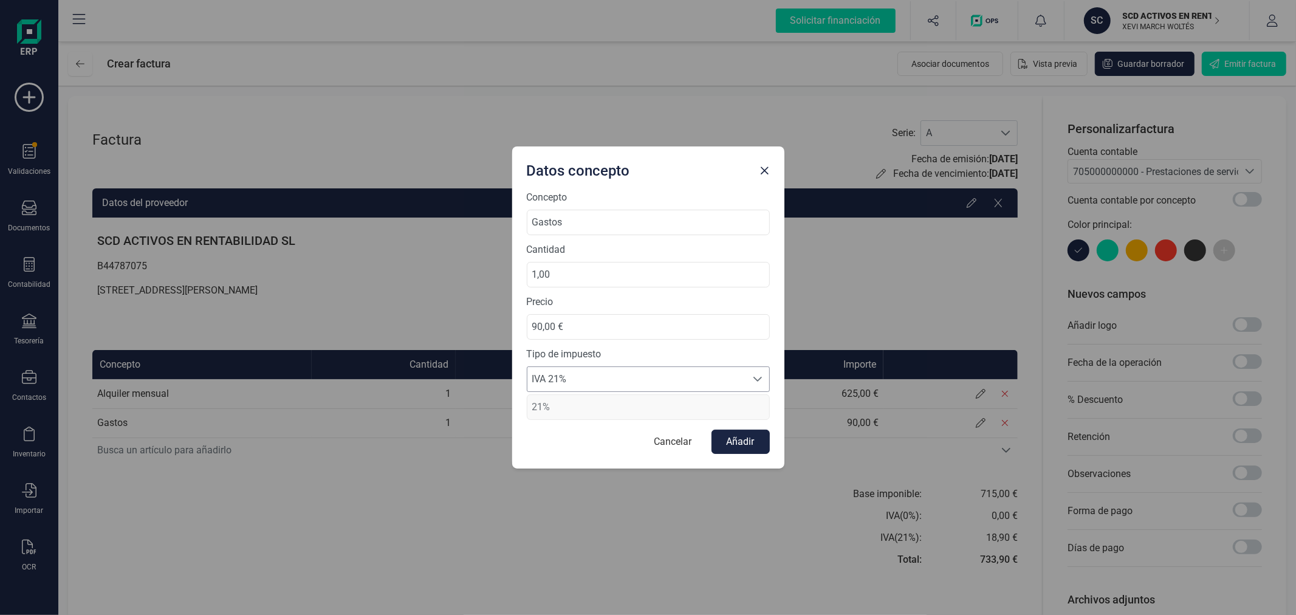
click at [661, 386] on span "IVA 21%" at bounding box center [636, 379] width 219 height 24
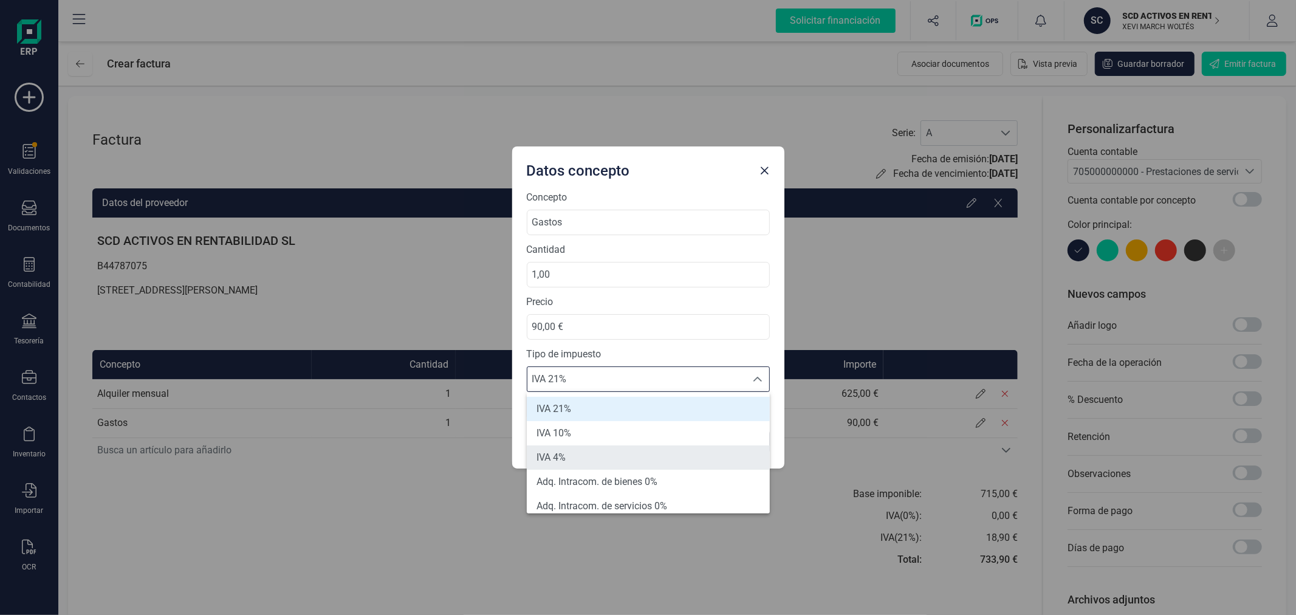
scroll to position [67, 0]
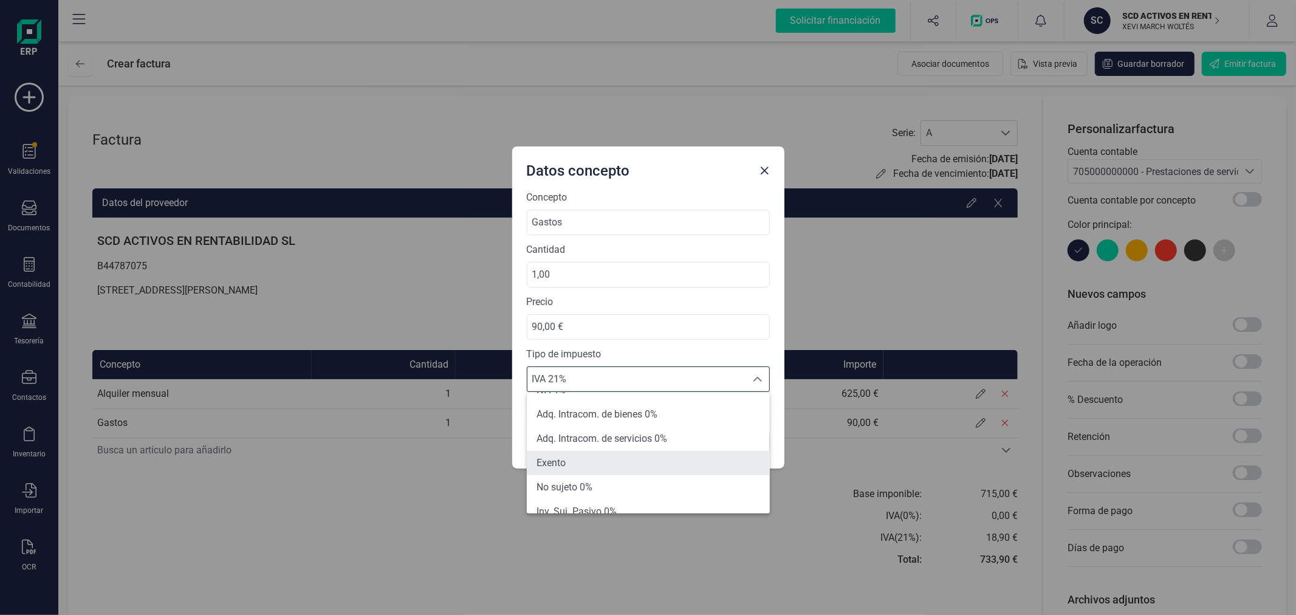
click at [590, 454] on li "Exento" at bounding box center [648, 463] width 243 height 24
type input "0%"
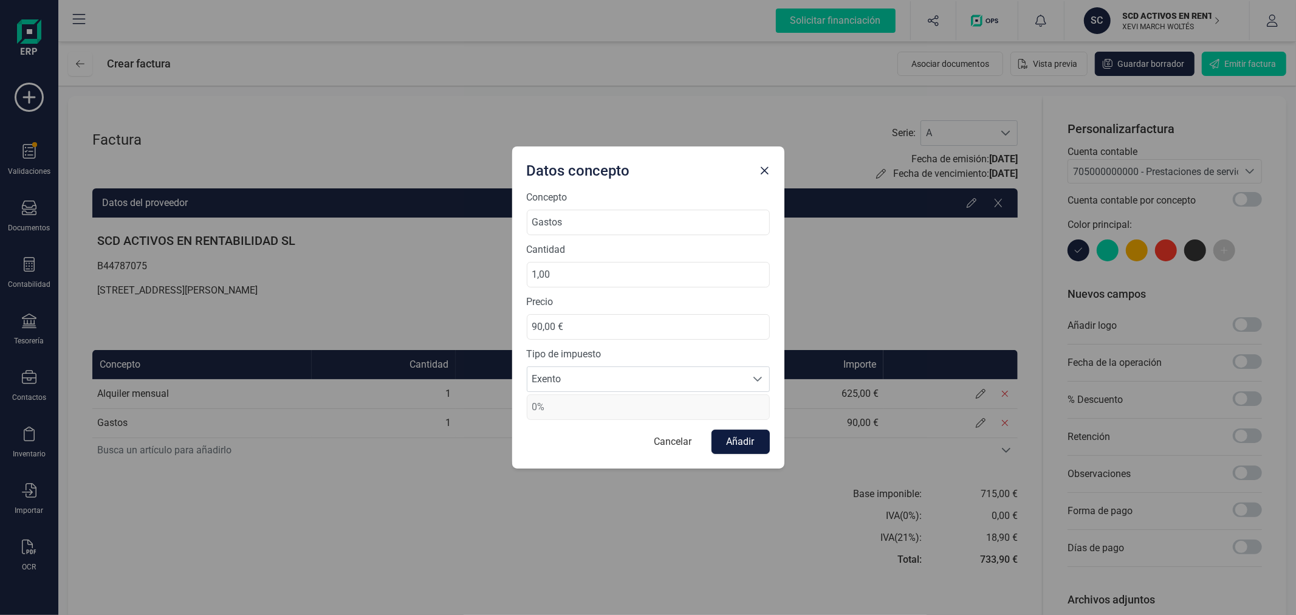
click at [718, 445] on button "Añadir" at bounding box center [741, 442] width 58 height 24
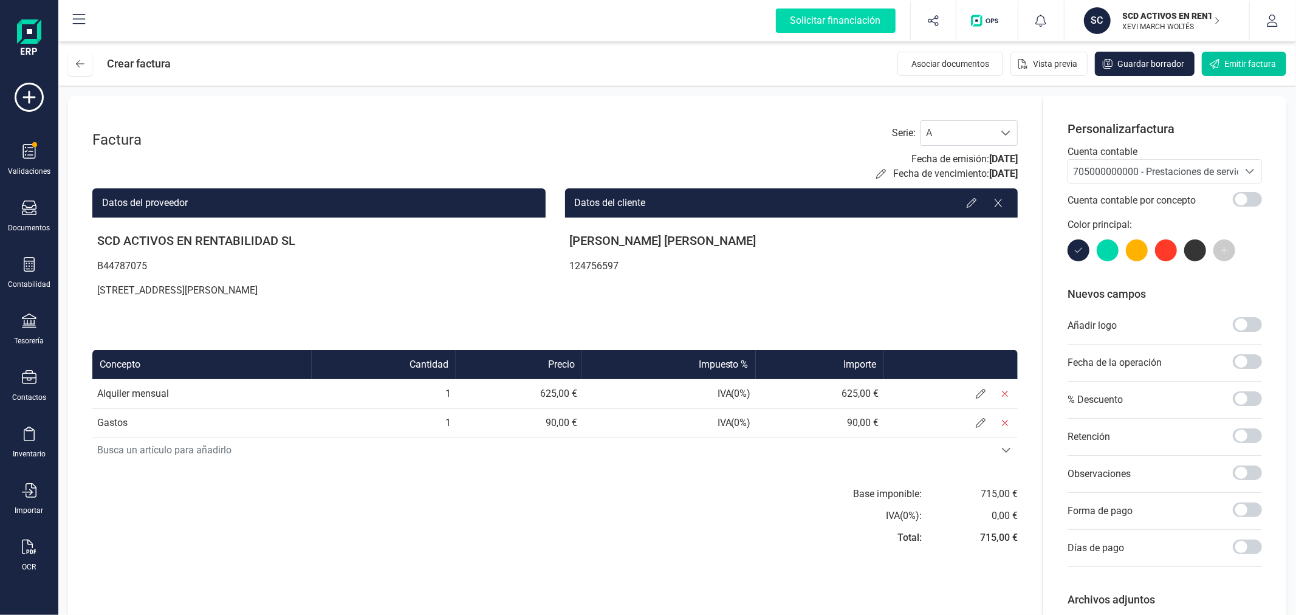
click at [1229, 67] on span "Emitir factura" at bounding box center [1251, 64] width 52 height 12
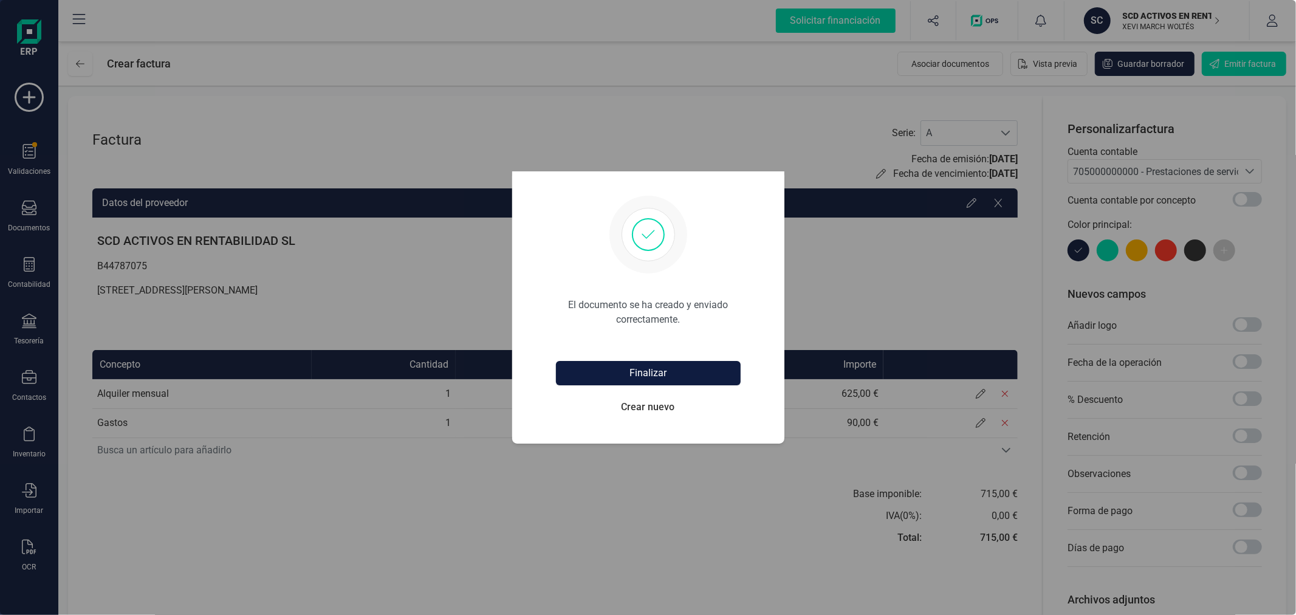
click at [622, 369] on button "Finalizar" at bounding box center [648, 373] width 185 height 24
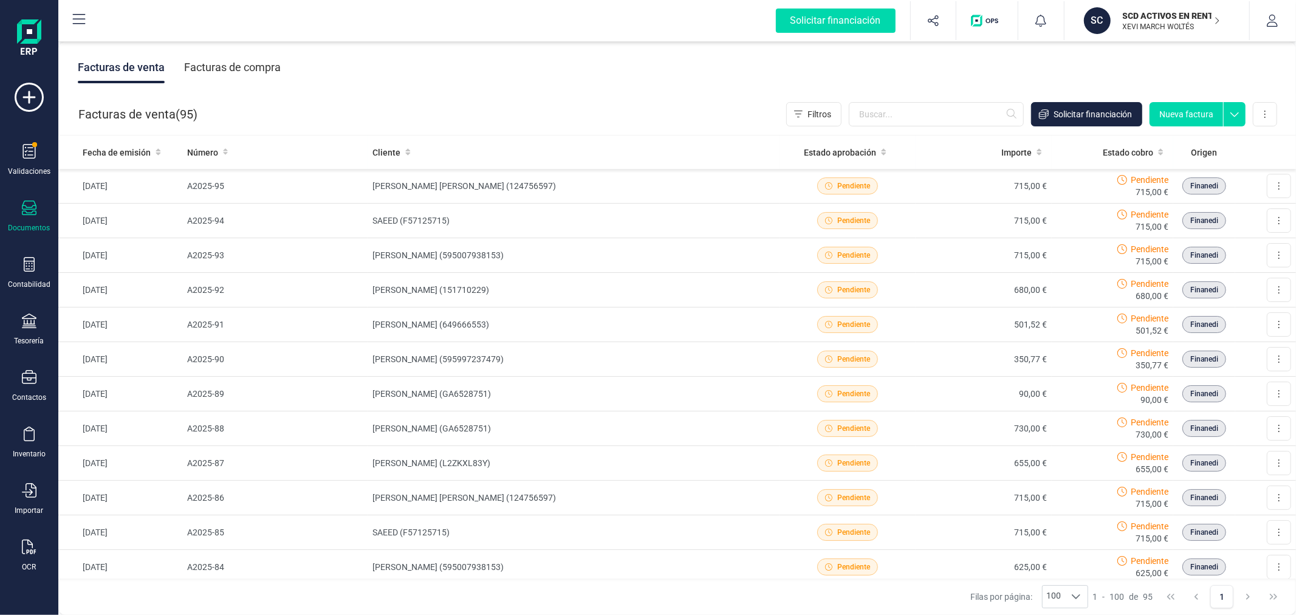
click at [1185, 109] on button "Nueva factura" at bounding box center [1187, 114] width 74 height 24
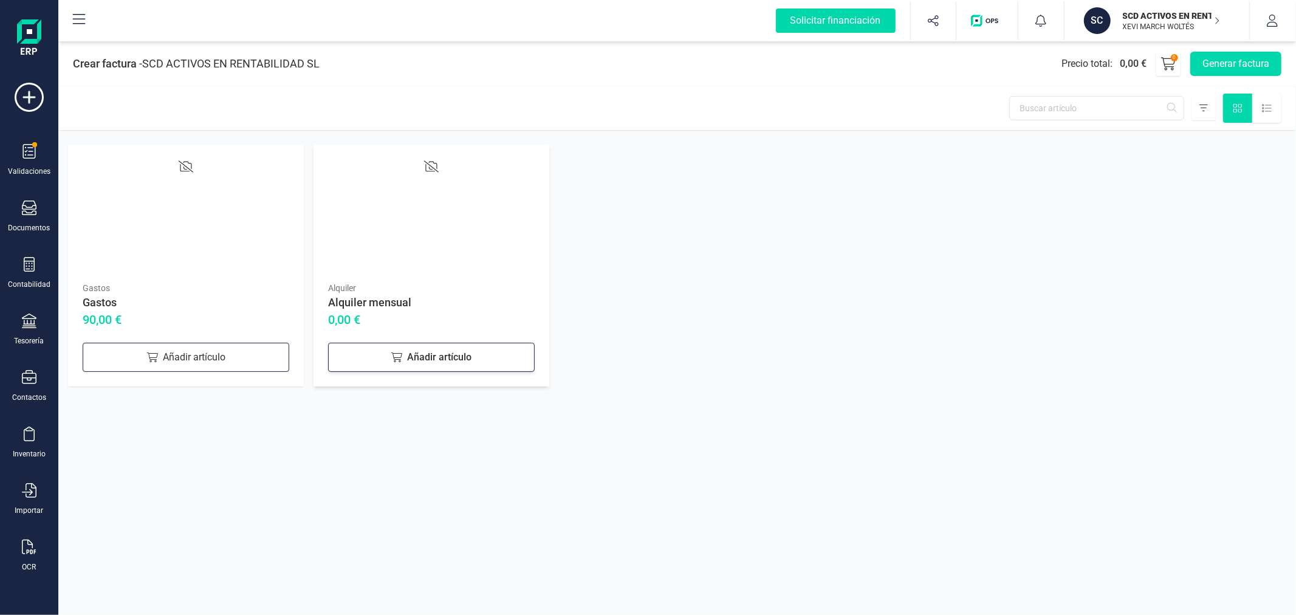
click at [450, 353] on div "Añadir artículo" at bounding box center [431, 357] width 207 height 29
click at [1202, 64] on button "Generar factura" at bounding box center [1235, 64] width 91 height 24
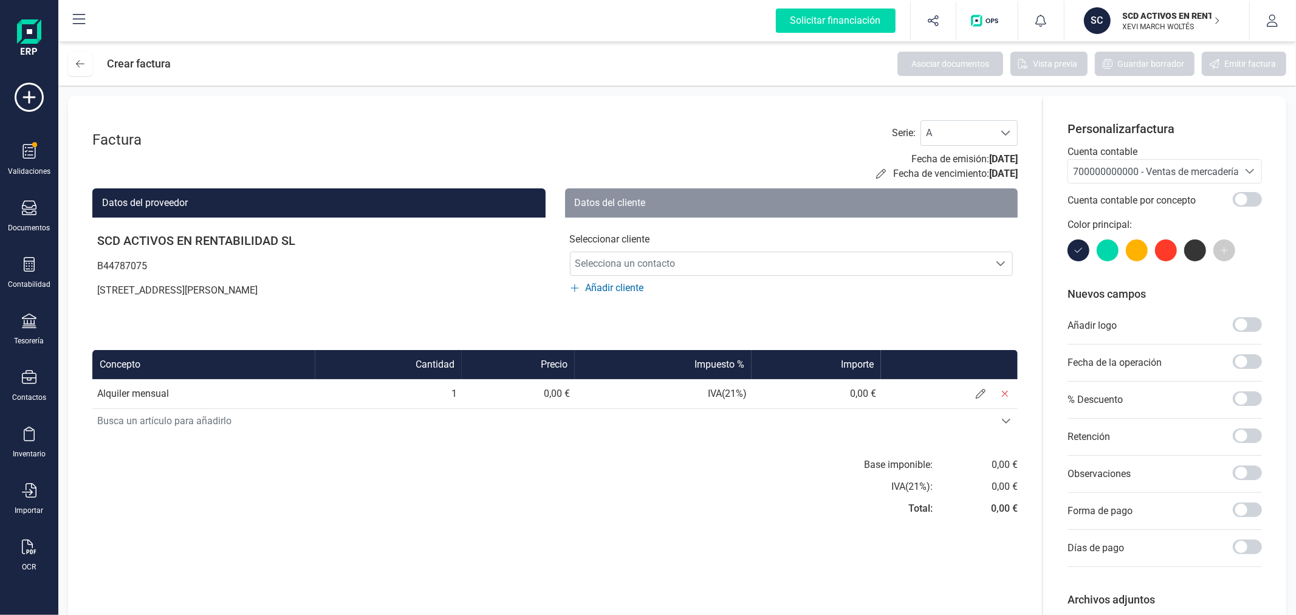
drag, startPoint x: 1141, startPoint y: 170, endPoint x: 1137, endPoint y: 177, distance: 7.6
click at [1140, 170] on span "700000000000 - Ventas de mercaderías" at bounding box center [1158, 172] width 171 height 12
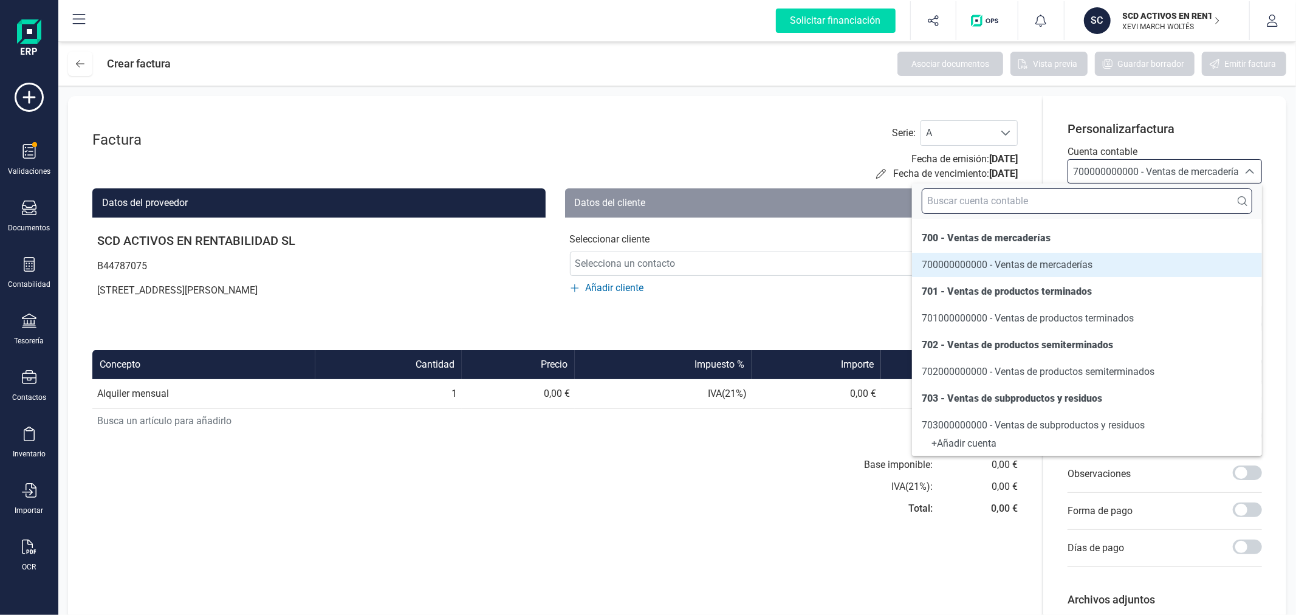
click at [1122, 203] on input "text" at bounding box center [1087, 201] width 331 height 26
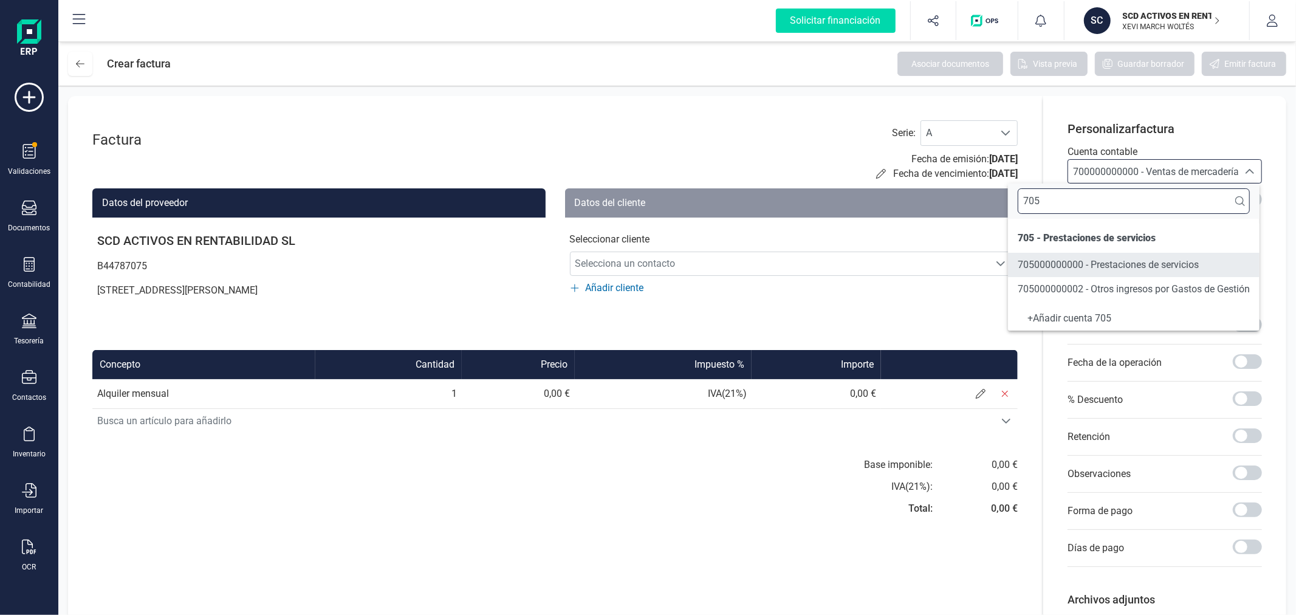
type input "705"
click at [1144, 267] on span "705000000000 - Prestaciones de servicios" at bounding box center [1108, 265] width 181 height 12
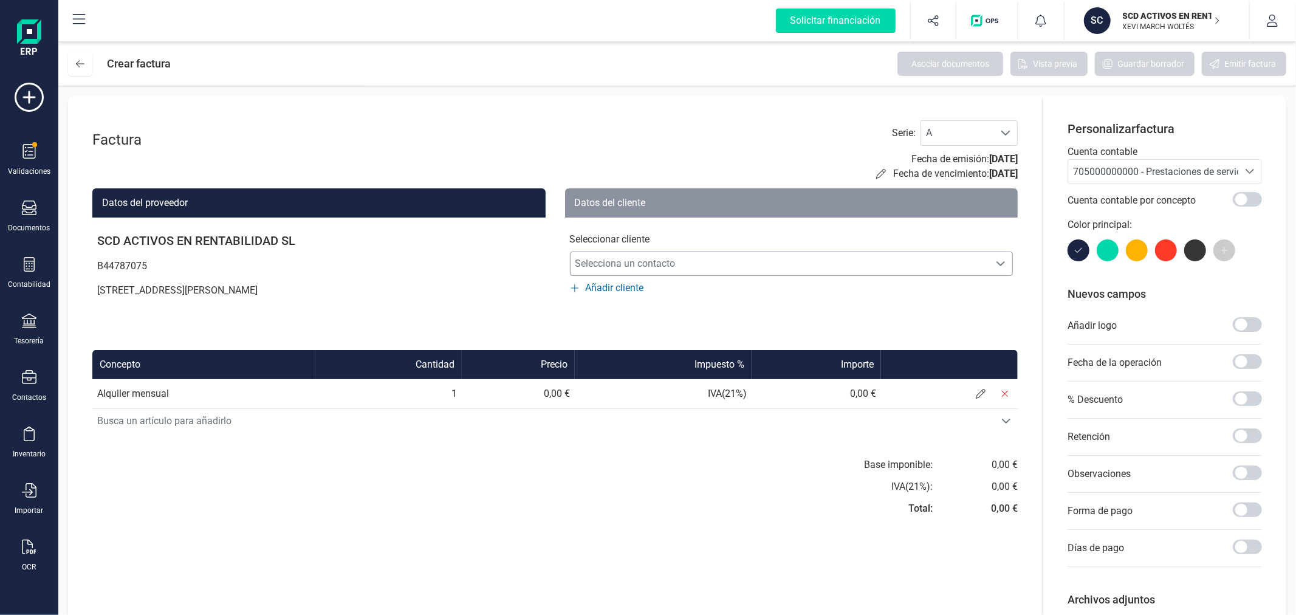
click at [870, 270] on span "Selecciona un contacto" at bounding box center [780, 264] width 419 height 24
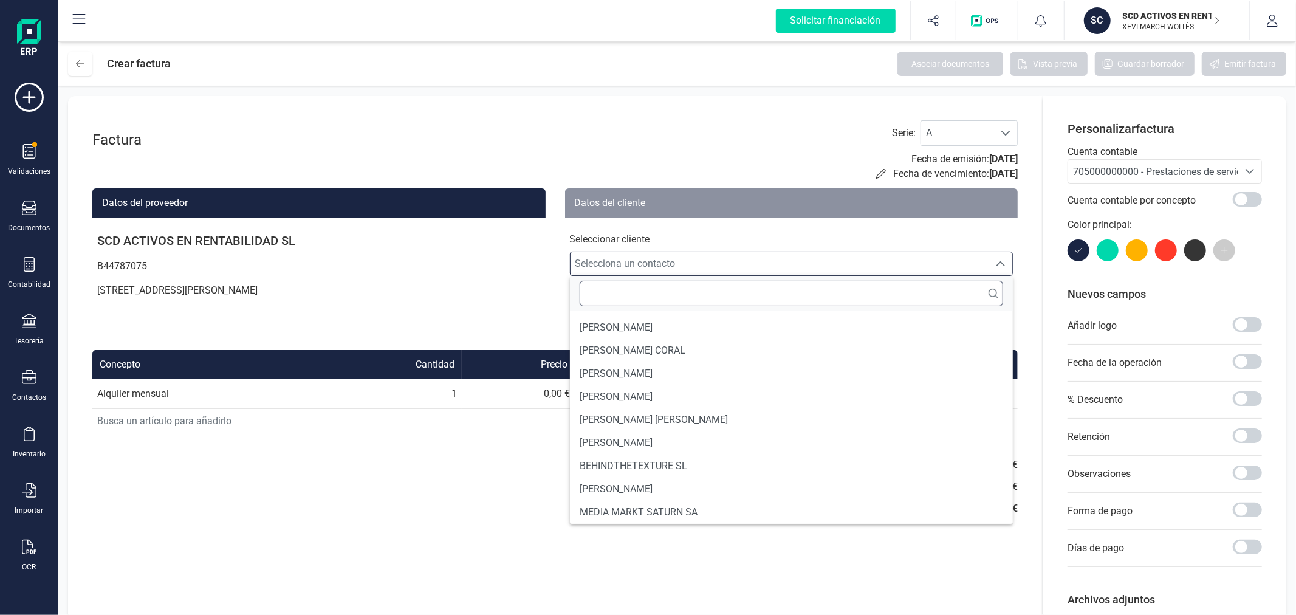
click at [811, 294] on input "text" at bounding box center [792, 294] width 424 height 26
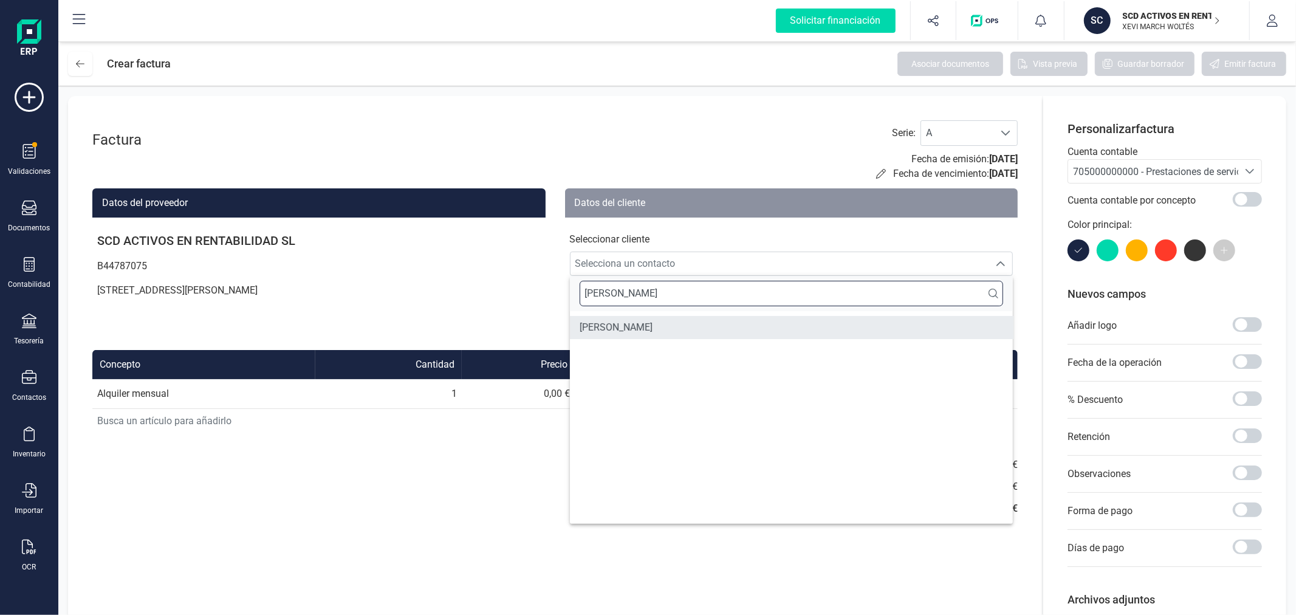
type input "EMMA"
click at [752, 329] on li "EMMA JOBS" at bounding box center [792, 327] width 444 height 23
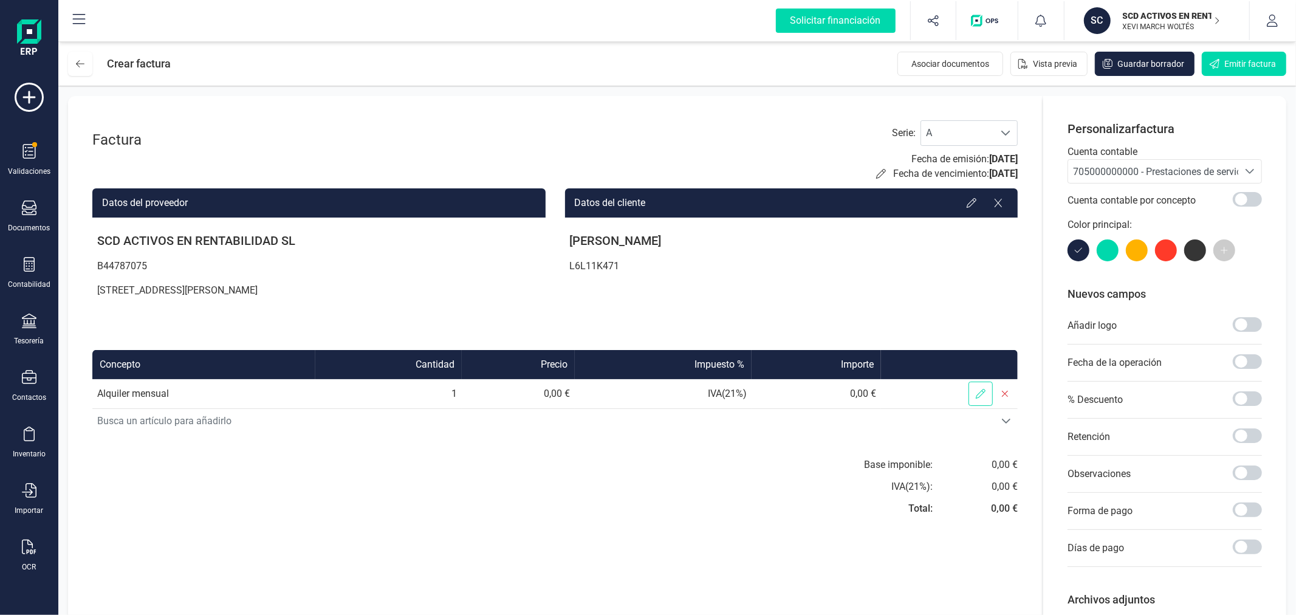
click at [978, 391] on icon at bounding box center [981, 394] width 10 height 10
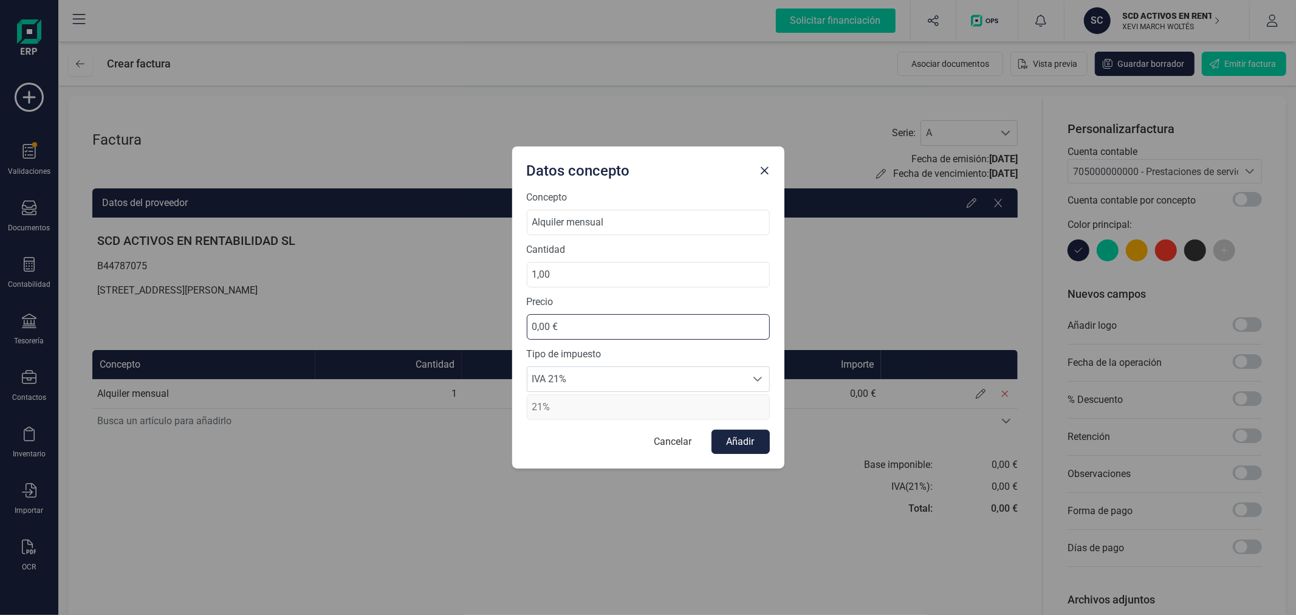
drag, startPoint x: 610, startPoint y: 327, endPoint x: 521, endPoint y: 324, distance: 88.2
click at [521, 324] on div "Concepto Alquiler mensual Cantidad 1,00 Precio 0,00 € Tipo de impuesto IVA 21% …" at bounding box center [648, 329] width 272 height 278
type input "578,00 €"
click at [638, 371] on span "IVA 21%" at bounding box center [636, 379] width 219 height 24
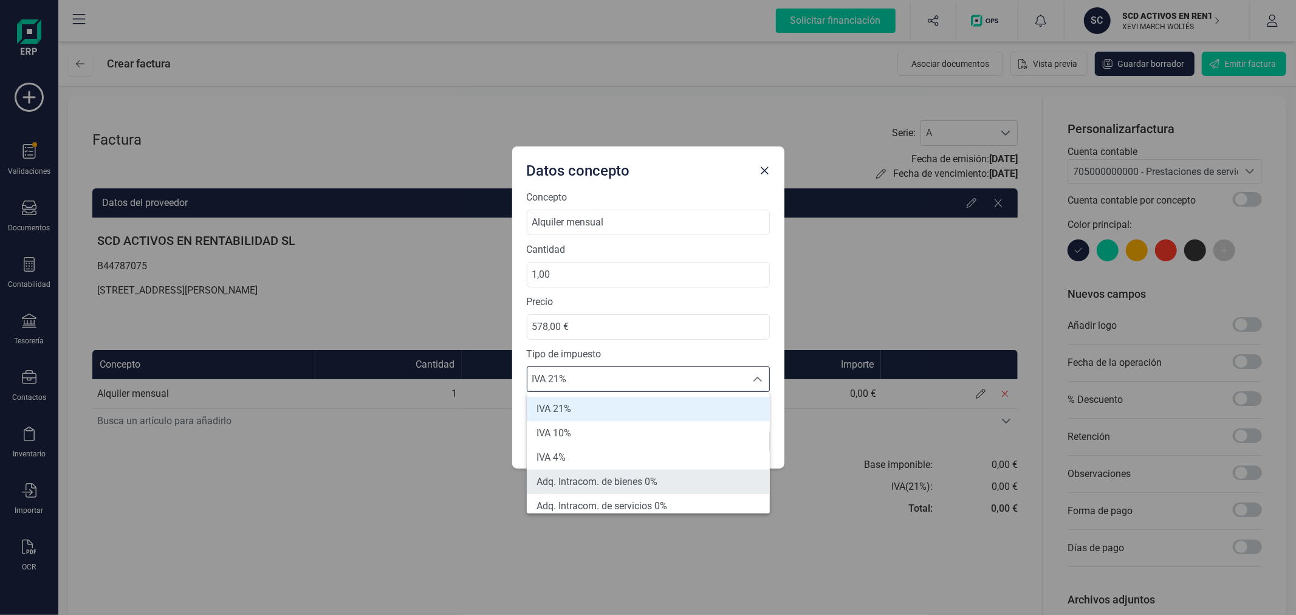
scroll to position [67, 0]
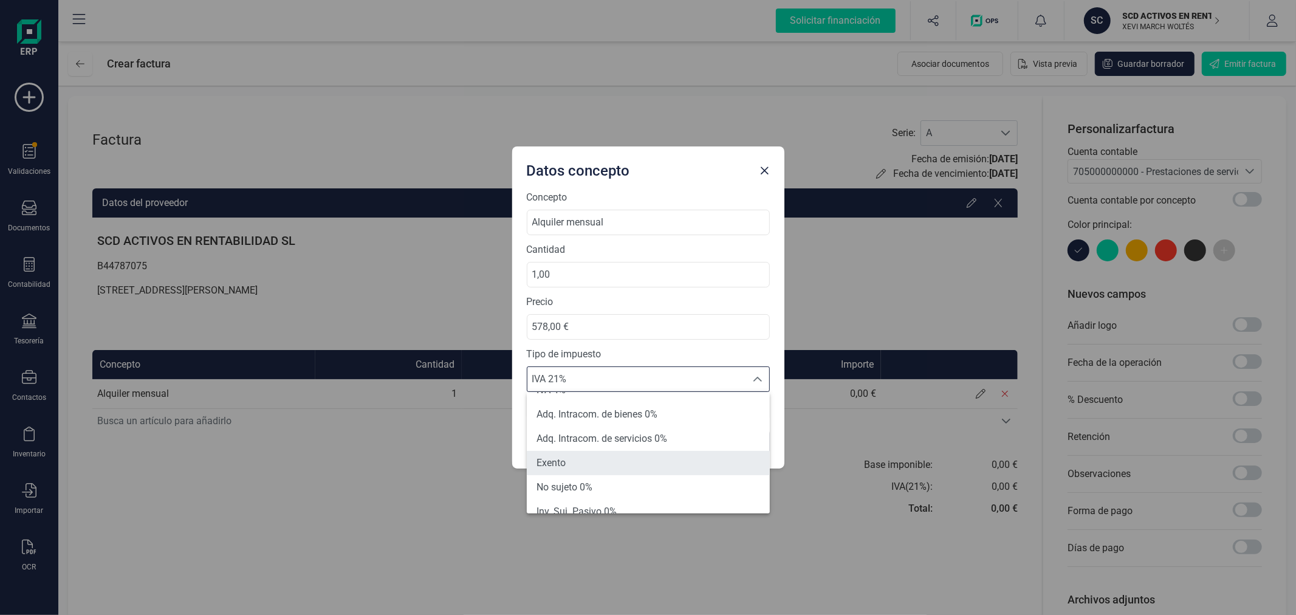
click at [616, 462] on li "Exento" at bounding box center [648, 463] width 243 height 24
type input "0%"
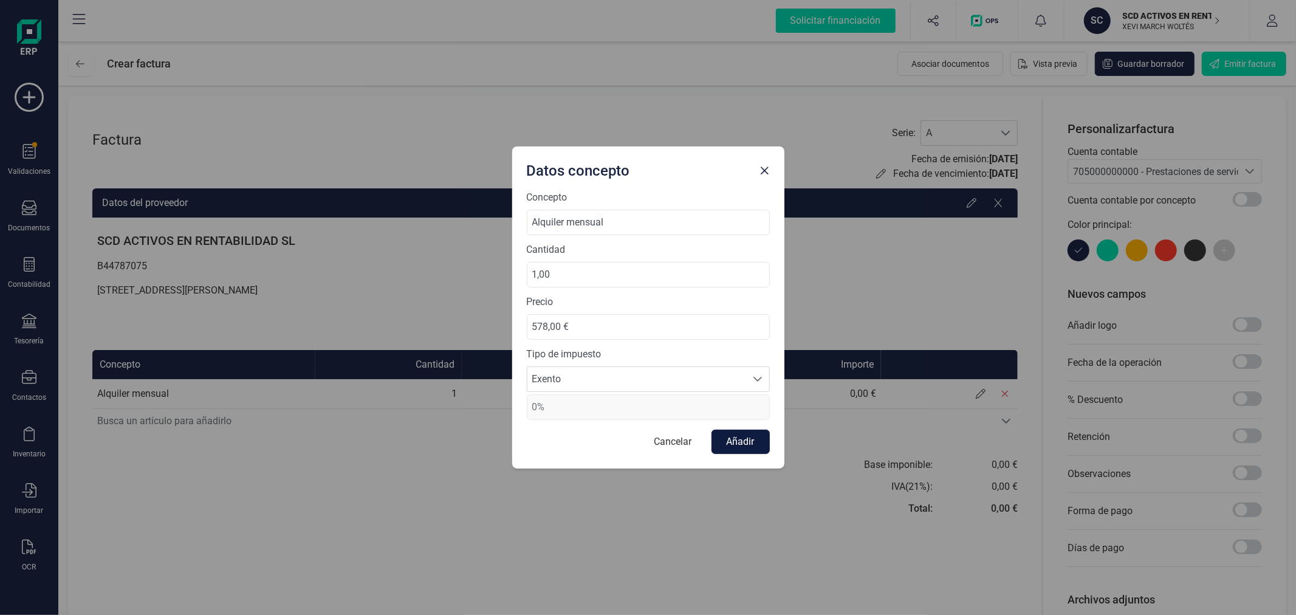
click at [738, 444] on button "Añadir" at bounding box center [741, 442] width 58 height 24
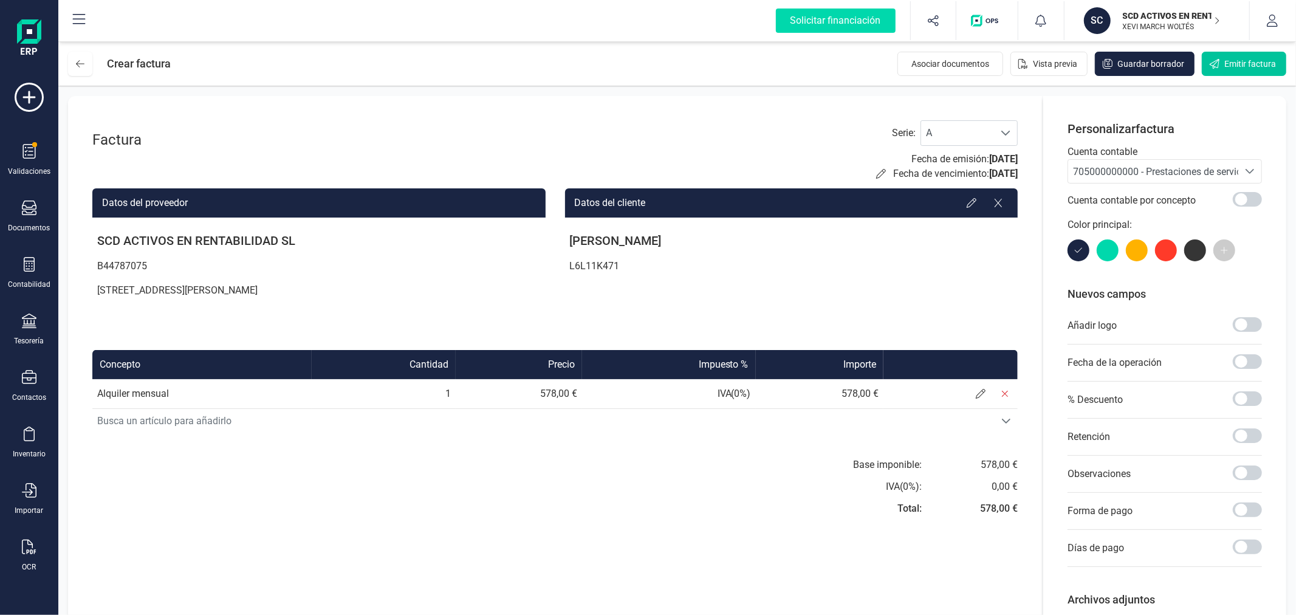
click at [1231, 56] on button "Emitir factura" at bounding box center [1244, 64] width 84 height 24
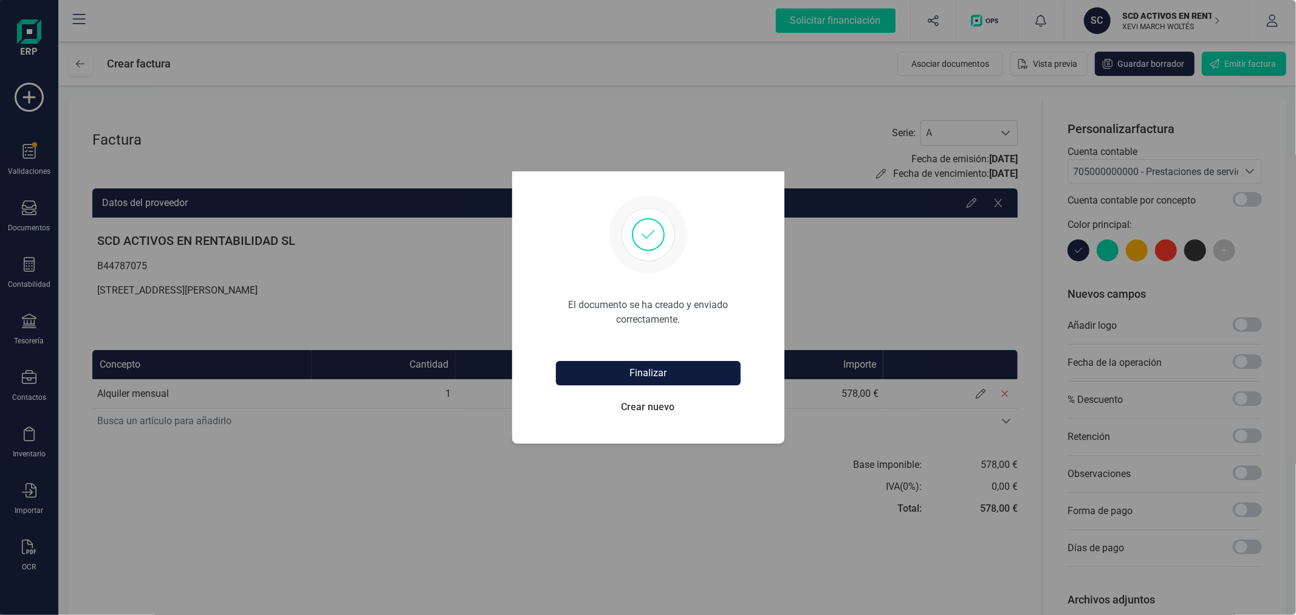
click at [647, 368] on button "Finalizar" at bounding box center [648, 373] width 185 height 24
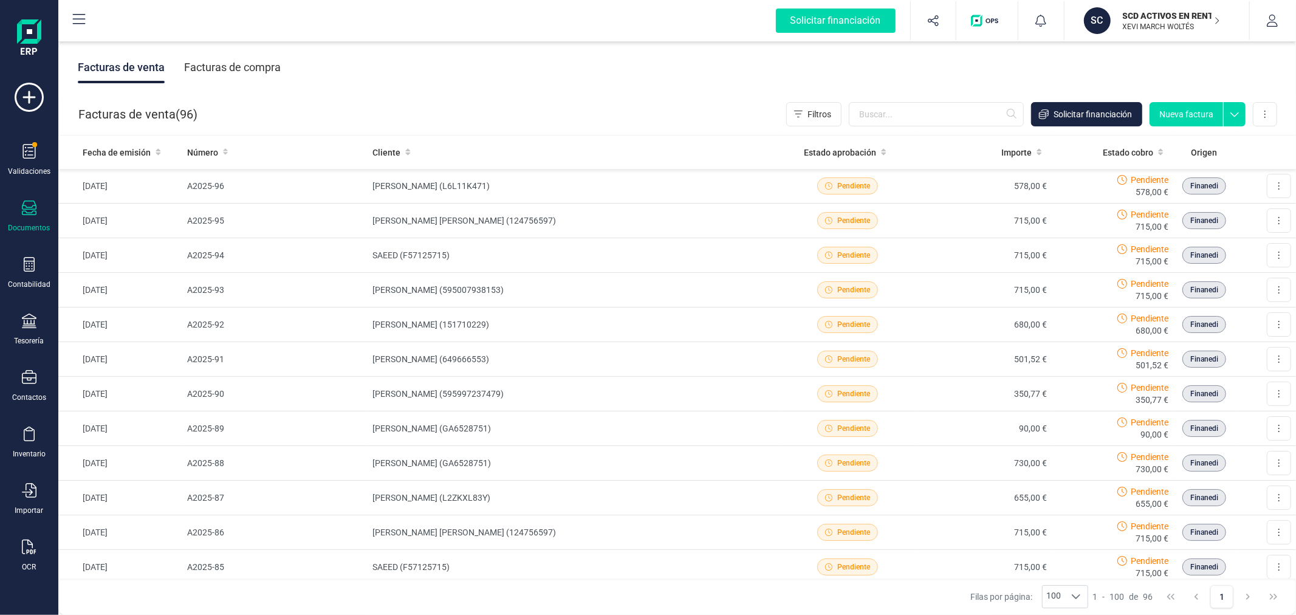
click at [1177, 110] on button "Nueva factura" at bounding box center [1187, 114] width 74 height 24
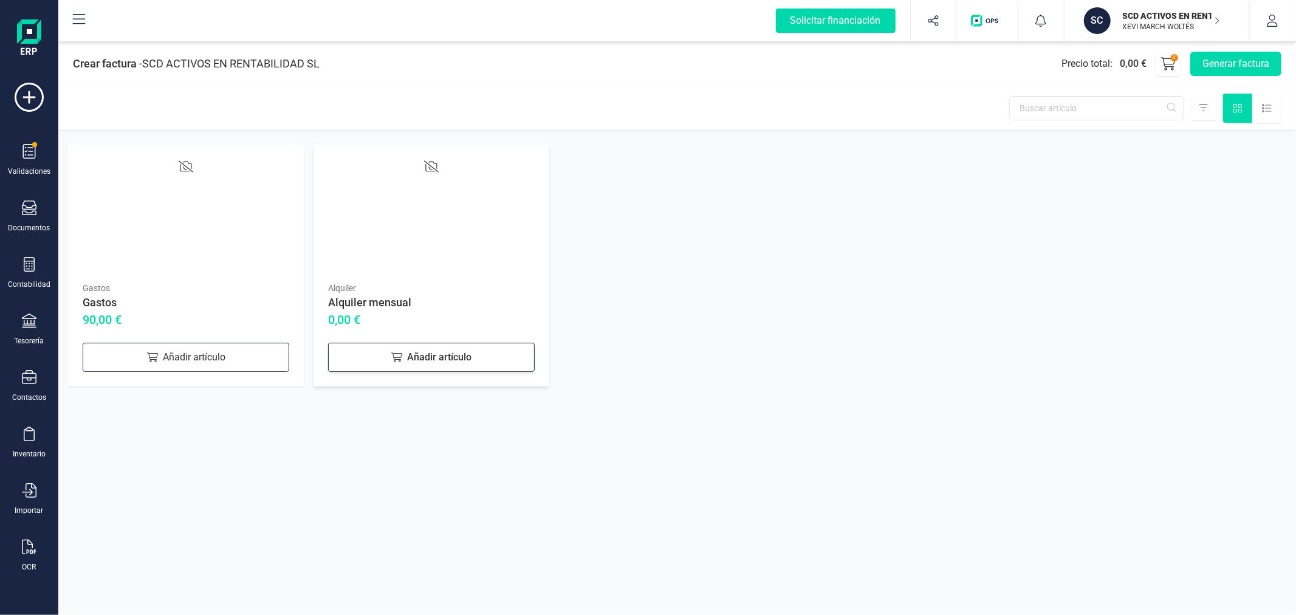
click at [408, 359] on div "Añadir artículo" at bounding box center [431, 357] width 207 height 29
click at [222, 356] on div "Añadir artículo" at bounding box center [186, 357] width 207 height 29
click at [1252, 63] on button "Generar factura" at bounding box center [1235, 64] width 91 height 24
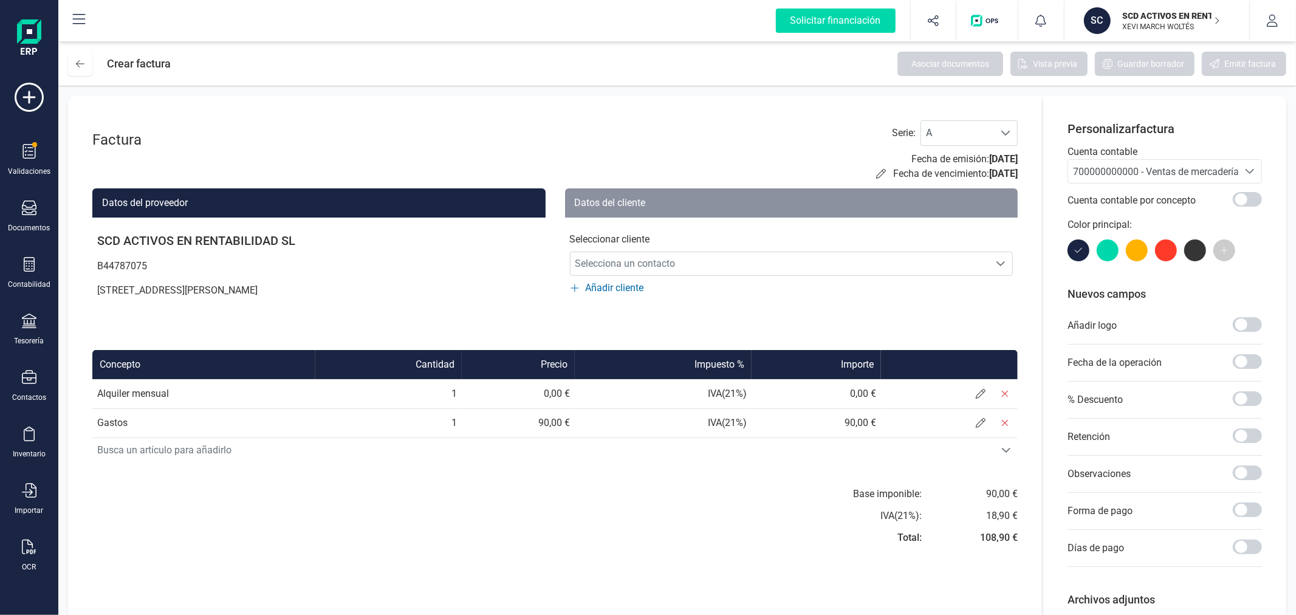
drag, startPoint x: 1128, startPoint y: 173, endPoint x: 1127, endPoint y: 183, distance: 9.9
click at [1128, 173] on span "700000000000 - Ventas de mercaderías" at bounding box center [1158, 172] width 171 height 12
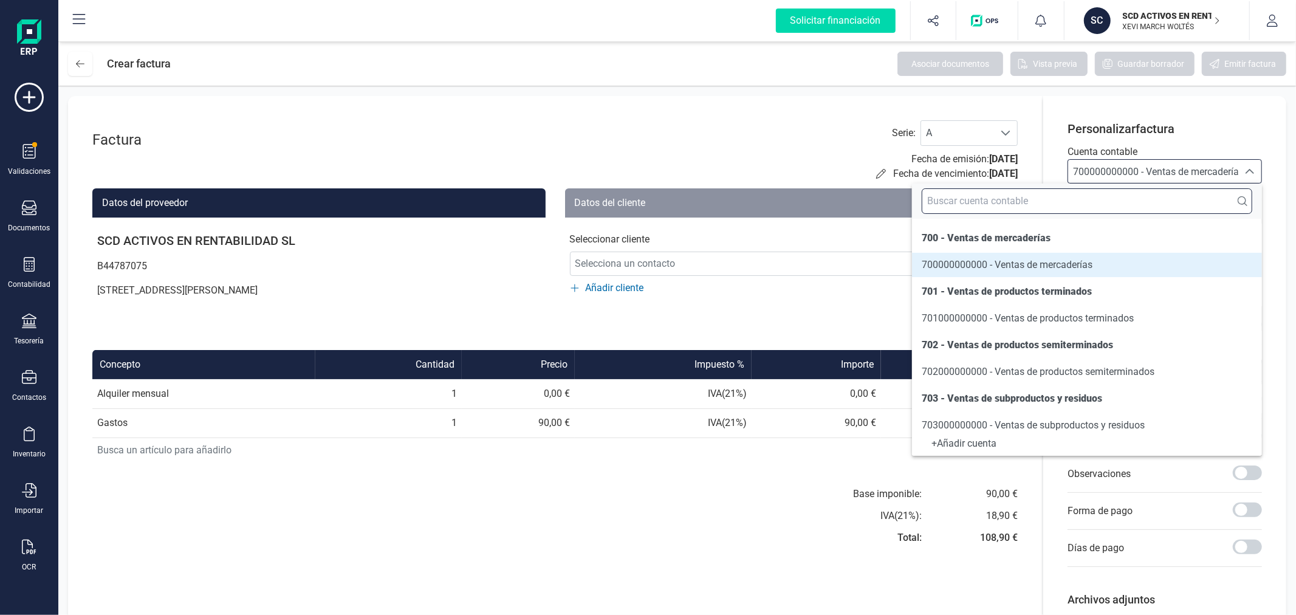
click at [1124, 196] on input "text" at bounding box center [1087, 201] width 331 height 26
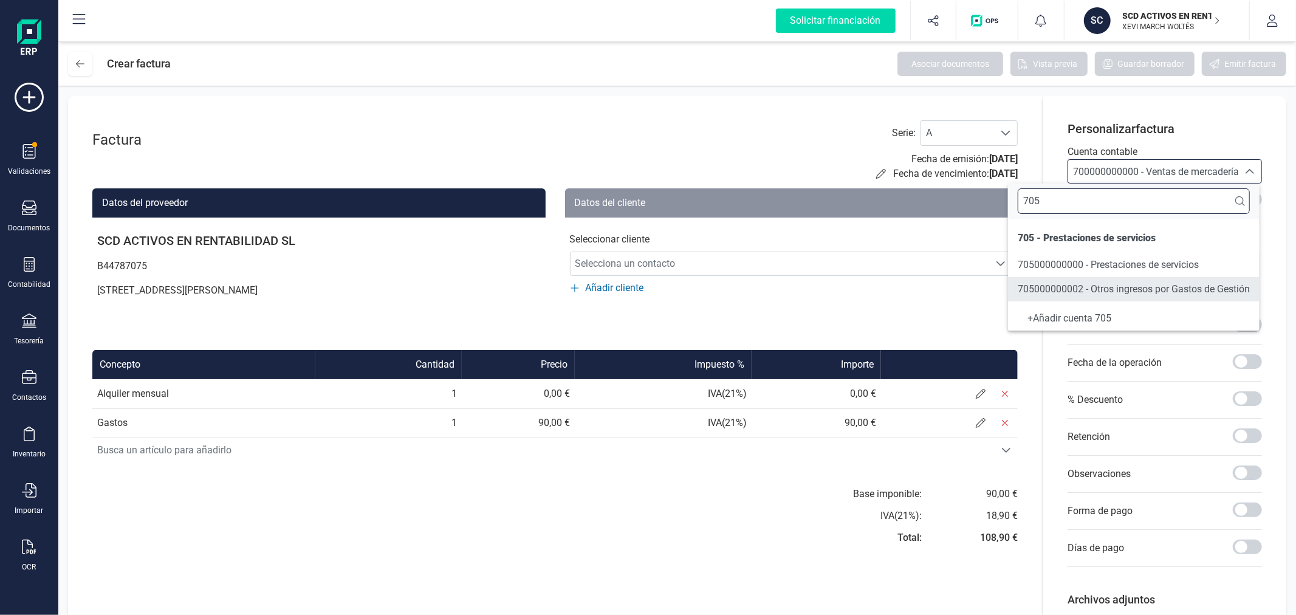
type input "705"
click at [1135, 265] on span "705000000000 - Prestaciones de servicios" at bounding box center [1108, 265] width 181 height 12
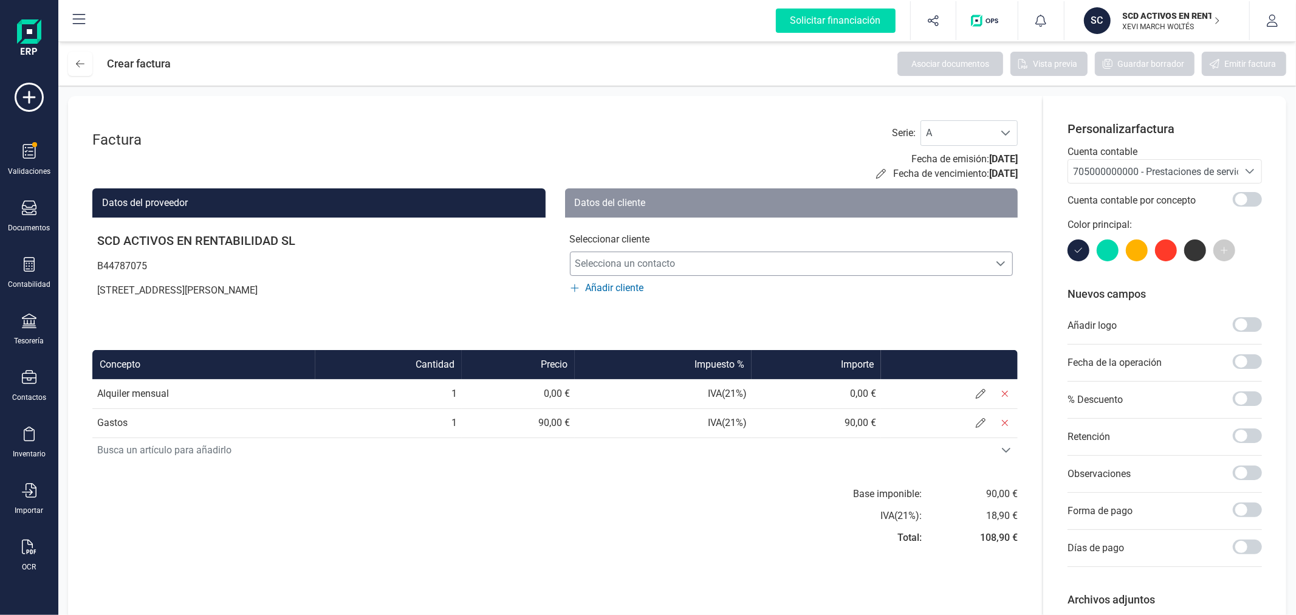
click at [648, 261] on span "Selecciona un contacto" at bounding box center [780, 264] width 419 height 24
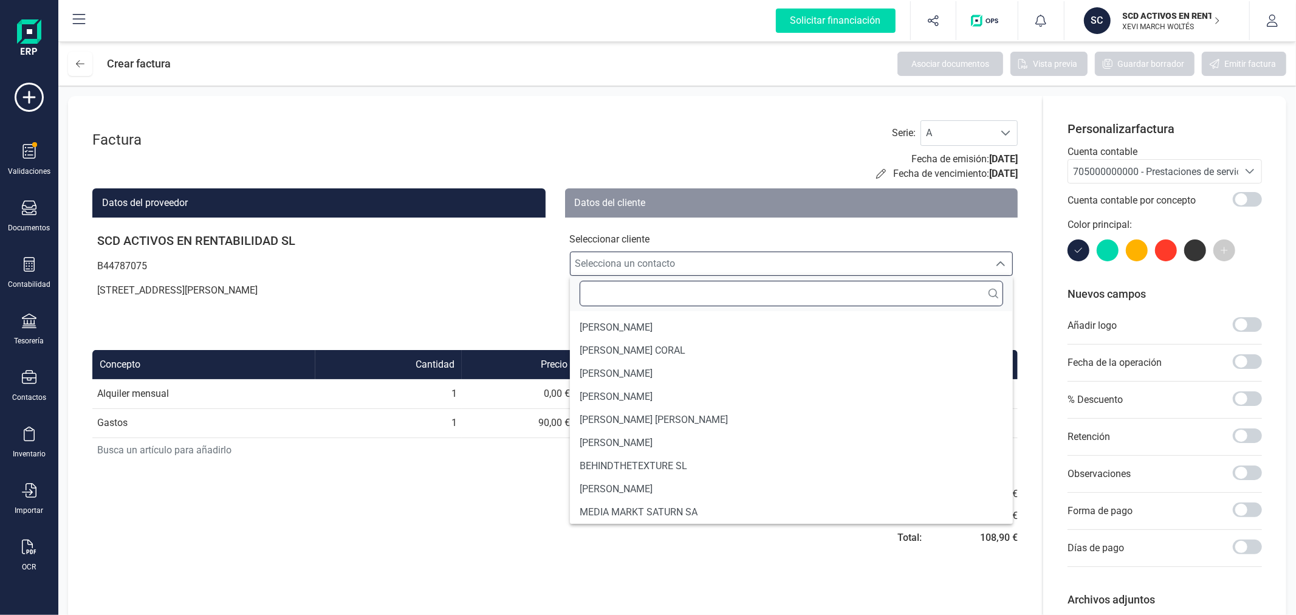
click at [642, 298] on input "text" at bounding box center [792, 294] width 424 height 26
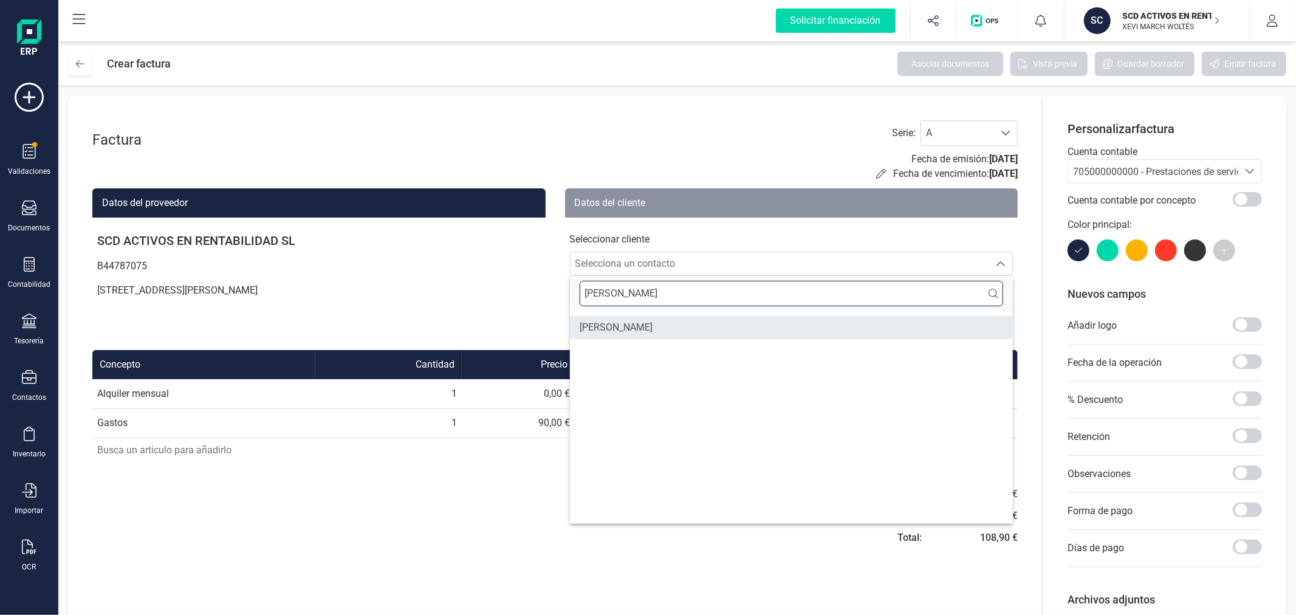
type input "PAULINA"
click at [639, 323] on span "PAULINA MATHES" at bounding box center [616, 327] width 73 height 15
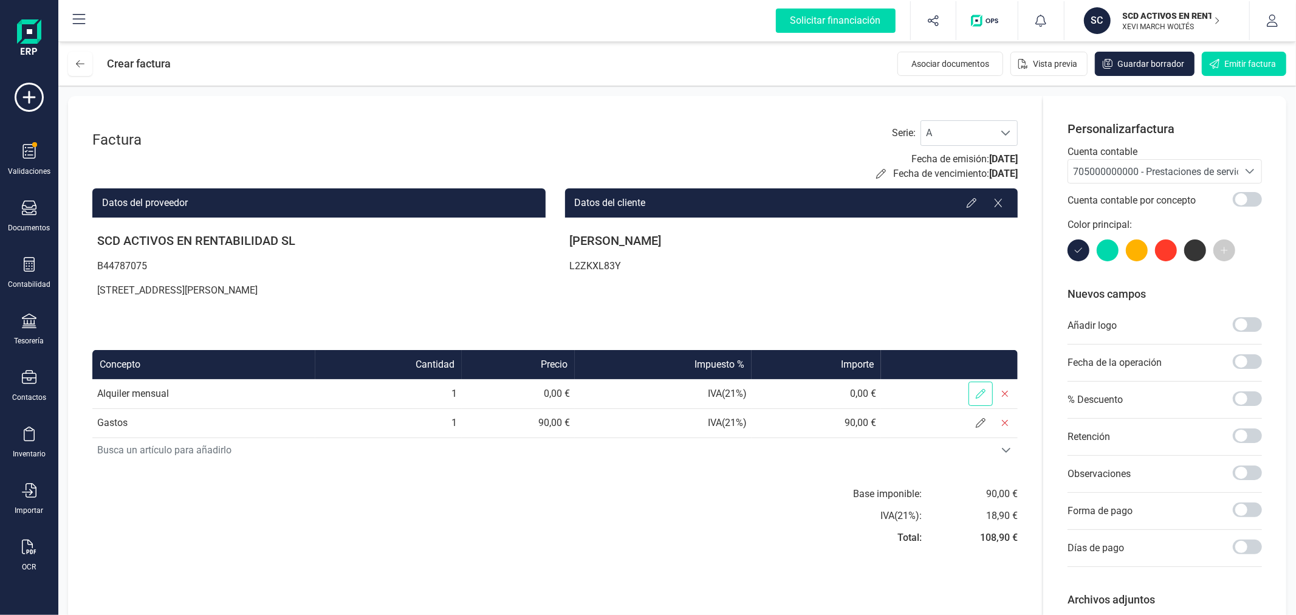
click at [977, 397] on icon at bounding box center [981, 394] width 10 height 10
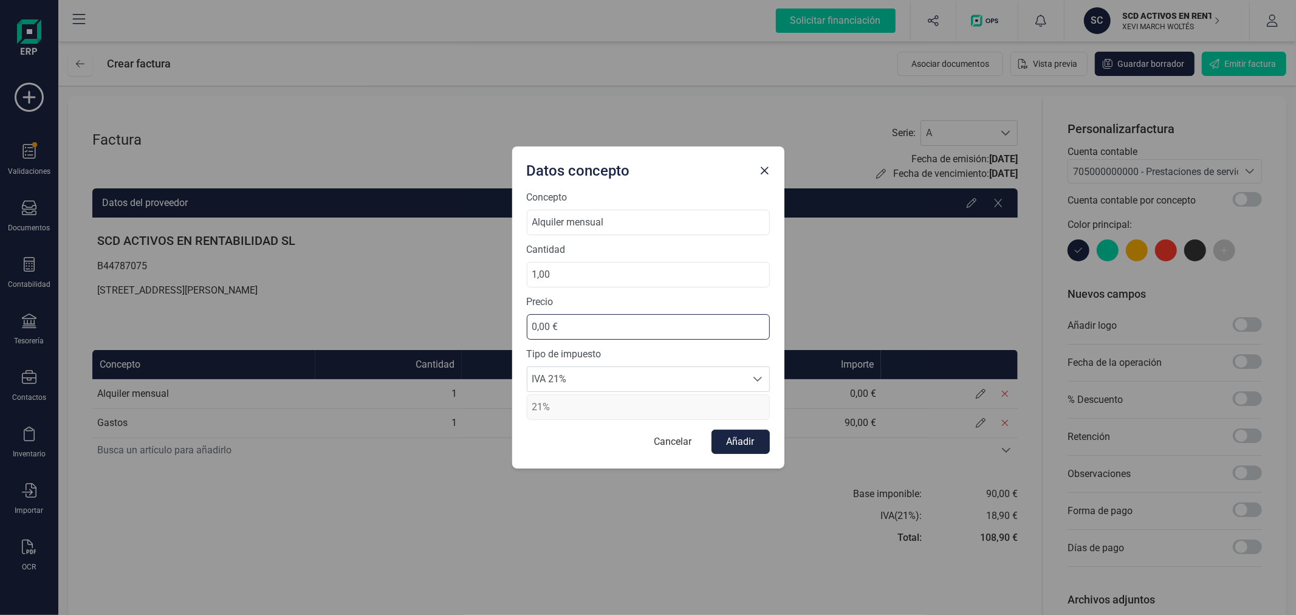
drag, startPoint x: 520, startPoint y: 332, endPoint x: 493, endPoint y: 331, distance: 26.2
click at [493, 331] on div "Datos concepto Concepto Alquiler mensual Cantidad 1,00 Precio 0,00 € Tipo de im…" at bounding box center [648, 307] width 1296 height 615
type input "565,00 €"
click at [606, 377] on span "IVA 21%" at bounding box center [636, 379] width 219 height 24
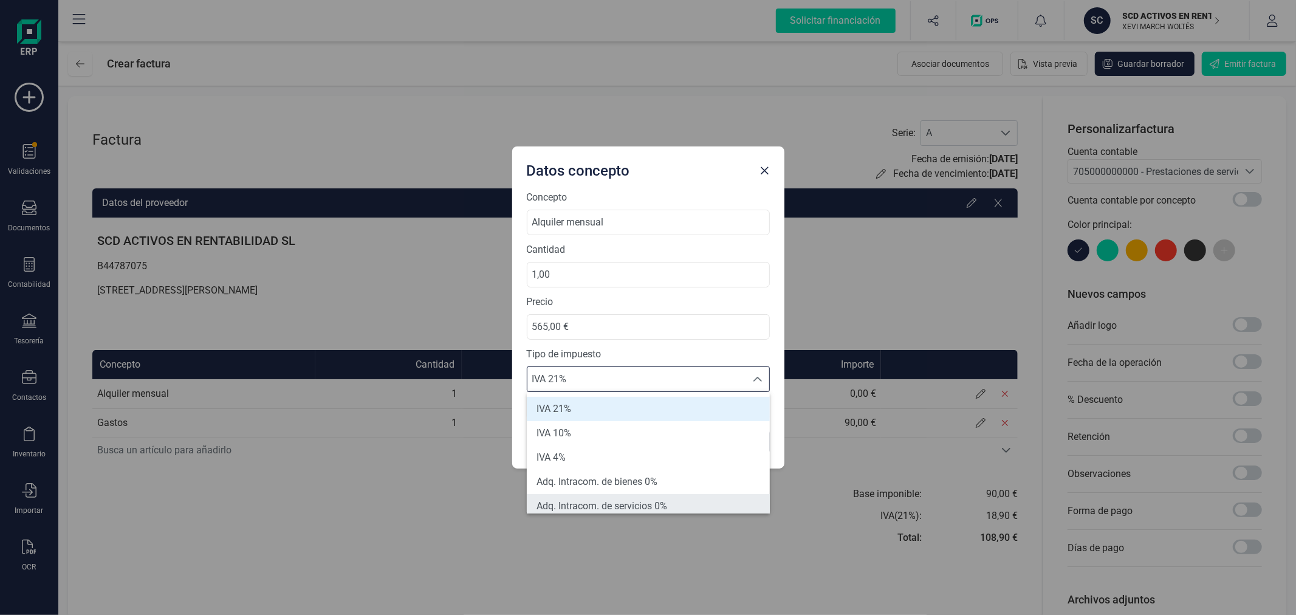
scroll to position [67, 0]
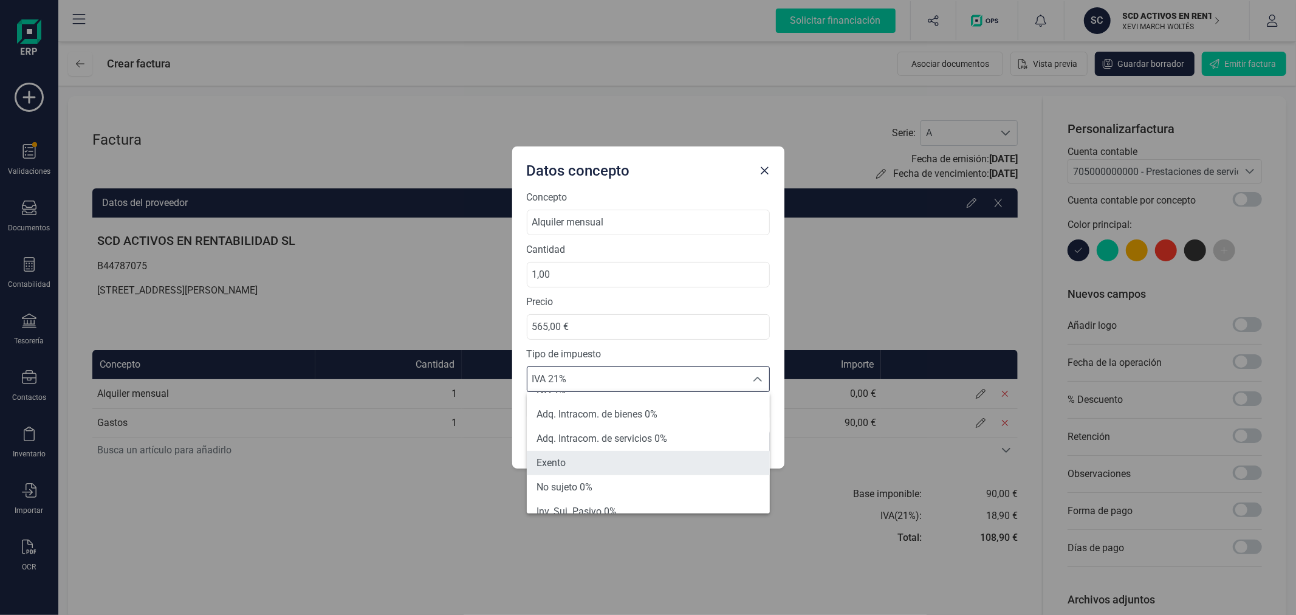
click at [618, 456] on li "Exento" at bounding box center [648, 463] width 243 height 24
type input "0%"
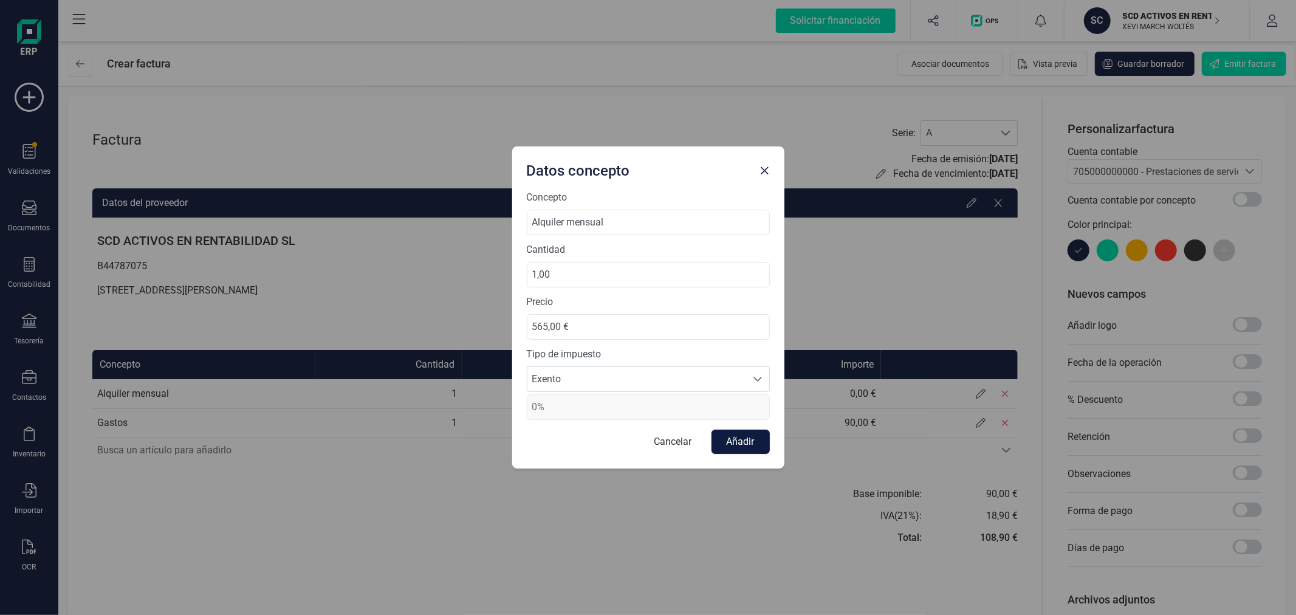
click at [730, 441] on button "Añadir" at bounding box center [741, 442] width 58 height 24
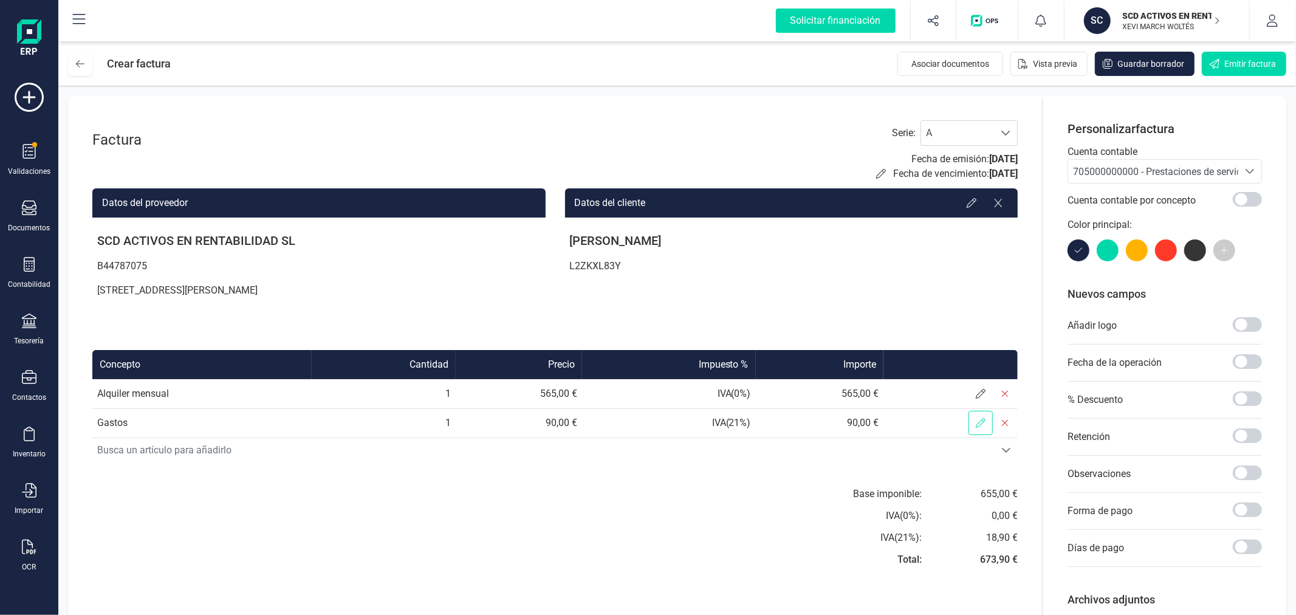
click at [977, 419] on icon at bounding box center [981, 423] width 10 height 10
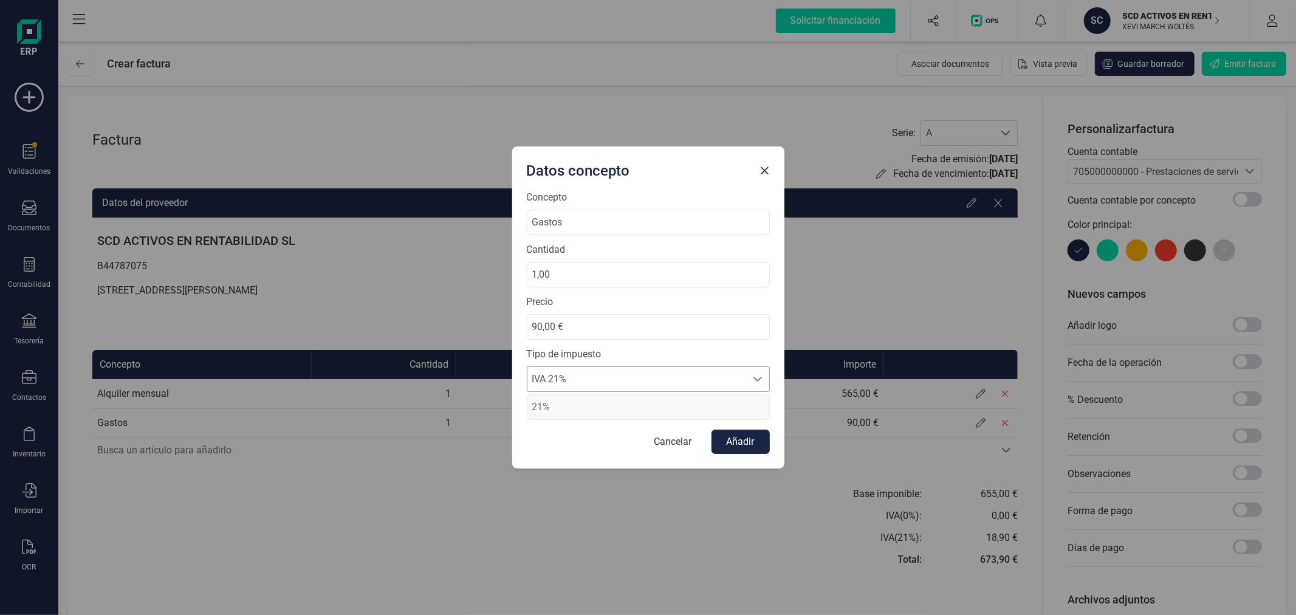
click at [635, 380] on span "IVA 21%" at bounding box center [636, 379] width 219 height 24
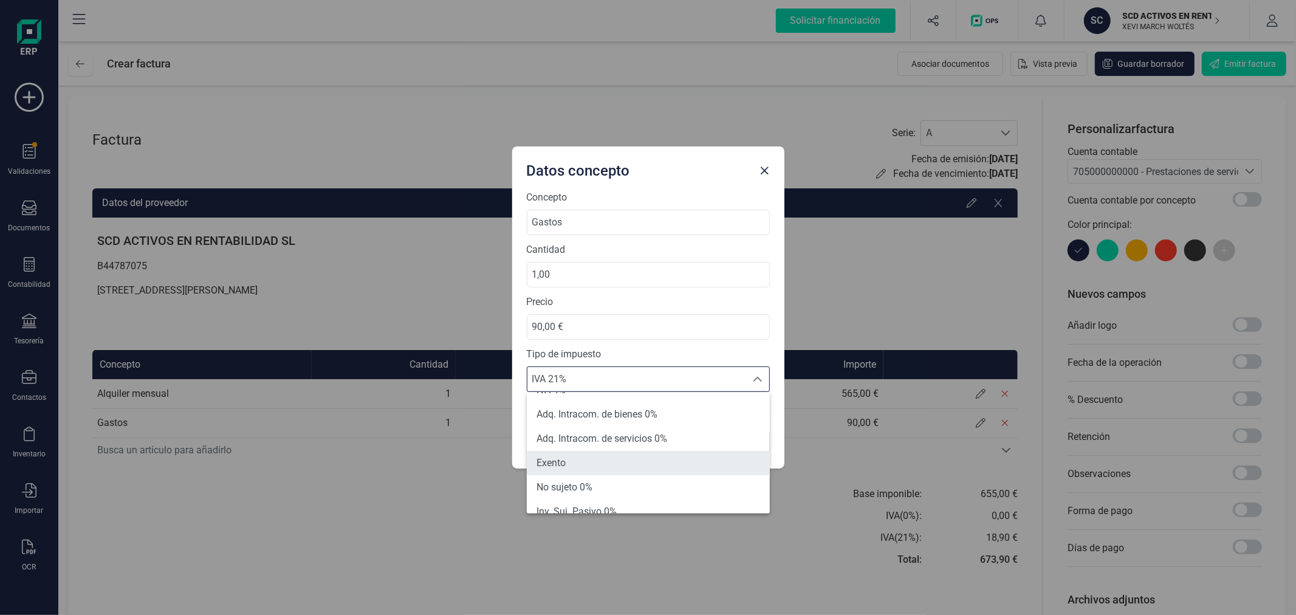
click at [617, 469] on li "Exento" at bounding box center [648, 463] width 243 height 24
type input "0%"
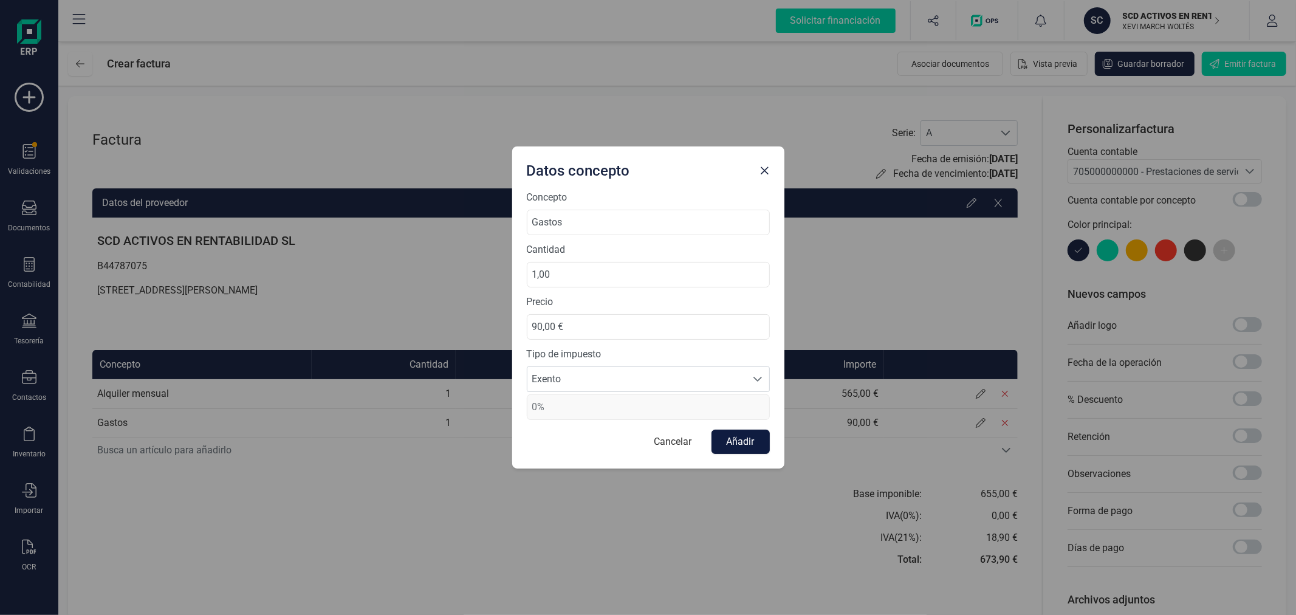
click at [742, 432] on button "Añadir" at bounding box center [741, 442] width 58 height 24
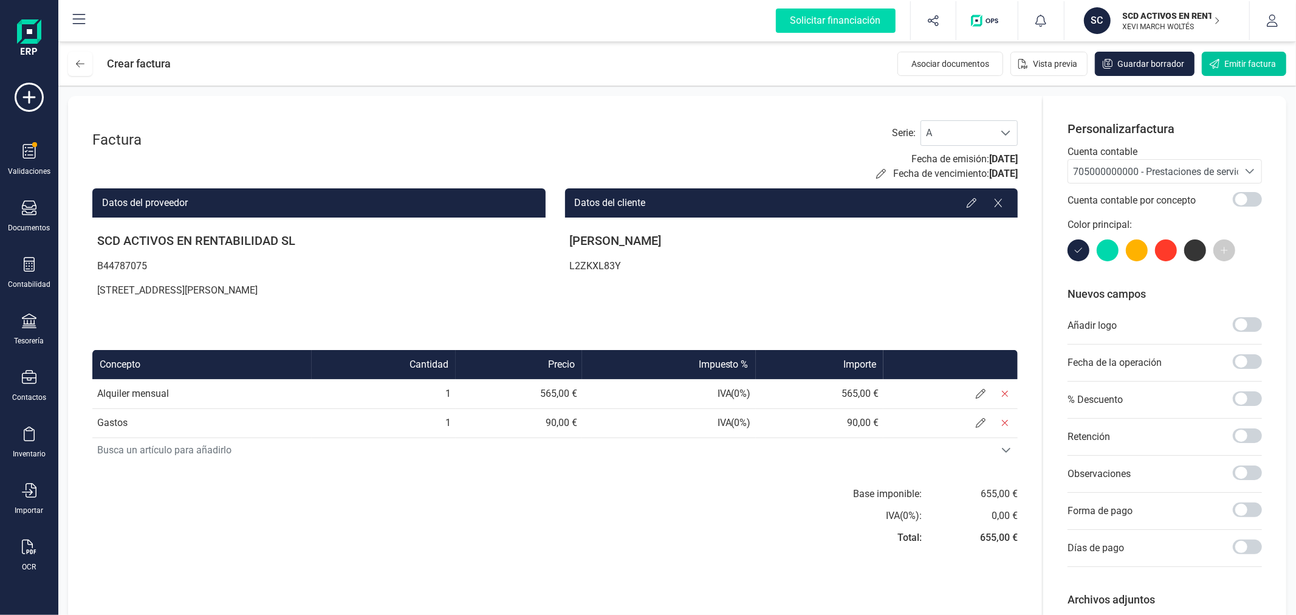
click at [1240, 64] on span "Emitir factura" at bounding box center [1251, 64] width 52 height 12
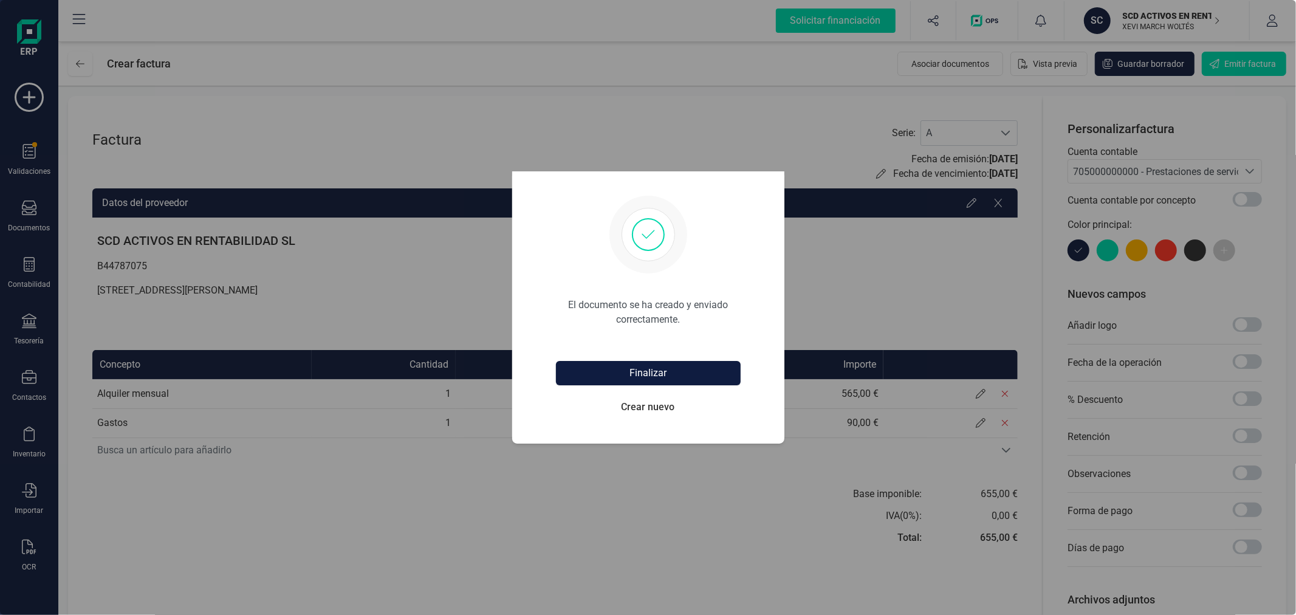
click at [617, 369] on button "Finalizar" at bounding box center [648, 373] width 185 height 24
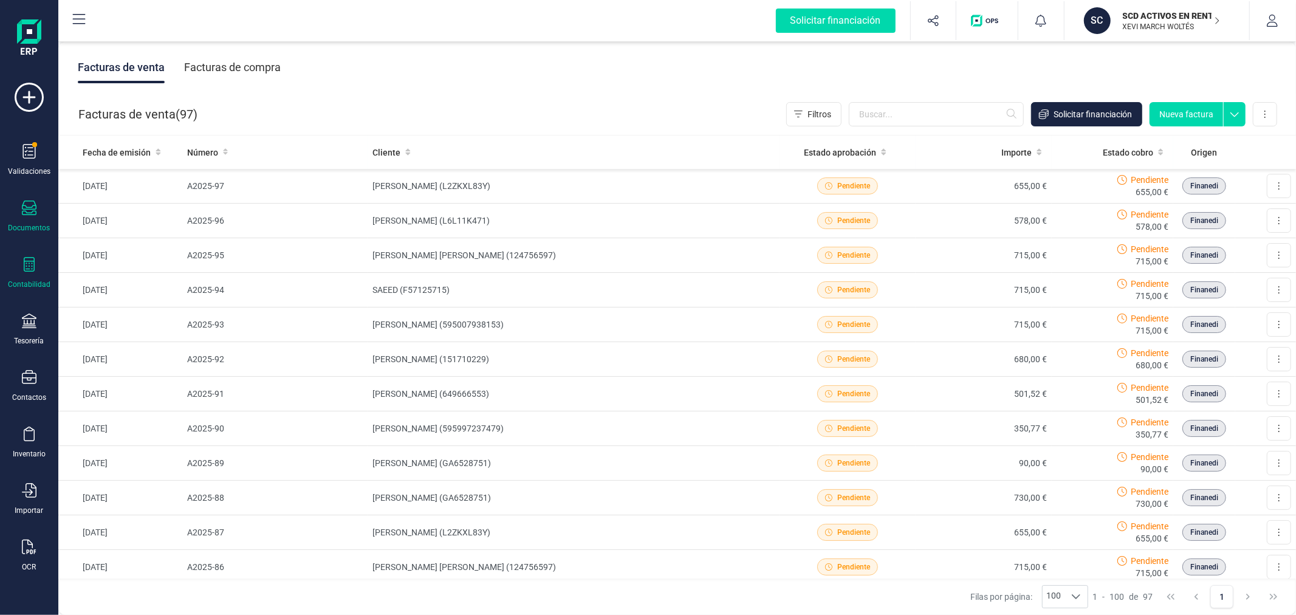
click at [31, 275] on div at bounding box center [29, 266] width 15 height 18
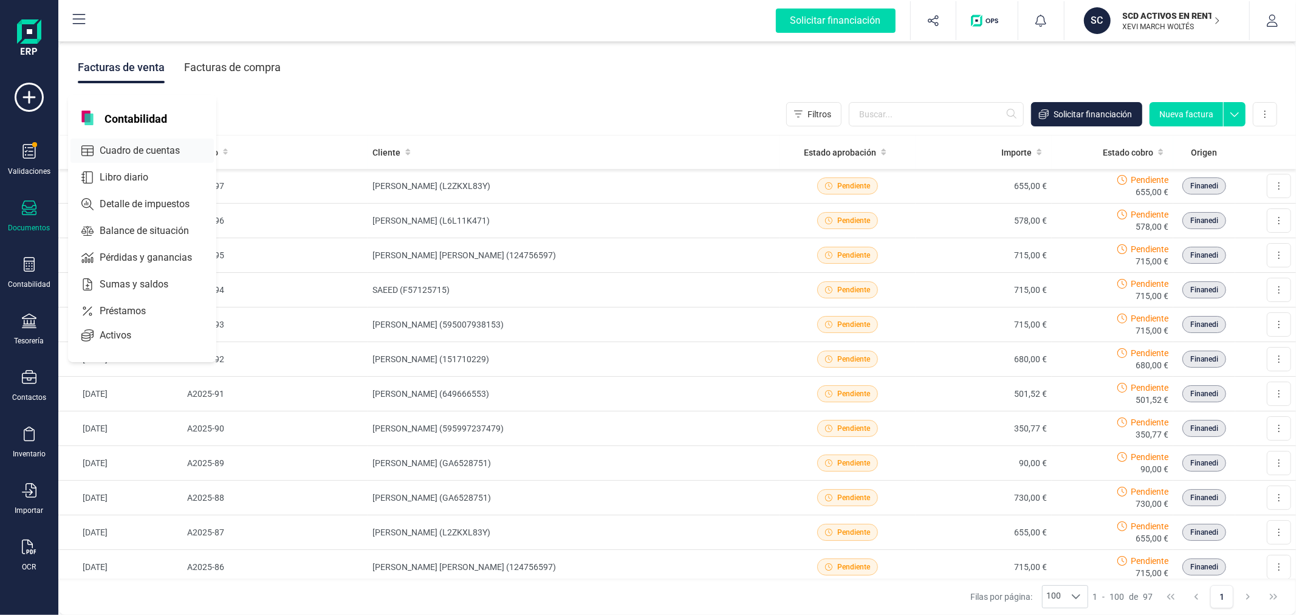
click at [131, 142] on div "Cuadro de cuentas" at bounding box center [141, 151] width 143 height 24
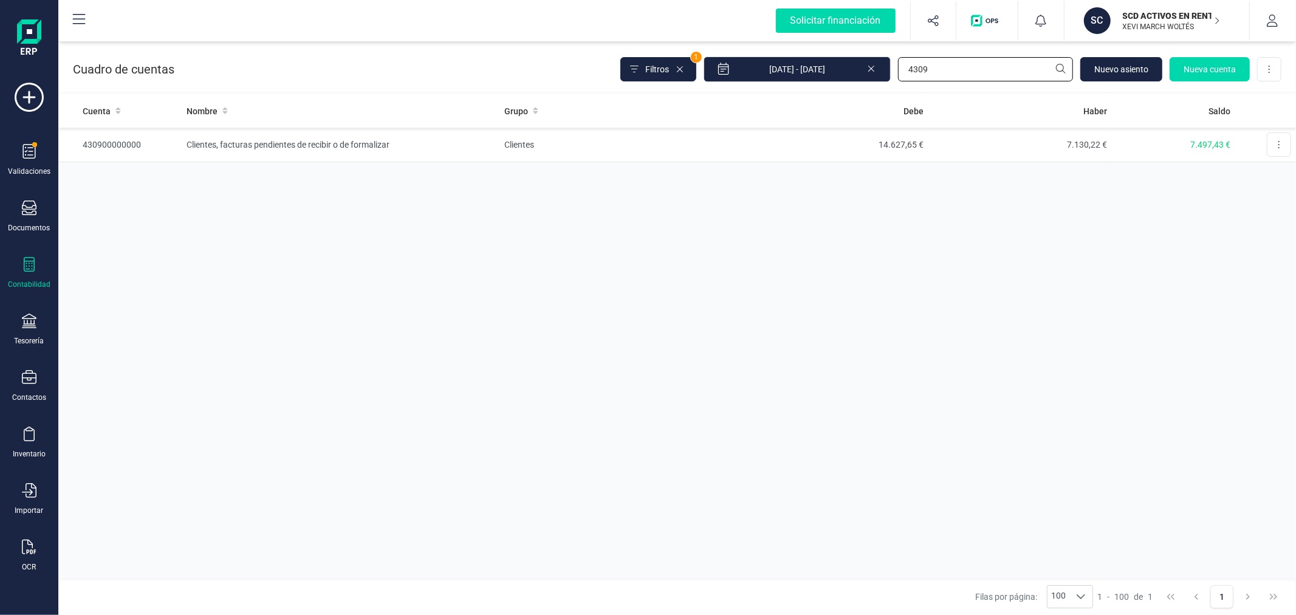
click at [930, 73] on input "4309" at bounding box center [985, 69] width 175 height 24
type input "705"
click at [690, 140] on td "Ventas de mercaderías, de producción propia, de servicios, etc." at bounding box center [622, 145] width 245 height 35
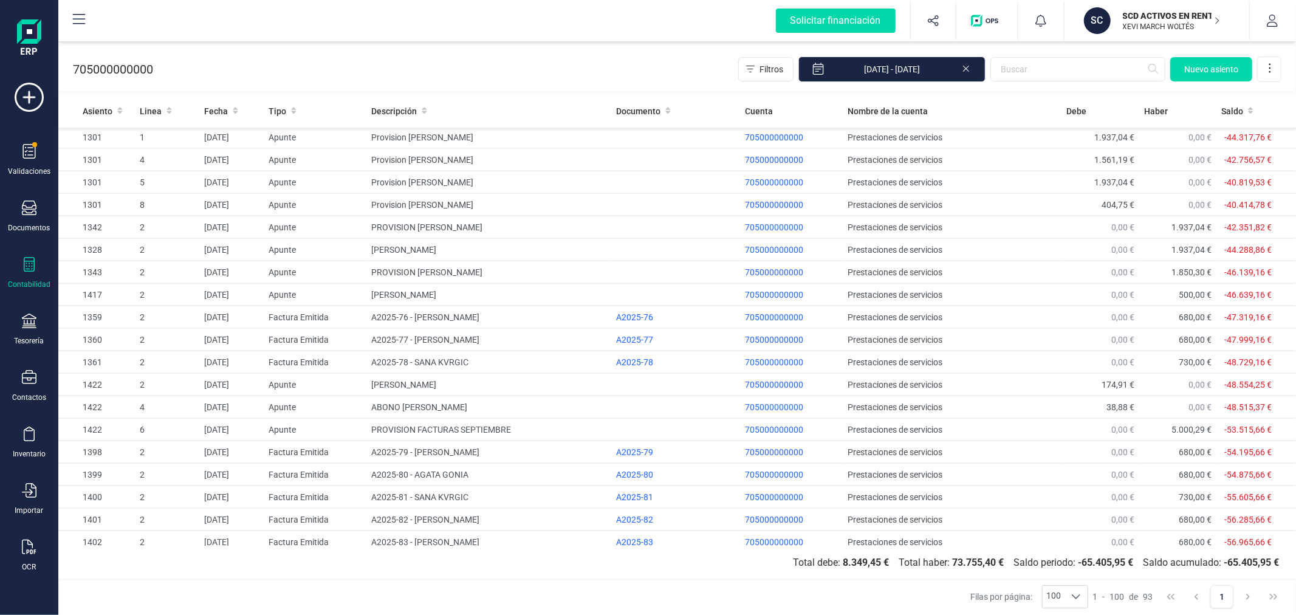
scroll to position [1677, 0]
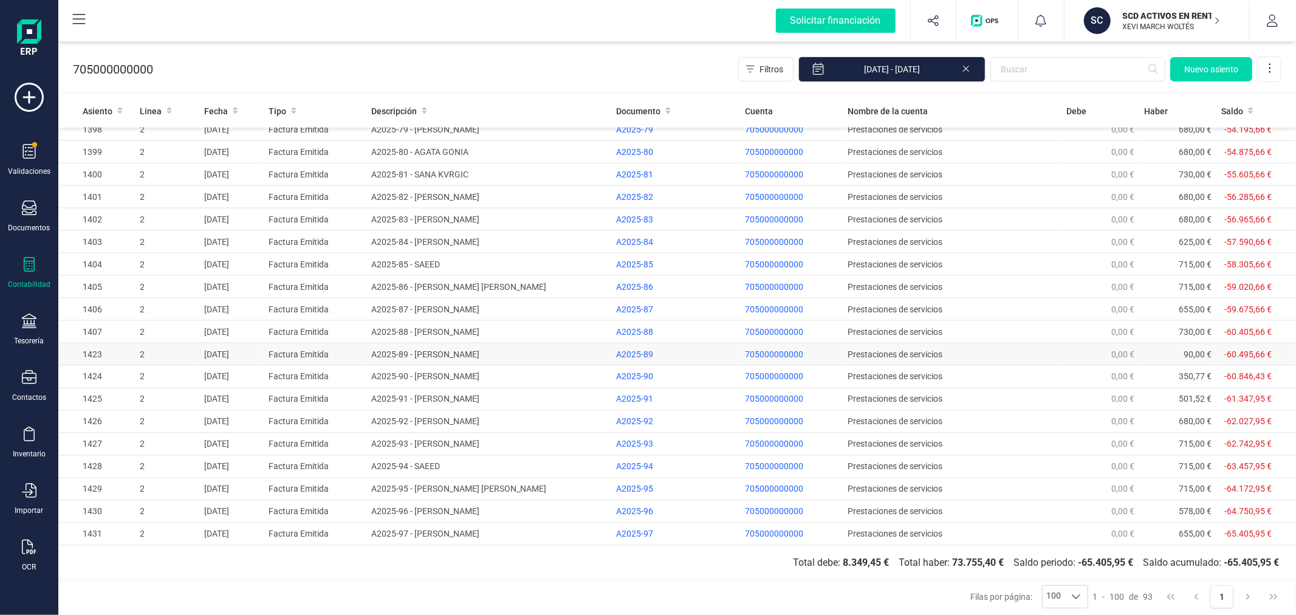
click at [366, 352] on td "A2025-89 - [PERSON_NAME]" at bounding box center [488, 354] width 245 height 22
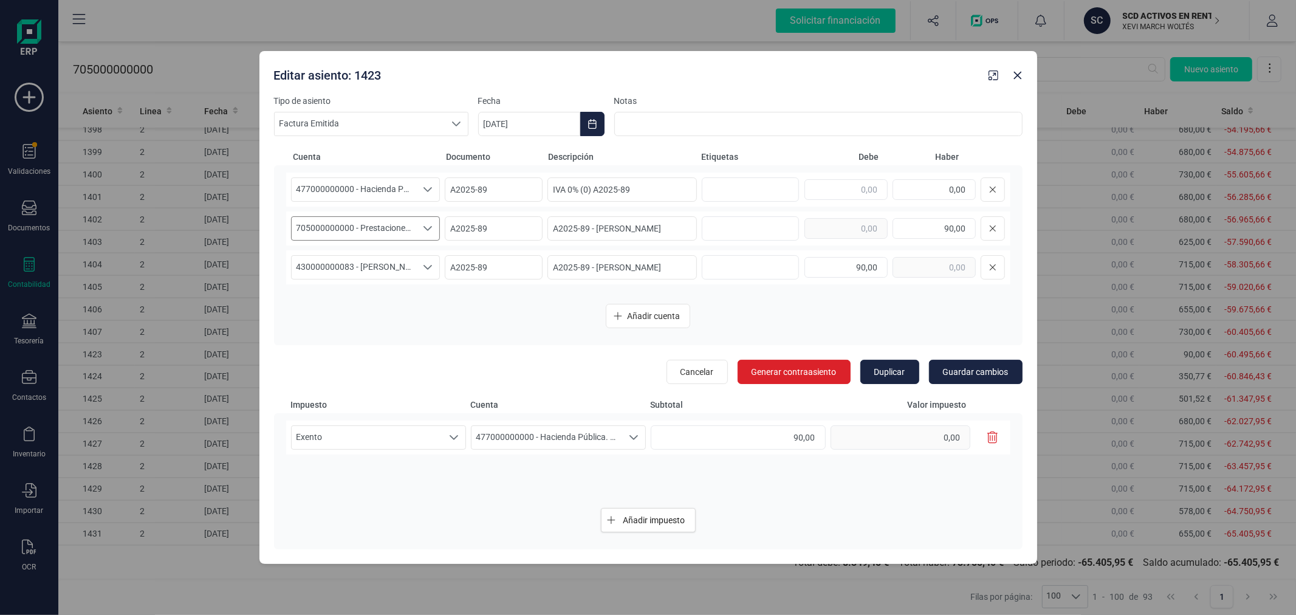
click at [391, 223] on span "705000000000 - Prestaciones de servicios" at bounding box center [354, 228] width 125 height 23
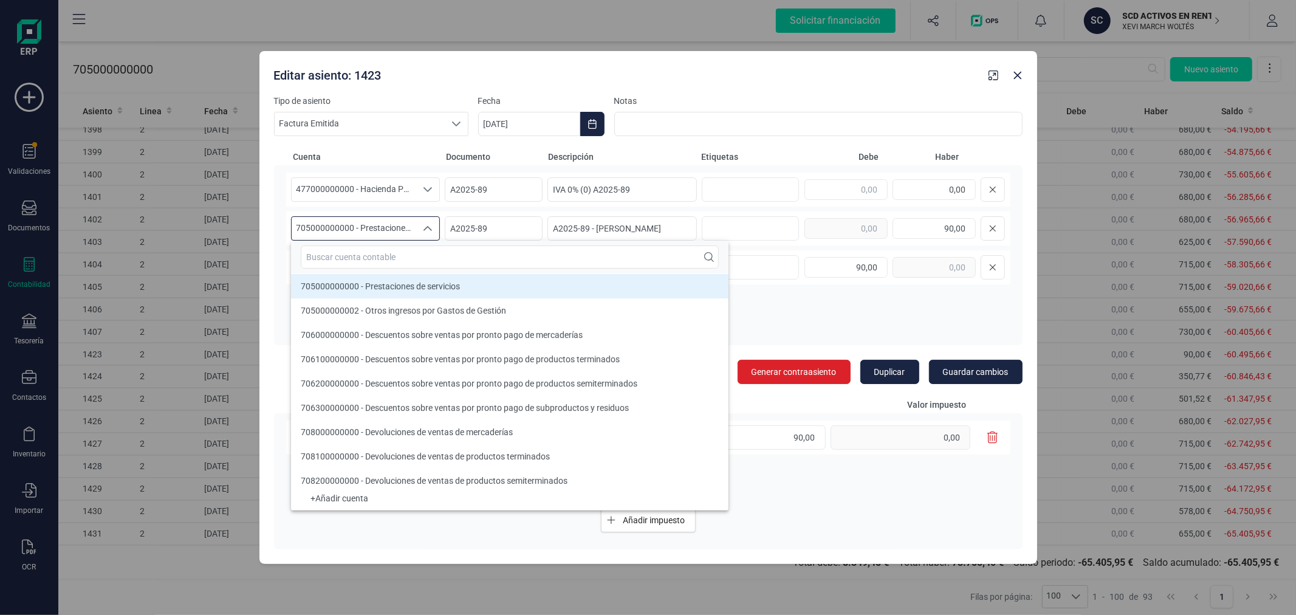
click at [391, 244] on div at bounding box center [510, 257] width 438 height 33
click at [389, 253] on input "text" at bounding box center [510, 257] width 418 height 23
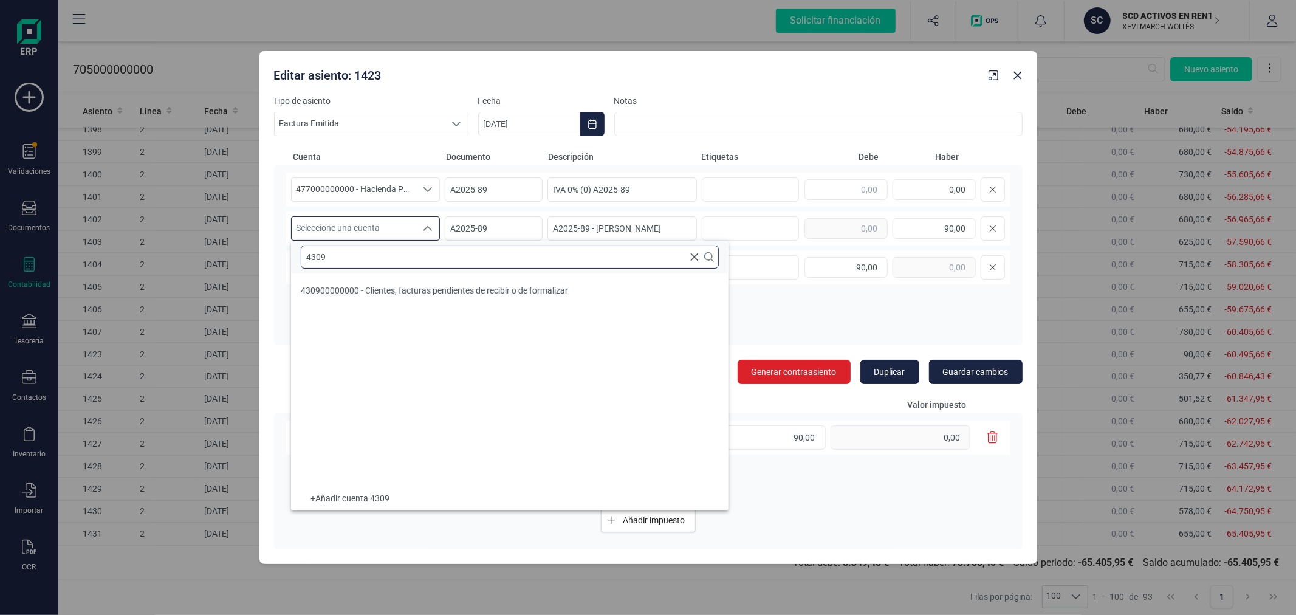
scroll to position [0, 0]
type input "4309"
click at [411, 283] on li "430900000000 - Clientes, facturas pendientes de recibir o de formalizar" at bounding box center [510, 290] width 438 height 24
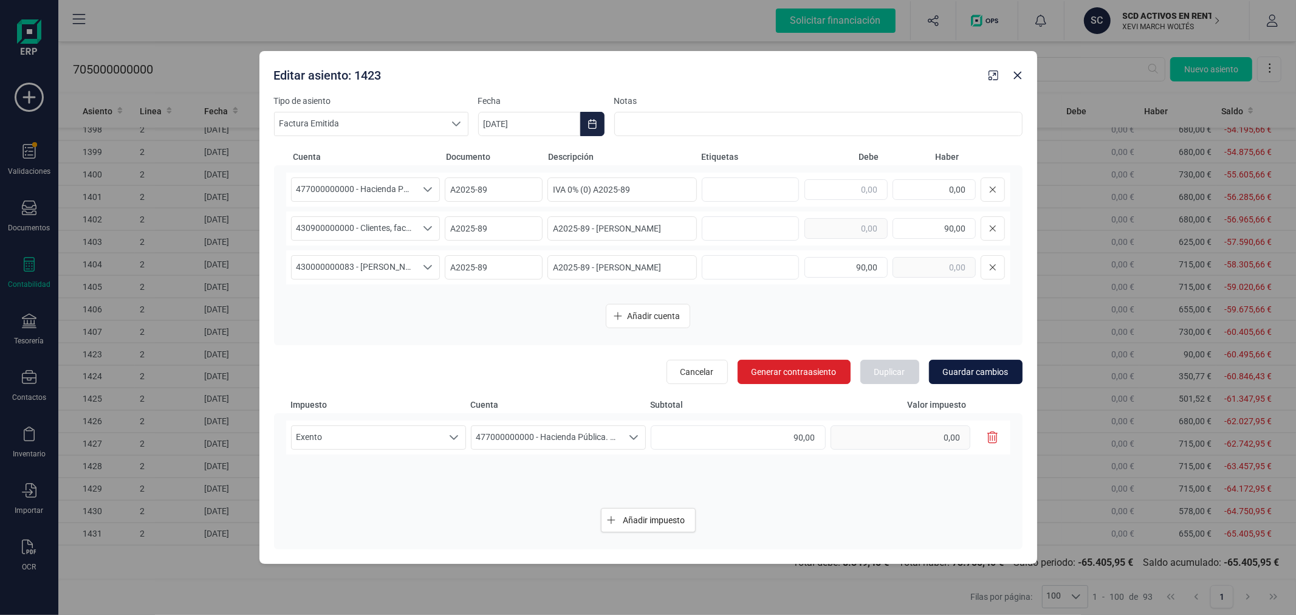
click at [978, 373] on span "Guardar cambios" at bounding box center [976, 372] width 66 height 12
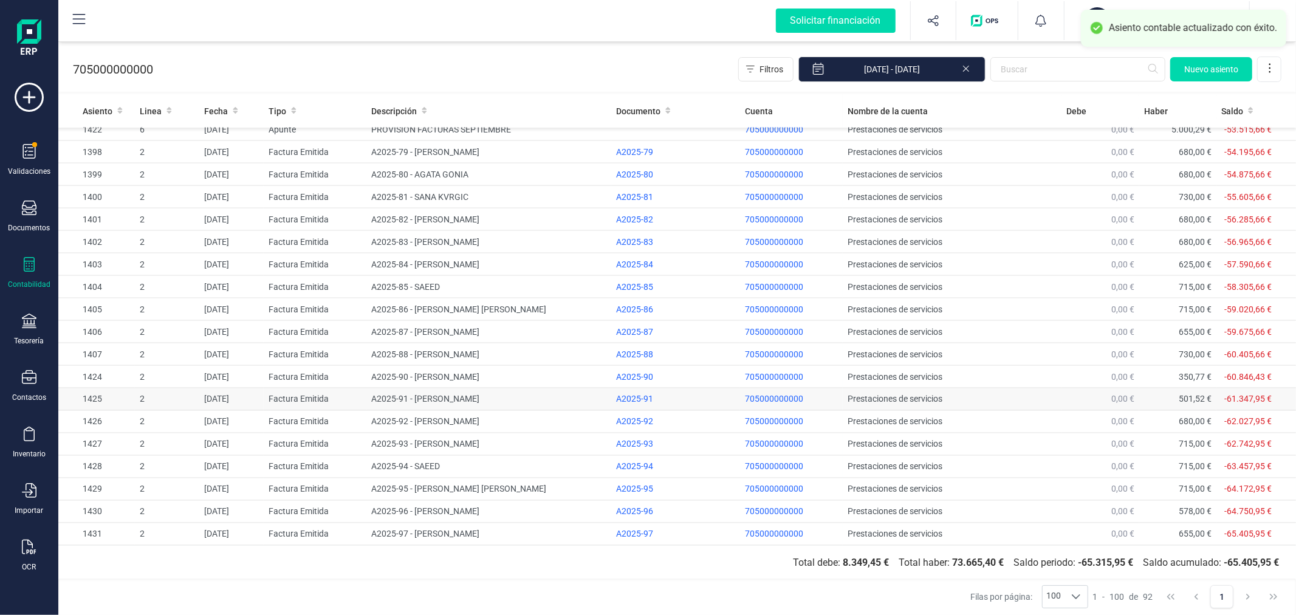
scroll to position [1655, 0]
click at [428, 377] on td "A2025-90 - [PERSON_NAME]" at bounding box center [488, 377] width 245 height 22
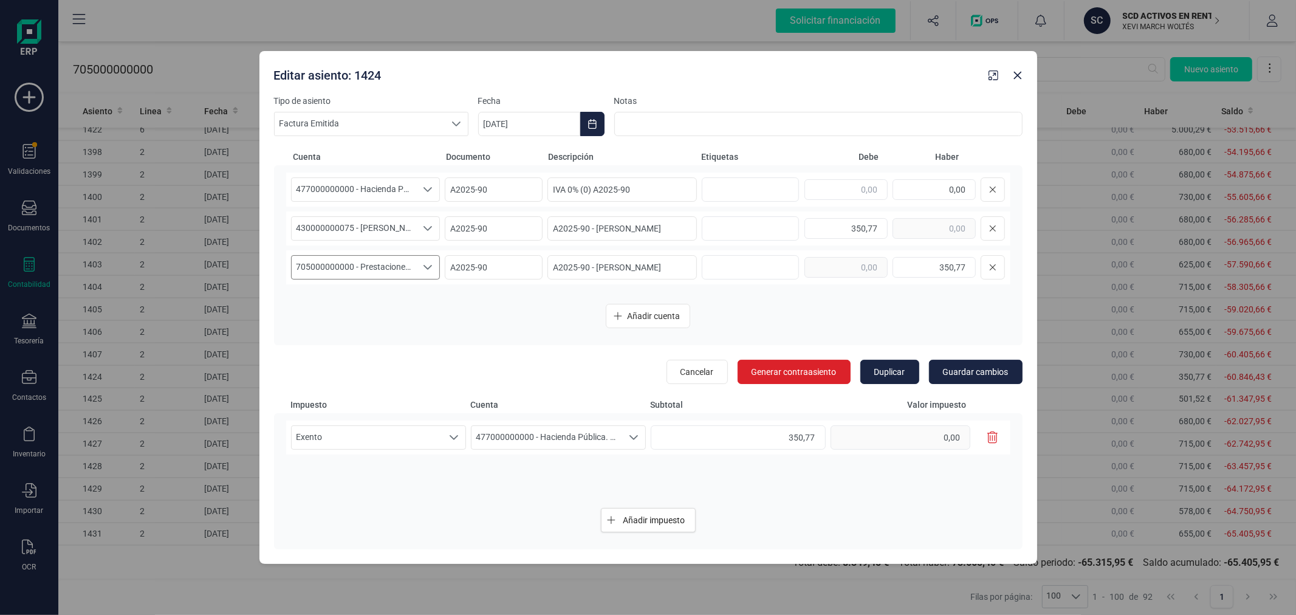
click at [356, 264] on span "705000000000 - Prestaciones de servicios" at bounding box center [354, 267] width 125 height 23
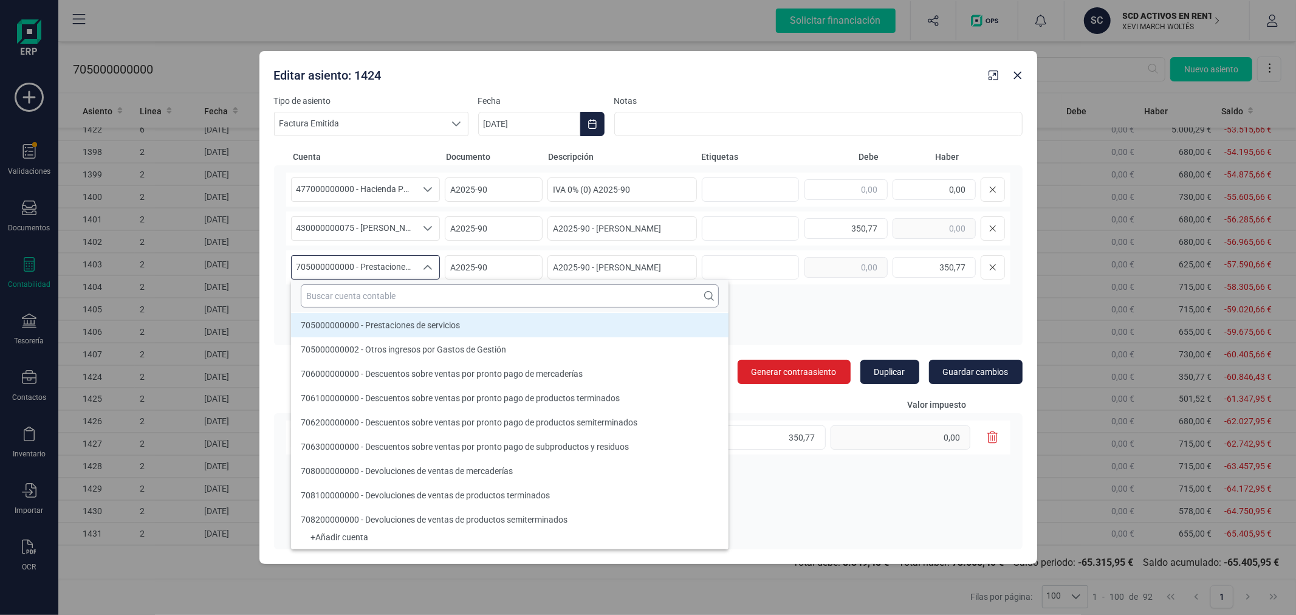
click at [379, 290] on input "text" at bounding box center [510, 295] width 418 height 23
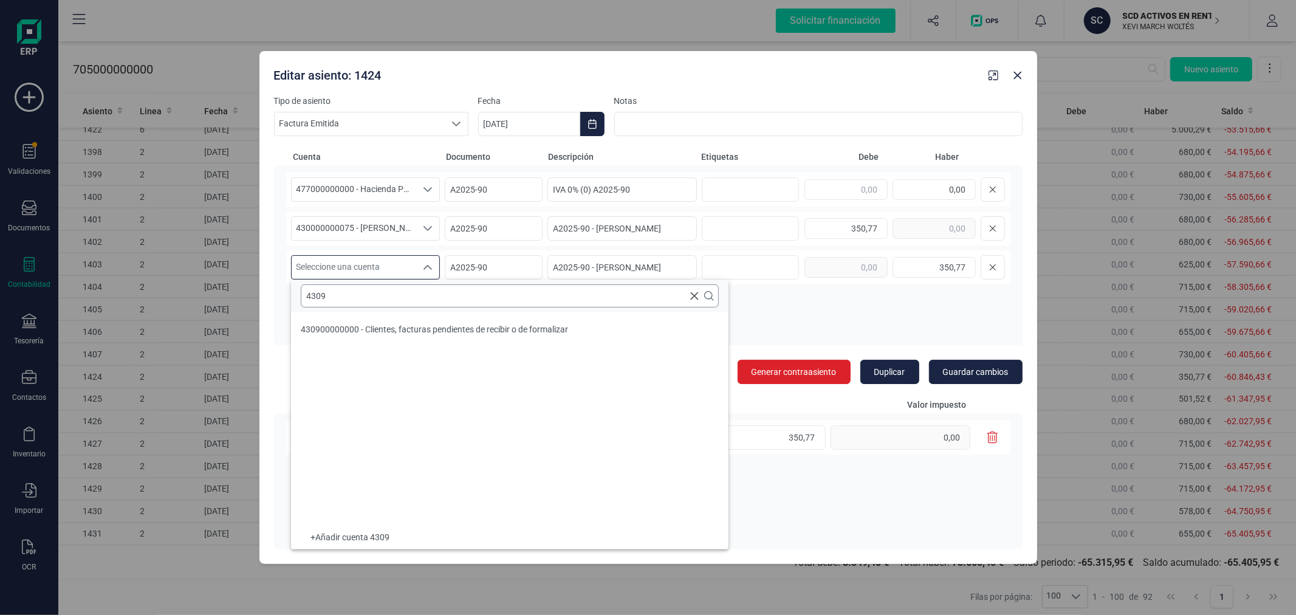
scroll to position [0, 0]
type input "4309"
click at [388, 320] on li "430900000000 - Clientes, facturas pendientes de recibir o de formalizar" at bounding box center [510, 329] width 438 height 24
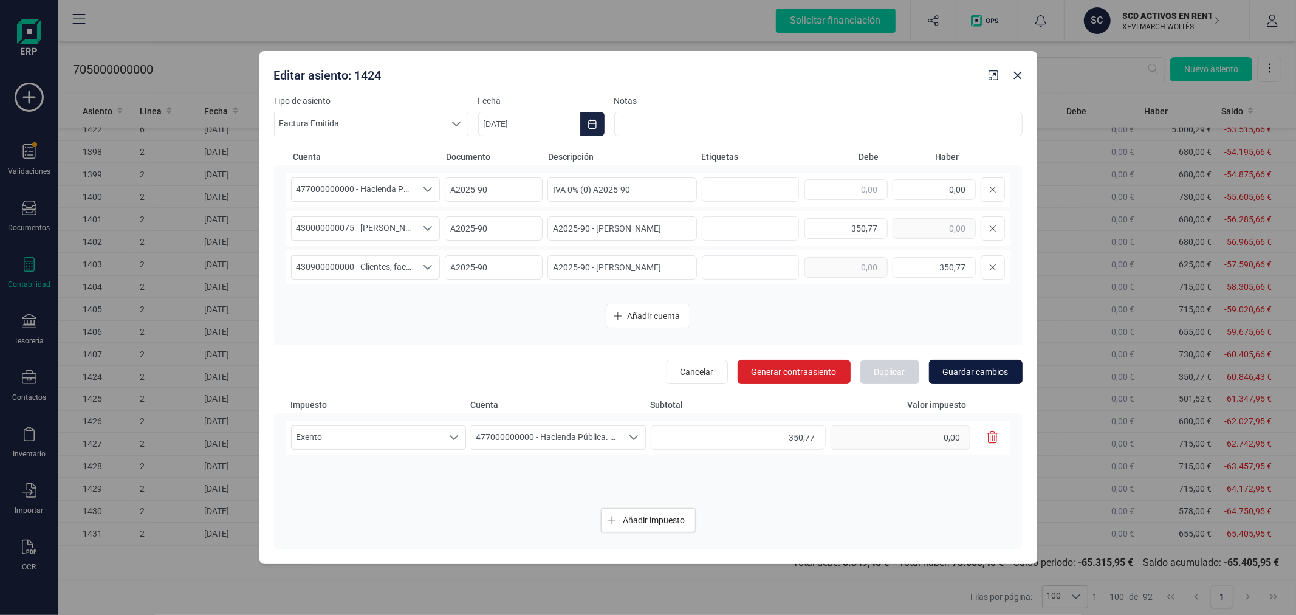
click at [964, 369] on span "Guardar cambios" at bounding box center [976, 372] width 66 height 12
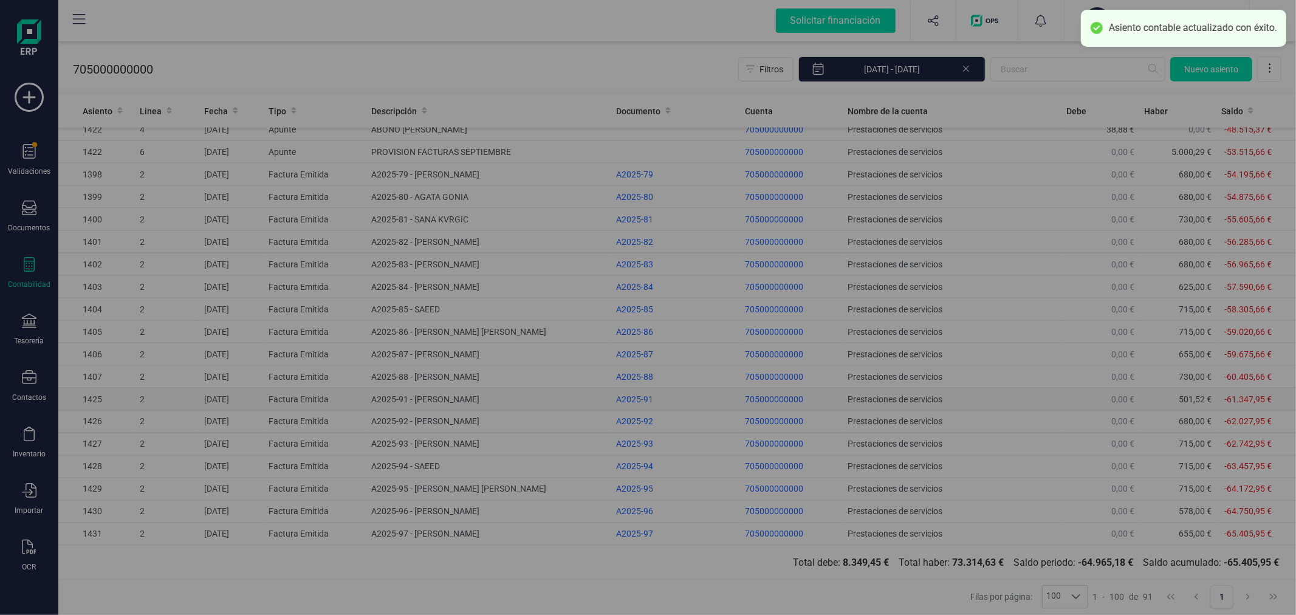
scroll to position [1632, 0]
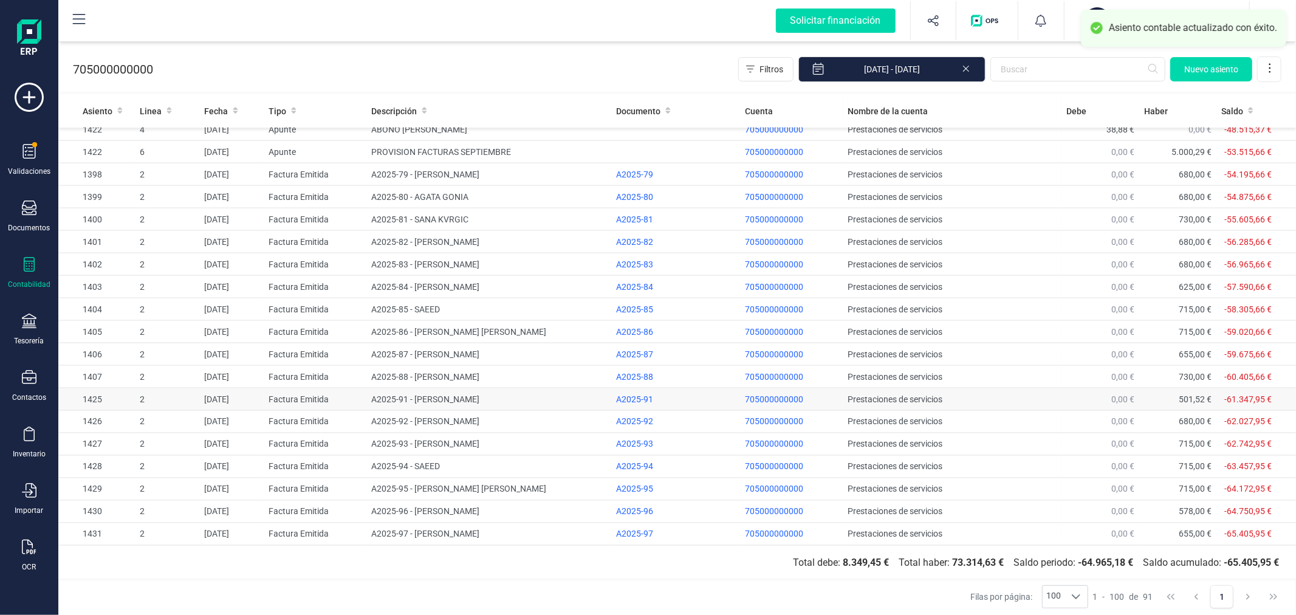
click at [246, 397] on td "[DATE]" at bounding box center [231, 399] width 64 height 22
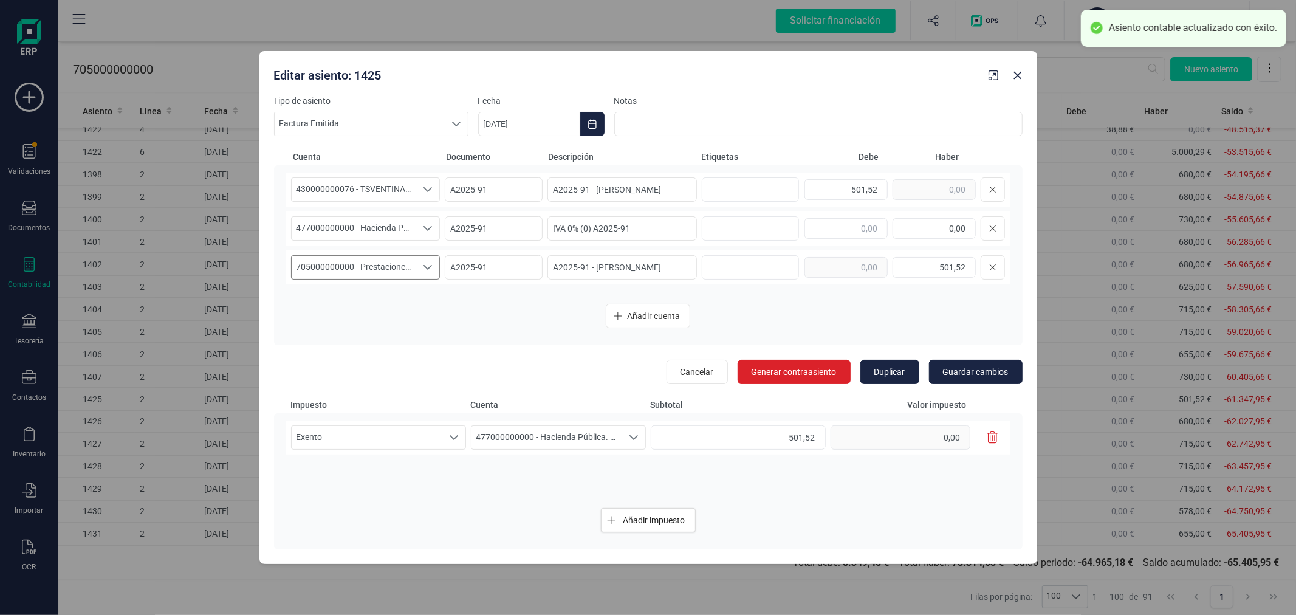
click at [365, 264] on span "705000000000 - Prestaciones de servicios" at bounding box center [354, 267] width 125 height 23
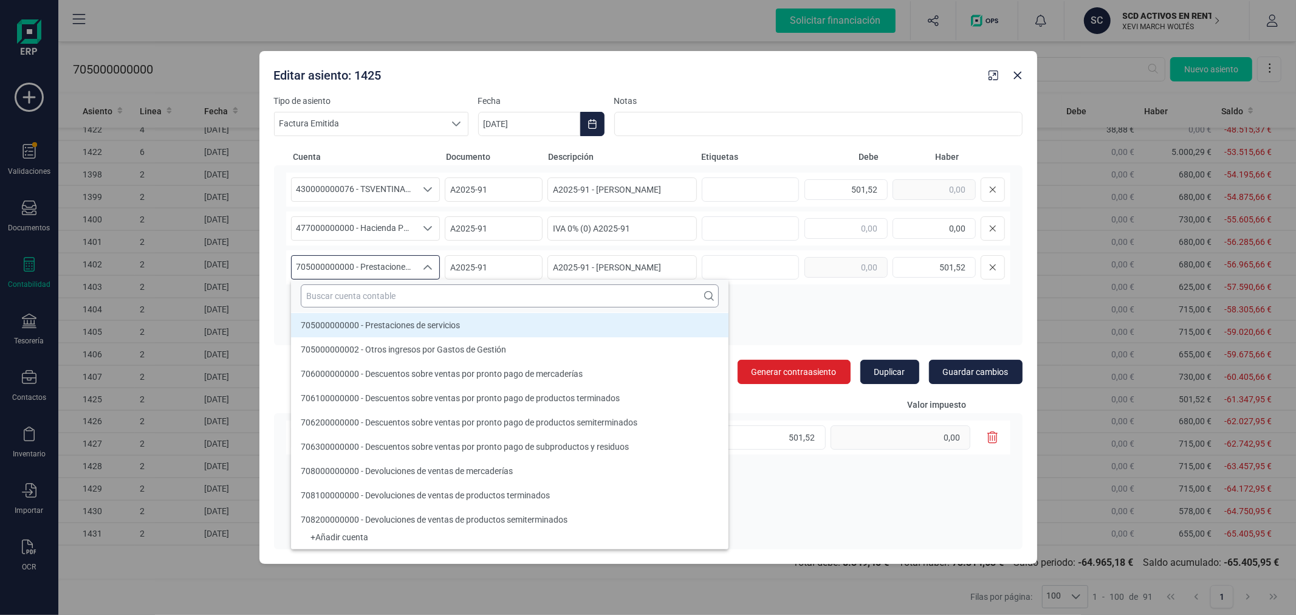
click at [375, 297] on input "text" at bounding box center [510, 295] width 418 height 23
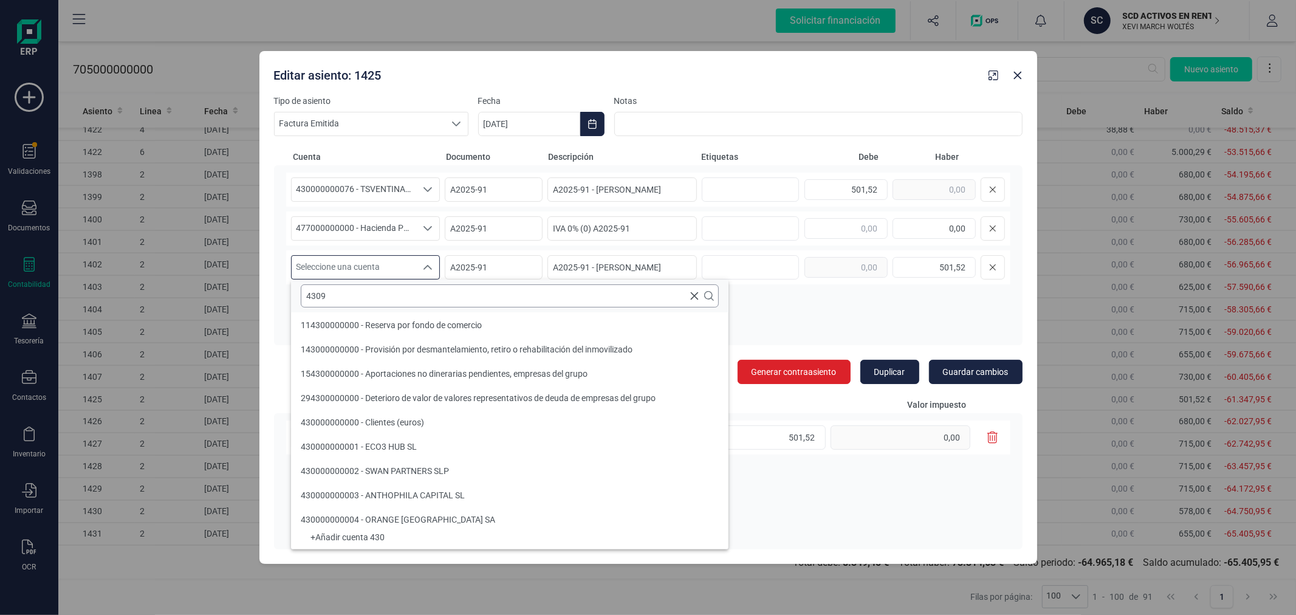
scroll to position [0, 0]
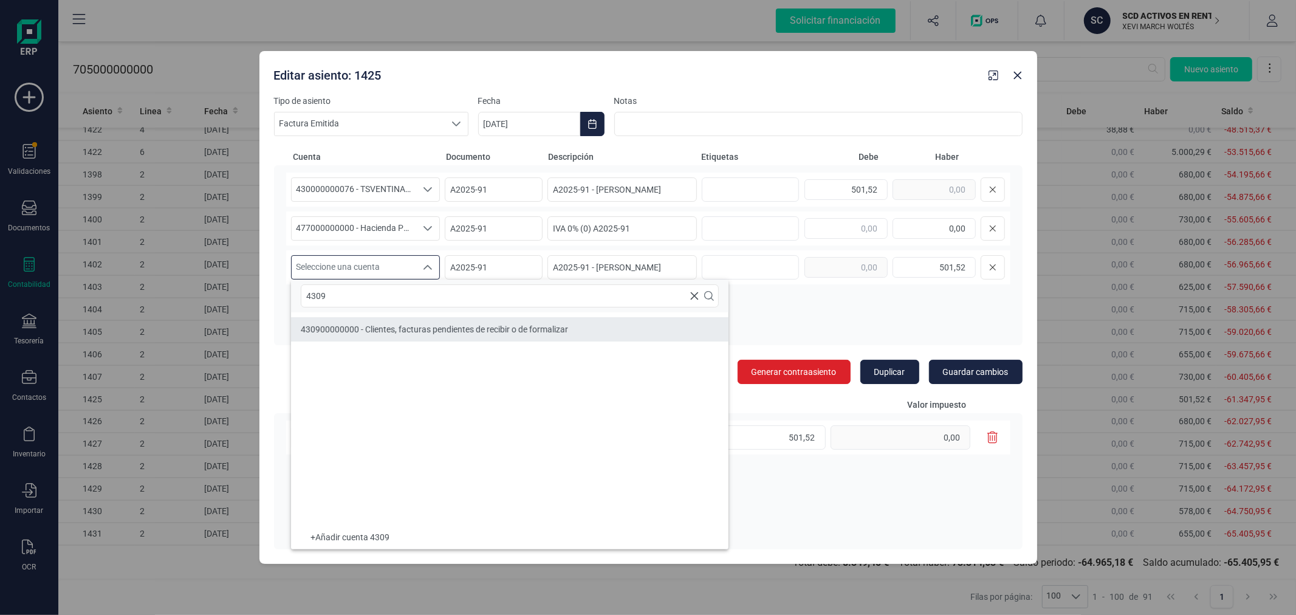
type input "4309"
drag, startPoint x: 394, startPoint y: 323, endPoint x: 446, endPoint y: 330, distance: 52.7
click at [393, 323] on div "430900000000 - Clientes, facturas pendientes de recibir o de formalizar" at bounding box center [434, 329] width 267 height 12
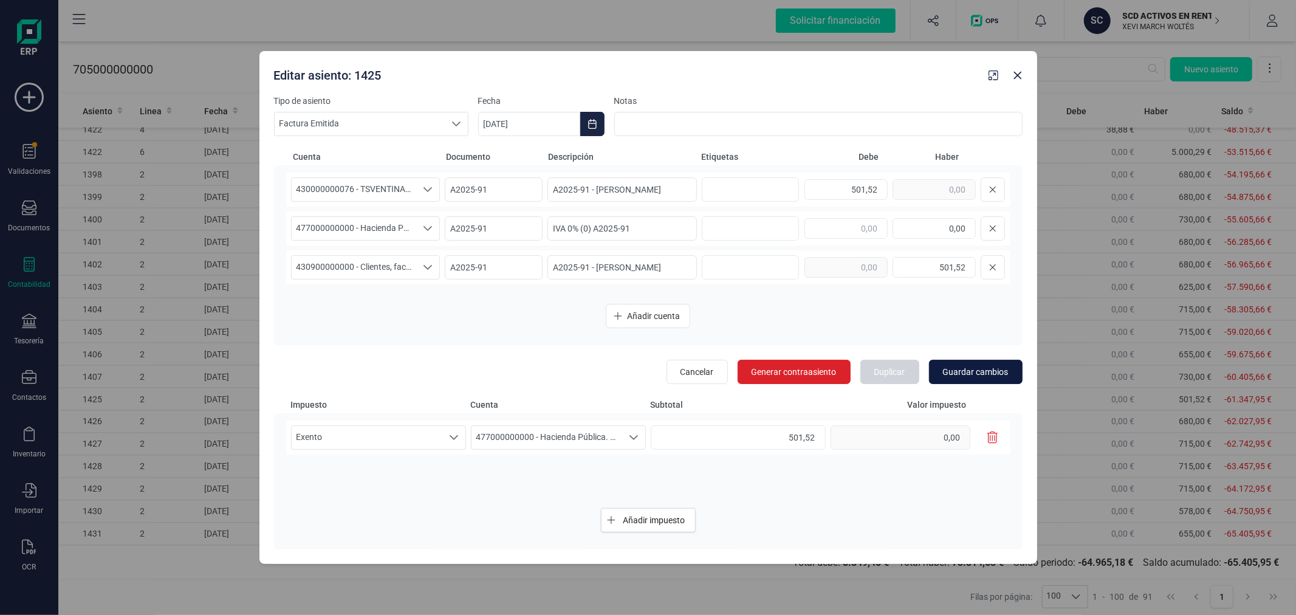
click at [965, 368] on span "Guardar cambios" at bounding box center [976, 372] width 66 height 12
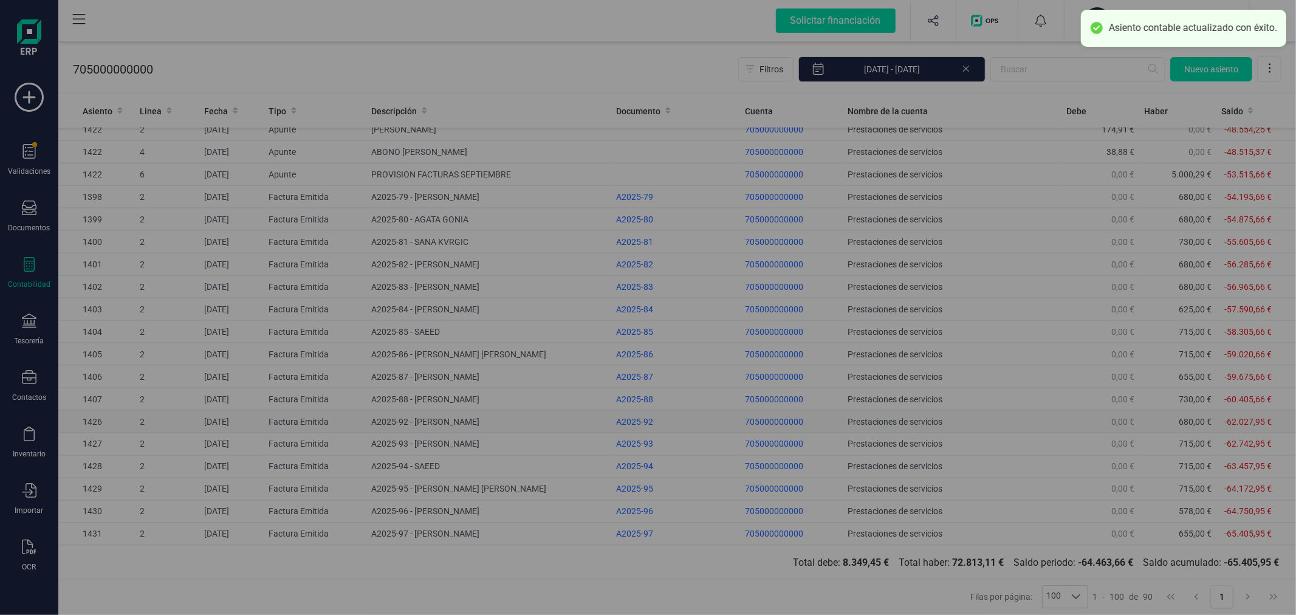
scroll to position [1609, 0]
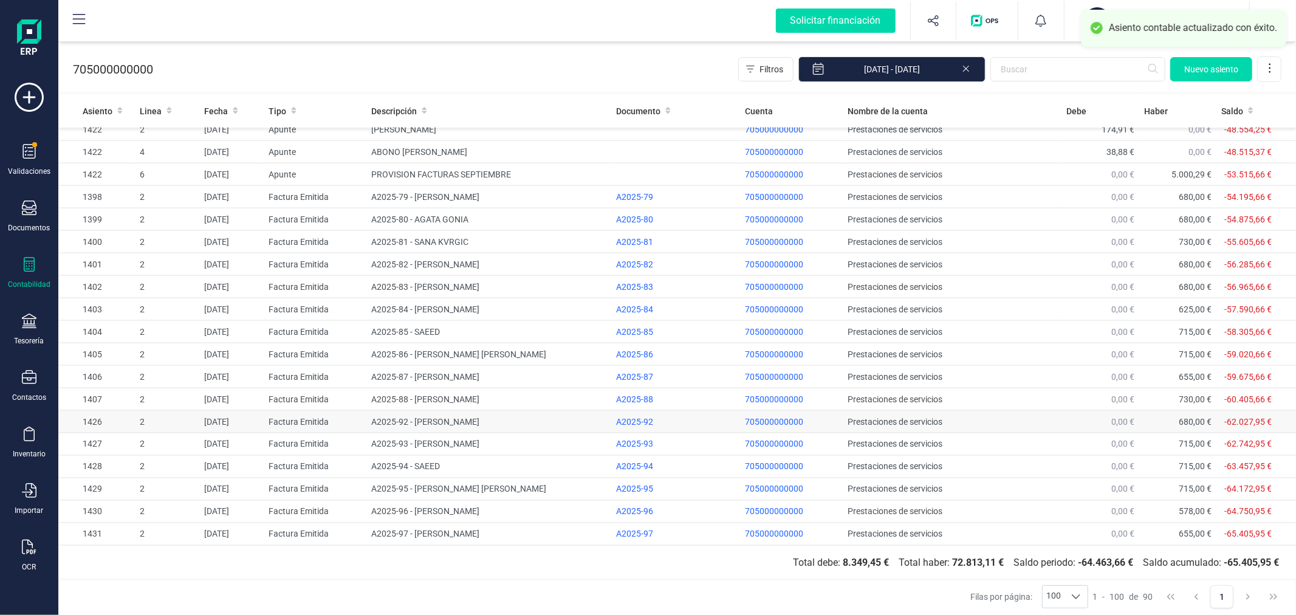
click at [227, 422] on td "[DATE]" at bounding box center [231, 422] width 64 height 22
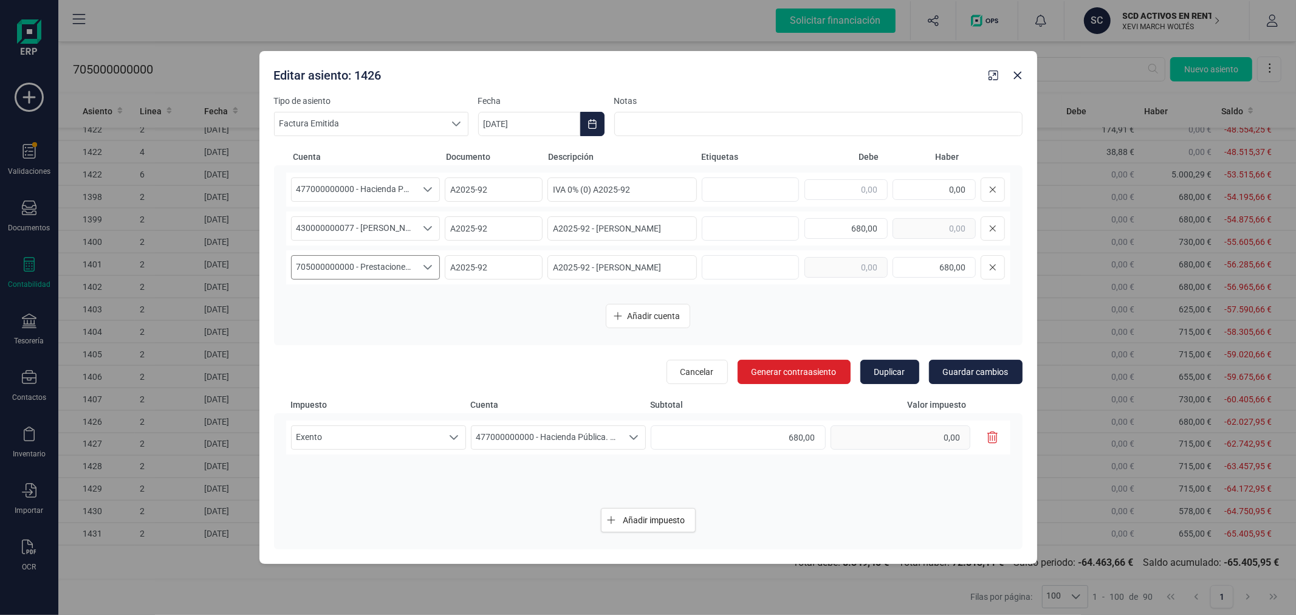
click at [346, 269] on span "705000000000 - Prestaciones de servicios" at bounding box center [354, 267] width 125 height 23
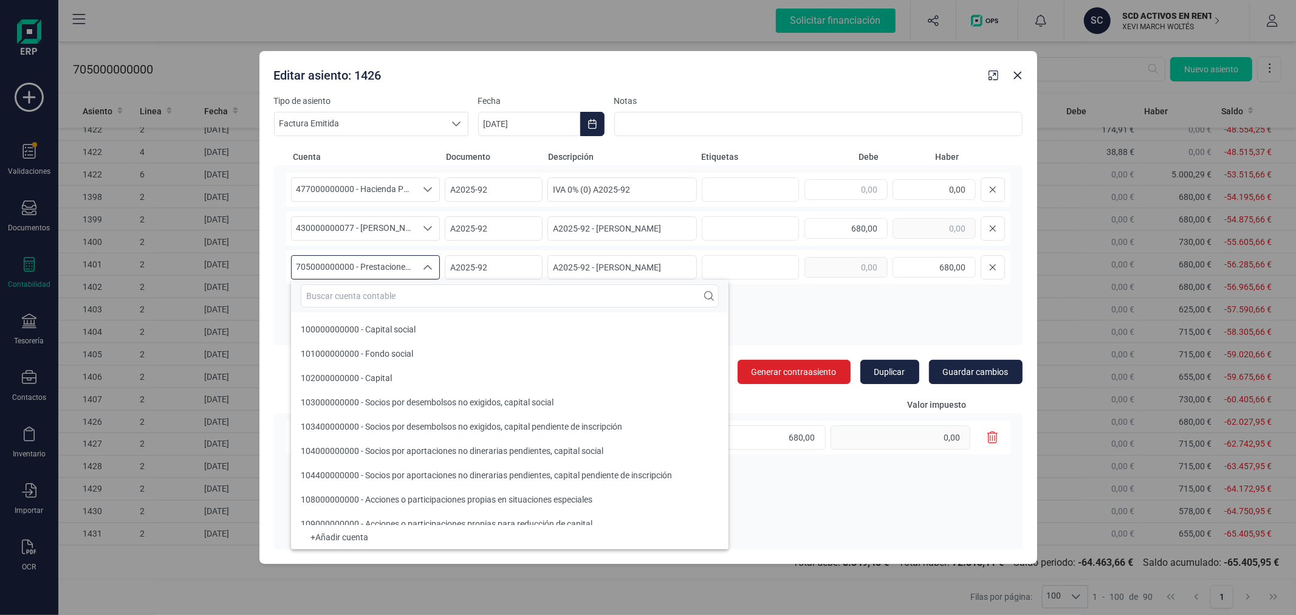
scroll to position [19037, 0]
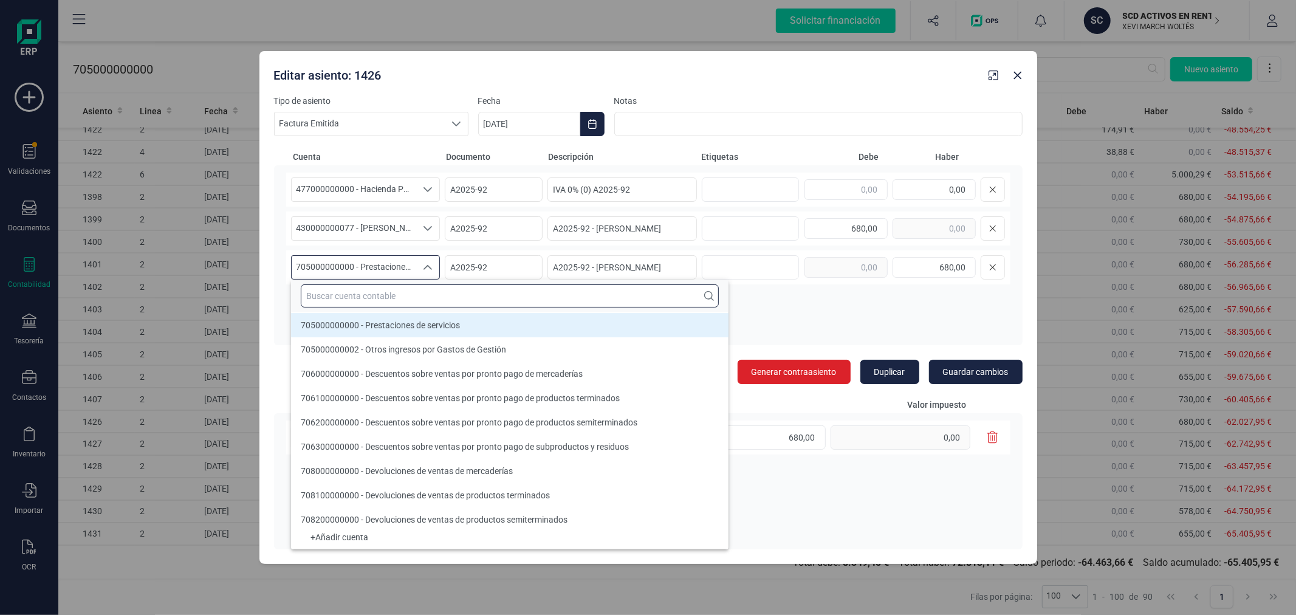
click at [366, 292] on input "text" at bounding box center [510, 295] width 418 height 23
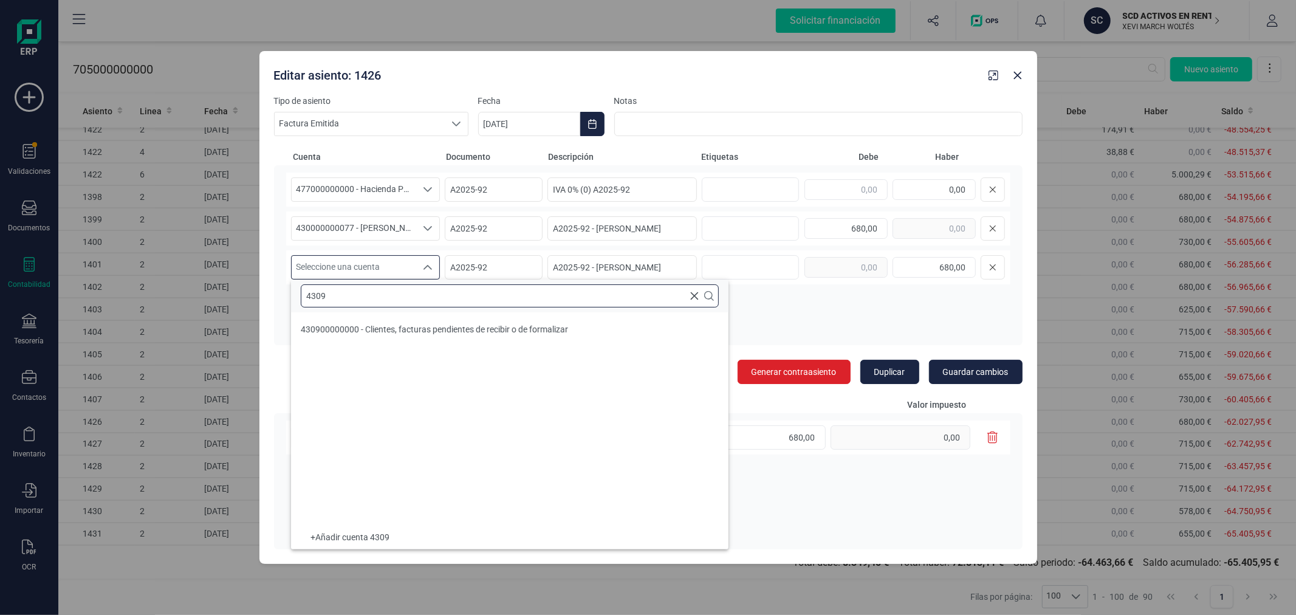
scroll to position [0, 0]
type input "4309"
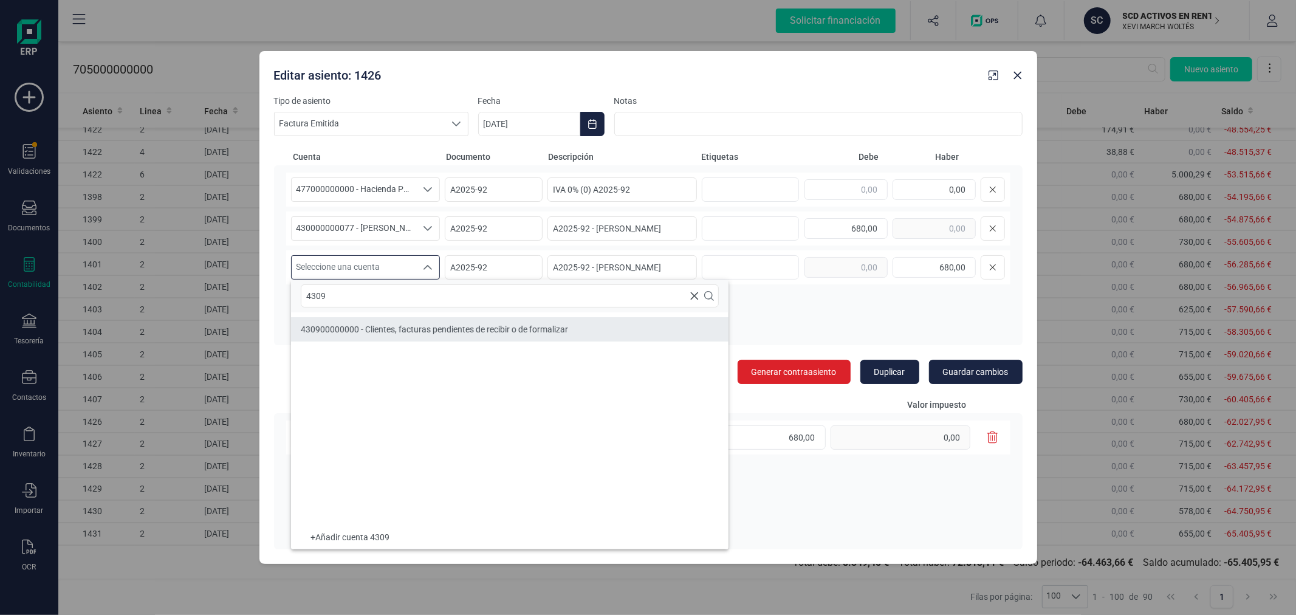
click at [371, 326] on span "430900000000 - Clientes, facturas pendientes de recibir o de formalizar" at bounding box center [434, 330] width 267 height 10
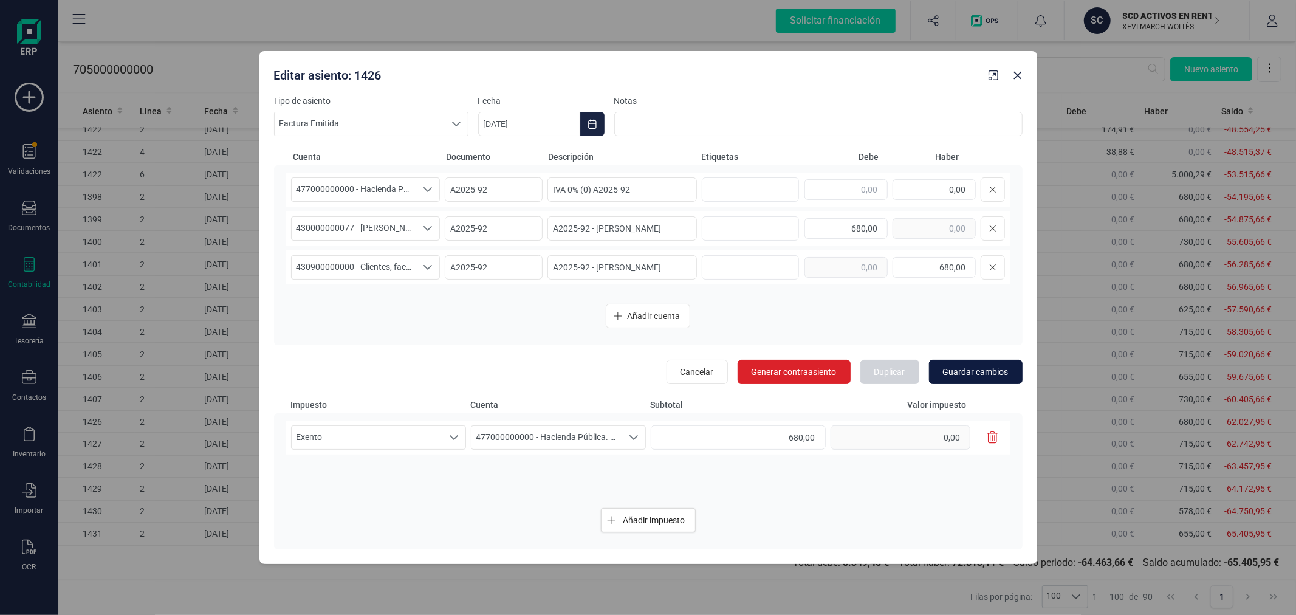
click at [988, 366] on span "Guardar cambios" at bounding box center [976, 372] width 66 height 12
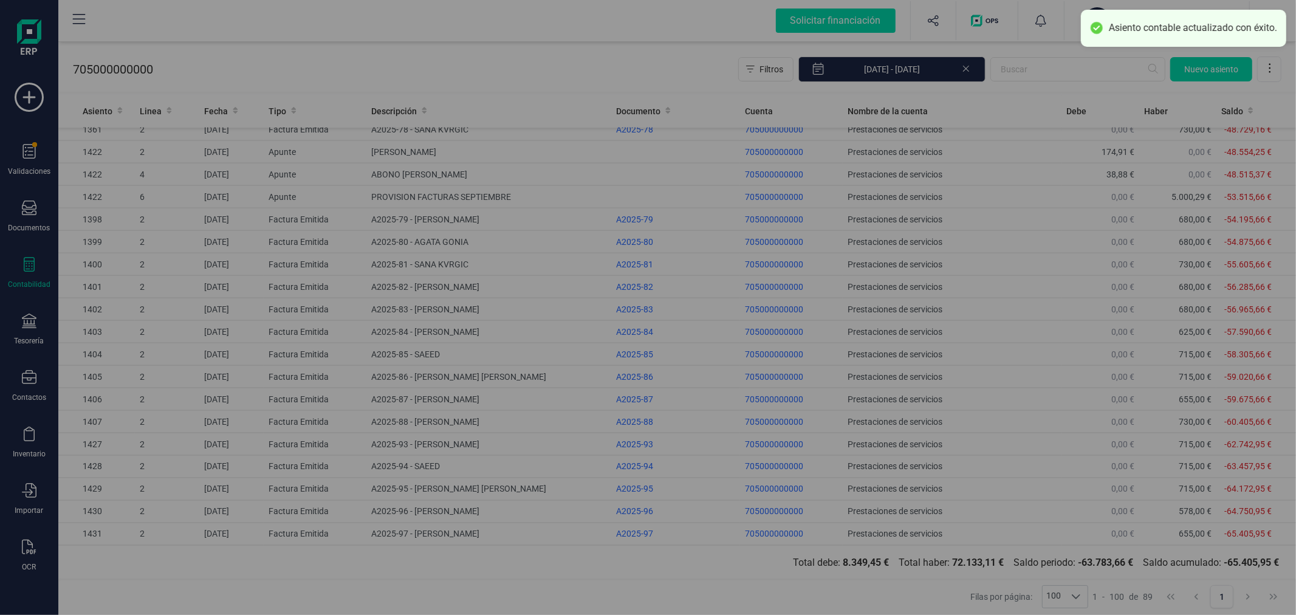
scroll to position [1587, 0]
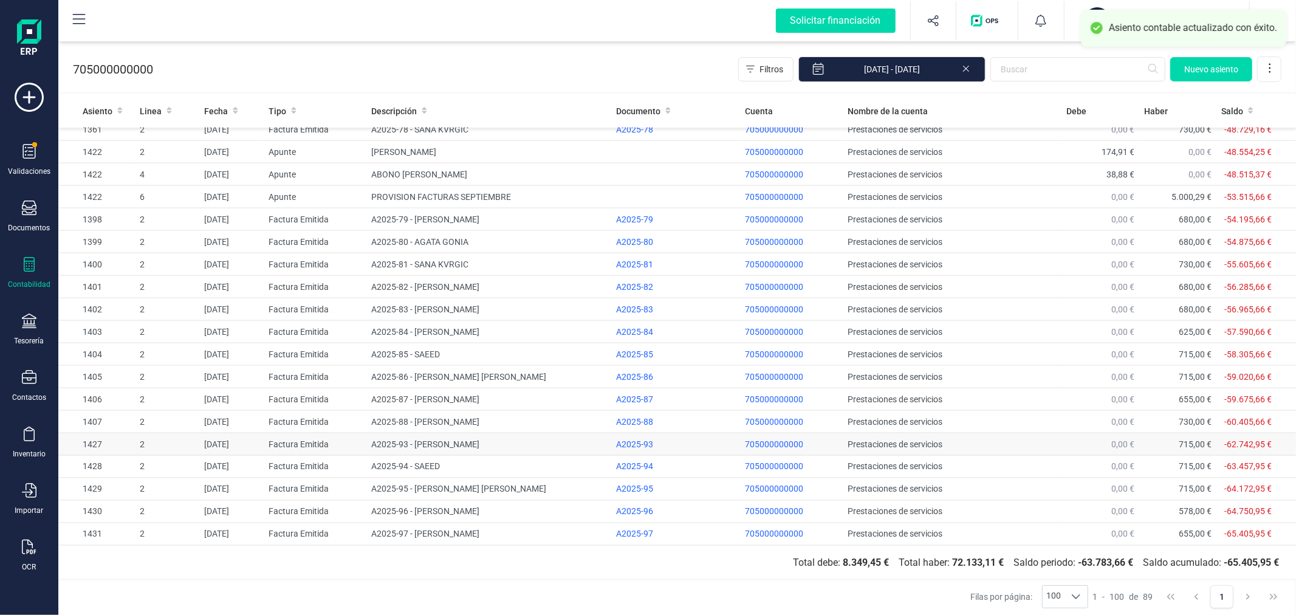
click at [243, 442] on td "[DATE]" at bounding box center [231, 444] width 64 height 22
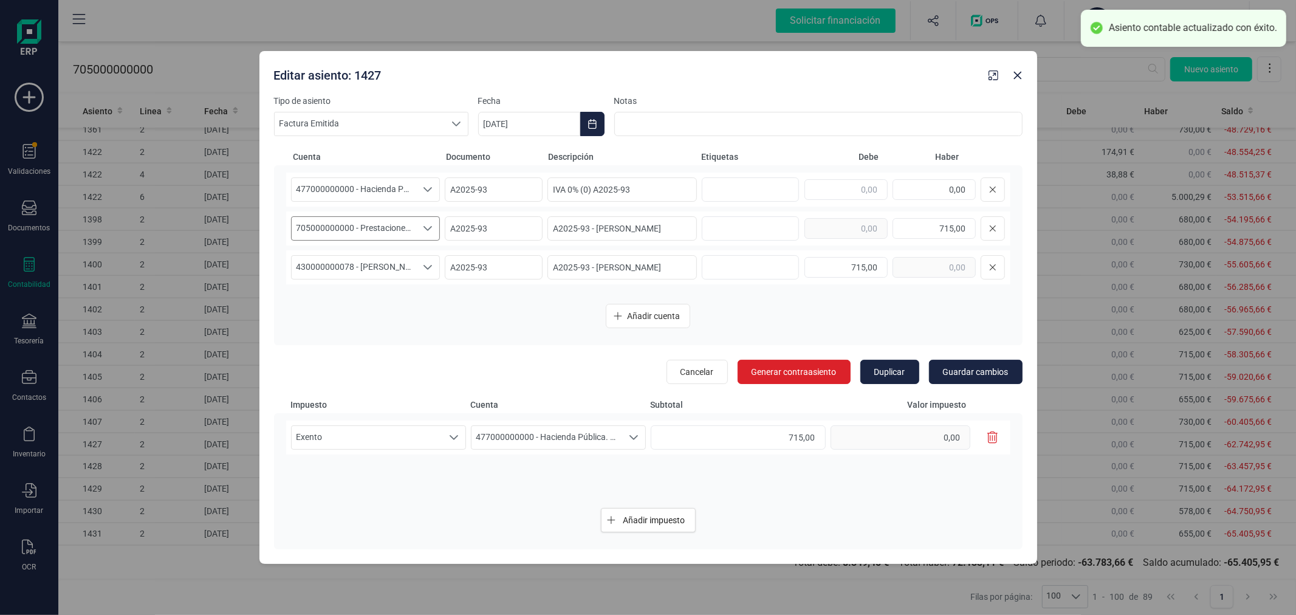
click at [406, 222] on span "705000000000 - Prestaciones de servicios" at bounding box center [354, 228] width 125 height 23
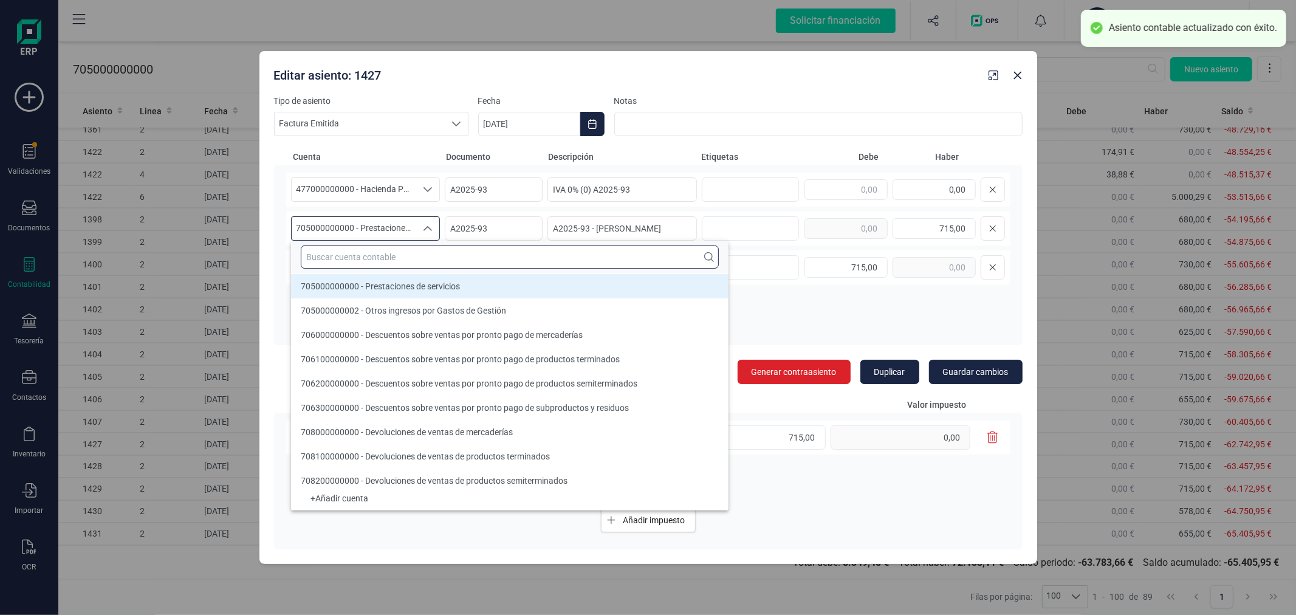
click at [394, 256] on input "text" at bounding box center [510, 257] width 418 height 23
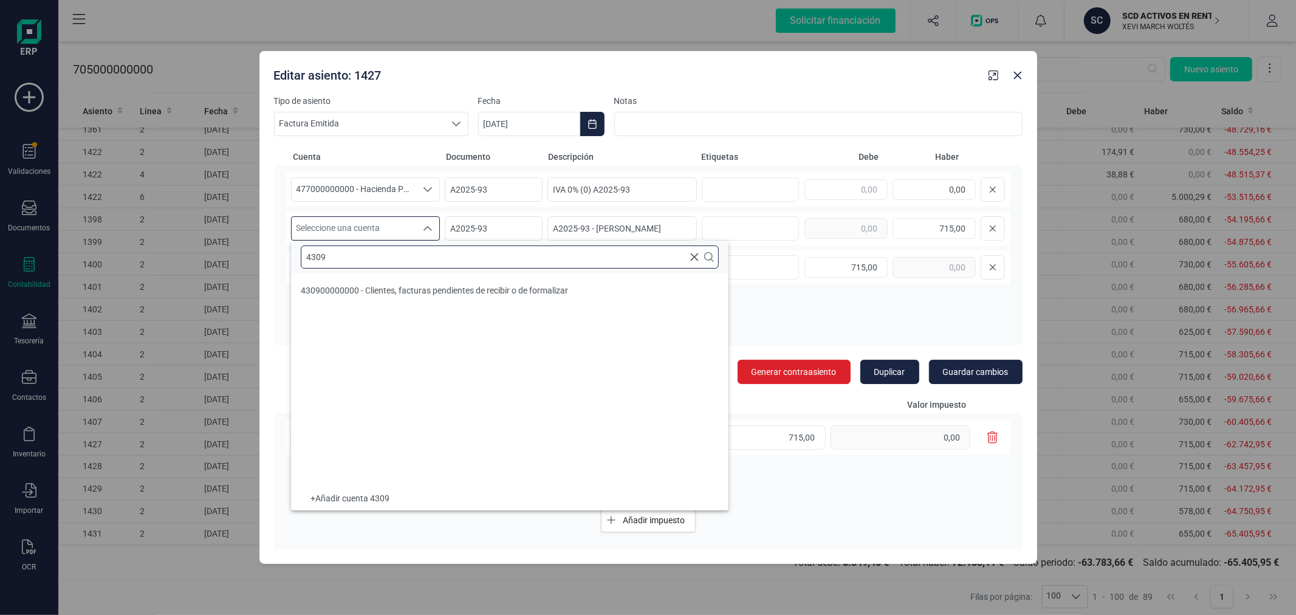
scroll to position [0, 0]
type input "4309"
click at [405, 283] on li "430900000000 - Clientes, facturas pendientes de recibir o de formalizar" at bounding box center [510, 290] width 438 height 24
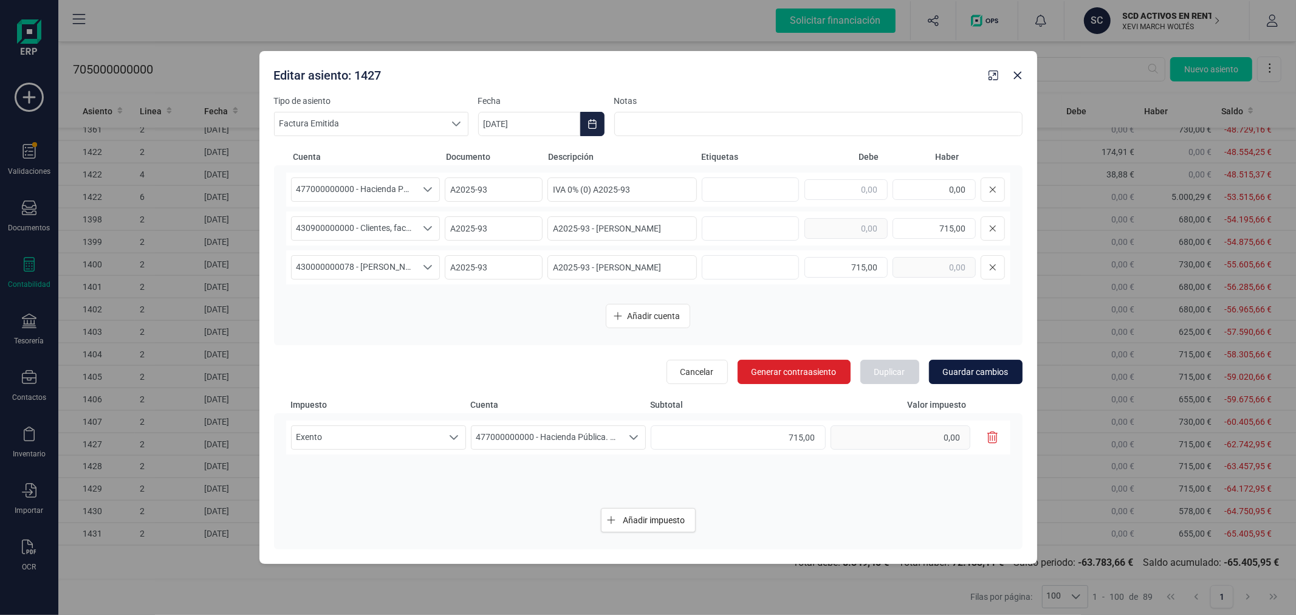
click at [979, 362] on button "Guardar cambios" at bounding box center [976, 372] width 94 height 24
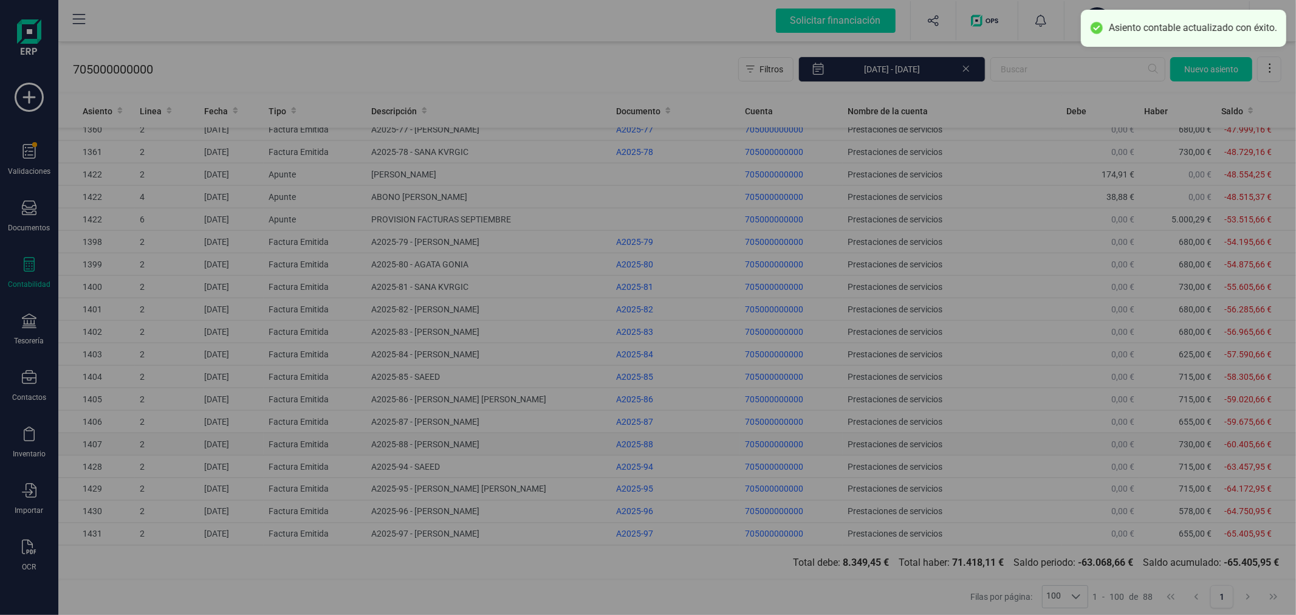
scroll to position [1565, 0]
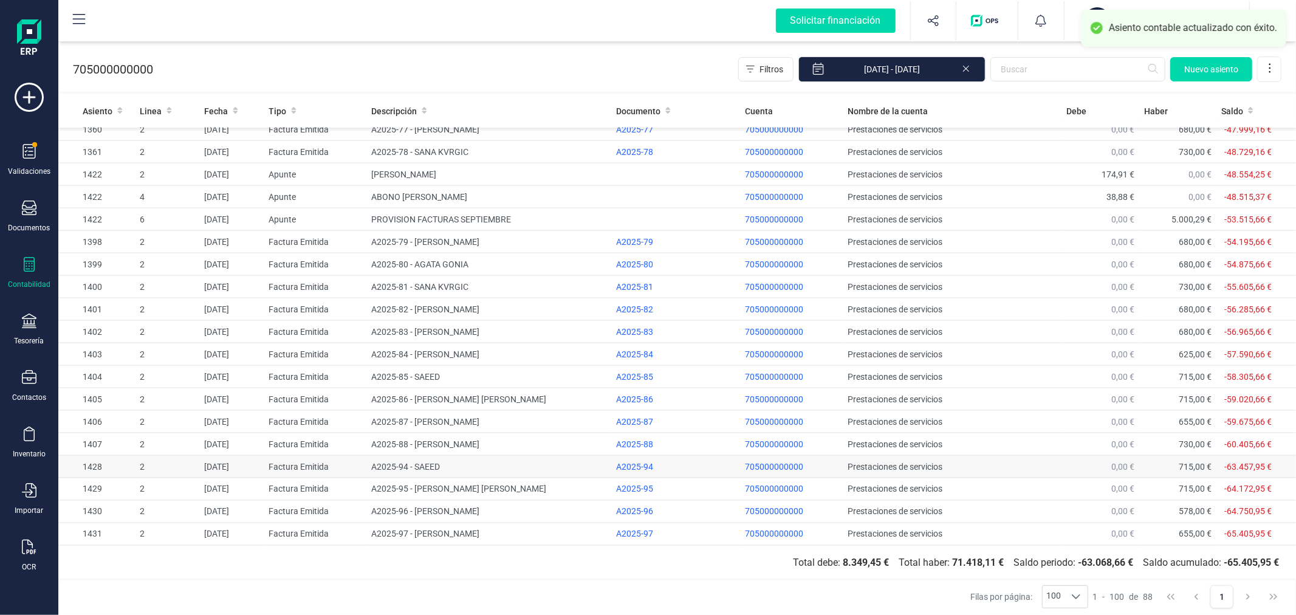
click at [218, 465] on td "[DATE]" at bounding box center [231, 467] width 64 height 22
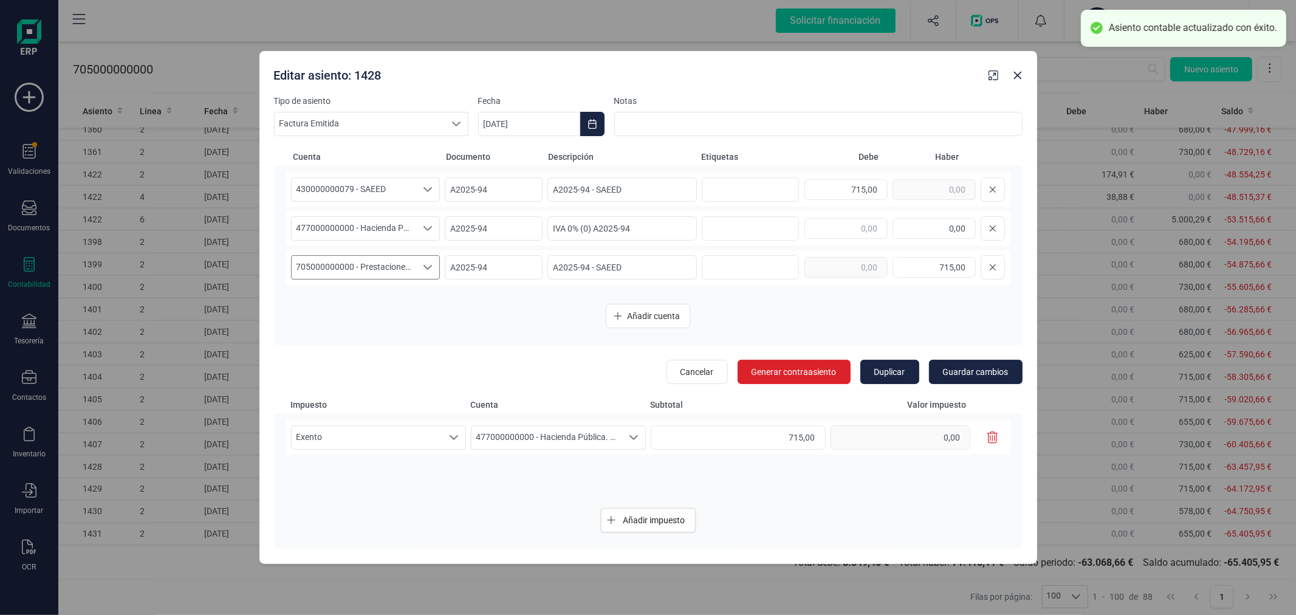
click at [379, 272] on span "705000000000 - Prestaciones de servicios" at bounding box center [354, 267] width 125 height 23
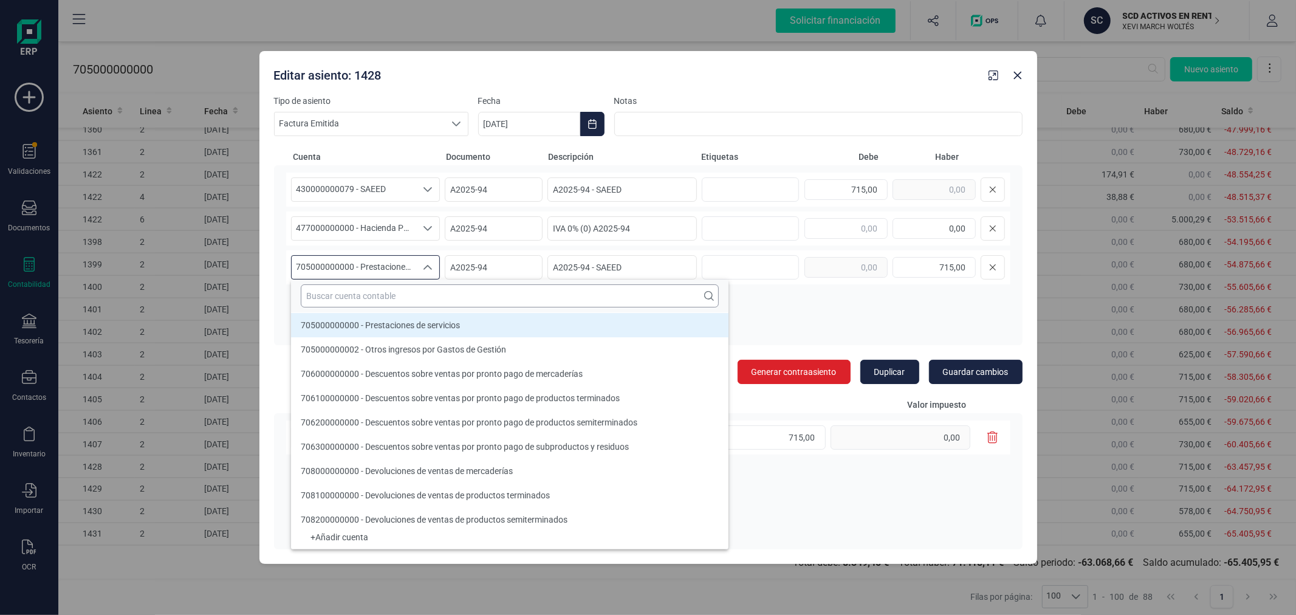
click at [430, 294] on input "text" at bounding box center [510, 295] width 418 height 23
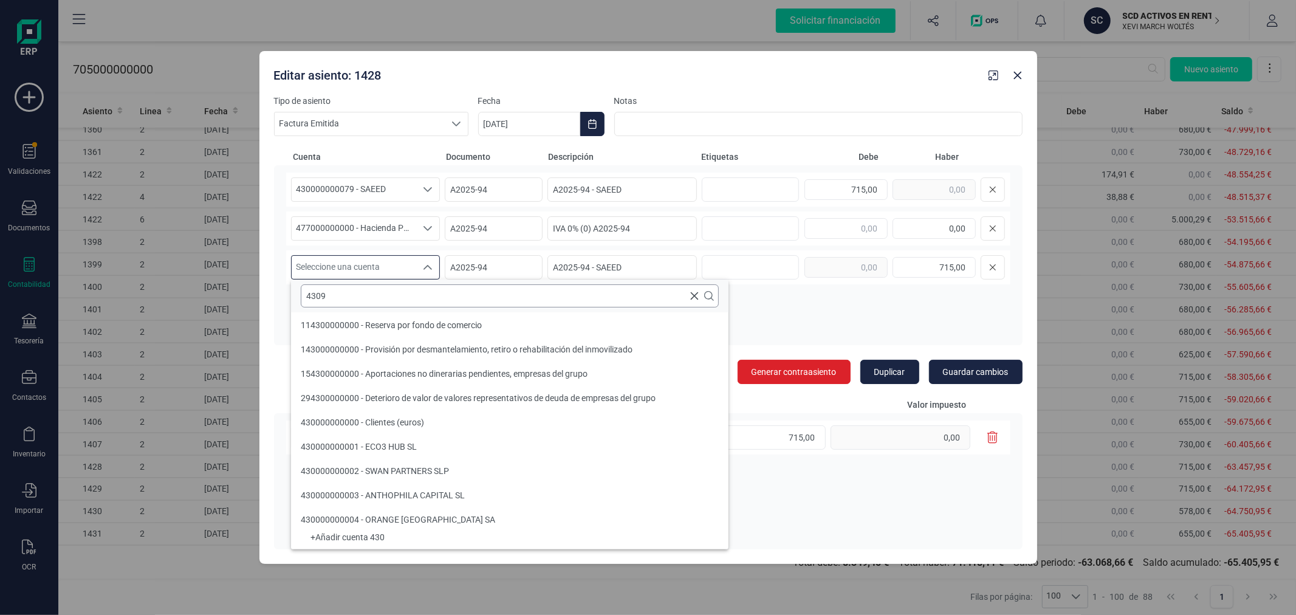
scroll to position [0, 0]
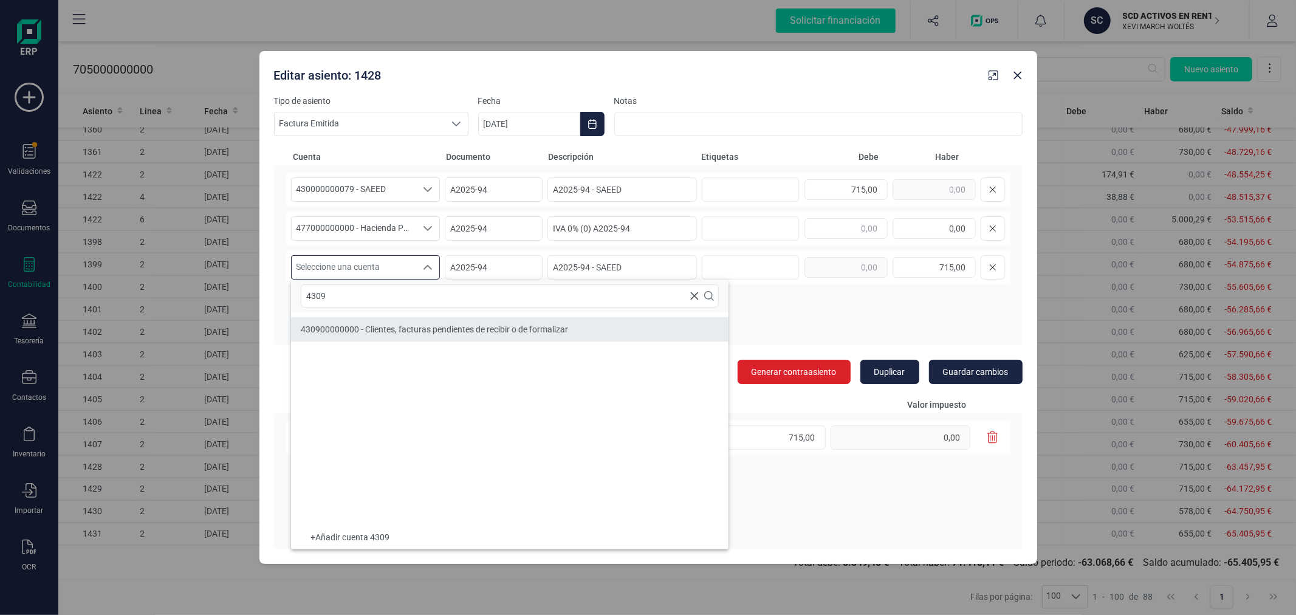
type input "4309"
click at [402, 326] on span "430900000000 - Clientes, facturas pendientes de recibir o de formalizar" at bounding box center [434, 330] width 267 height 10
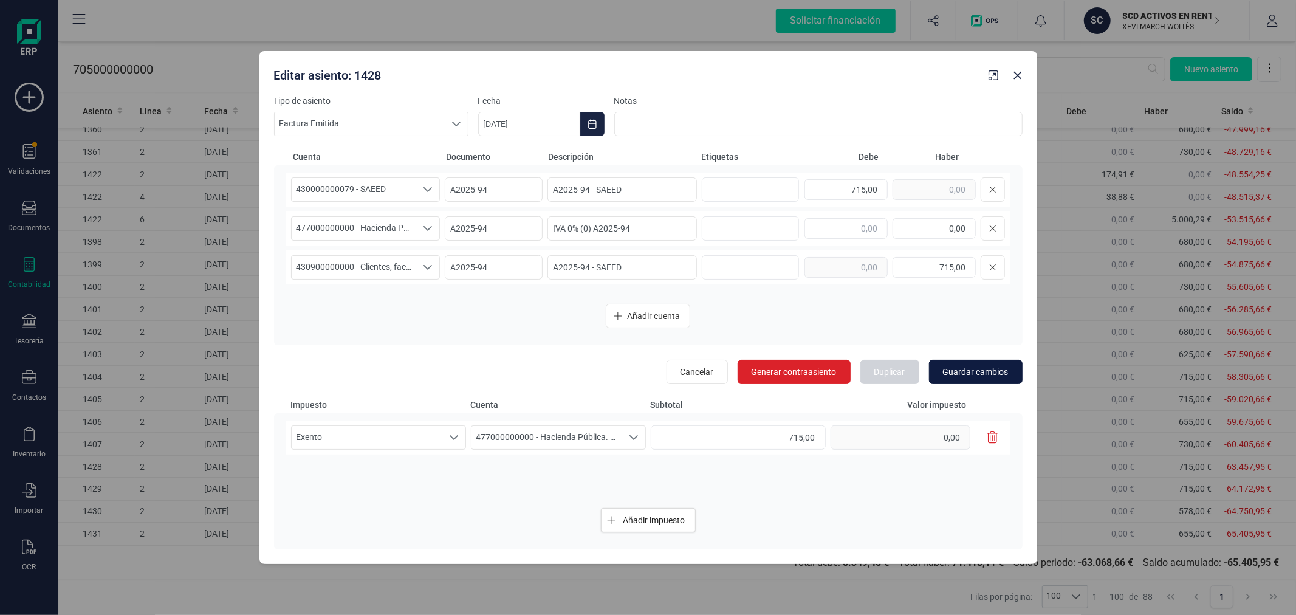
click at [968, 366] on span "Guardar cambios" at bounding box center [976, 372] width 66 height 12
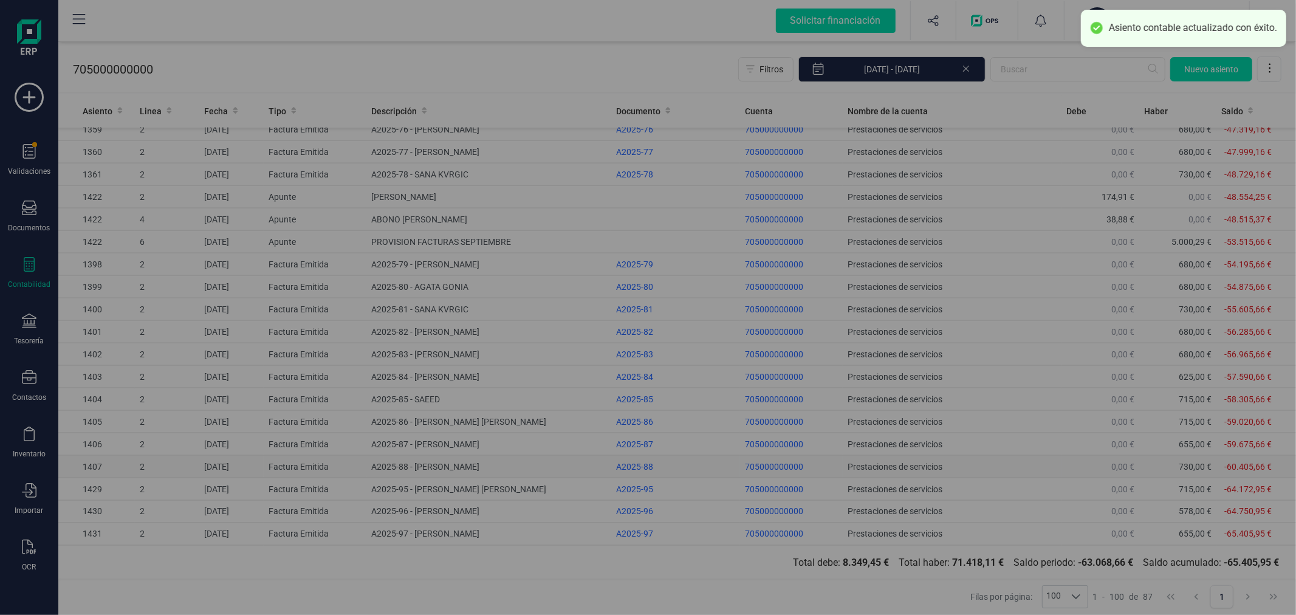
scroll to position [1542, 0]
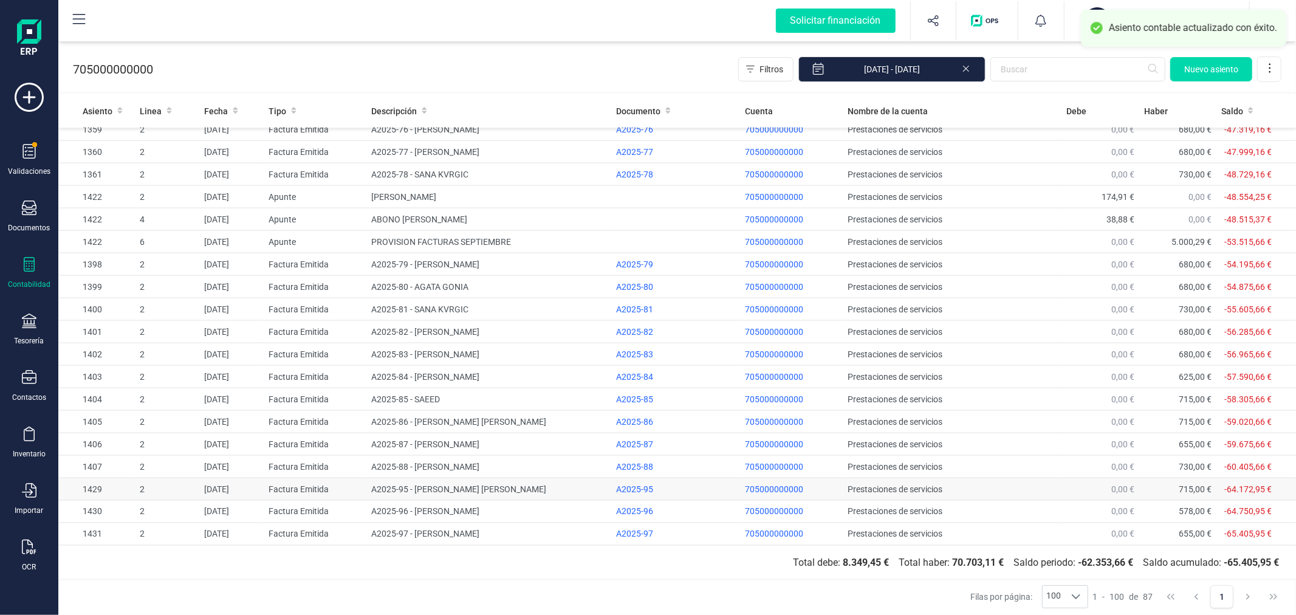
click at [270, 486] on td "Factura Emitida" at bounding box center [315, 489] width 103 height 22
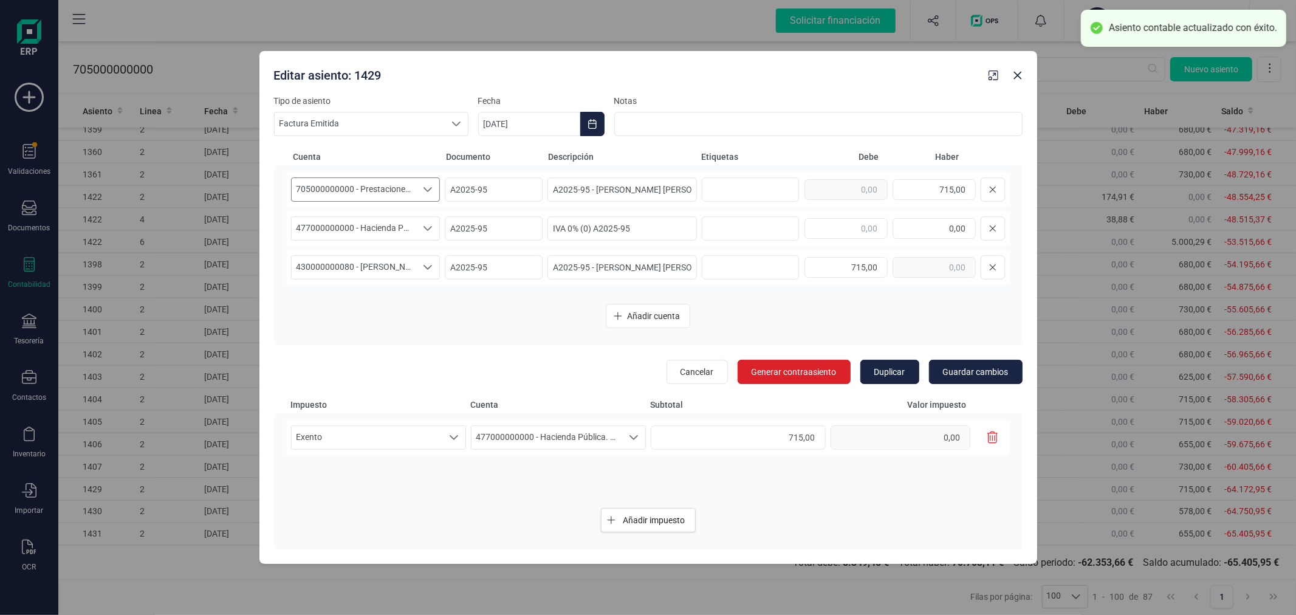
click at [365, 187] on span "705000000000 - Prestaciones de servicios" at bounding box center [354, 189] width 125 height 23
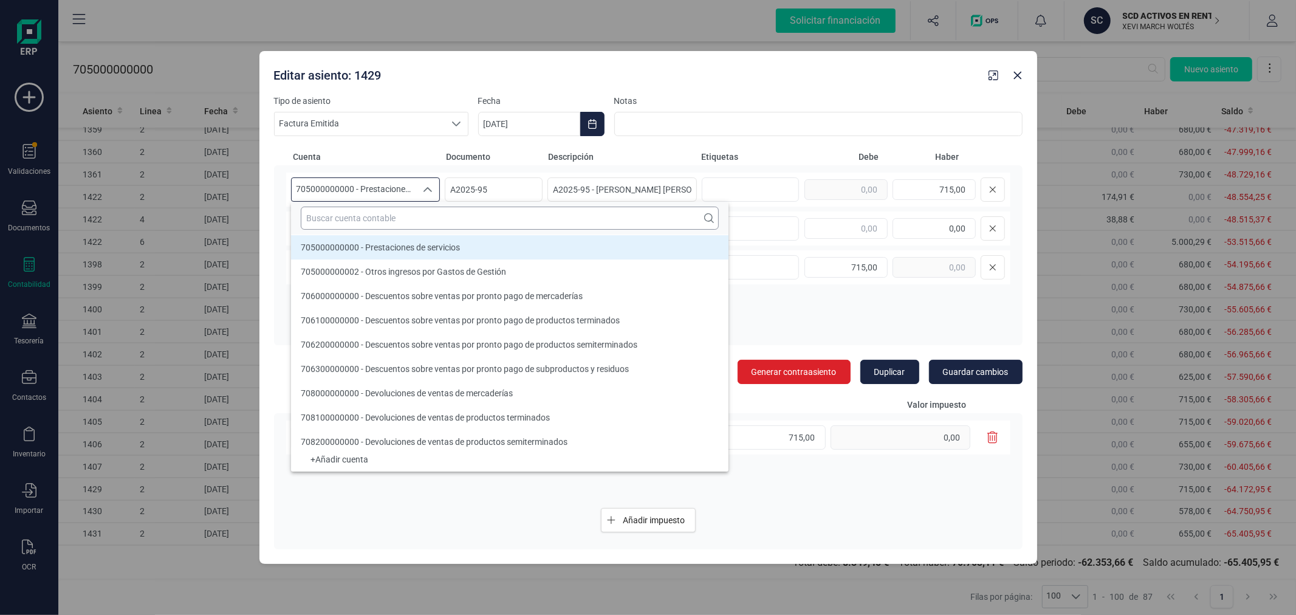
click at [381, 219] on input "text" at bounding box center [510, 218] width 418 height 23
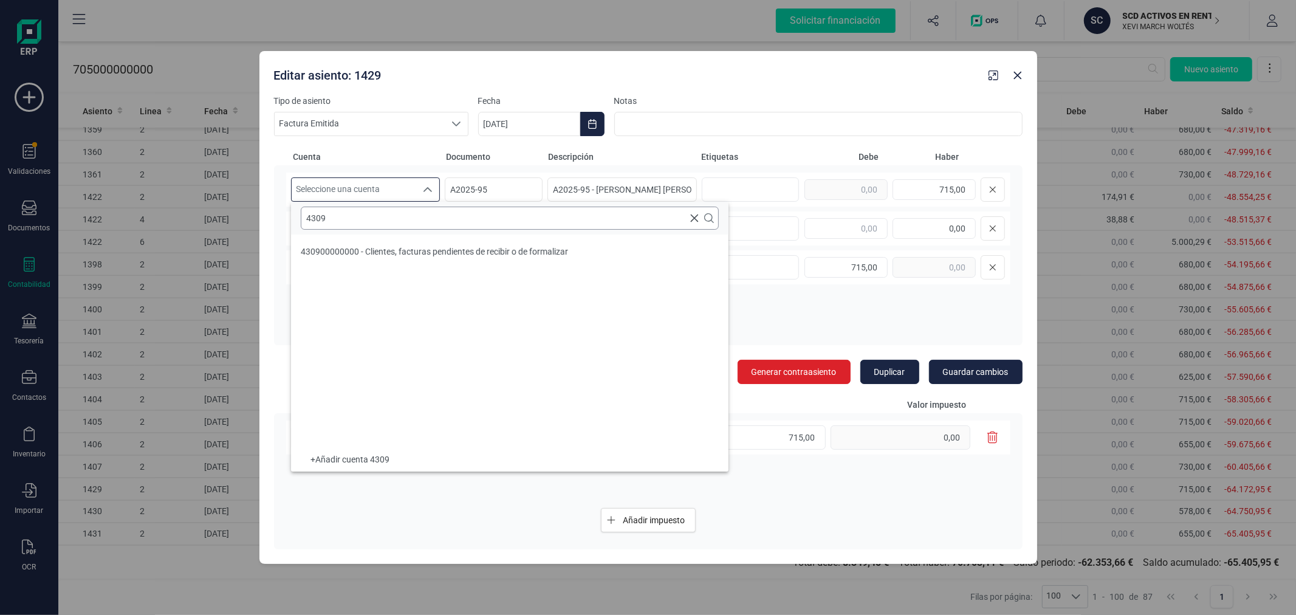
scroll to position [0, 0]
type input "4309"
click at [369, 250] on span "430900000000 - Clientes, facturas pendientes de recibir o de formalizar" at bounding box center [434, 252] width 267 height 10
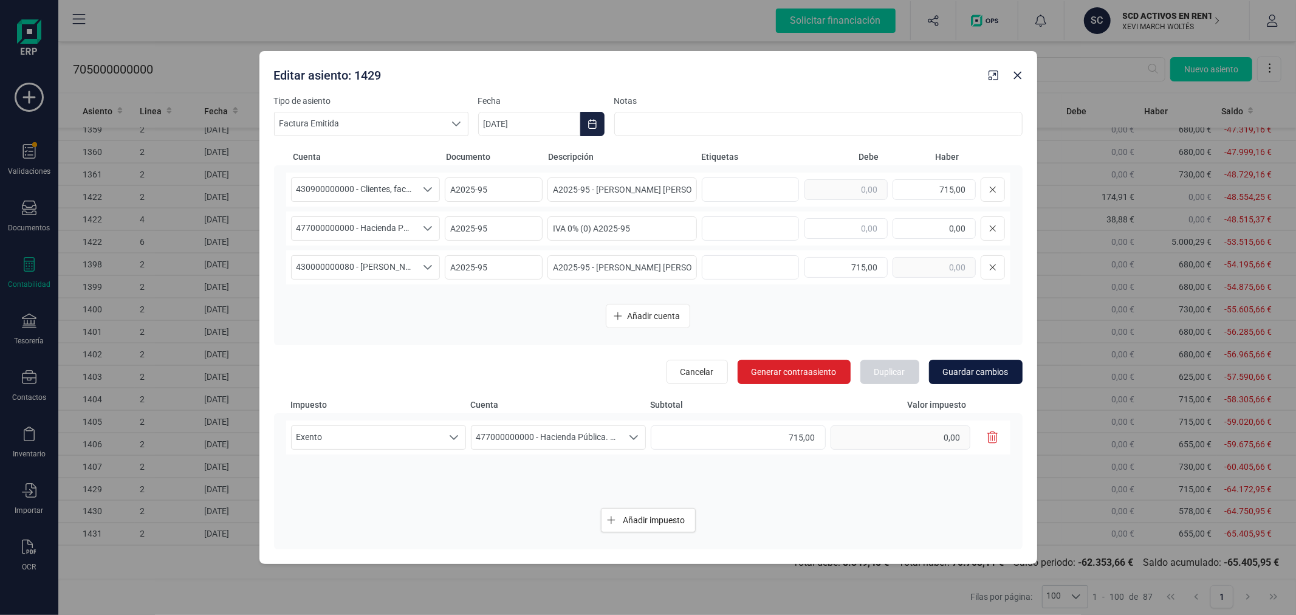
click at [975, 376] on span "Guardar cambios" at bounding box center [976, 372] width 66 height 12
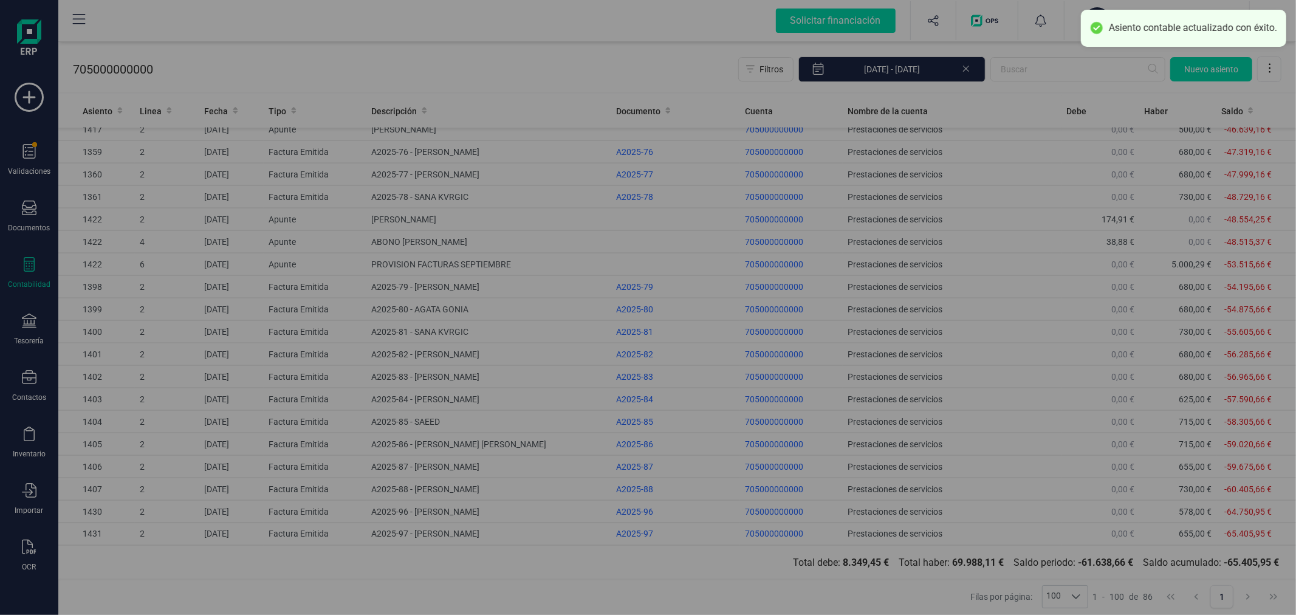
scroll to position [1520, 0]
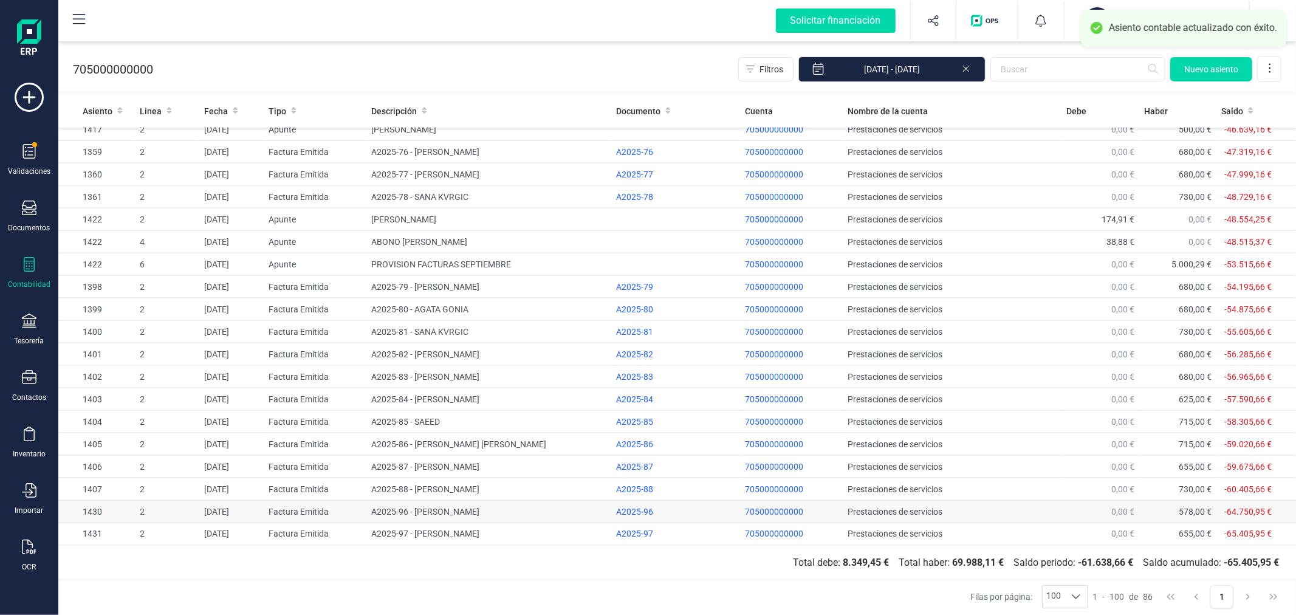
click at [239, 510] on td "[DATE]" at bounding box center [231, 512] width 64 height 22
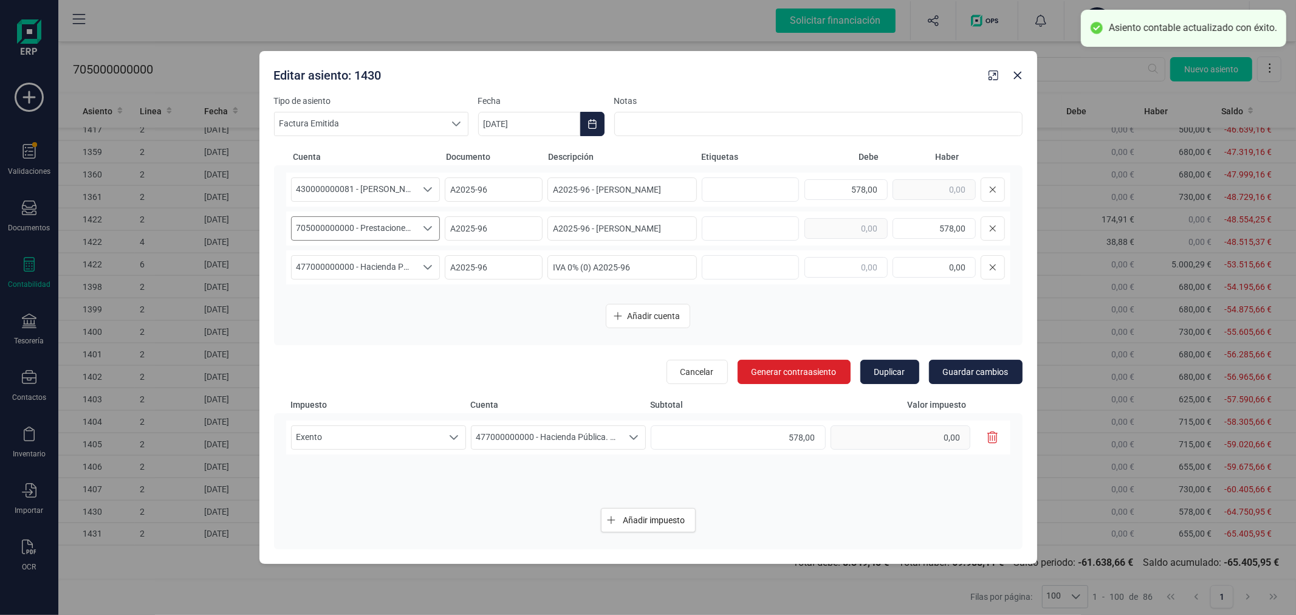
click at [366, 227] on span "705000000000 - Prestaciones de servicios" at bounding box center [354, 228] width 125 height 23
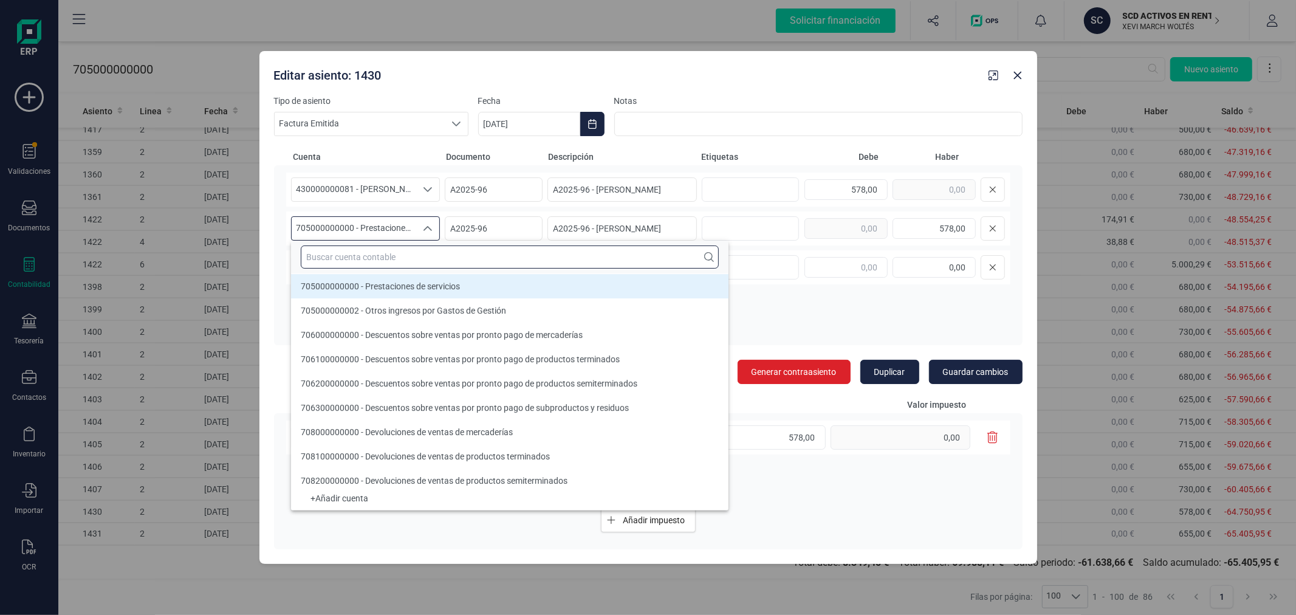
click at [369, 248] on input "text" at bounding box center [510, 257] width 418 height 23
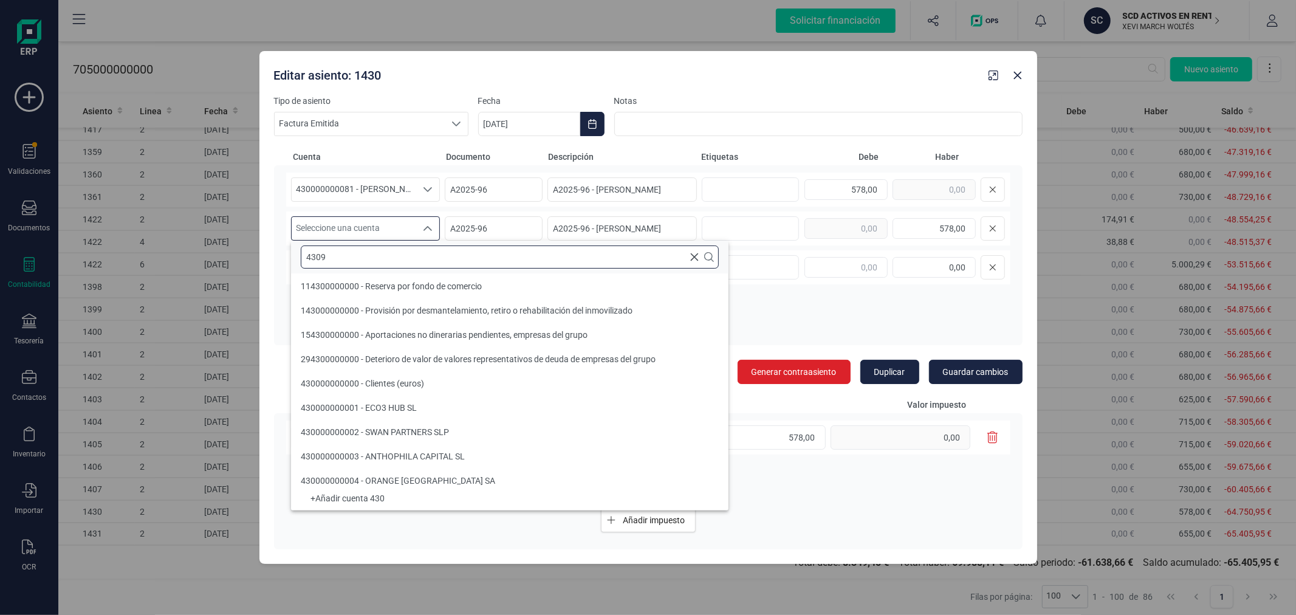
scroll to position [0, 0]
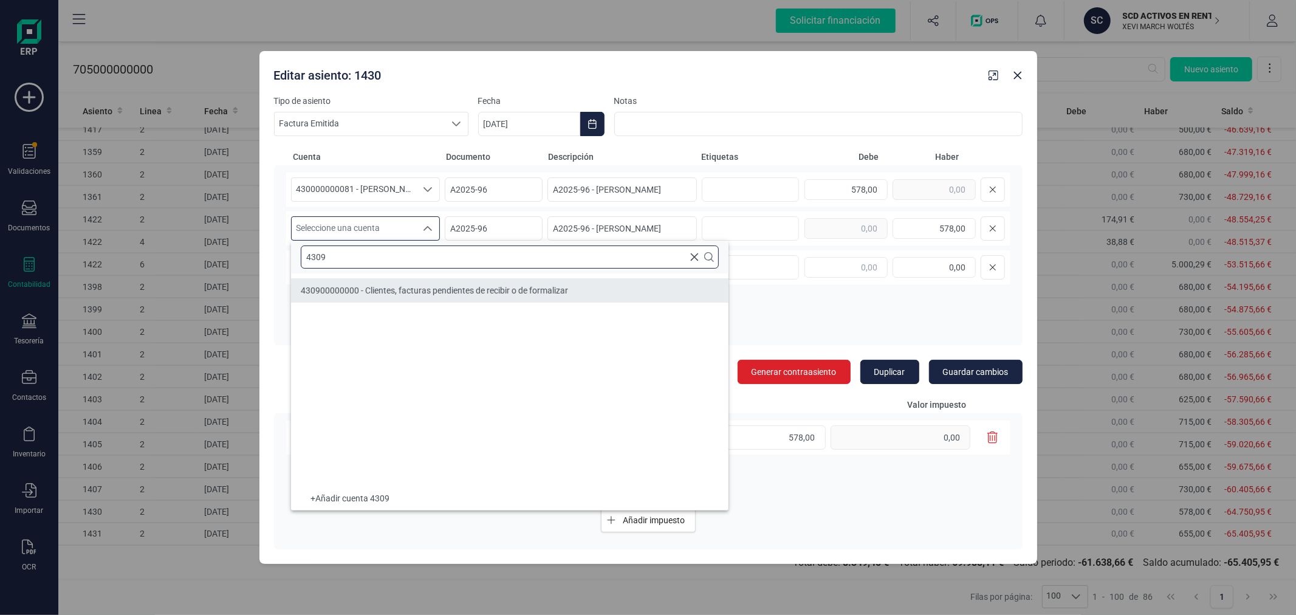
type input "4309"
click at [384, 292] on span "430900000000 - Clientes, facturas pendientes de recibir o de formalizar" at bounding box center [434, 291] width 267 height 10
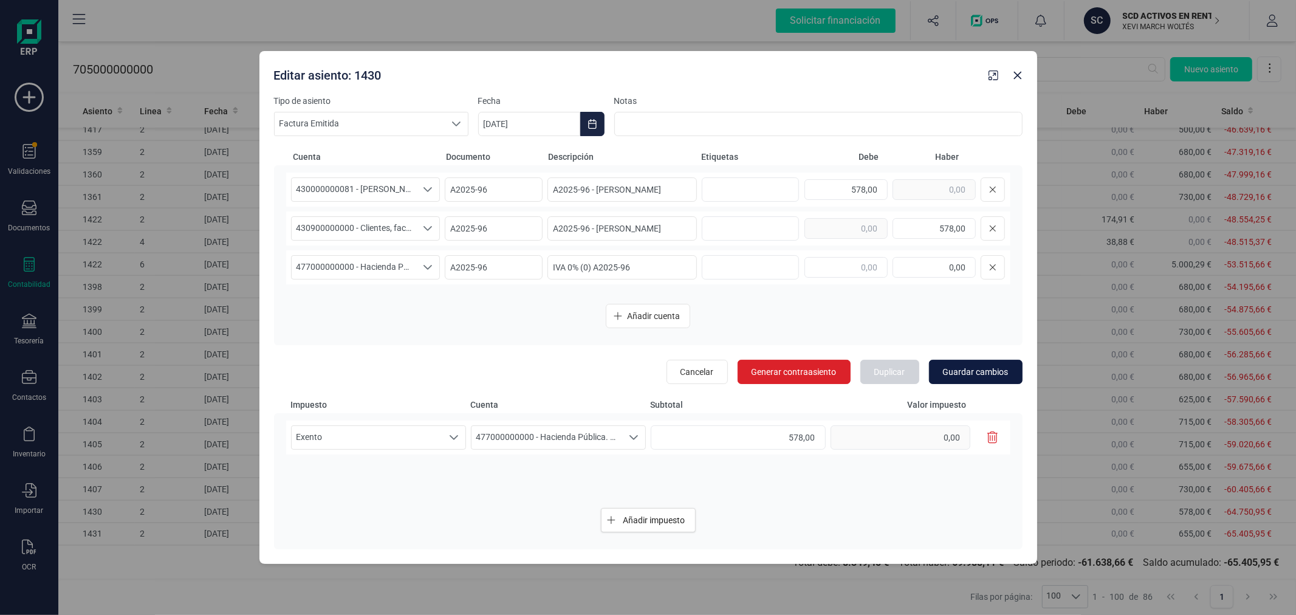
click at [977, 371] on span "Guardar cambios" at bounding box center [976, 372] width 66 height 12
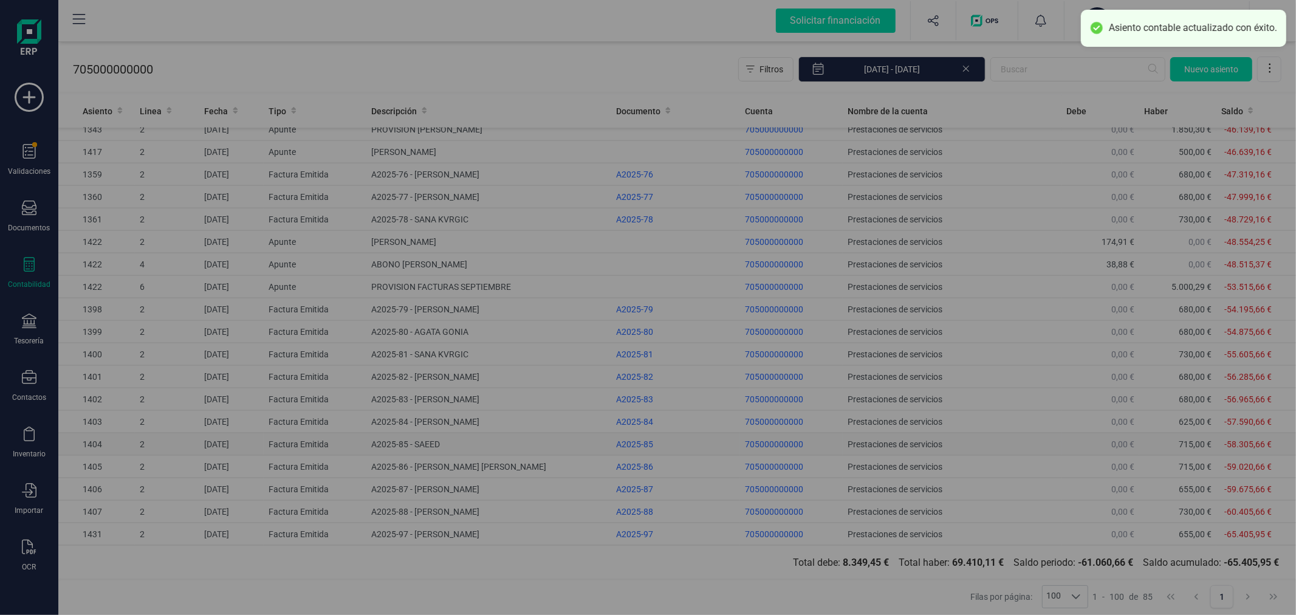
scroll to position [1497, 0]
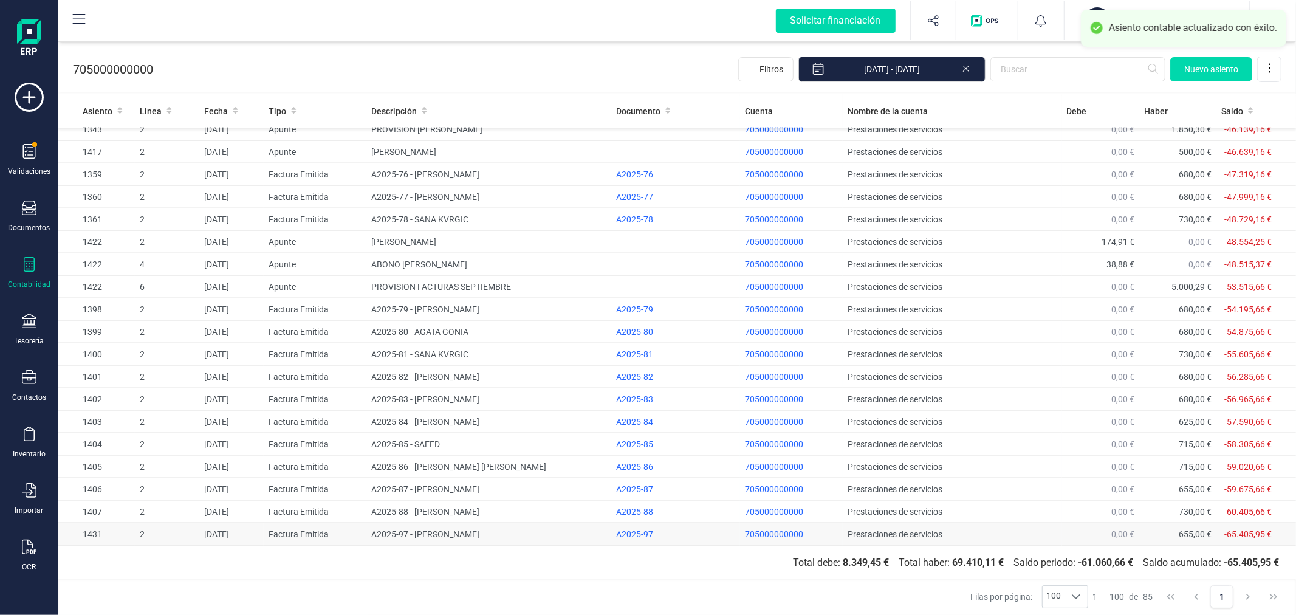
click at [290, 531] on td "Factura Emitida" at bounding box center [315, 534] width 103 height 22
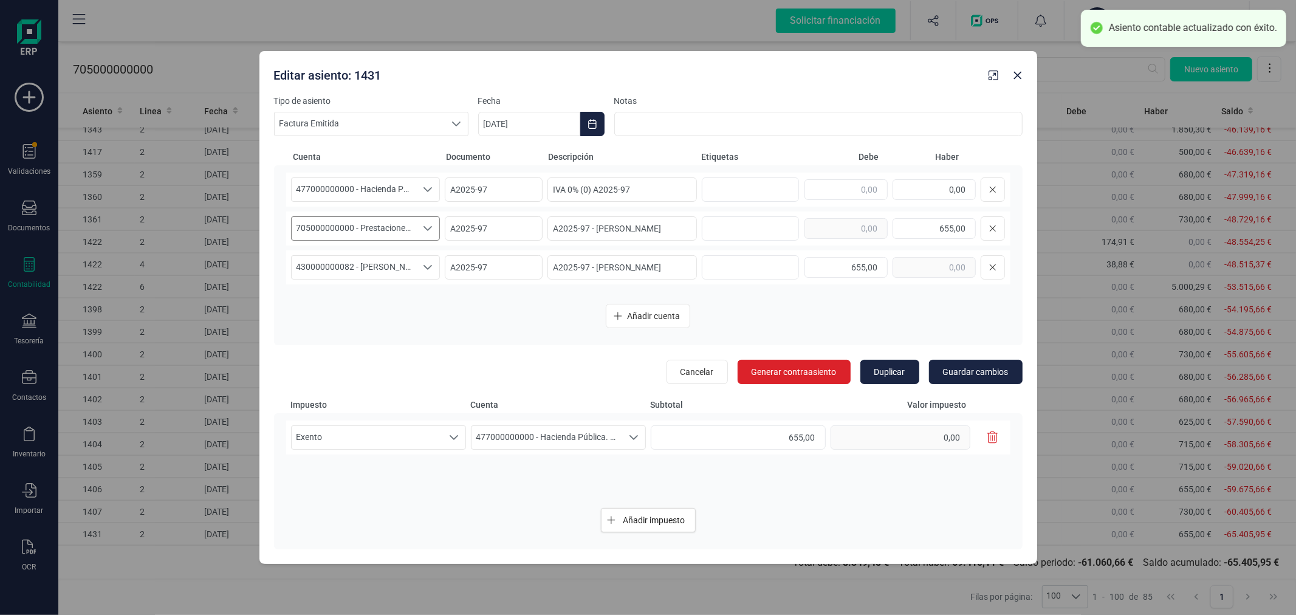
click at [349, 223] on span "705000000000 - Prestaciones de servicios" at bounding box center [354, 228] width 125 height 23
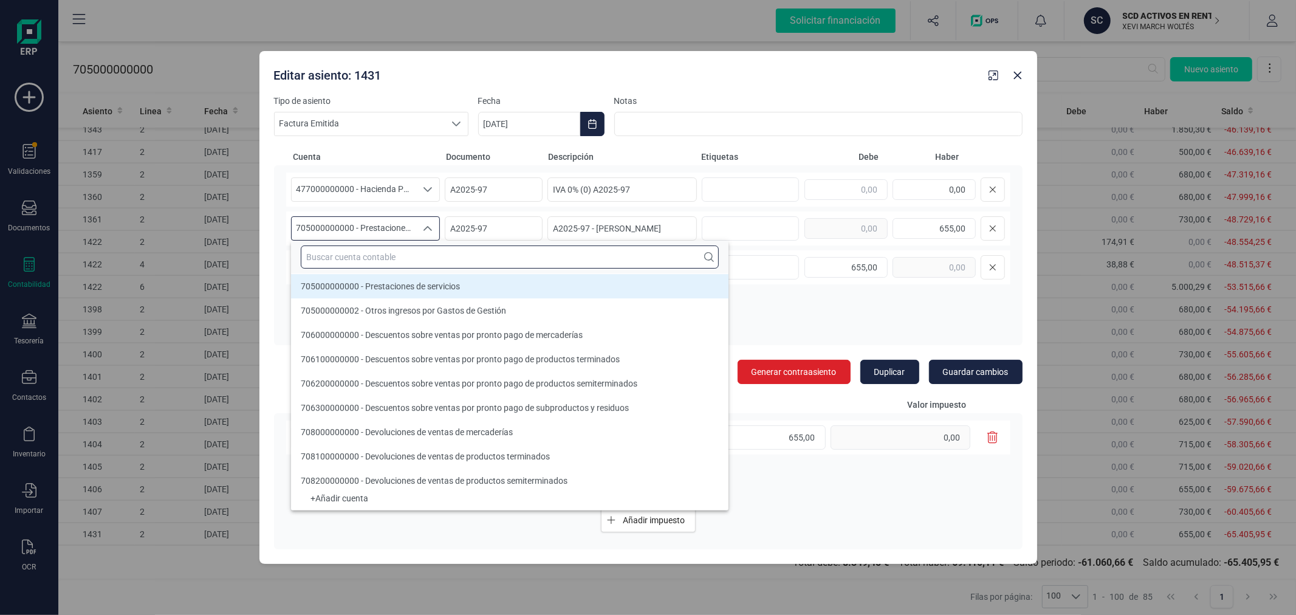
click at [369, 248] on input "text" at bounding box center [510, 257] width 418 height 23
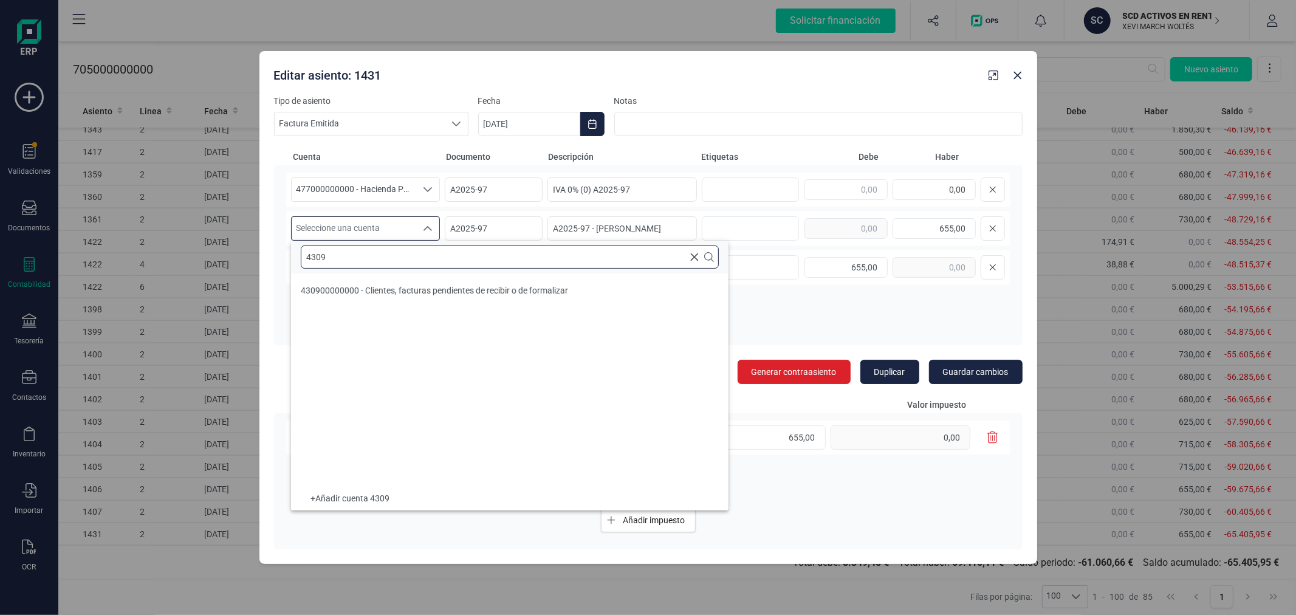
scroll to position [0, 0]
type input "4309"
click at [396, 286] on span "430900000000 - Clientes, facturas pendientes de recibir o de formalizar" at bounding box center [434, 291] width 267 height 10
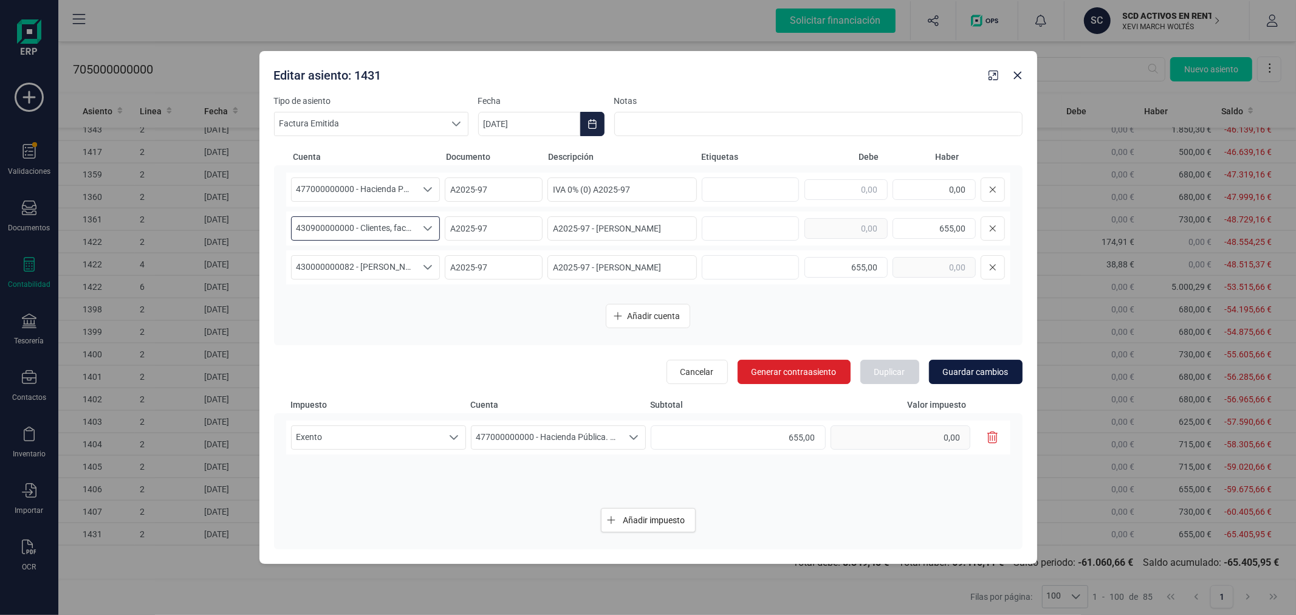
click at [974, 372] on span "Guardar cambios" at bounding box center [976, 372] width 66 height 12
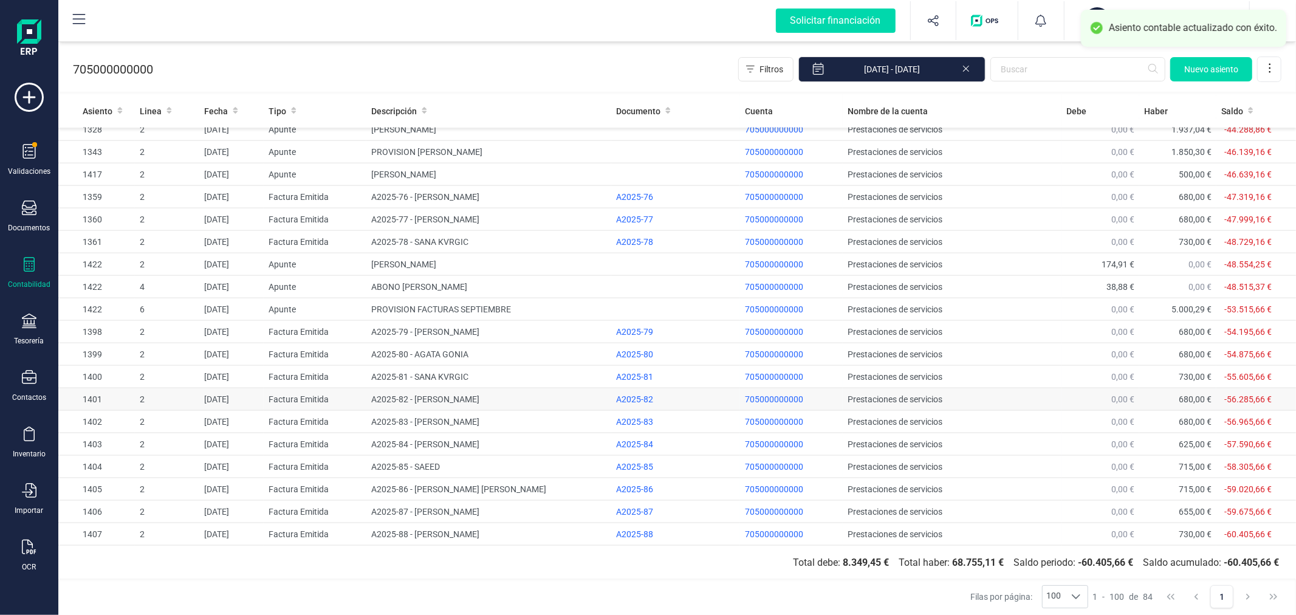
scroll to position [1474, 0]
click at [24, 213] on icon at bounding box center [29, 208] width 15 height 15
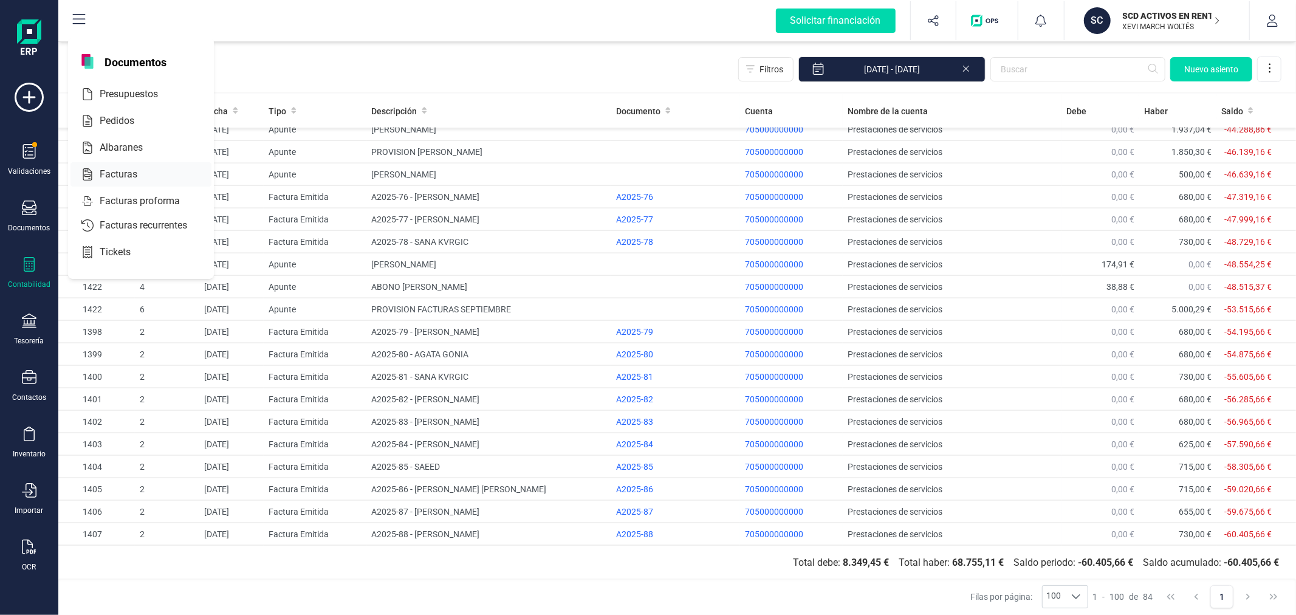
click at [115, 177] on span "Facturas" at bounding box center [127, 174] width 64 height 15
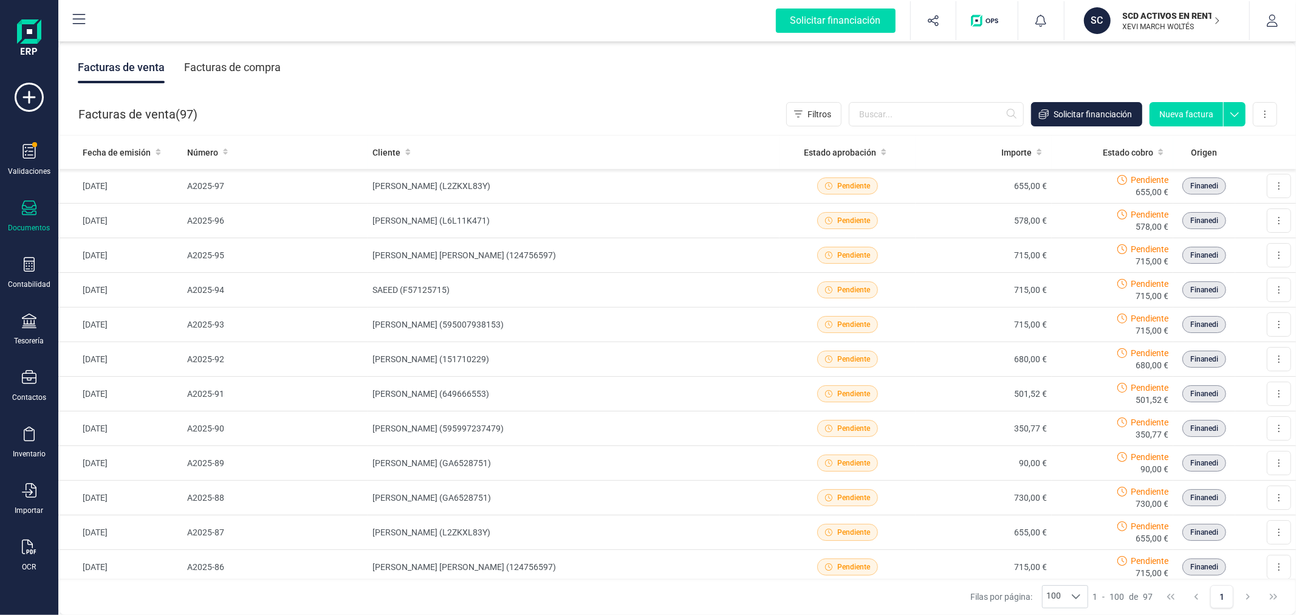
click at [1173, 113] on button "Nueva factura" at bounding box center [1187, 114] width 74 height 24
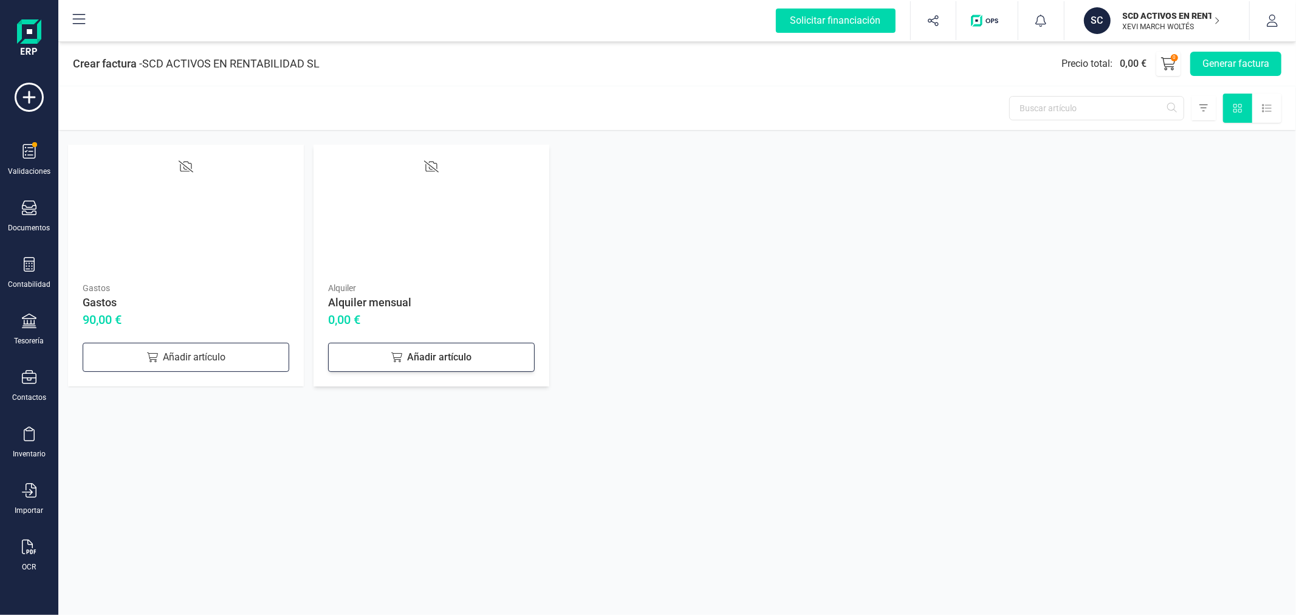
click at [422, 355] on div "Añadir artículo" at bounding box center [431, 357] width 207 height 29
click at [1230, 61] on button "Generar factura" at bounding box center [1235, 64] width 91 height 24
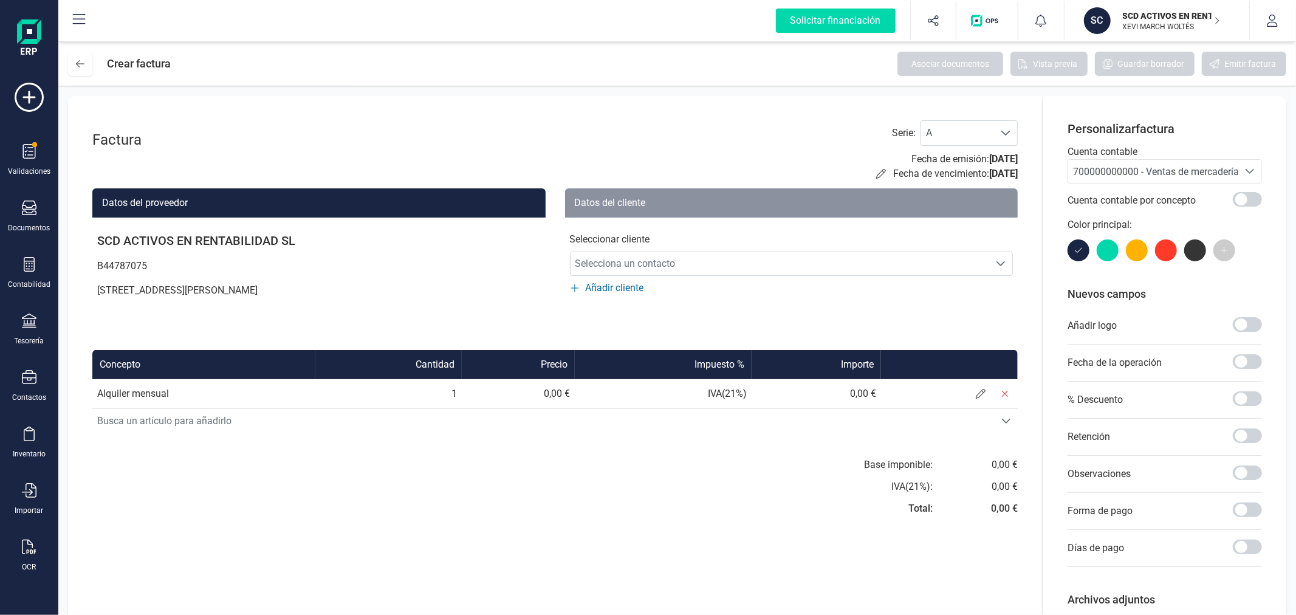
click at [1116, 177] on span "700000000000 - Ventas de mercaderías" at bounding box center [1158, 172] width 171 height 12
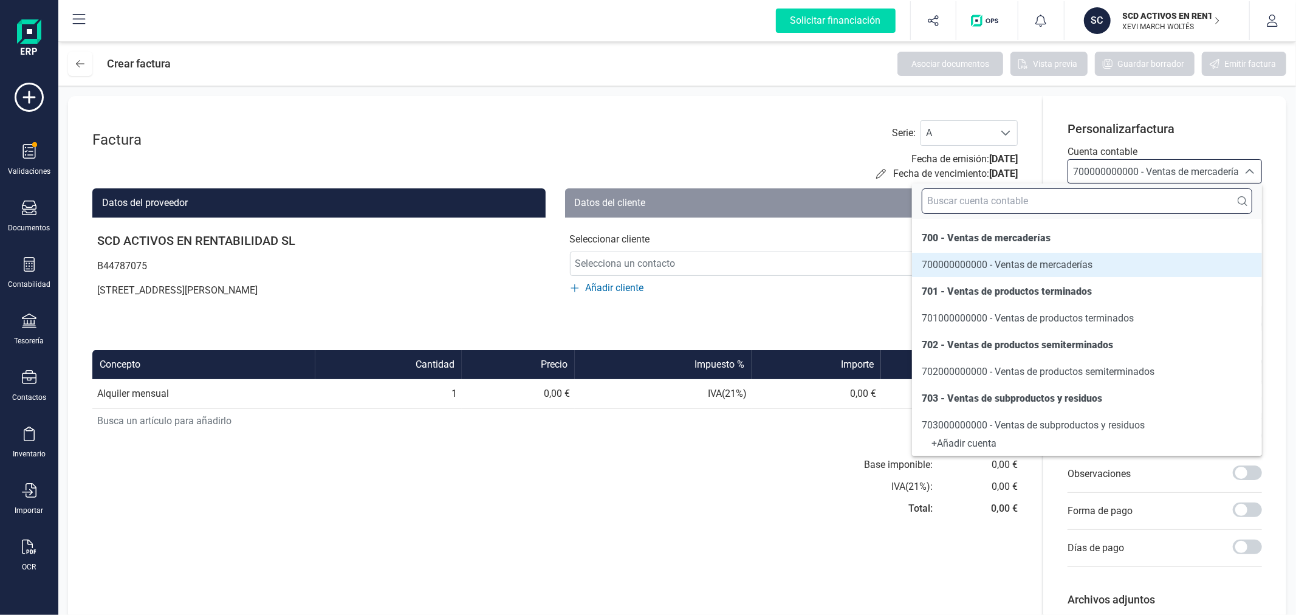
click at [1084, 205] on input "text" at bounding box center [1087, 201] width 331 height 26
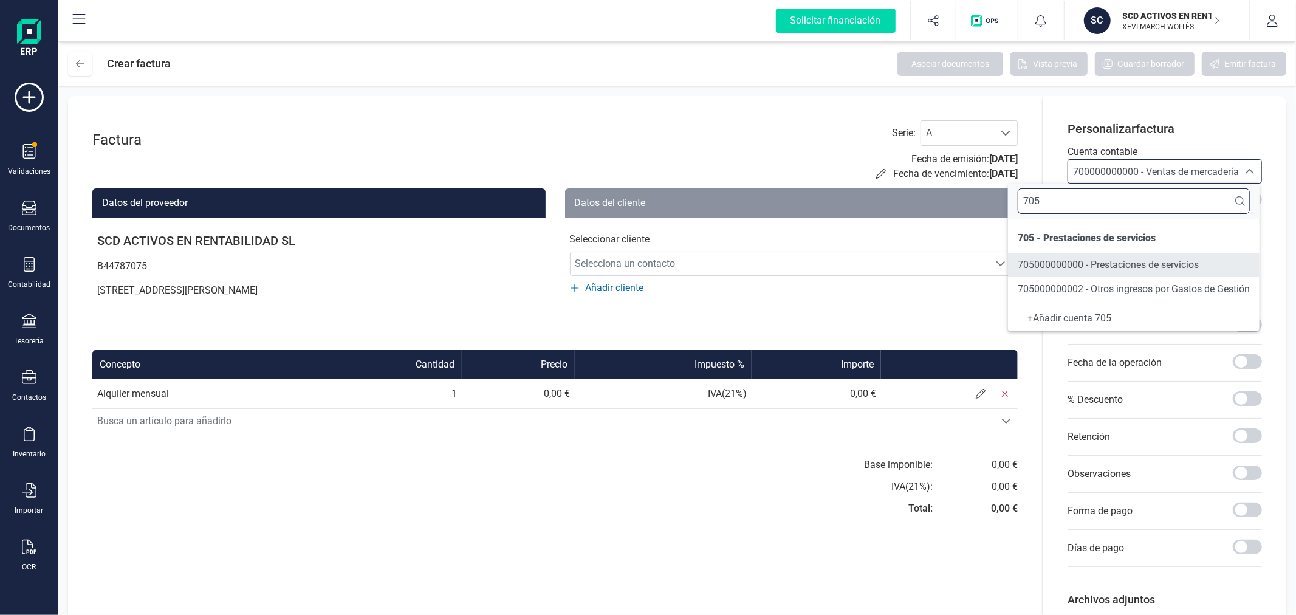
type input "705"
click at [1036, 261] on span "705000000000 - Prestaciones de servicios" at bounding box center [1108, 265] width 181 height 12
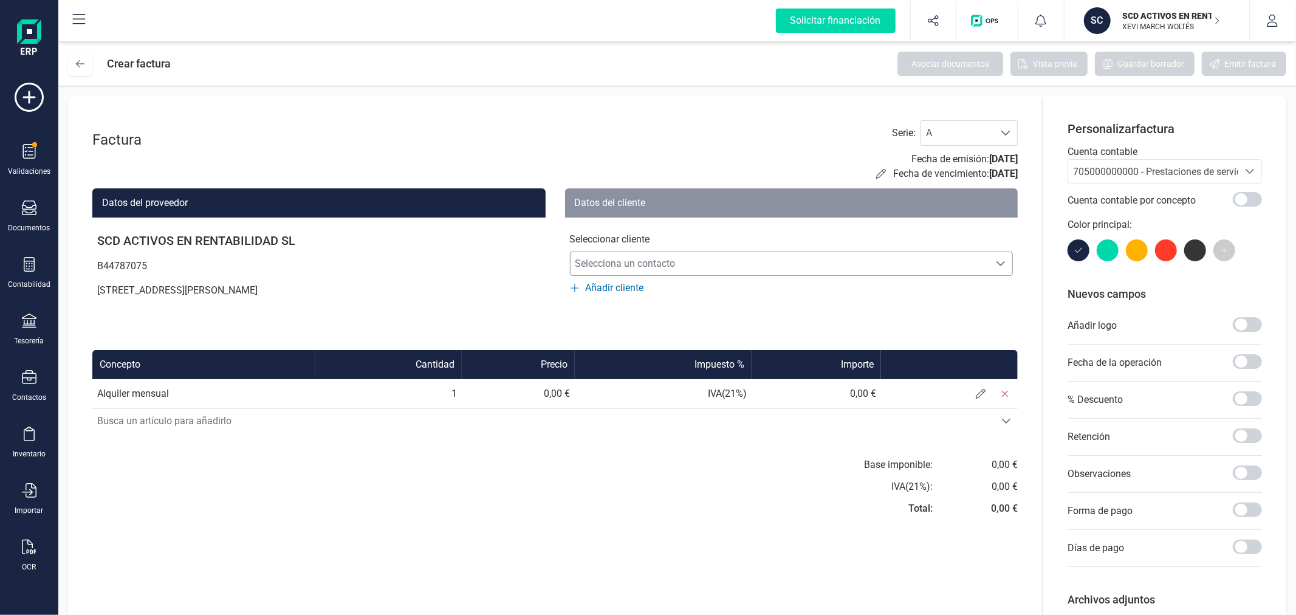
click at [782, 259] on span "Selecciona un contacto" at bounding box center [780, 264] width 419 height 24
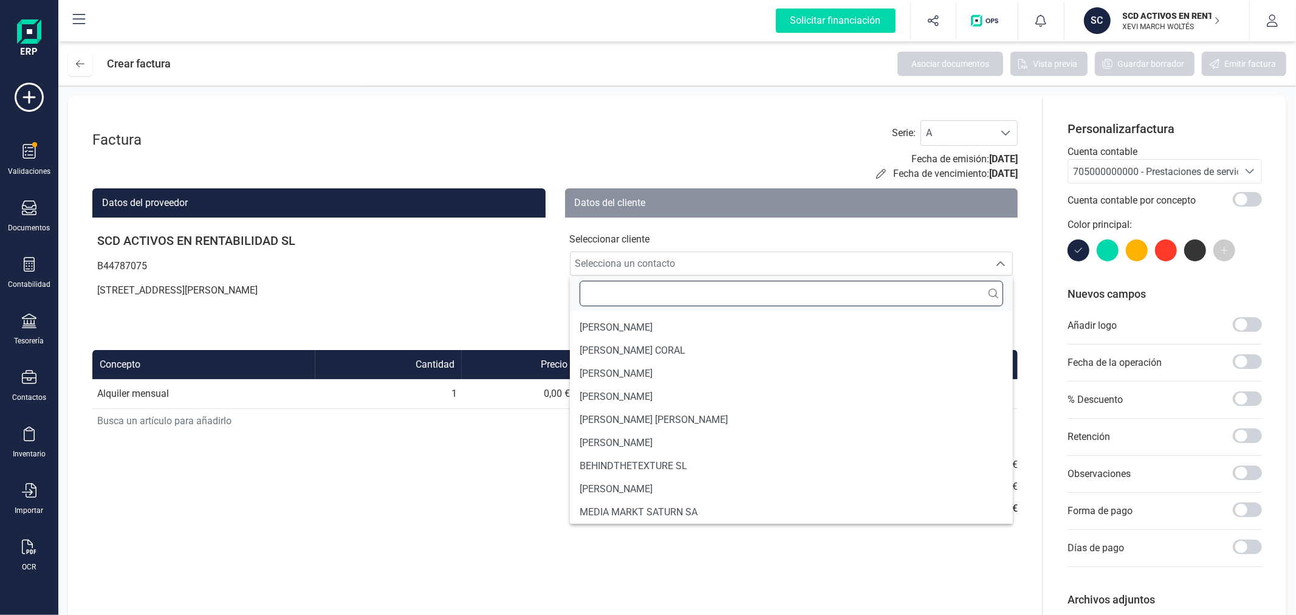
click at [693, 296] on input "text" at bounding box center [792, 294] width 424 height 26
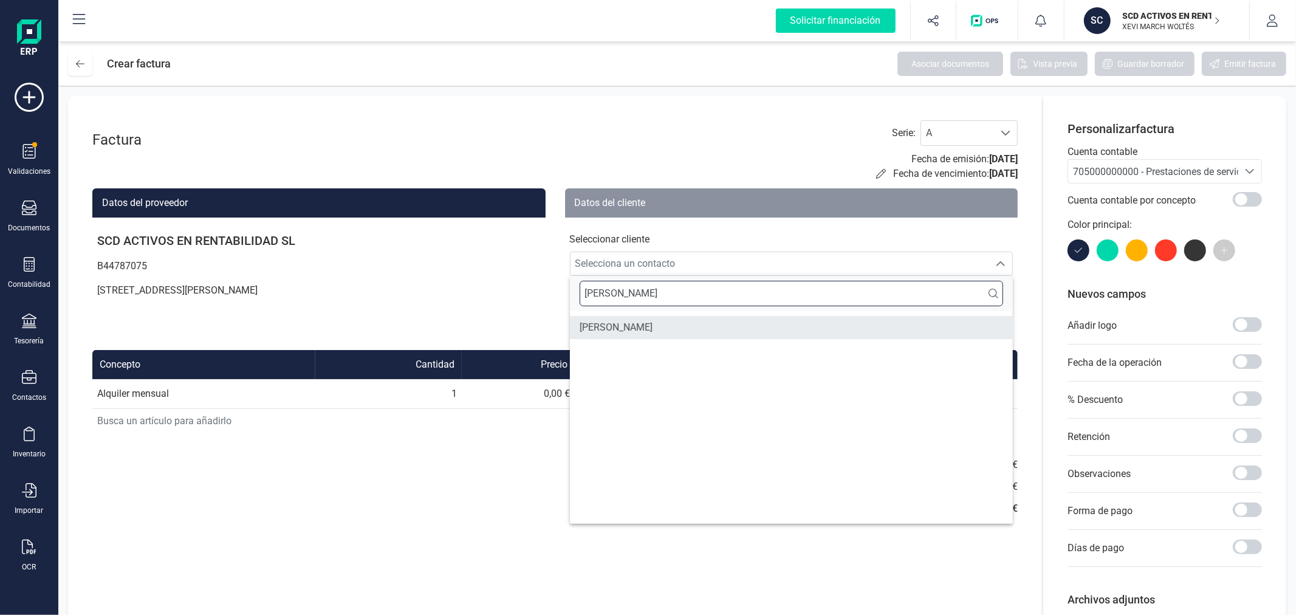
type input "SANTIAGO"
click at [699, 326] on li "SANTIAGO CALLIGARI" at bounding box center [792, 327] width 444 height 23
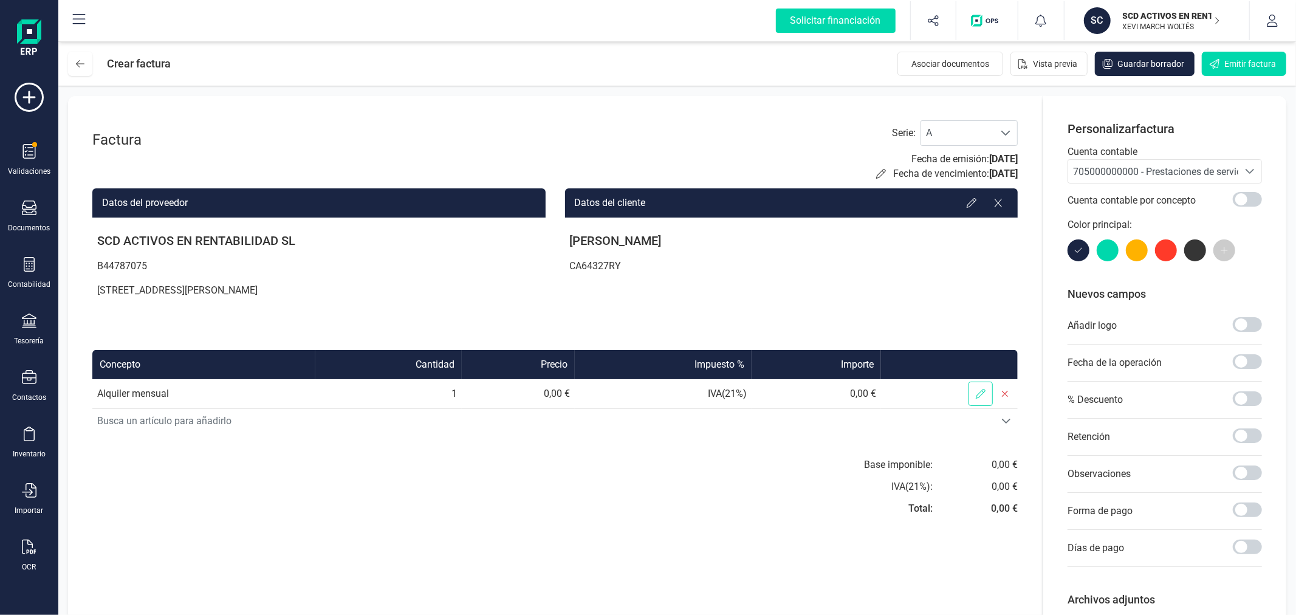
click at [980, 389] on icon at bounding box center [981, 394] width 10 height 10
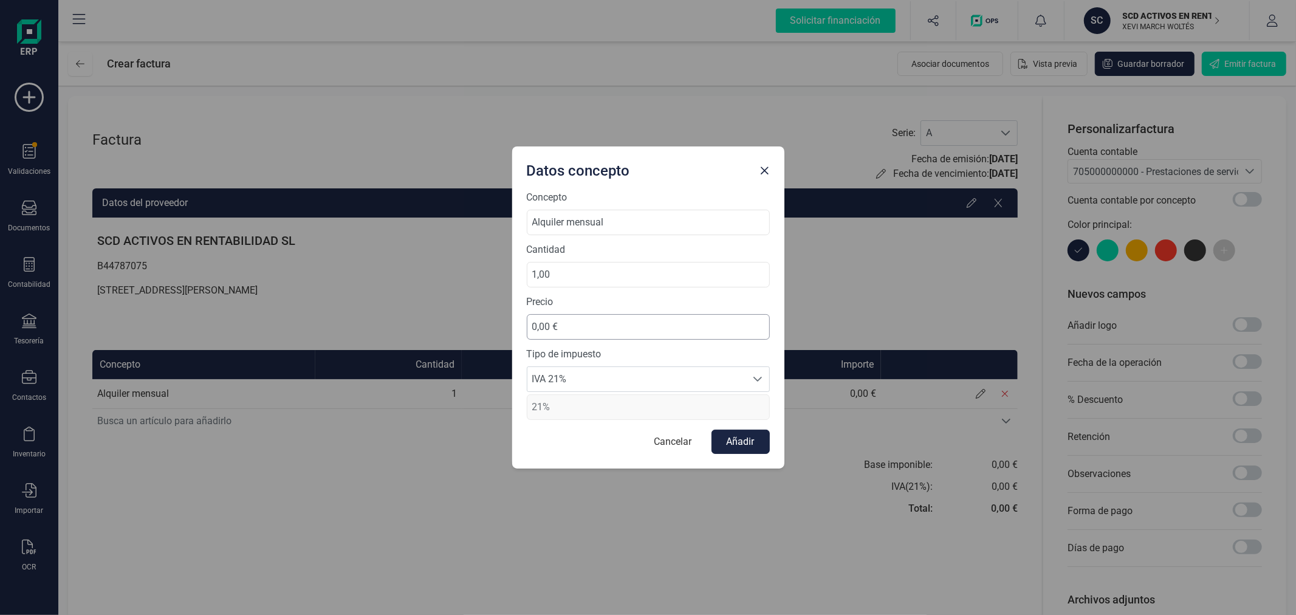
click at [560, 313] on div "Precio 0,00 €" at bounding box center [648, 317] width 243 height 45
drag, startPoint x: 568, startPoint y: 320, endPoint x: 506, endPoint y: 323, distance: 61.5
click at [506, 323] on div "Datos concepto Concepto Alquiler mensual Cantidad 1,00 Precio 0,00 € Tipo de im…" at bounding box center [648, 307] width 1296 height 615
type input "-174,91 €"
click at [614, 374] on span "IVA 21%" at bounding box center [636, 379] width 219 height 24
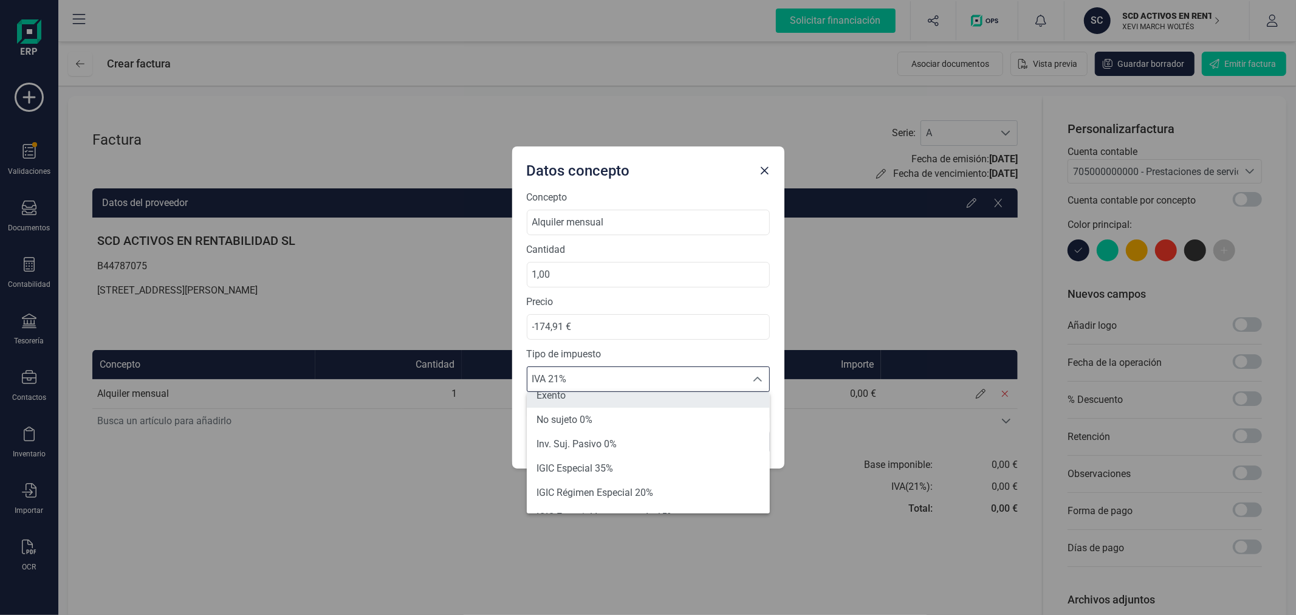
scroll to position [126, 0]
click at [606, 405] on li "Exento" at bounding box center [648, 405] width 243 height 24
type input "0%"
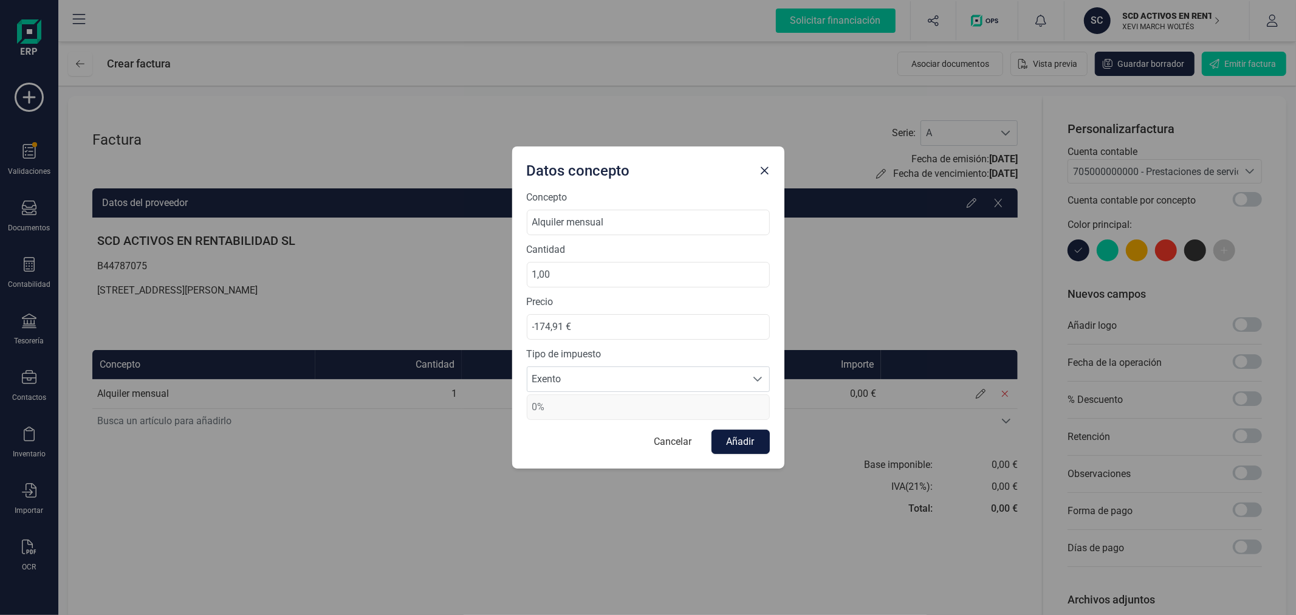
click at [732, 442] on button "Añadir" at bounding box center [741, 442] width 58 height 24
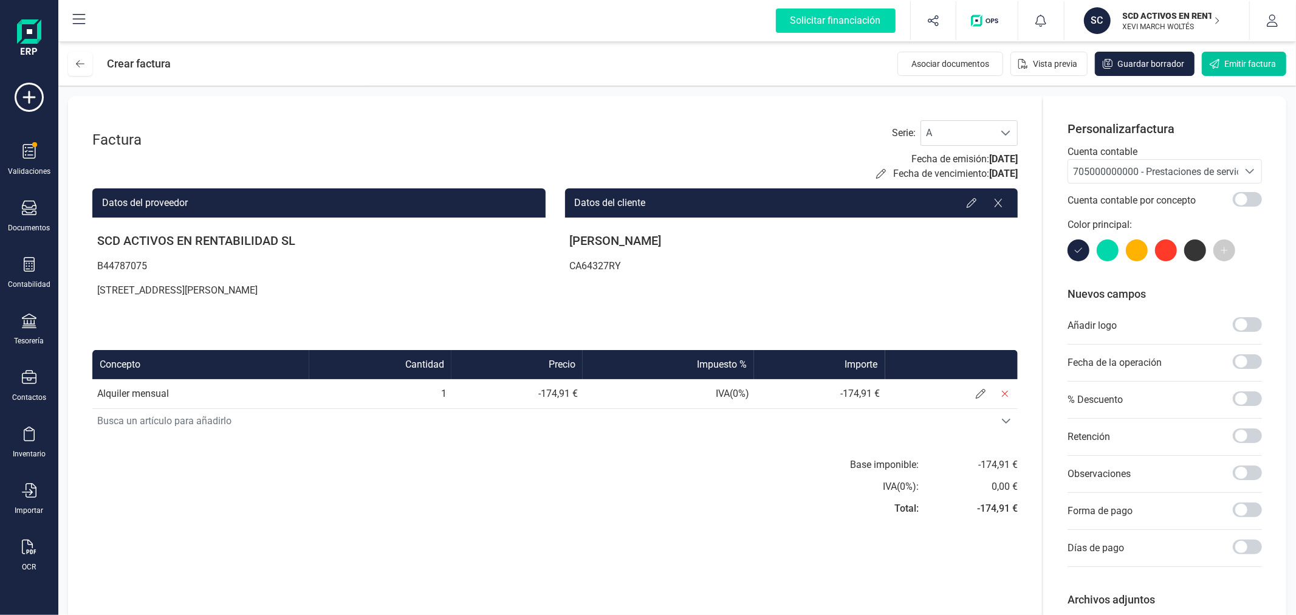
click at [1254, 61] on span "Emitir factura" at bounding box center [1251, 64] width 52 height 12
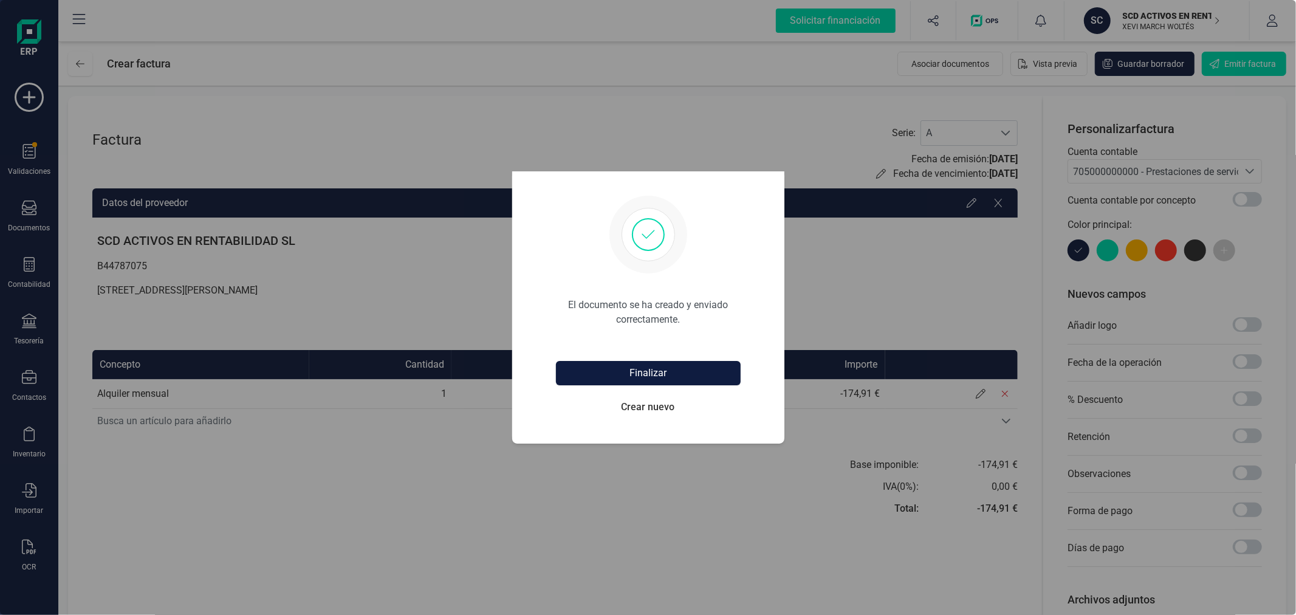
click at [669, 372] on button "Finalizar" at bounding box center [648, 373] width 185 height 24
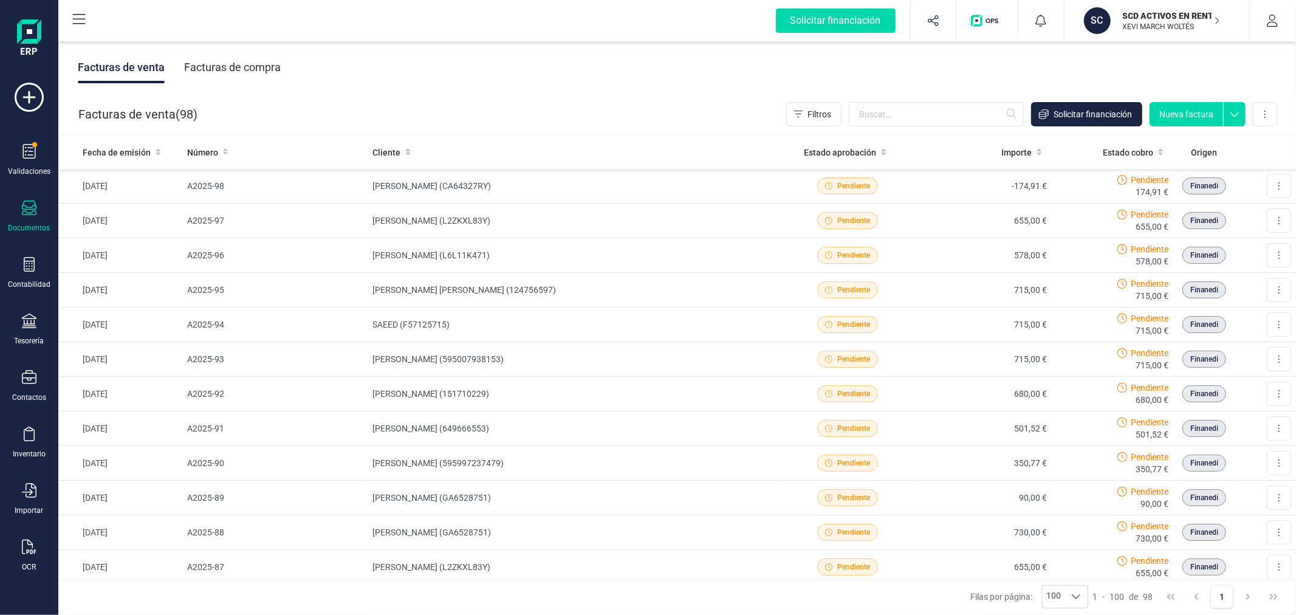
click at [1182, 115] on button "Nueva factura" at bounding box center [1187, 114] width 74 height 24
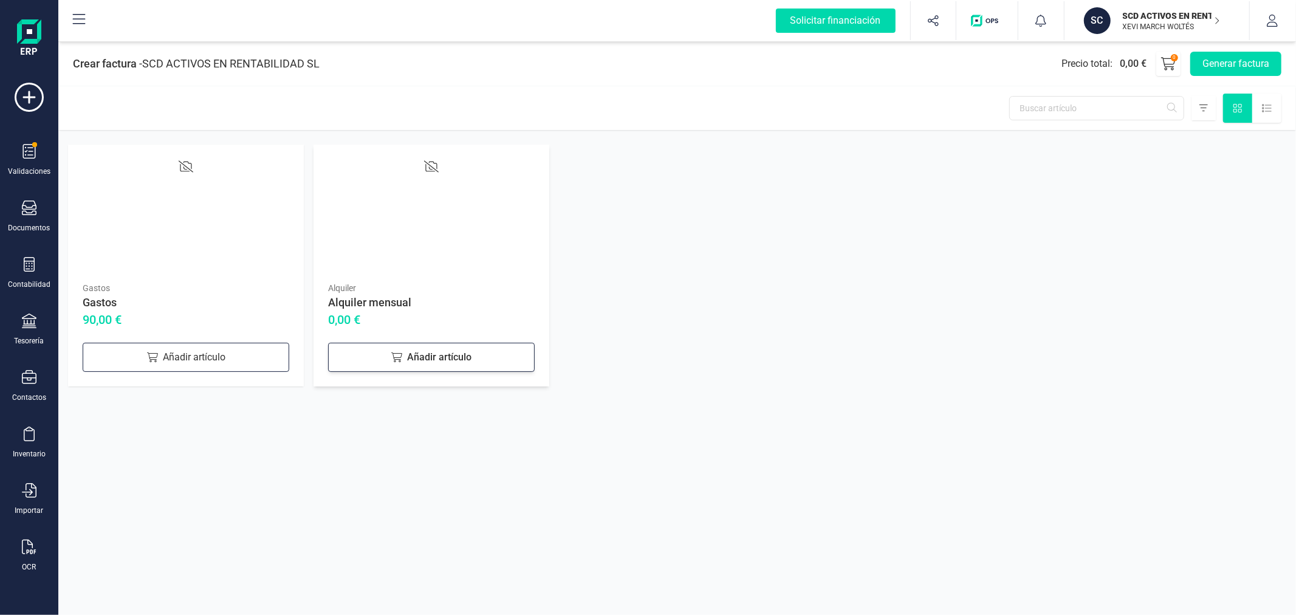
click at [438, 354] on div "Añadir artículo" at bounding box center [431, 357] width 207 height 29
click at [1200, 61] on button "Generar factura" at bounding box center [1235, 64] width 91 height 24
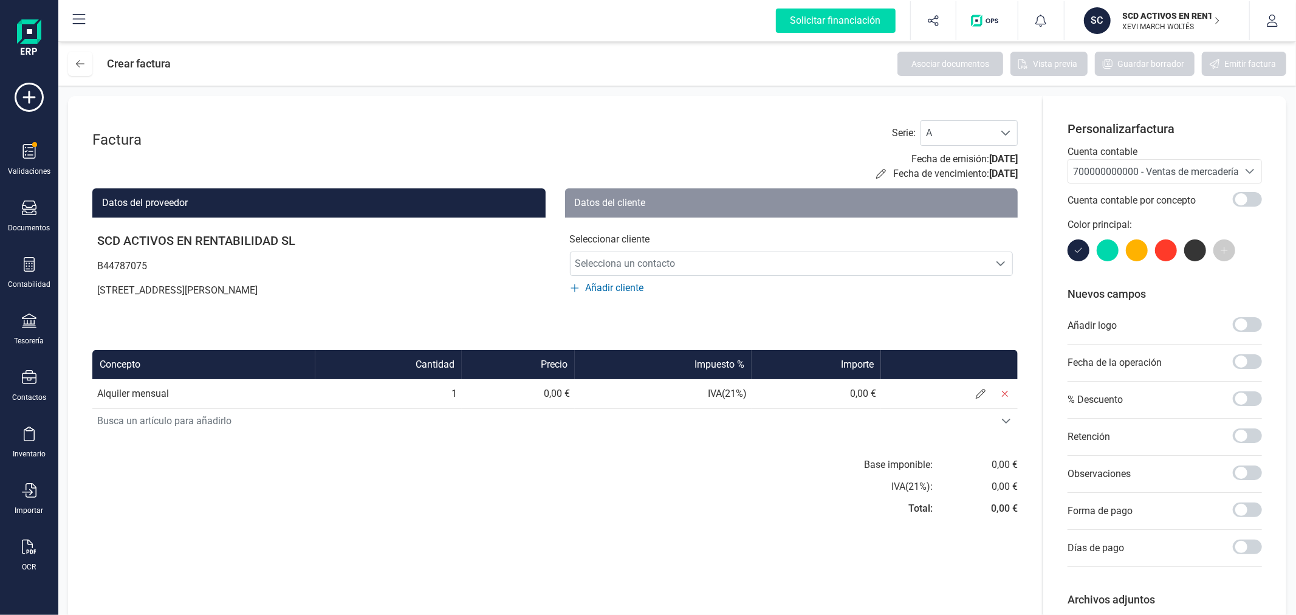
click at [1155, 177] on span "700000000000 - Ventas de mercaderías" at bounding box center [1158, 172] width 171 height 12
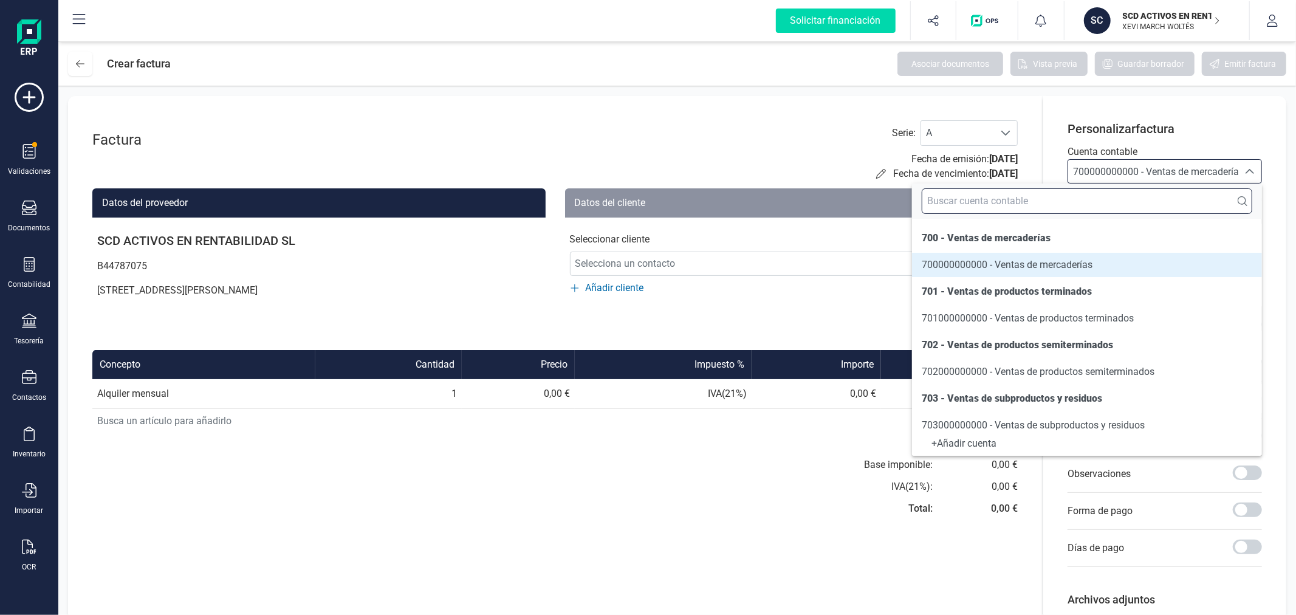
click at [1122, 205] on input "text" at bounding box center [1087, 201] width 331 height 26
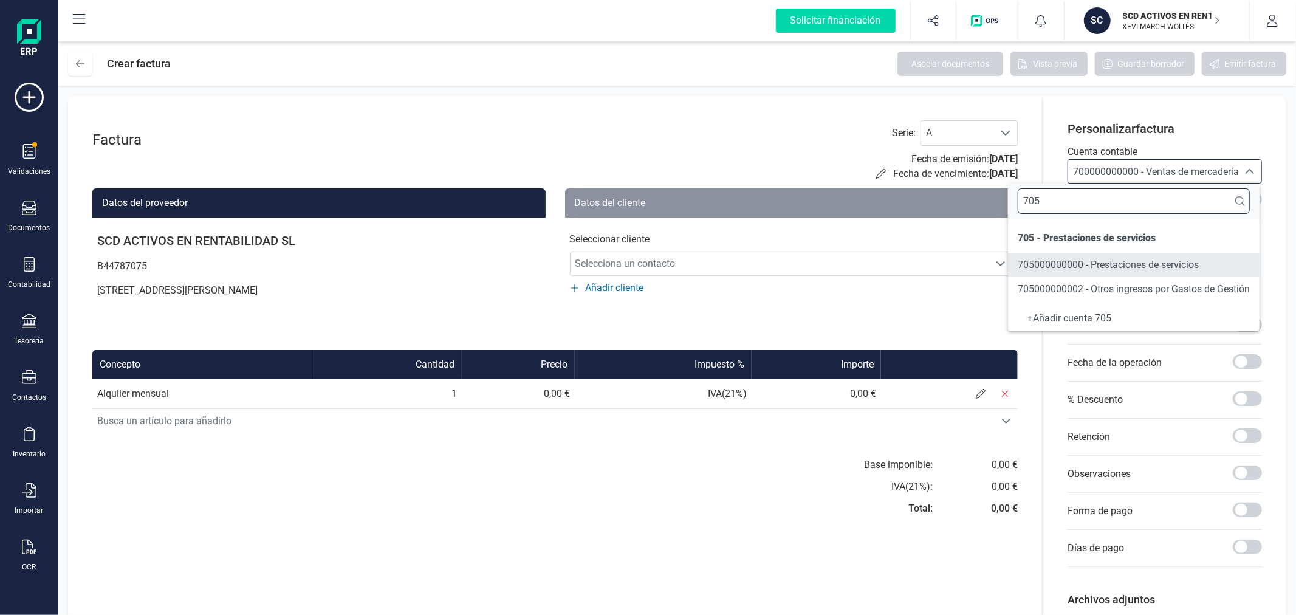
type input "705"
click at [1090, 259] on span "705000000000 - Prestaciones de servicios" at bounding box center [1108, 265] width 181 height 12
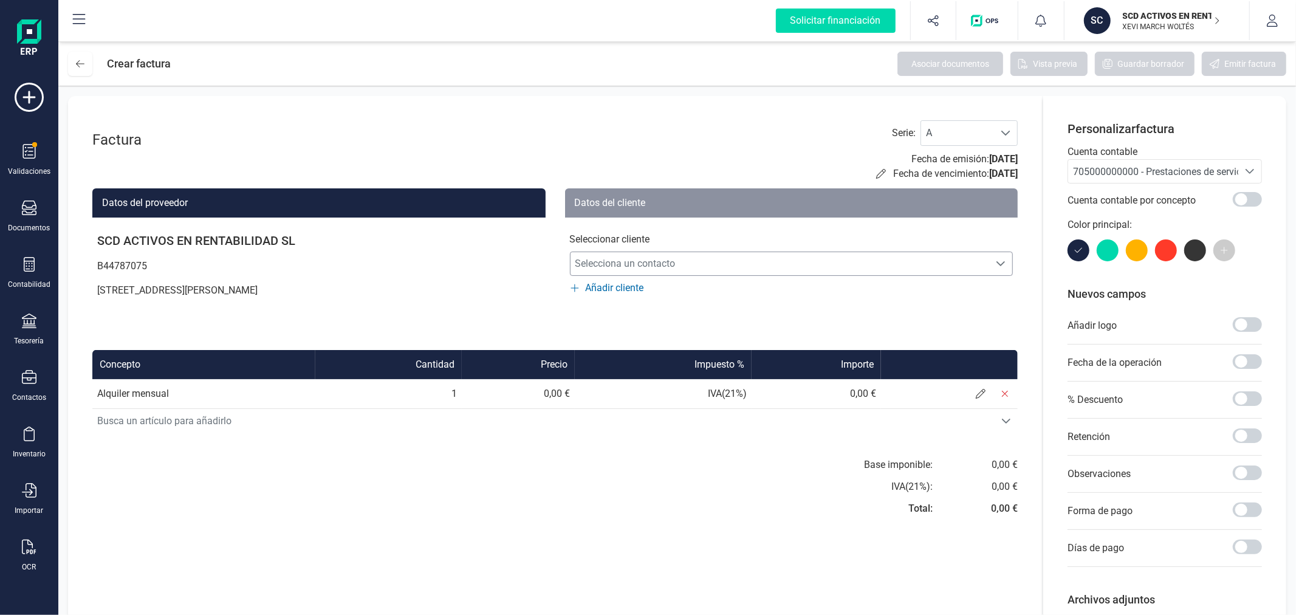
click at [926, 254] on span "Selecciona un contacto" at bounding box center [780, 264] width 419 height 24
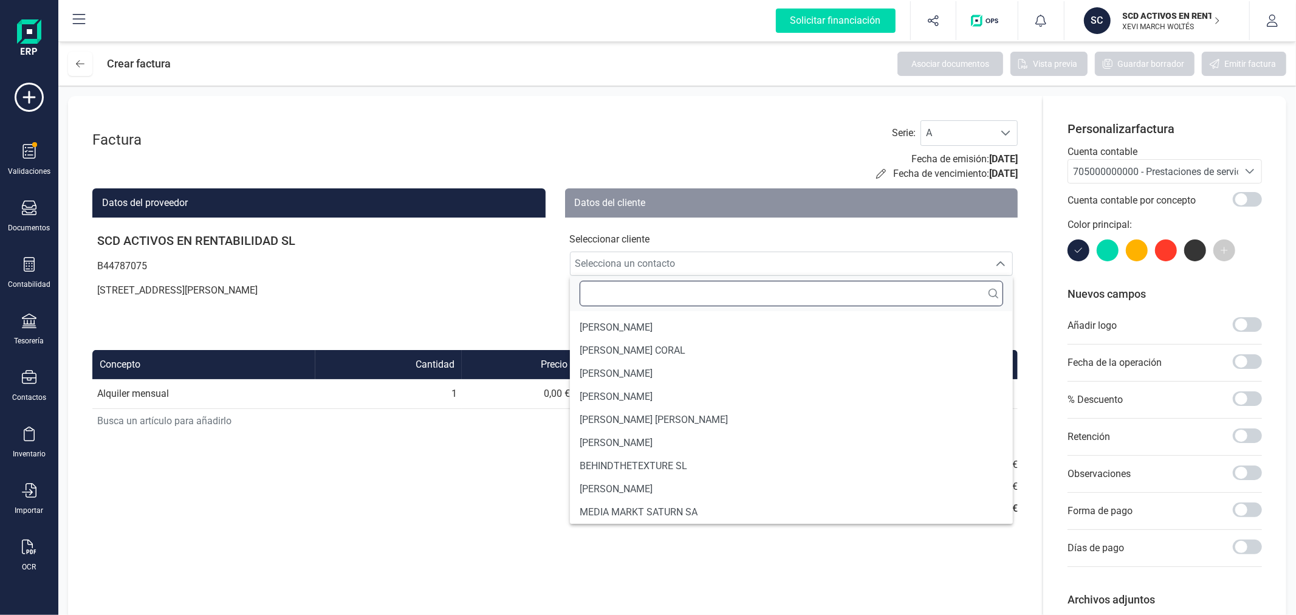
click at [727, 282] on input "text" at bounding box center [792, 294] width 424 height 26
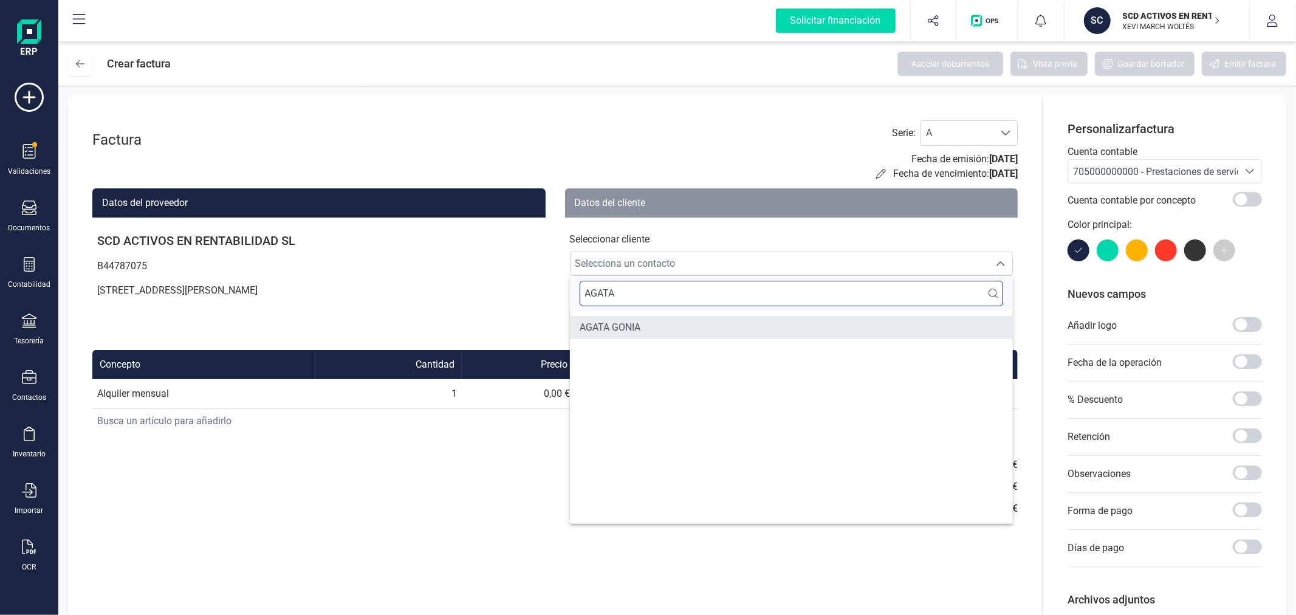
type input "AGATA"
click at [692, 325] on li "AGATA GONIA" at bounding box center [792, 327] width 444 height 23
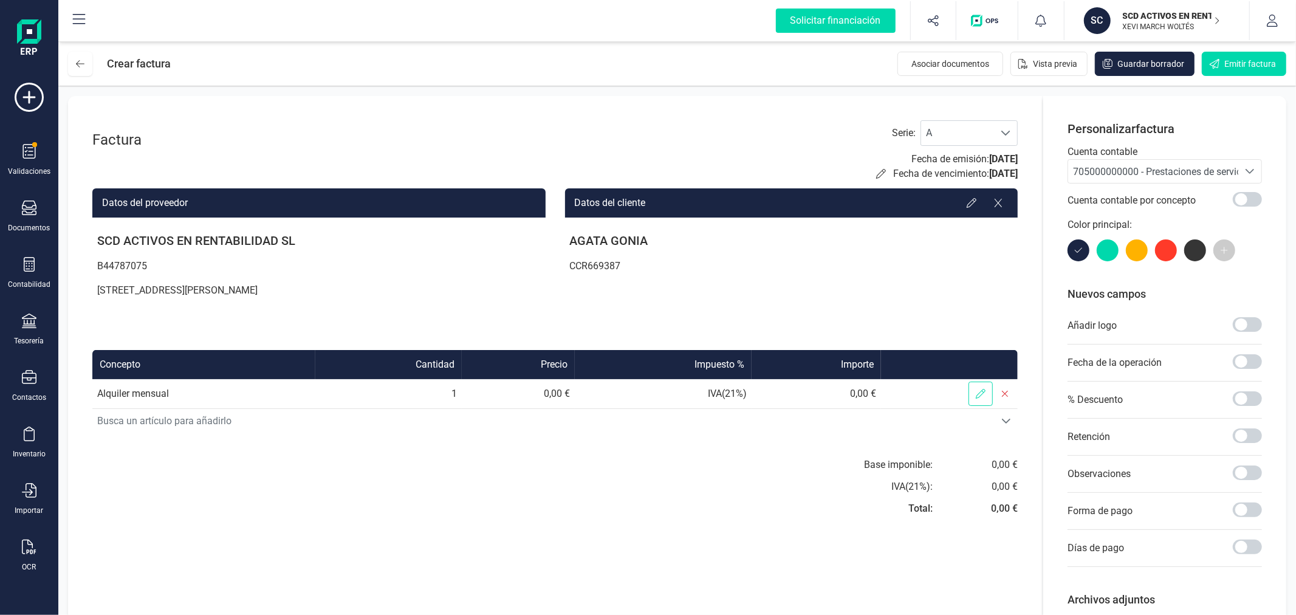
click at [981, 391] on icon at bounding box center [981, 394] width 10 height 10
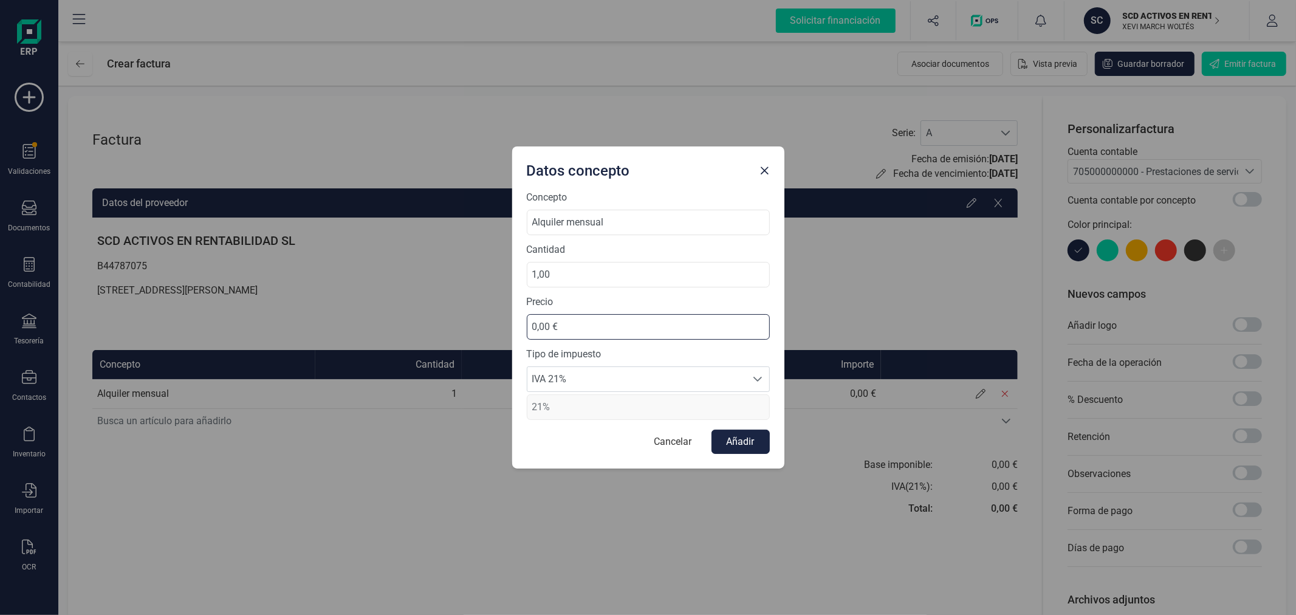
drag, startPoint x: 579, startPoint y: 325, endPoint x: 466, endPoint y: 304, distance: 114.3
click at [466, 304] on div "Datos concepto Concepto Alquiler mensual Cantidad 1,00 Precio 0,00 € Tipo de im…" at bounding box center [648, 307] width 1296 height 615
type input "-38,88 €"
click at [594, 385] on span "IVA 21%" at bounding box center [636, 379] width 219 height 24
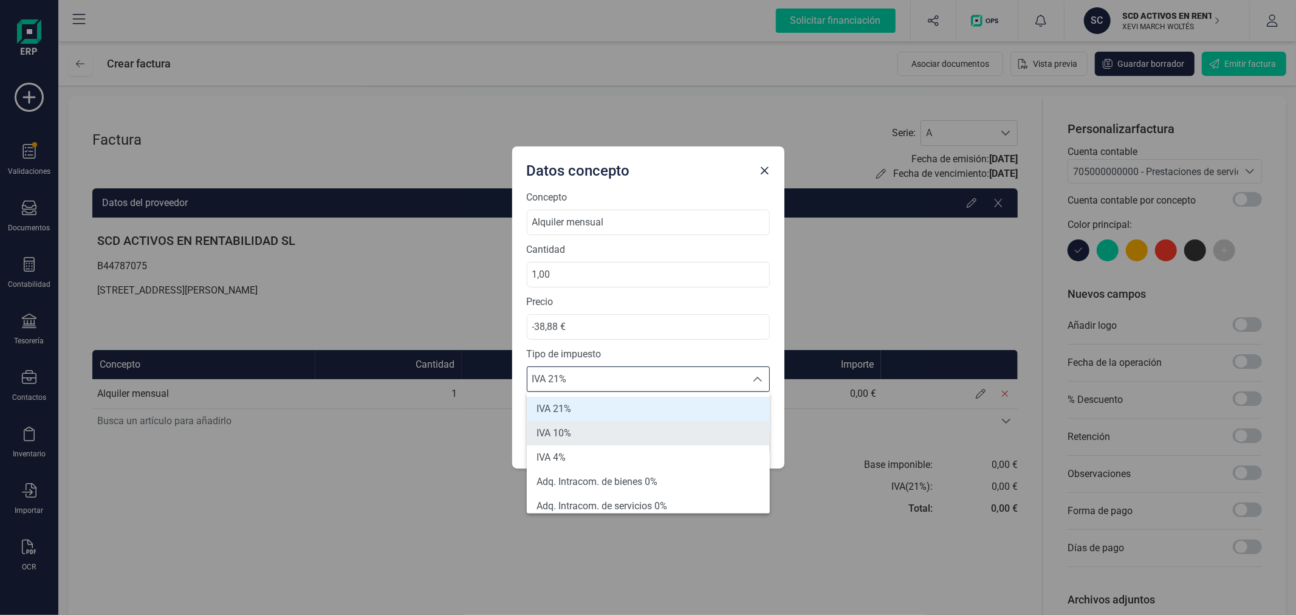
scroll to position [67, 0]
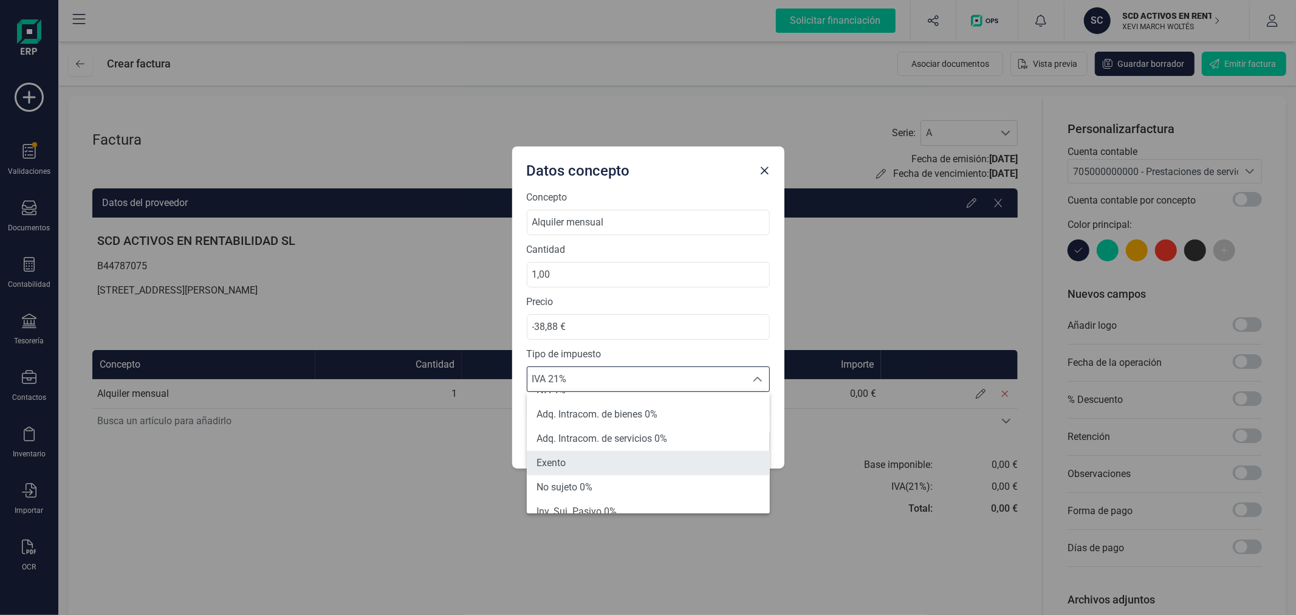
click at [599, 455] on li "Exento" at bounding box center [648, 463] width 243 height 24
type input "0%"
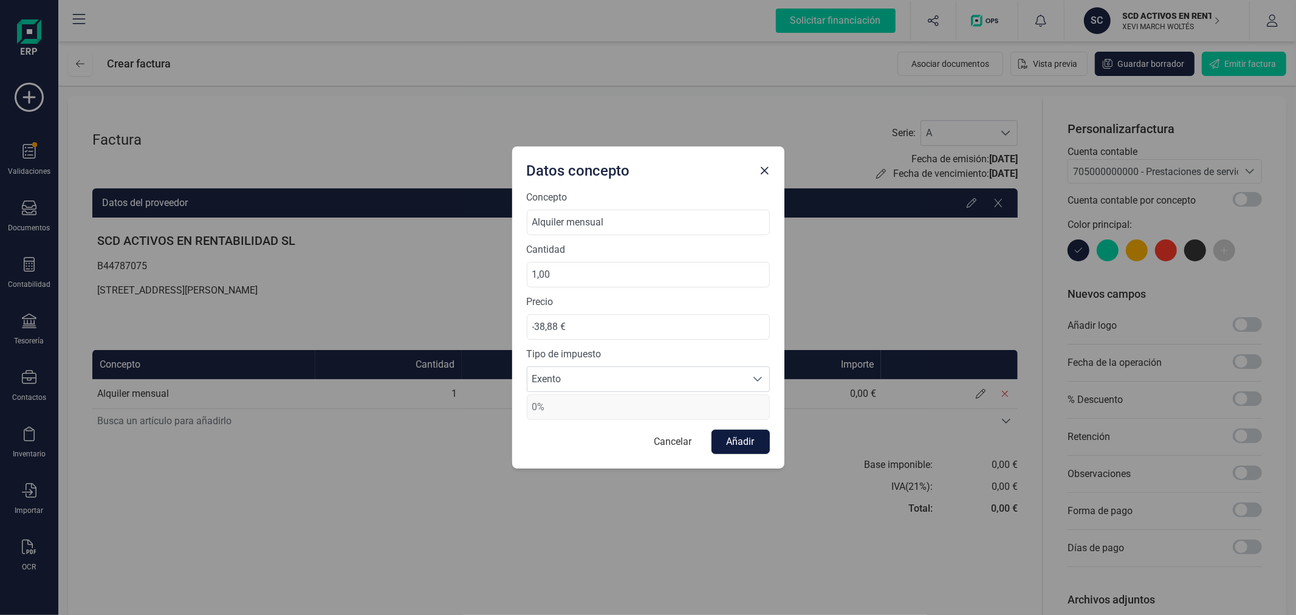
click at [757, 448] on button "Añadir" at bounding box center [741, 442] width 58 height 24
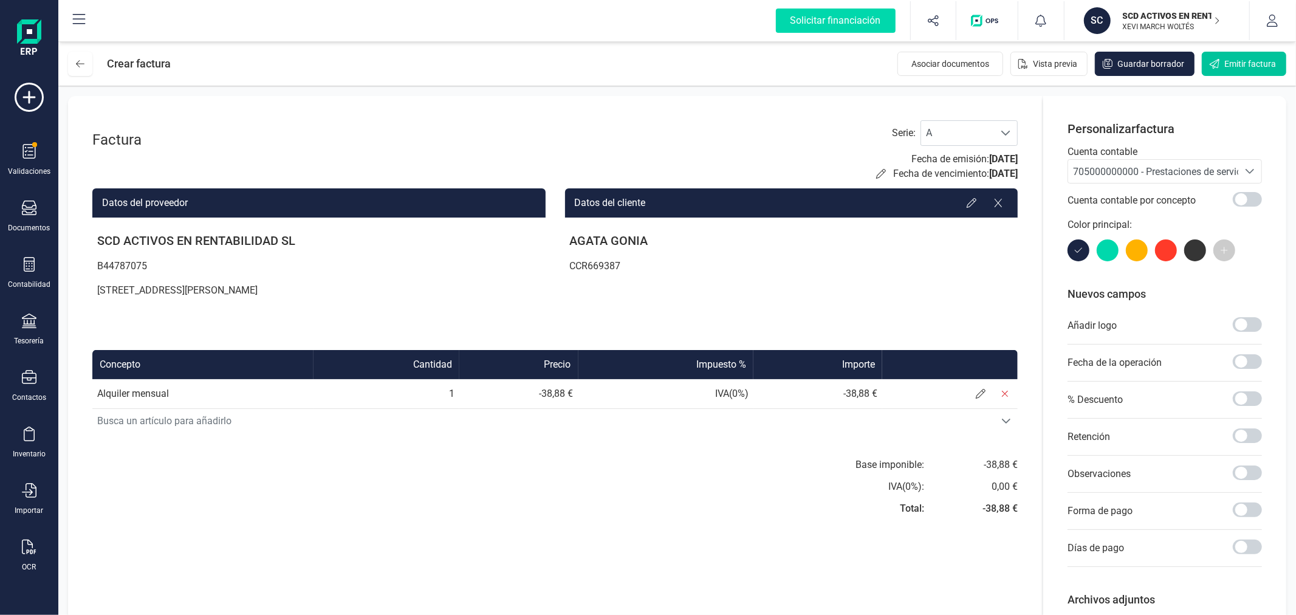
click at [1242, 57] on button "Emitir factura" at bounding box center [1244, 64] width 84 height 24
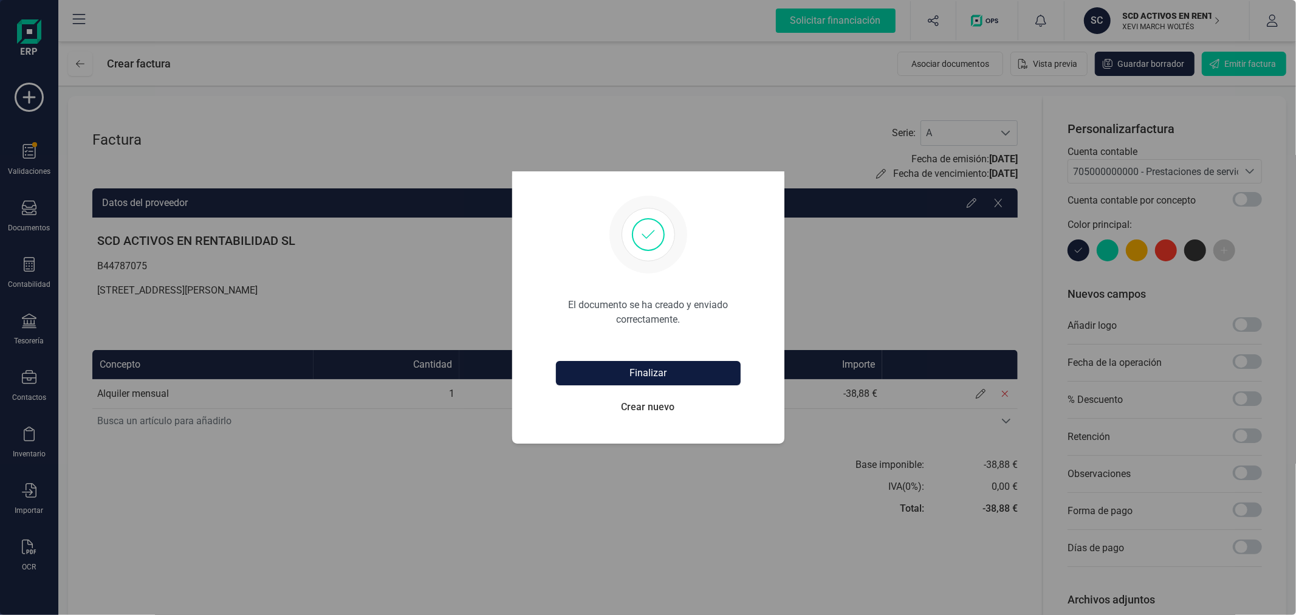
click at [672, 367] on button "Finalizar" at bounding box center [648, 373] width 185 height 24
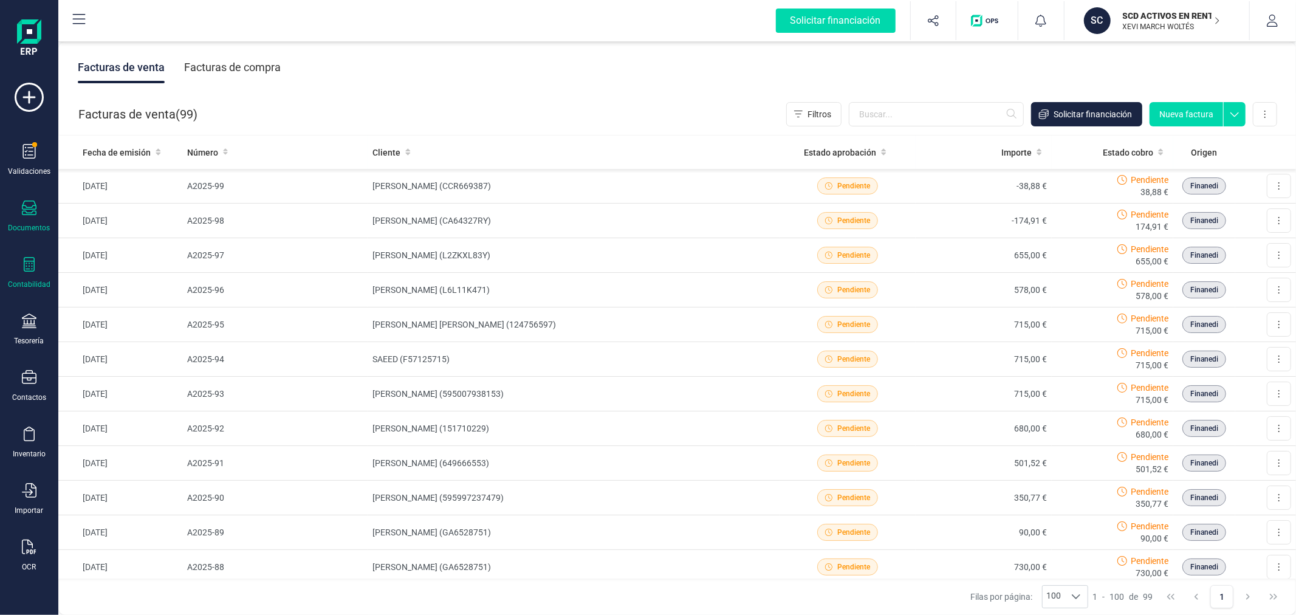
click at [33, 264] on icon at bounding box center [29, 264] width 11 height 15
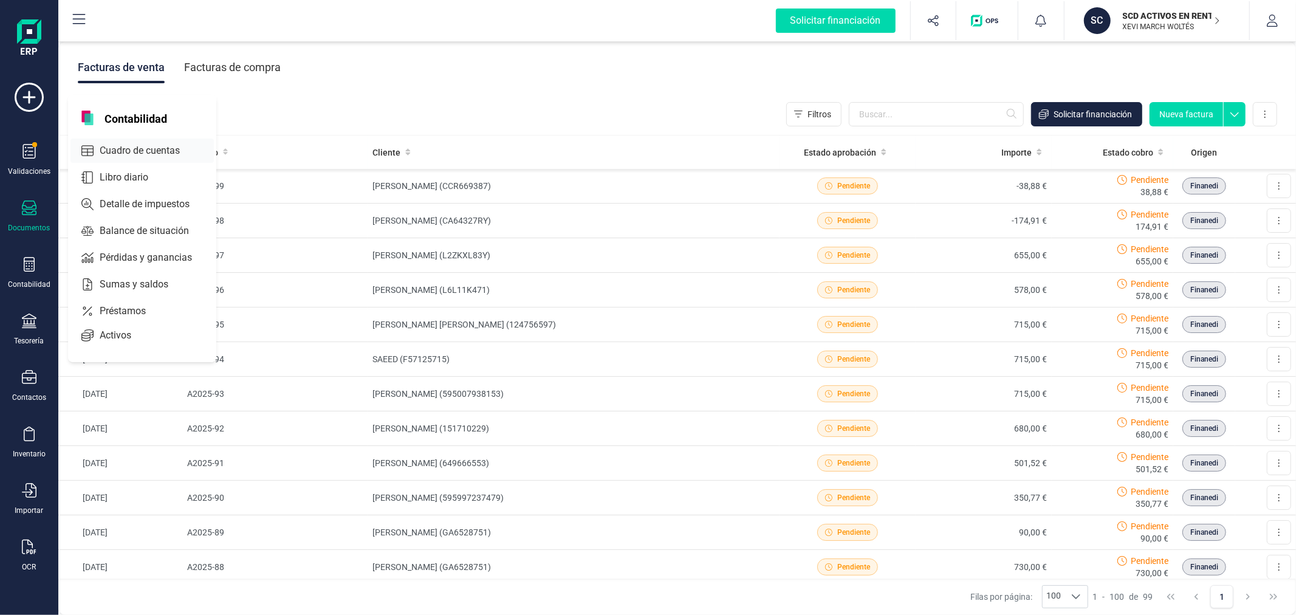
click at [119, 154] on span "Cuadro de cuentas" at bounding box center [148, 150] width 107 height 15
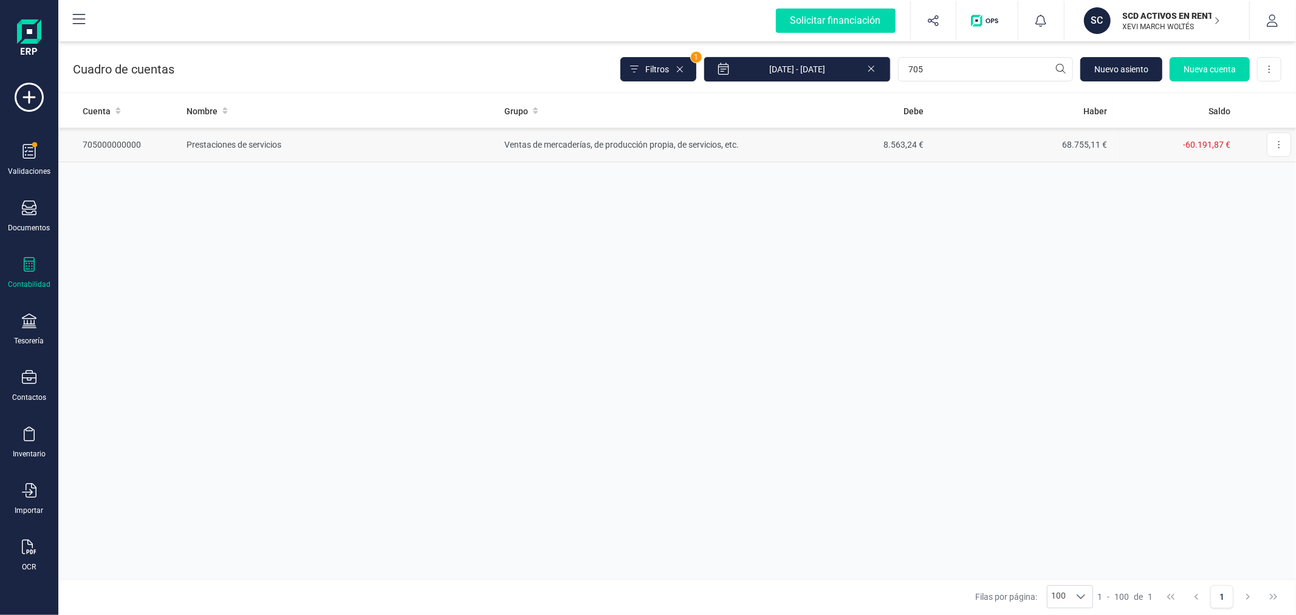
click at [859, 153] on td "8.563,24 €" at bounding box center [836, 145] width 184 height 35
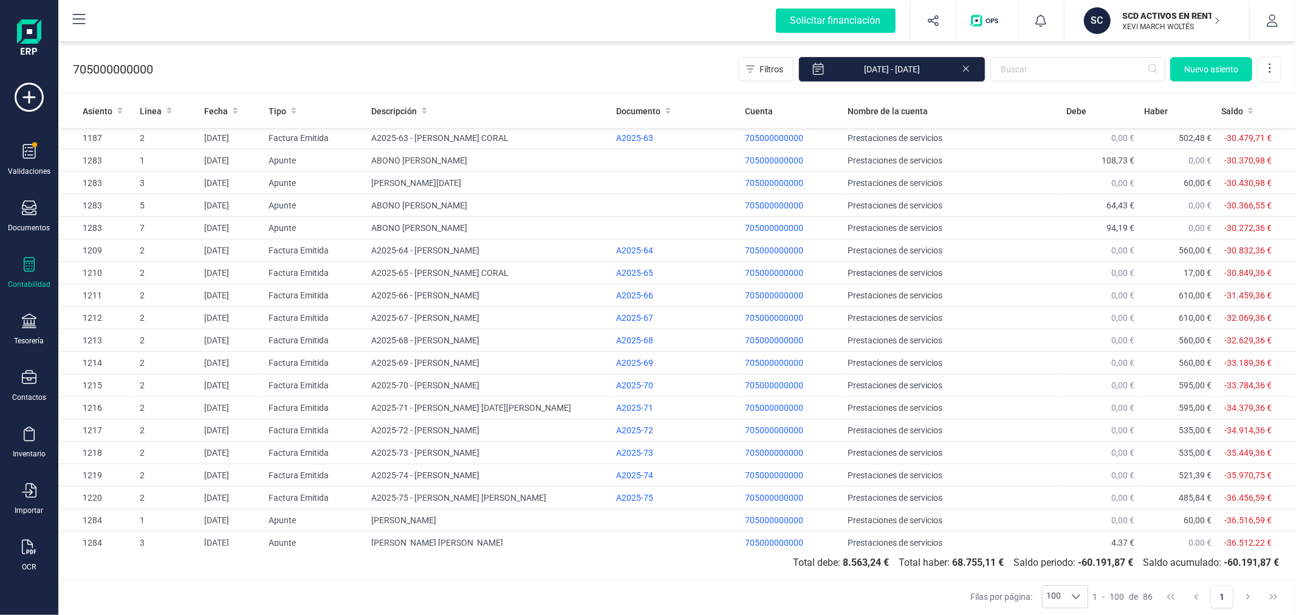
scroll to position [1519, 0]
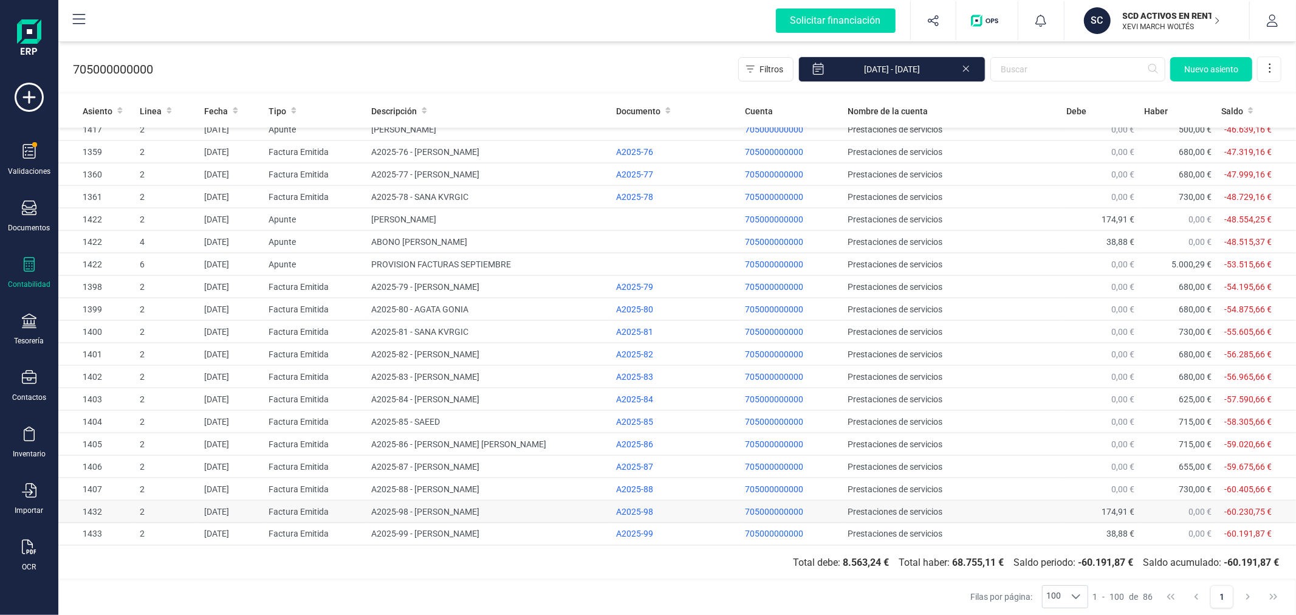
click at [257, 512] on td "[DATE]" at bounding box center [231, 512] width 64 height 22
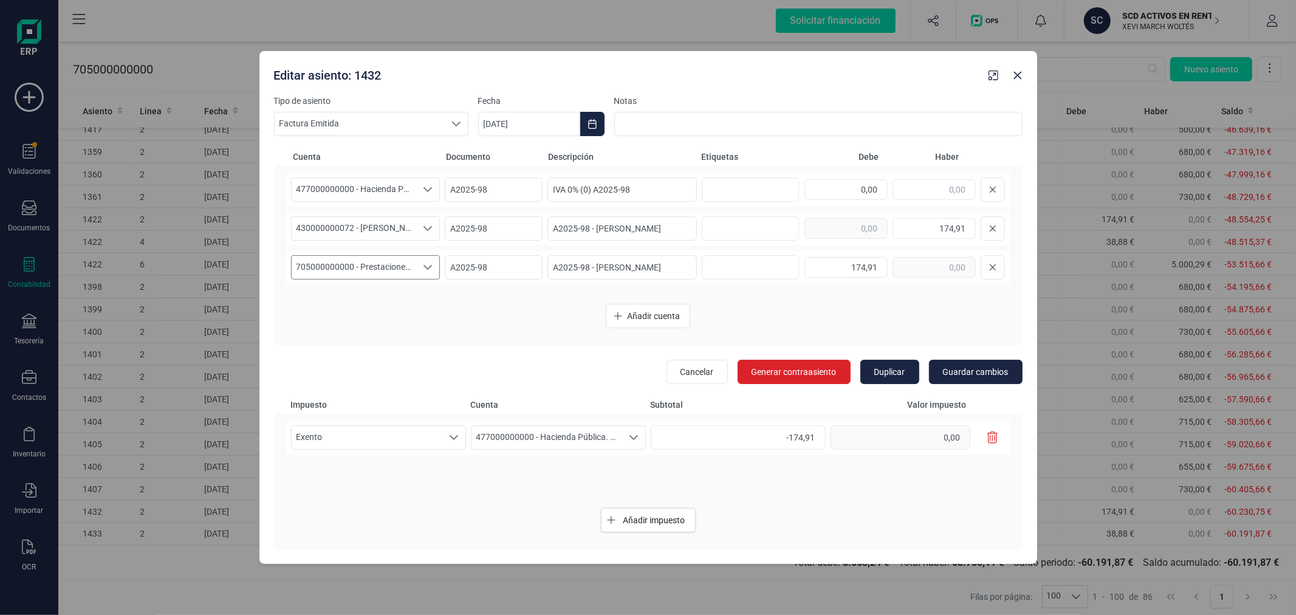
click at [342, 271] on span "705000000000 - Prestaciones de servicios" at bounding box center [354, 267] width 125 height 23
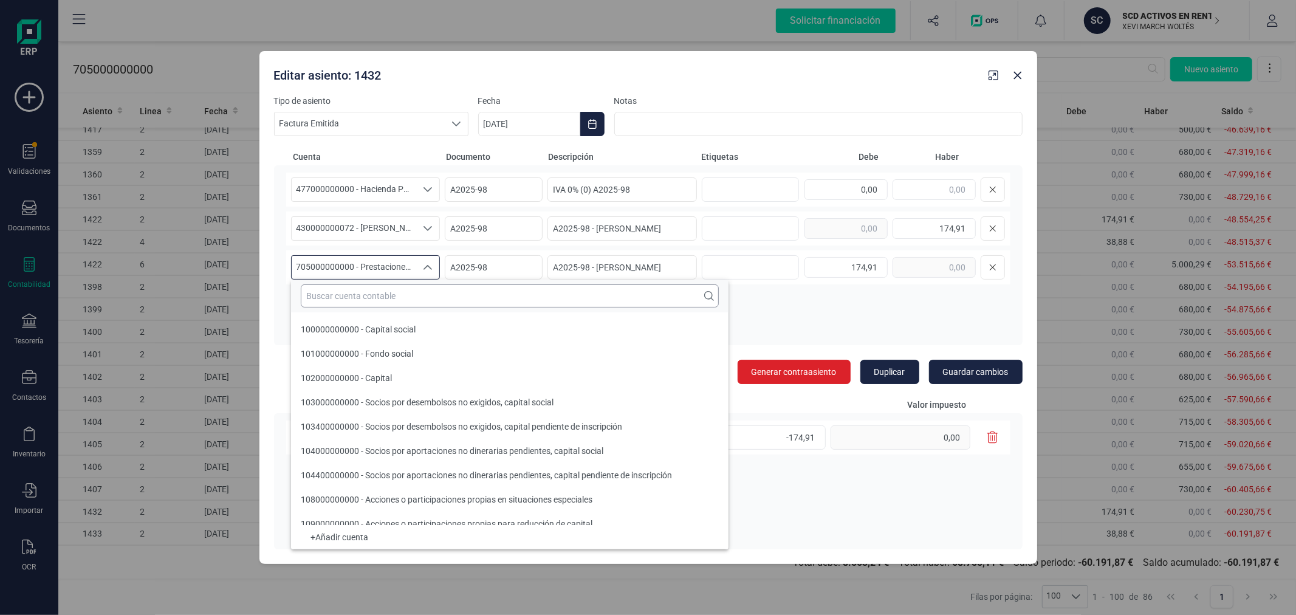
scroll to position [19037, 0]
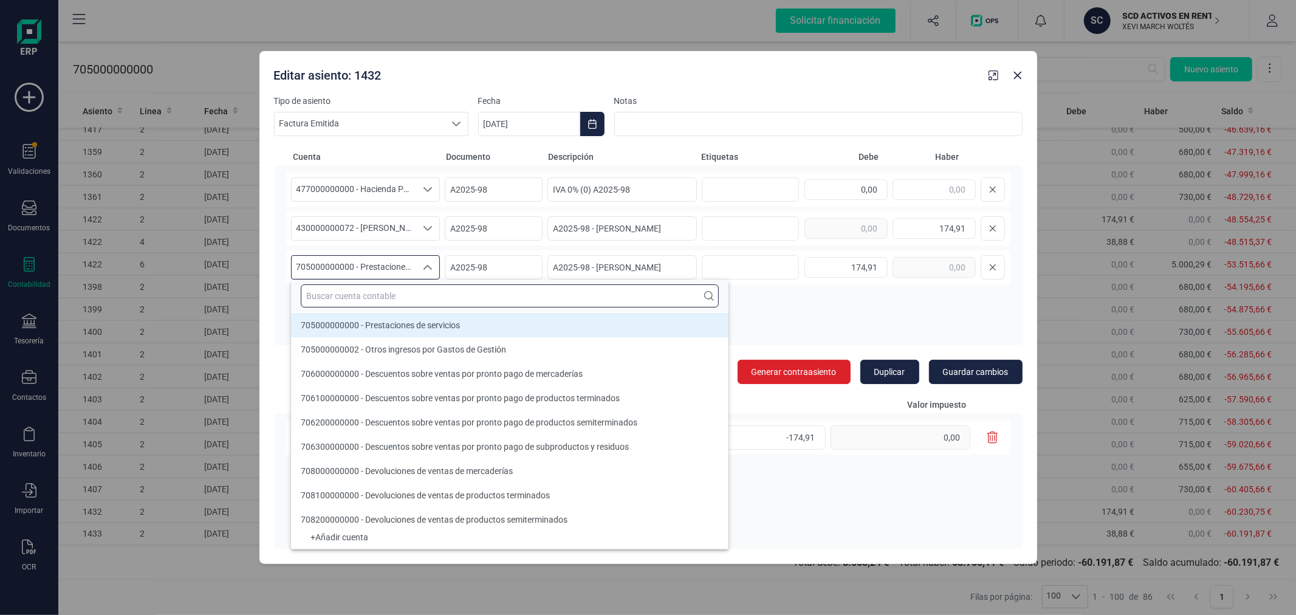
click at [394, 298] on input "text" at bounding box center [510, 295] width 418 height 23
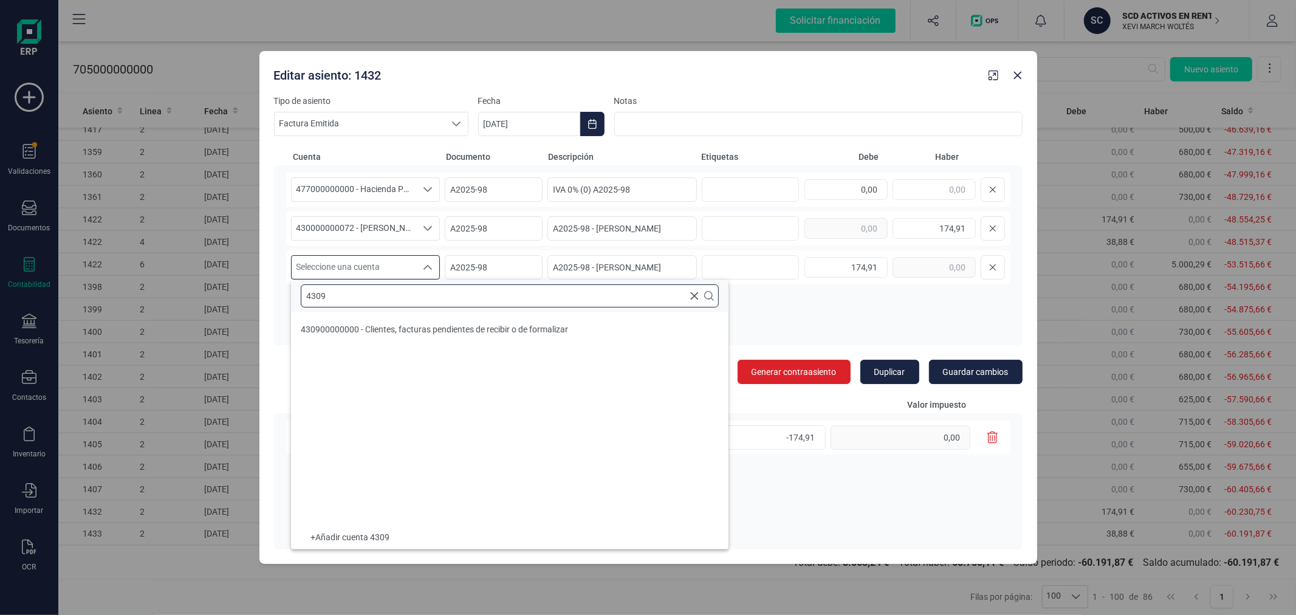
scroll to position [0, 0]
type input "4309"
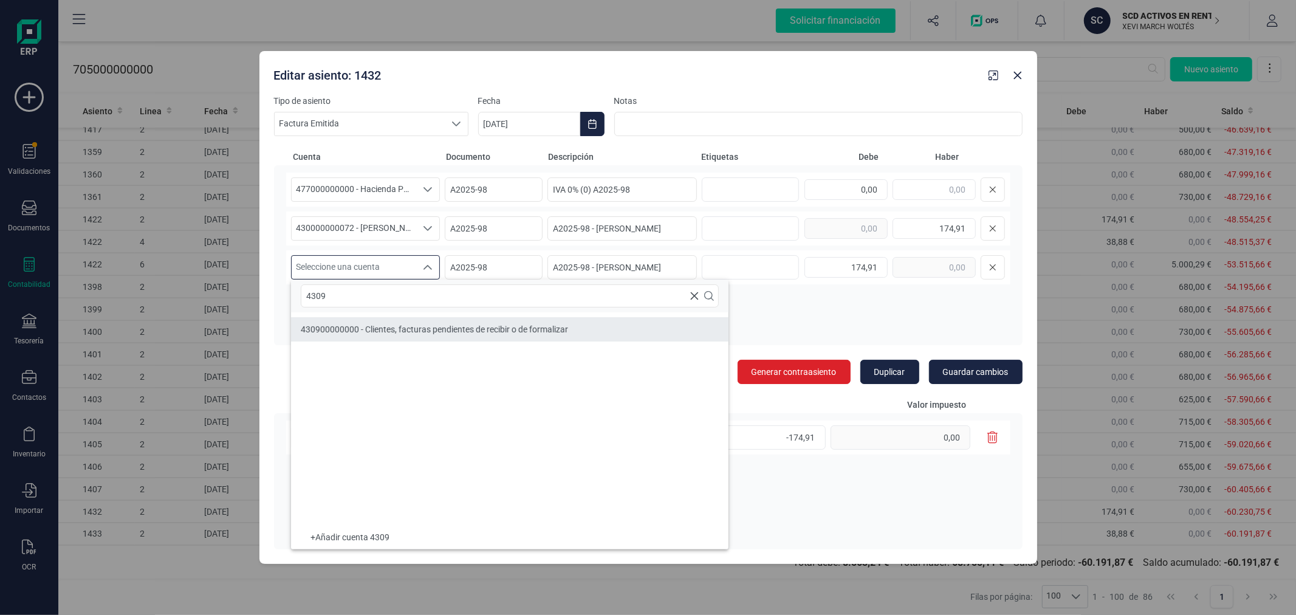
click at [410, 325] on span "430900000000 - Clientes, facturas pendientes de recibir o de formalizar" at bounding box center [434, 330] width 267 height 10
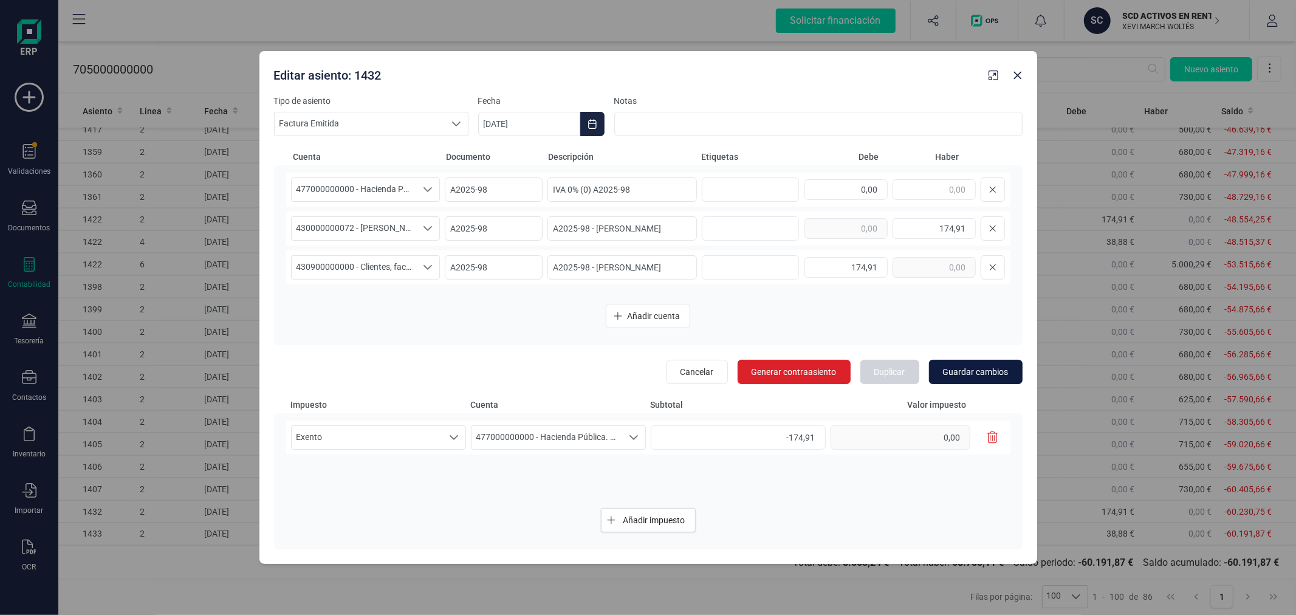
click at [983, 371] on span "Guardar cambios" at bounding box center [976, 372] width 66 height 12
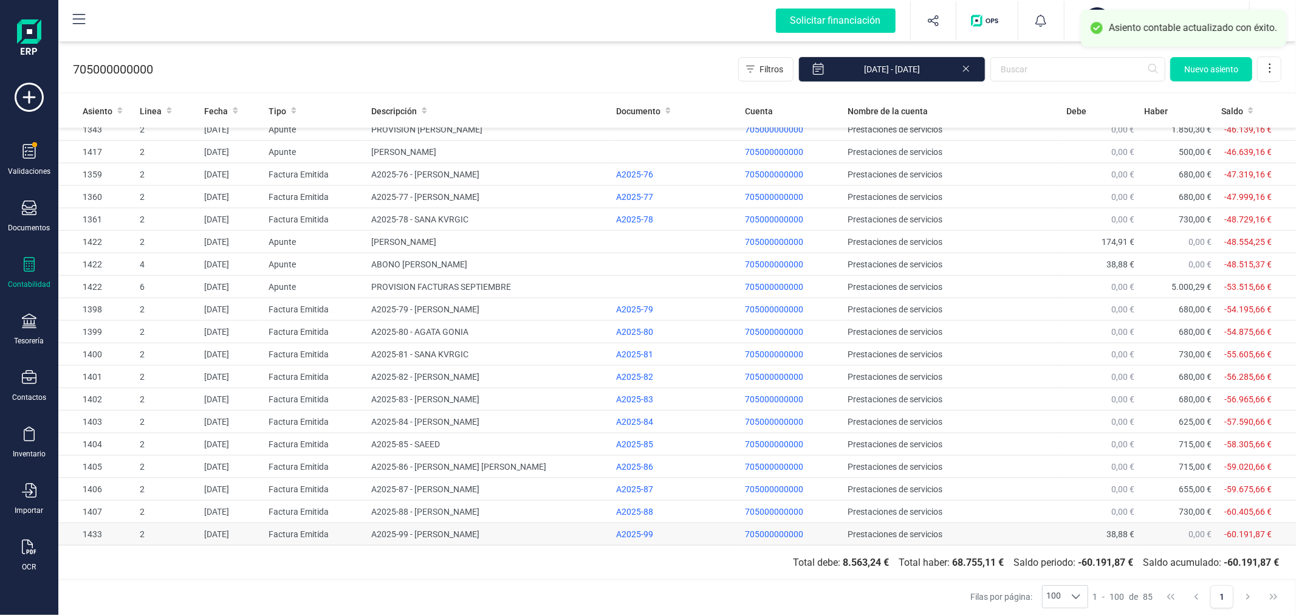
scroll to position [1497, 0]
click at [330, 541] on td "Factura Emitida" at bounding box center [315, 534] width 103 height 22
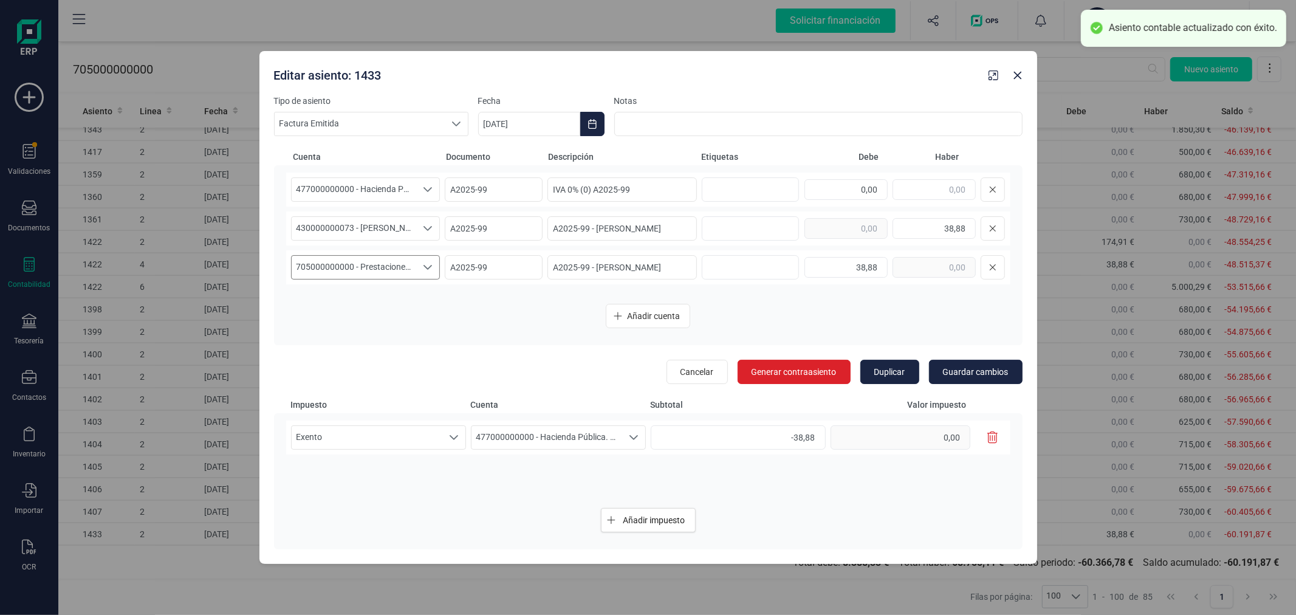
click at [357, 258] on span "705000000000 - Prestaciones de servicios" at bounding box center [354, 267] width 125 height 23
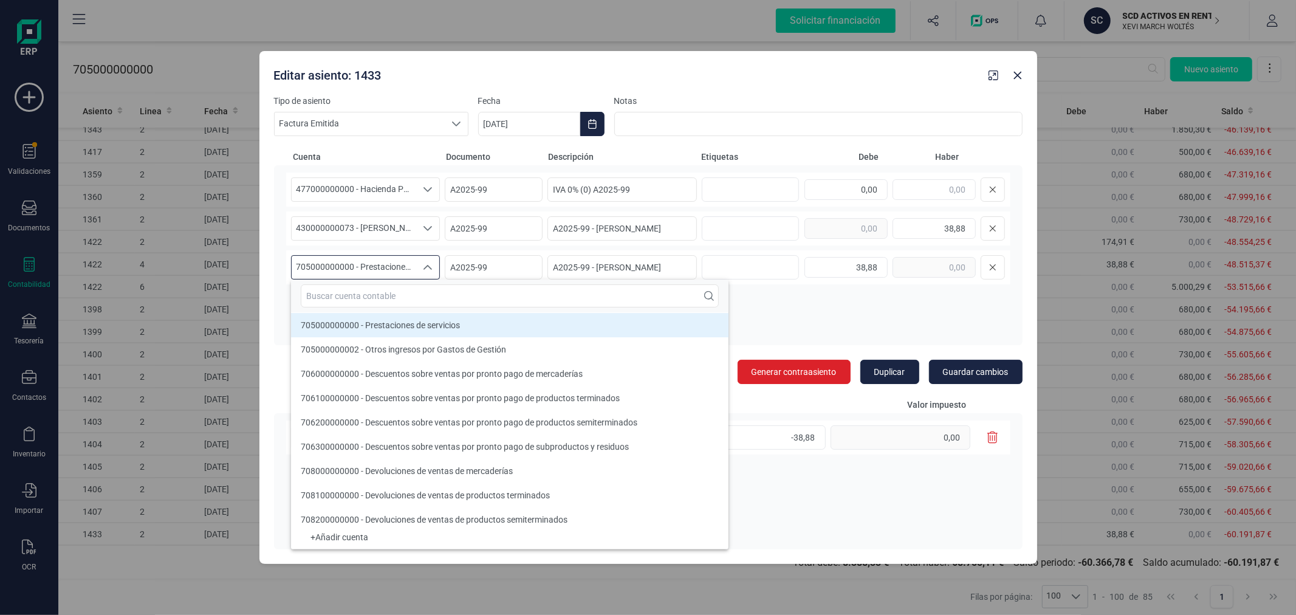
click at [372, 283] on div at bounding box center [510, 296] width 438 height 33
click at [374, 294] on input "text" at bounding box center [510, 295] width 418 height 23
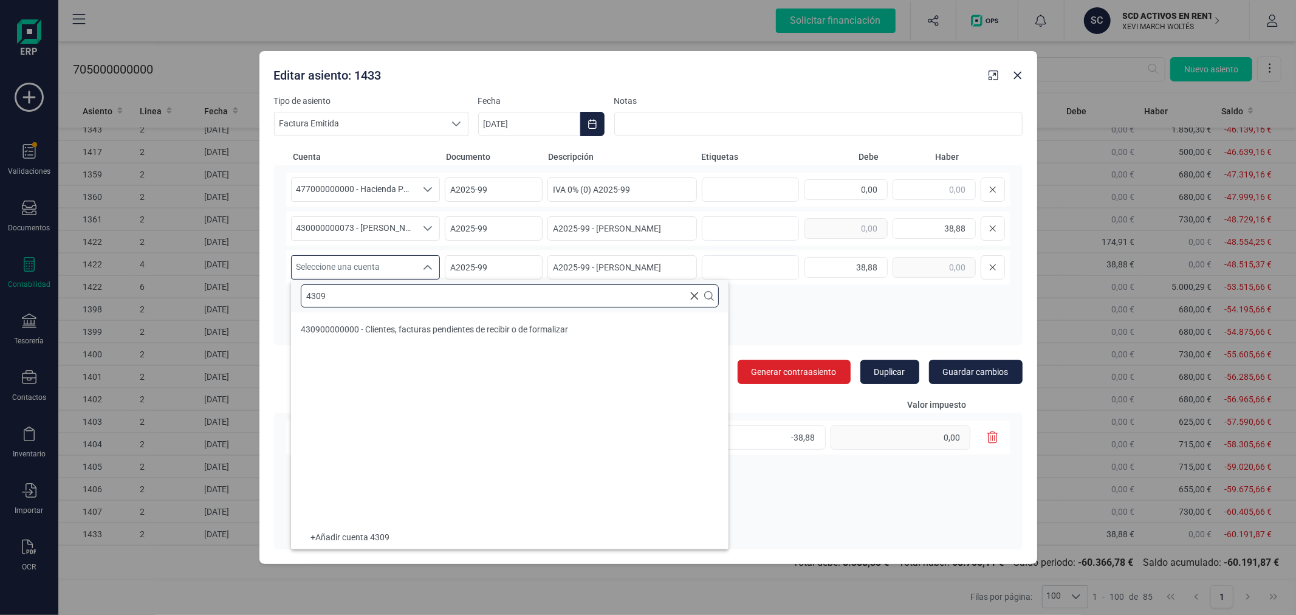
scroll to position [0, 0]
type input "4309"
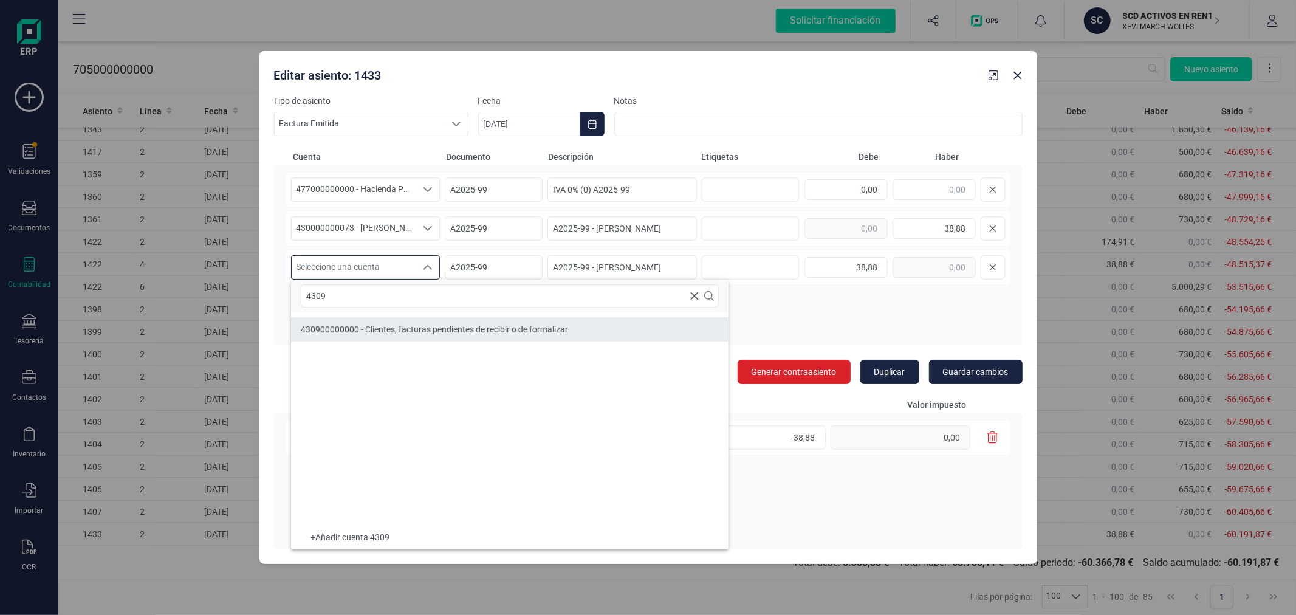
click at [476, 321] on li "430900000000 - Clientes, facturas pendientes de recibir o de formalizar" at bounding box center [510, 329] width 438 height 24
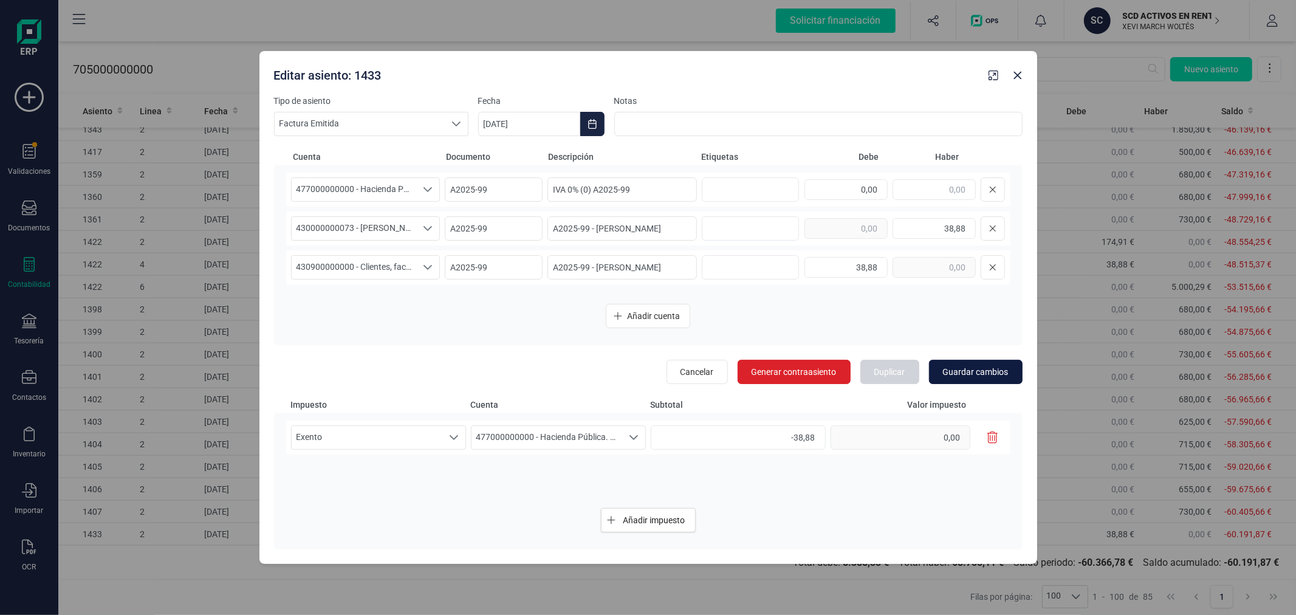
click at [965, 368] on span "Guardar cambios" at bounding box center [976, 372] width 66 height 12
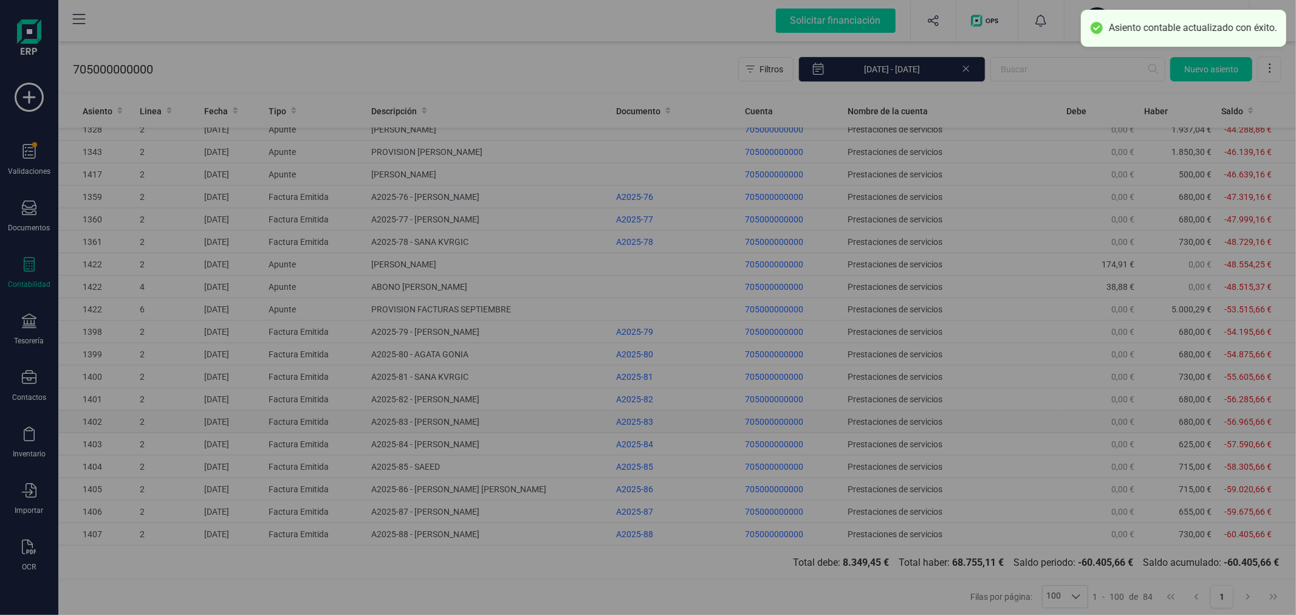
scroll to position [1474, 0]
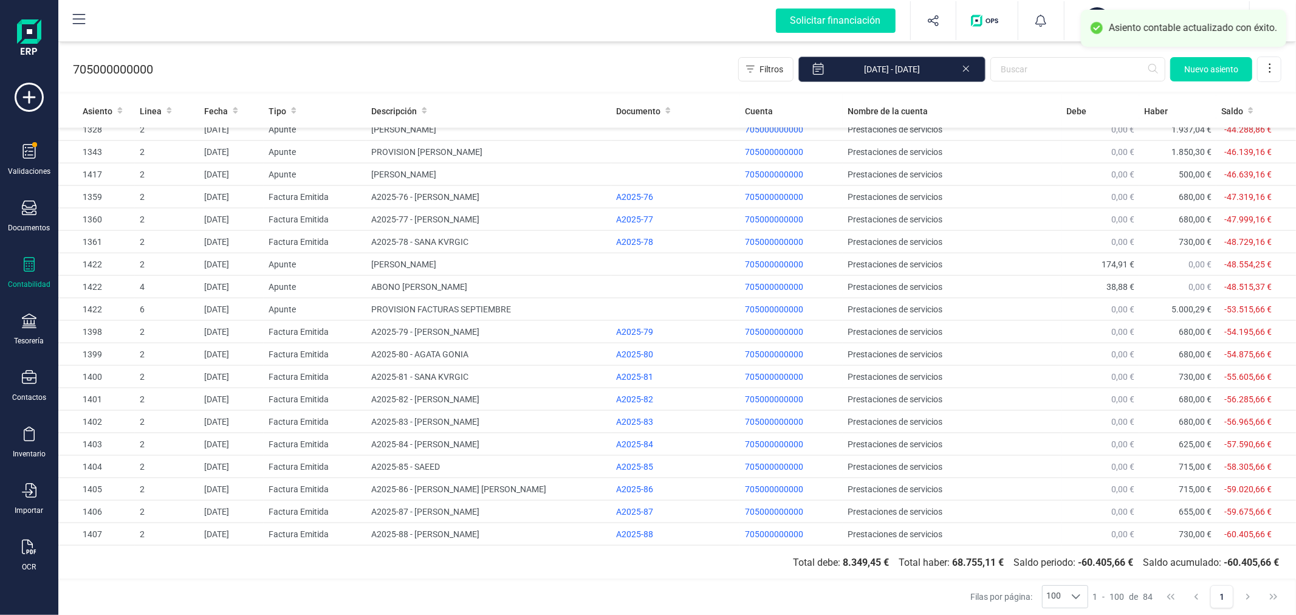
drag, startPoint x: 841, startPoint y: 75, endPoint x: 870, endPoint y: 67, distance: 30.2
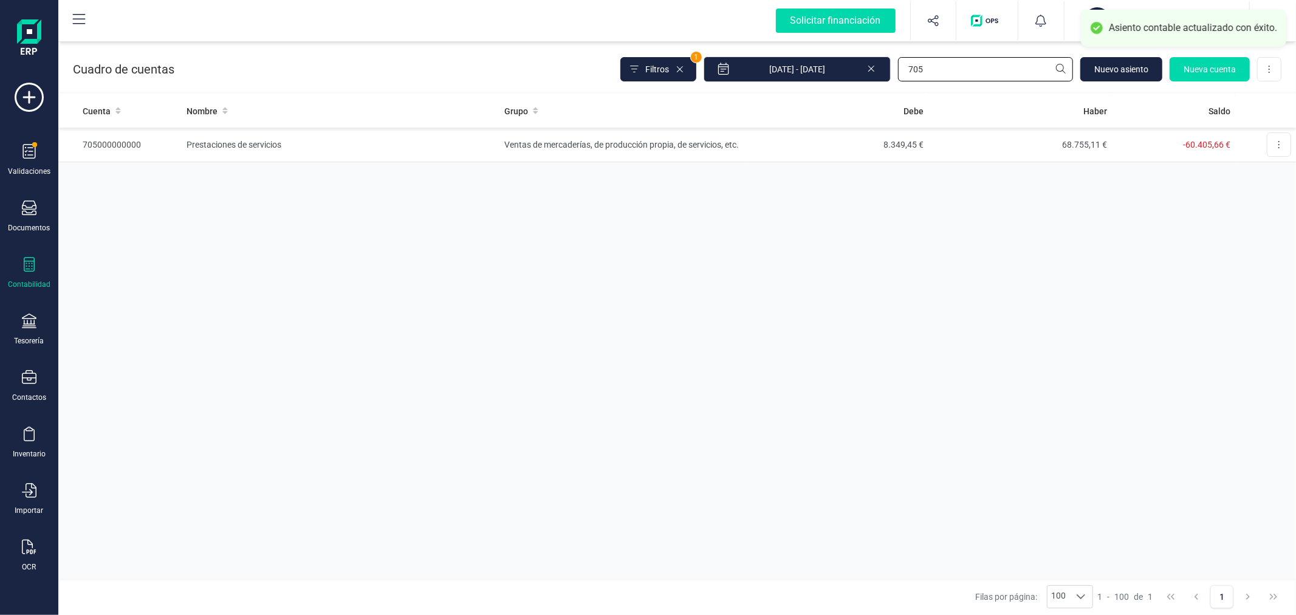
click at [950, 65] on input "705" at bounding box center [985, 69] width 175 height 24
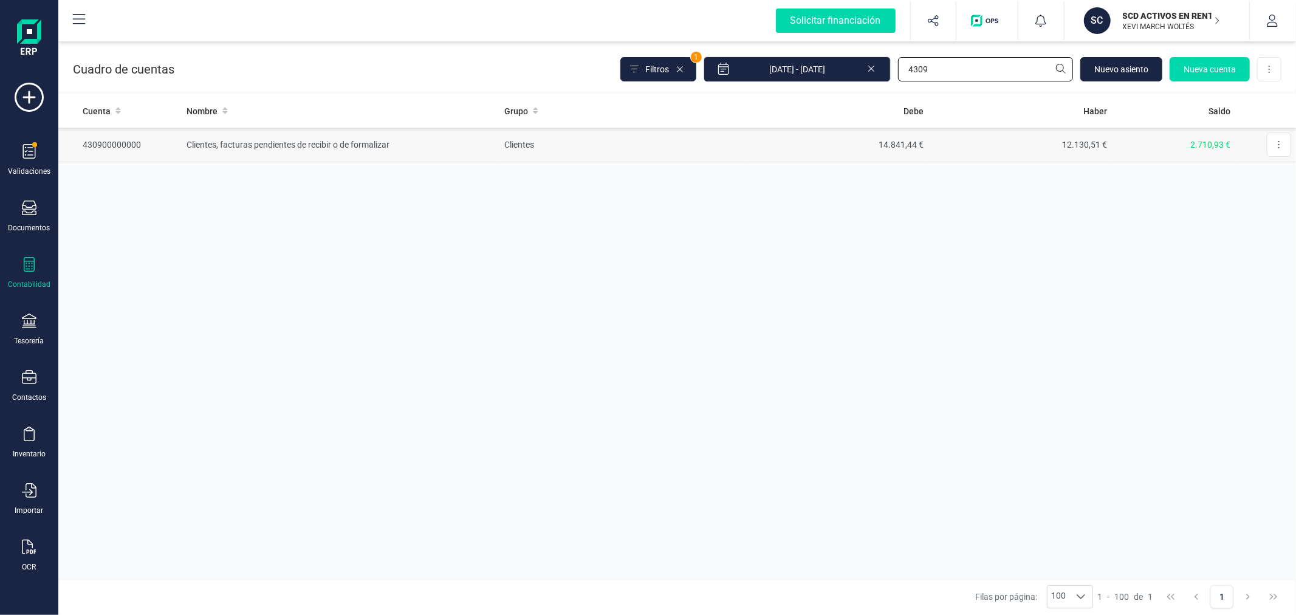
type input "4309"
click at [707, 149] on td "Clientes" at bounding box center [622, 145] width 245 height 35
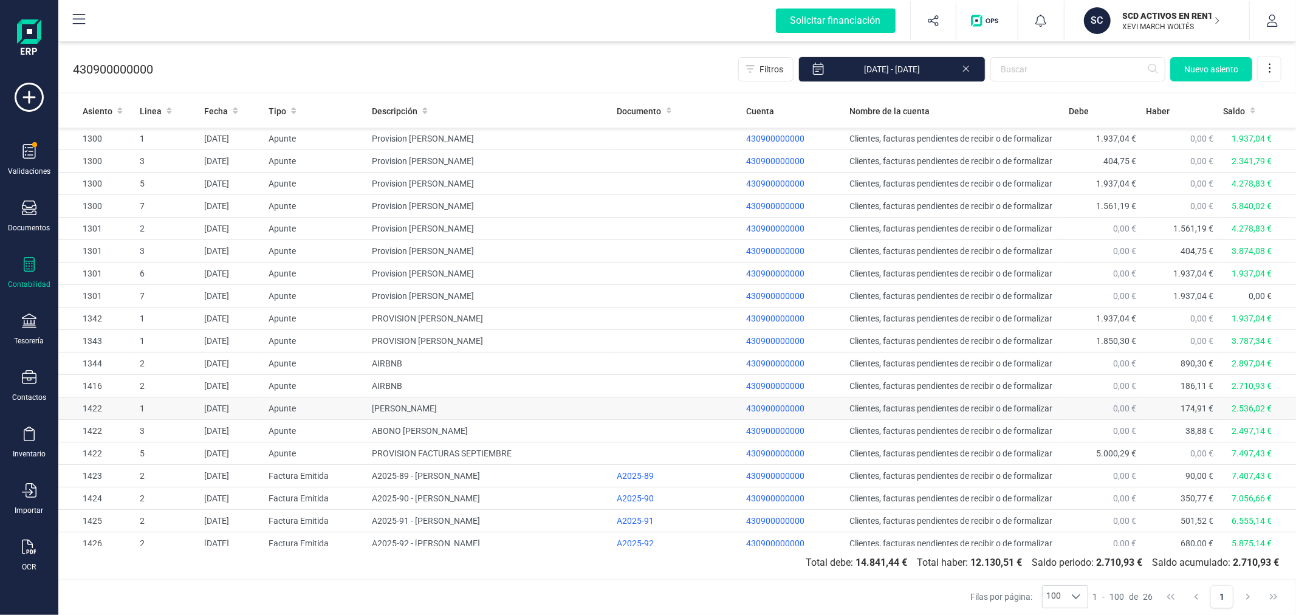
scroll to position [167, 0]
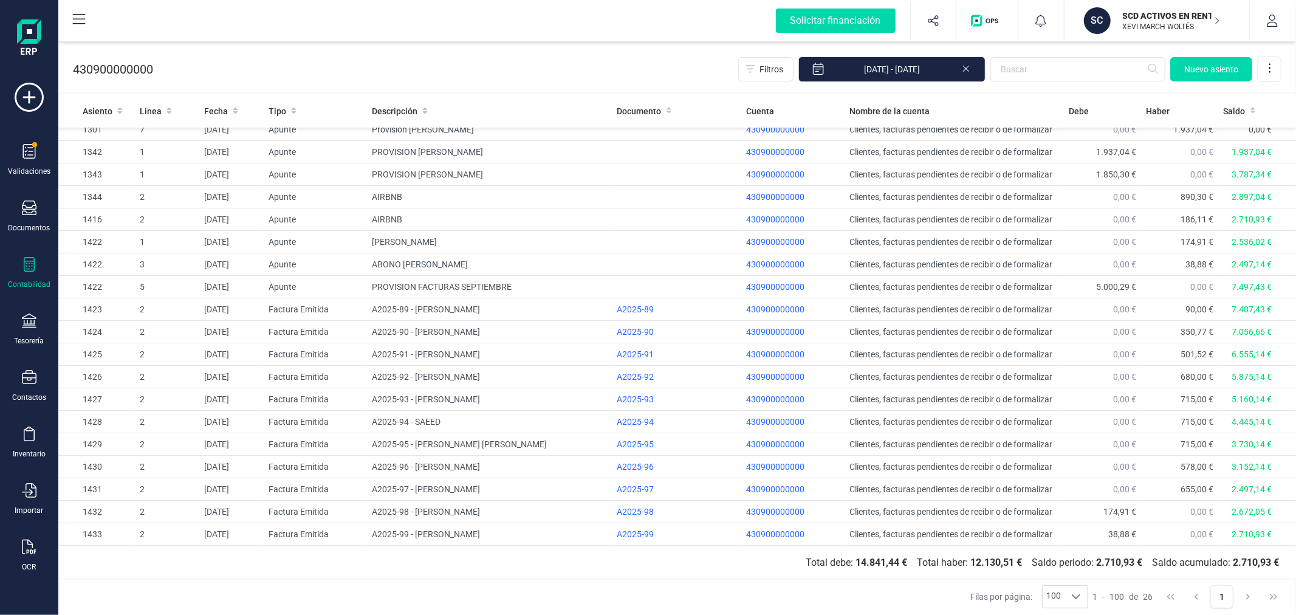
click at [21, 266] on div "Contabilidad" at bounding box center [29, 273] width 49 height 32
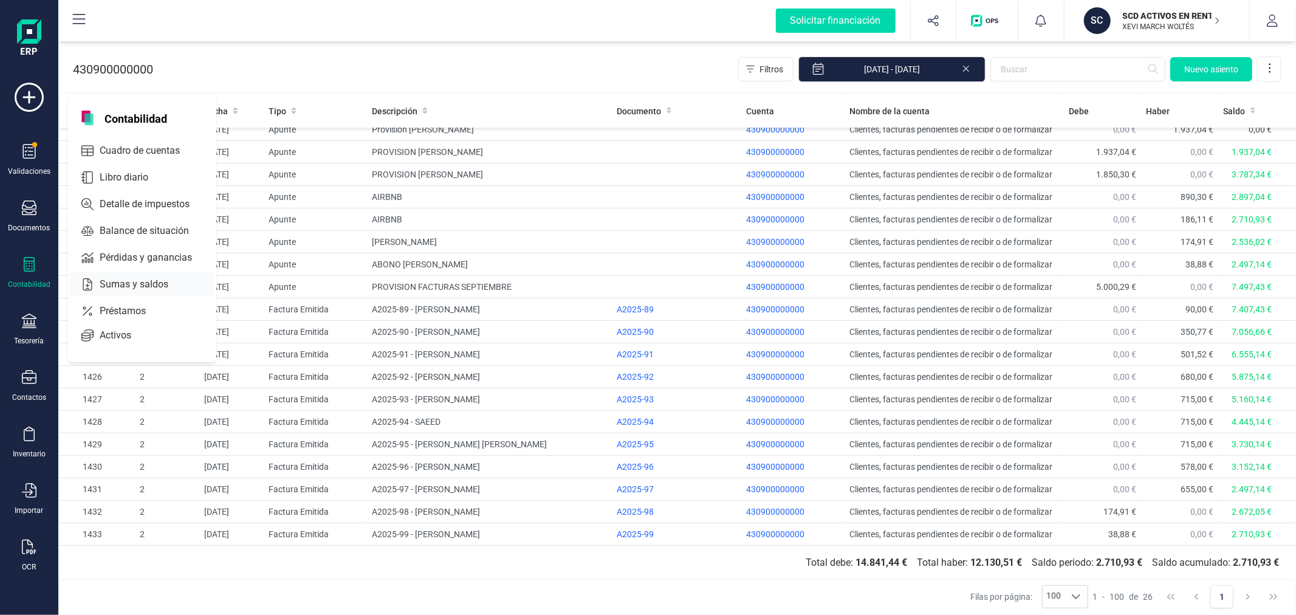
click at [124, 286] on span "Sumas y saldos" at bounding box center [142, 284] width 95 height 15
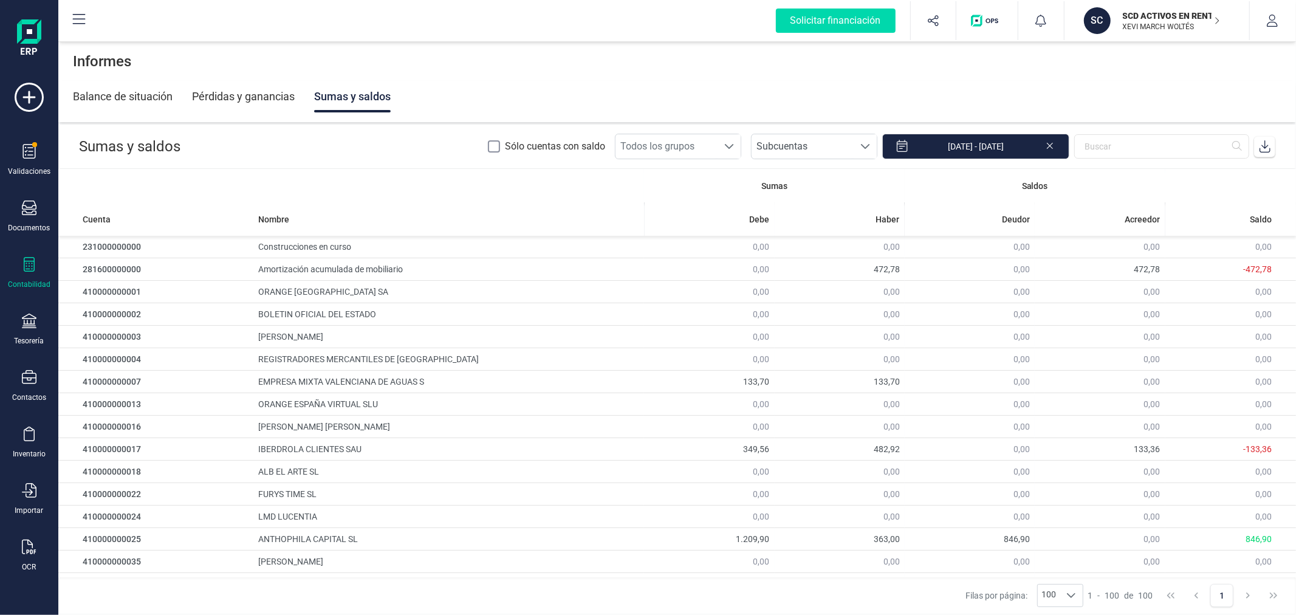
click at [1265, 143] on icon at bounding box center [1265, 146] width 11 height 12
